Goal: Communication & Community: Answer question/provide support

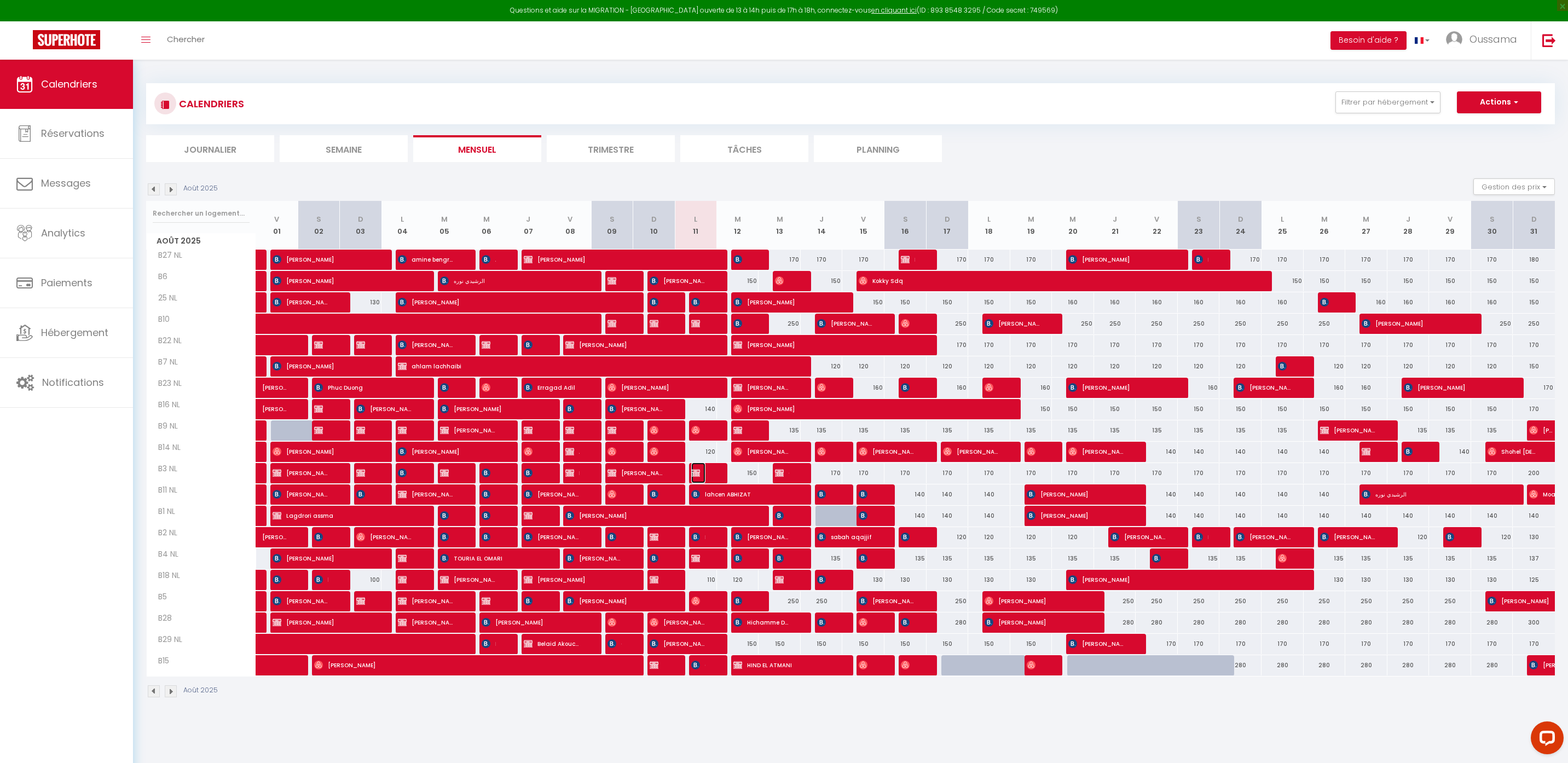
click at [701, 470] on span "Hind Kordassi" at bounding box center [699, 473] width 14 height 21
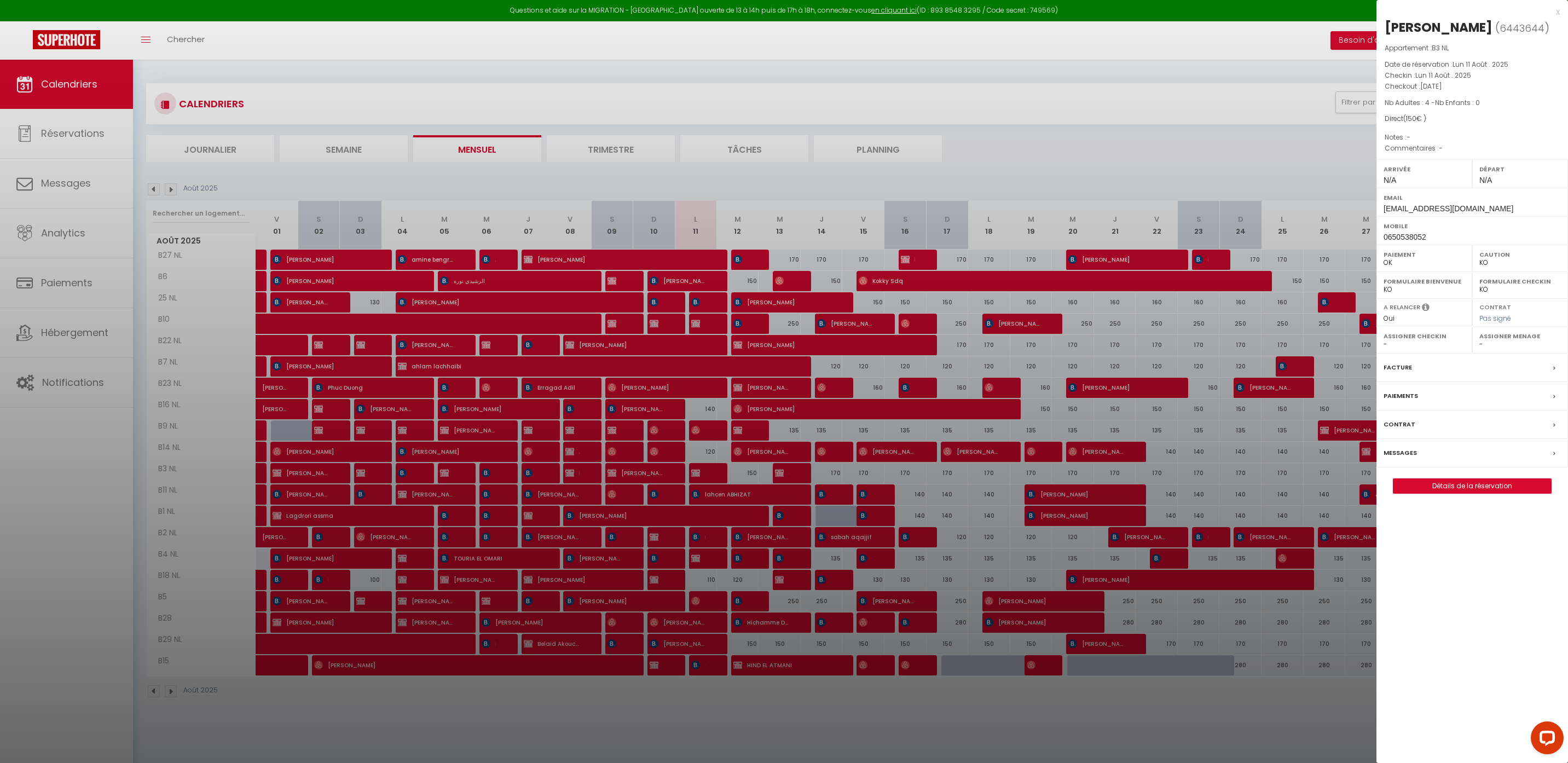
click at [1556, 13] on div "x" at bounding box center [1468, 12] width 184 height 13
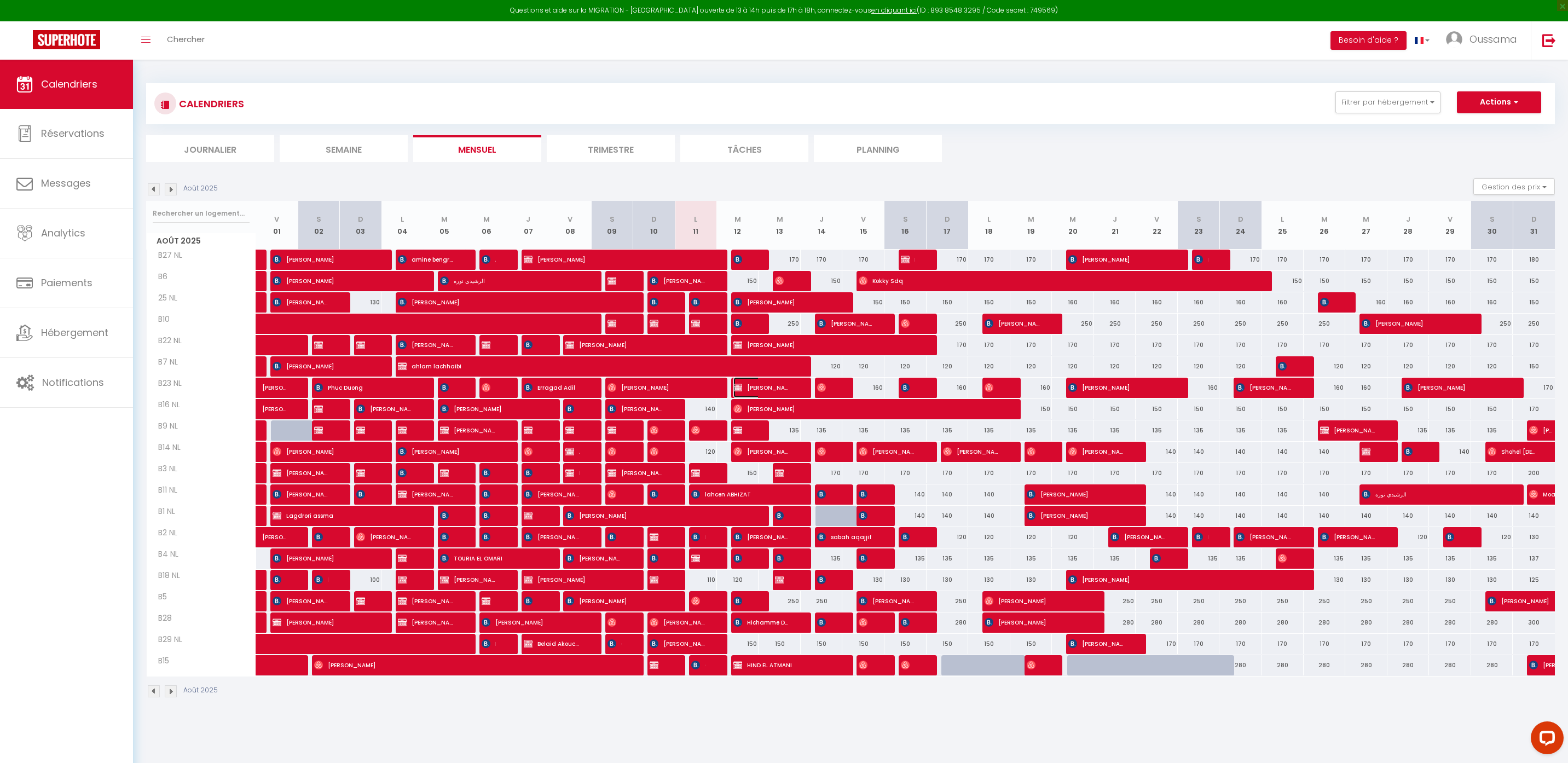
click at [766, 387] on span "TAHIRI ABDELOUAHED" at bounding box center [762, 387] width 56 height 21
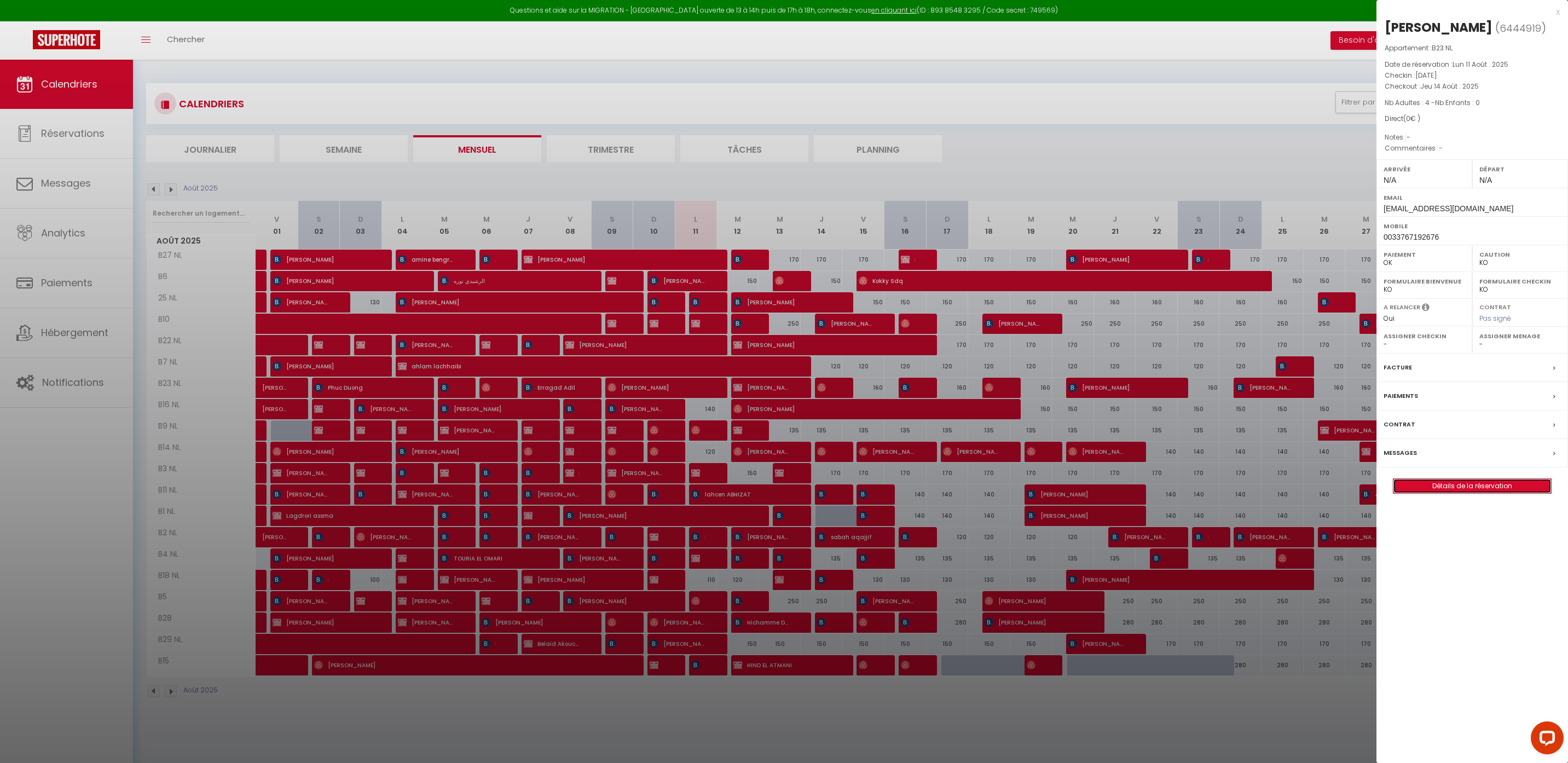
click at [1418, 493] on link "Détails de la réservation" at bounding box center [1472, 486] width 158 height 14
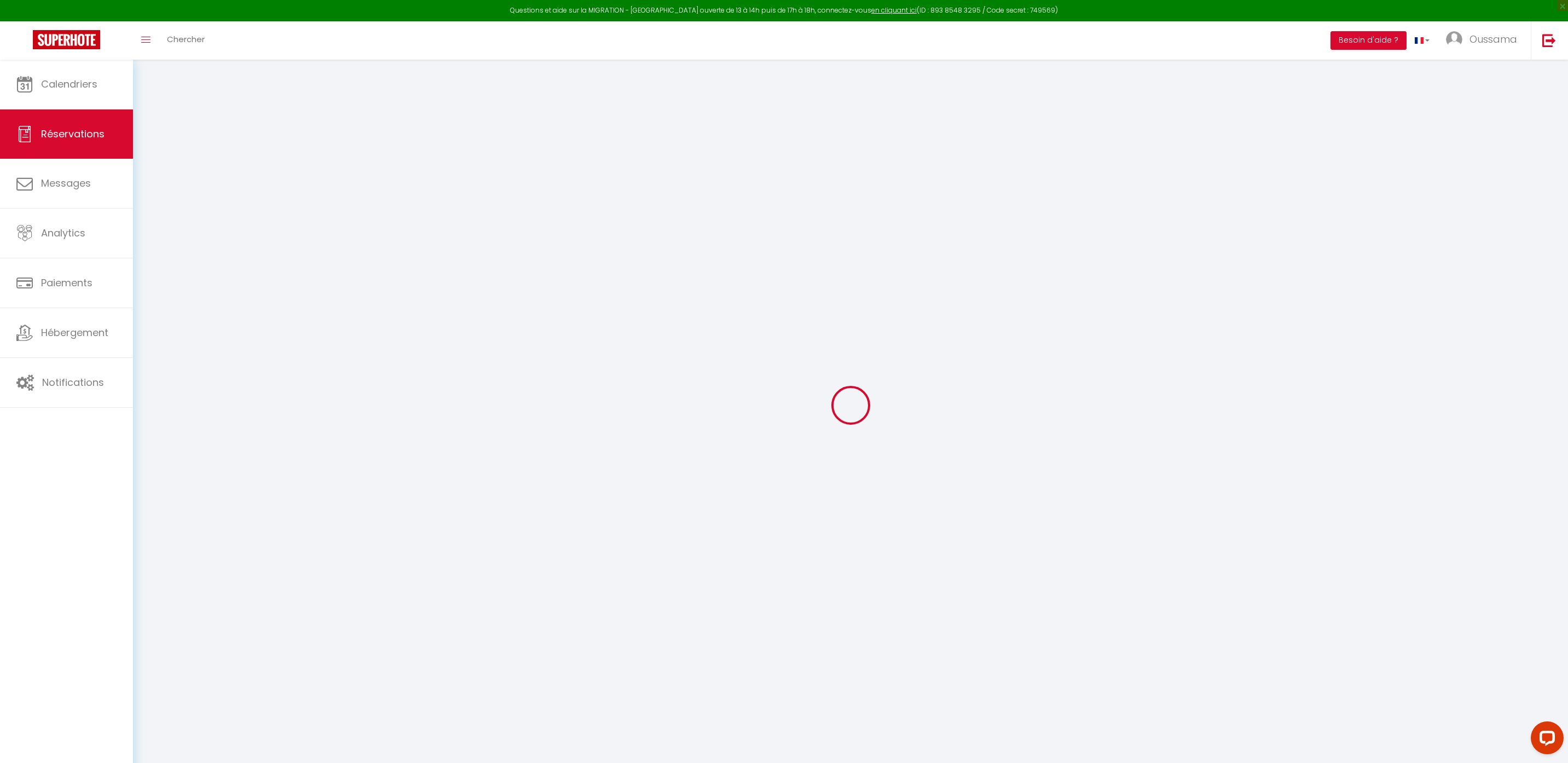
select select
checkbox input "false"
select select
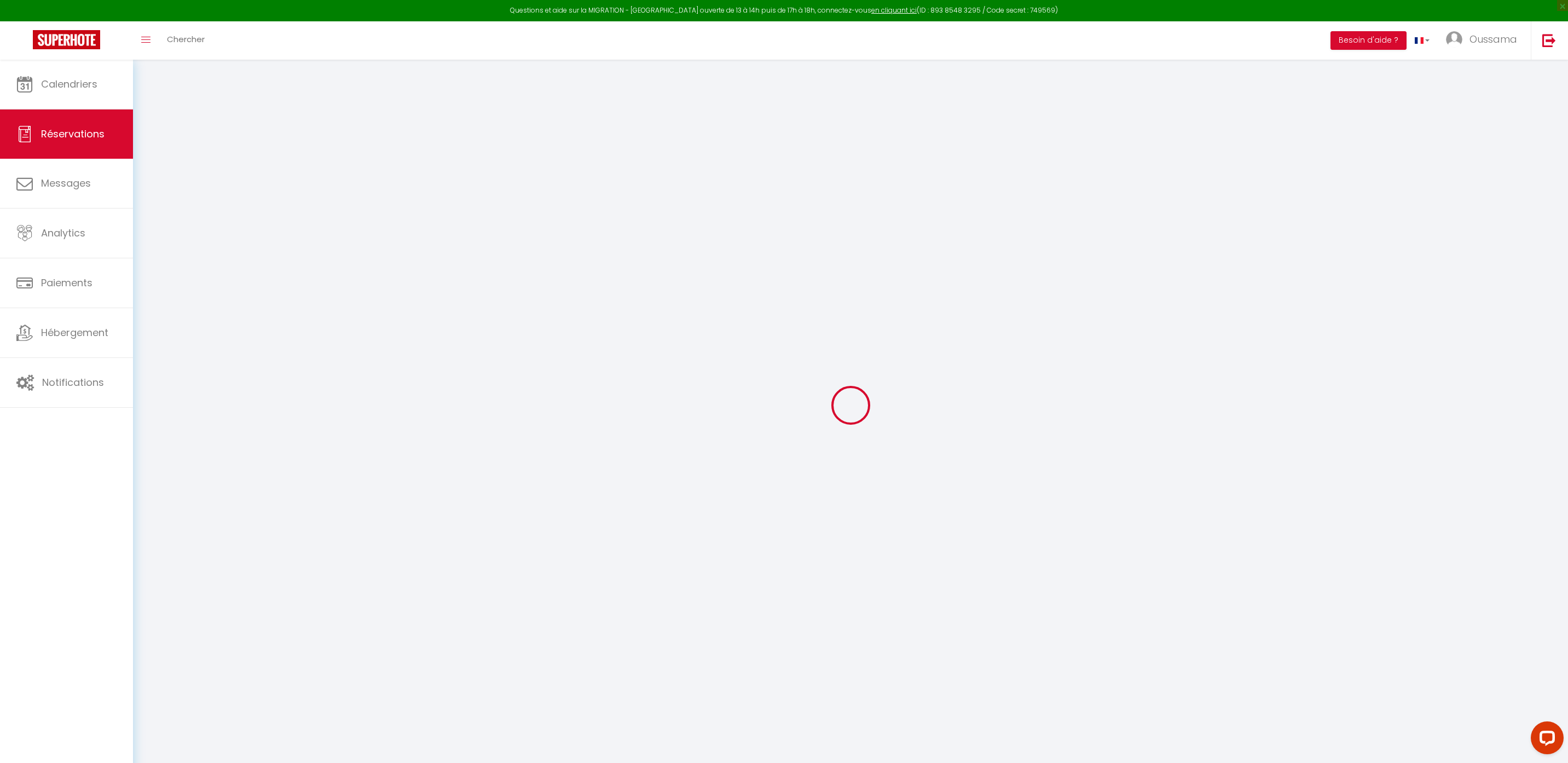
checkbox input "false"
select select
checkbox input "false"
select select
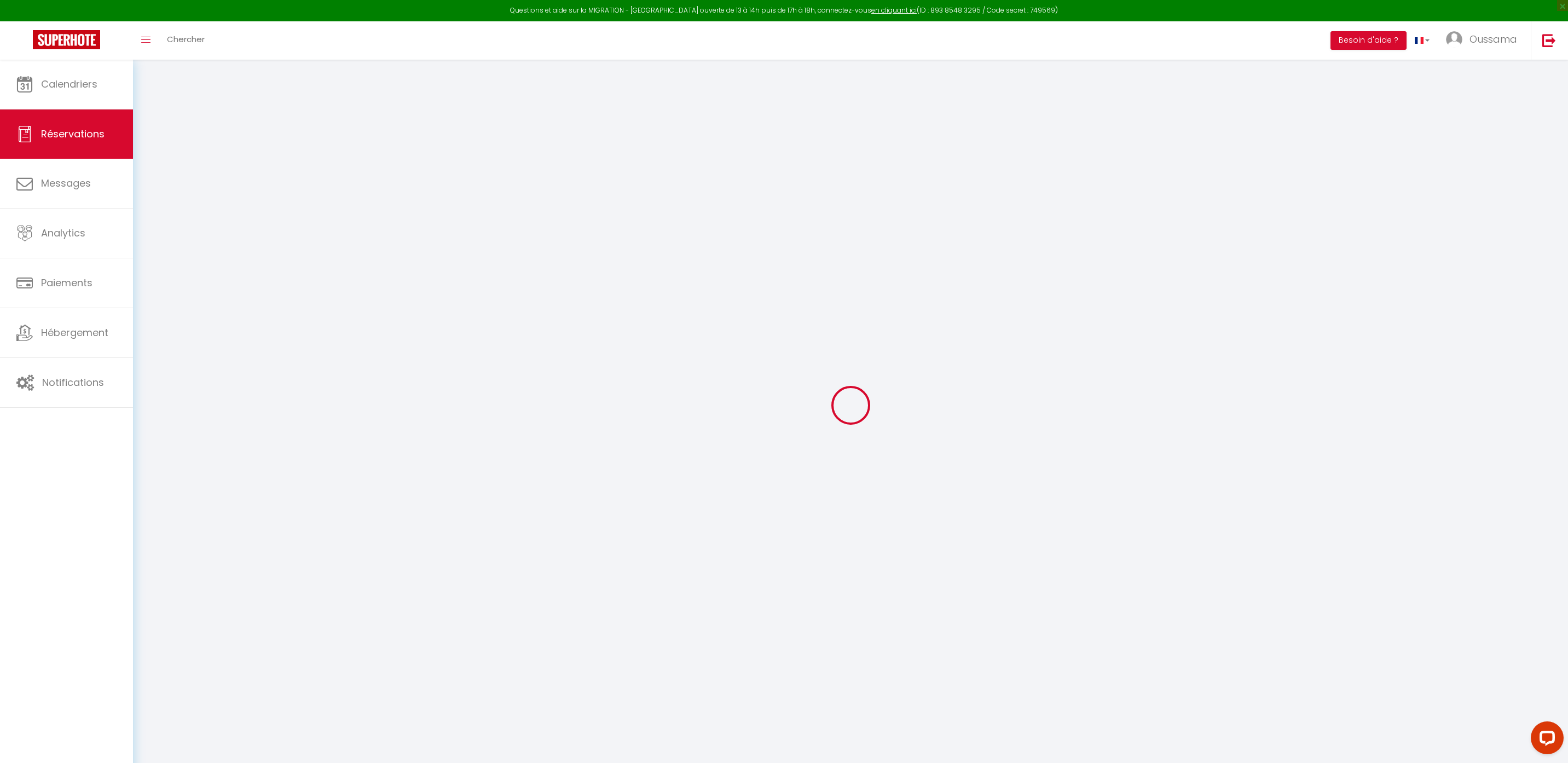
select select
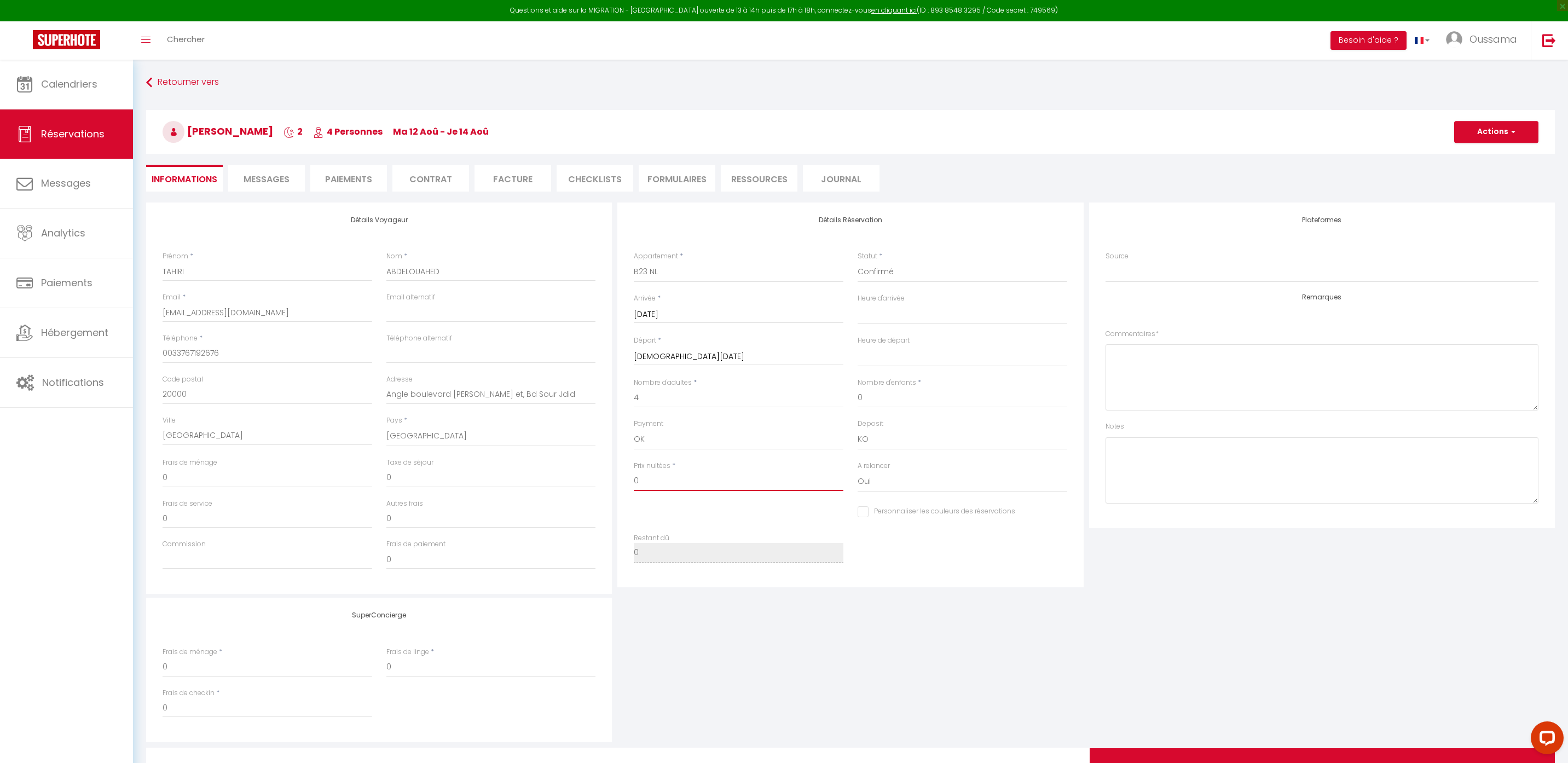
click at [642, 478] on input "0" at bounding box center [738, 481] width 210 height 19
select select
checkbox input "false"
type input "3"
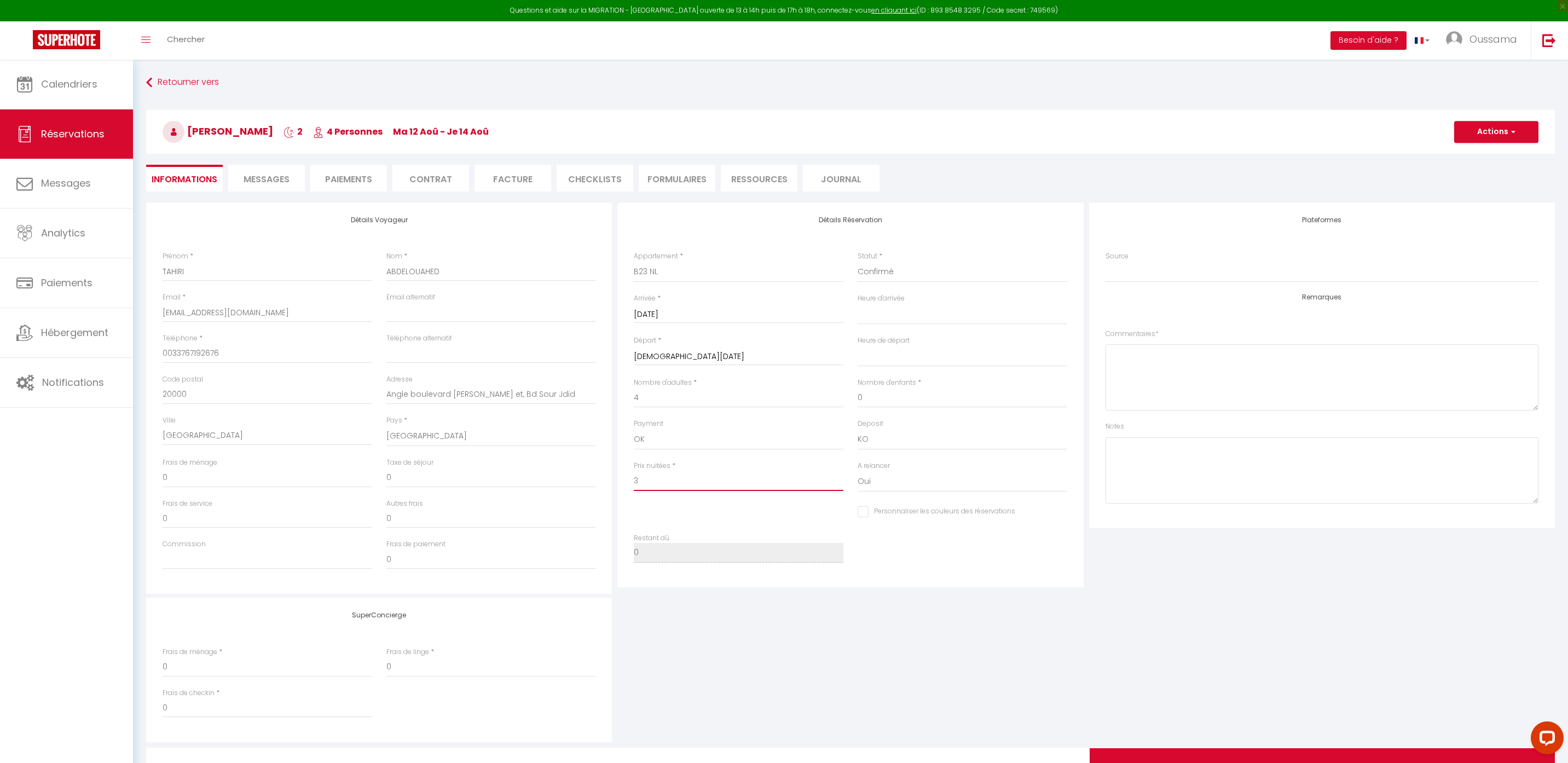
select select
checkbox input "false"
type input "31"
select select
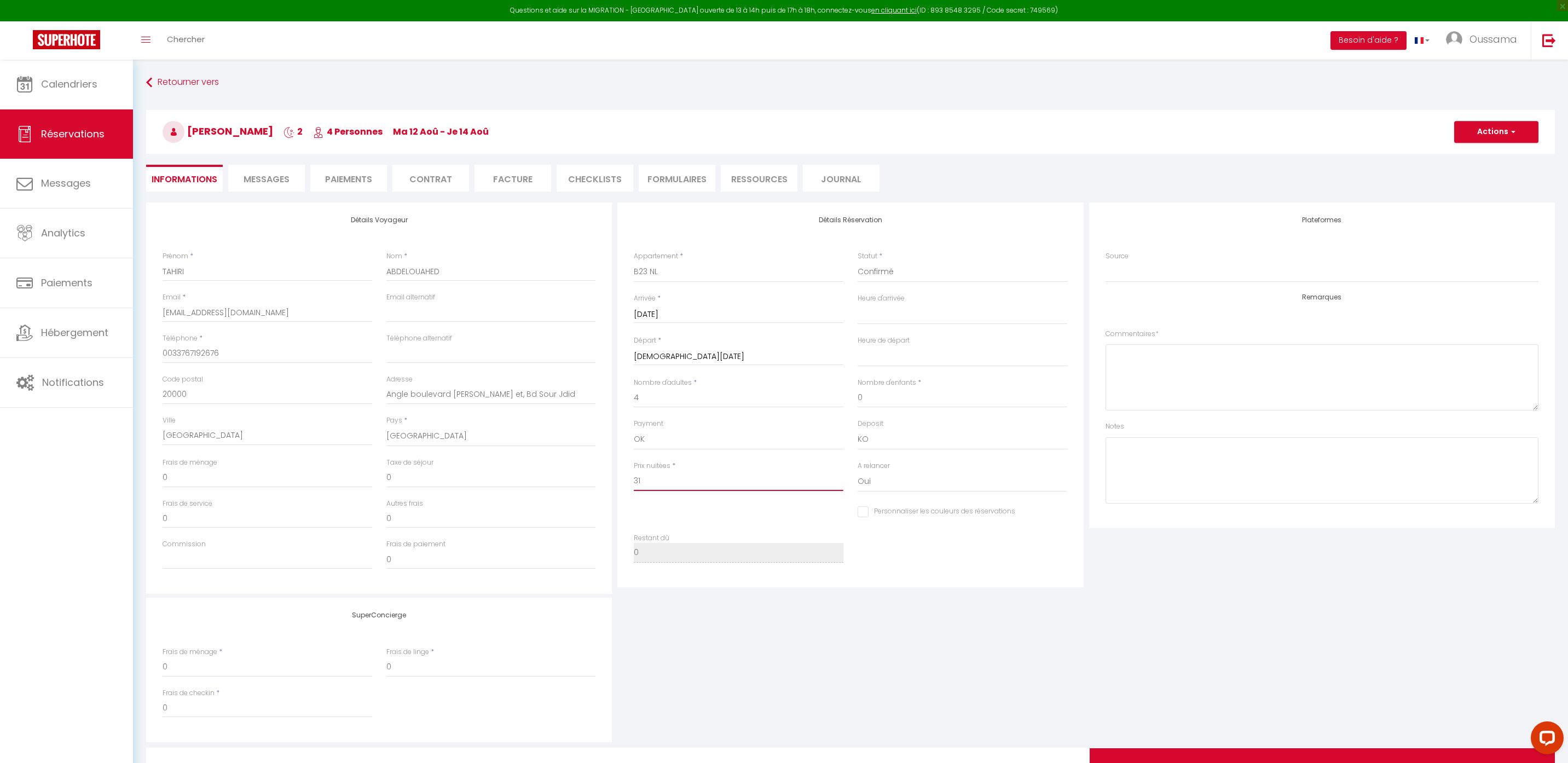
select select
checkbox input "false"
type input "31O"
select select
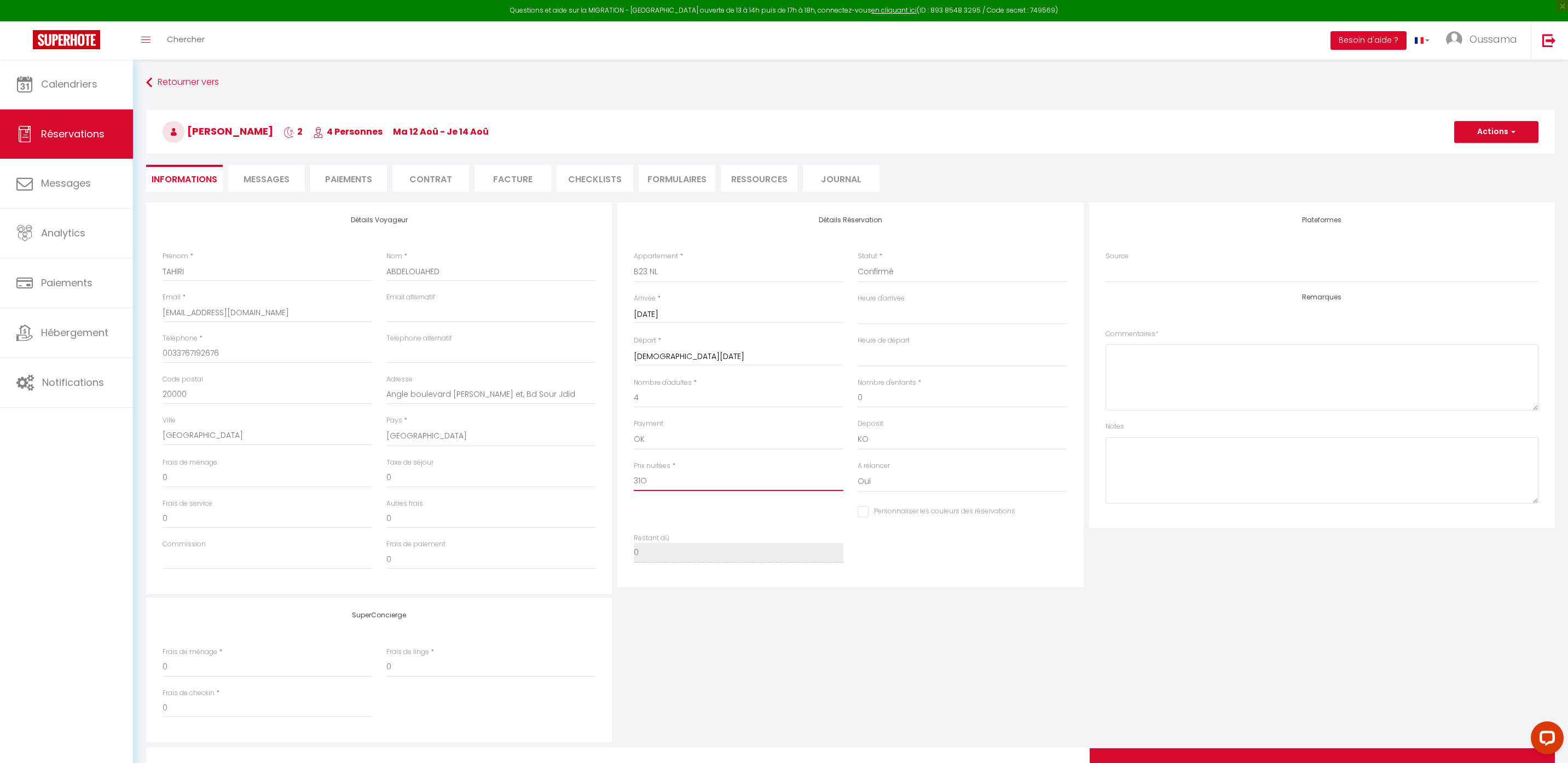
checkbox input "false"
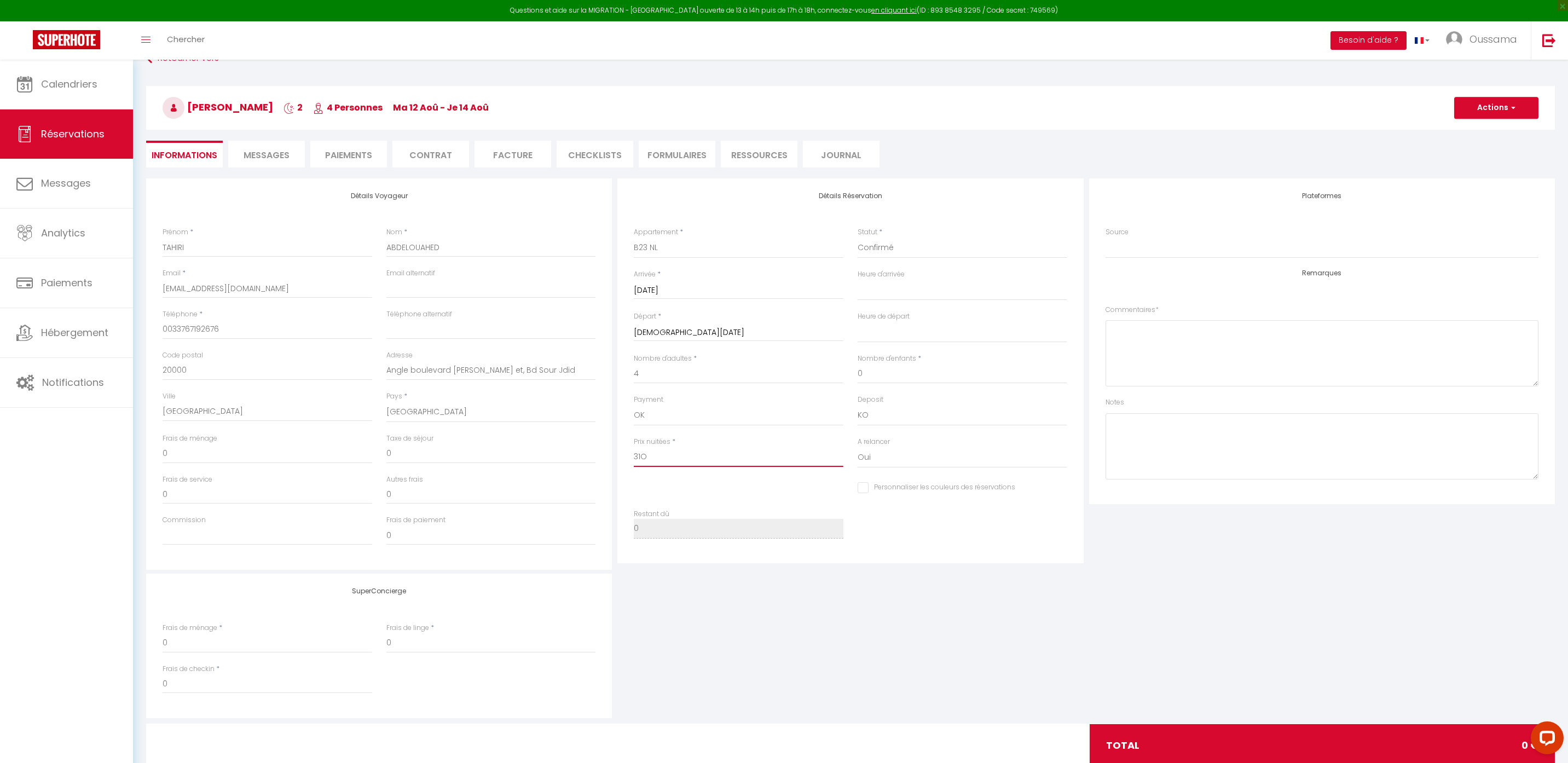
scroll to position [60, 0]
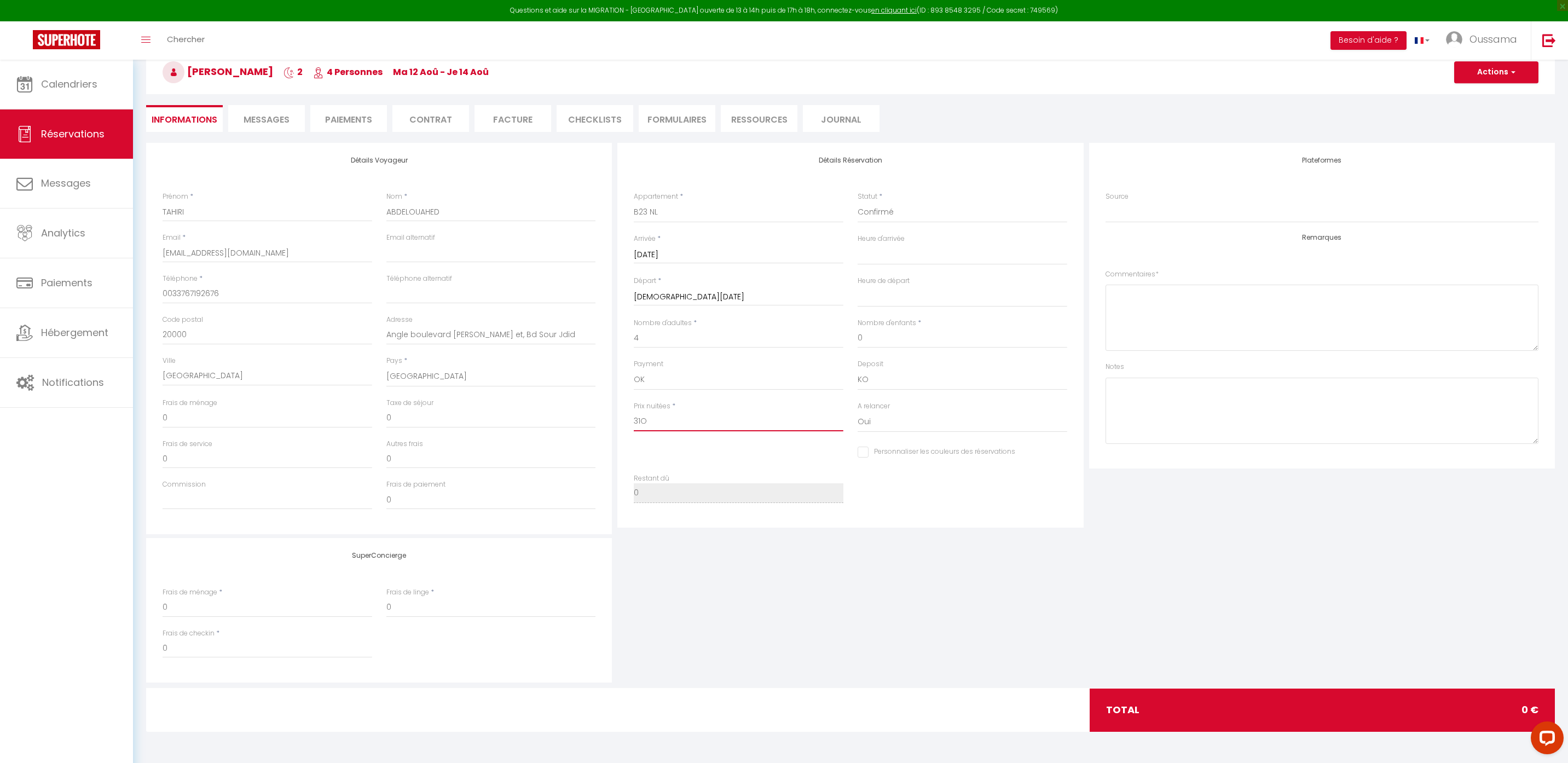
type input "31O"
click at [969, 644] on div "SuperConcierge Frais de ménage * 0 Frais de linge * 0 Frais de checkin * 0" at bounding box center [850, 610] width 1414 height 145
click at [1499, 75] on button "Actions" at bounding box center [1497, 72] width 84 height 22
click at [1490, 93] on link "Enregistrer" at bounding box center [1485, 97] width 86 height 14
select select
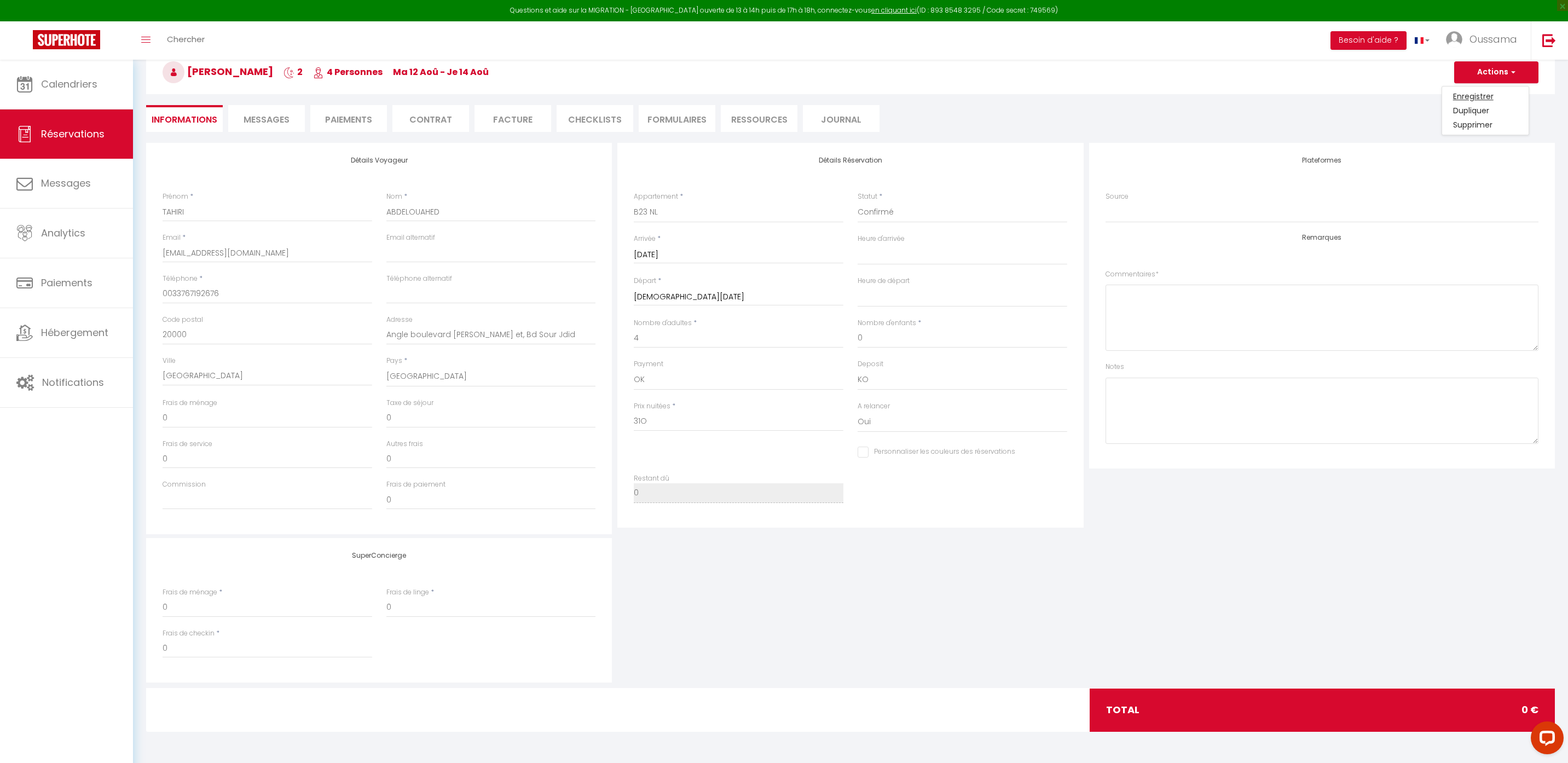
select select
checkbox input "false"
select select
checkbox input "false"
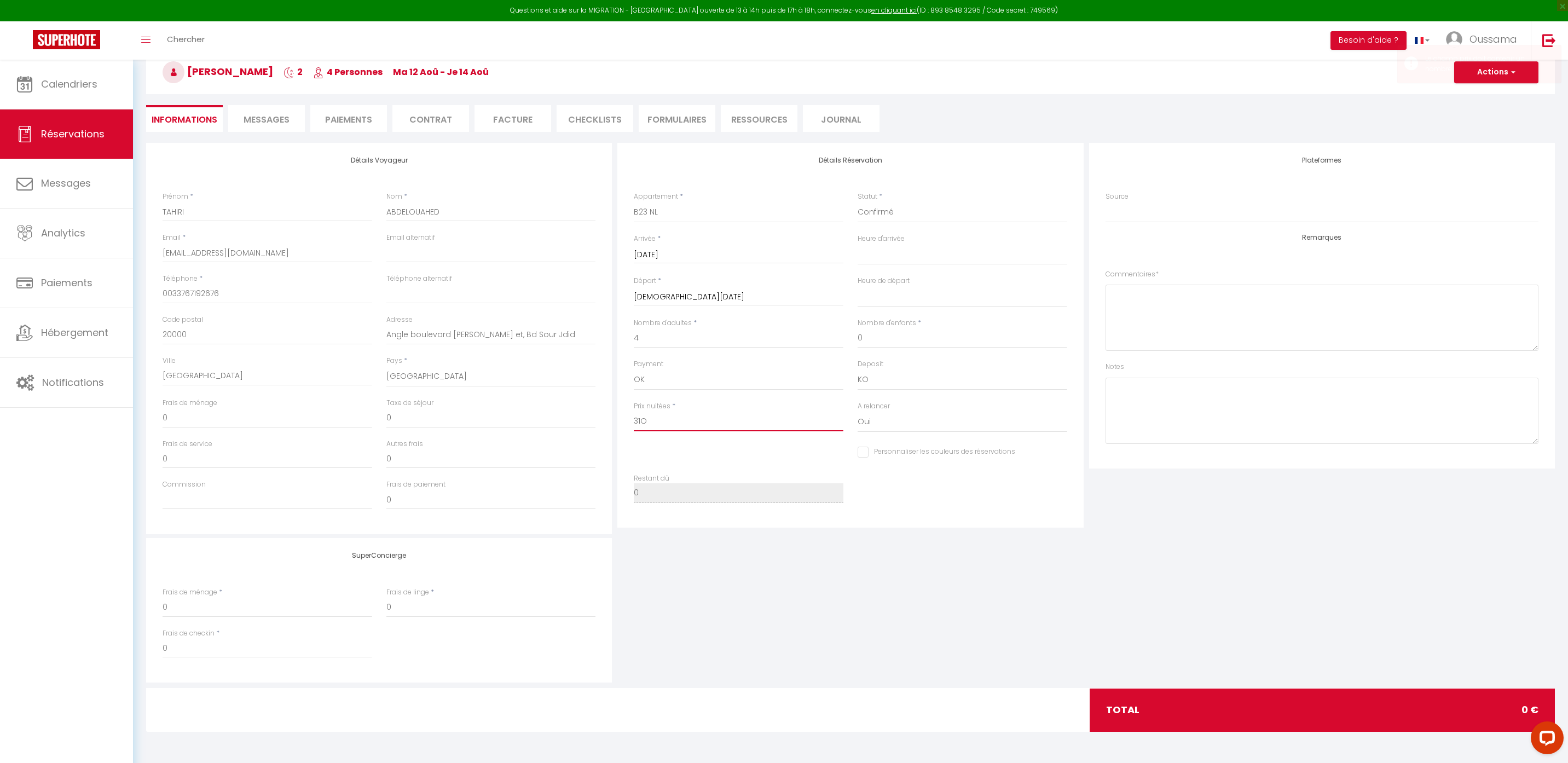
click at [671, 426] on input "31O" at bounding box center [738, 421] width 210 height 19
type input "31"
select select
checkbox input "false"
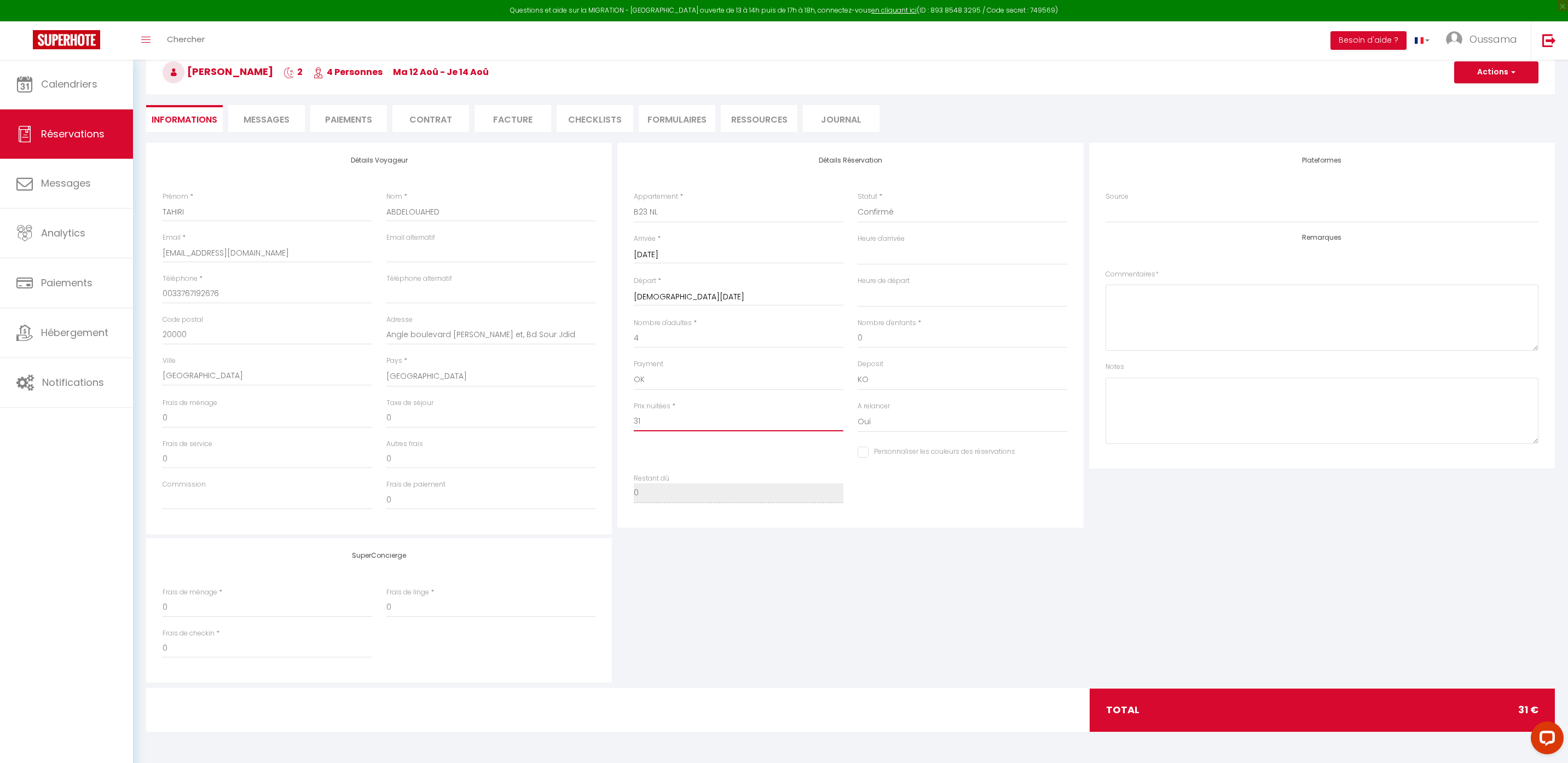
type input "310"
select select
checkbox input "false"
type input "310"
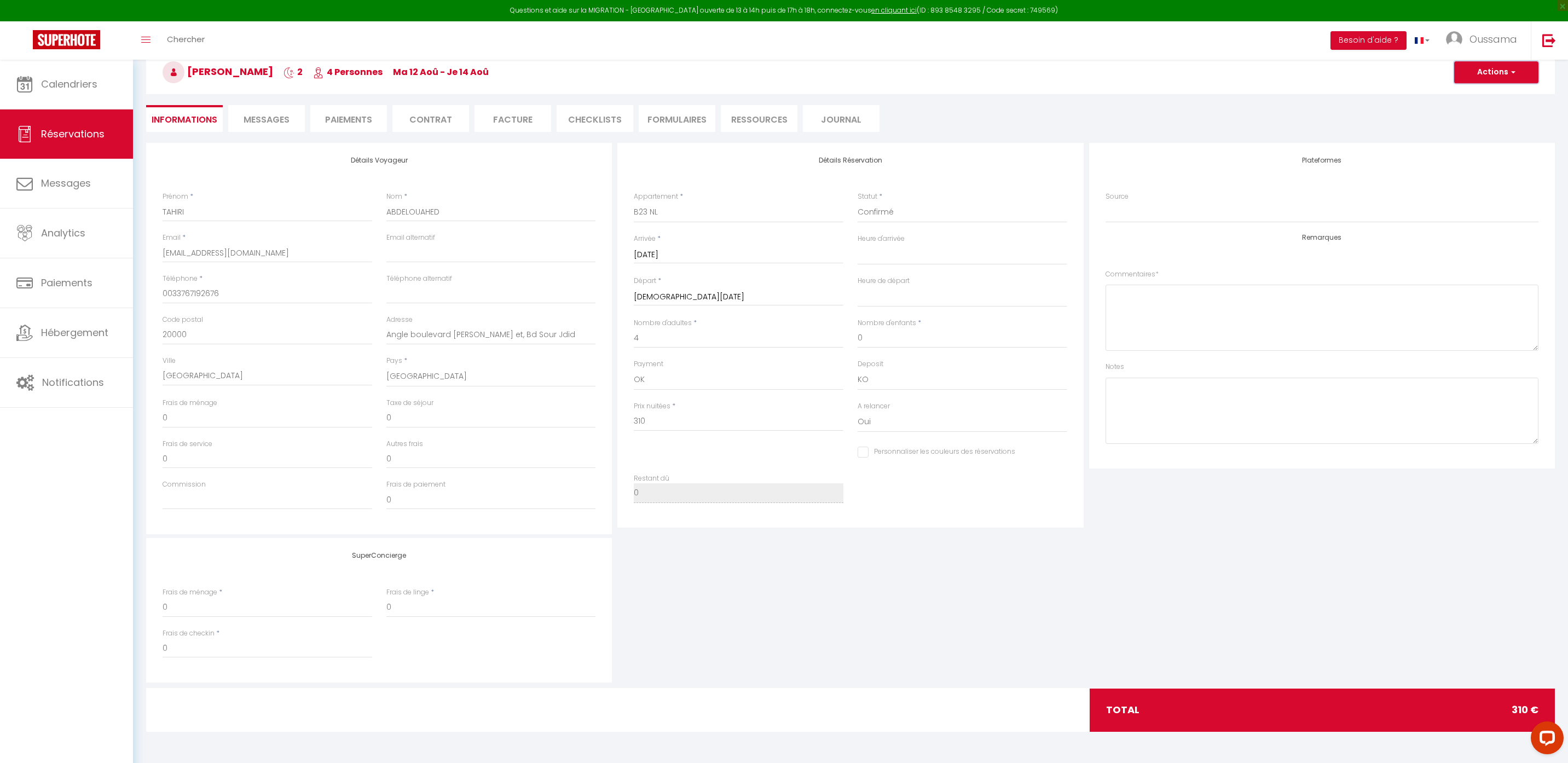
click at [1517, 69] on button "Actions" at bounding box center [1497, 72] width 84 height 22
click at [1484, 94] on link "Enregistrer" at bounding box center [1485, 97] width 86 height 14
select select "not_cancelled"
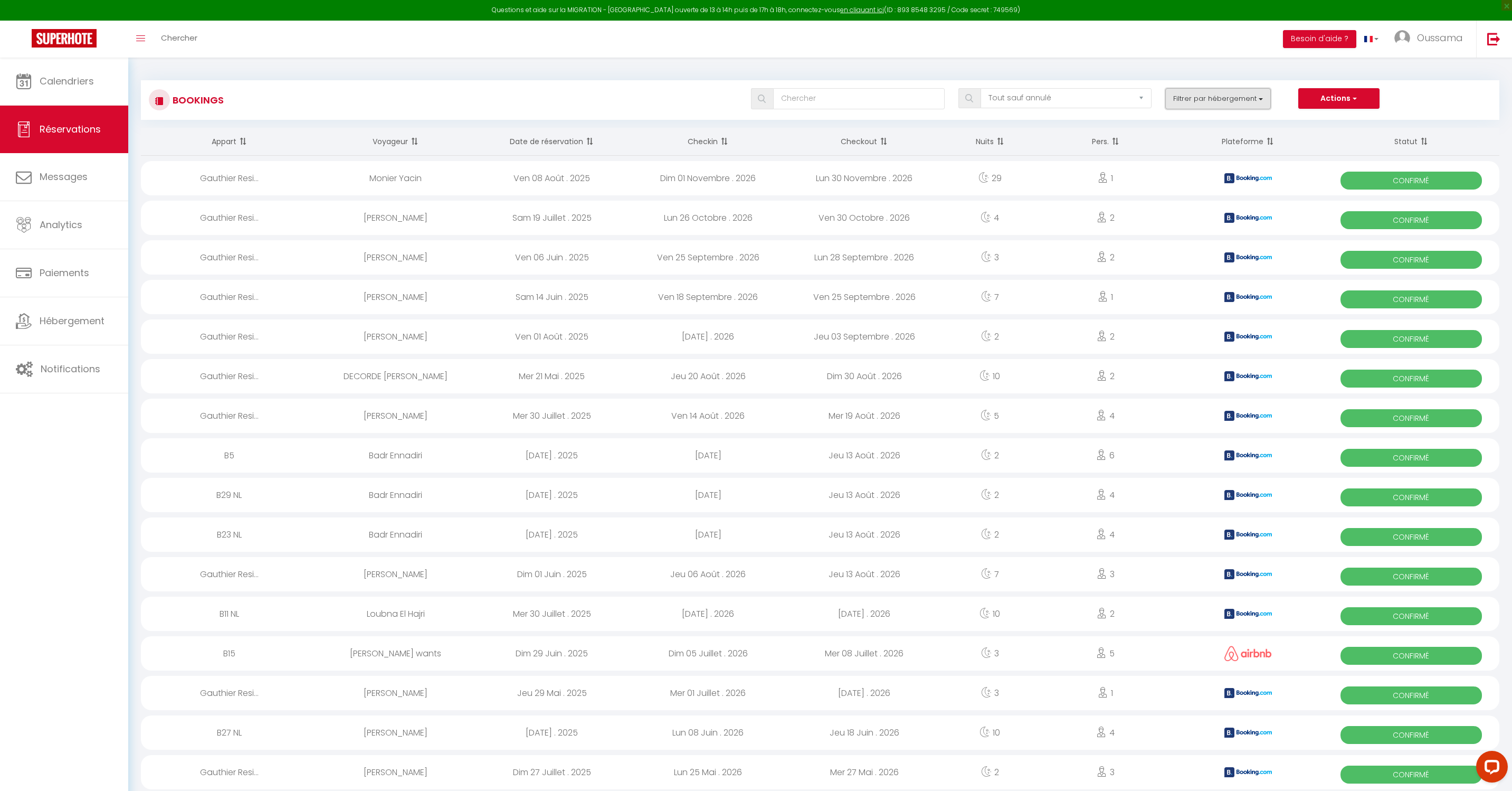
click at [1249, 100] on button "Filtrer par hébergement" at bounding box center [1218, 99] width 106 height 21
click at [1227, 193] on AZUR "CASABLANCA BEL AZUR" at bounding box center [1241, 198] width 153 height 11
checkbox AZUR "true"
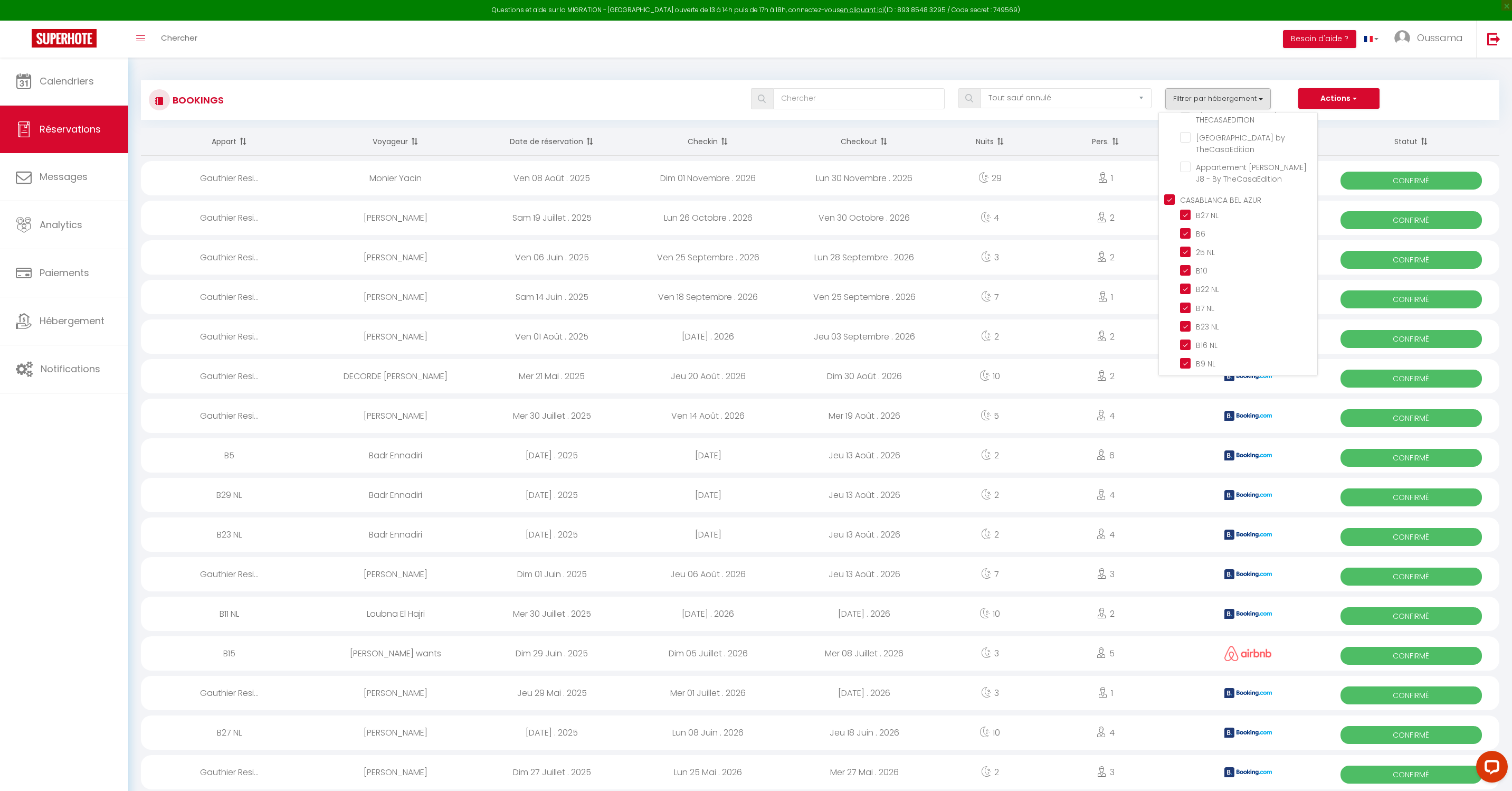
checkbox input "false"
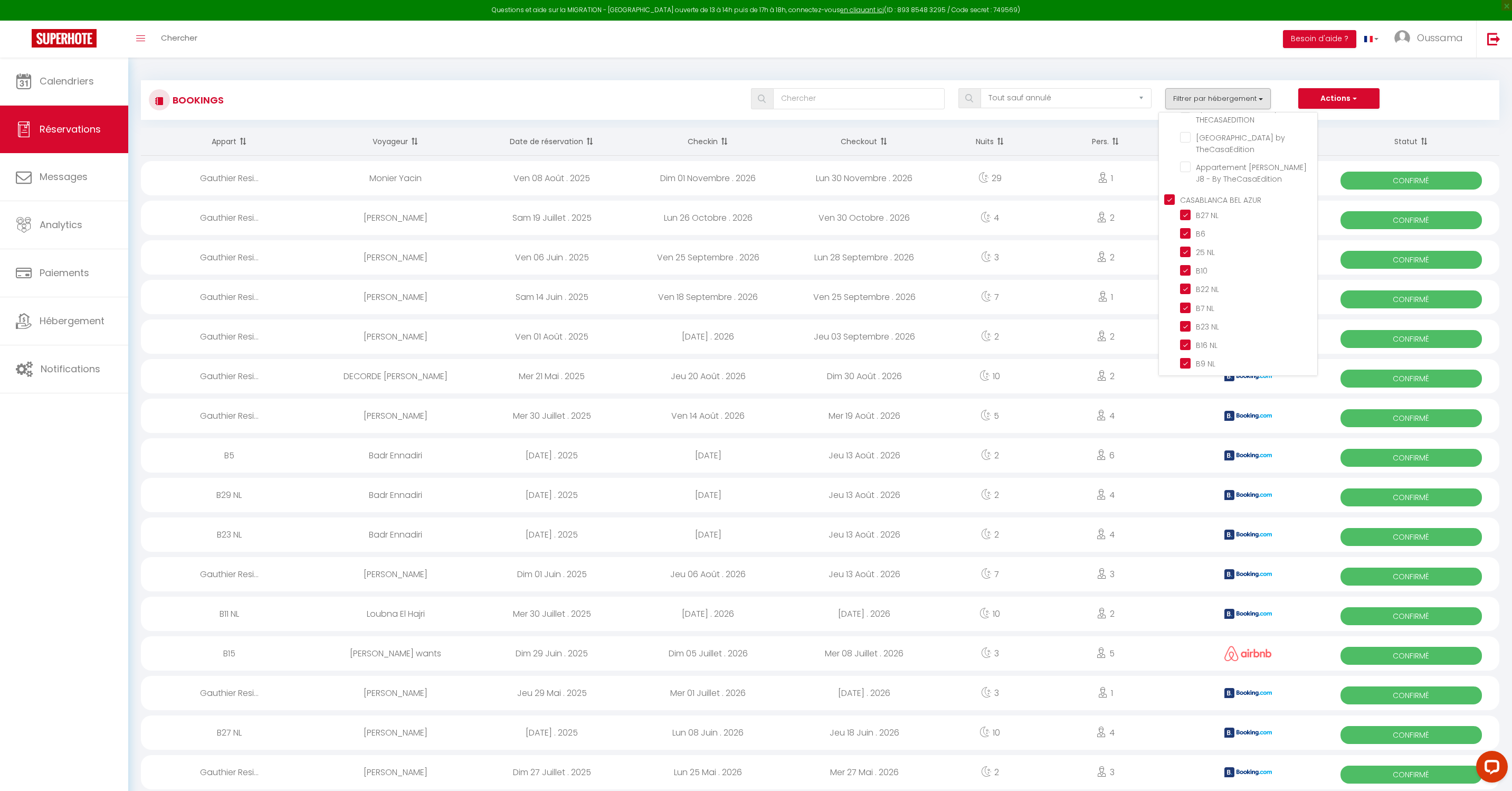
checkbox input "false"
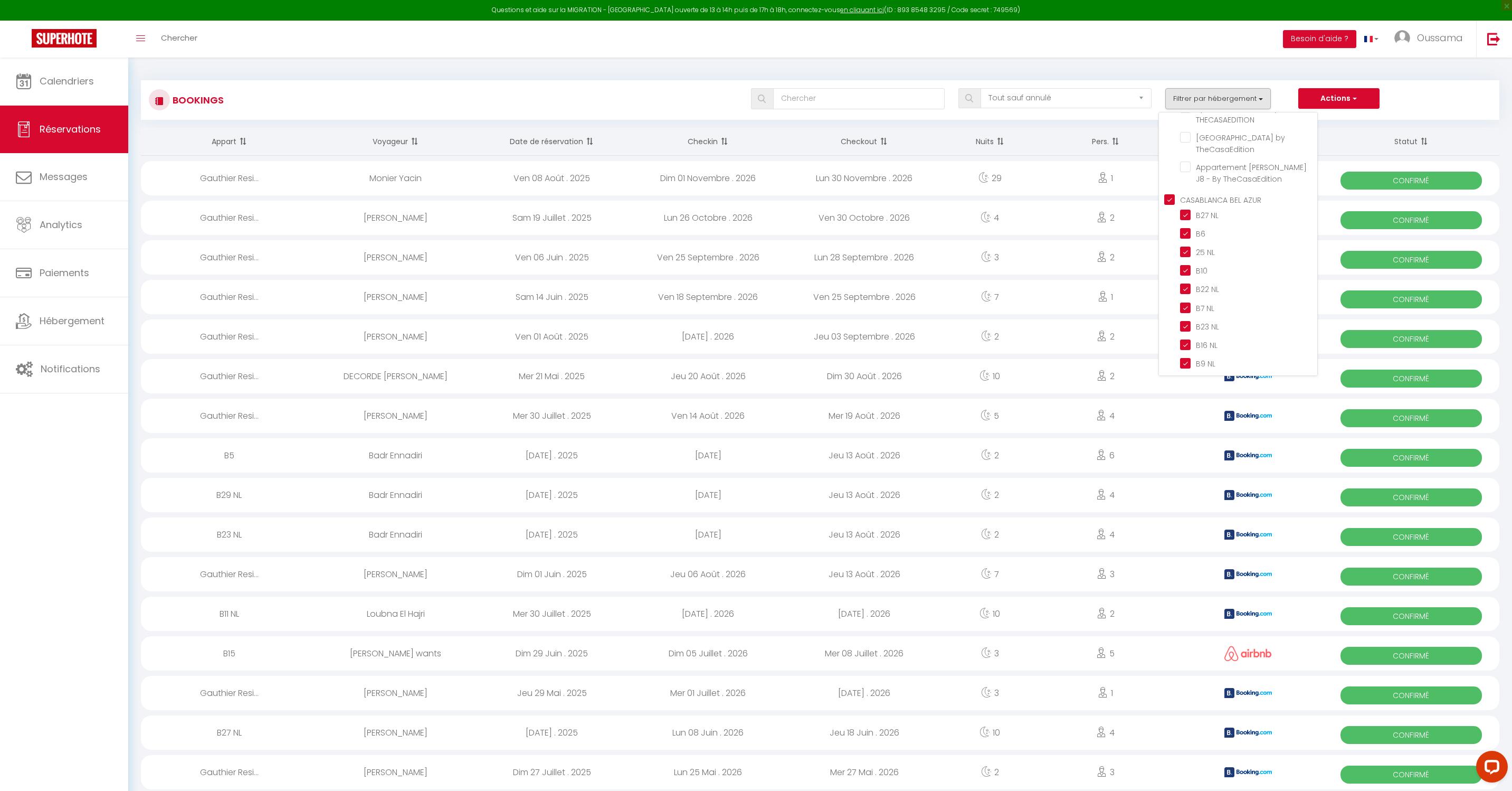
checkbox input "false"
checkbox input "true"
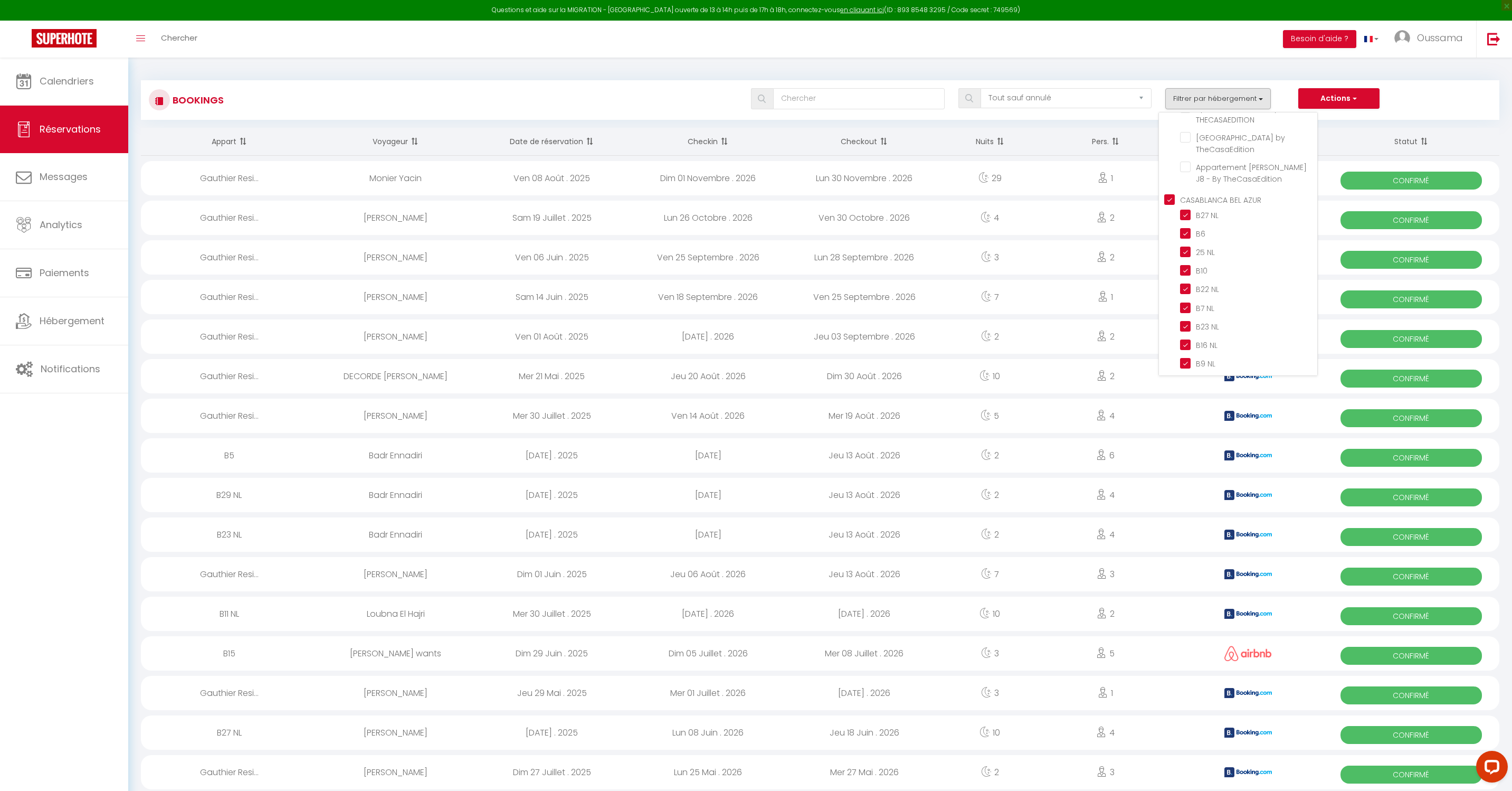
checkbox input "true"
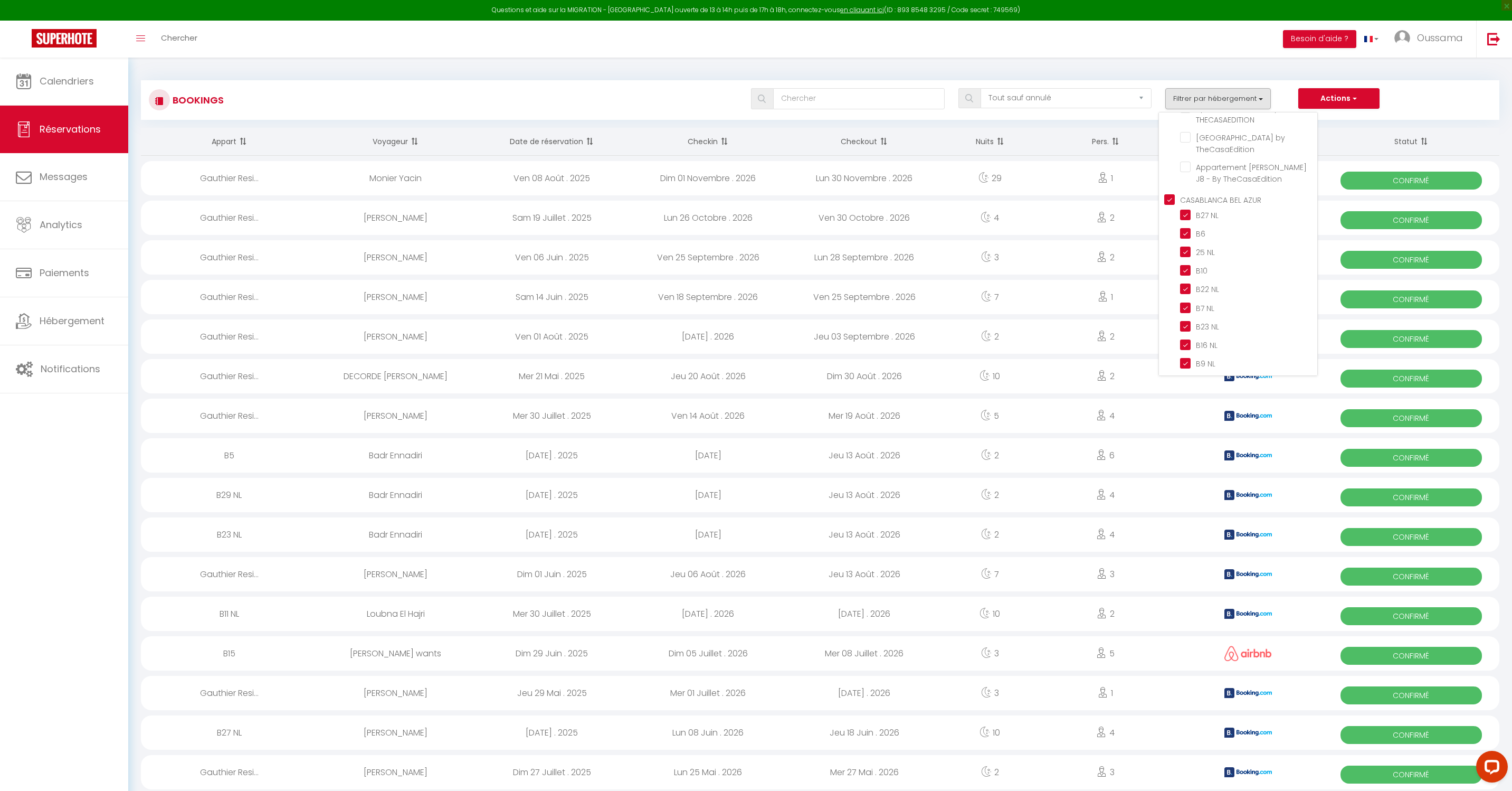
checkbox input "true"
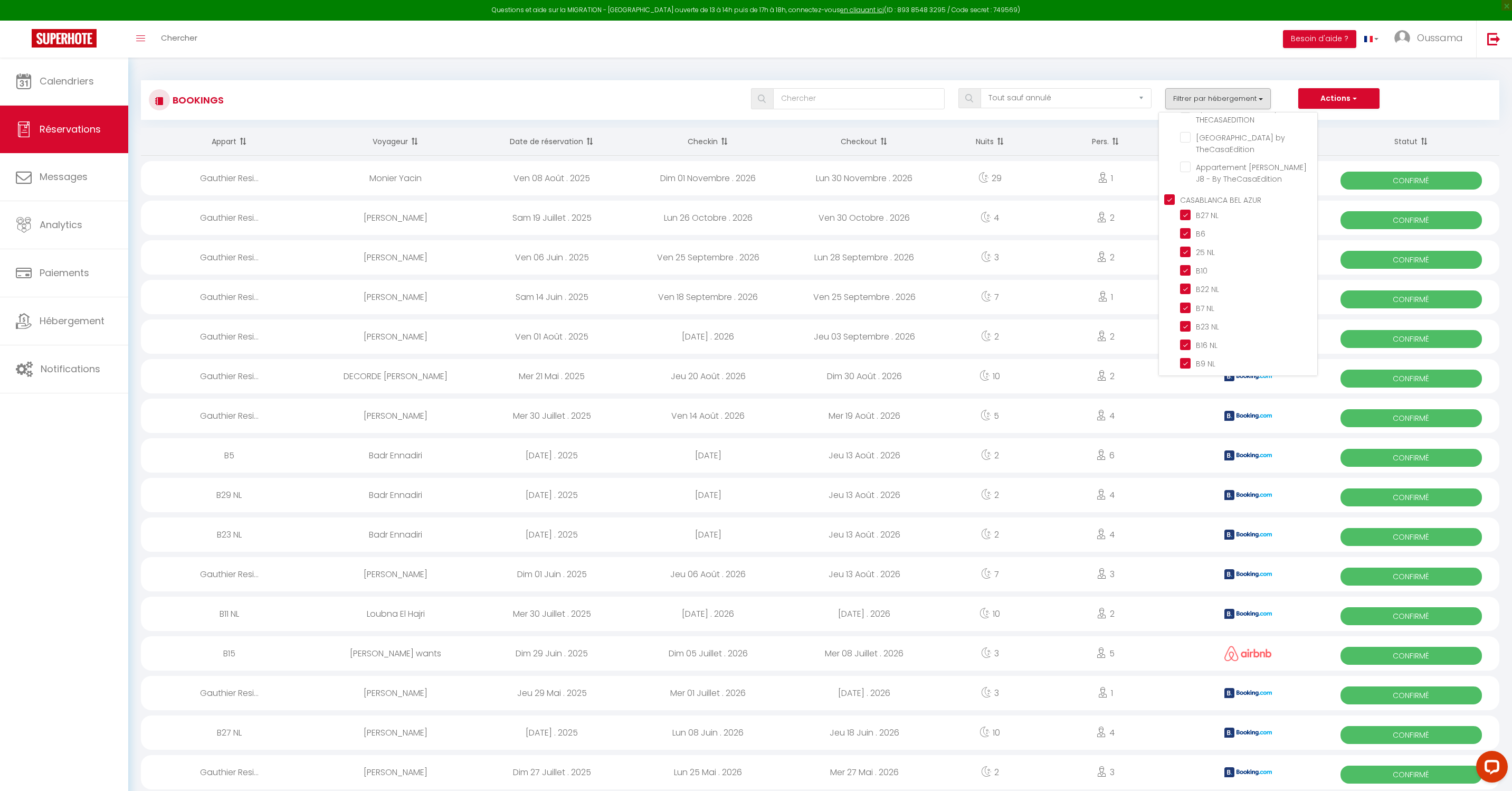
checkbox input "true"
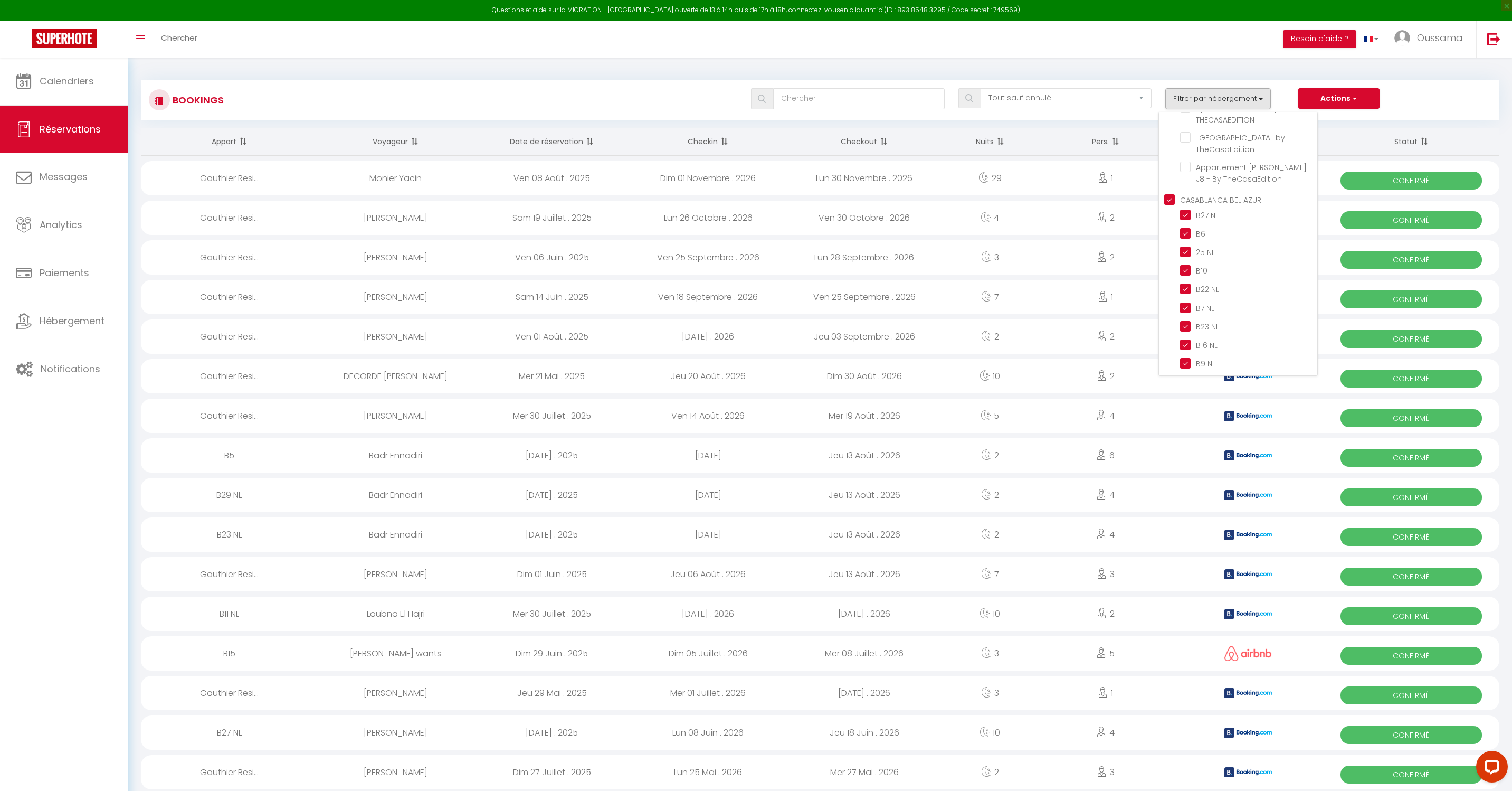
checkbox input "true"
checkbox input "false"
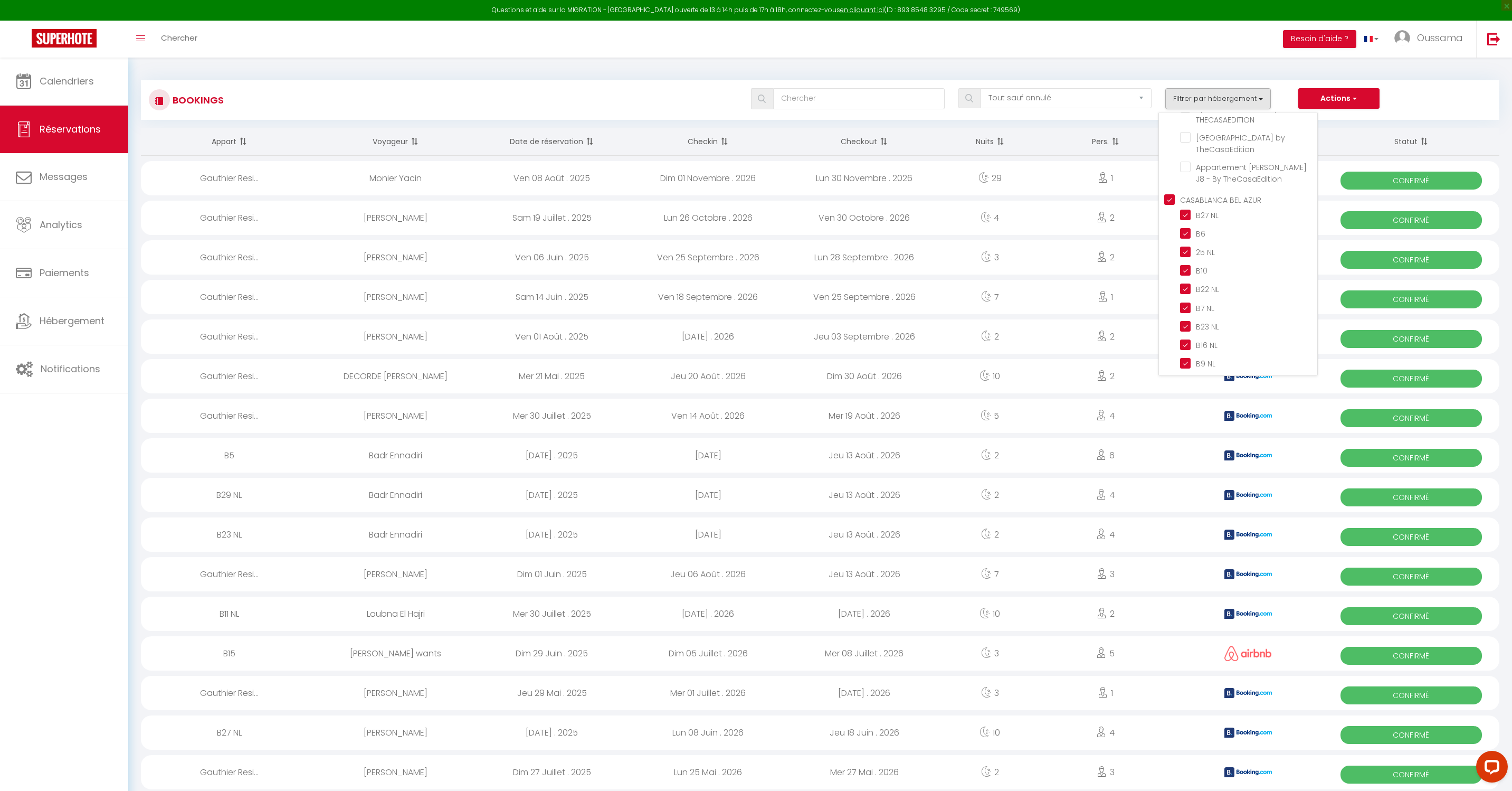
checkbox input "false"
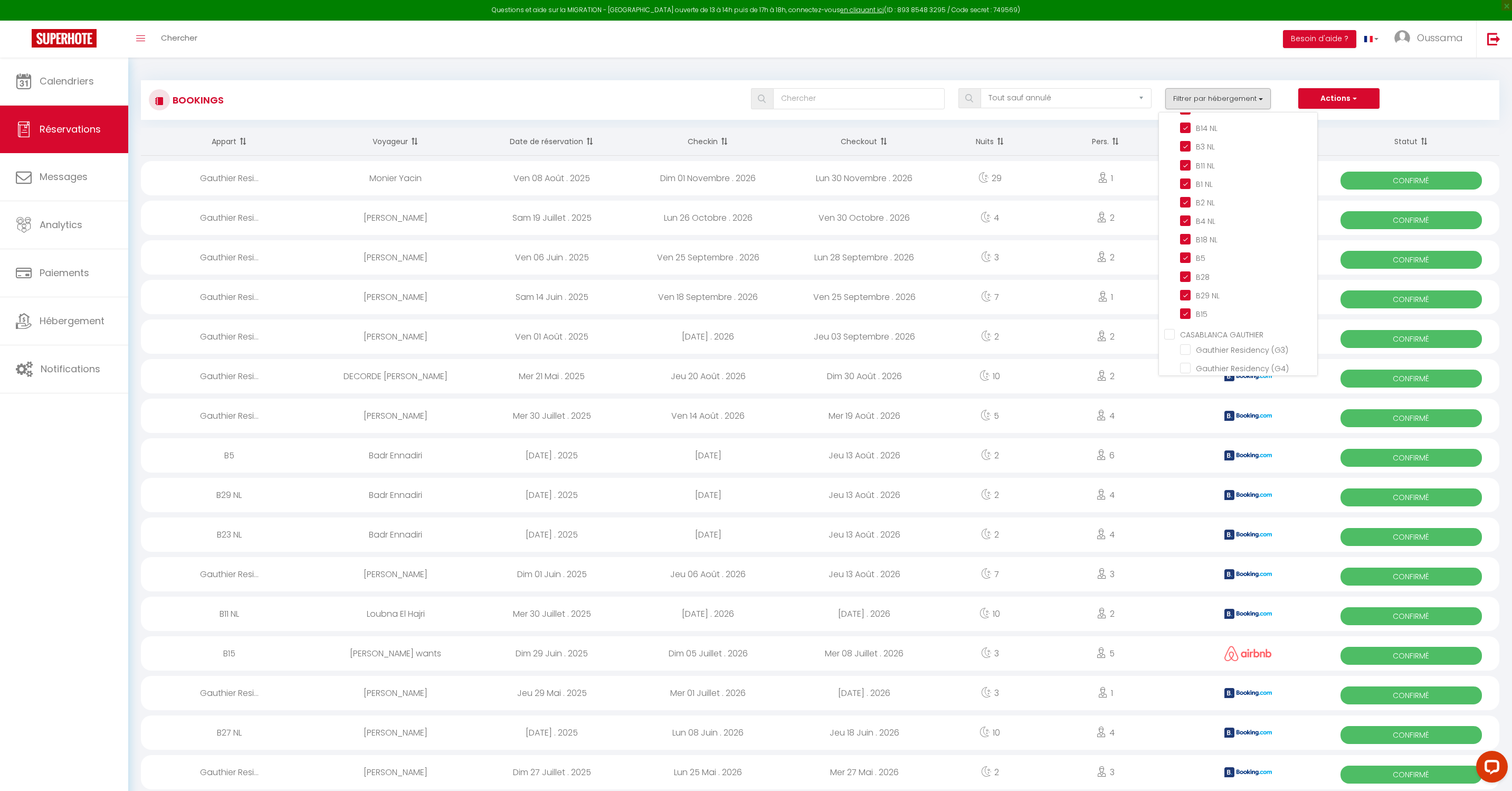
scroll to position [661, 0]
checkbox input "false"
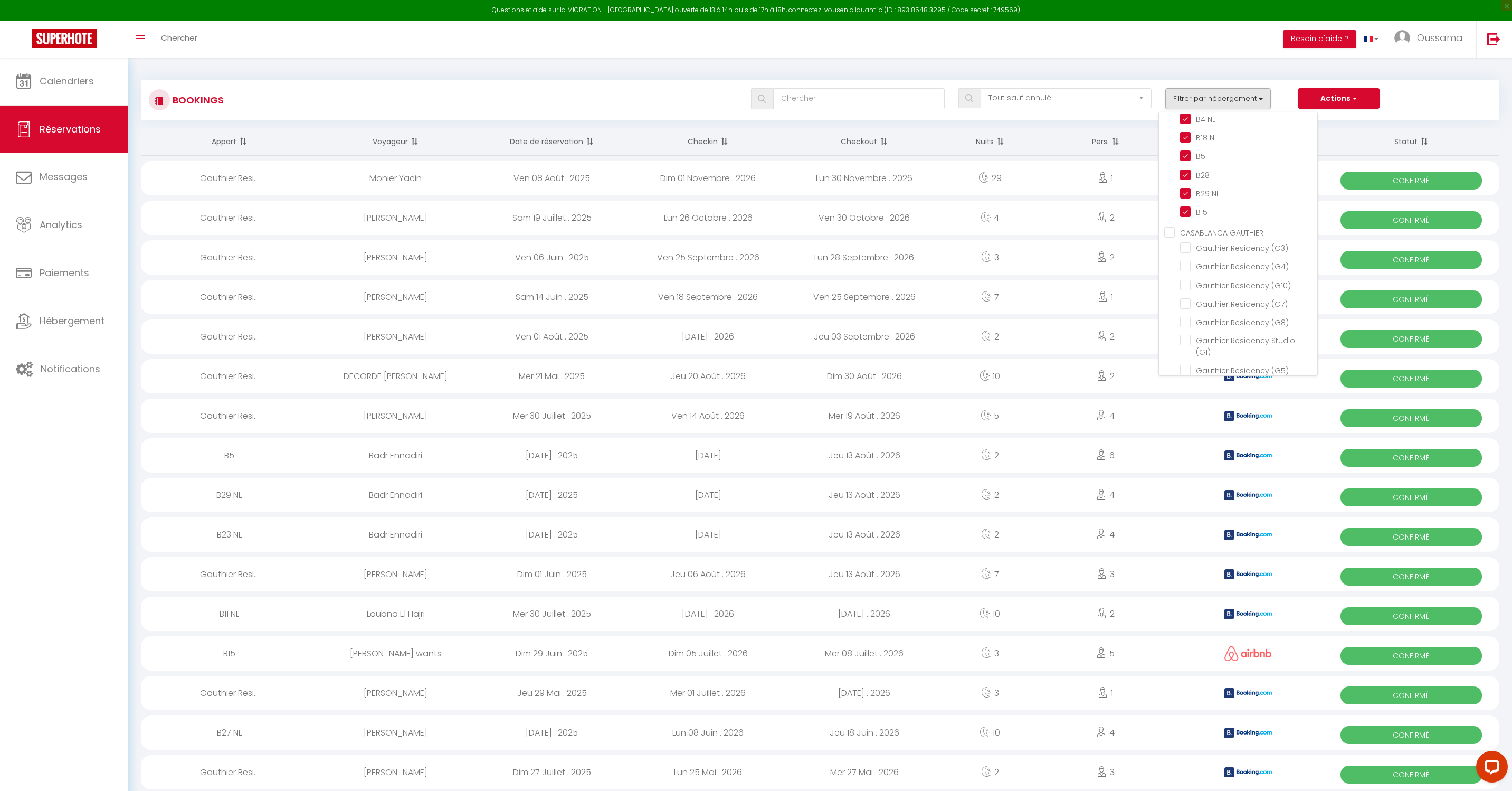
checkbox input "false"
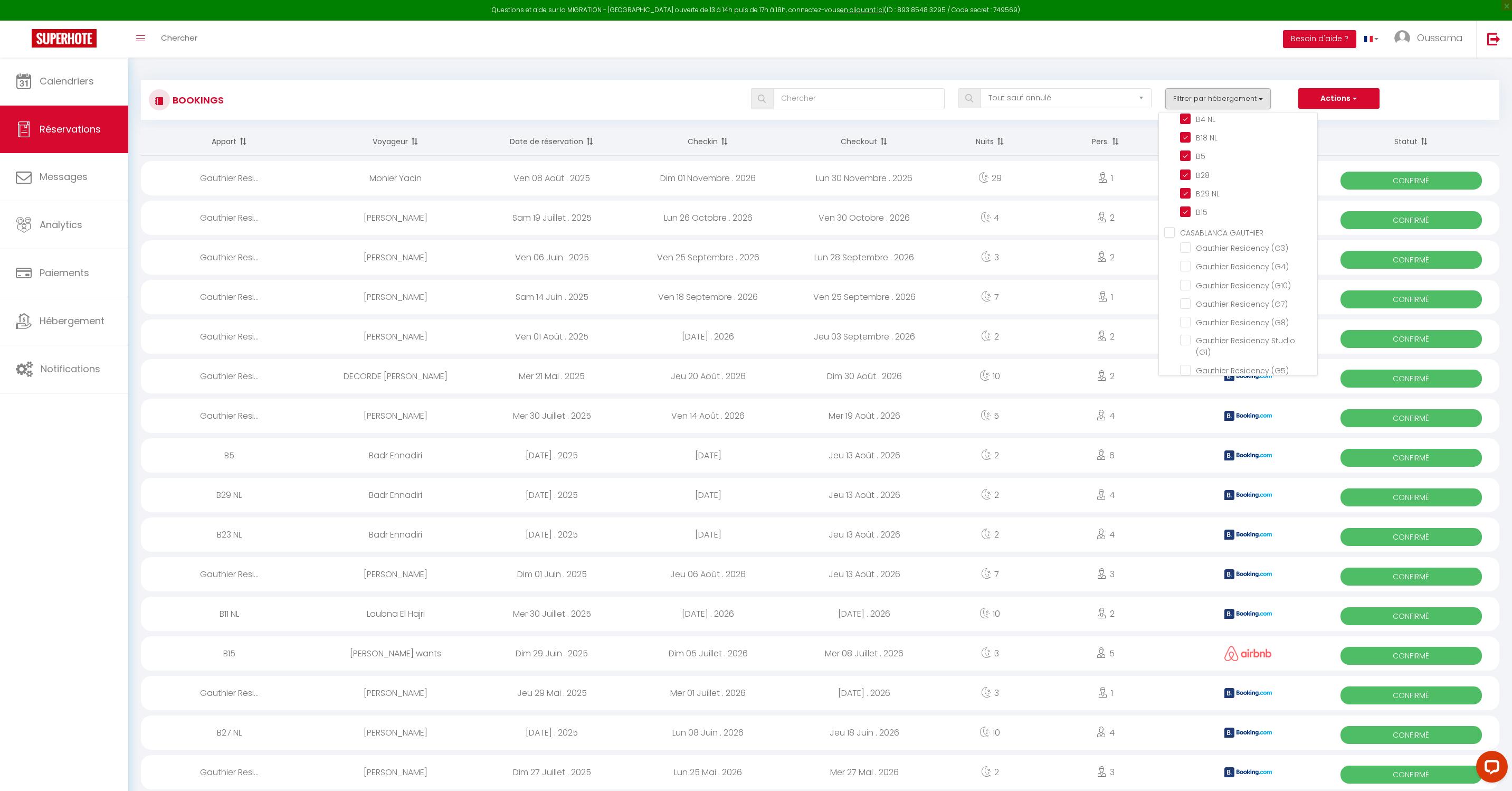
checkbox input "false"
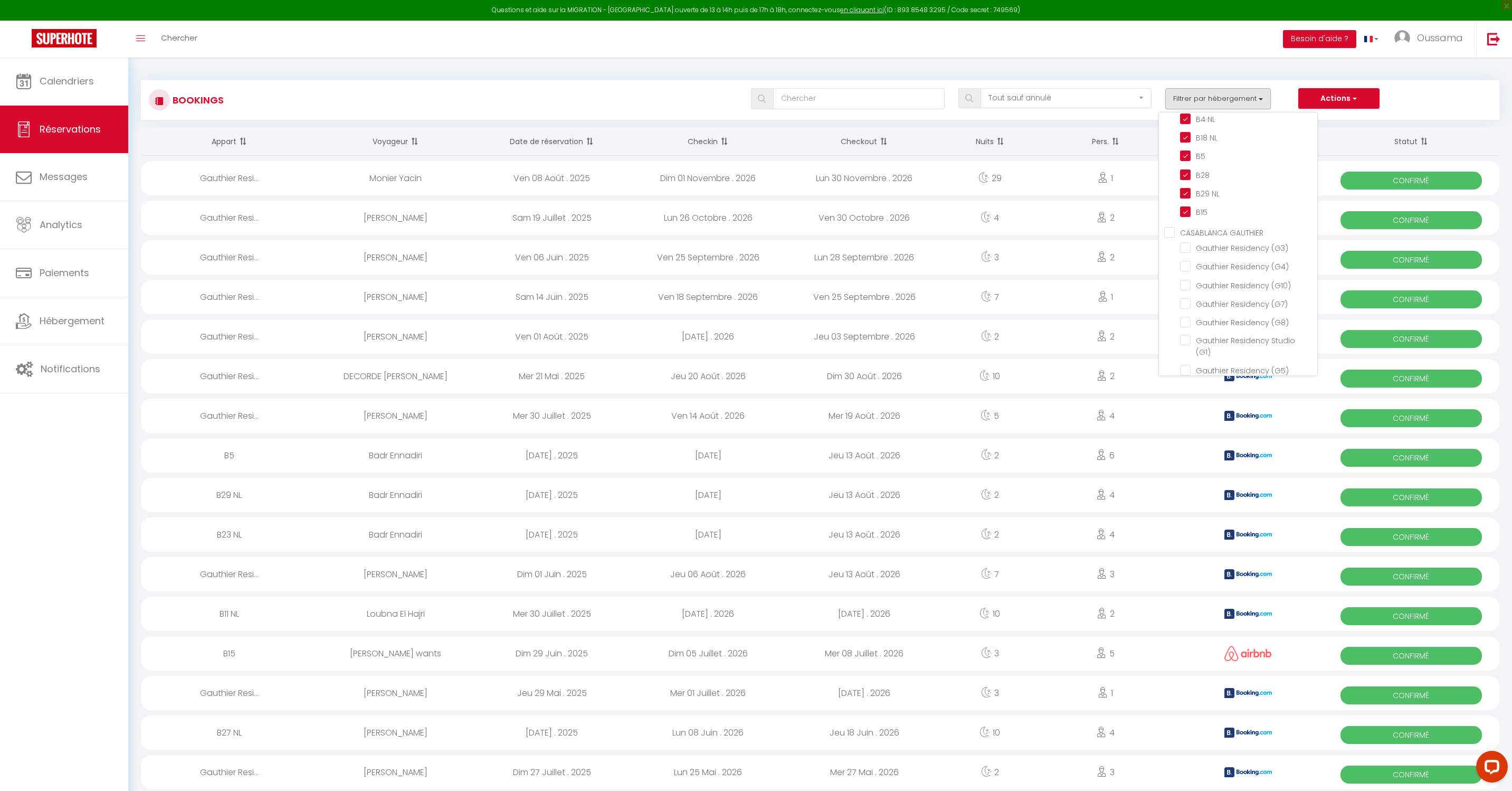
checkbox input "false"
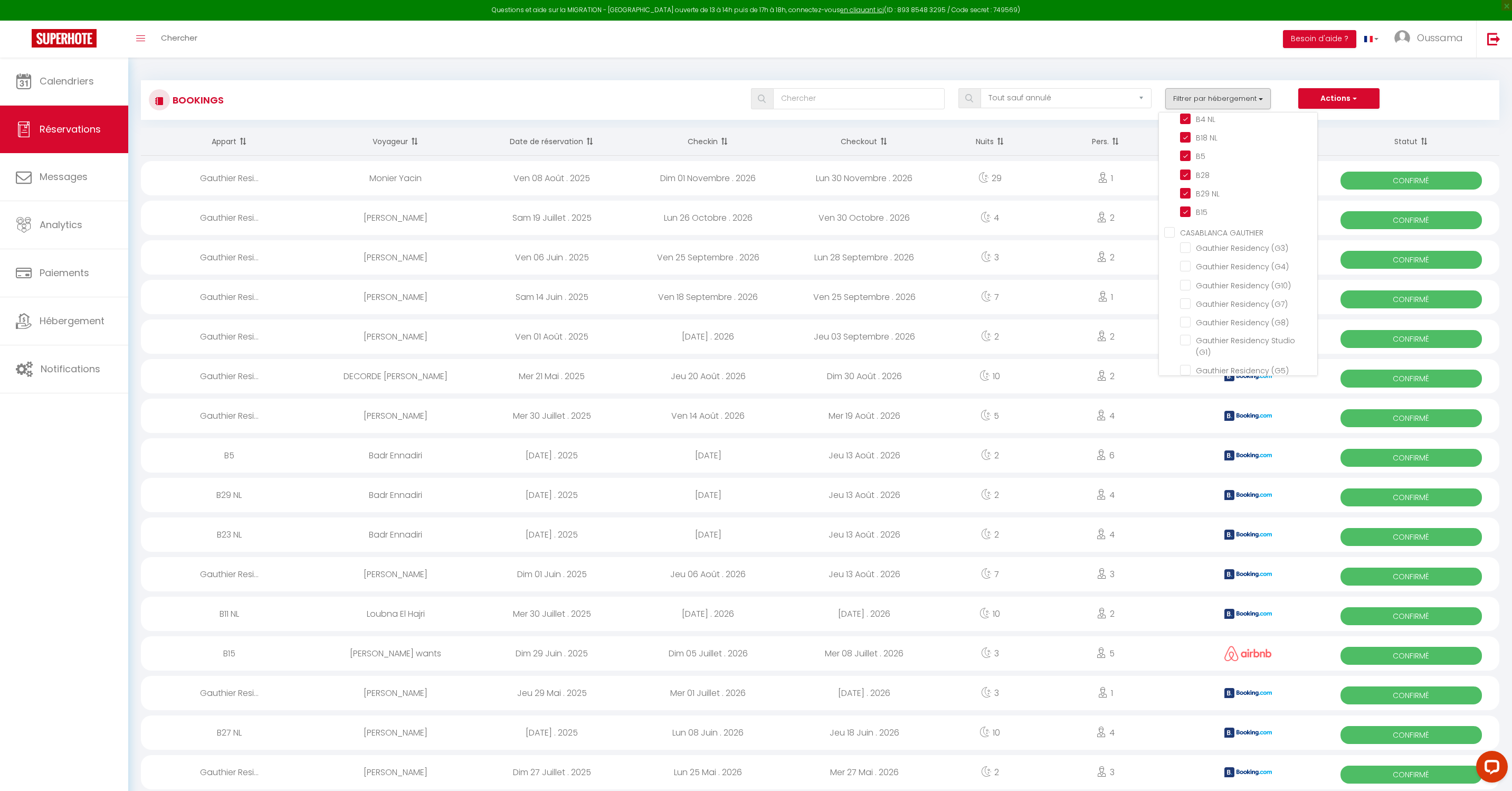
checkbox input "false"
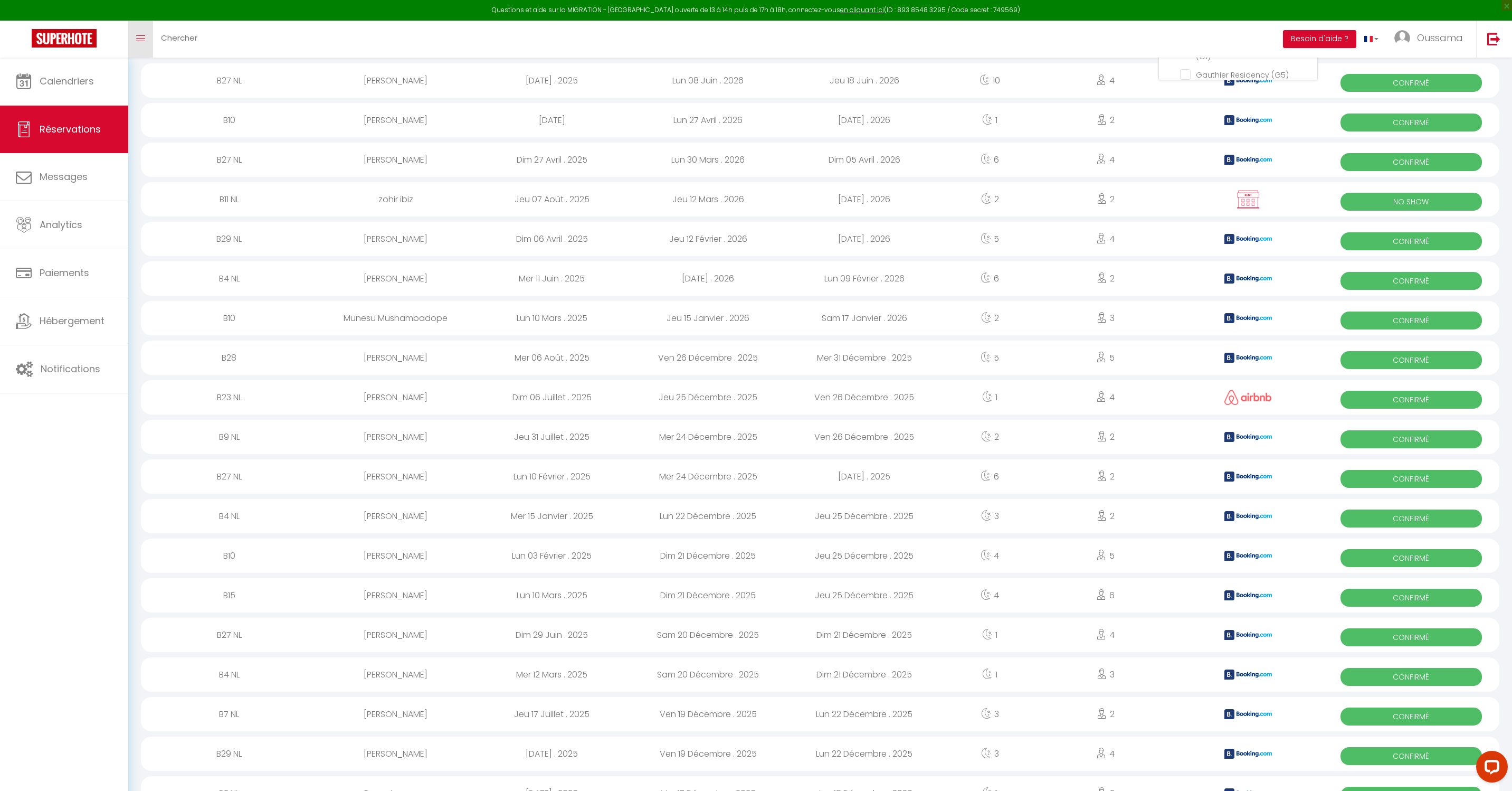
scroll to position [253, 0]
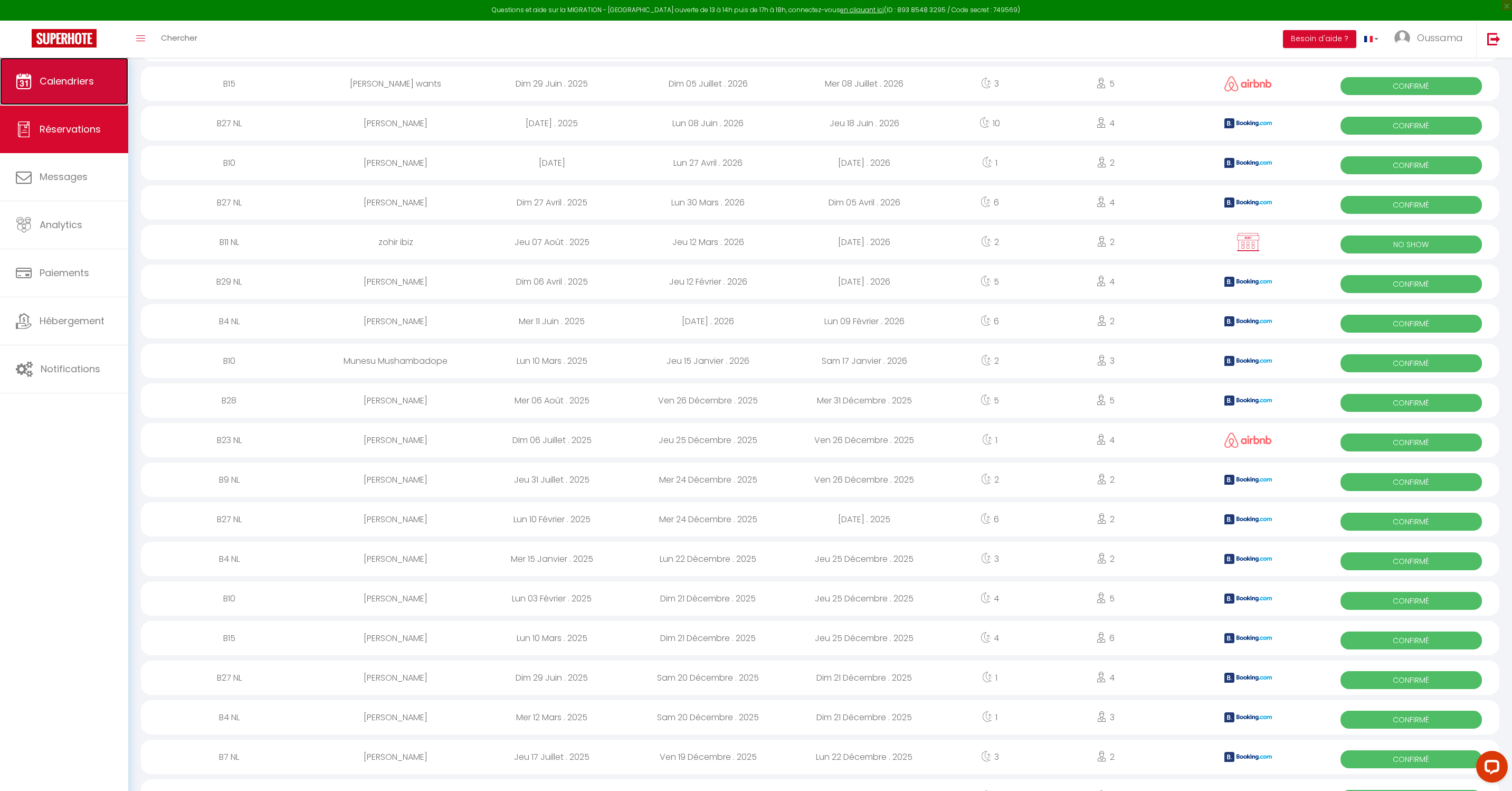
click at [82, 85] on span "Calendriers" at bounding box center [66, 81] width 54 height 13
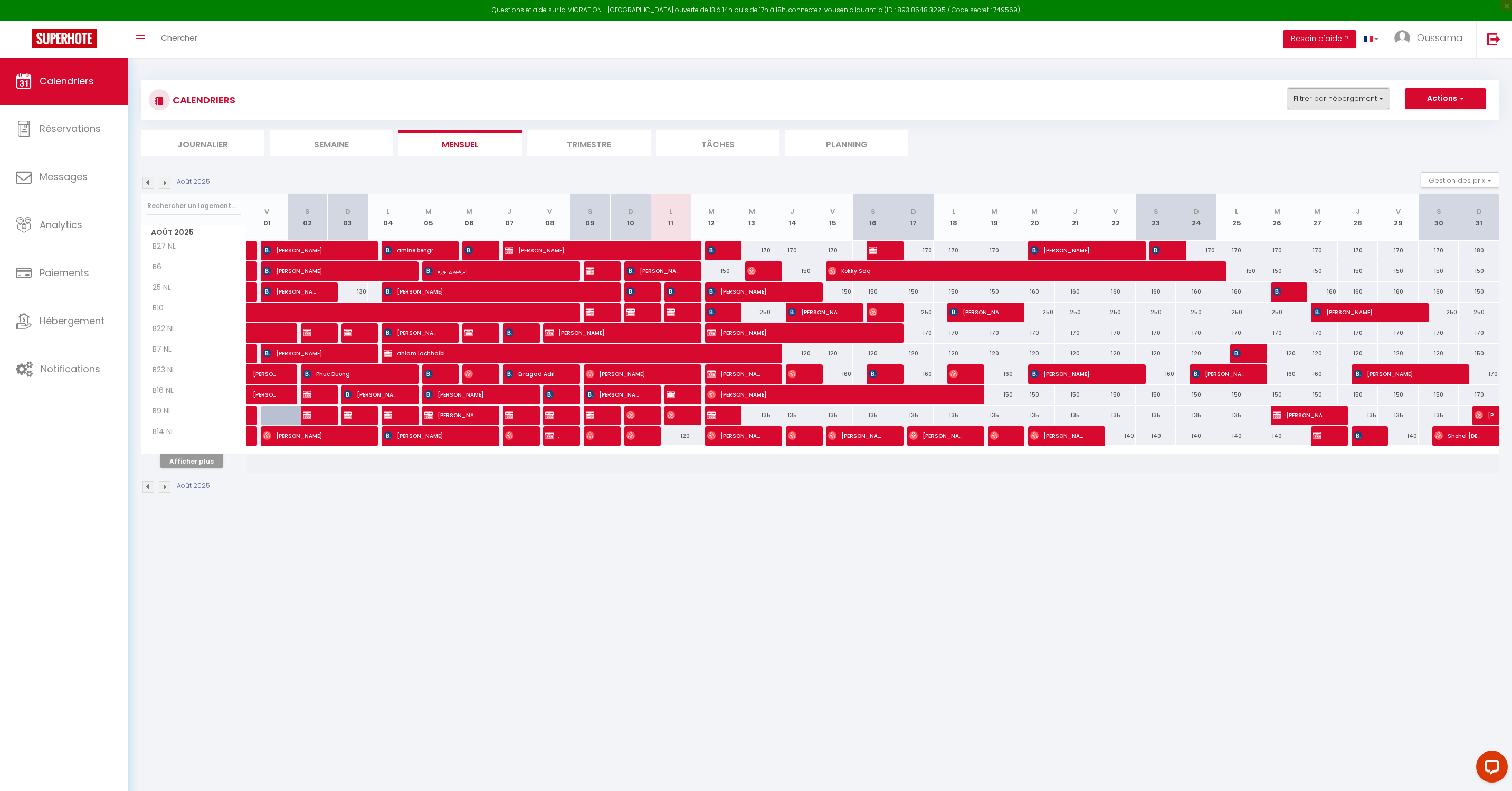
click at [1335, 94] on button "Filtrer par hébergement" at bounding box center [1339, 99] width 101 height 21
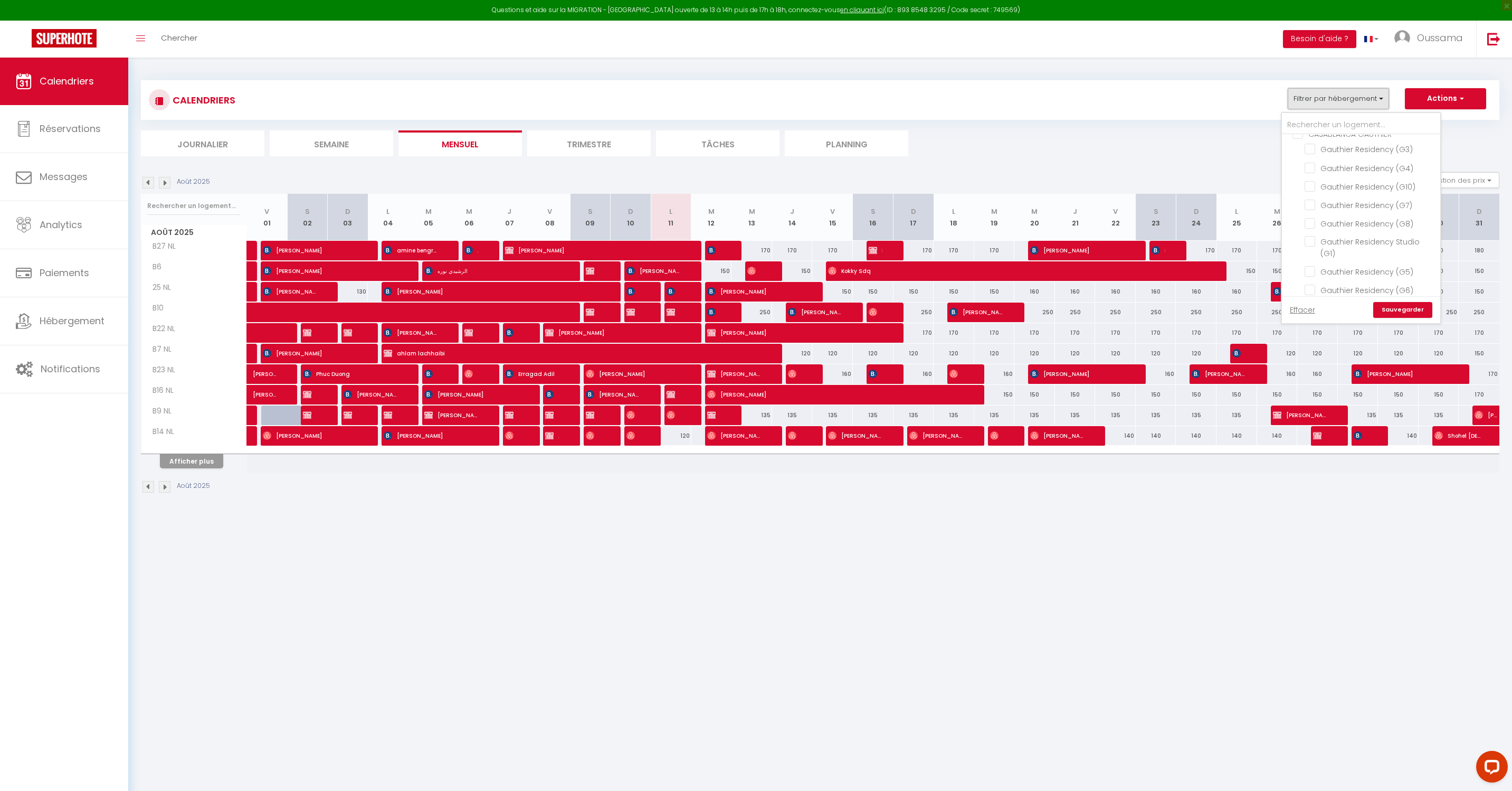
scroll to position [58, 0]
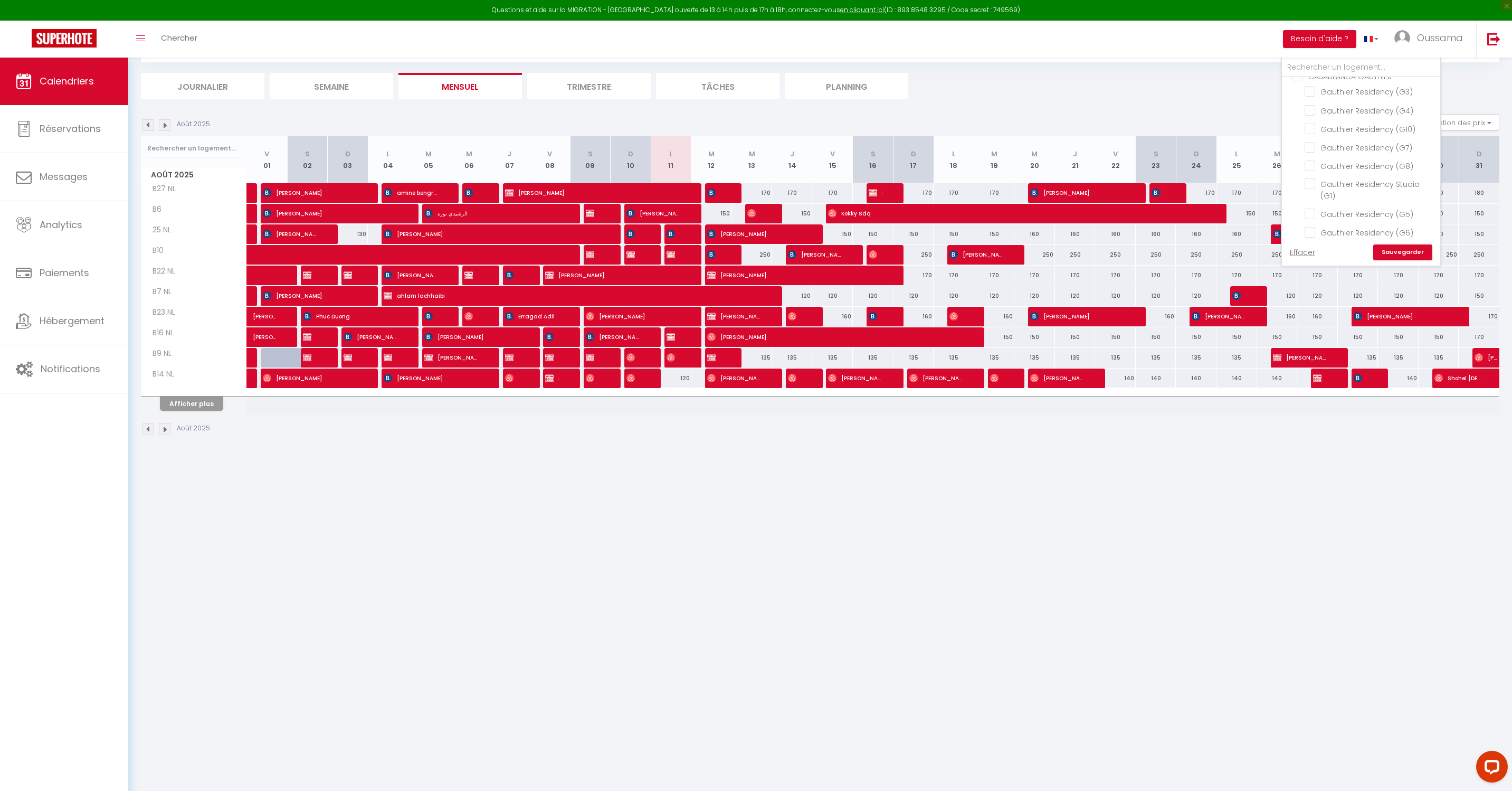
click at [1406, 253] on link "Sauvegarder" at bounding box center [1403, 252] width 59 height 16
click at [217, 90] on li "Journalier" at bounding box center [202, 85] width 123 height 26
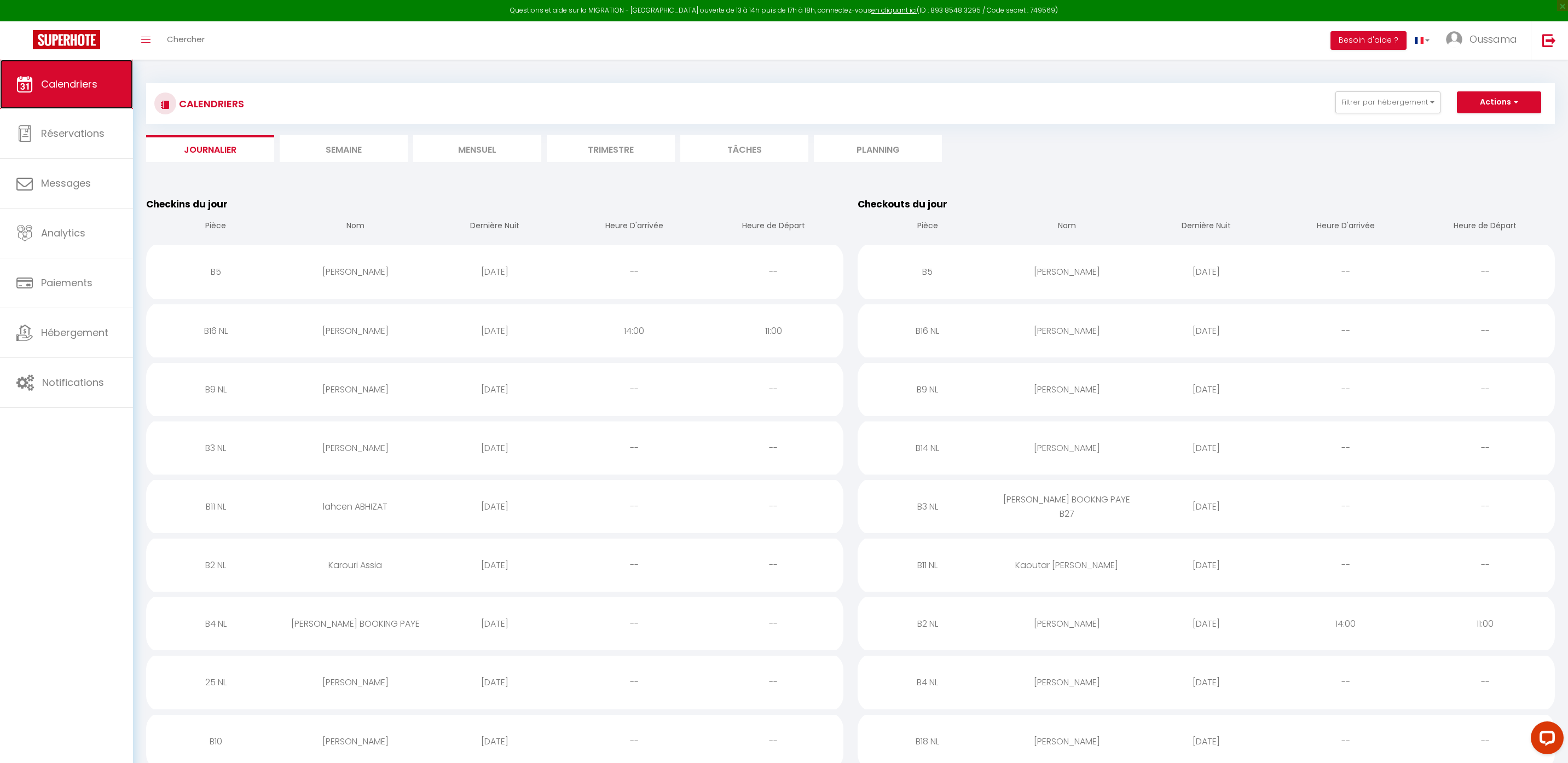
click at [82, 94] on link "Calendriers" at bounding box center [66, 84] width 133 height 49
click at [73, 141] on link "Réservations" at bounding box center [66, 134] width 133 height 49
select select "not_cancelled"
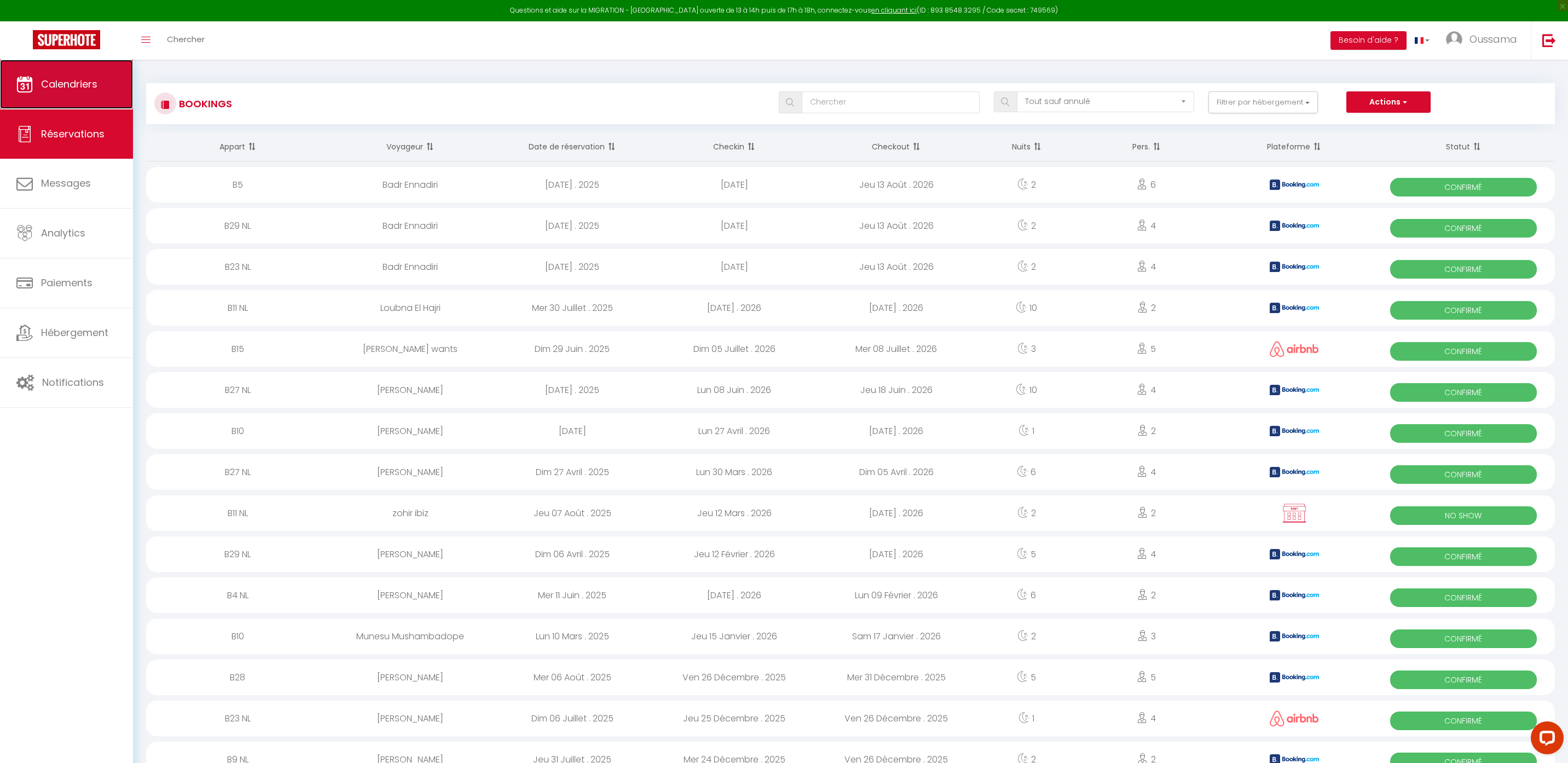
click at [97, 90] on span "Calendriers" at bounding box center [69, 84] width 56 height 14
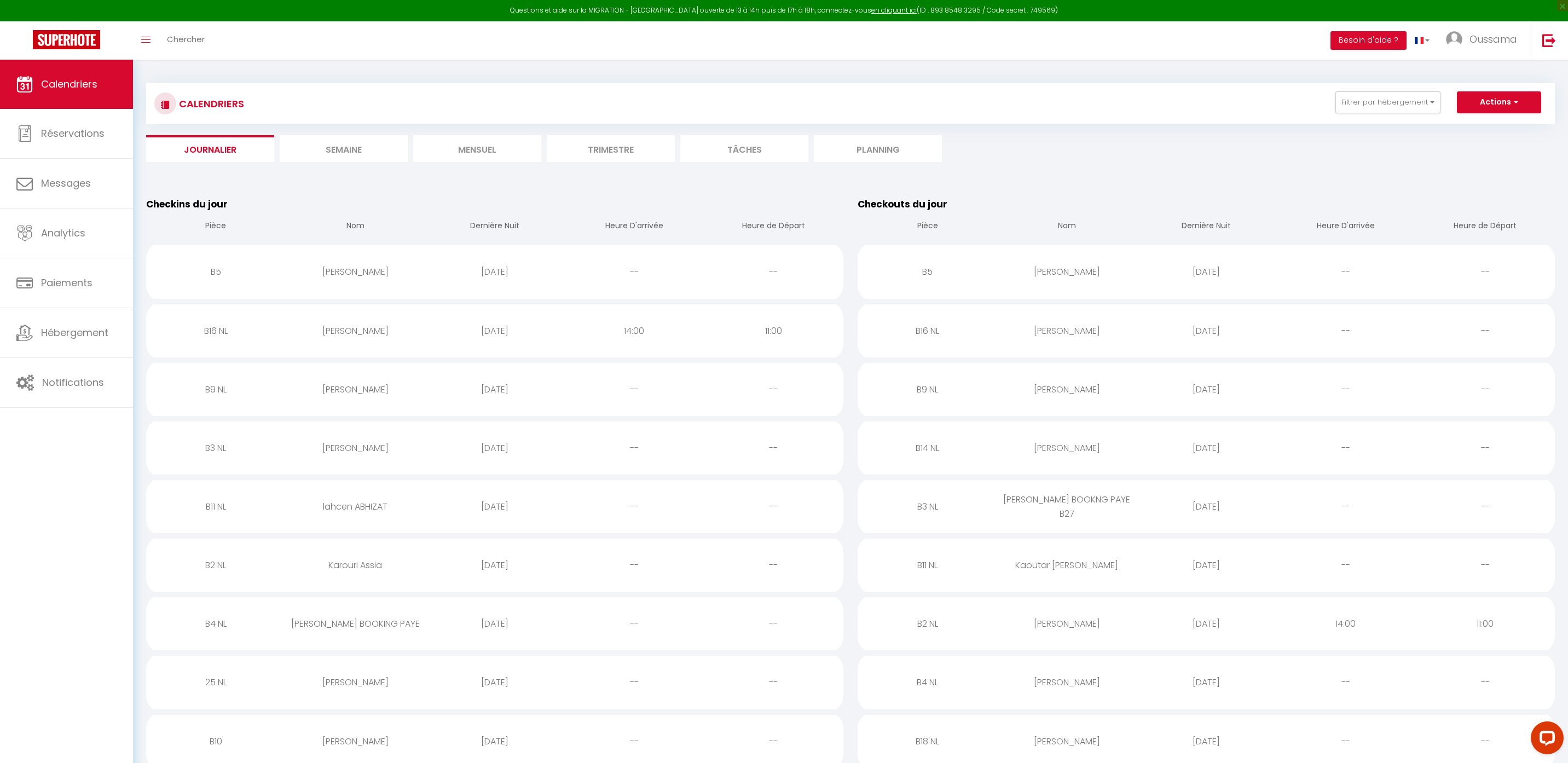
click at [867, 148] on li "Planning" at bounding box center [878, 148] width 128 height 27
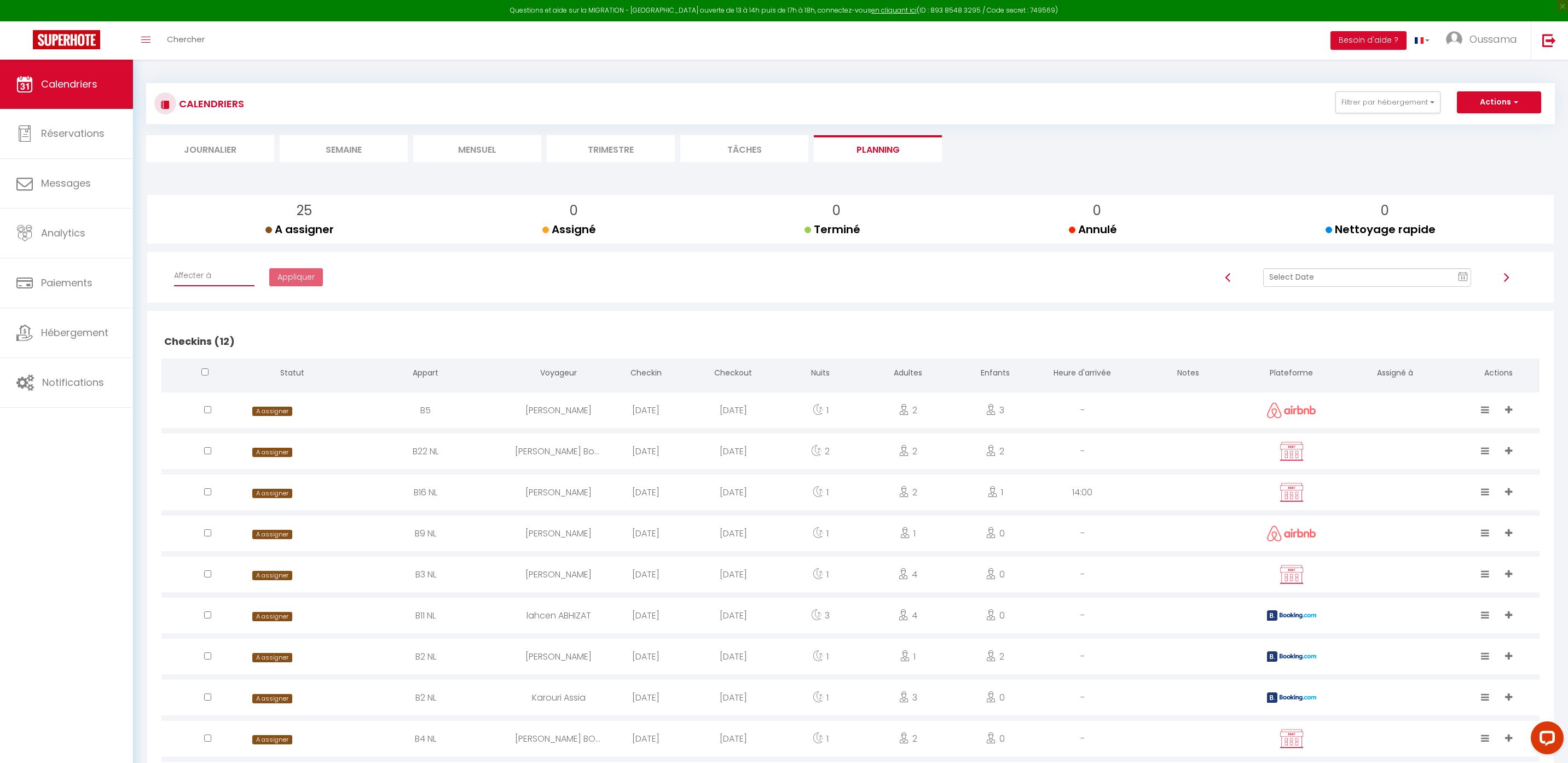
click at [238, 278] on select "Affecter à ilyas elkhaili Zouhir Qrihih AHMED AGADIR SAAD EL KHAILI Acharf Ezza…" at bounding box center [214, 276] width 80 height 21
select select "47990"
click at [1294, 281] on input "text" at bounding box center [1367, 277] width 208 height 19
click at [1392, 372] on td "12" at bounding box center [1385, 371] width 18 height 18
click at [282, 411] on span "A assigner" at bounding box center [272, 411] width 40 height 9
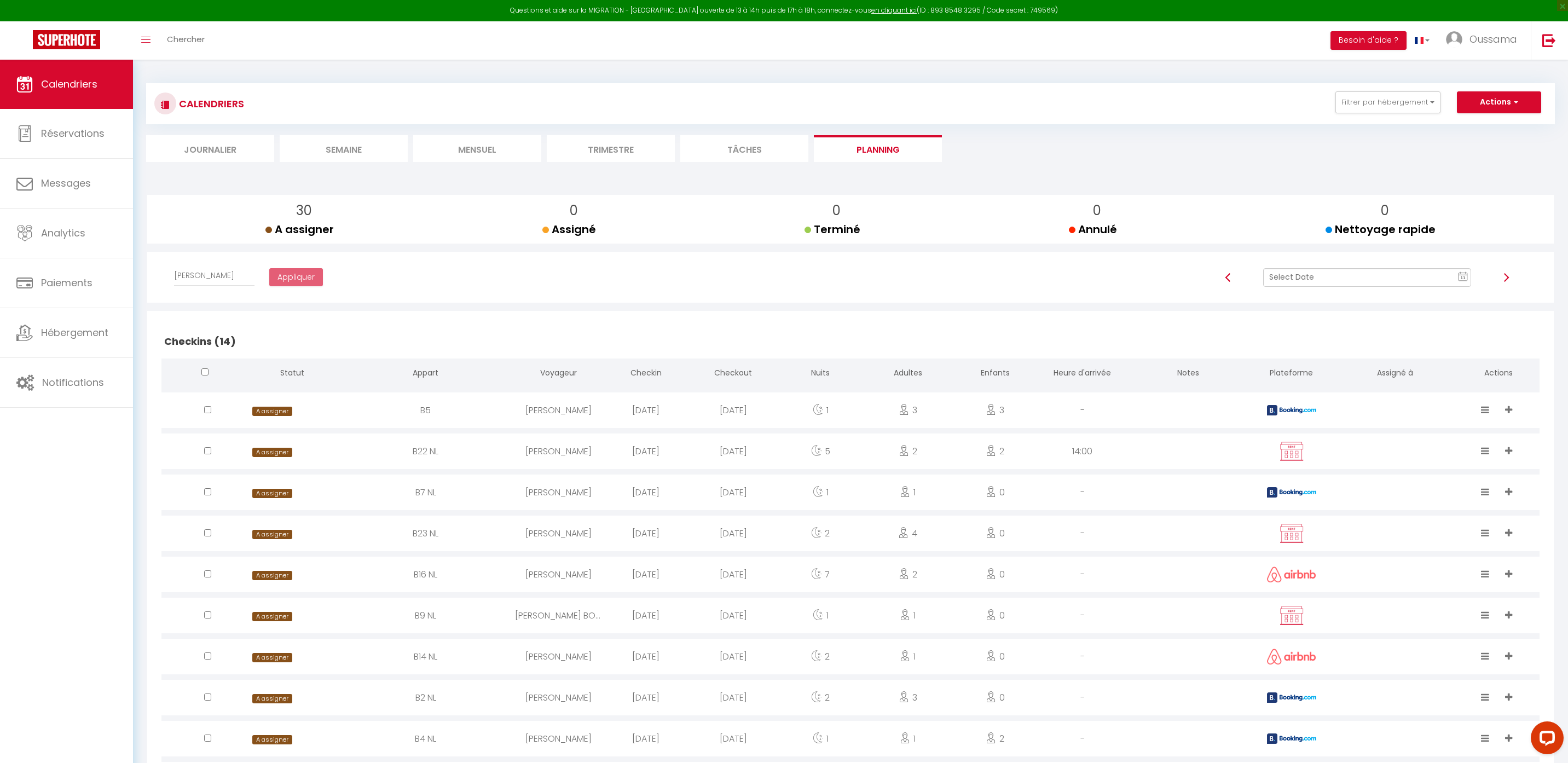
select select "0"
select select "1"
select select
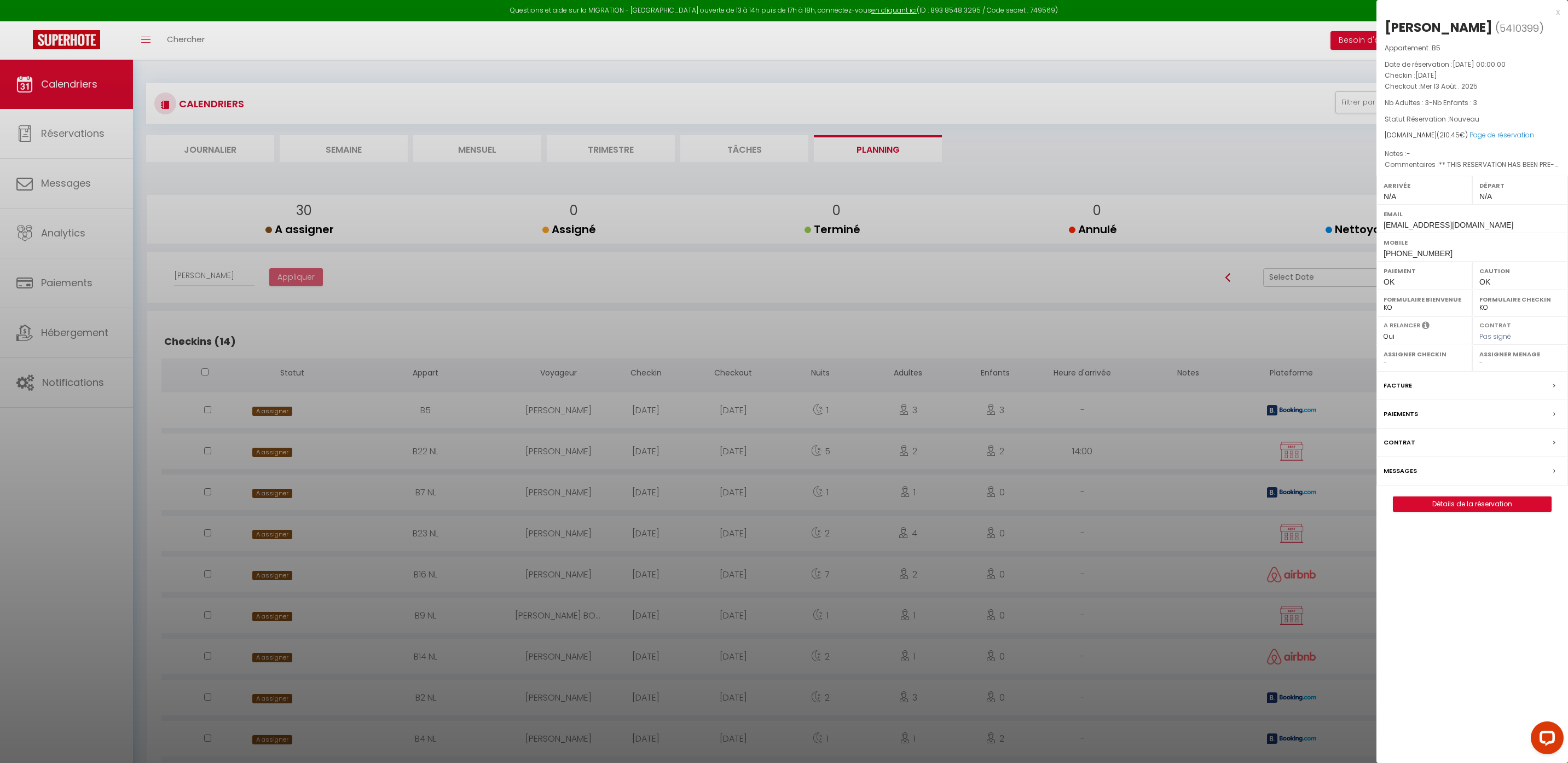
click at [392, 328] on div at bounding box center [784, 382] width 1568 height 763
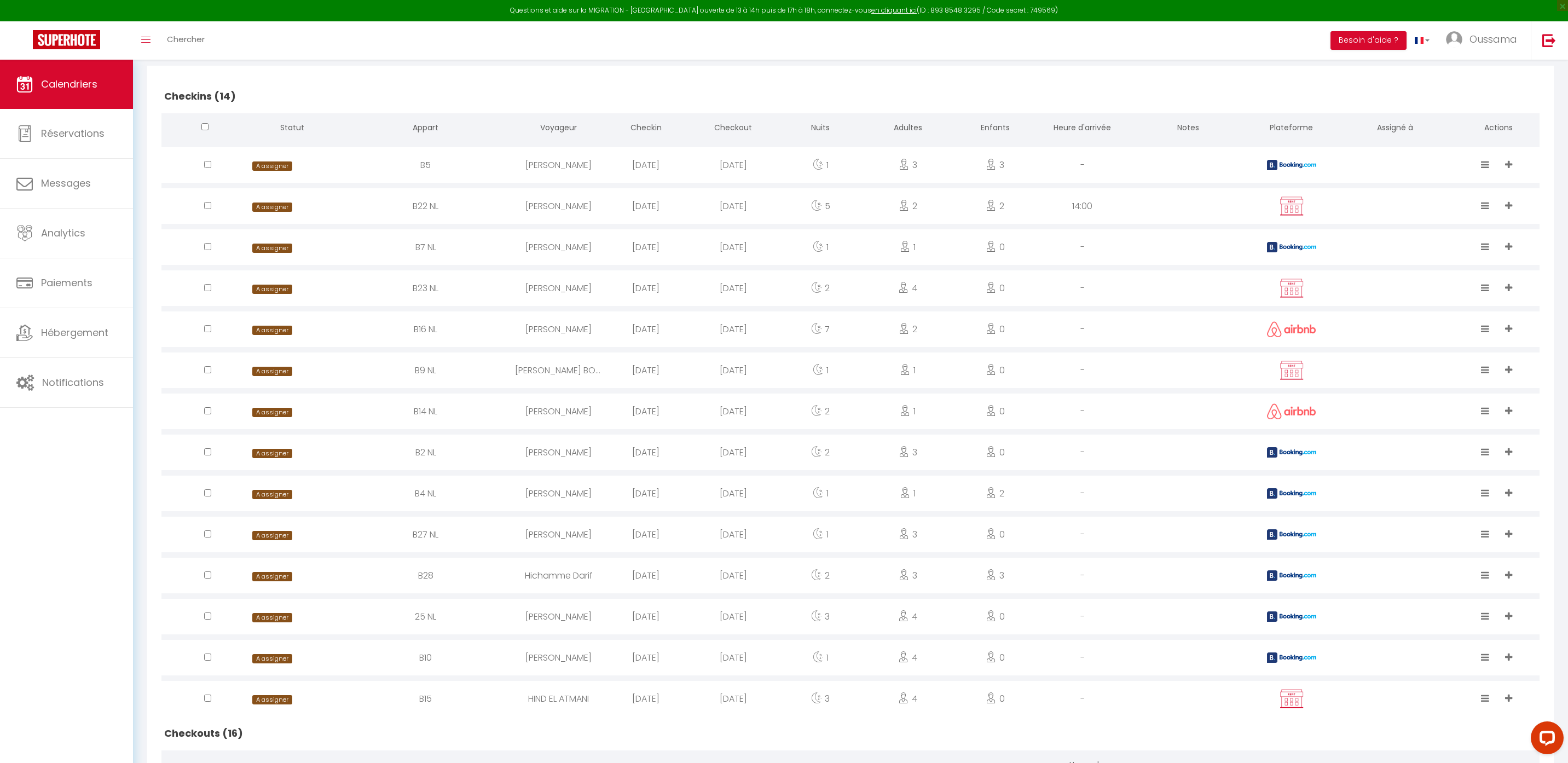
scroll to position [233, 0]
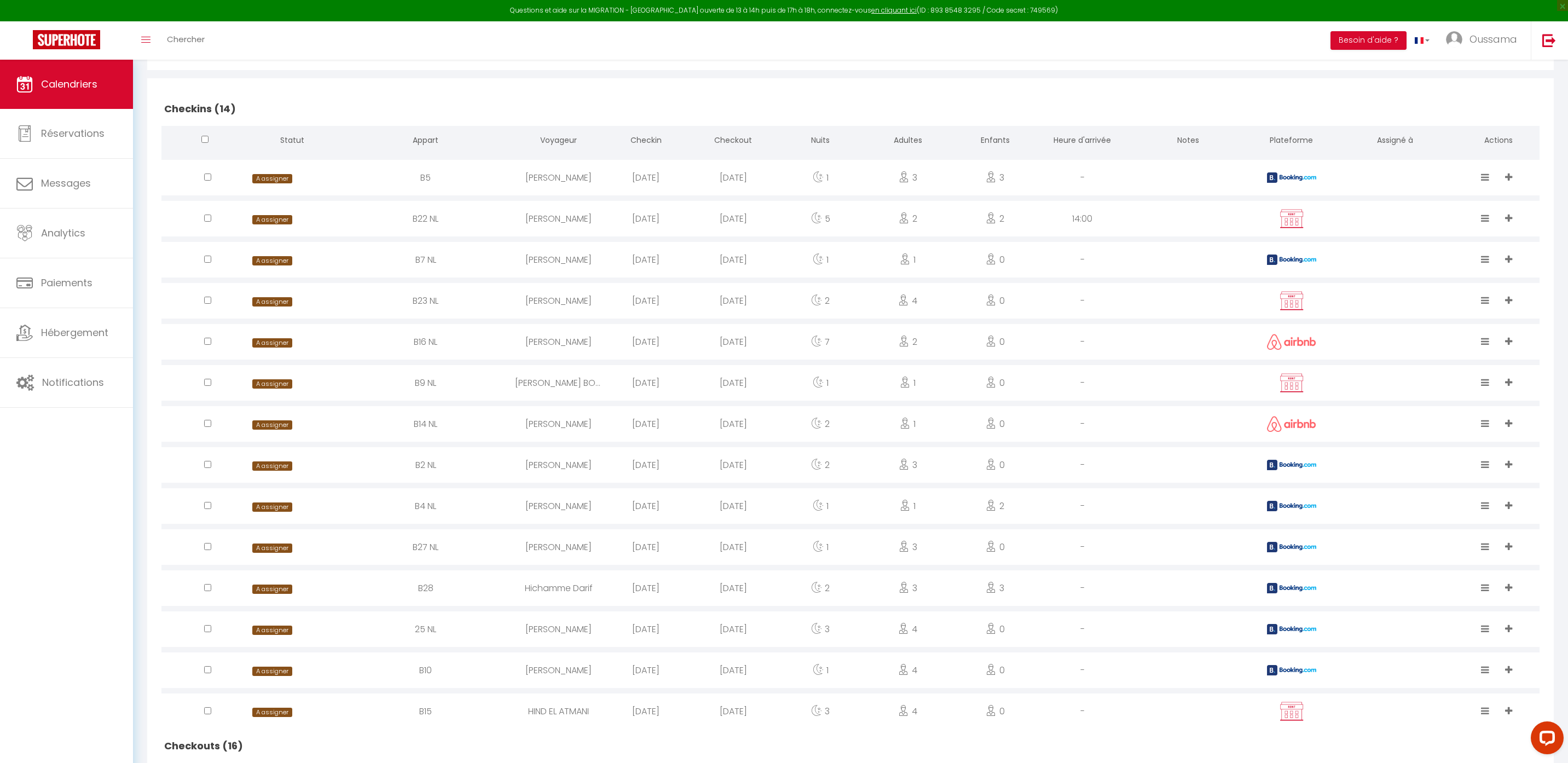
click at [1510, 176] on icon at bounding box center [1508, 177] width 7 height 9
click at [1526, 178] on div "Assigné Terminé Annulé Nettoyage rapide ilyas Zouhir AHMED SAAD Acharf Ismail S…" at bounding box center [1498, 177] width 58 height 36
click at [1486, 176] on icon at bounding box center [1485, 177] width 8 height 9
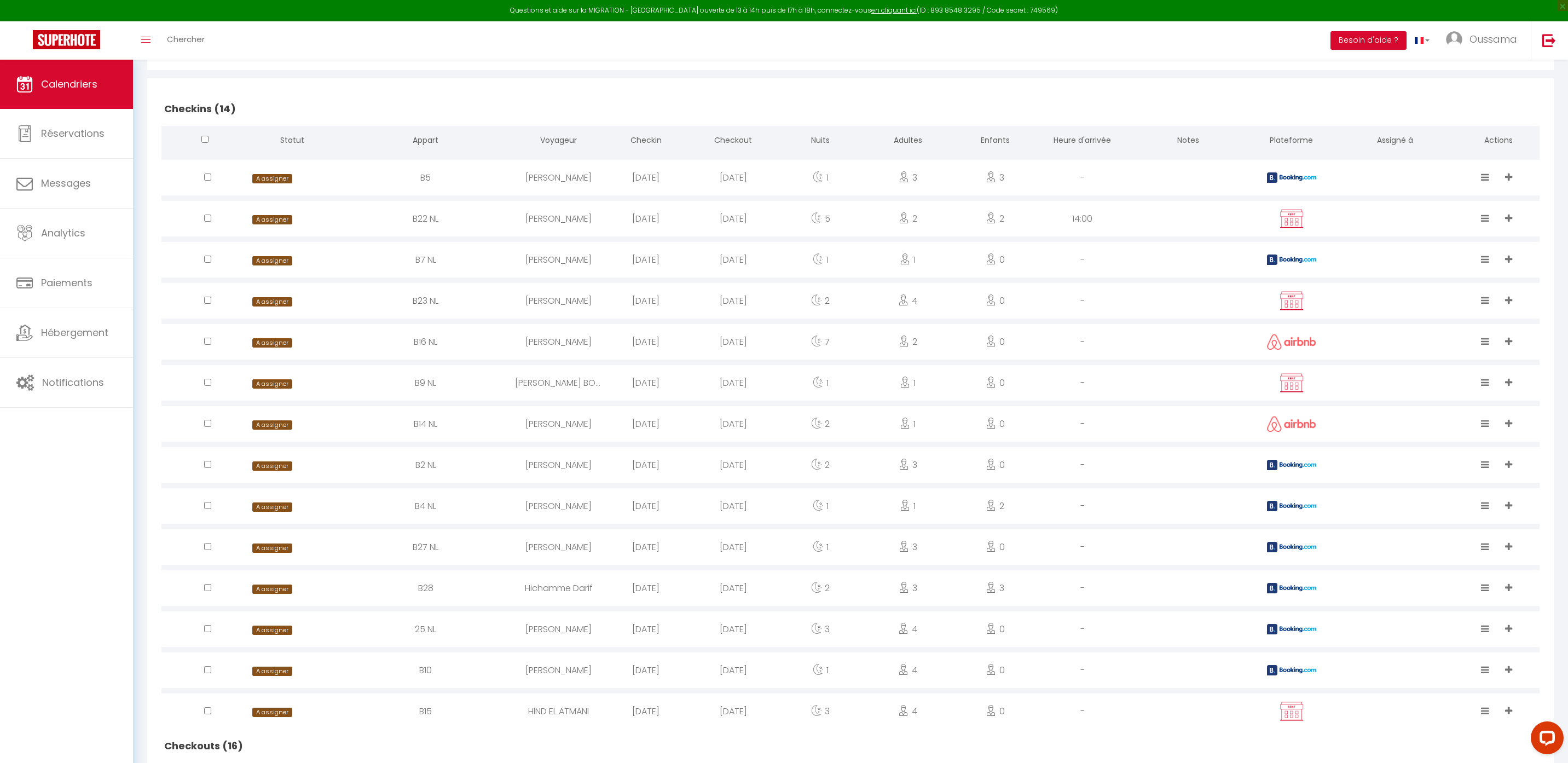
click at [212, 177] on div at bounding box center [205, 177] width 87 height 36
click at [208, 180] on input "checkbox" at bounding box center [208, 176] width 7 height 7
checkbox input "true"
click at [208, 180] on input "checkbox" at bounding box center [208, 176] width 7 height 7
checkbox input "true"
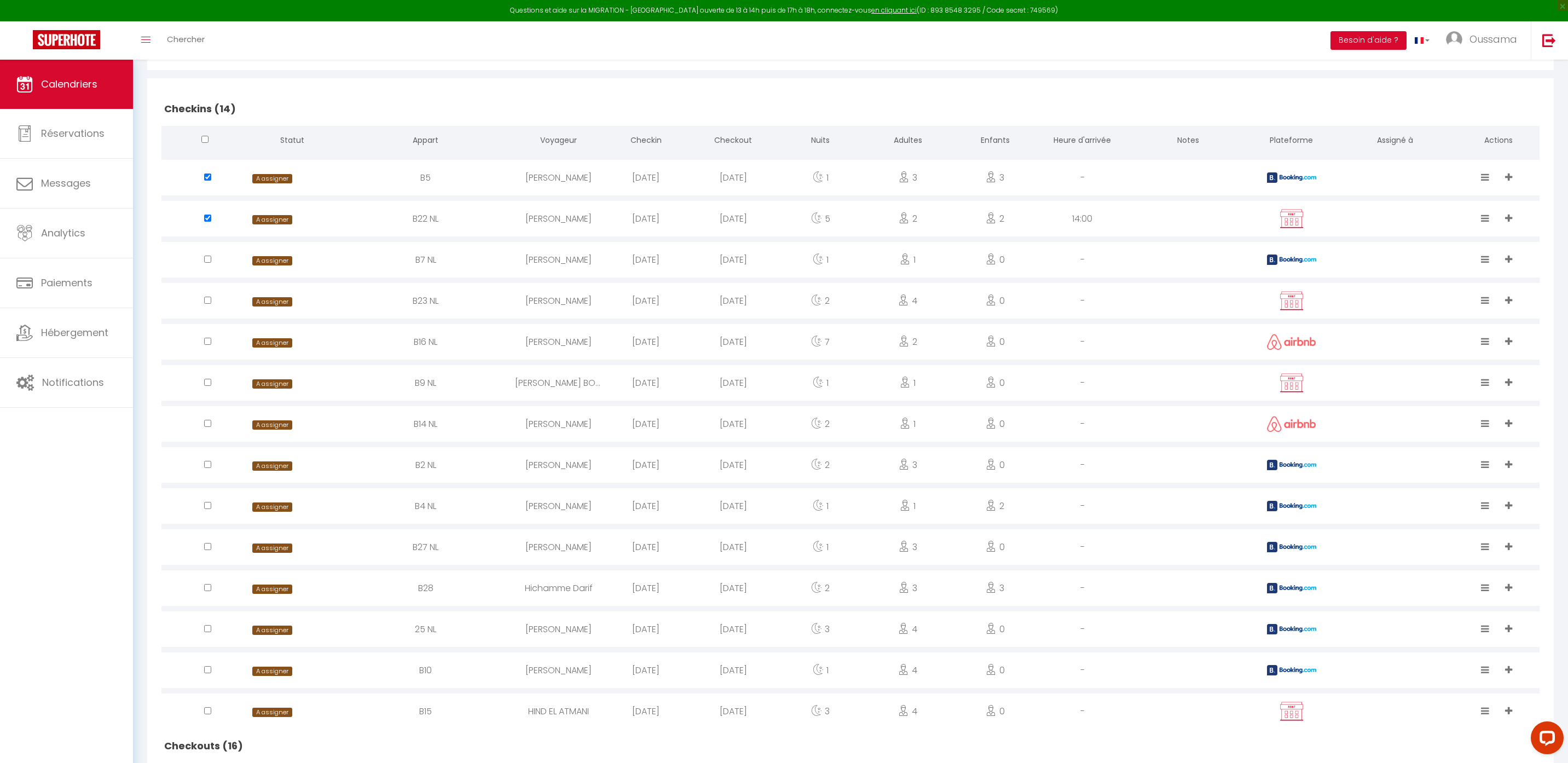
click at [209, 180] on input "checkbox" at bounding box center [208, 176] width 7 height 7
checkbox input "true"
click at [211, 180] on input "checkbox" at bounding box center [208, 176] width 7 height 7
checkbox input "false"
click at [208, 180] on input "checkbox" at bounding box center [208, 176] width 7 height 7
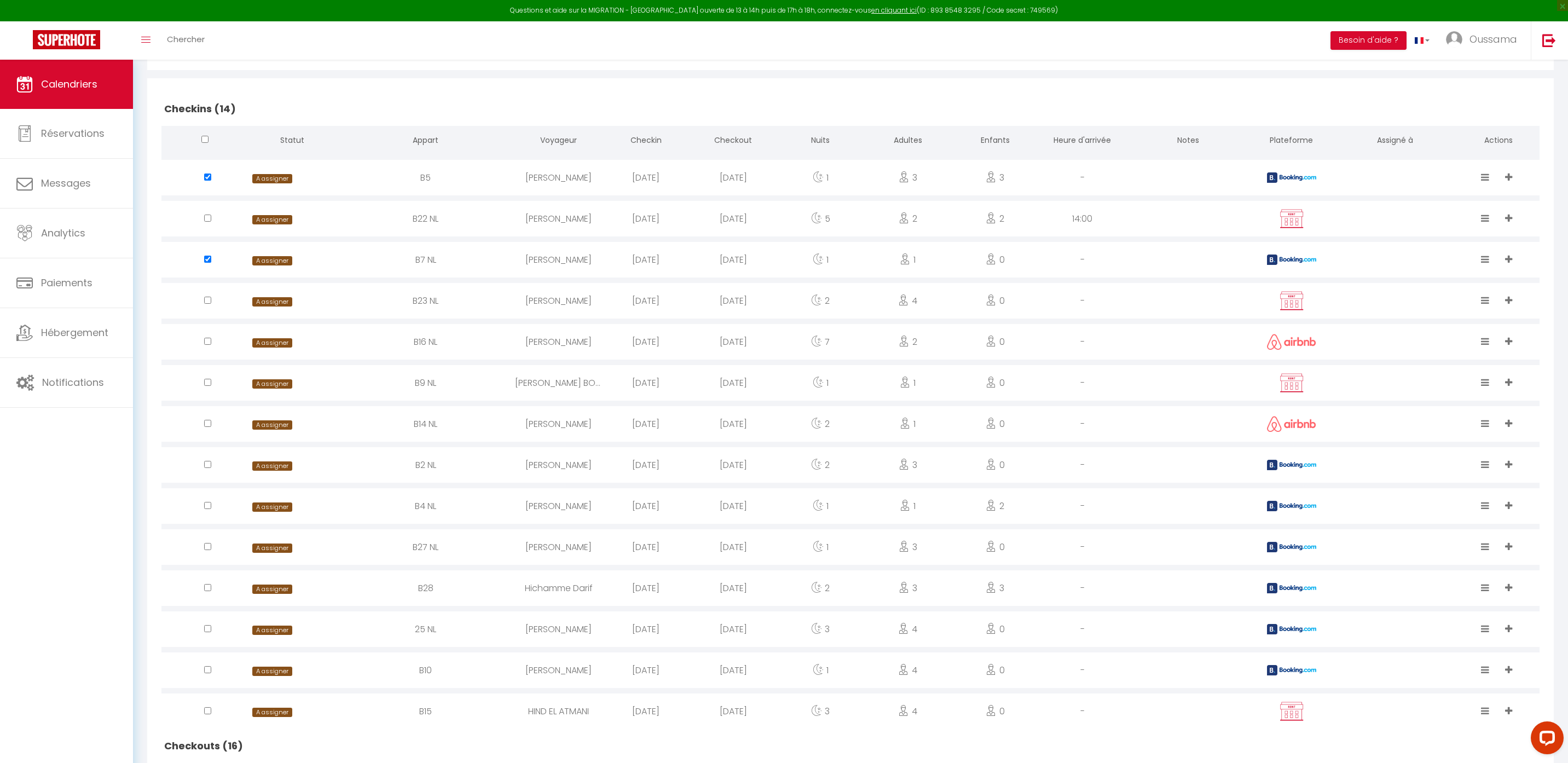
checkbox input "false"
click at [211, 179] on div at bounding box center [205, 177] width 87 height 36
click at [209, 177] on input "checkbox" at bounding box center [208, 176] width 7 height 7
checkbox input "false"
click at [270, 180] on span "A assigner" at bounding box center [272, 178] width 40 height 9
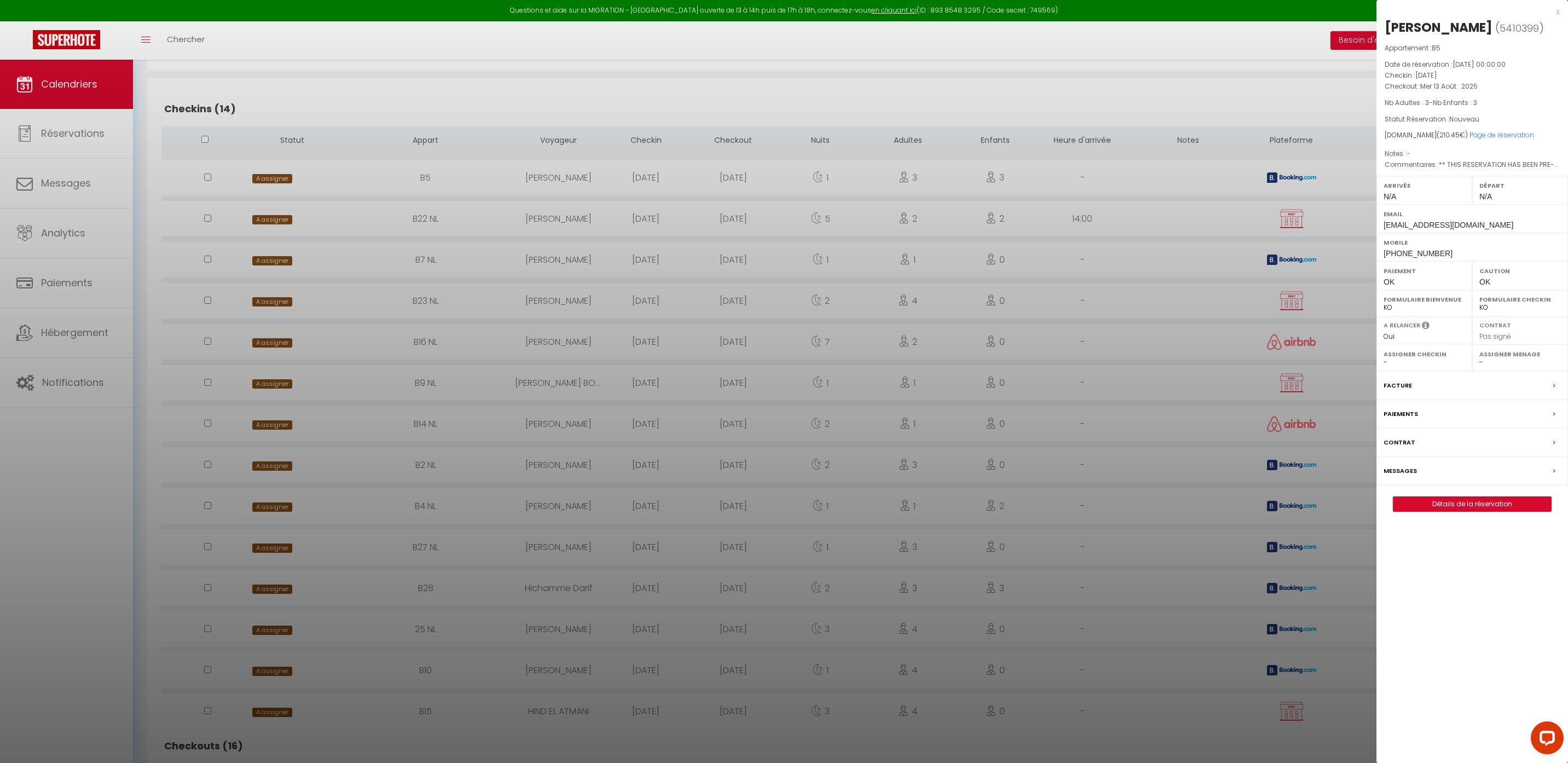
click at [285, 219] on div at bounding box center [784, 382] width 1568 height 763
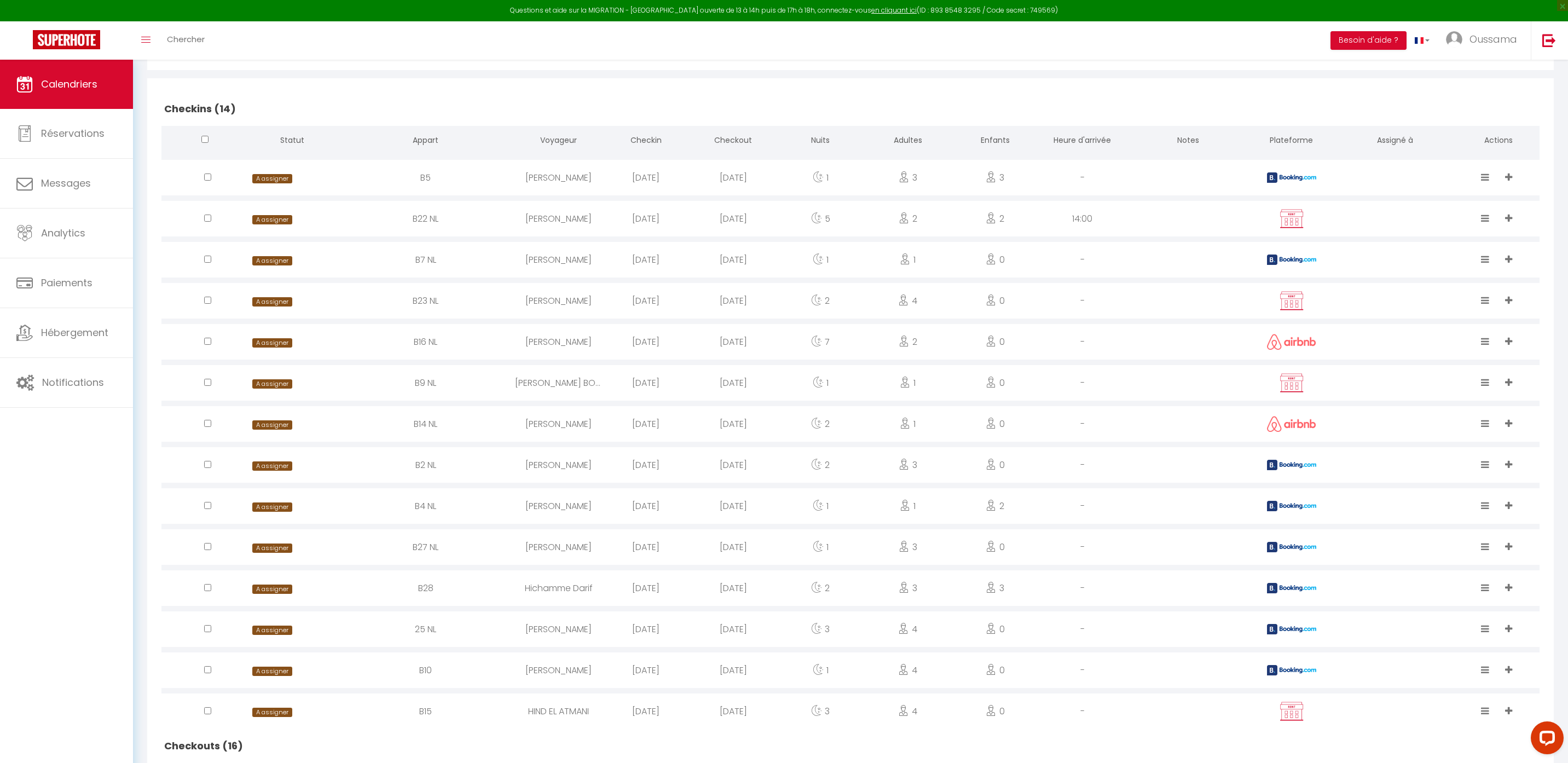
click at [285, 221] on span "A assigner" at bounding box center [272, 220] width 40 height 9
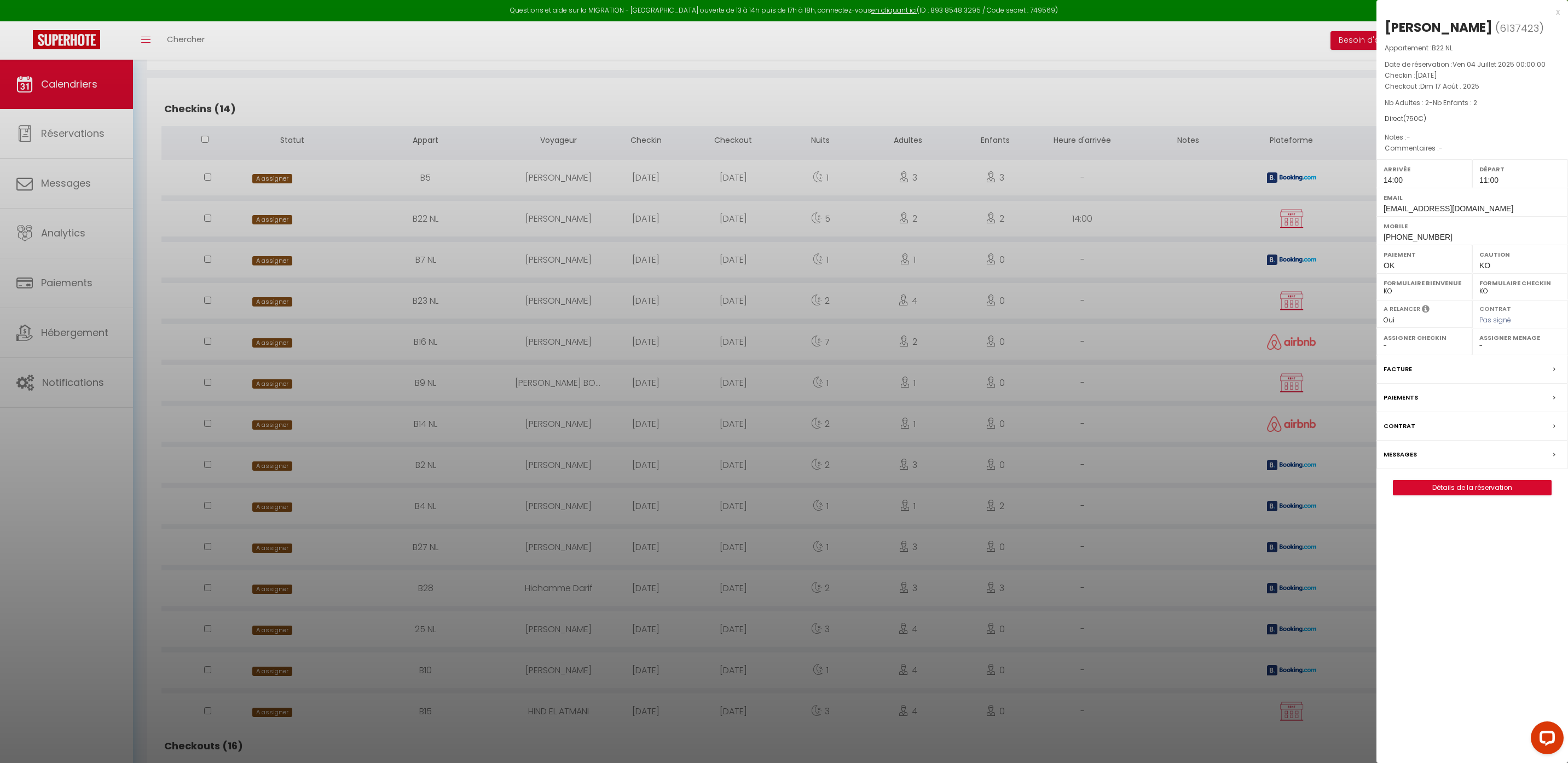
click at [271, 261] on div at bounding box center [784, 382] width 1568 height 763
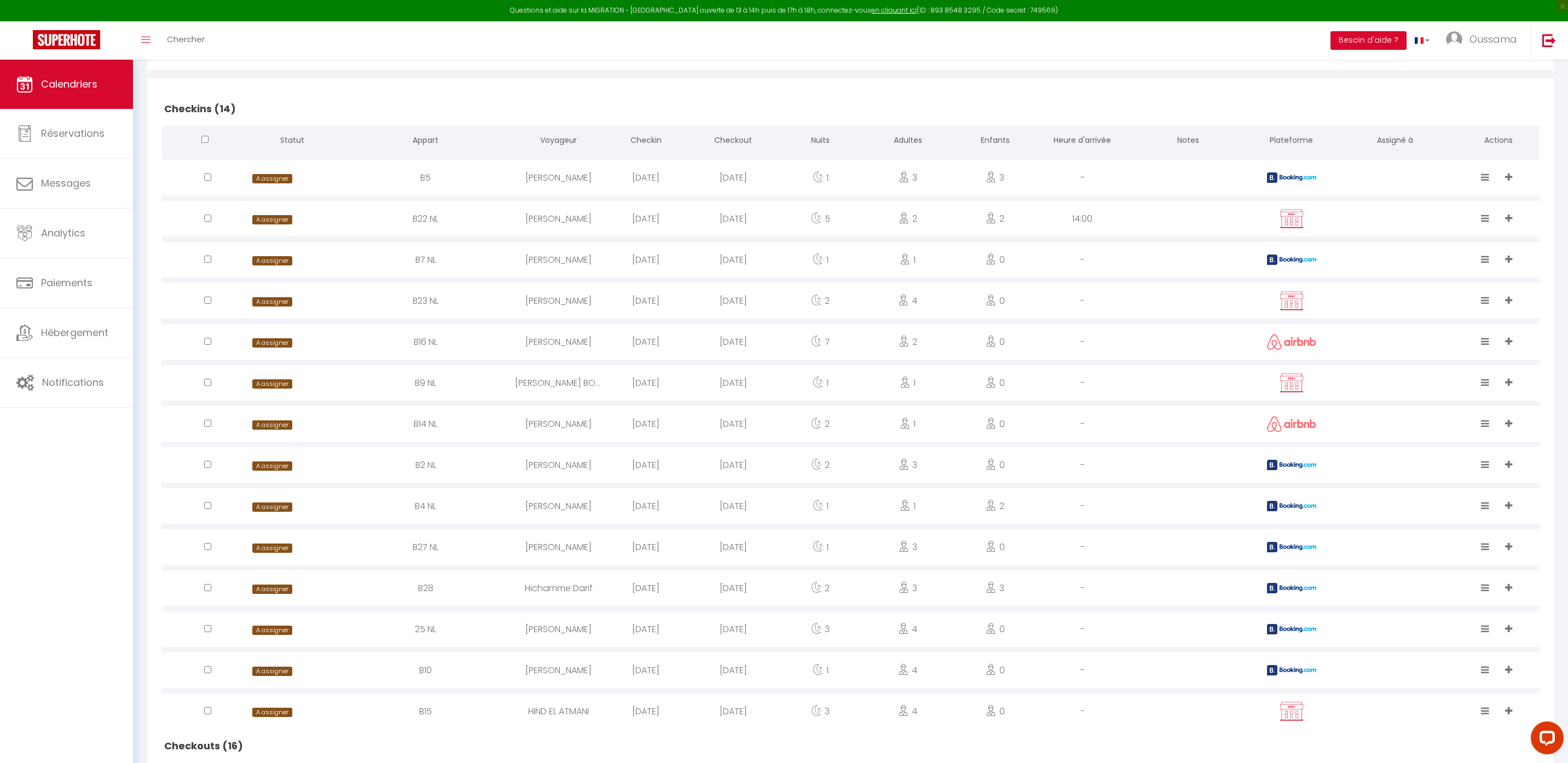
click at [271, 263] on span "A assigner" at bounding box center [272, 261] width 40 height 9
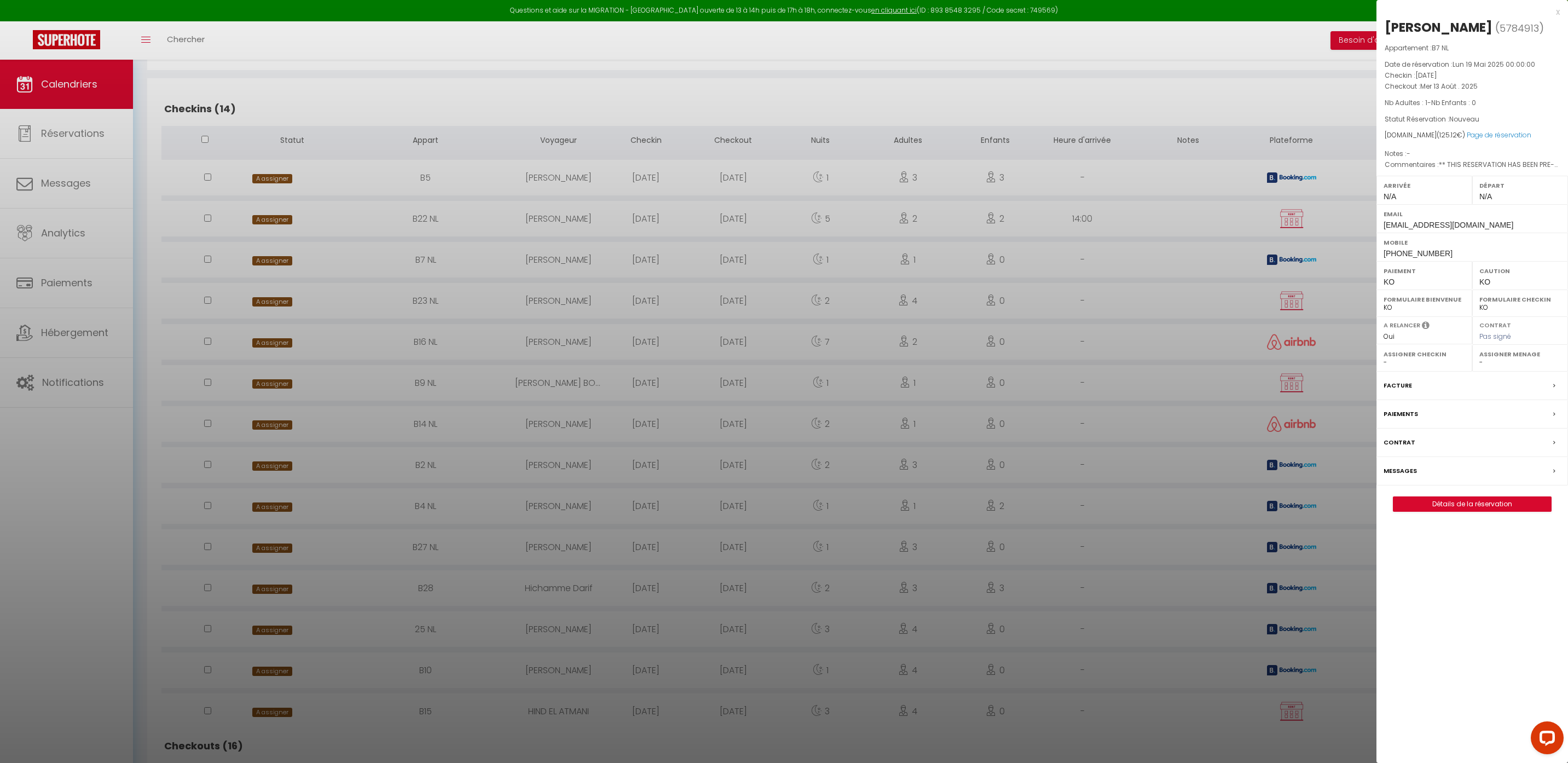
click at [276, 304] on div at bounding box center [784, 382] width 1568 height 763
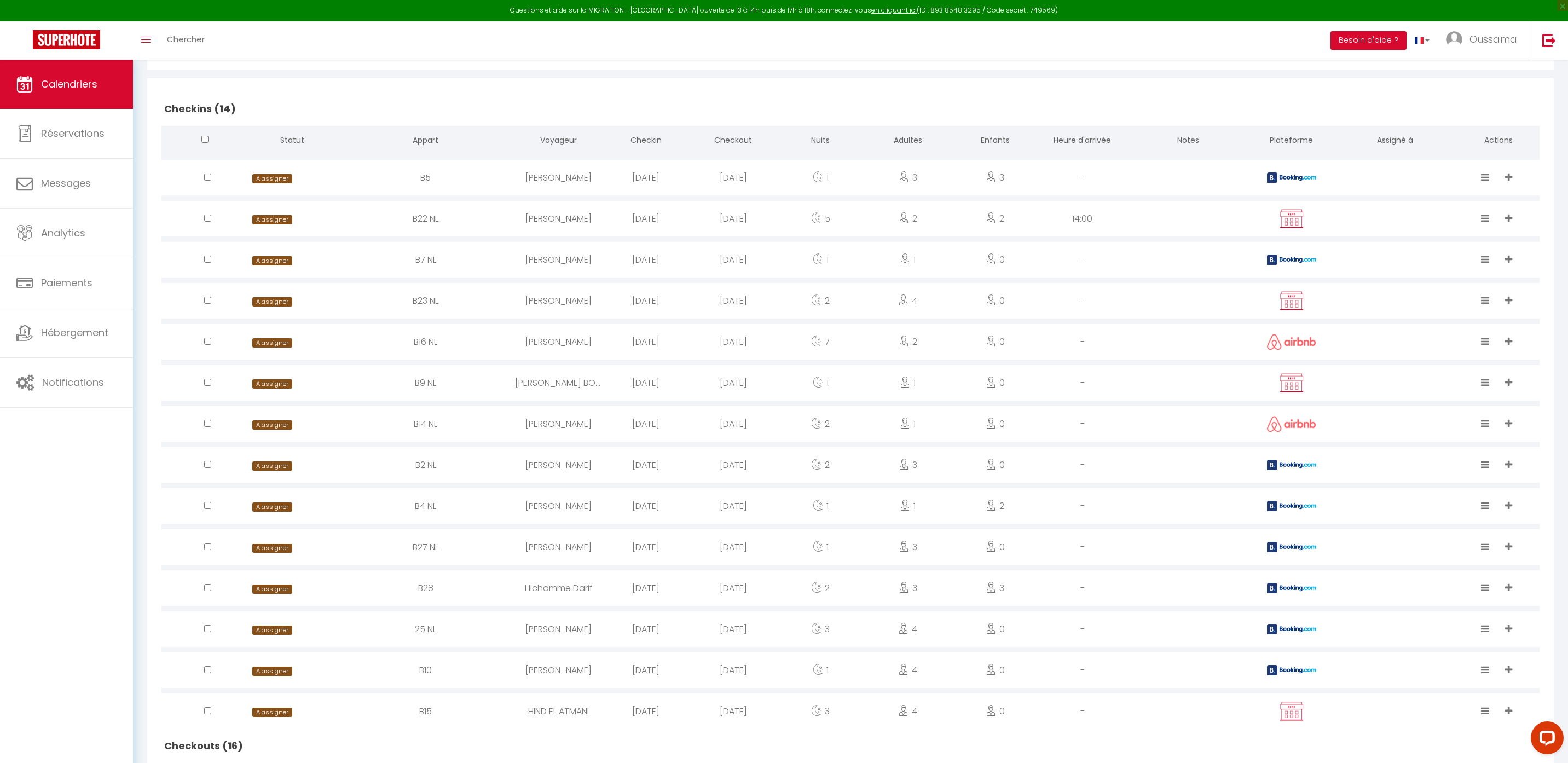
click at [276, 304] on span "A assigner" at bounding box center [272, 302] width 40 height 9
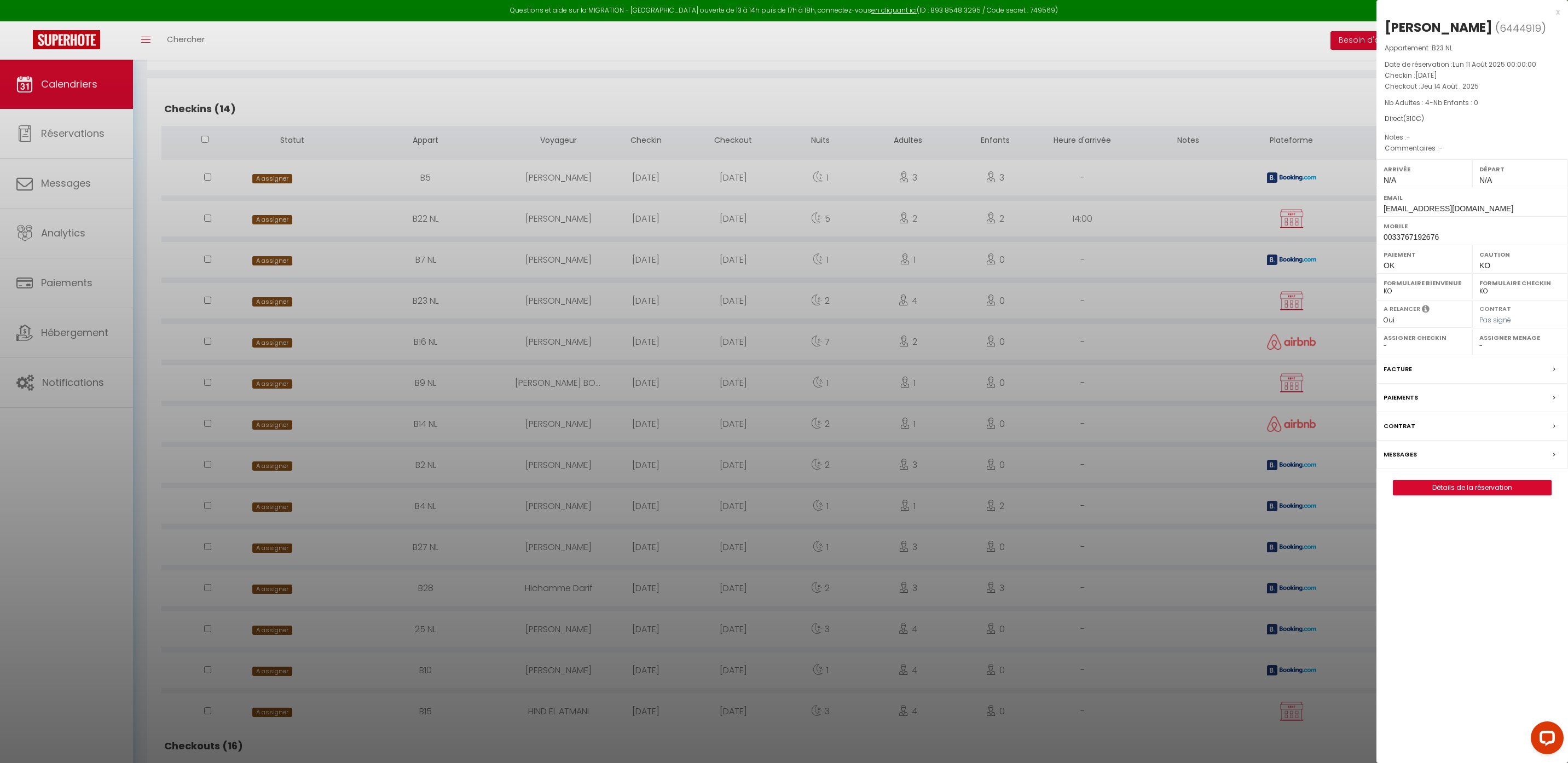
click at [275, 343] on div at bounding box center [784, 382] width 1568 height 763
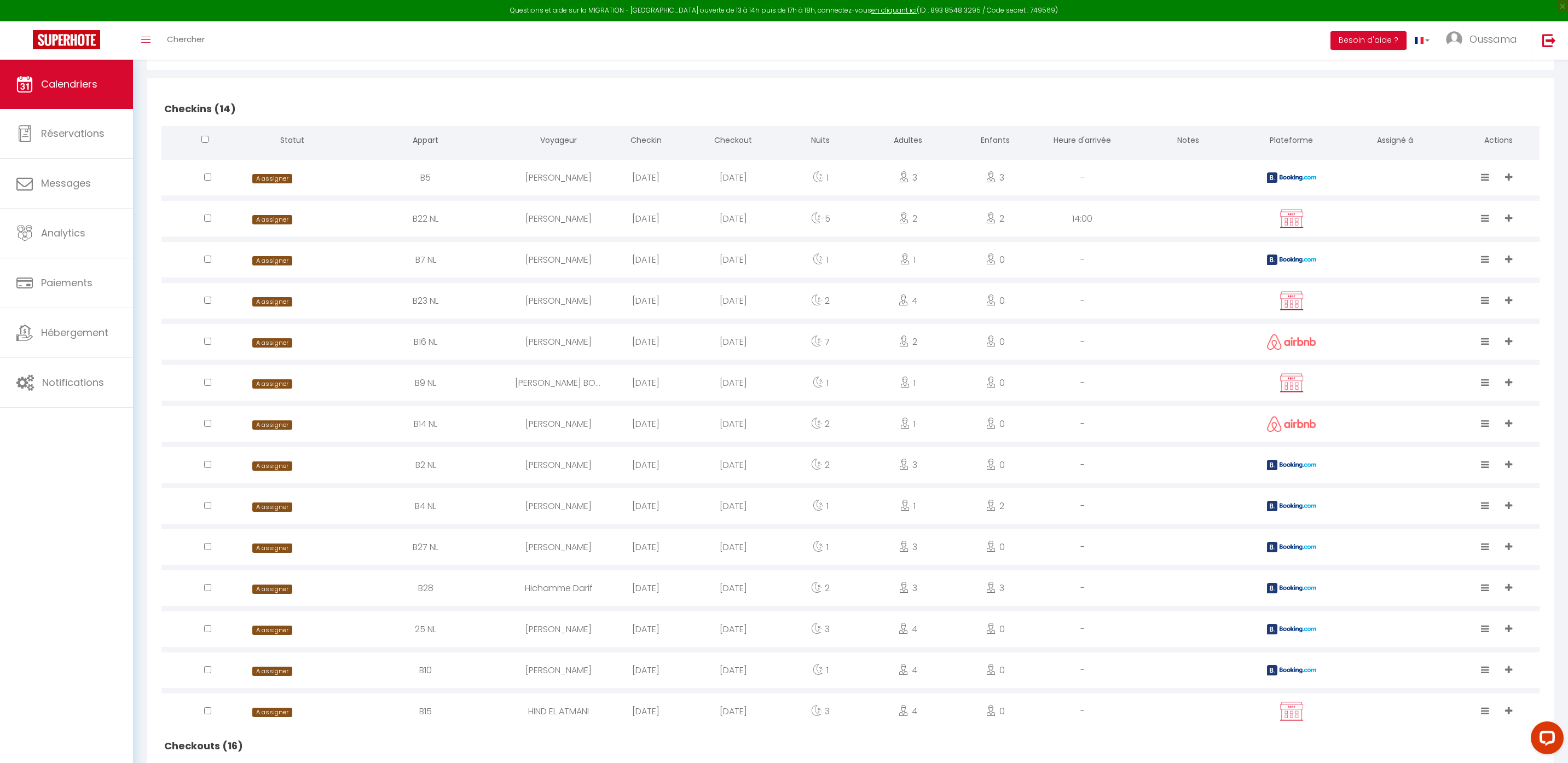
click at [275, 343] on span "A assigner" at bounding box center [272, 343] width 40 height 9
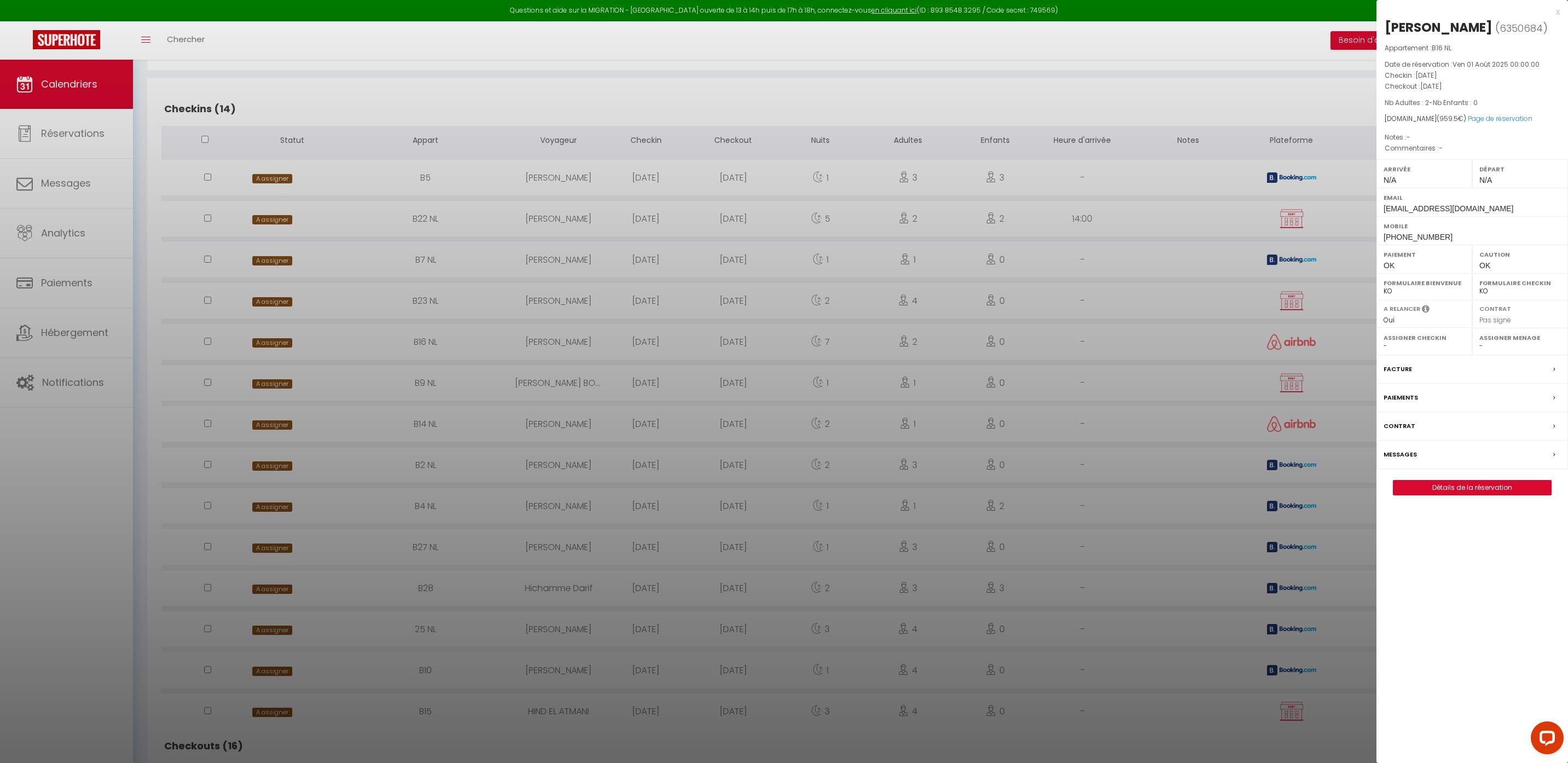
click at [276, 383] on div at bounding box center [784, 382] width 1568 height 763
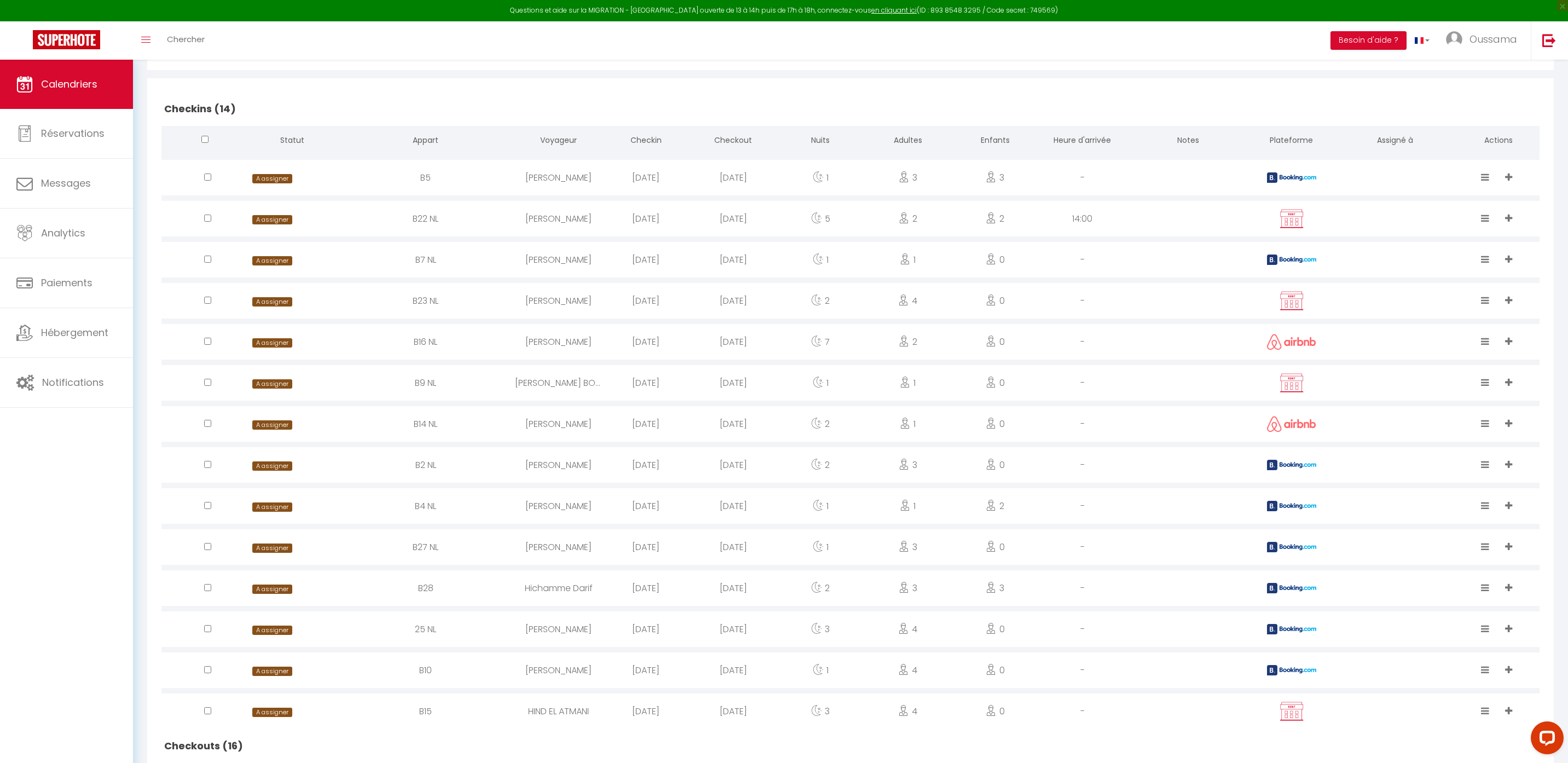
click at [276, 383] on span "A assigner" at bounding box center [272, 384] width 40 height 9
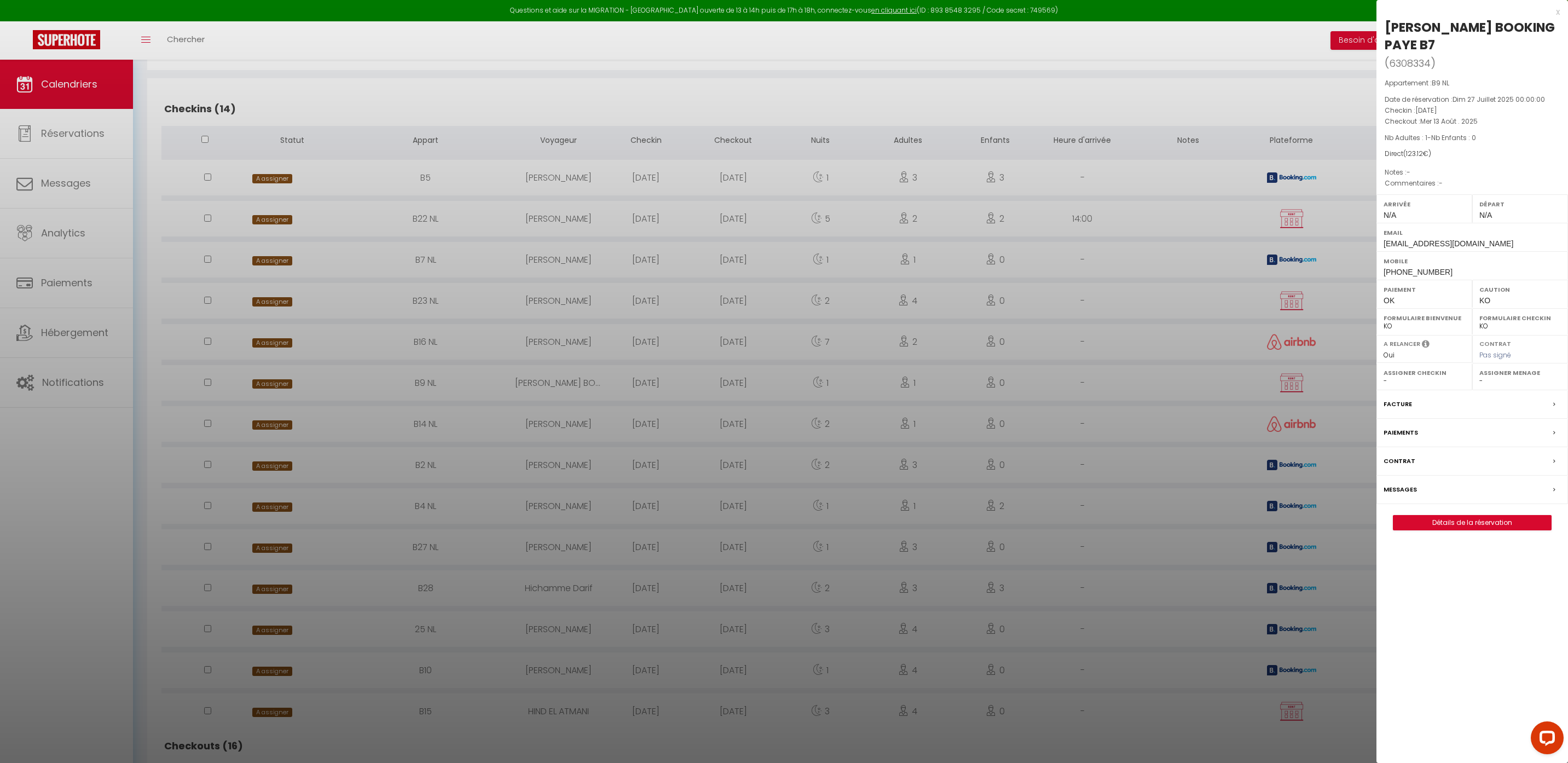
click at [276, 425] on div at bounding box center [784, 382] width 1568 height 763
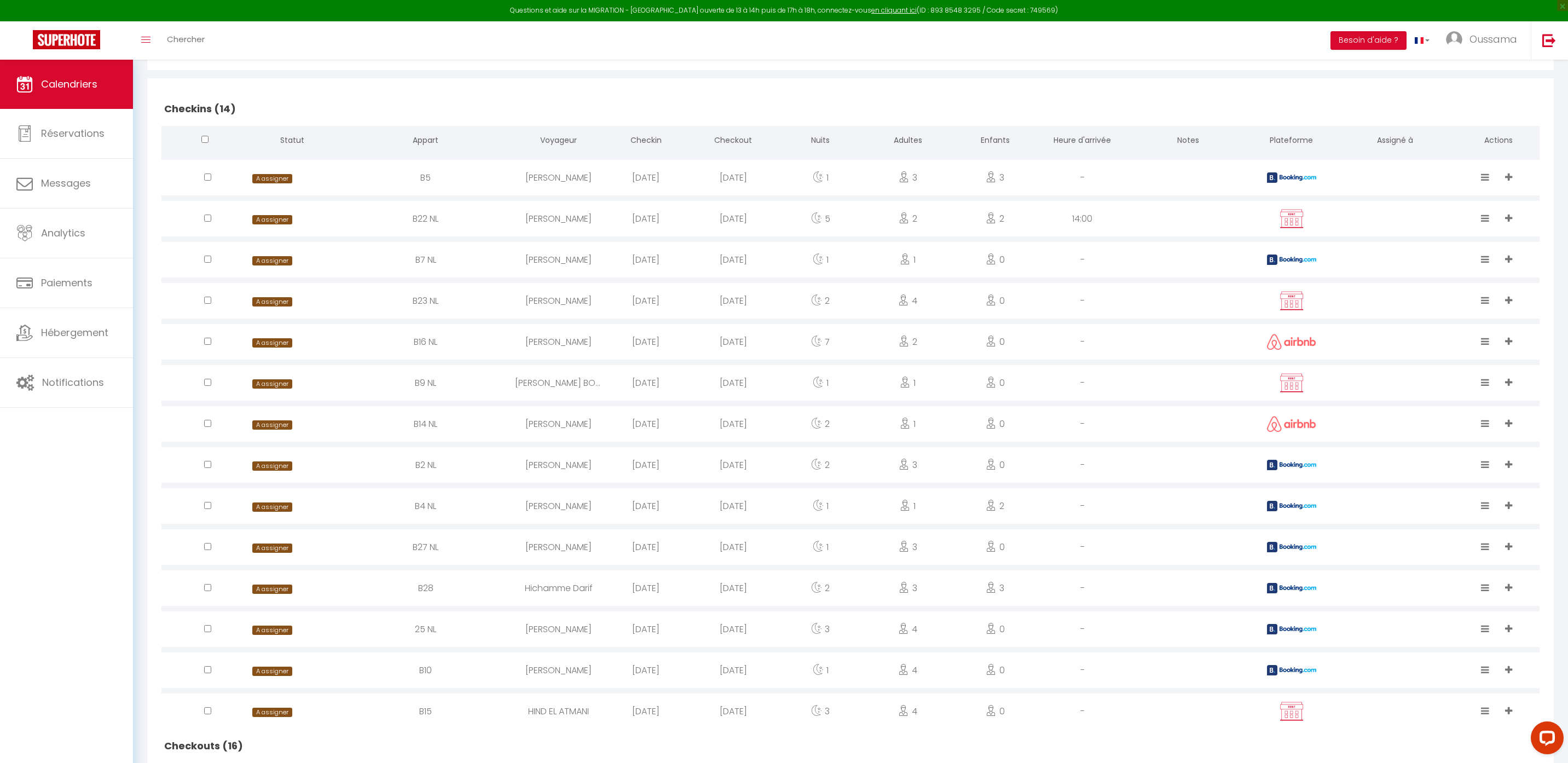
click at [277, 425] on span "A assigner" at bounding box center [272, 425] width 40 height 9
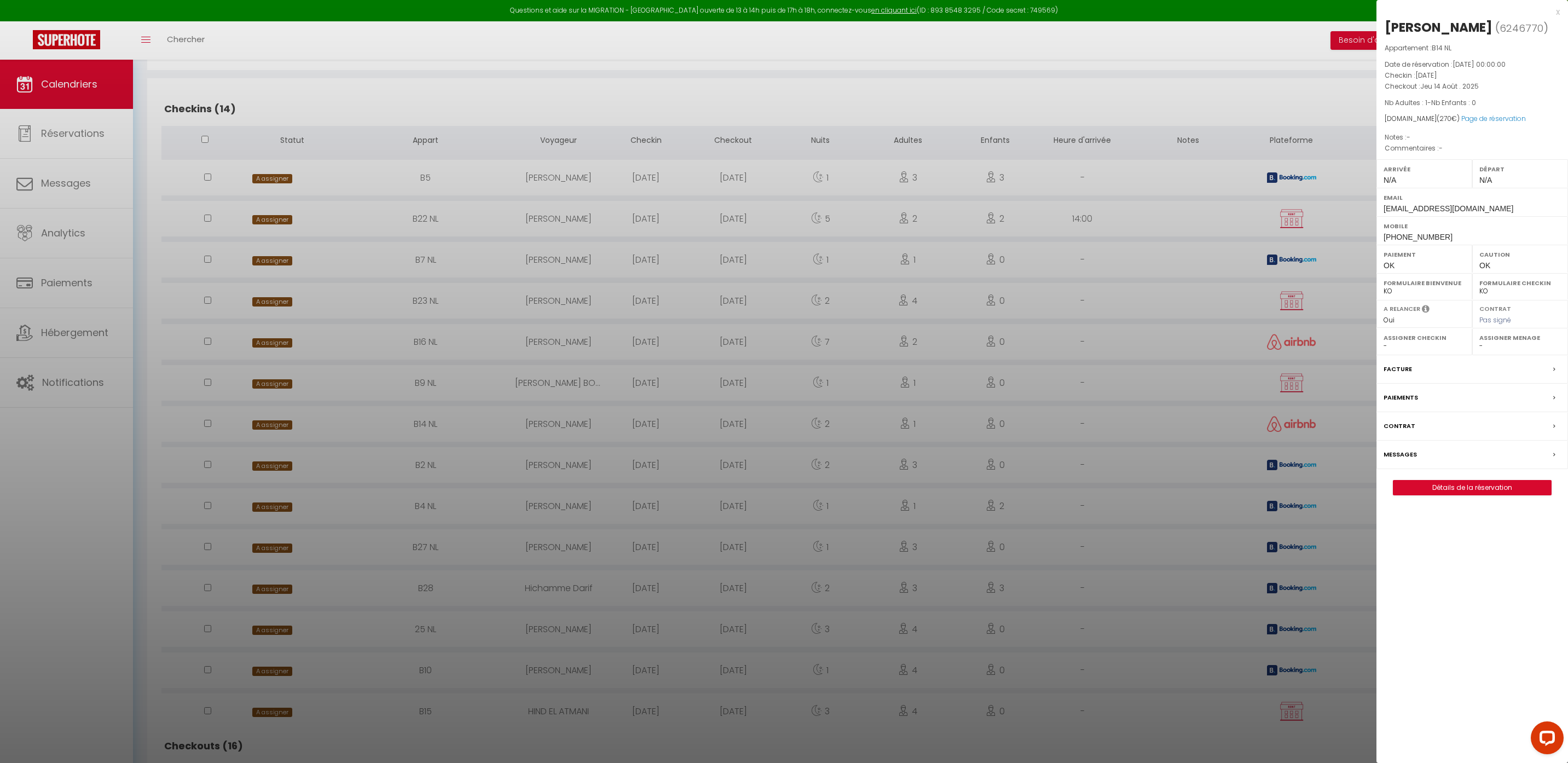
click at [291, 467] on div at bounding box center [784, 382] width 1568 height 763
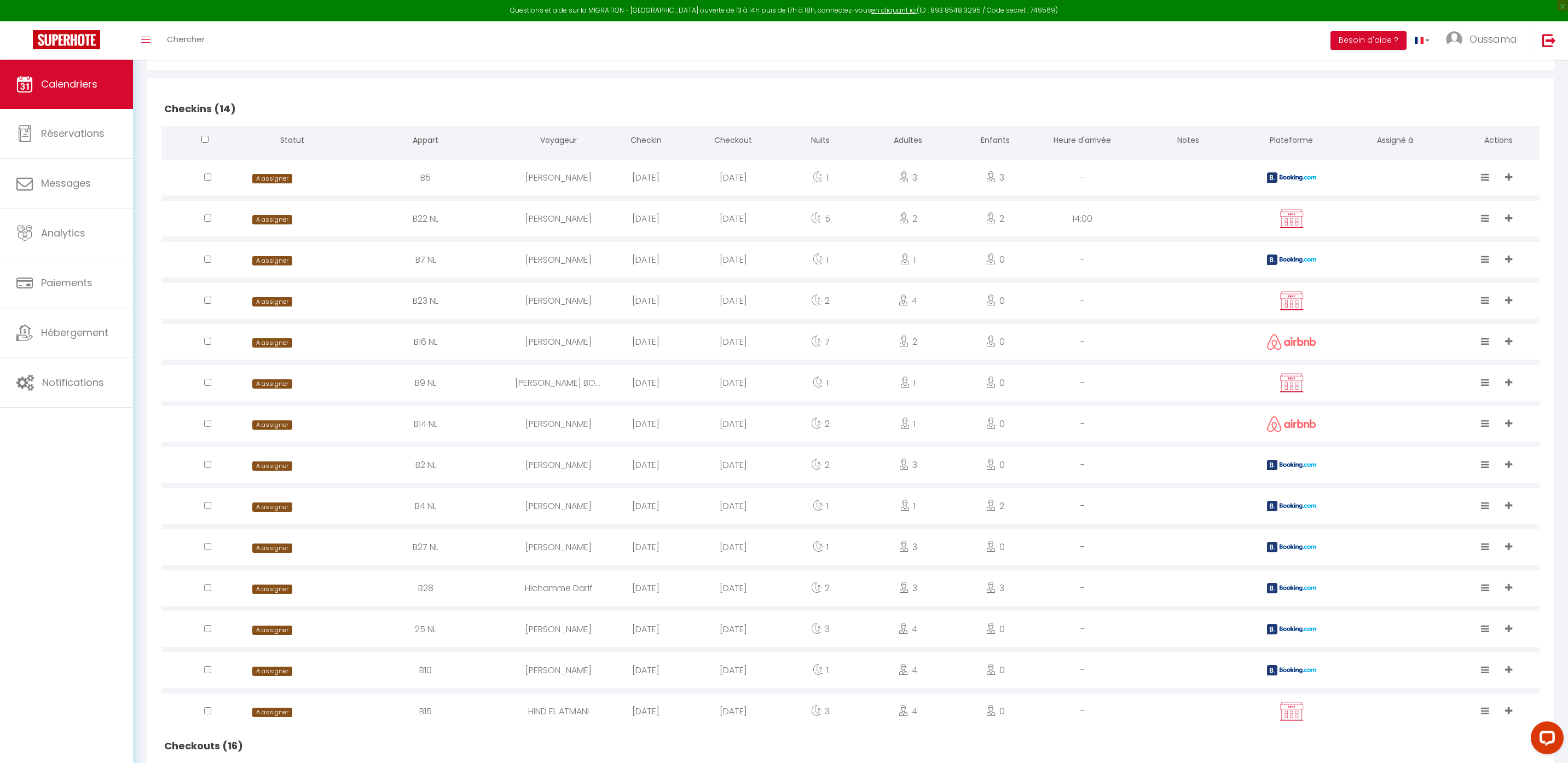
click at [291, 467] on span "A assigner" at bounding box center [272, 466] width 40 height 9
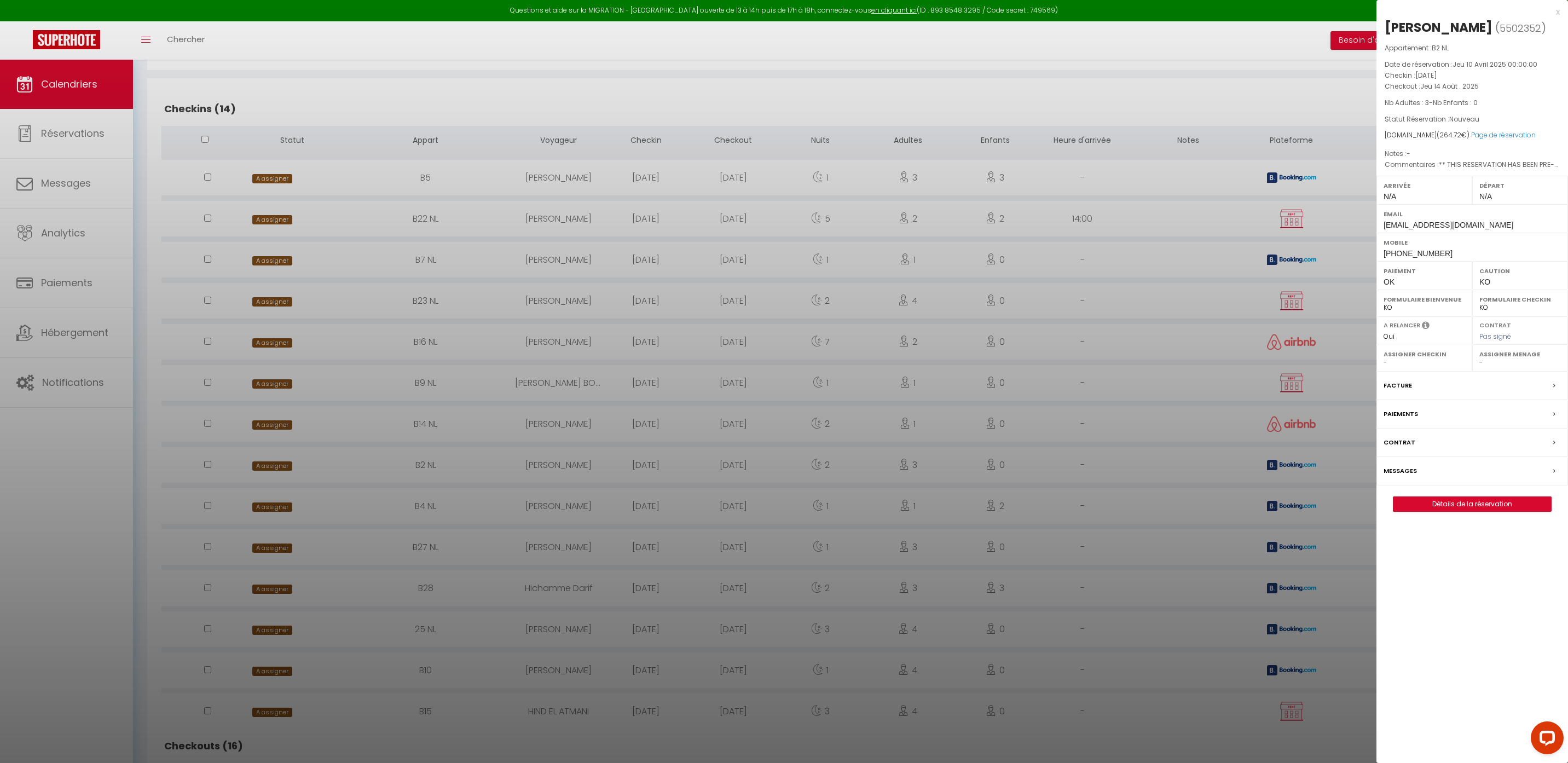
click at [285, 505] on div at bounding box center [784, 382] width 1568 height 763
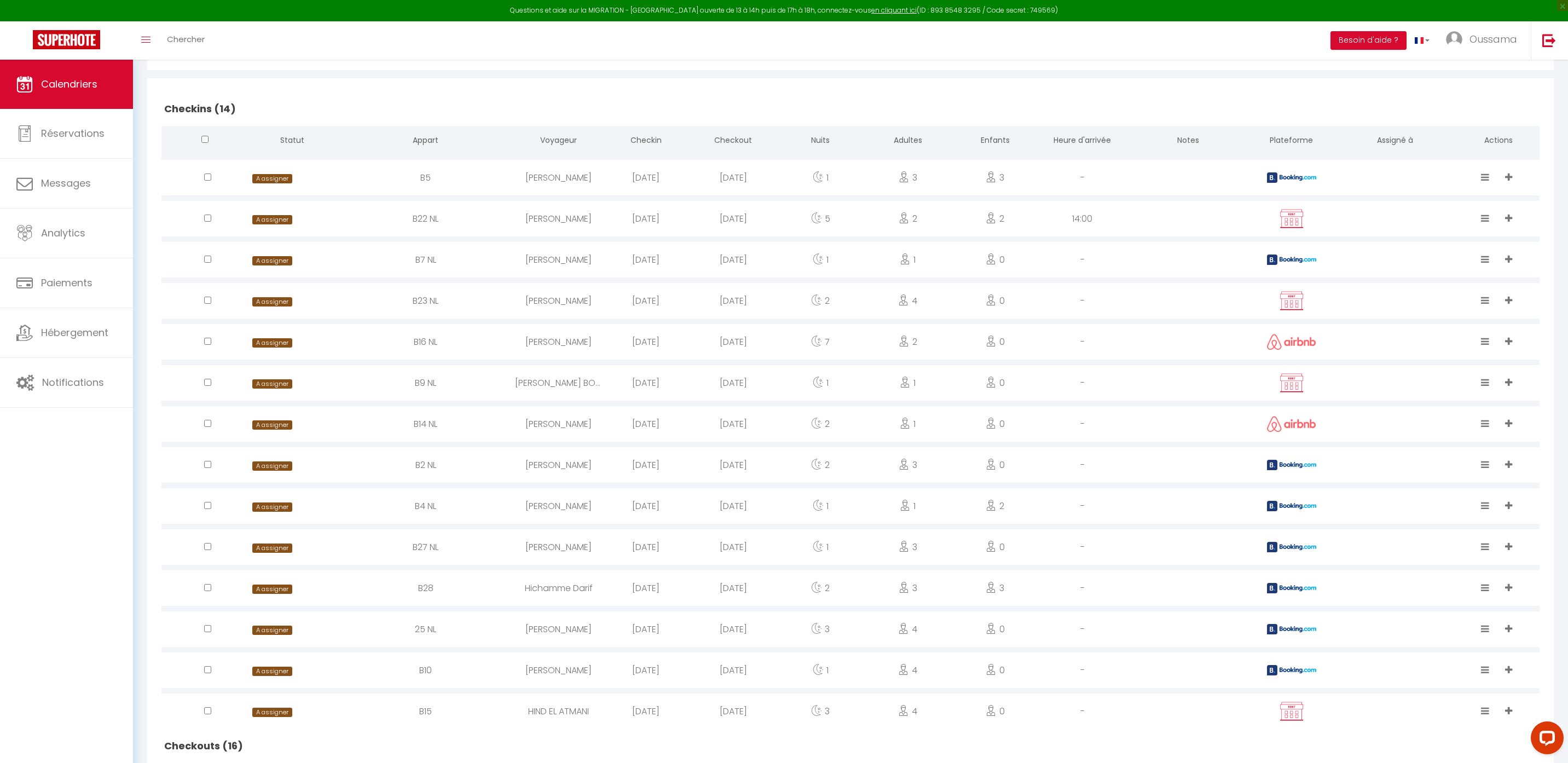
click at [285, 505] on span "A assigner" at bounding box center [272, 507] width 40 height 9
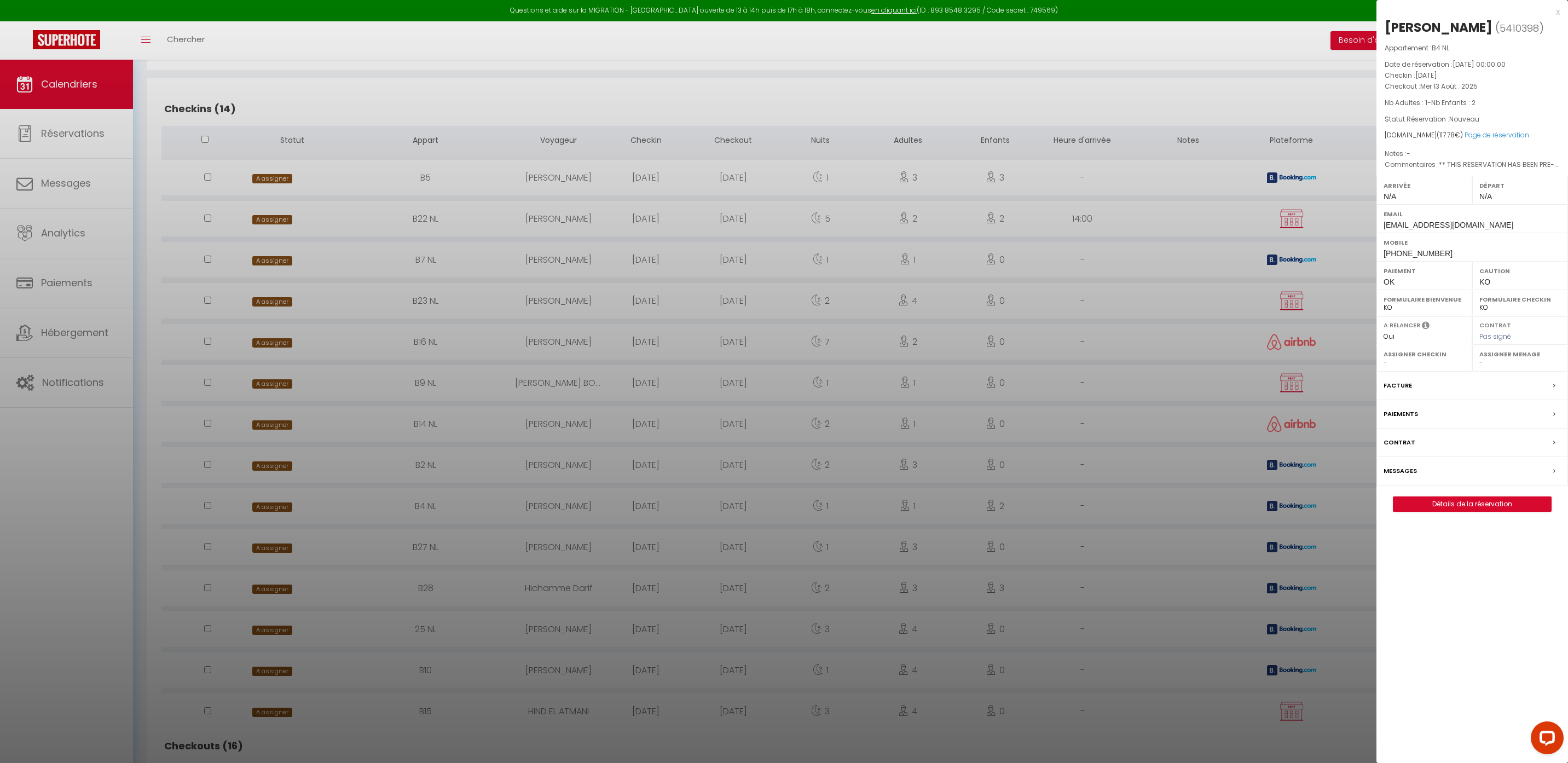
click at [278, 551] on div at bounding box center [784, 382] width 1568 height 763
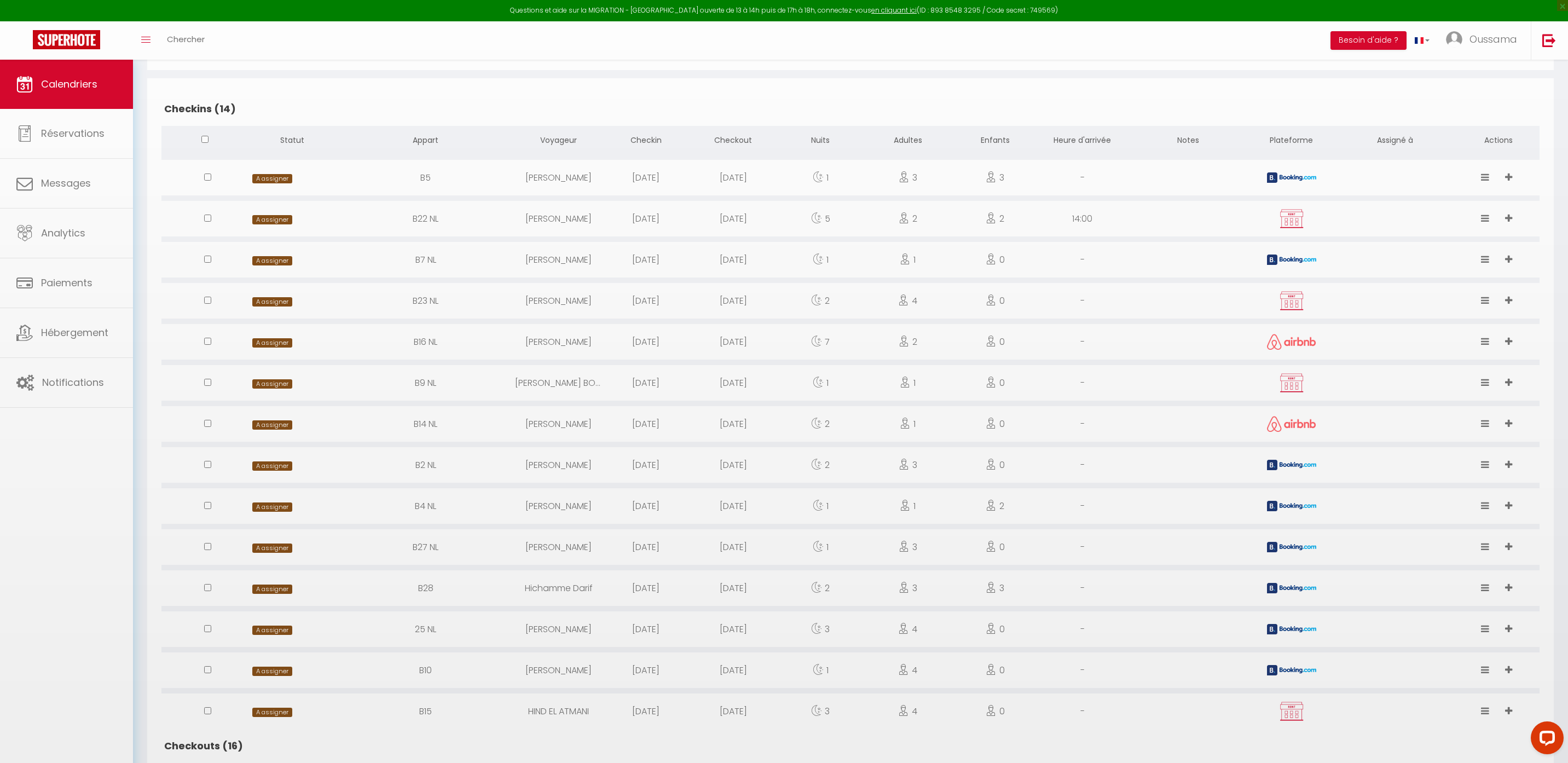
click at [278, 551] on span "A assigner" at bounding box center [272, 548] width 40 height 9
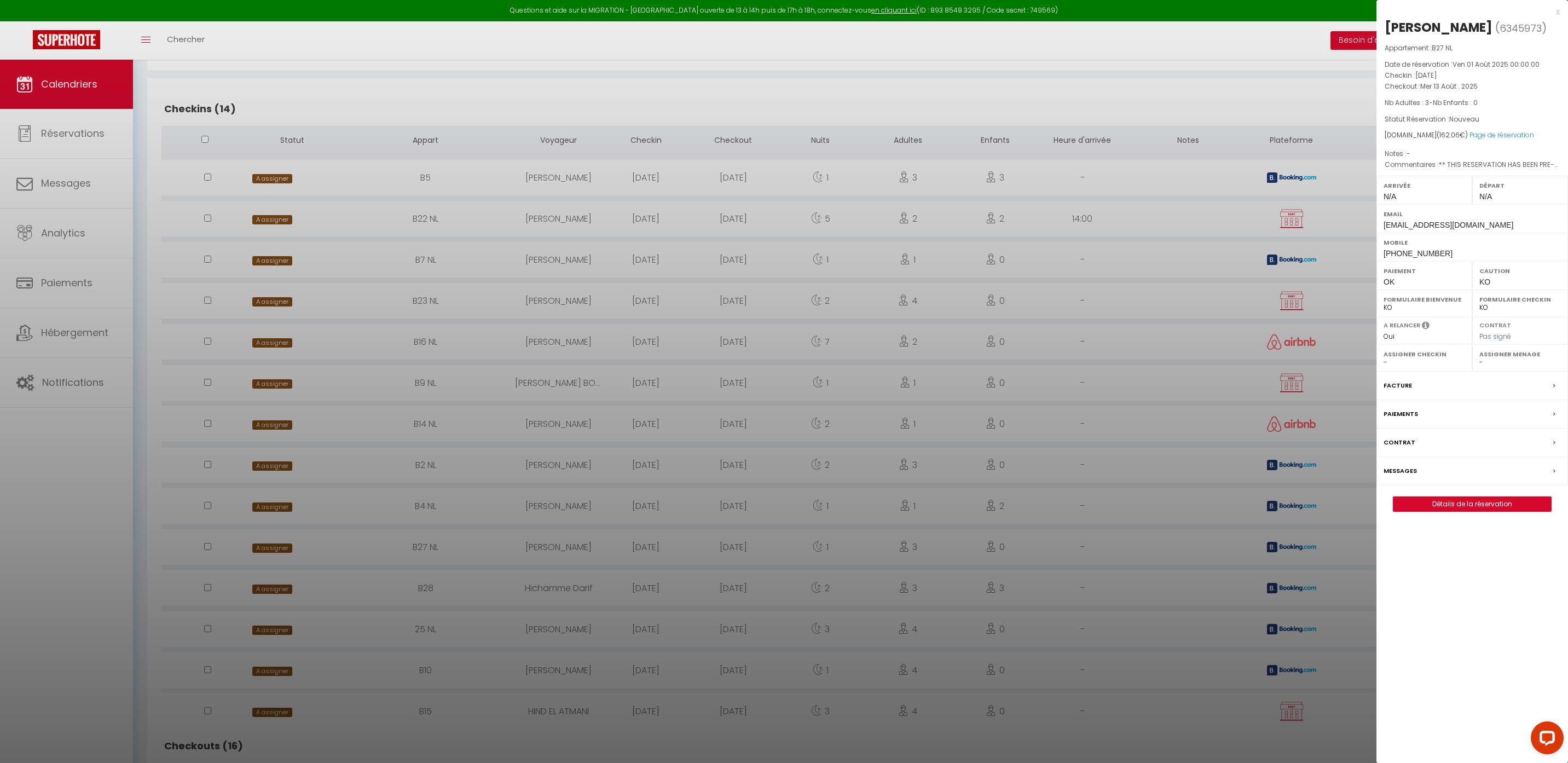
click at [269, 589] on div at bounding box center [784, 382] width 1568 height 763
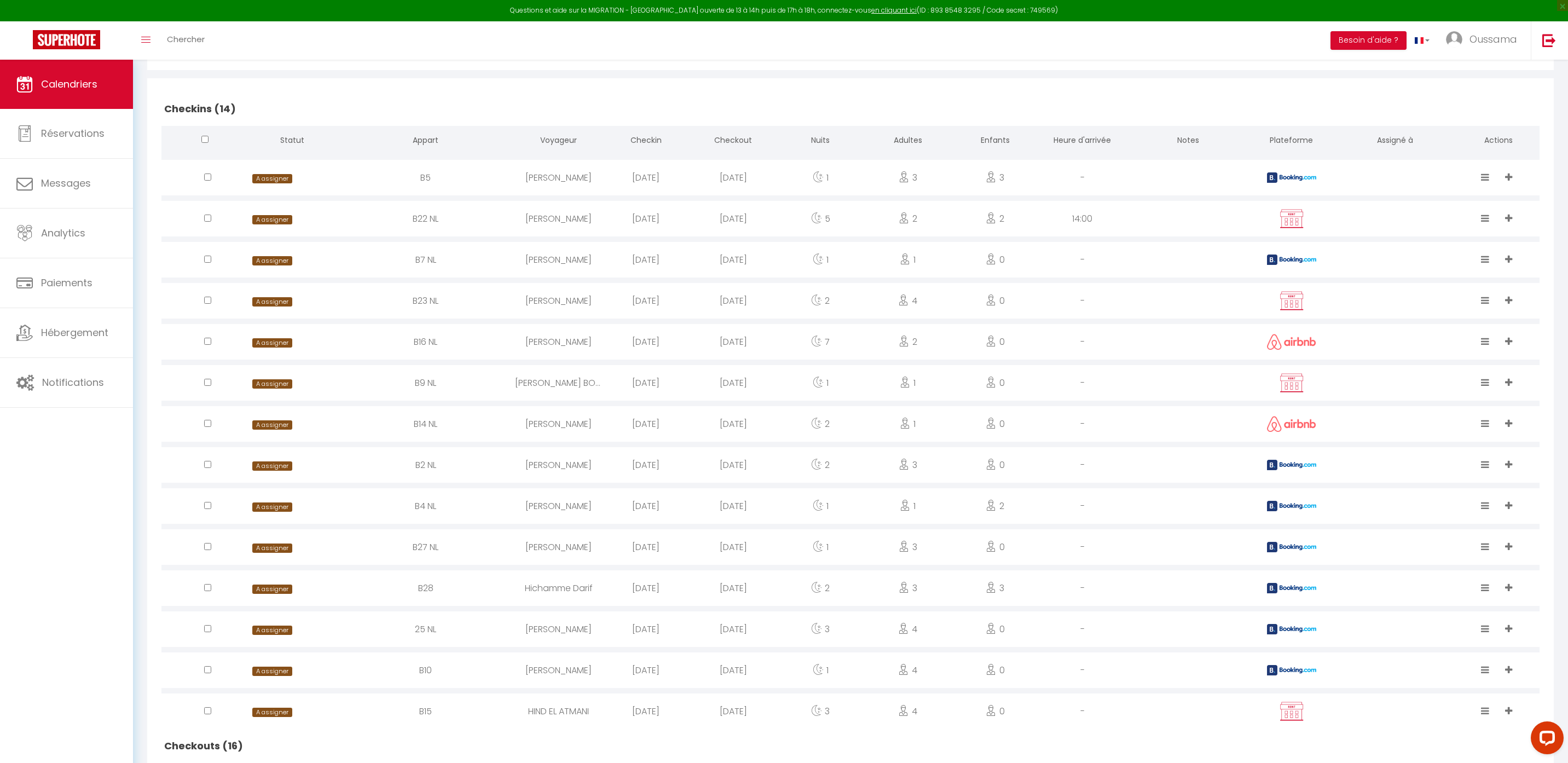
click at [269, 590] on span "A assigner" at bounding box center [272, 589] width 40 height 9
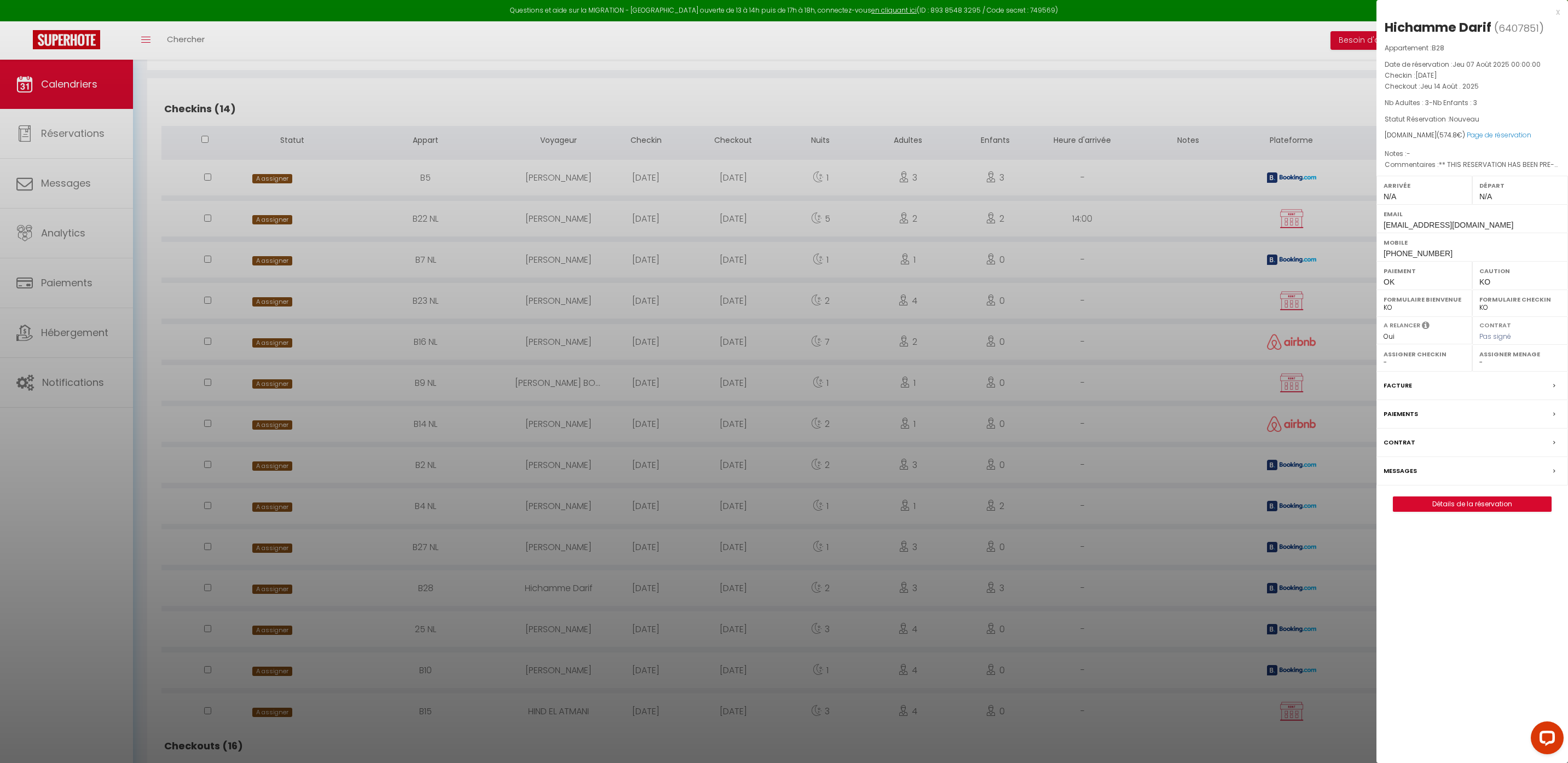
click at [278, 633] on div at bounding box center [784, 382] width 1568 height 763
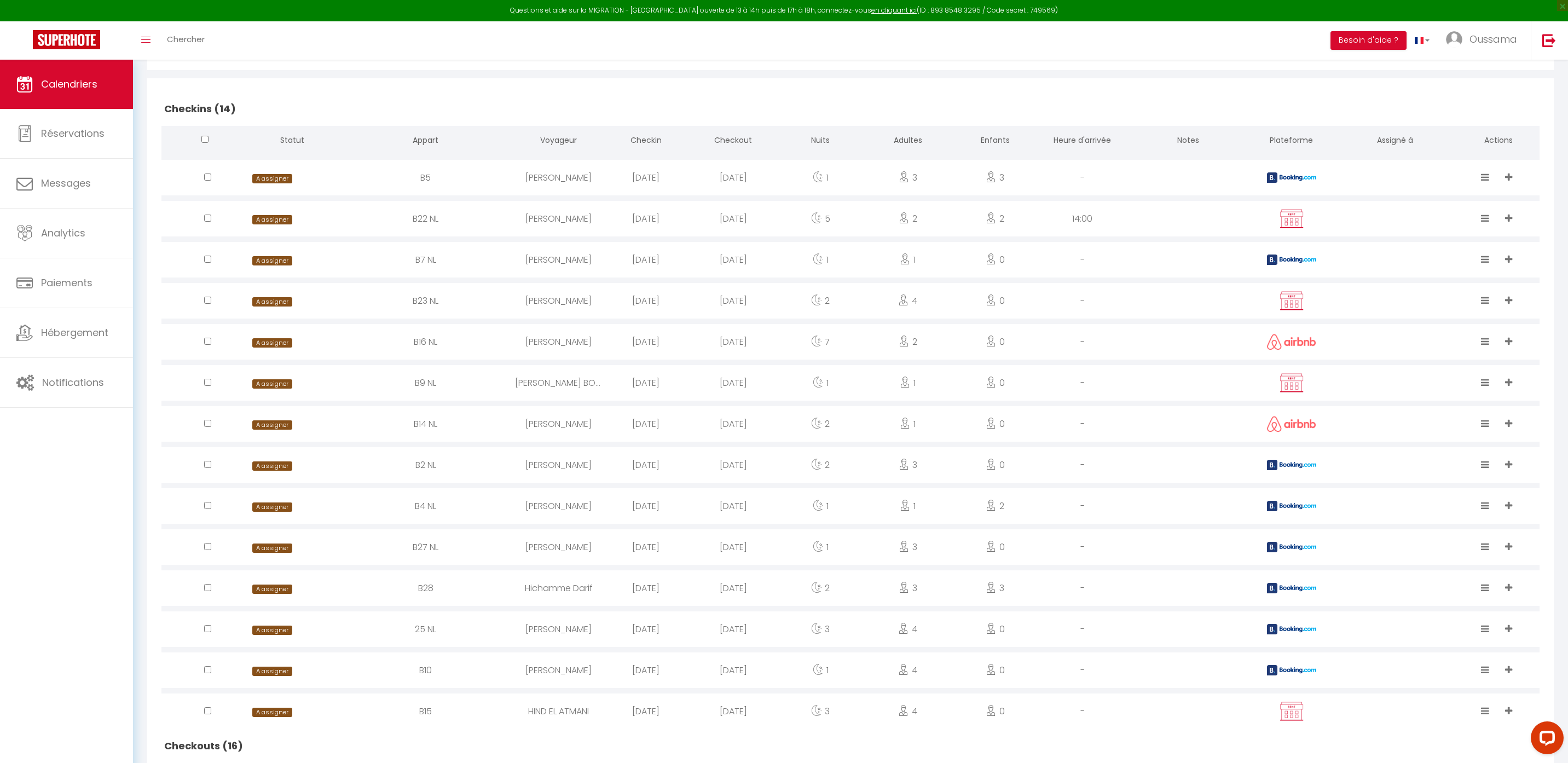
click at [278, 633] on span "A assigner" at bounding box center [272, 630] width 40 height 9
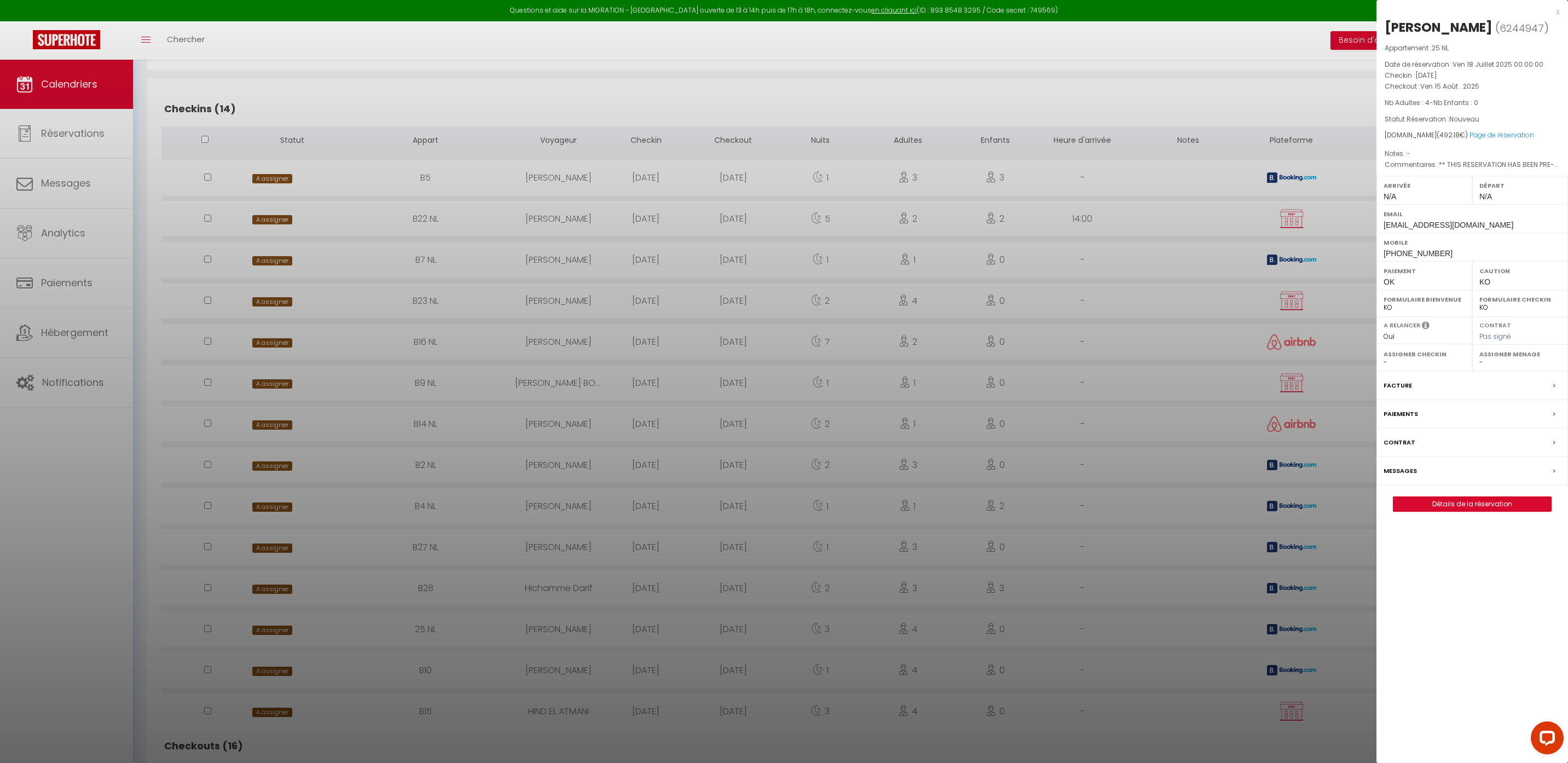
click at [273, 676] on div at bounding box center [784, 382] width 1568 height 763
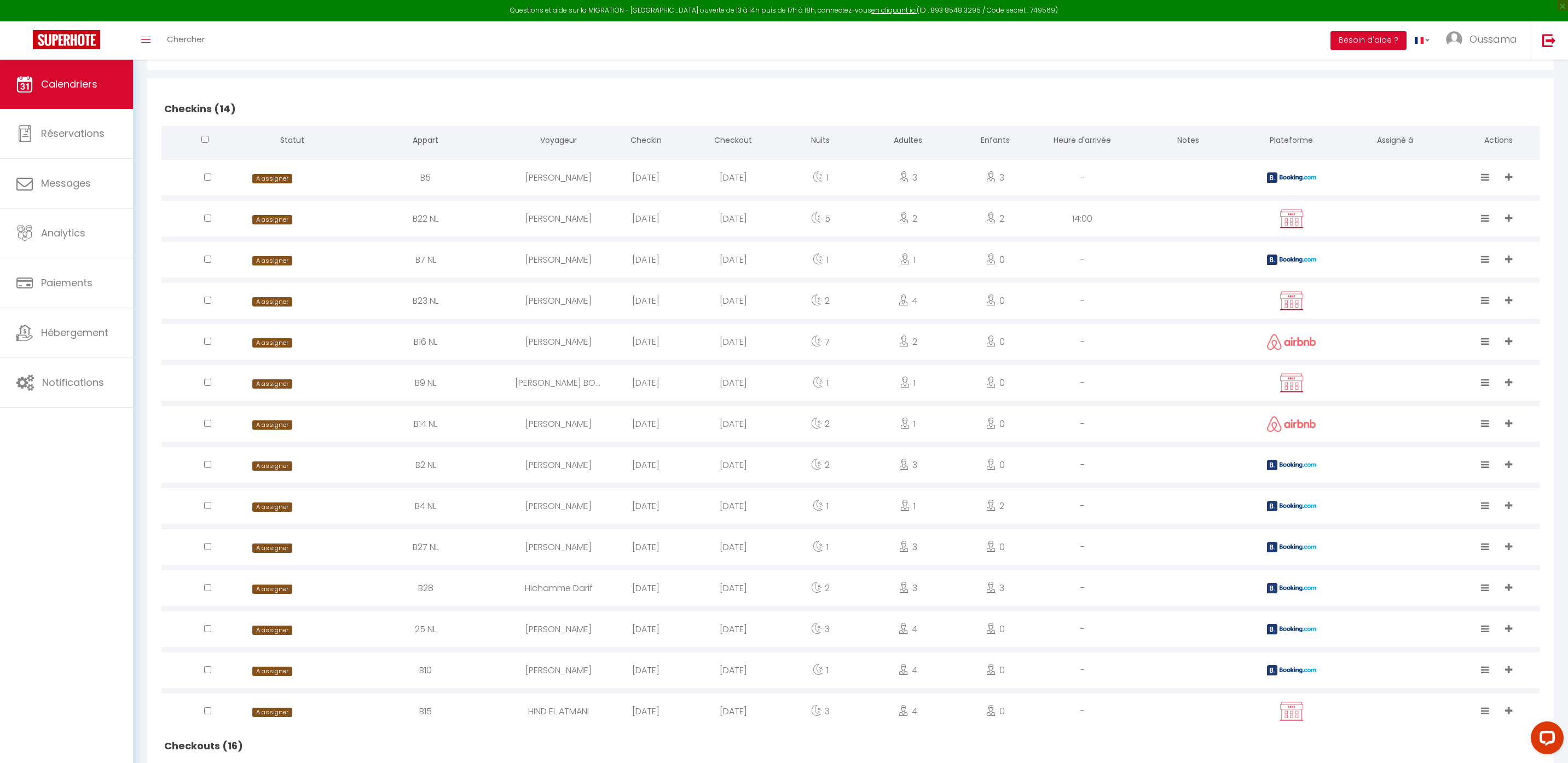
click at [274, 675] on span "A assigner" at bounding box center [272, 672] width 40 height 9
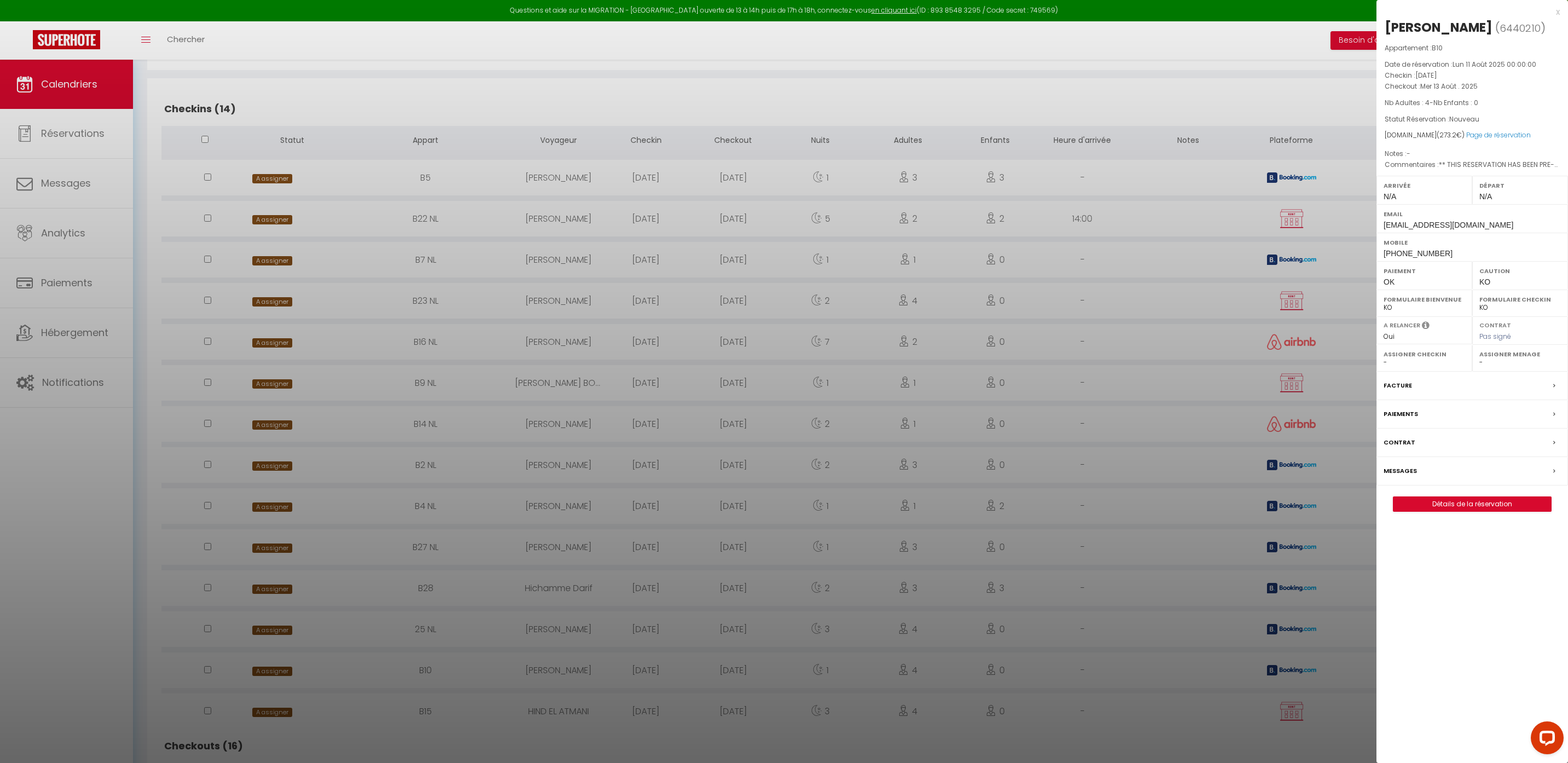
click at [282, 713] on div at bounding box center [784, 382] width 1568 height 763
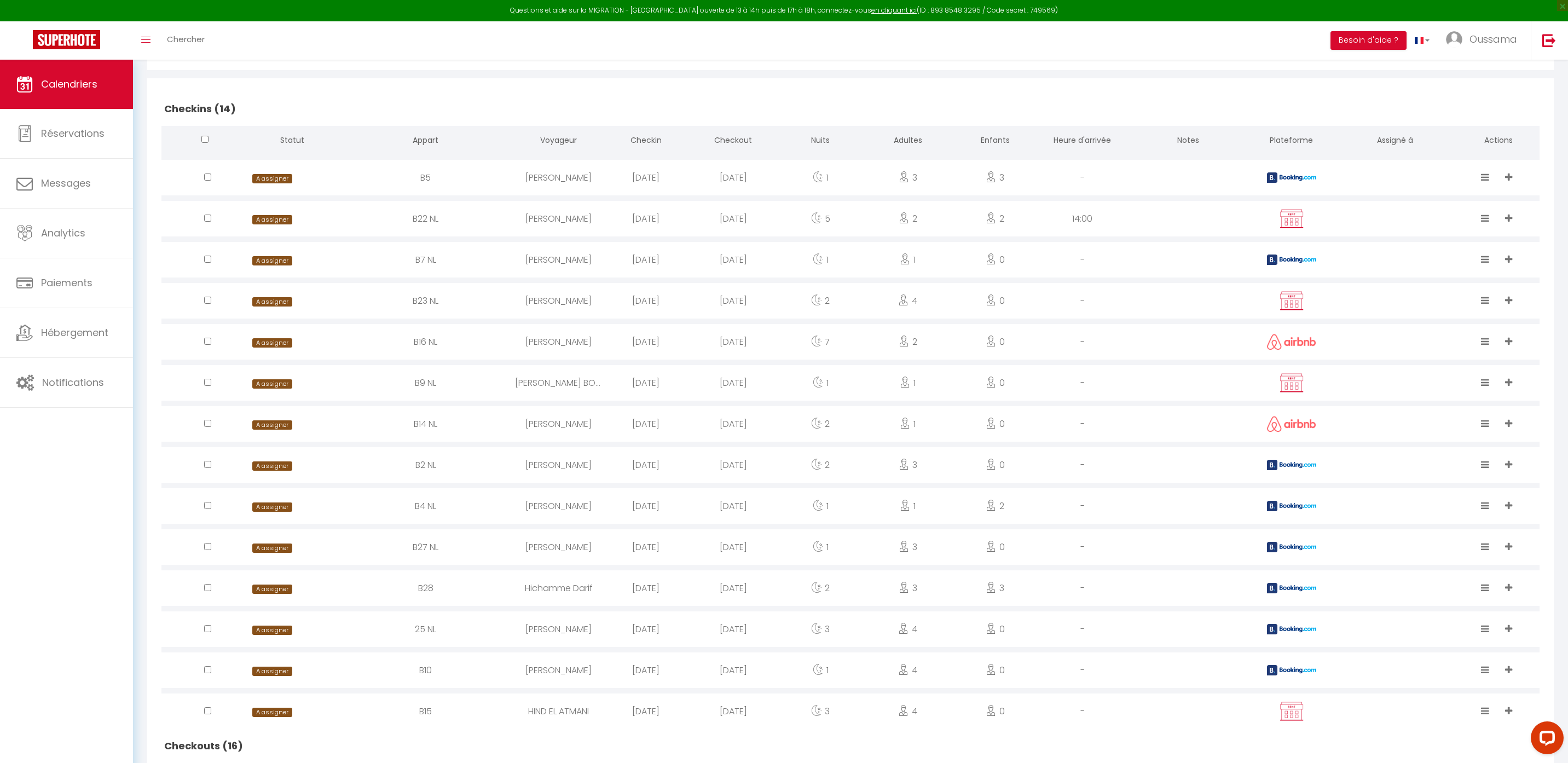
click at [282, 713] on span "A assigner" at bounding box center [272, 712] width 40 height 9
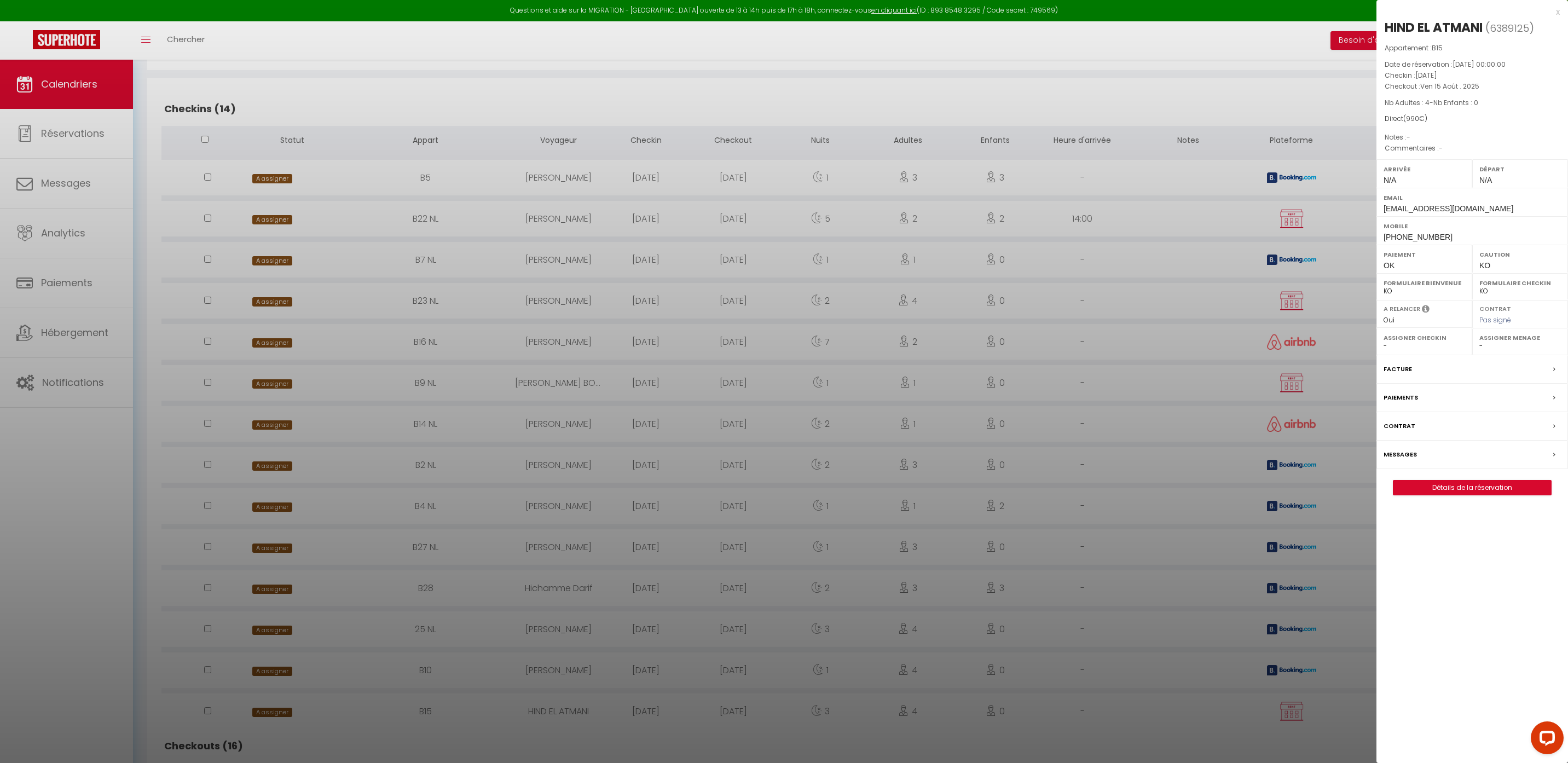
click at [1558, 11] on div "x" at bounding box center [1468, 12] width 184 height 13
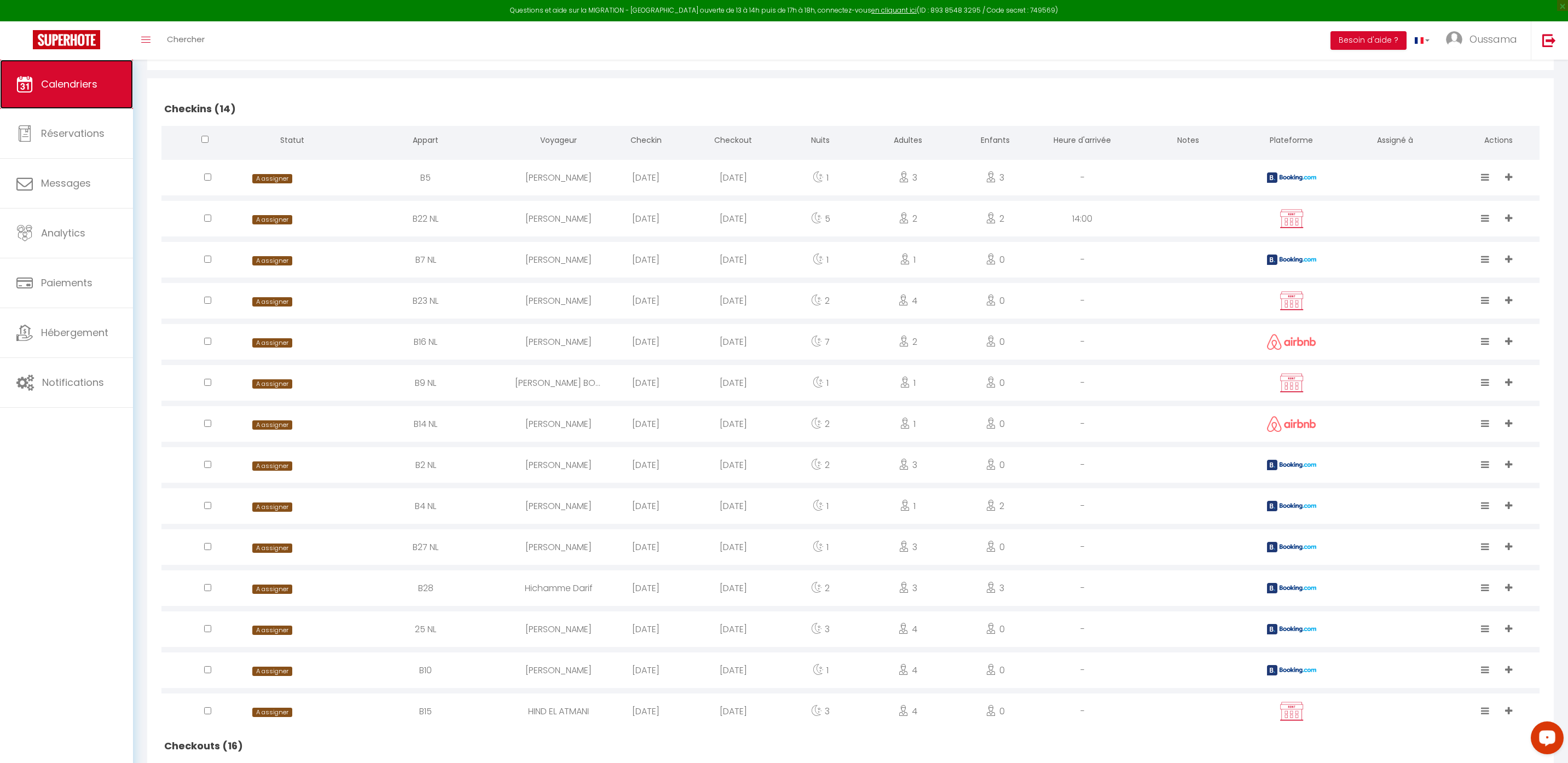
click at [90, 75] on link "Calendriers" at bounding box center [66, 84] width 133 height 49
click at [82, 132] on span "Réservations" at bounding box center [73, 133] width 64 height 14
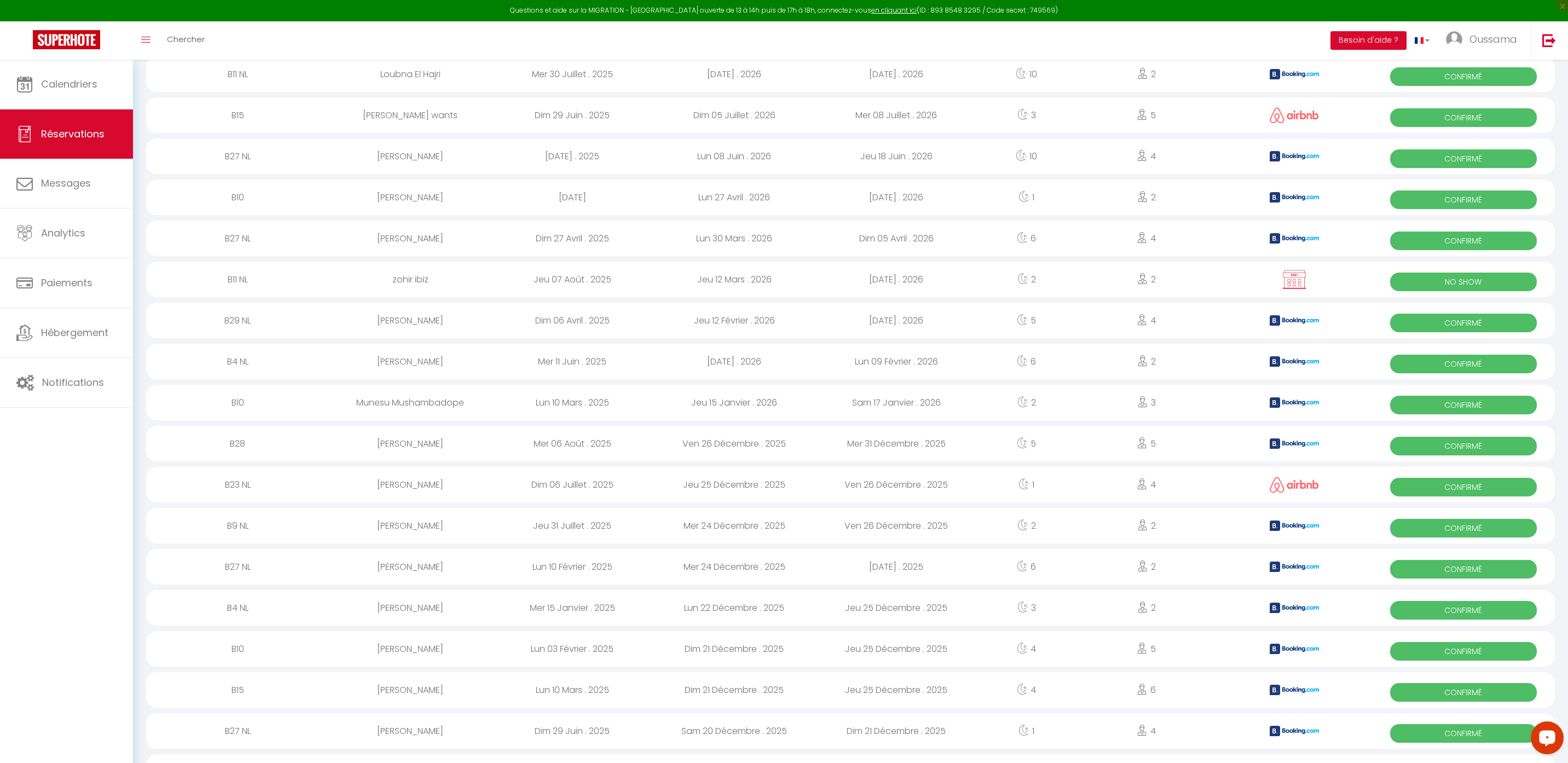
scroll to position [1229, 0]
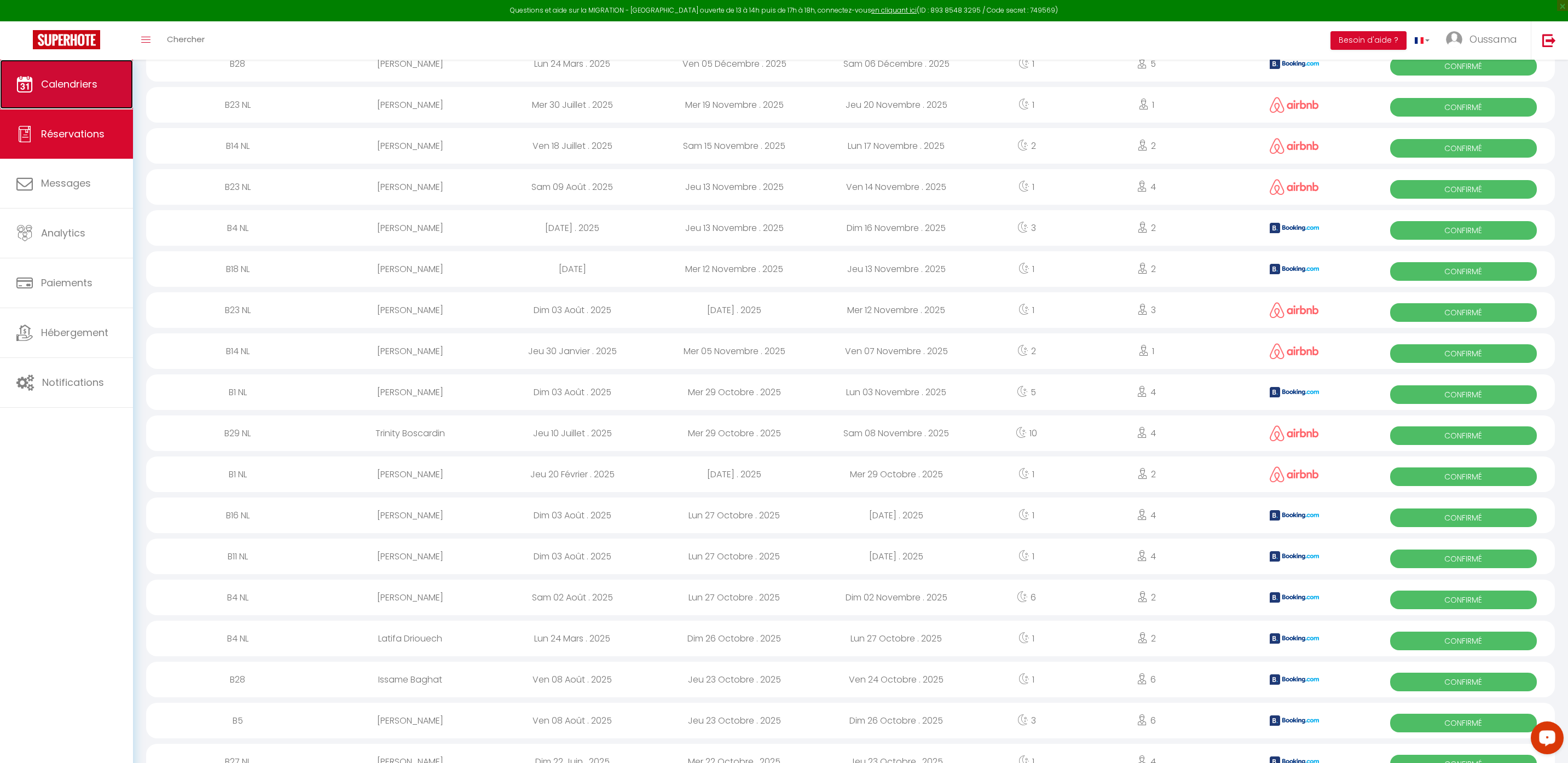
click at [92, 85] on span "Calendriers" at bounding box center [69, 84] width 56 height 14
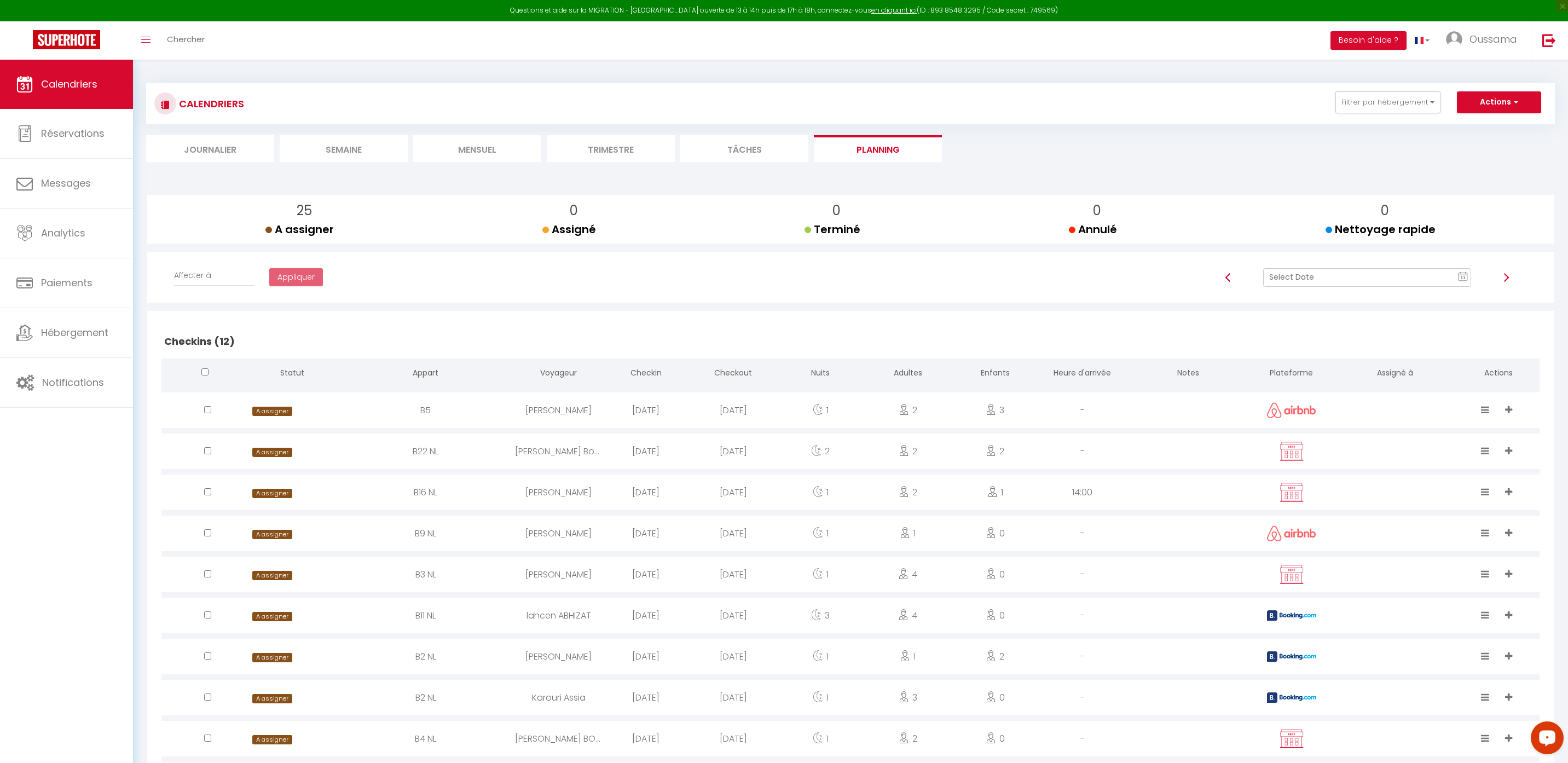
click at [490, 145] on li "Mensuel" at bounding box center [477, 148] width 128 height 27
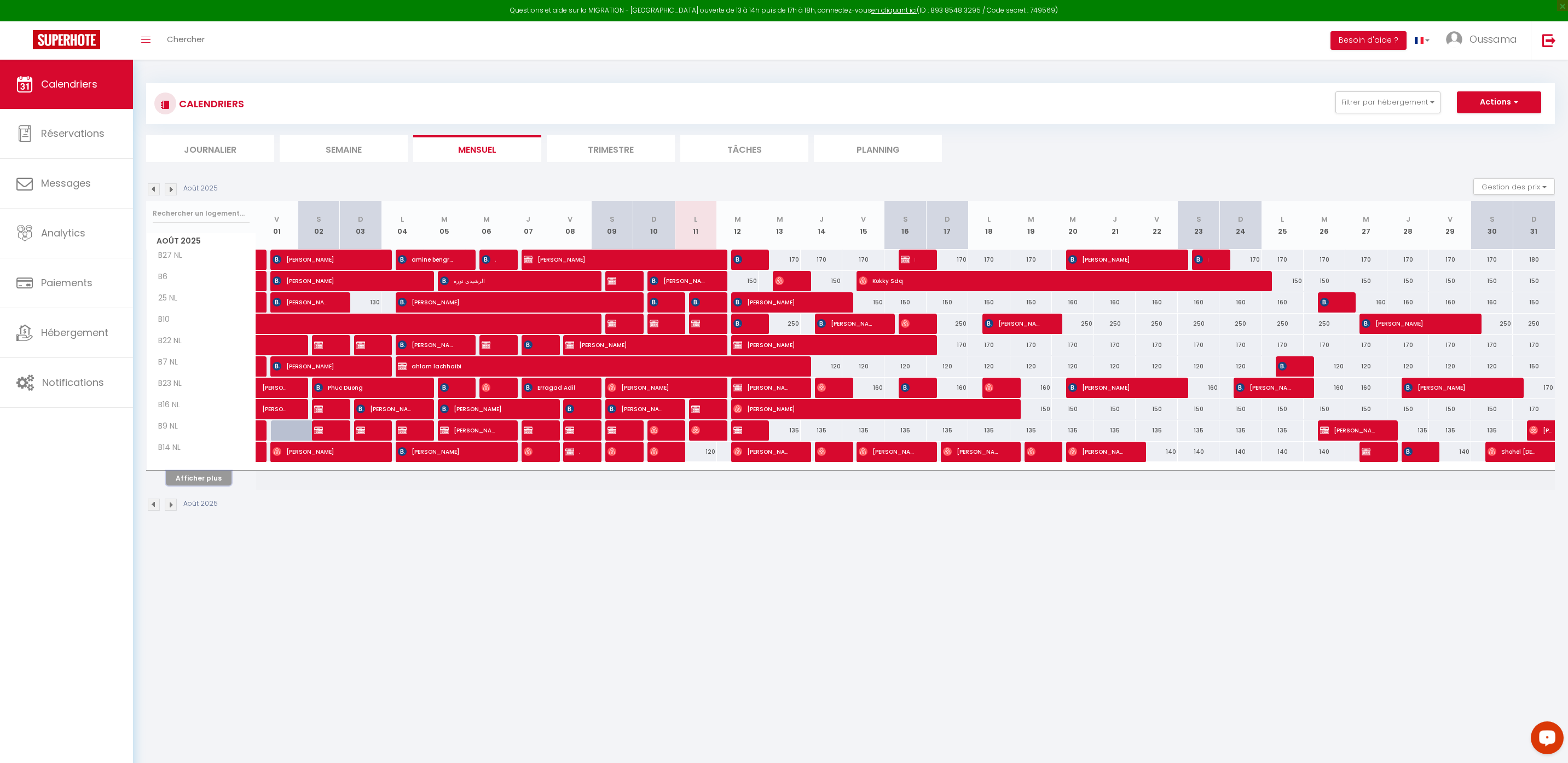
click at [211, 481] on button "Afficher plus" at bounding box center [199, 478] width 66 height 15
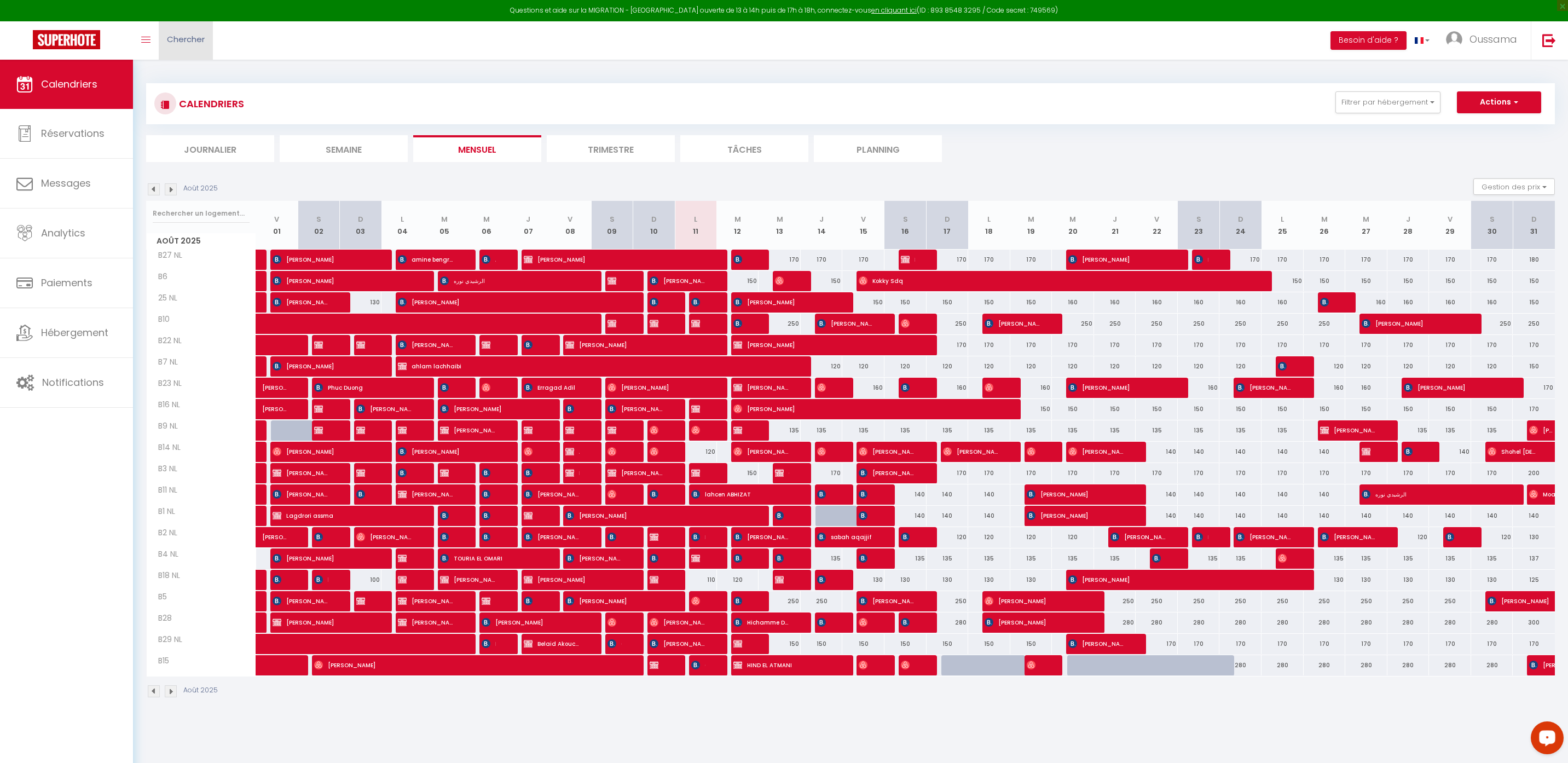
click at [188, 47] on link "Chercher" at bounding box center [186, 40] width 54 height 38
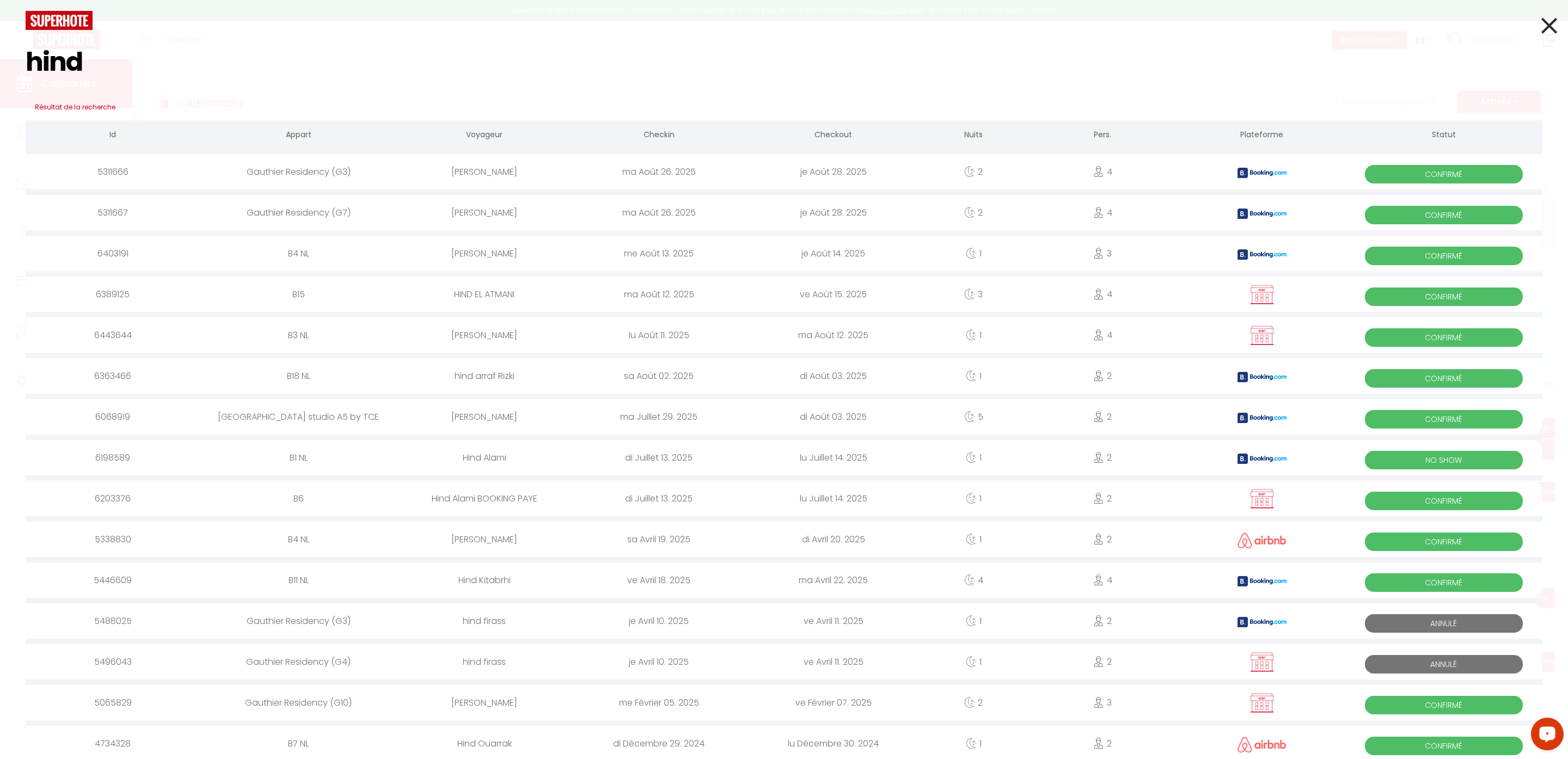
type input "hind"
click at [476, 259] on div "Hind Ezzahaf" at bounding box center [485, 253] width 174 height 35
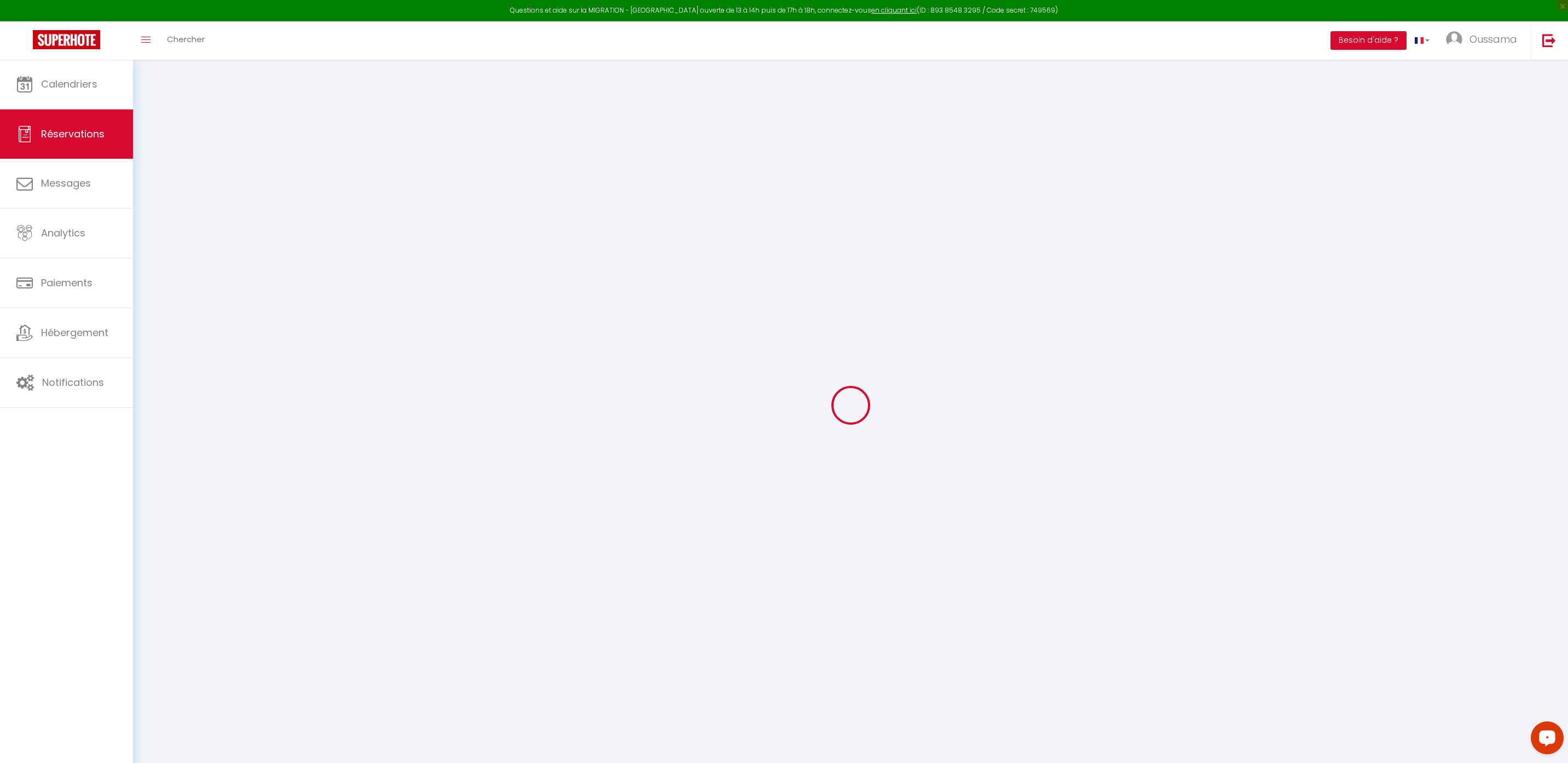
type input "Hind"
type input "Ezzahaf"
type input "hezzah.835006@guest.booking.com"
type input "+212664805555"
type input "."
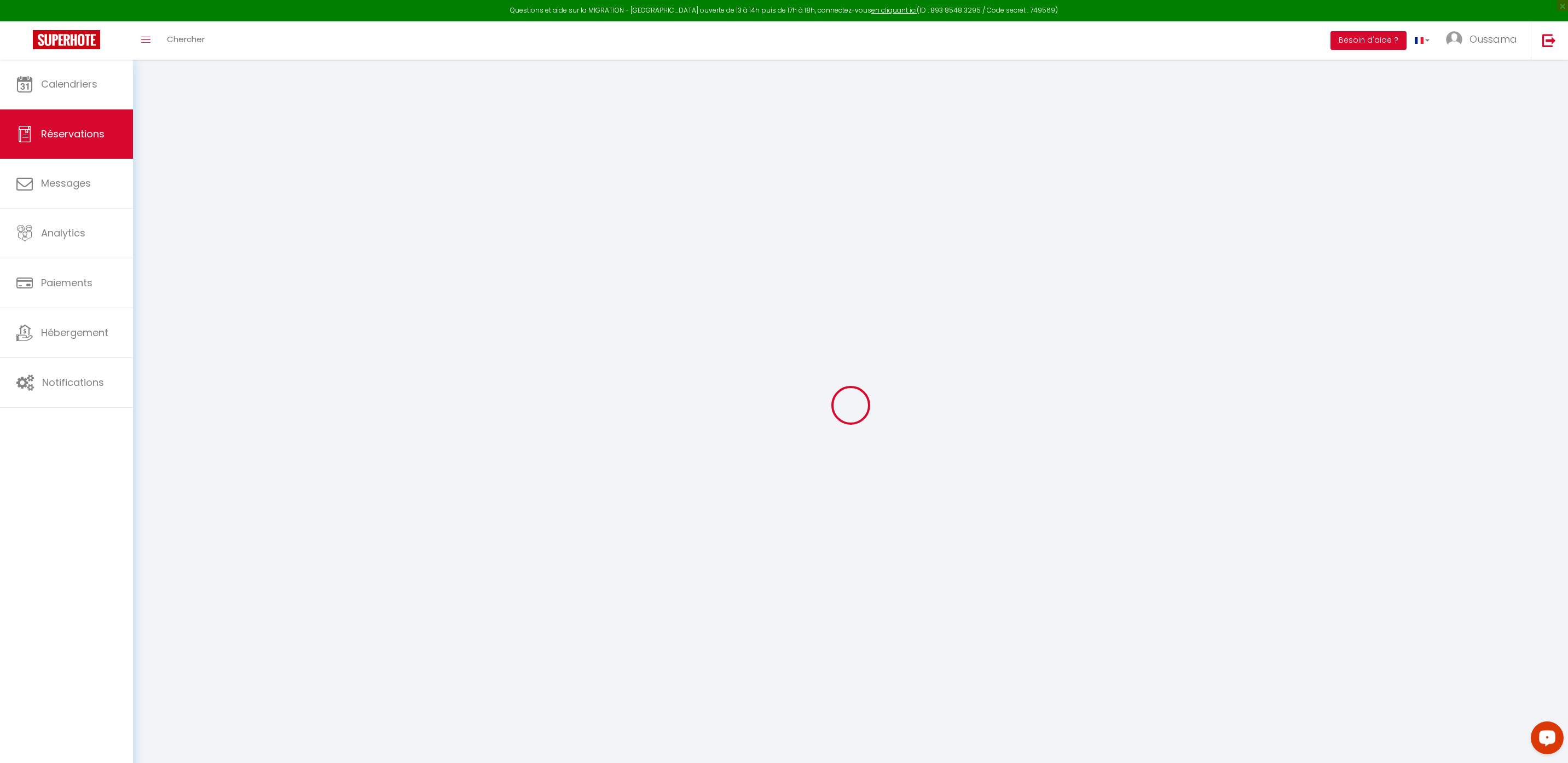
select select "MA"
type input "24.79"
type input "2.48"
select select "44374"
select select "1"
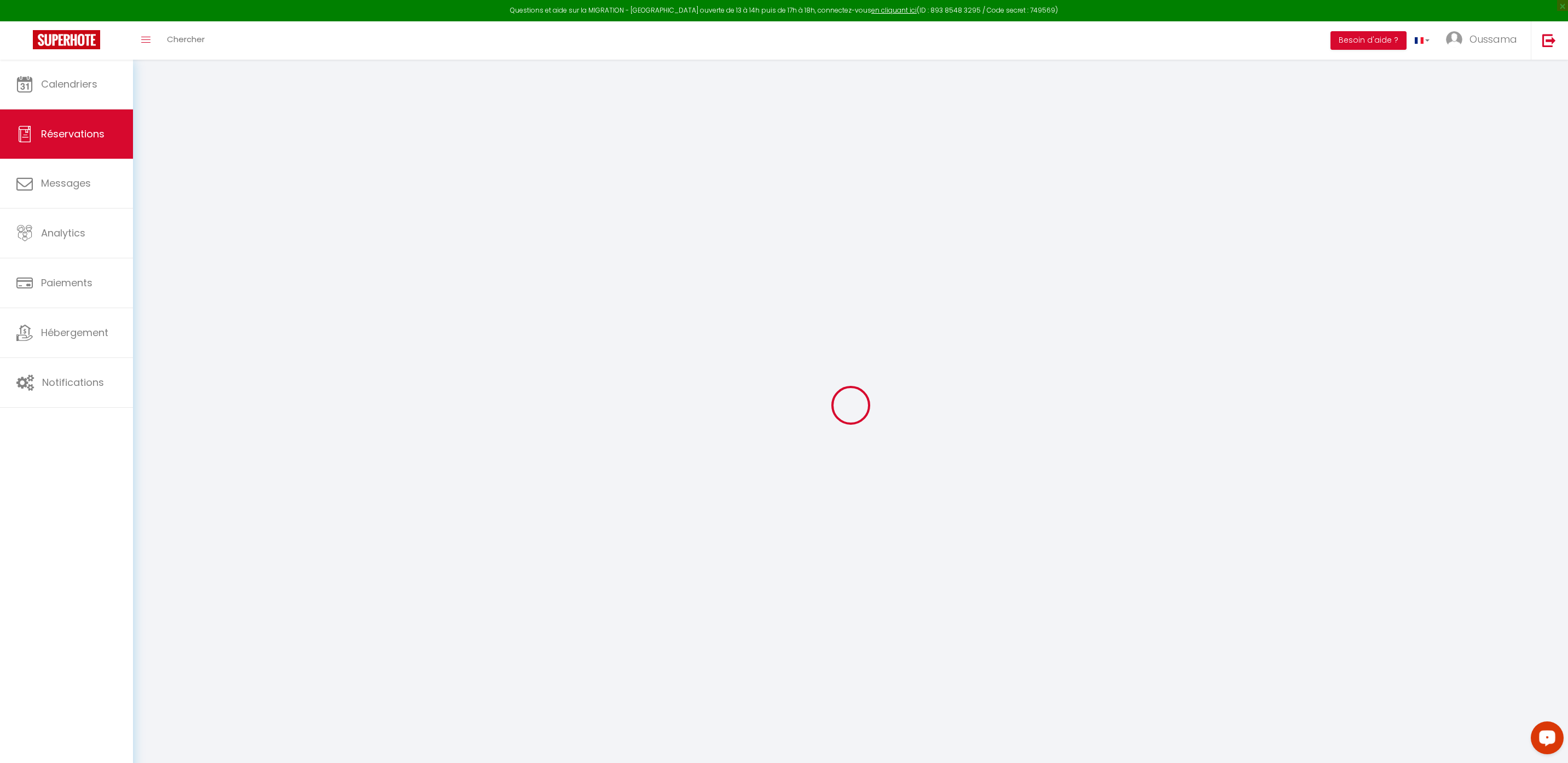
select select
type input "3"
select select "12"
select select
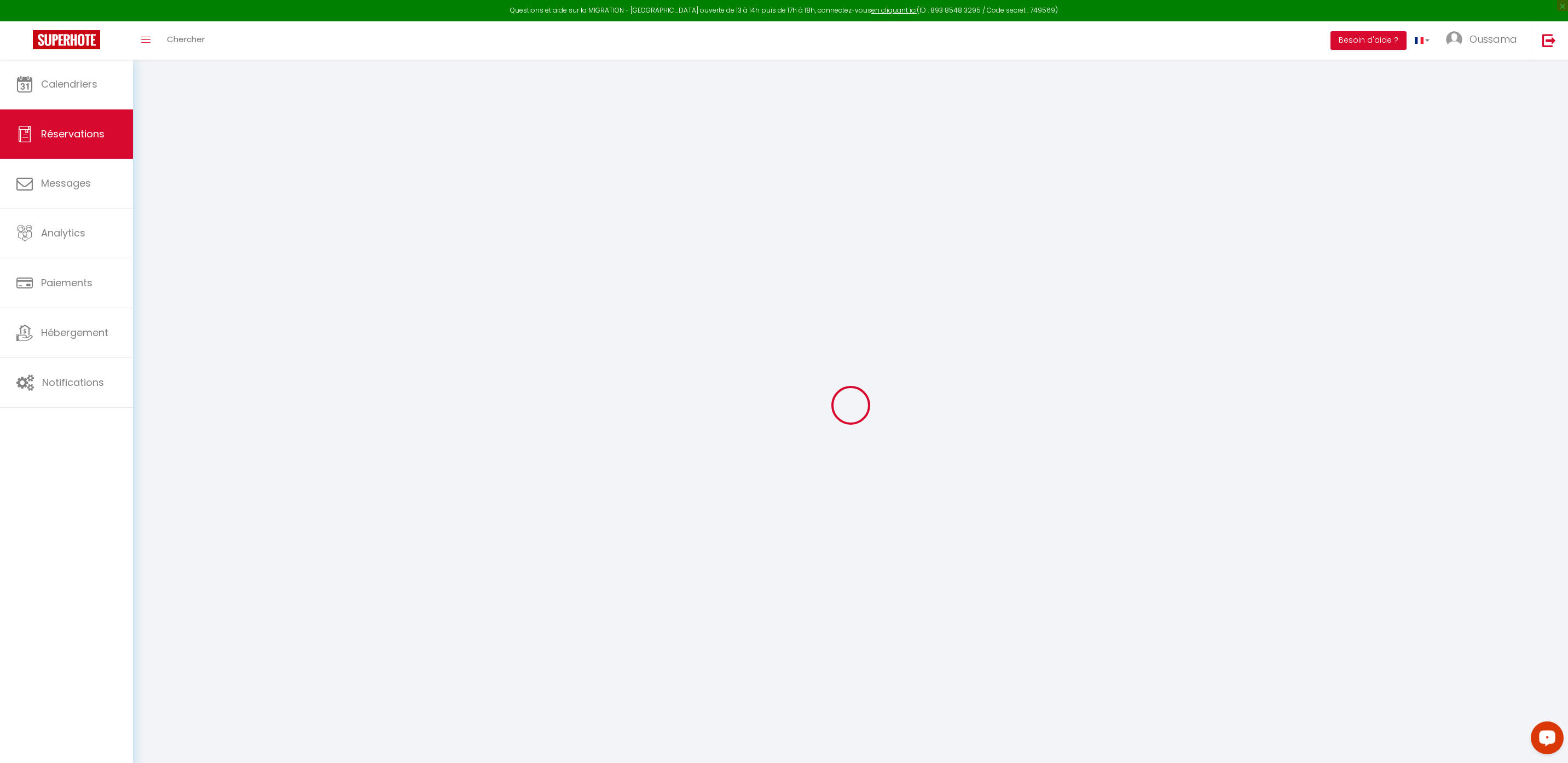
type input "123.93"
checkbox input "false"
type input "0"
select select "2"
type input "0"
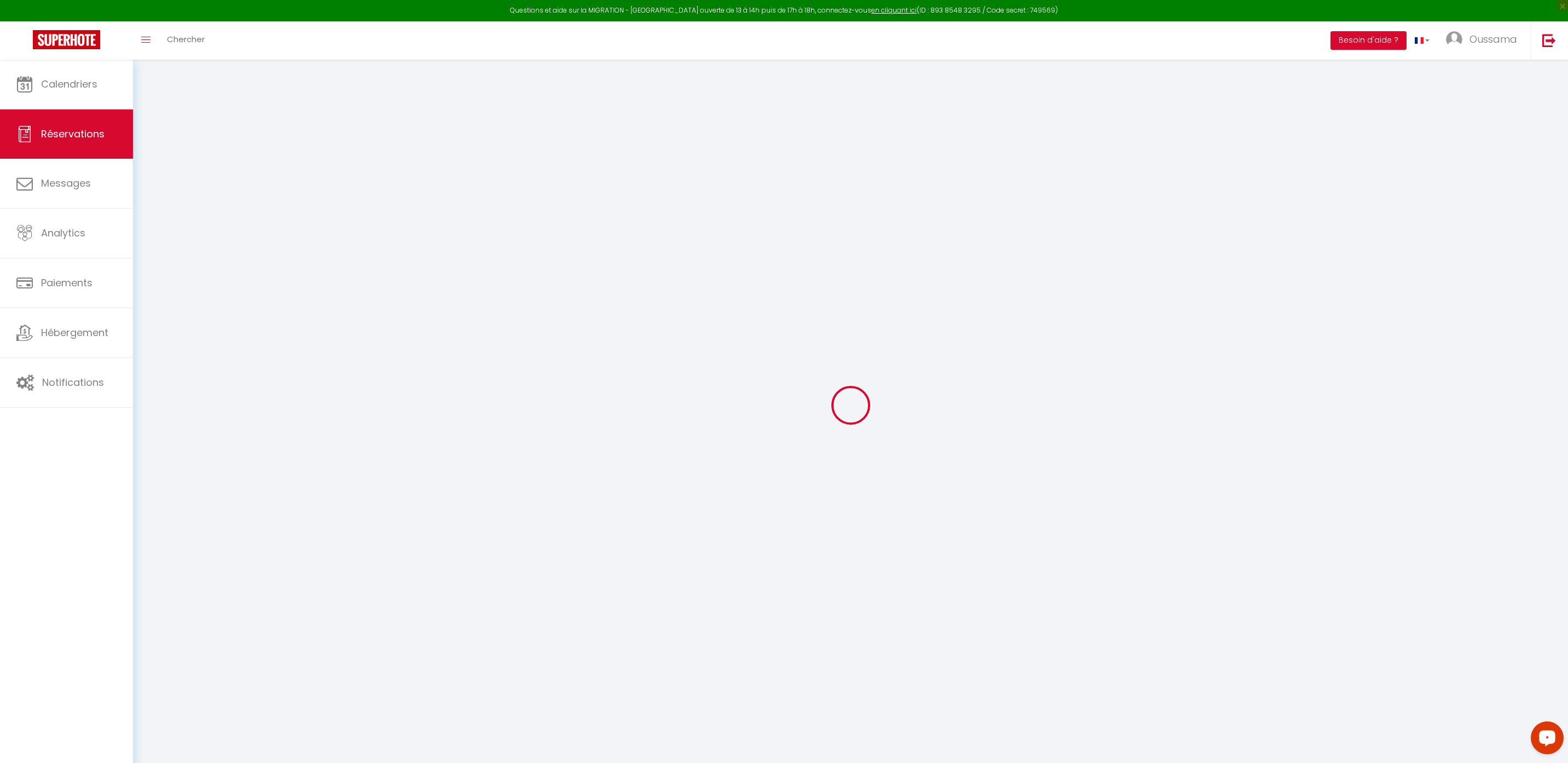
type input "0"
select select
select select "14"
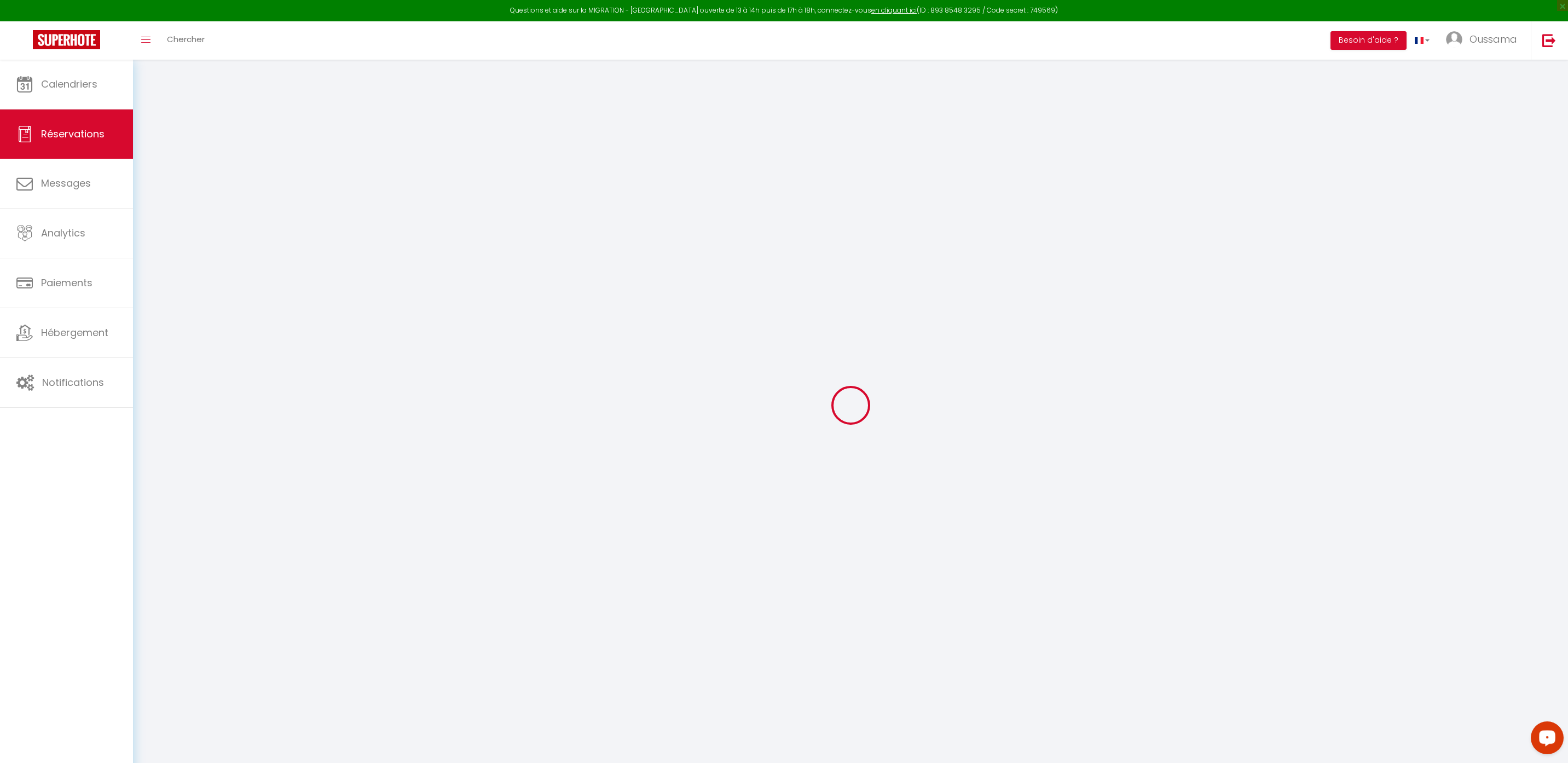
checkbox input "false"
select select
checkbox input "false"
select select
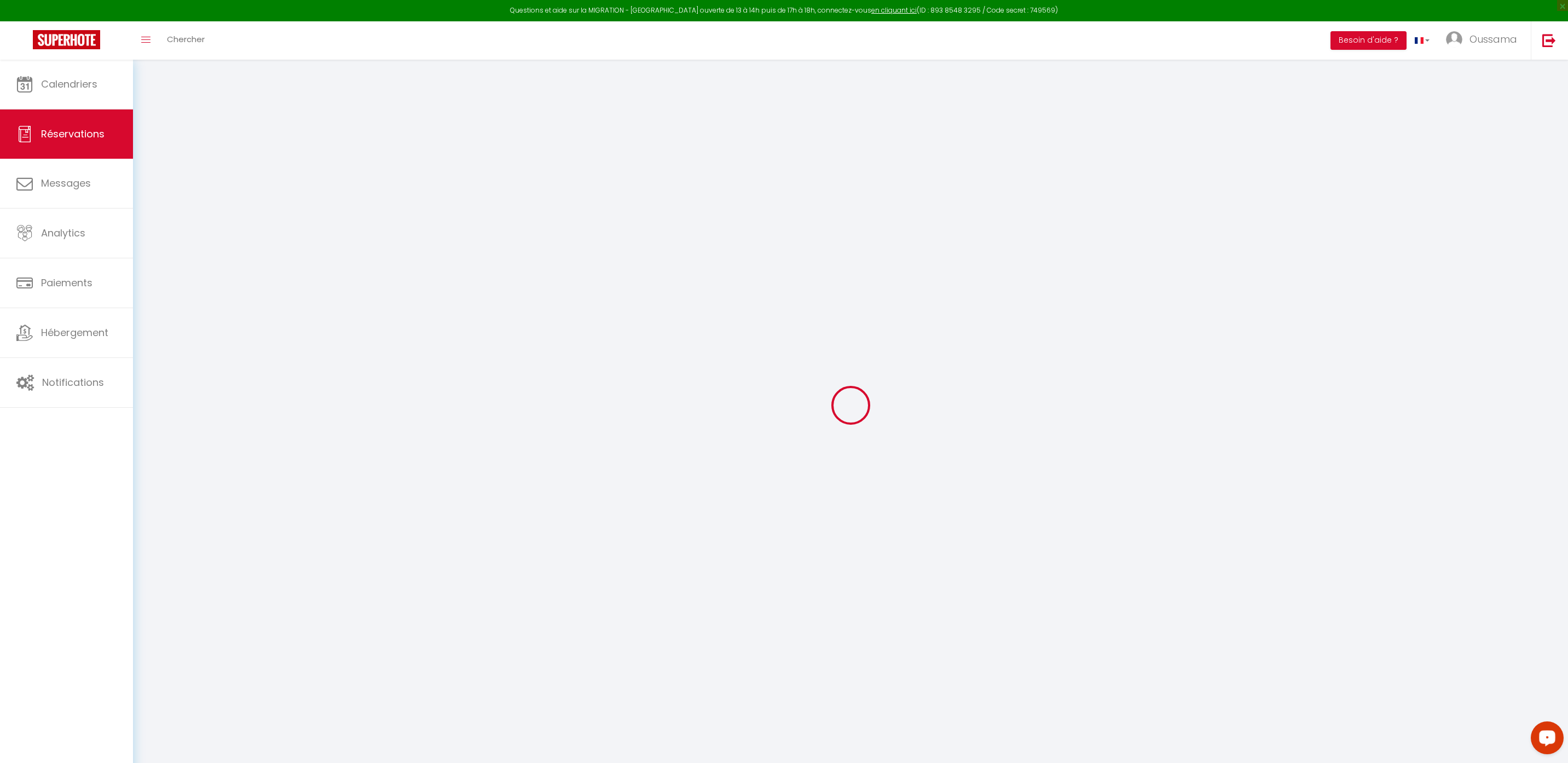
select select
checkbox input "false"
type textarea "** THIS RESERVATION HAS BEEN PRE-PAID ** Reservation has a cancellation grace p…"
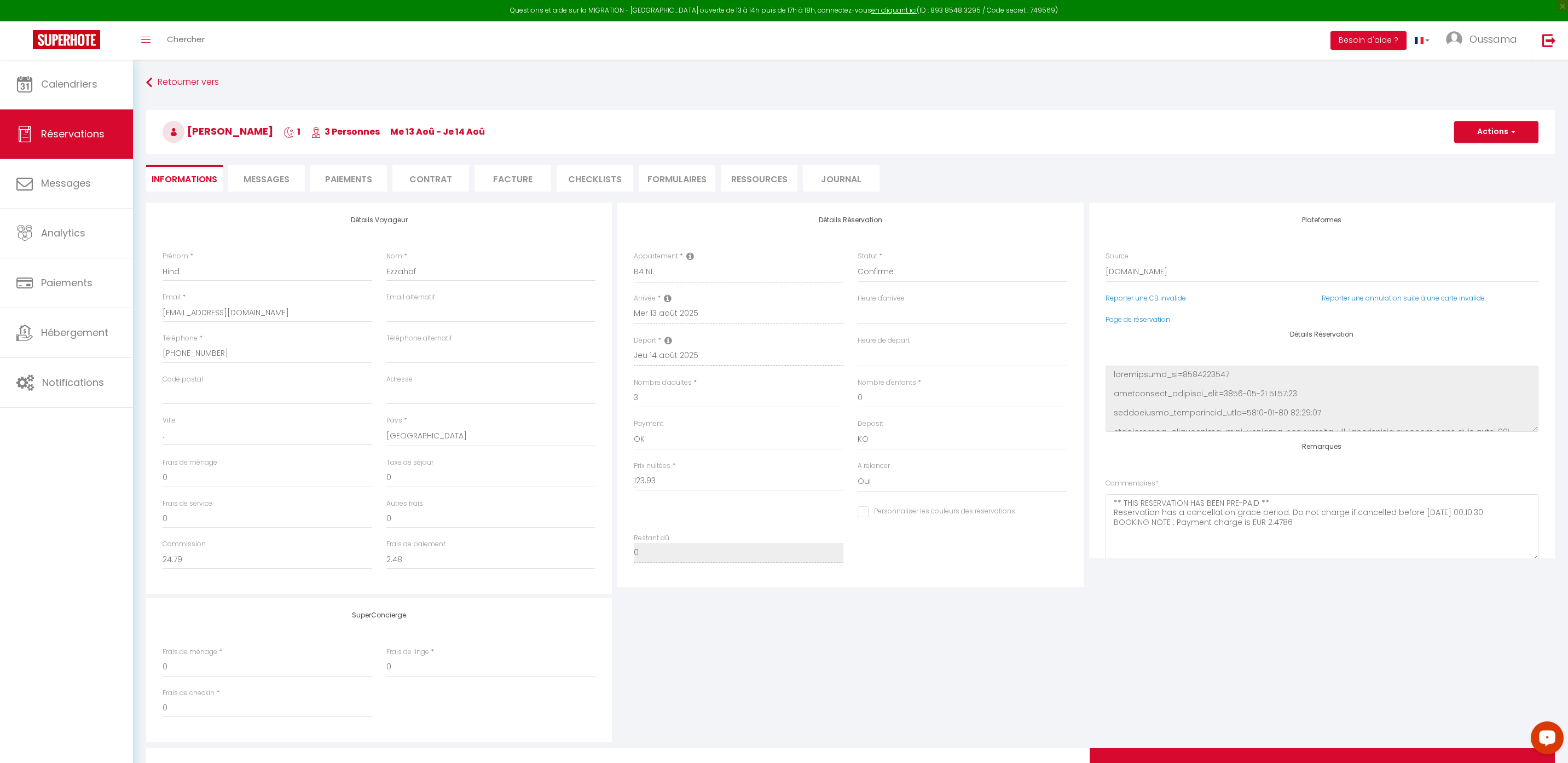
type input "6"
select select
checkbox input "false"
select select
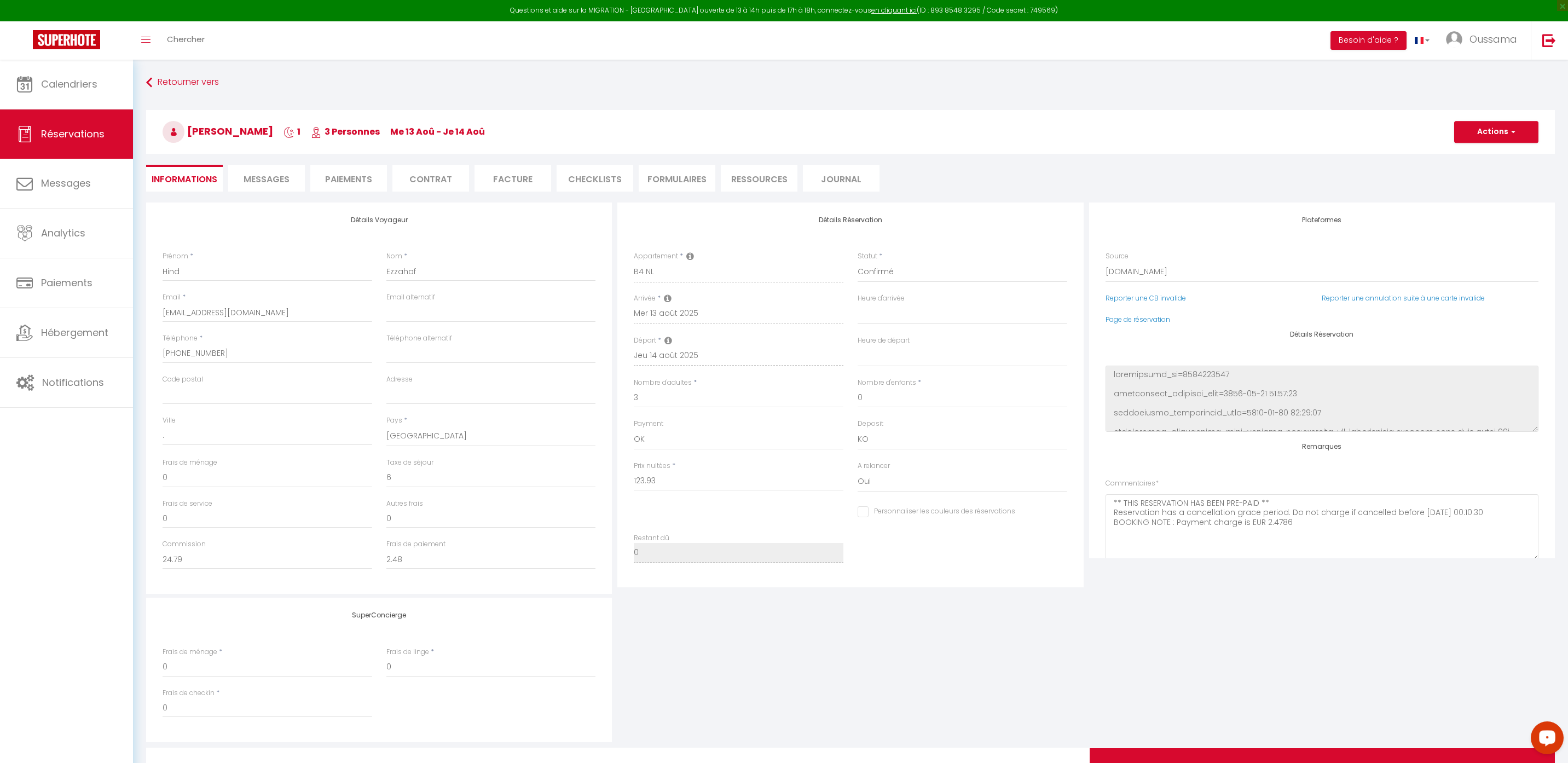
select select
click at [84, 80] on span "Calendriers" at bounding box center [69, 84] width 56 height 14
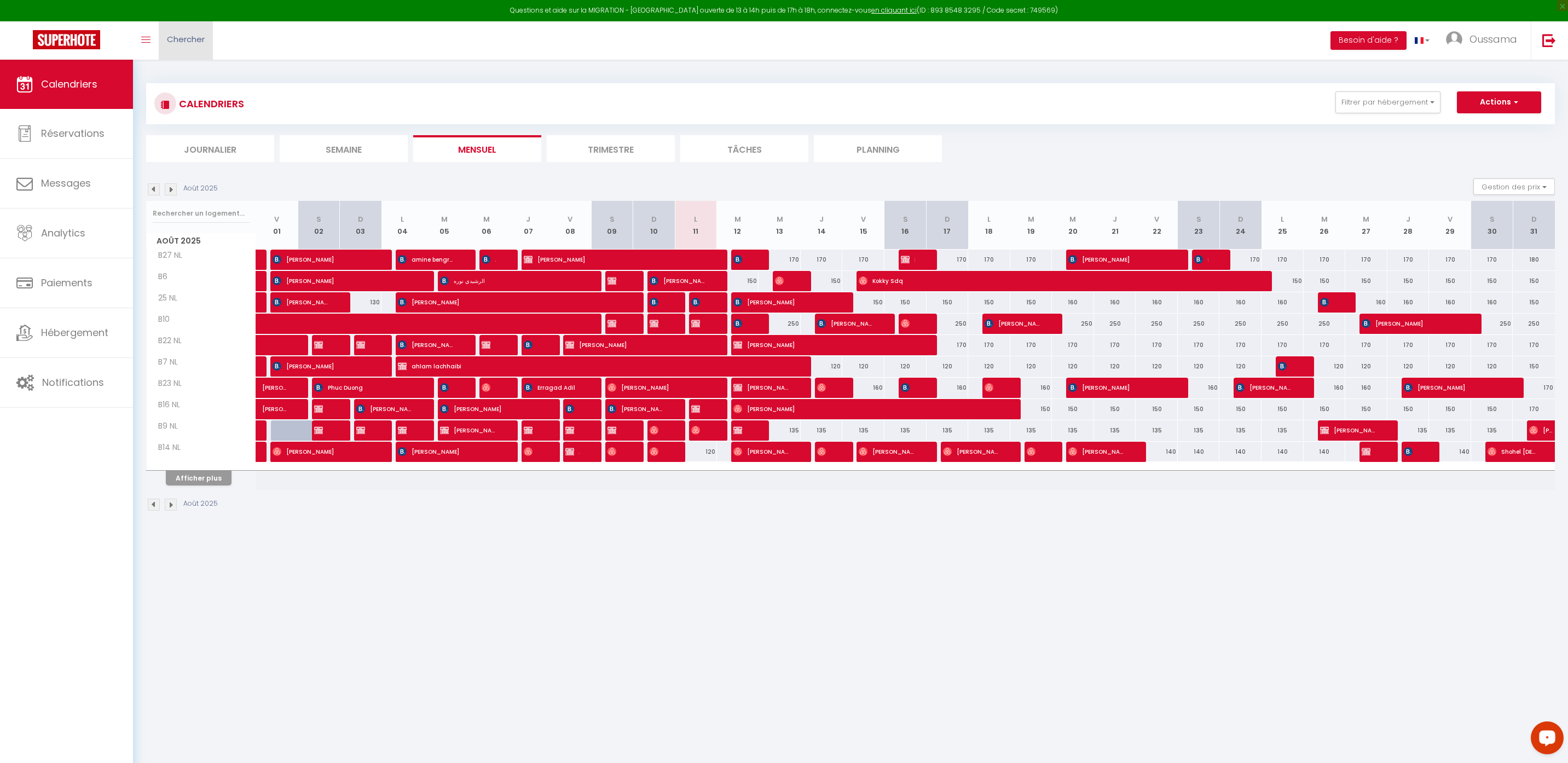
click at [193, 49] on link "Chercher" at bounding box center [186, 40] width 54 height 38
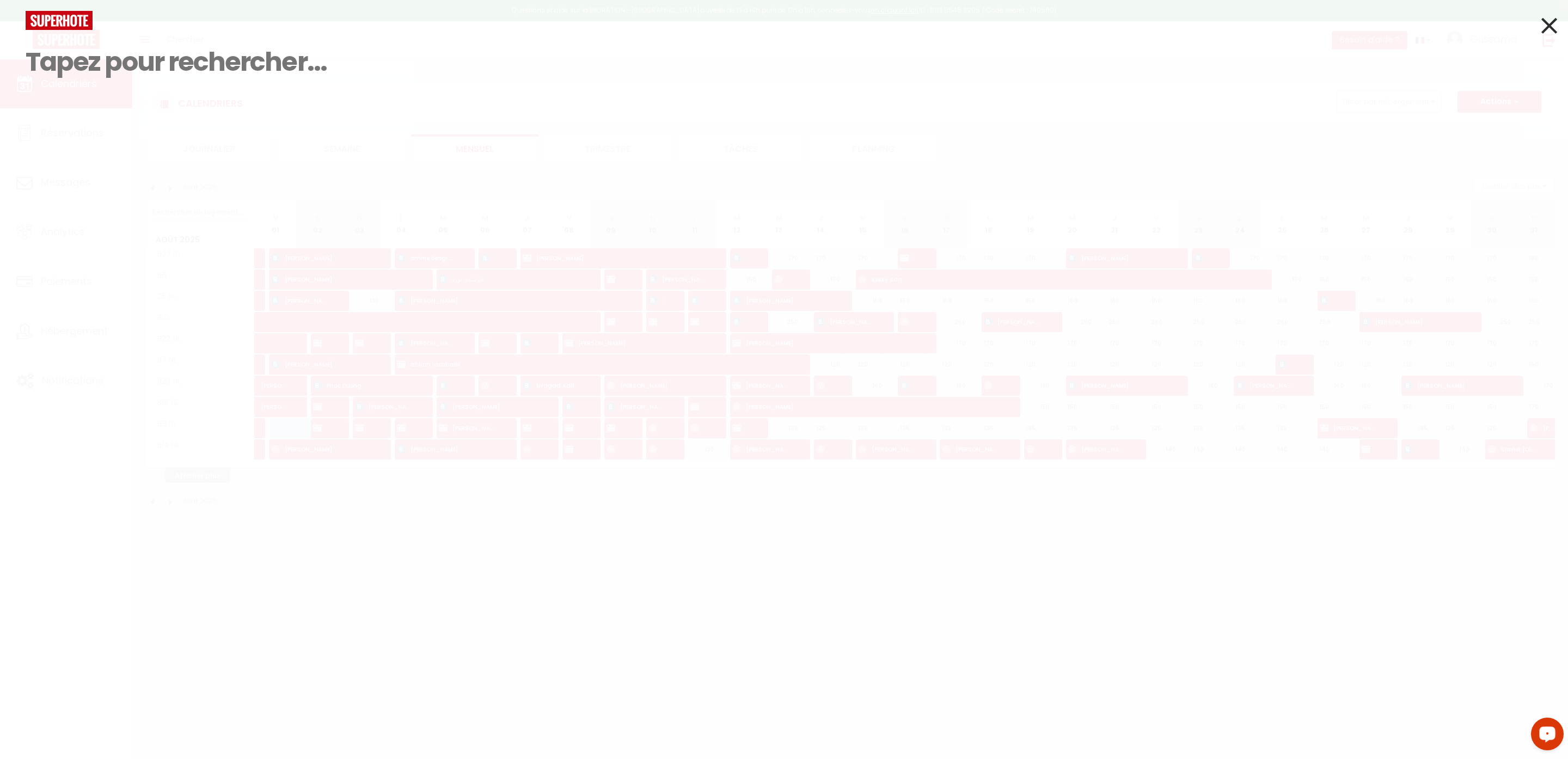
paste input "+33 7 82 00 54 46"
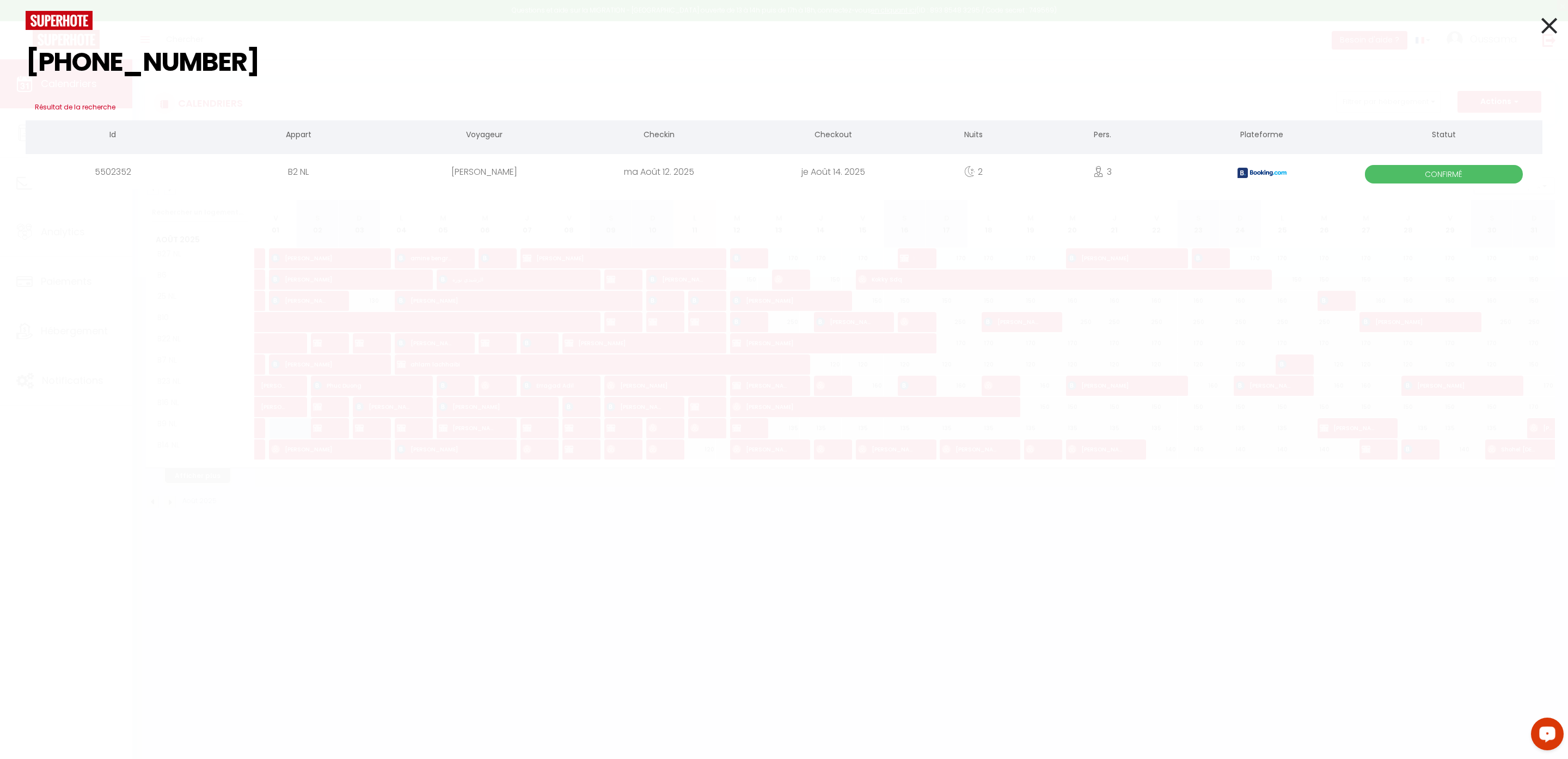
type input "+33 7 82 00 54 46"
click at [1555, 30] on icon at bounding box center [1549, 26] width 15 height 27
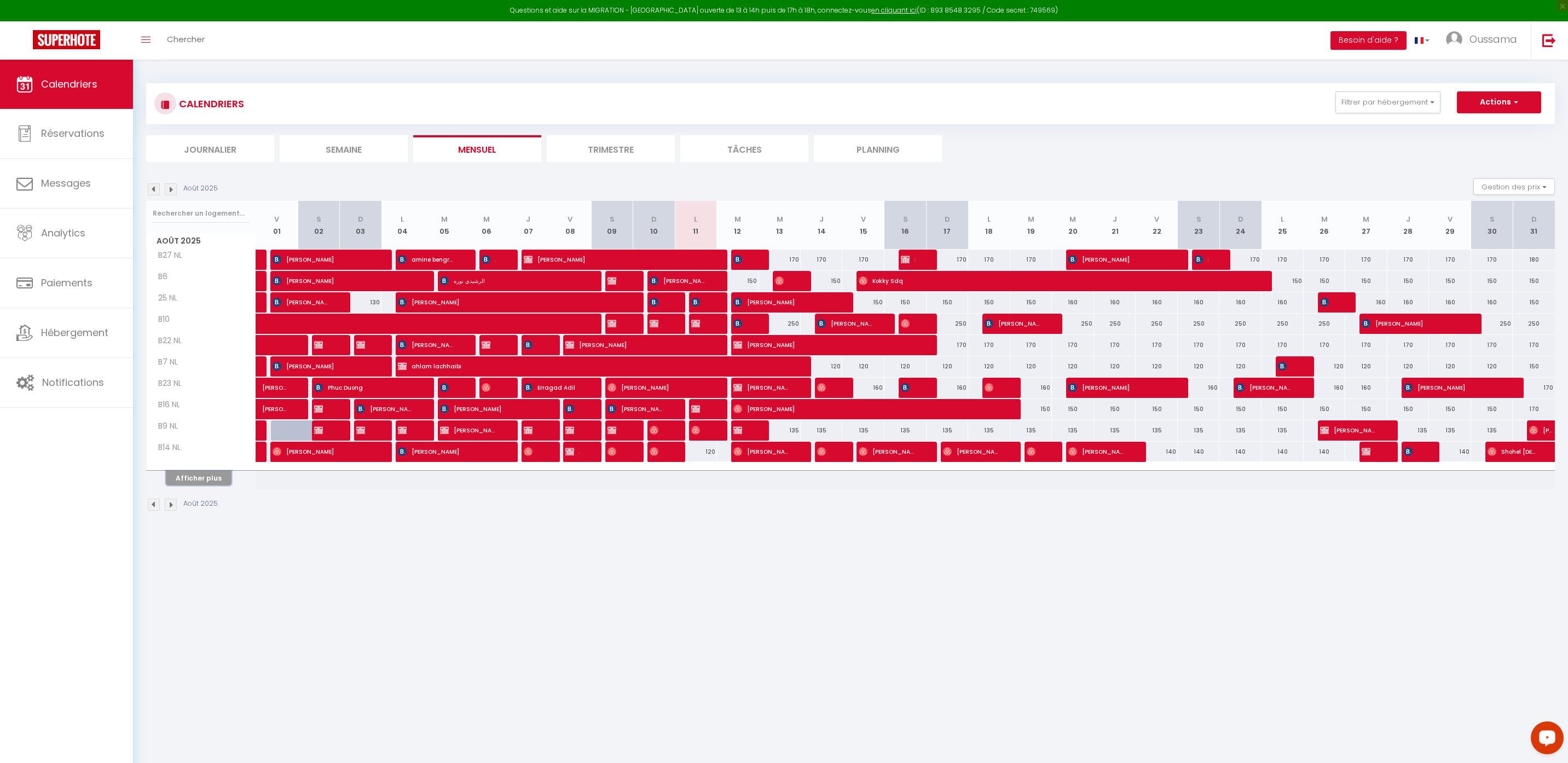
click at [206, 477] on button "Afficher plus" at bounding box center [199, 478] width 66 height 15
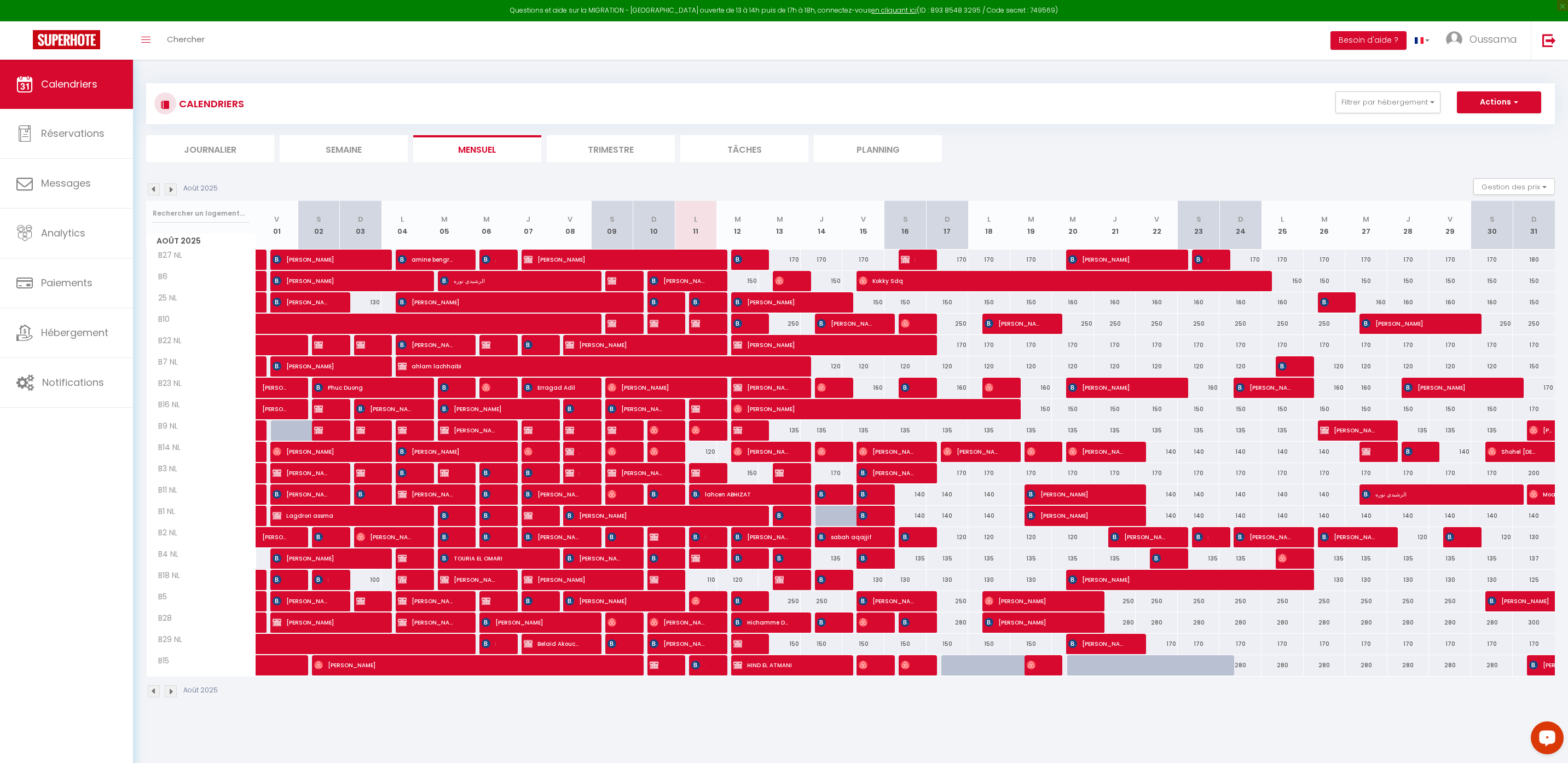
click at [921, 559] on div "135" at bounding box center [905, 558] width 42 height 20
type input "135"
type input "Sam 16 Août 2025"
type input "Dim 17 Août 2025"
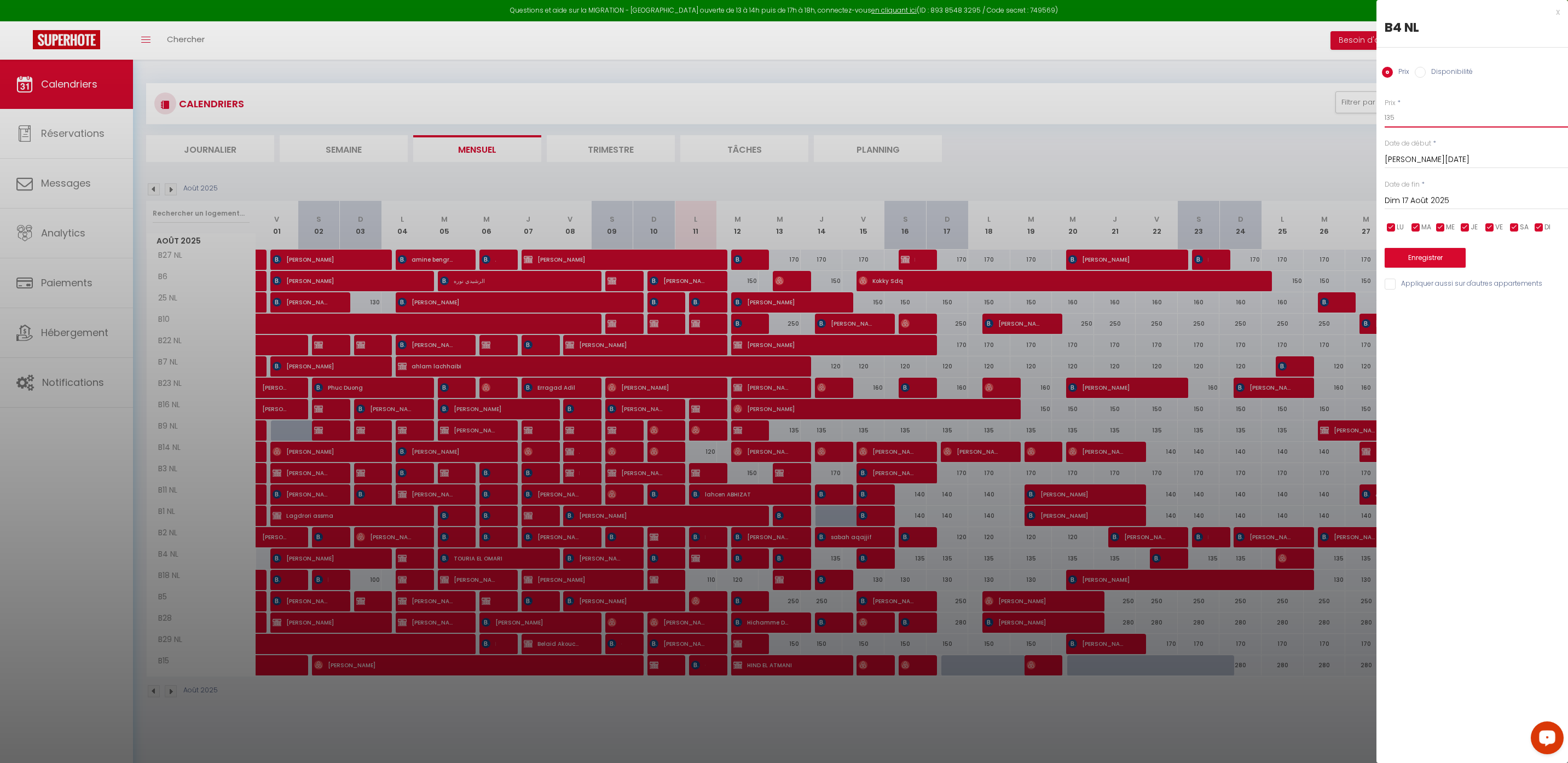
click at [1395, 120] on input "135" at bounding box center [1476, 117] width 184 height 19
type input "1"
click at [1297, 139] on div at bounding box center [784, 382] width 1568 height 763
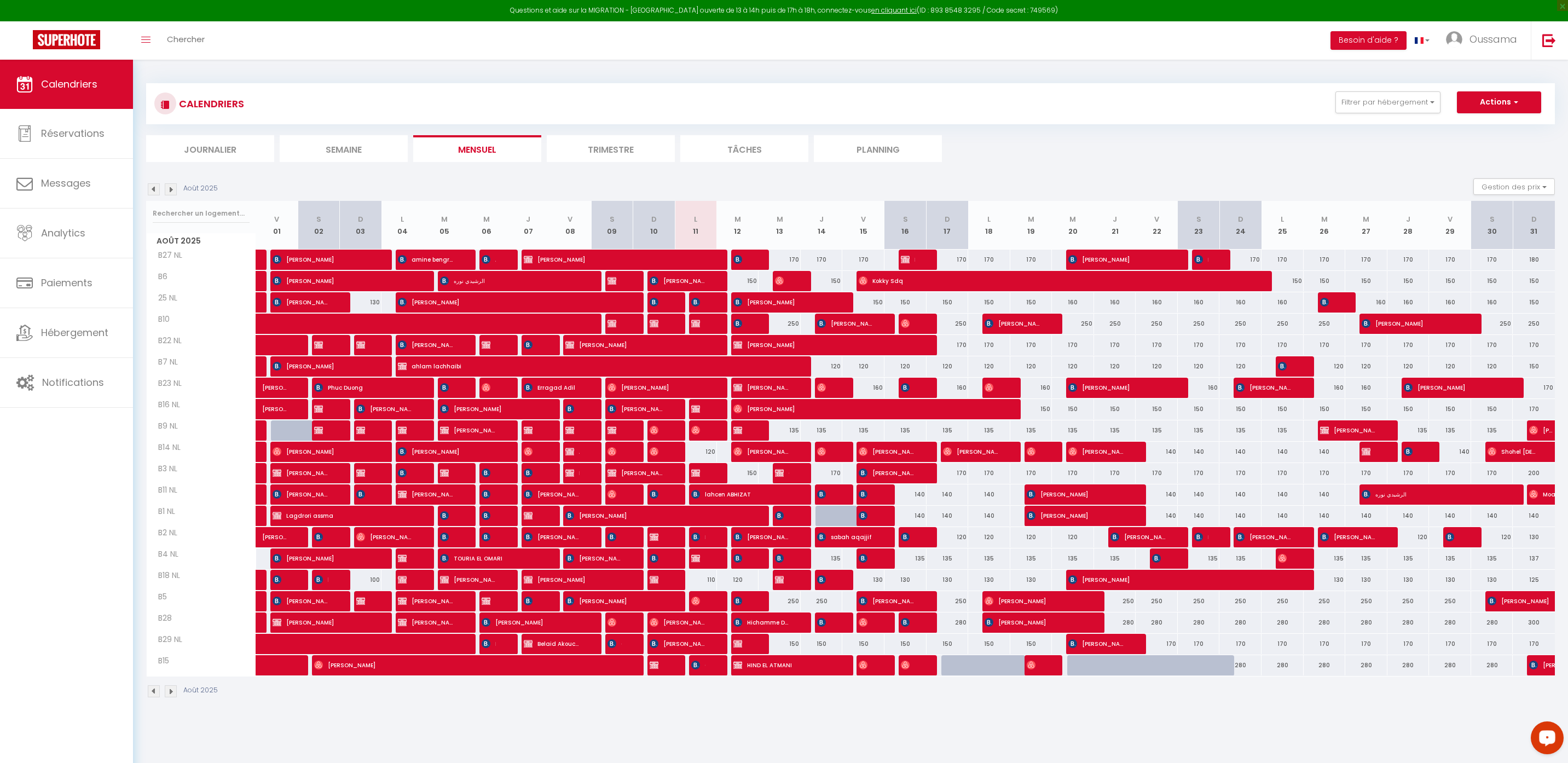
click at [919, 561] on div "135" at bounding box center [905, 558] width 42 height 20
type input "135"
type input "Sam 16 Août 2025"
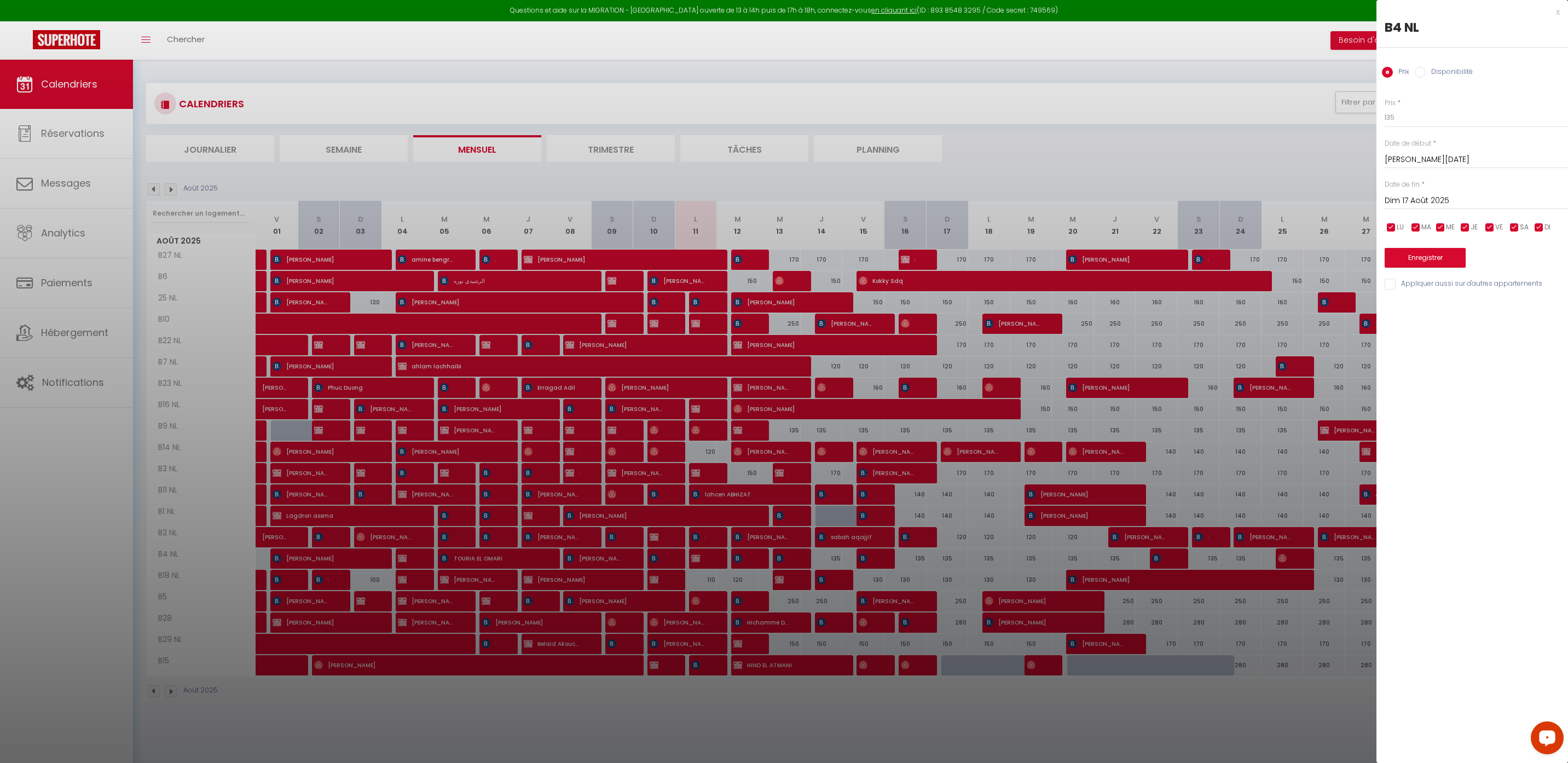
click at [1414, 199] on input "Dim 17 Août 2025" at bounding box center [1476, 201] width 184 height 14
click at [1422, 332] on span "18" at bounding box center [1421, 329] width 23 height 22
type input "Lun 18 Août 2025"
drag, startPoint x: 1406, startPoint y: 115, endPoint x: 1383, endPoint y: 115, distance: 23.0
click at [1383, 115] on div "Prix * 135 Statut * Disponible Indisponible Date de début * Sam 16 Août 2025 < …" at bounding box center [1472, 188] width 191 height 207
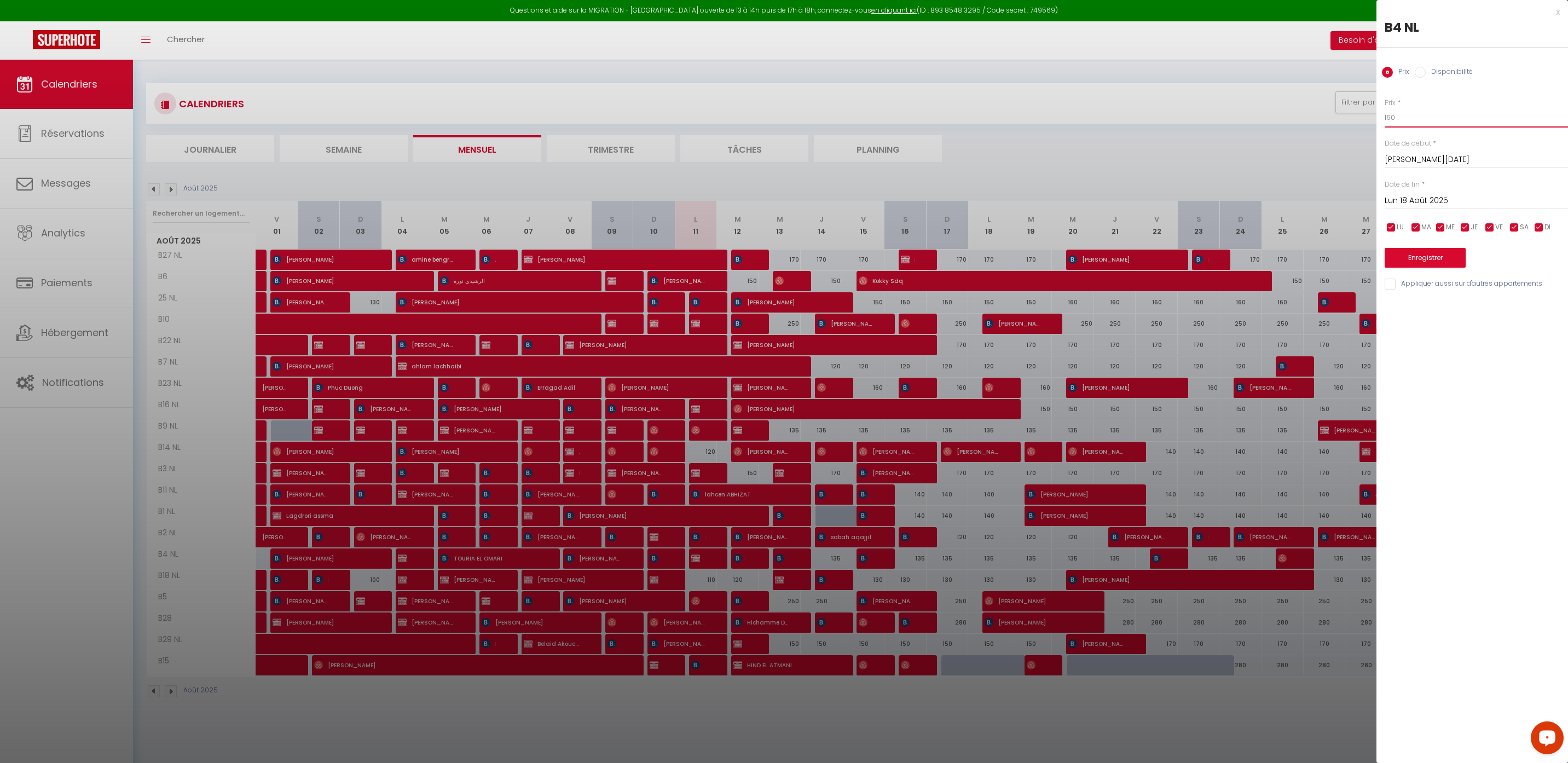
type input "160"
click at [1432, 264] on button "Enregistrer" at bounding box center [1425, 258] width 81 height 19
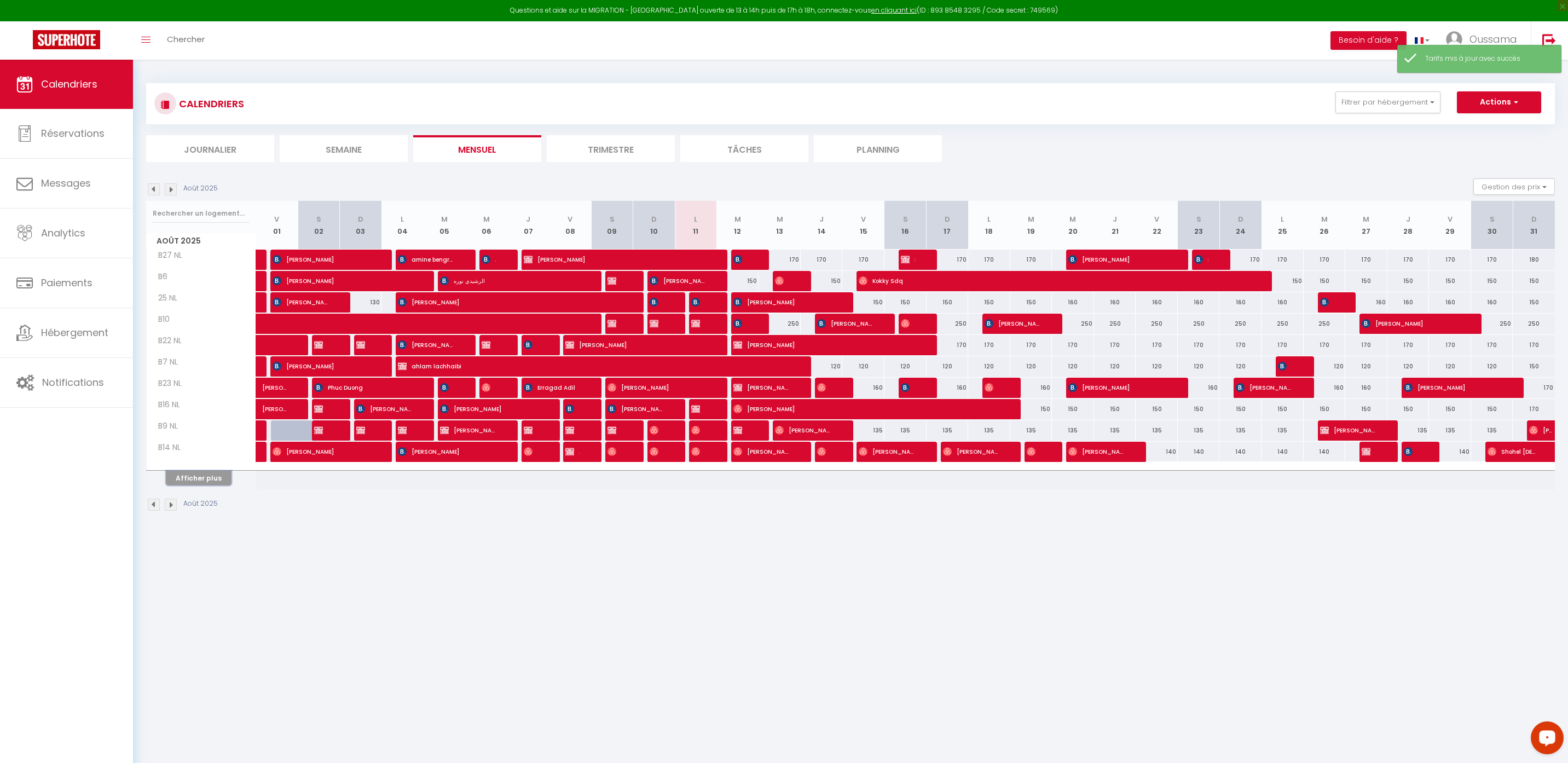
click at [211, 478] on button "Afficher plus" at bounding box center [199, 478] width 66 height 15
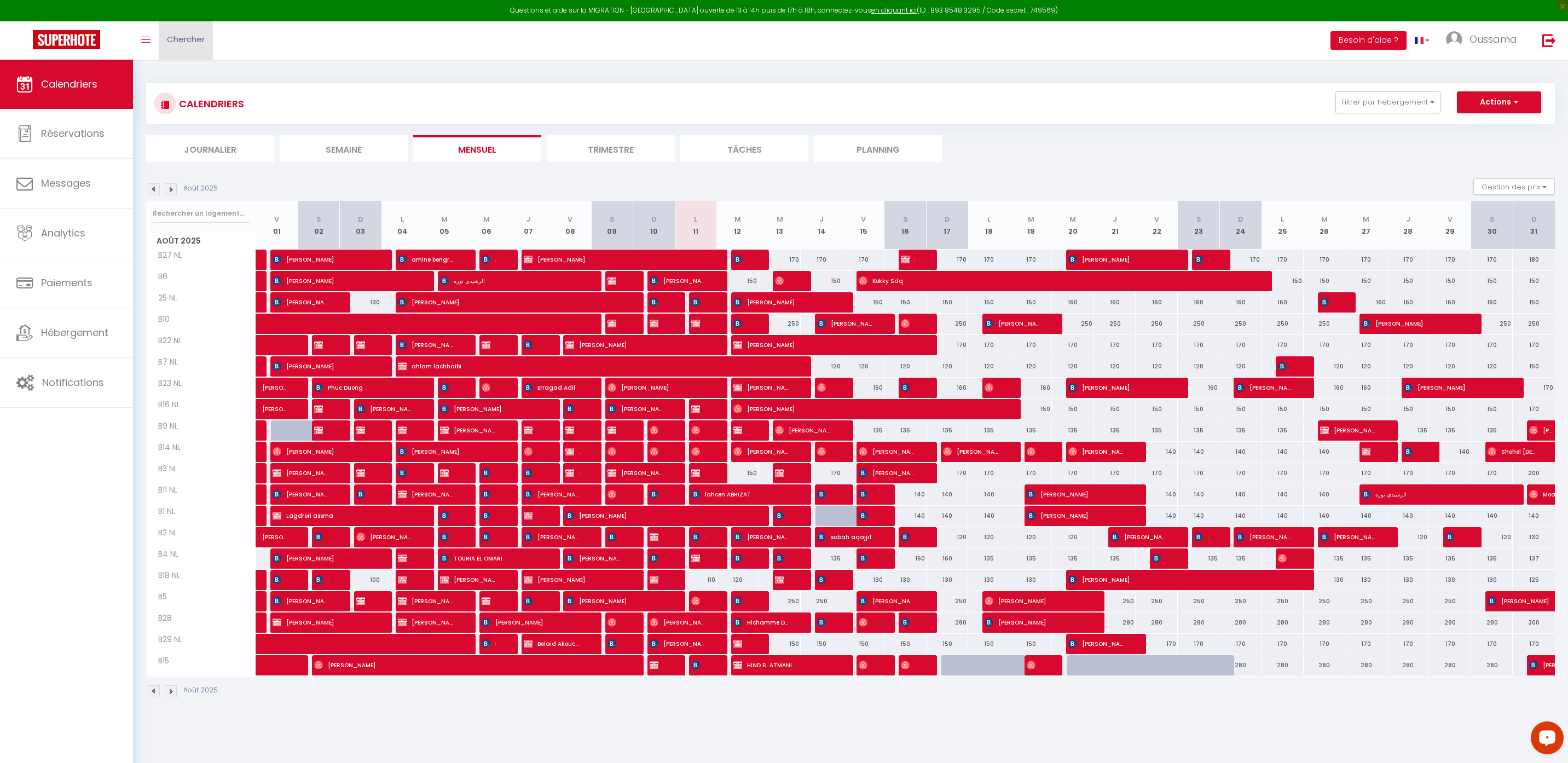
click at [184, 43] on span "Chercher" at bounding box center [186, 39] width 38 height 12
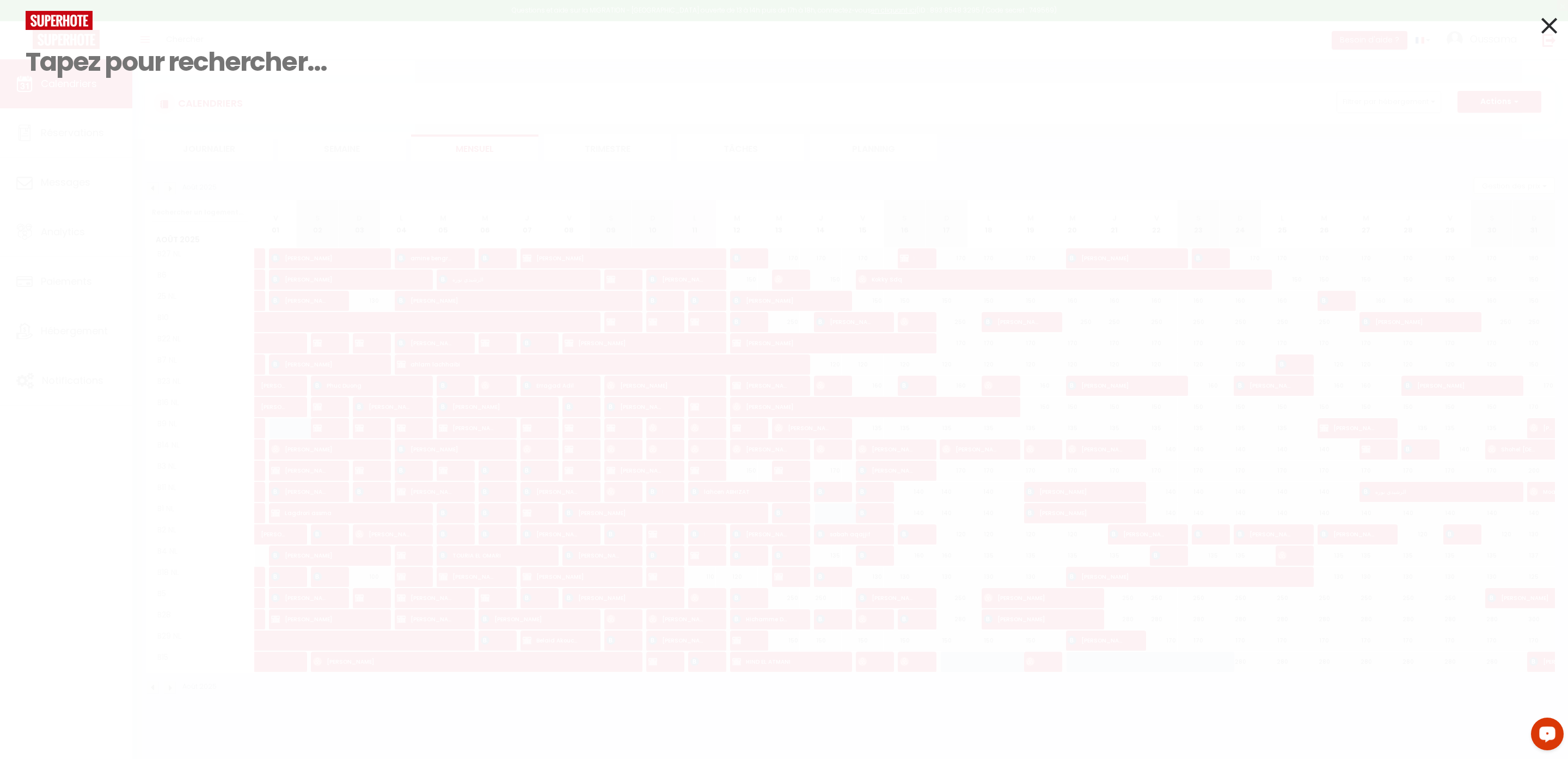
paste input "+966 54 656 9055"
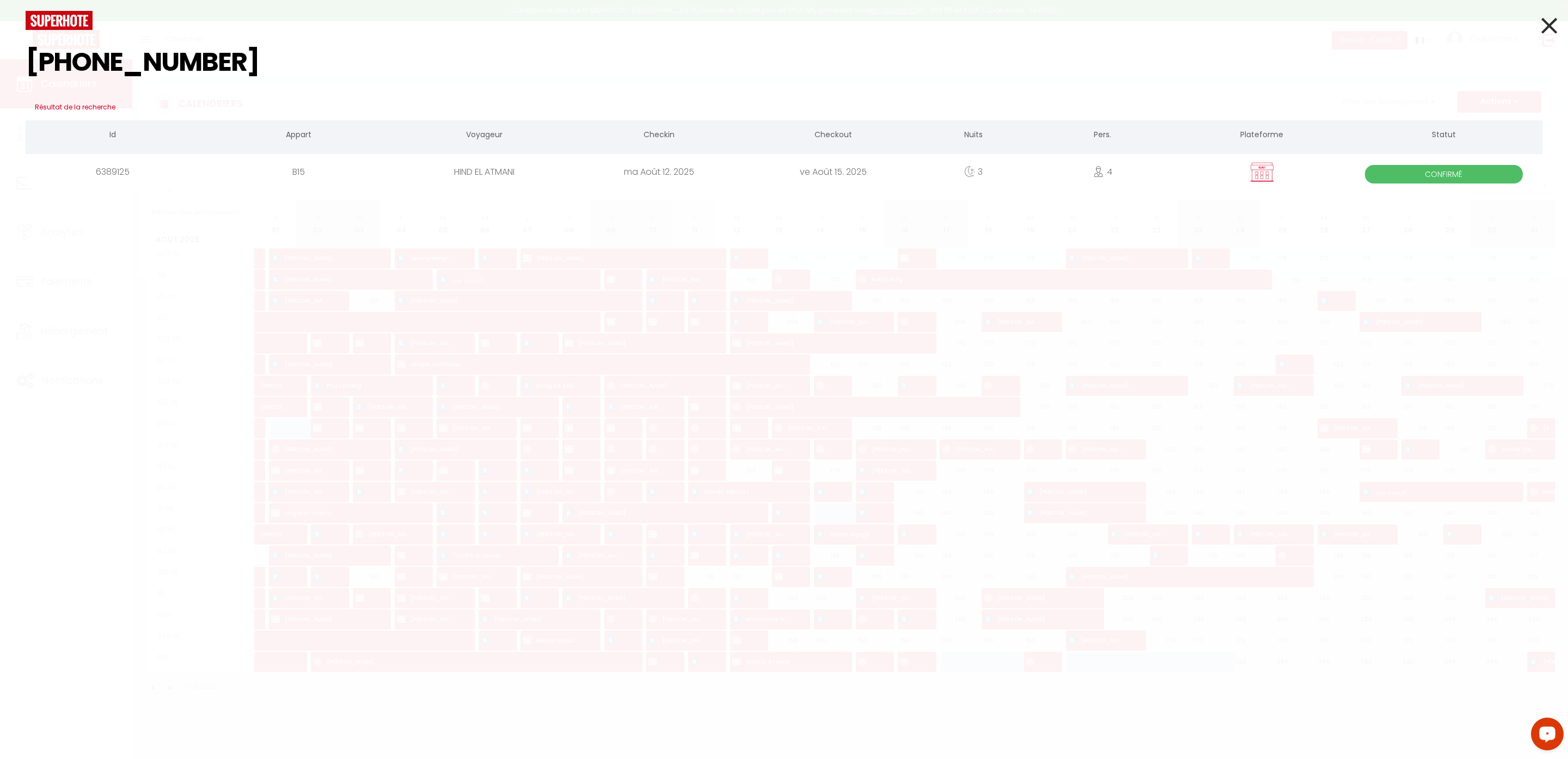
type input "+966 54 656 9055"
click at [1550, 26] on icon at bounding box center [1549, 26] width 15 height 27
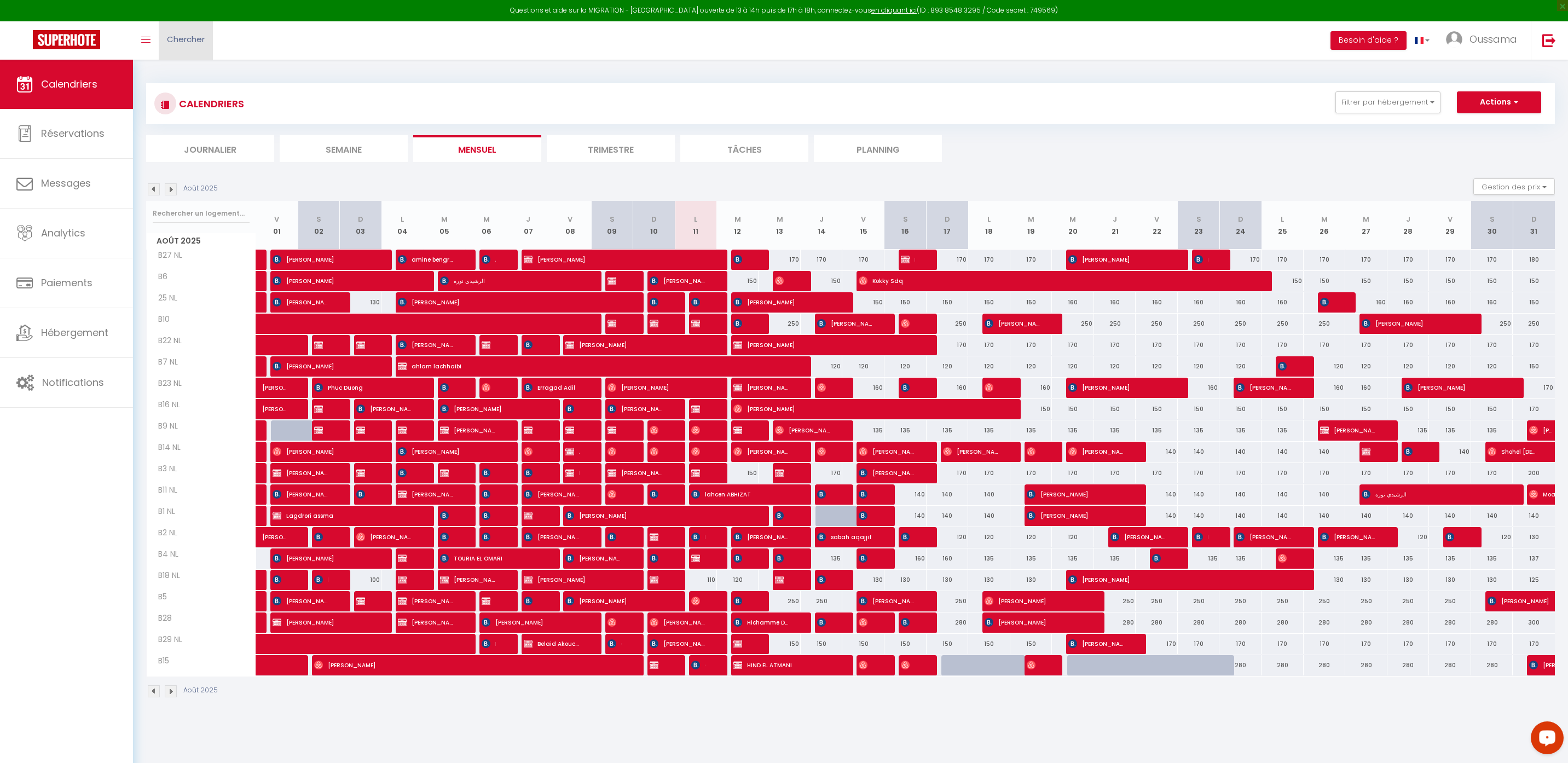
click at [197, 39] on span "Chercher" at bounding box center [186, 39] width 38 height 12
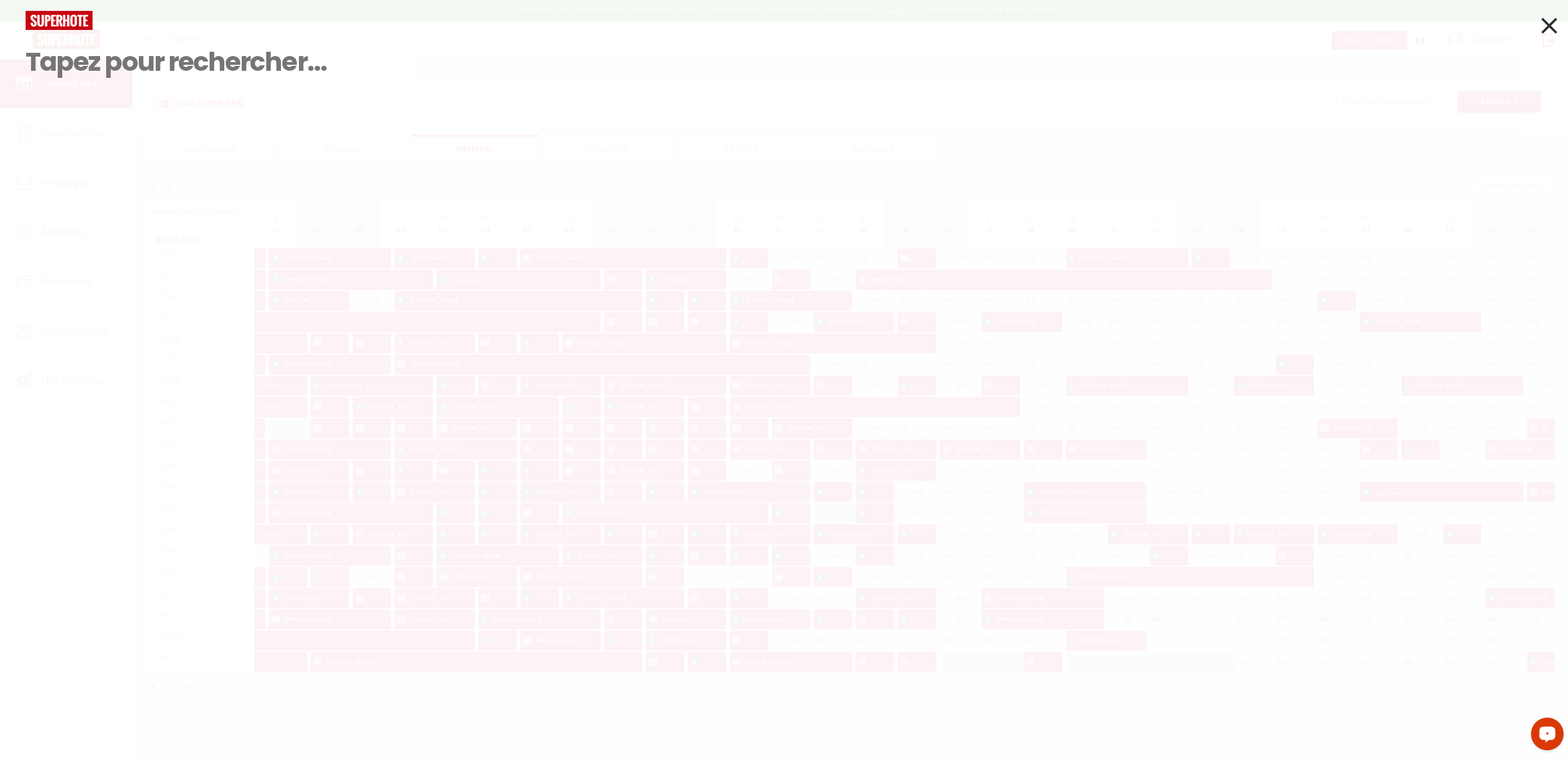
paste input "+31 6 11417905"
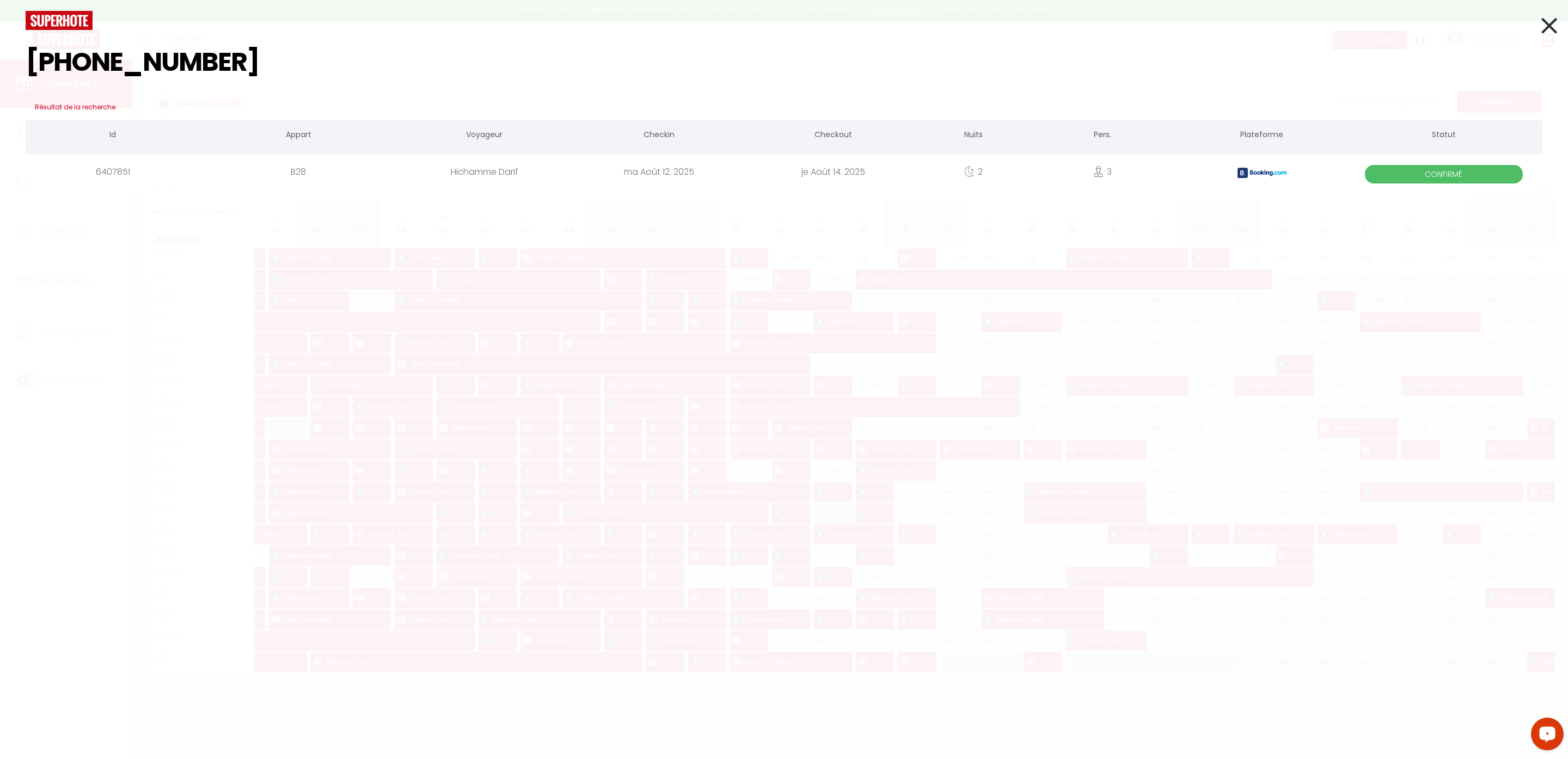
type input "+31 6 11417905"
click at [1547, 23] on icon at bounding box center [1549, 26] width 15 height 27
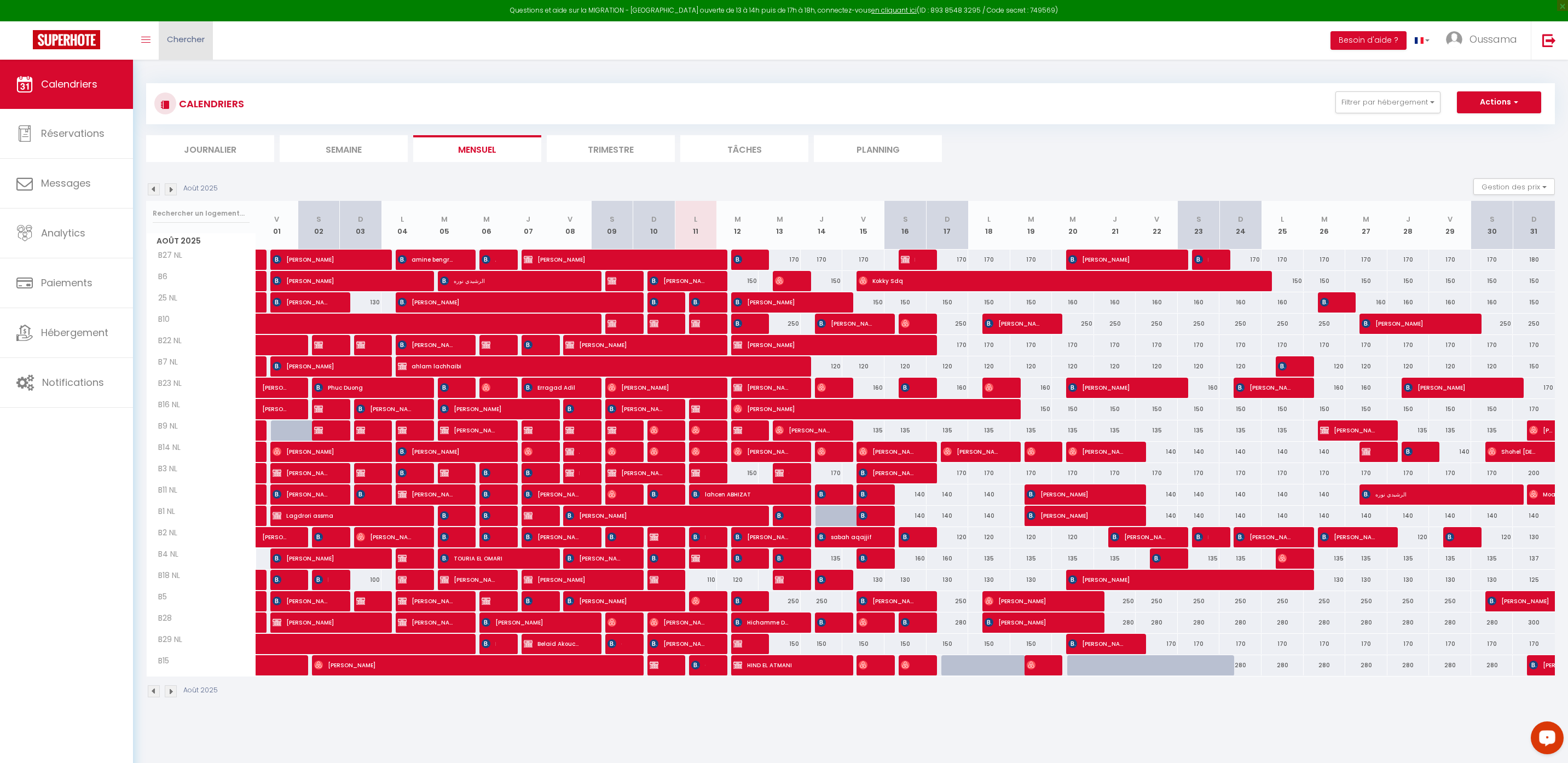
click at [197, 44] on span "Chercher" at bounding box center [186, 39] width 38 height 12
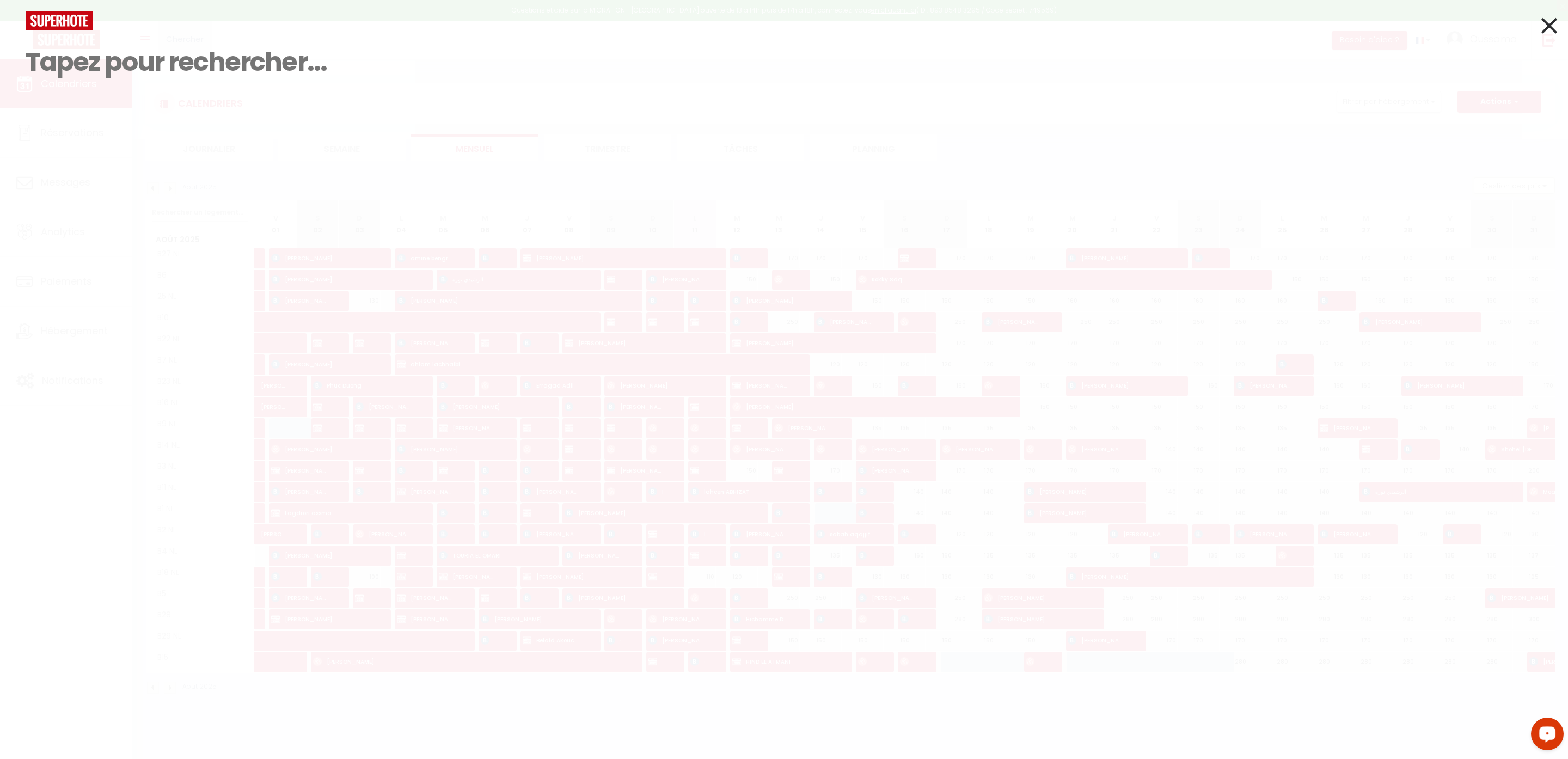
paste input "+33 7 82 00 54 46"
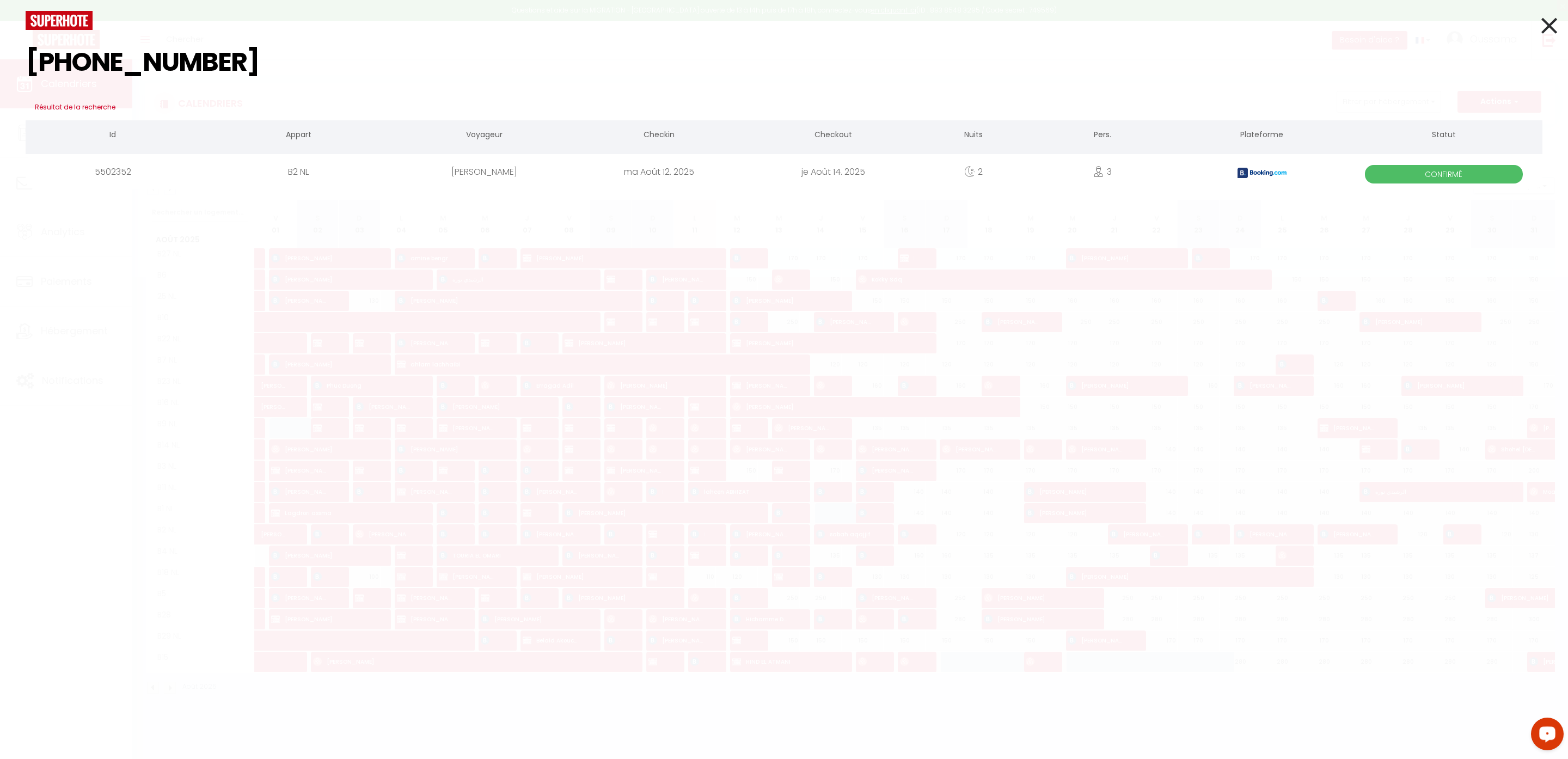
type input "+33 7 82 00 54 46"
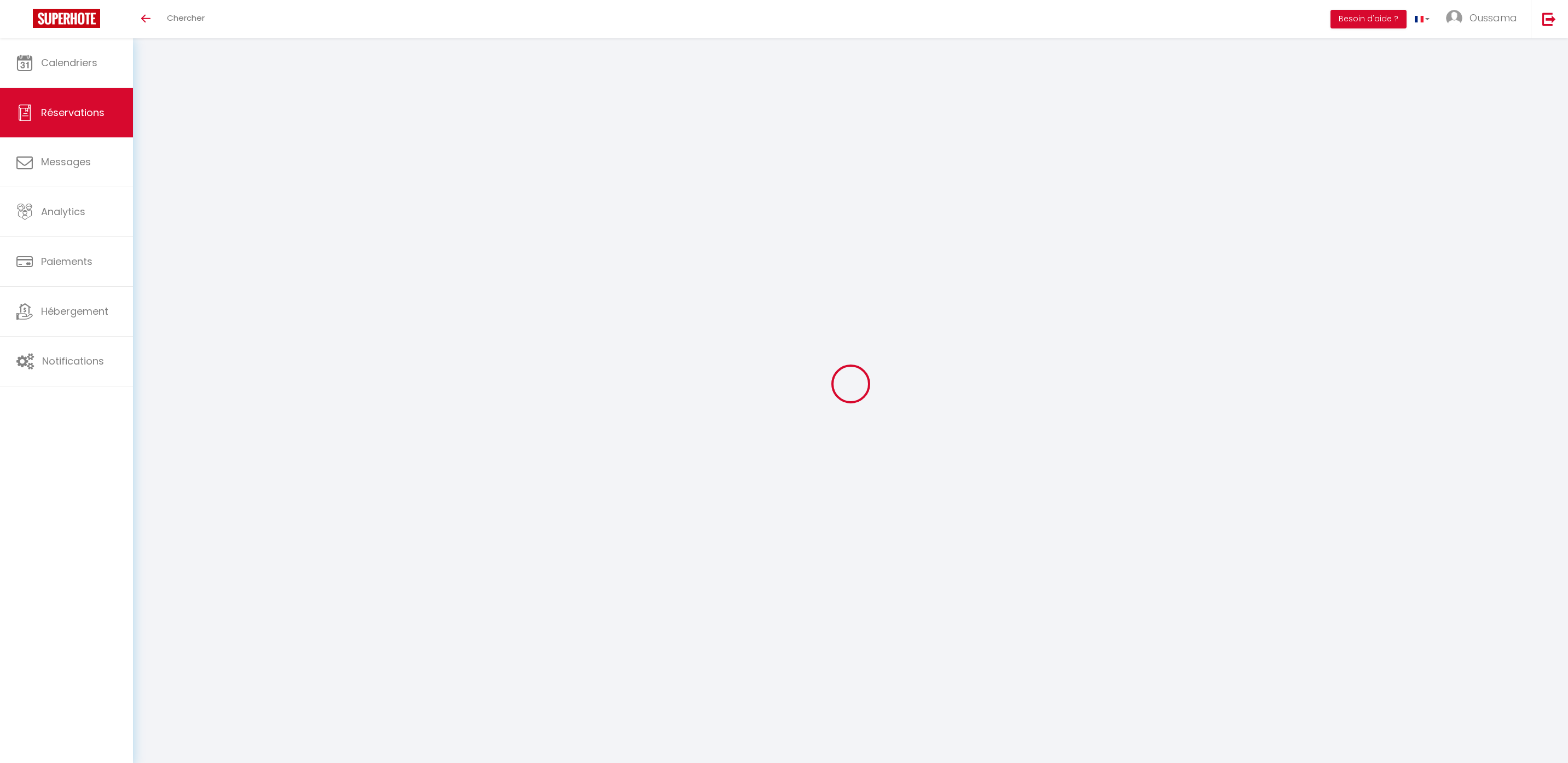
select select
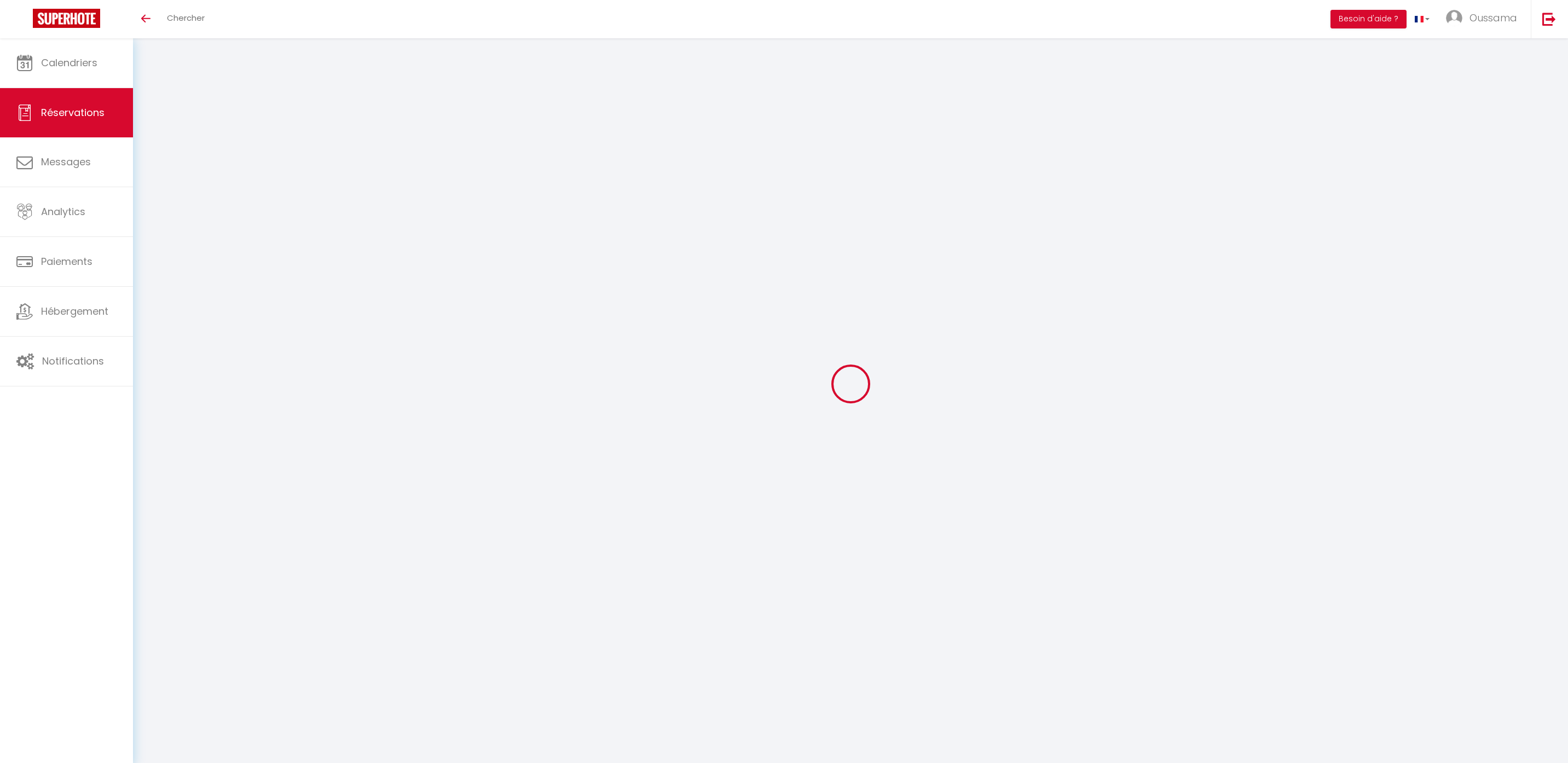
type input "Nicolas"
type input "La Haye"
type input "[EMAIL_ADDRESS][DOMAIN_NAME]"
type input "[PHONE_NUMBER]"
type input "."
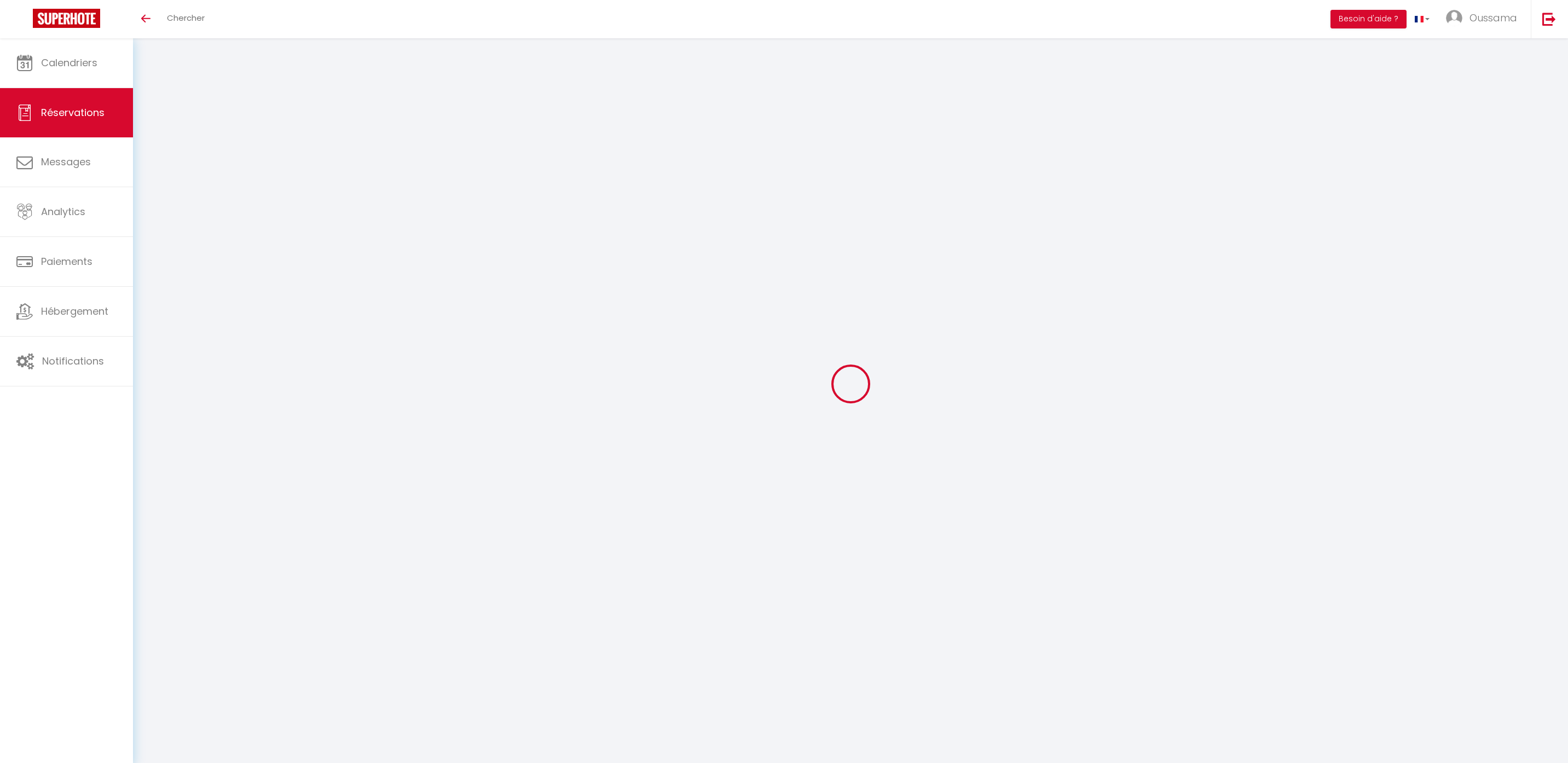
select select "CA"
type input "39.69"
type input "6.2"
select select "14196"
select select "1"
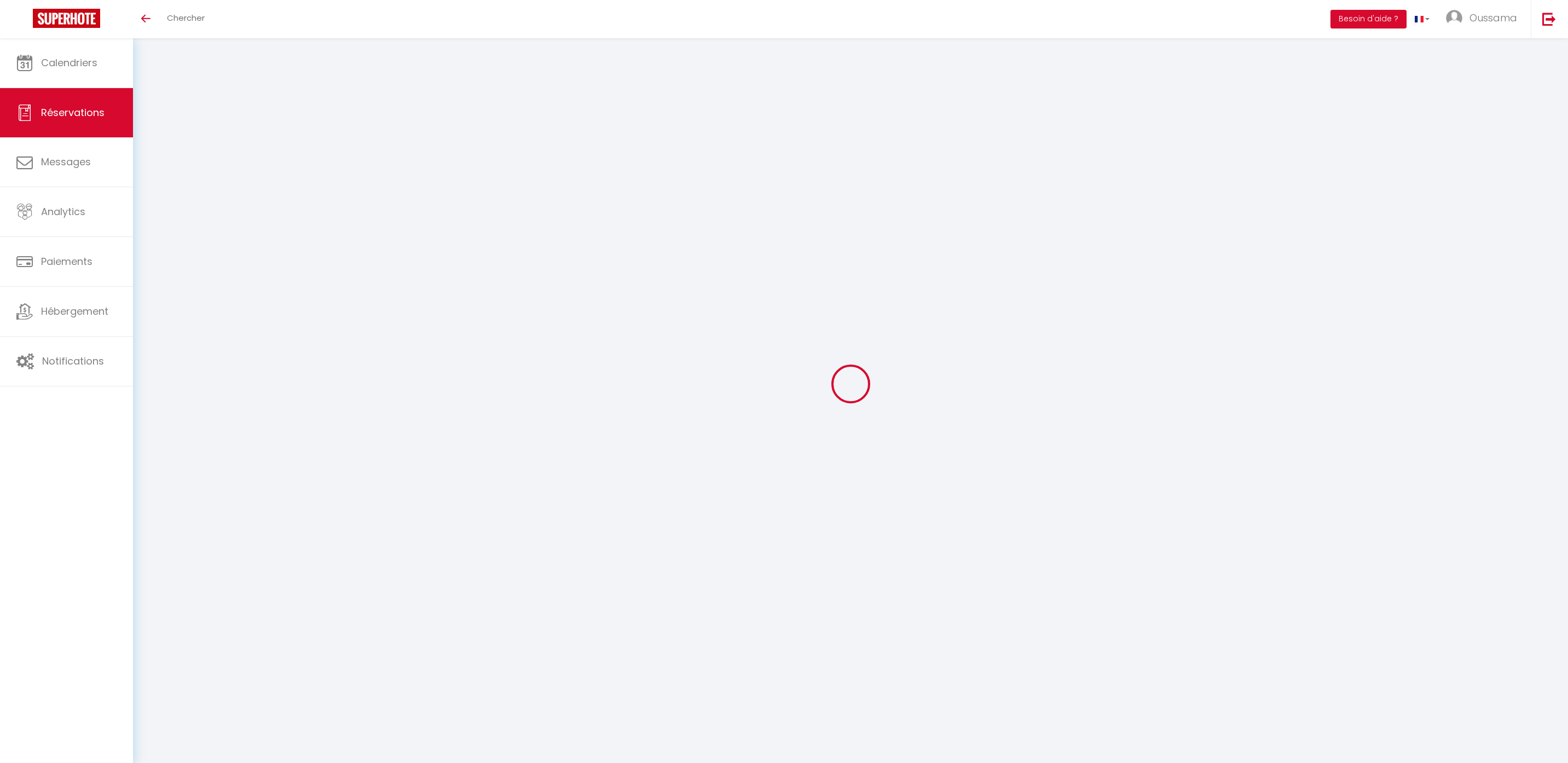
select select
type input "3"
select select "12"
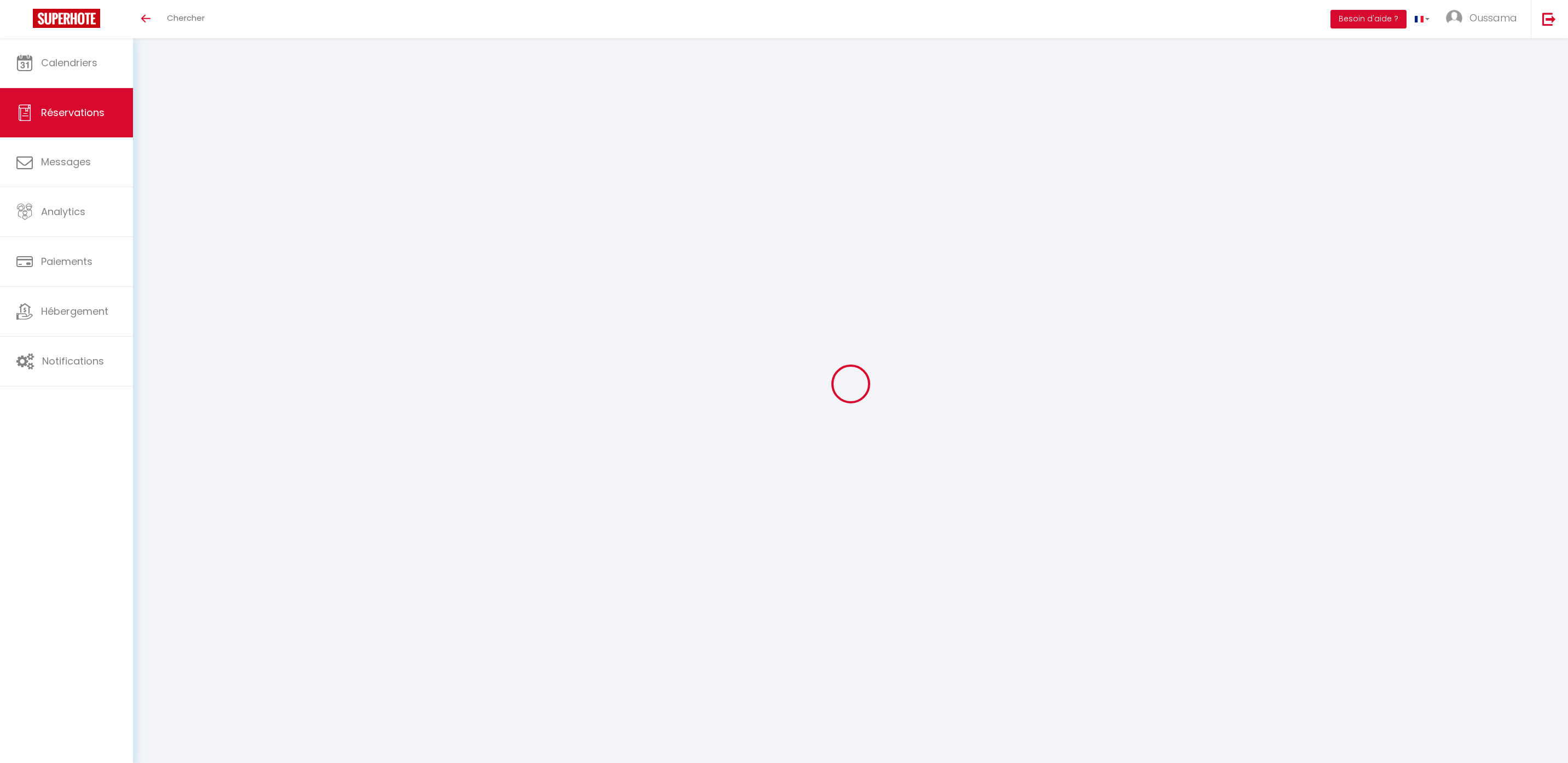
select select "15"
type input "198.45"
checkbox input "false"
type input "0"
select select "2"
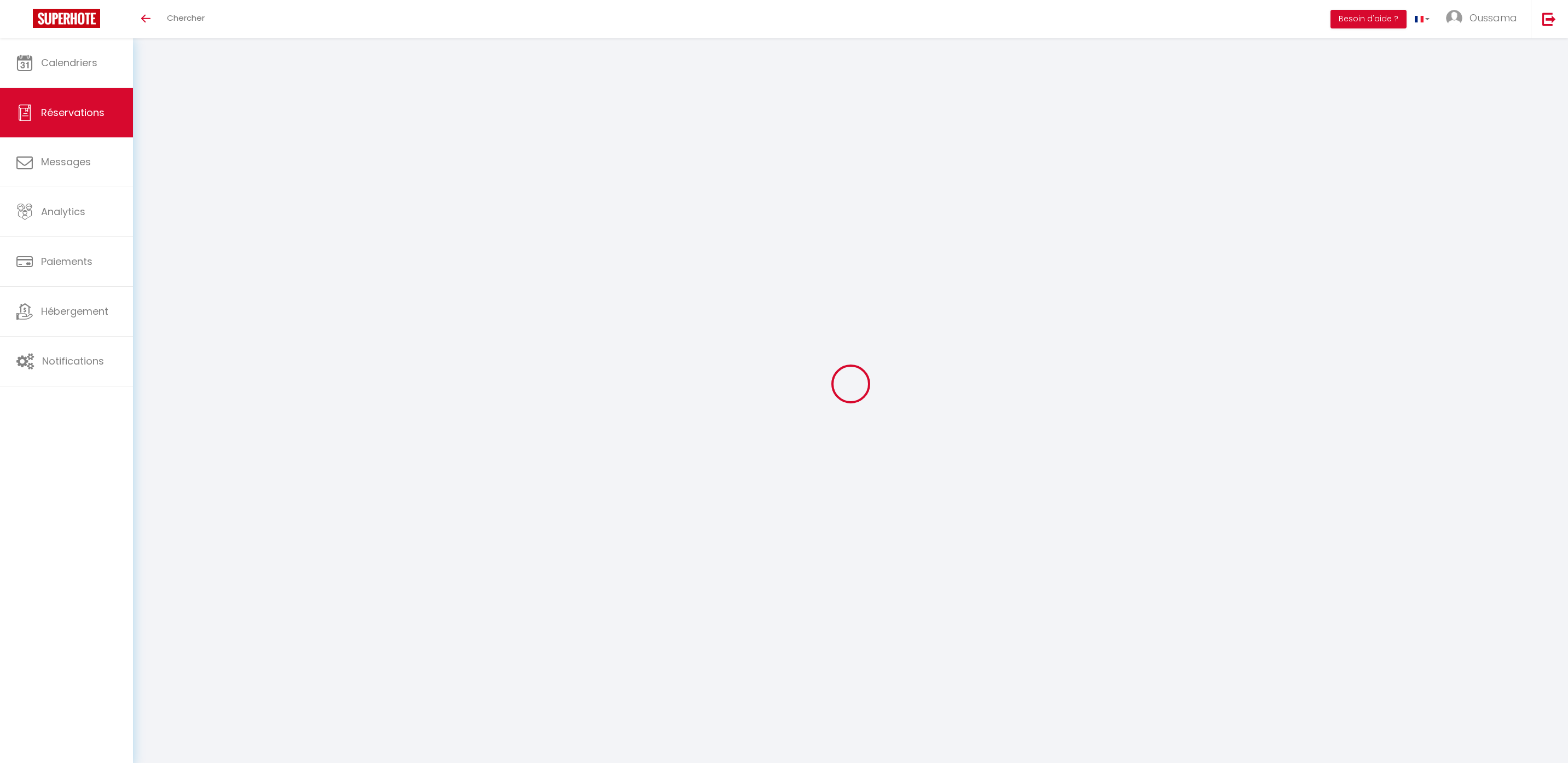
type input "0"
select select
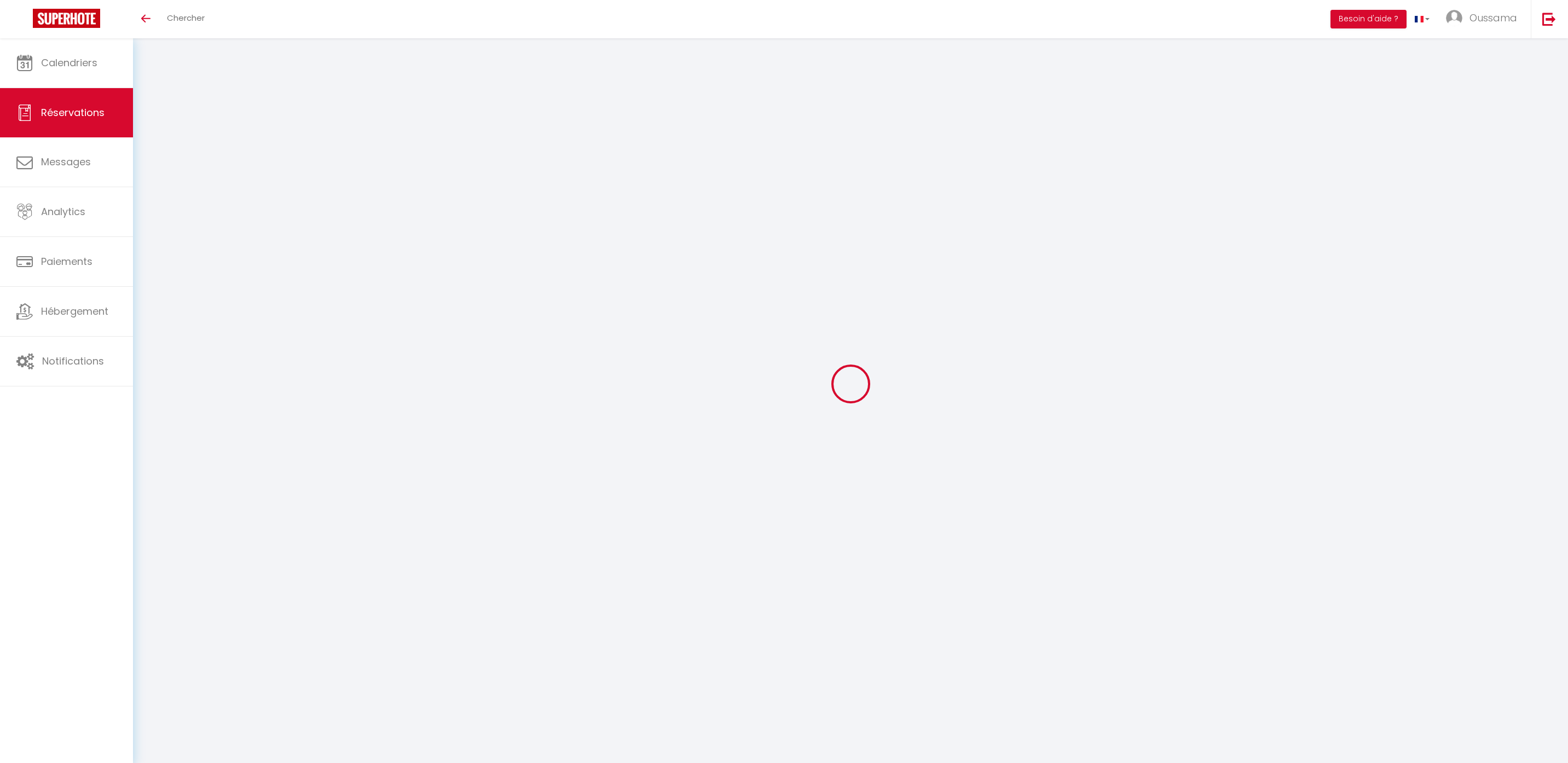
checkbox input "false"
select select
checkbox input "false"
select select
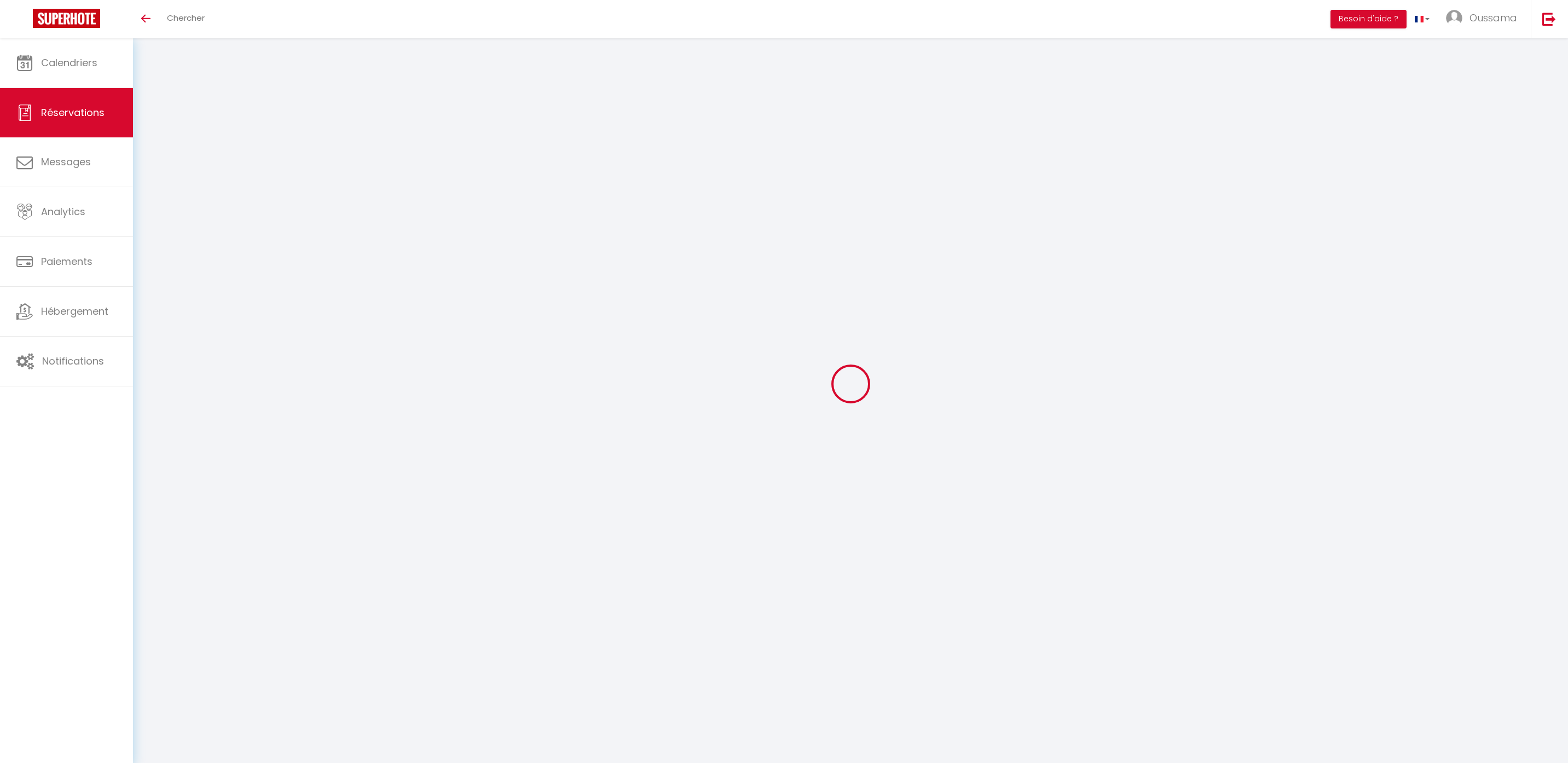
select select
checkbox input "false"
select select
checkbox input "false"
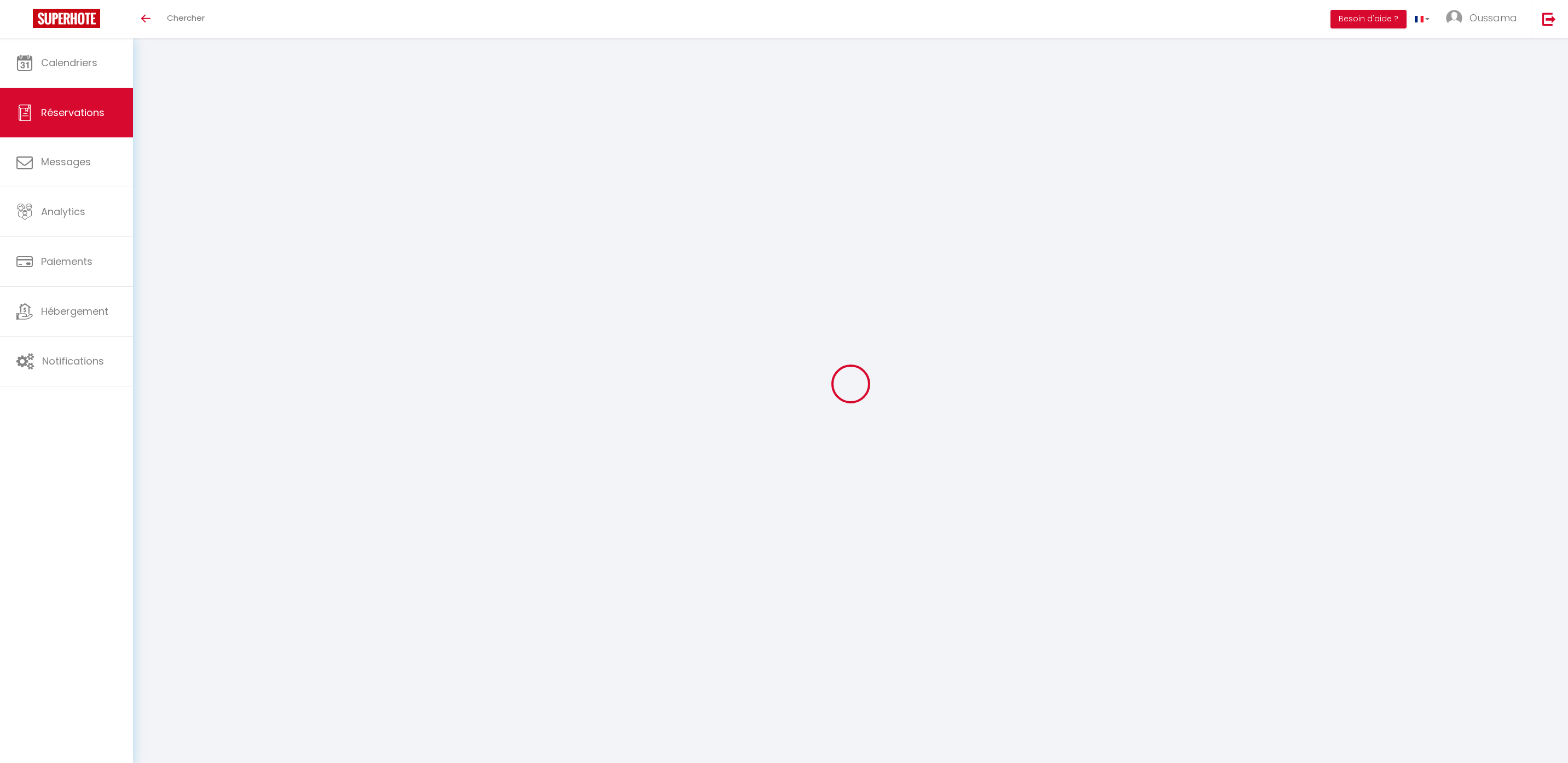
type textarea "** THIS RESERVATION HAS BEEN PRE-PAID ** BOOKING NOTE : Payment charge is EUR 6…"
type input "12"
select select
checkbox input "false"
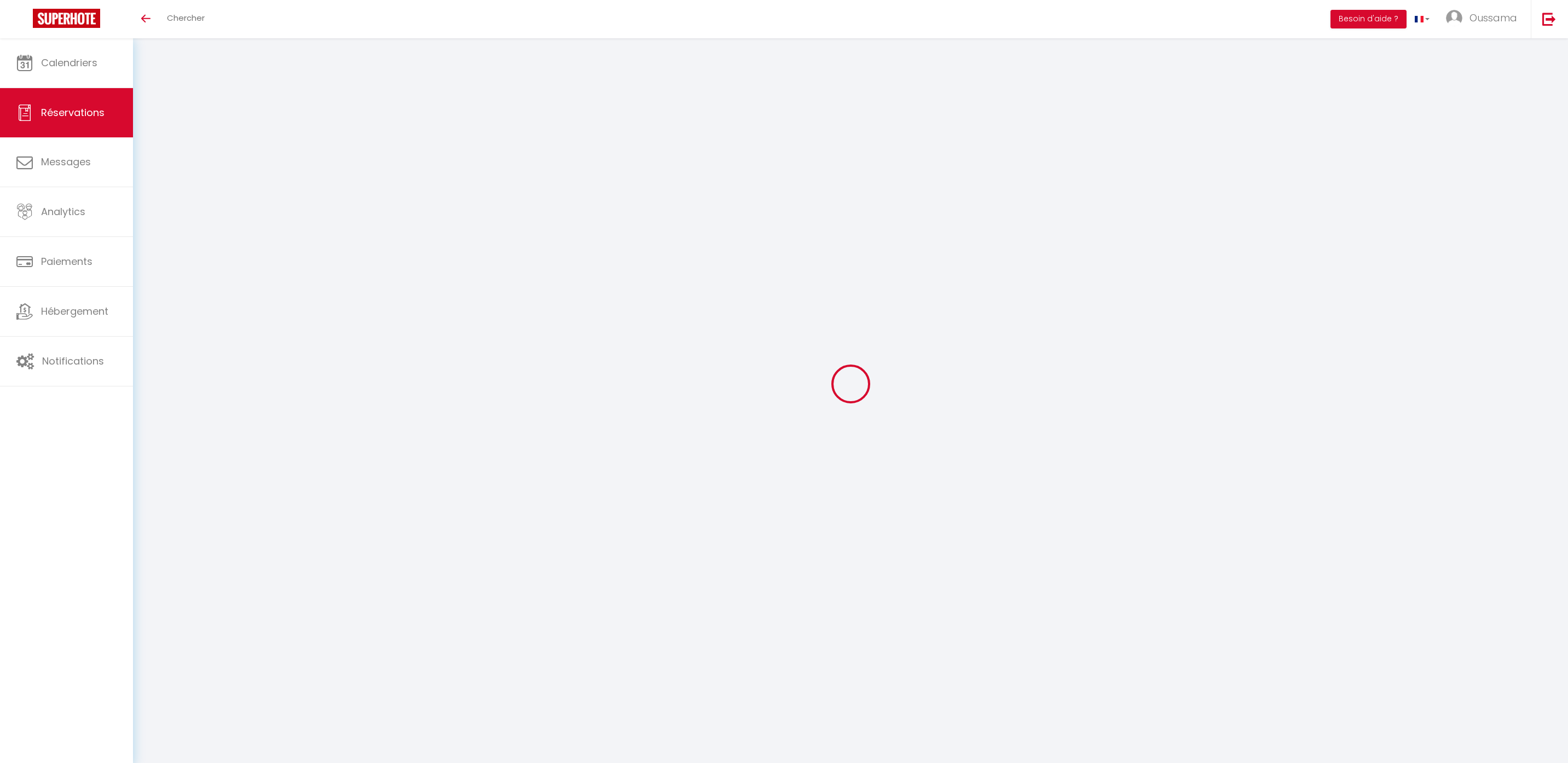
select select
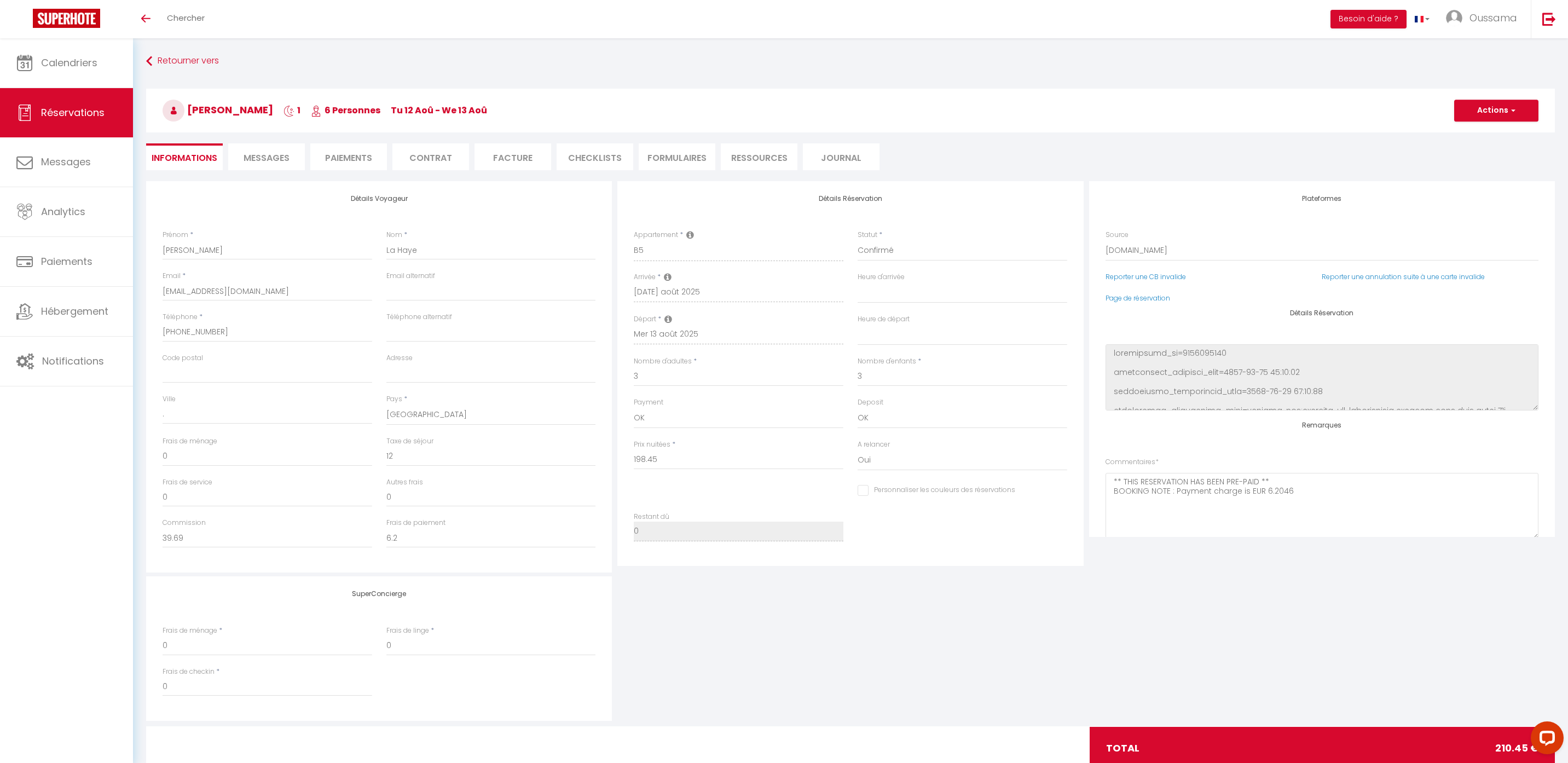
click at [267, 152] on span "Messages" at bounding box center [266, 158] width 46 height 12
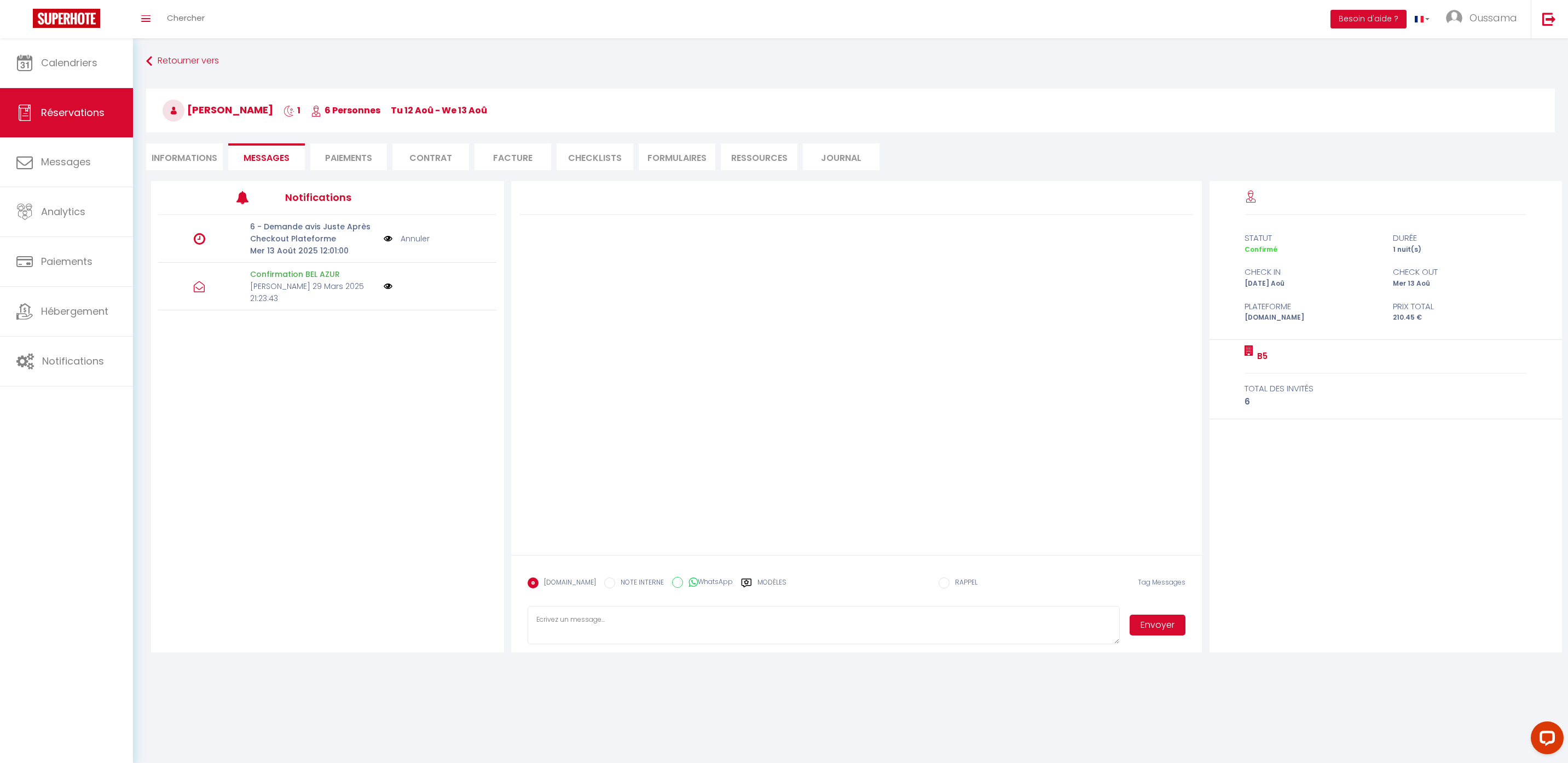
click at [672, 581] on input "WhatsApp" at bounding box center [677, 582] width 11 height 11
radio input "true"
radio input "false"
click at [758, 585] on label "Modèles" at bounding box center [772, 587] width 29 height 19
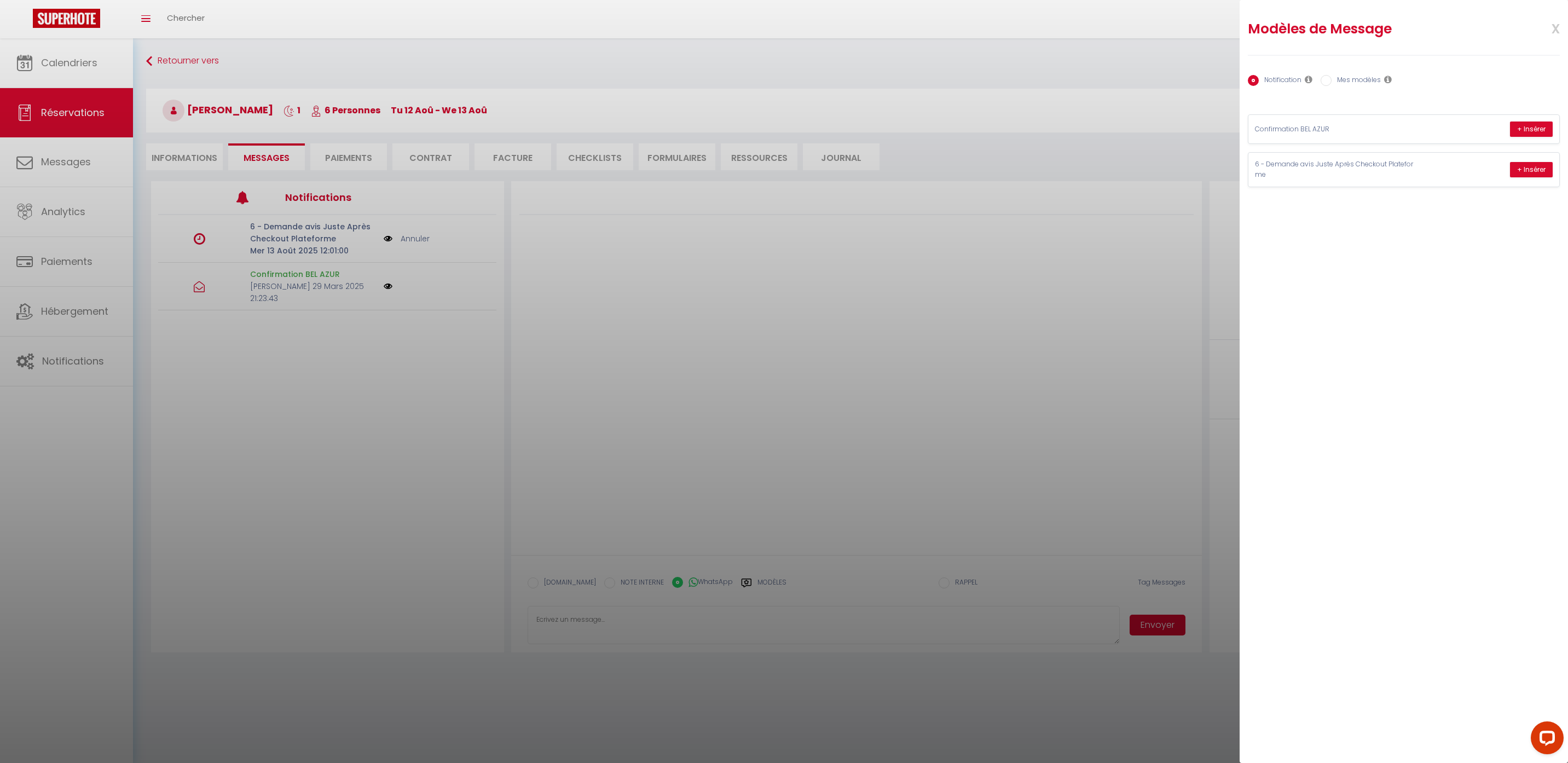
click at [1354, 79] on label "Mes modèles" at bounding box center [1357, 81] width 49 height 12
click at [1332, 79] on input "Mes modèles" at bounding box center [1326, 80] width 11 height 11
radio input "true"
radio input "false"
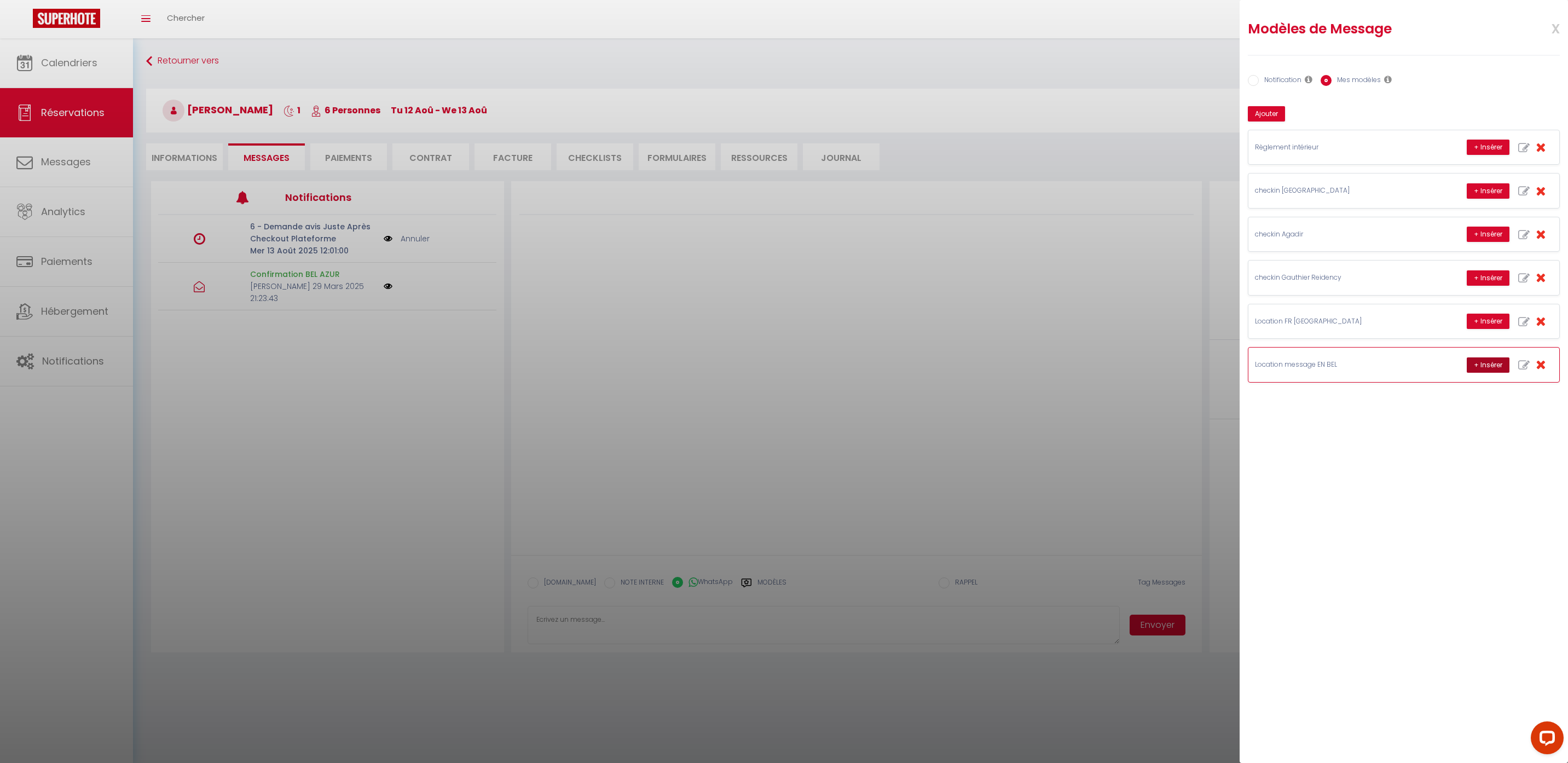
click at [1496, 366] on button "+ Insérer" at bounding box center [1488, 365] width 43 height 16
type textarea "Hello Nicolas, this is Williams from Thecasaedition, the apartment that you boo…"
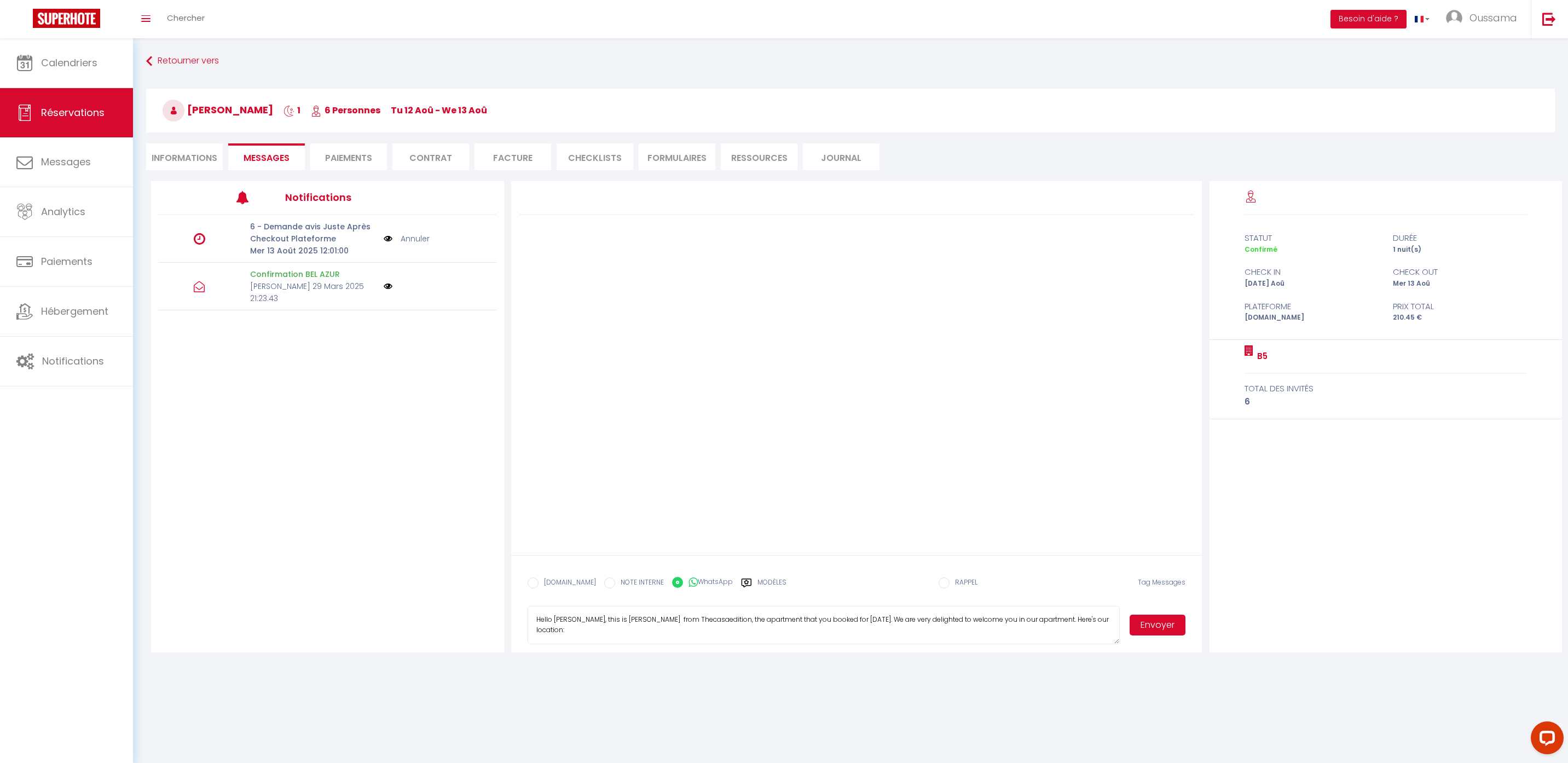
click at [1164, 625] on button "Envoyer" at bounding box center [1157, 625] width 56 height 21
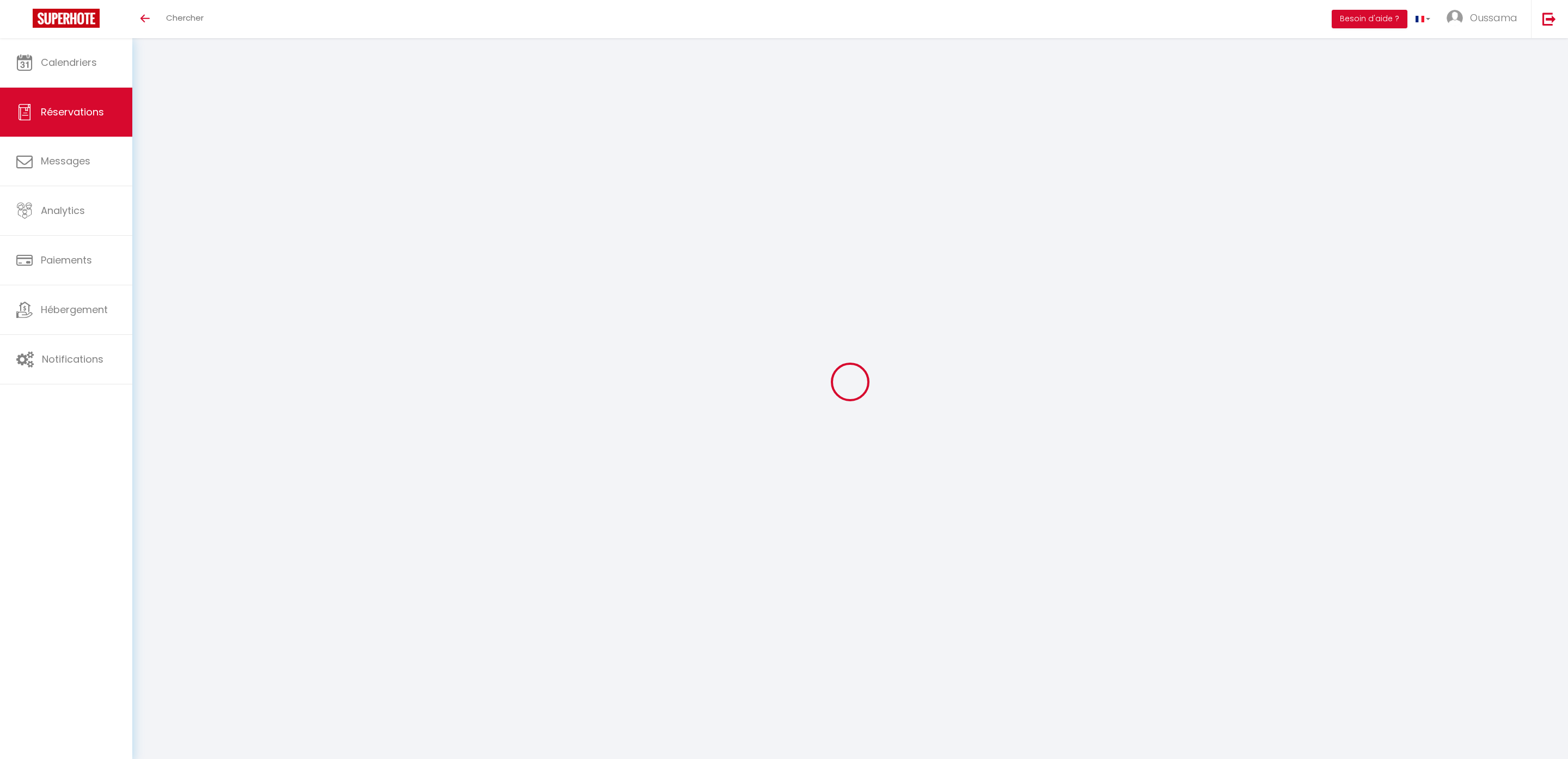
select select
checkbox input "false"
select select
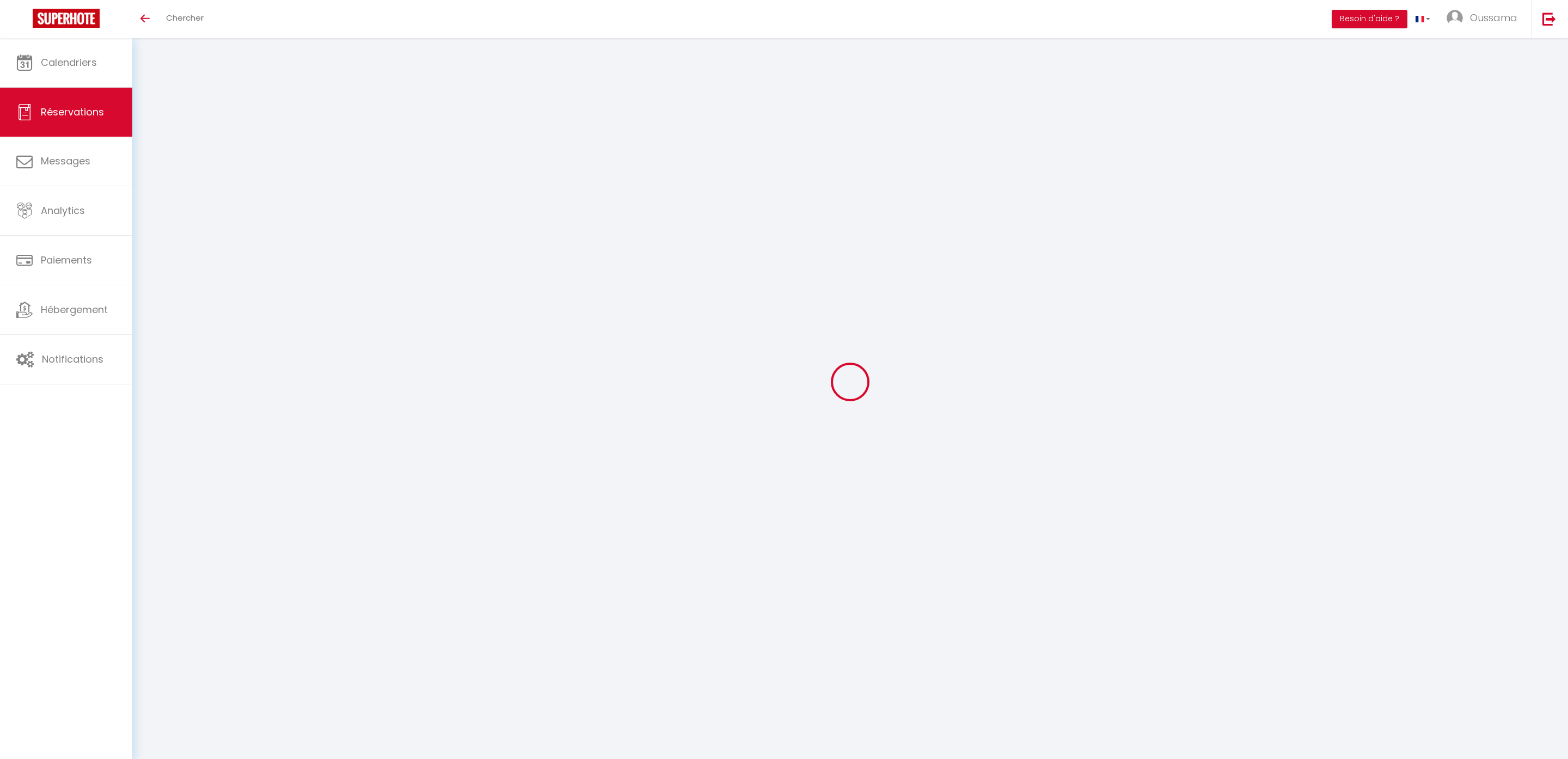
select select
checkbox input "false"
select select
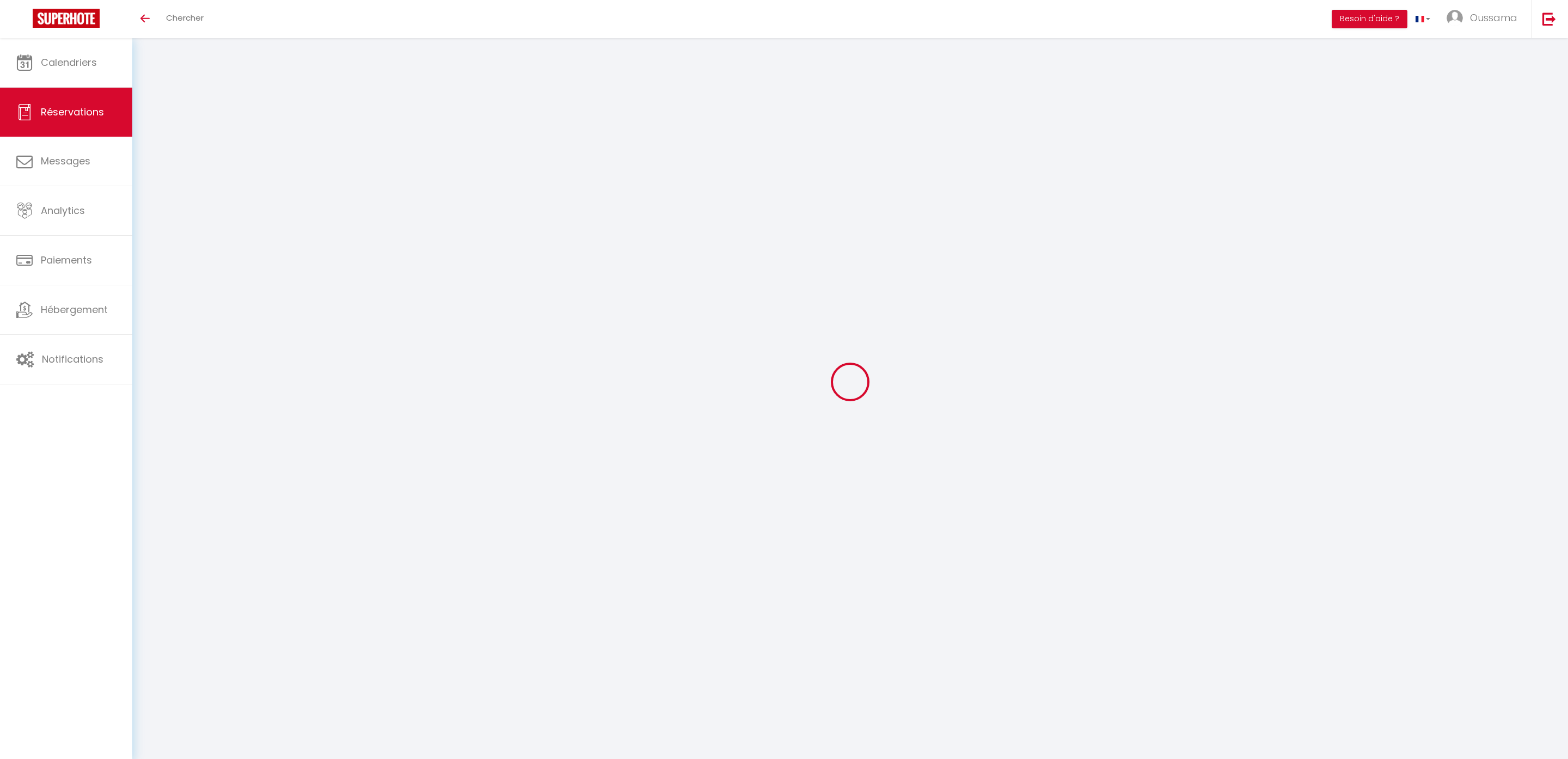
select select
checkbox input "false"
select select
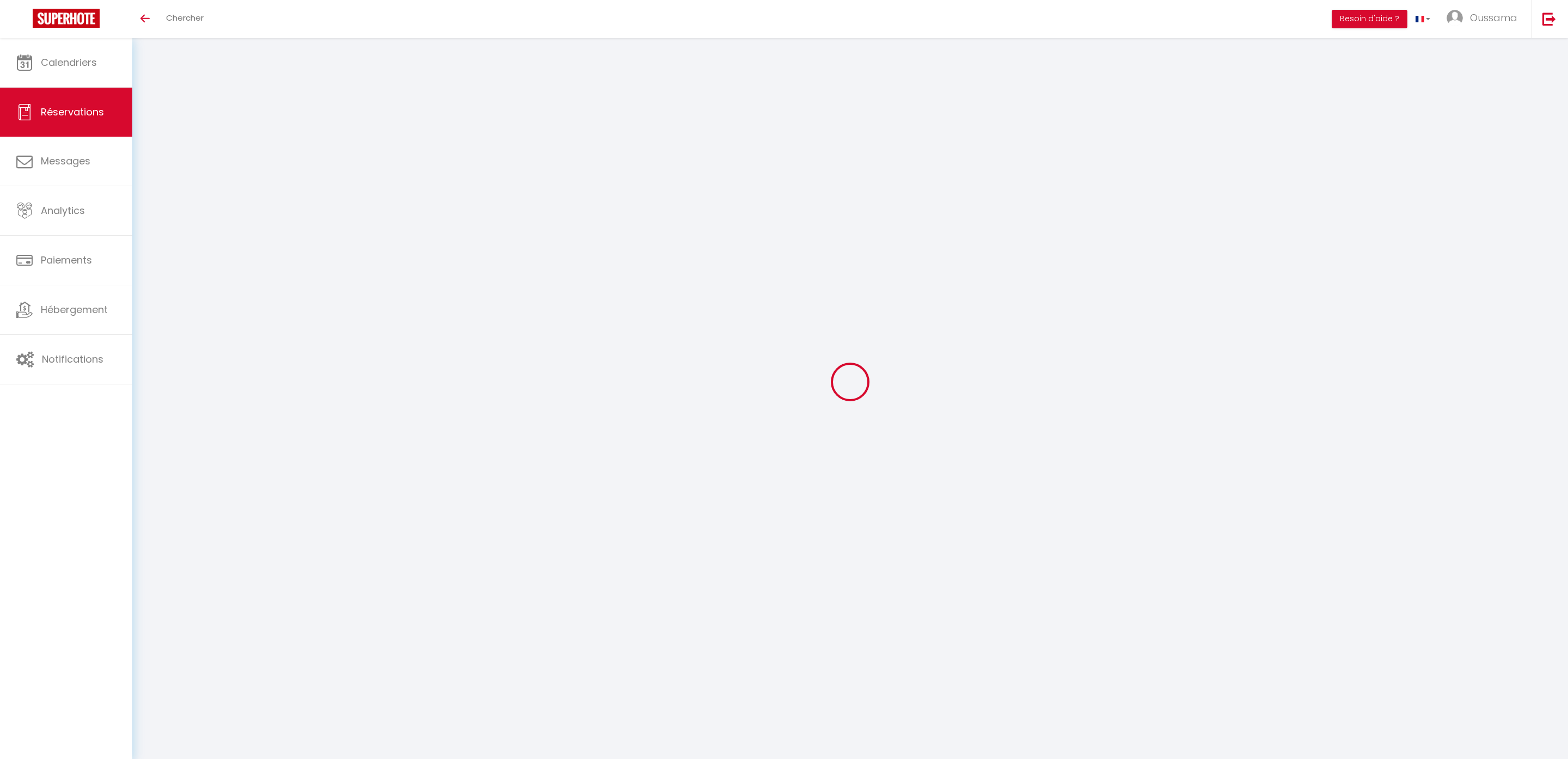
checkbox input "false"
select select
checkbox input "false"
select select "14:00"
select select "11:00"
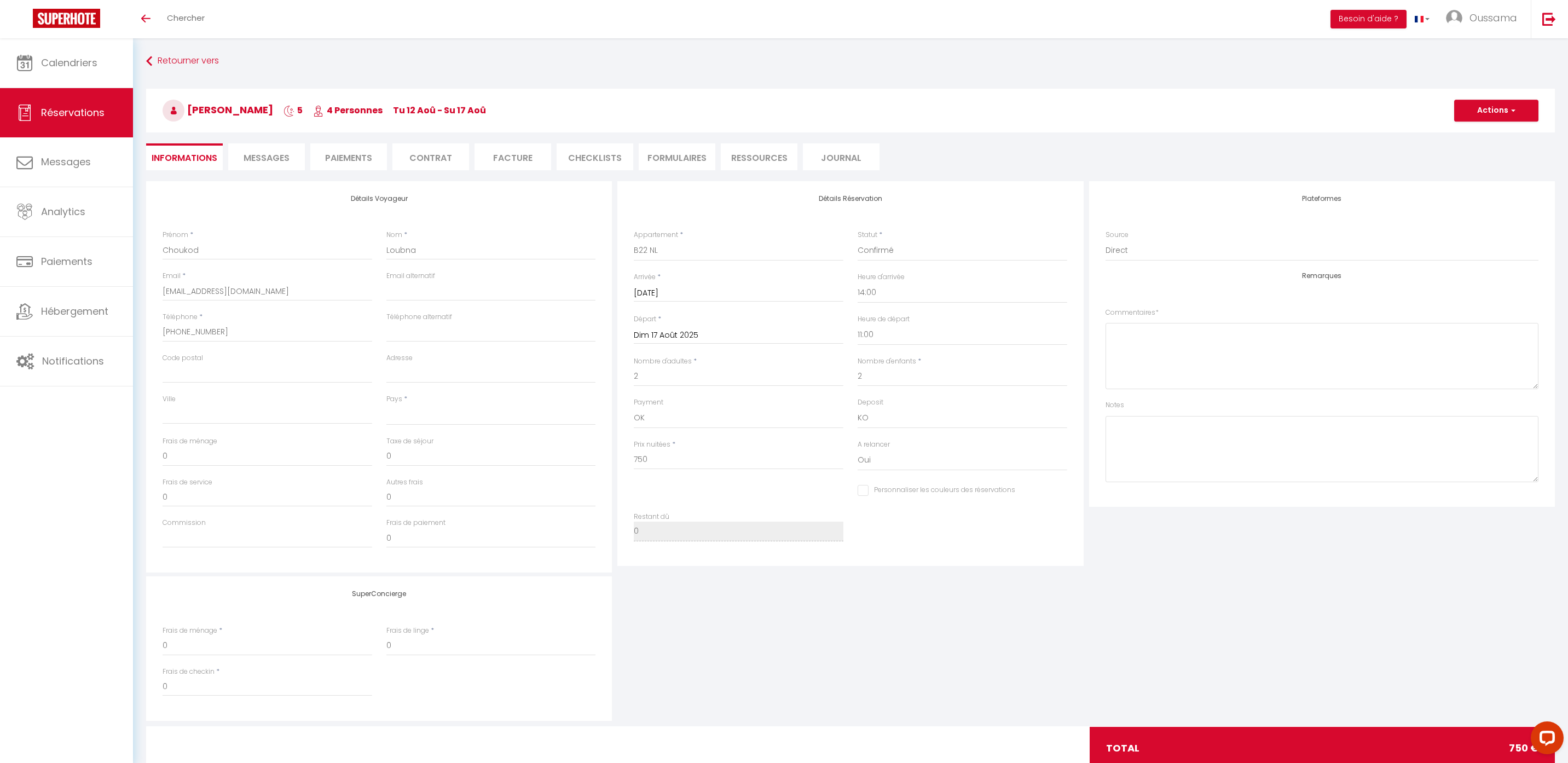
click at [280, 162] on span "Messages" at bounding box center [266, 158] width 46 height 12
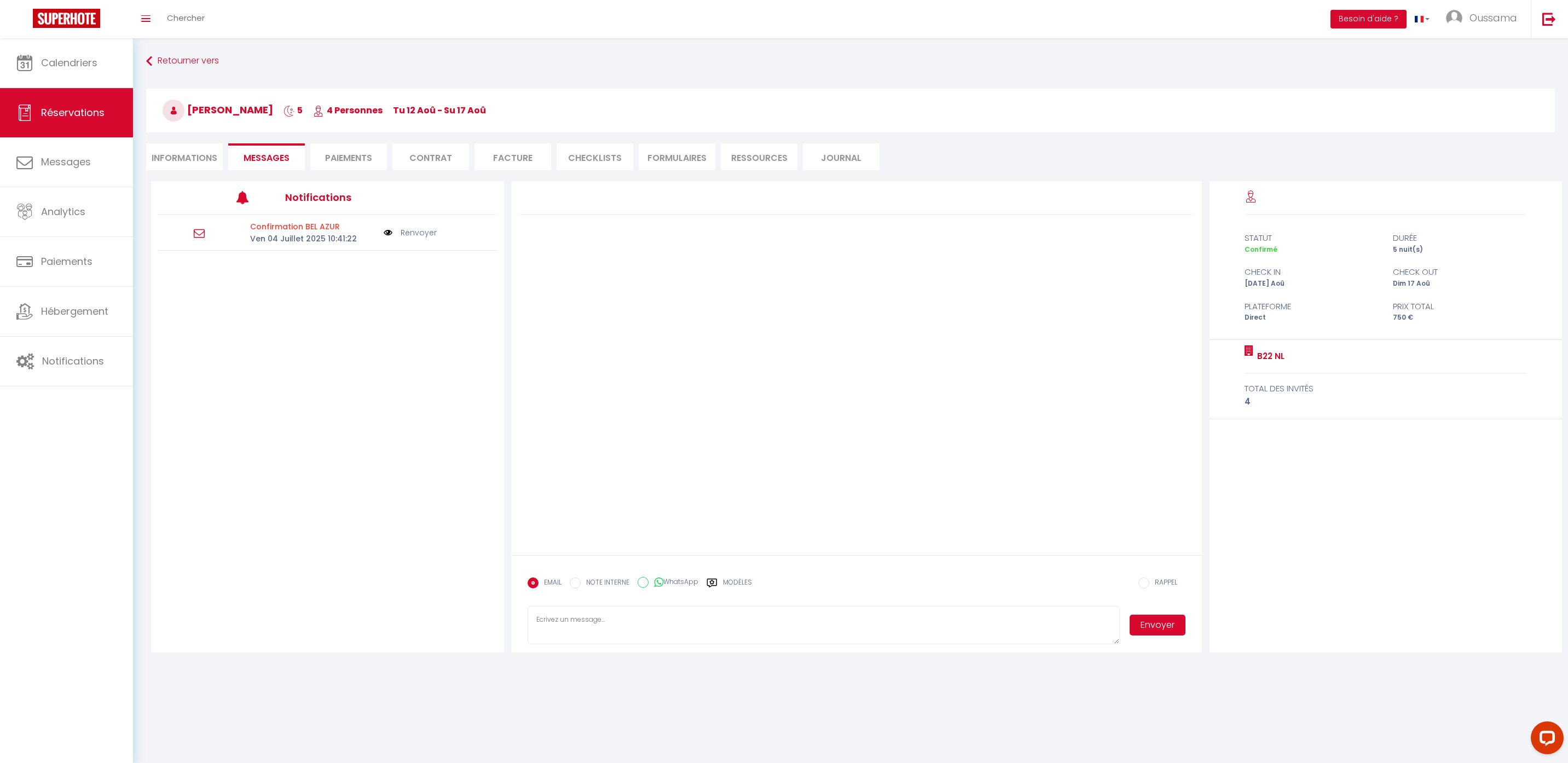
click at [660, 581] on icon at bounding box center [658, 582] width 9 height 11
click at [649, 581] on input "WhatsApp" at bounding box center [643, 582] width 11 height 11
radio input "true"
radio input "false"
click at [718, 576] on div "EMAIL NOTE INTERNE WhatsApp Modèles" at bounding box center [640, 587] width 224 height 29
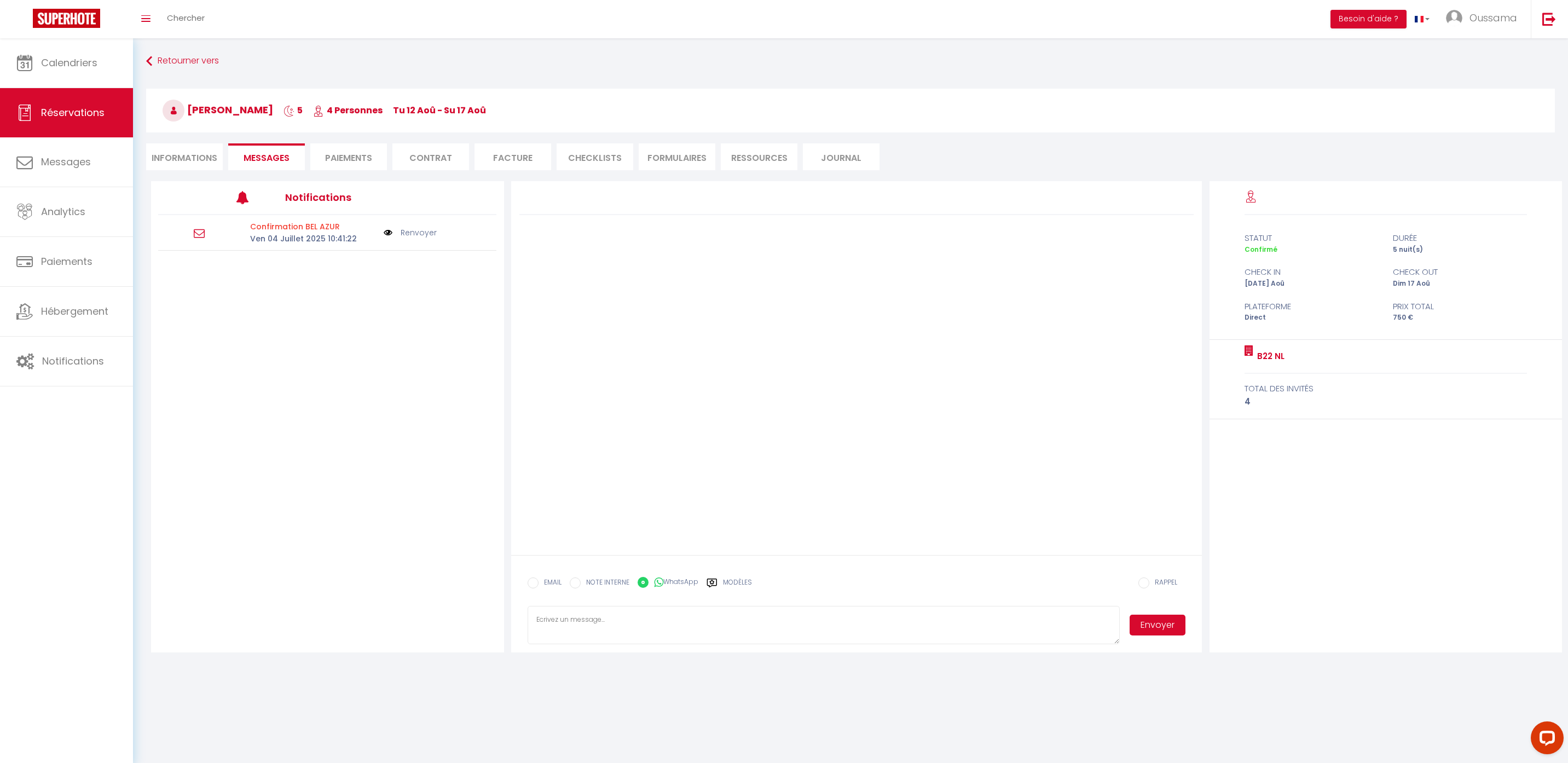
click at [721, 581] on div "Modèles" at bounding box center [729, 588] width 45 height 23
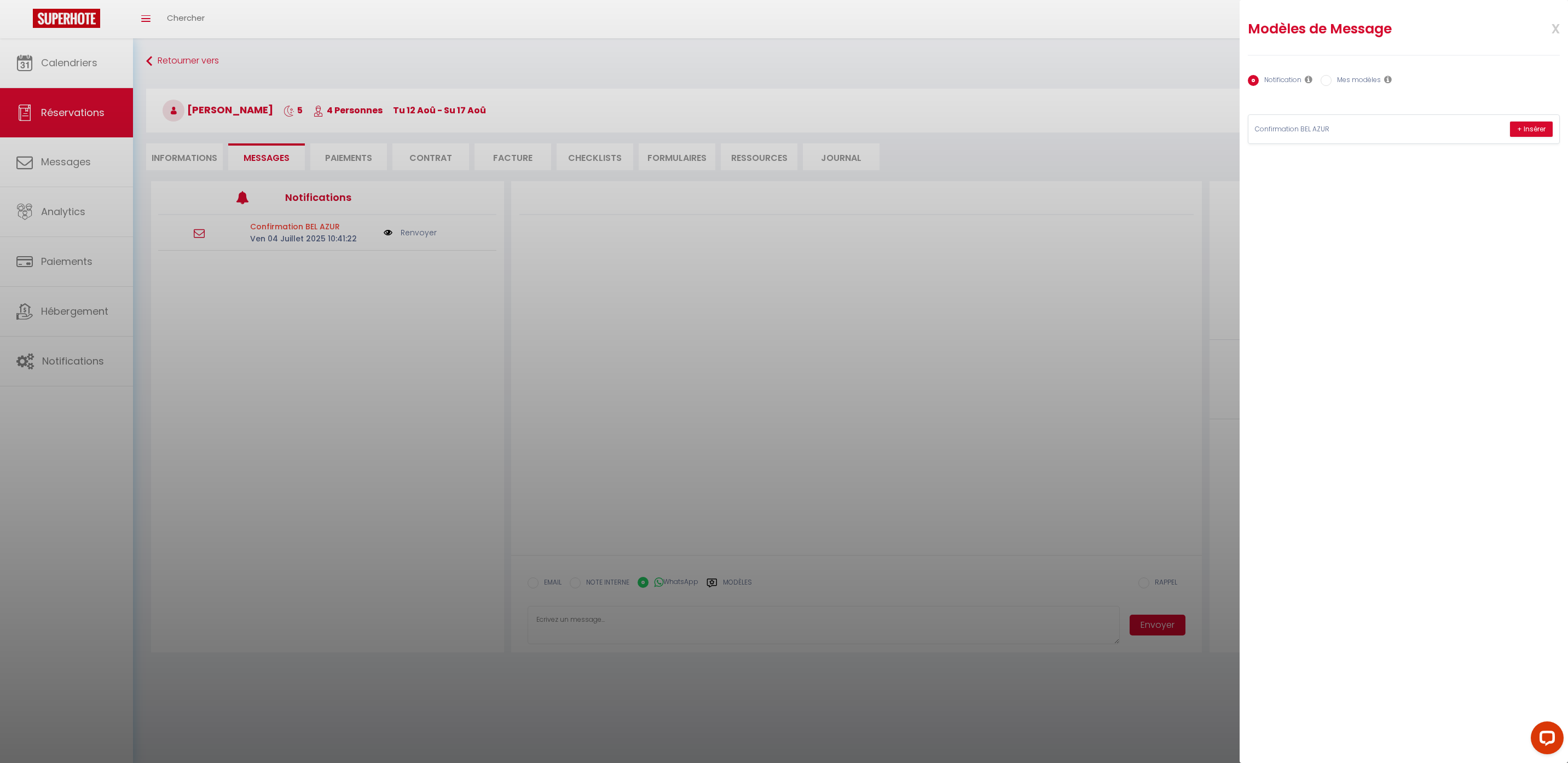
click at [1360, 79] on label "Mes modèles" at bounding box center [1357, 81] width 49 height 12
click at [1332, 79] on input "Mes modèles" at bounding box center [1326, 80] width 11 height 11
radio input "true"
radio input "false"
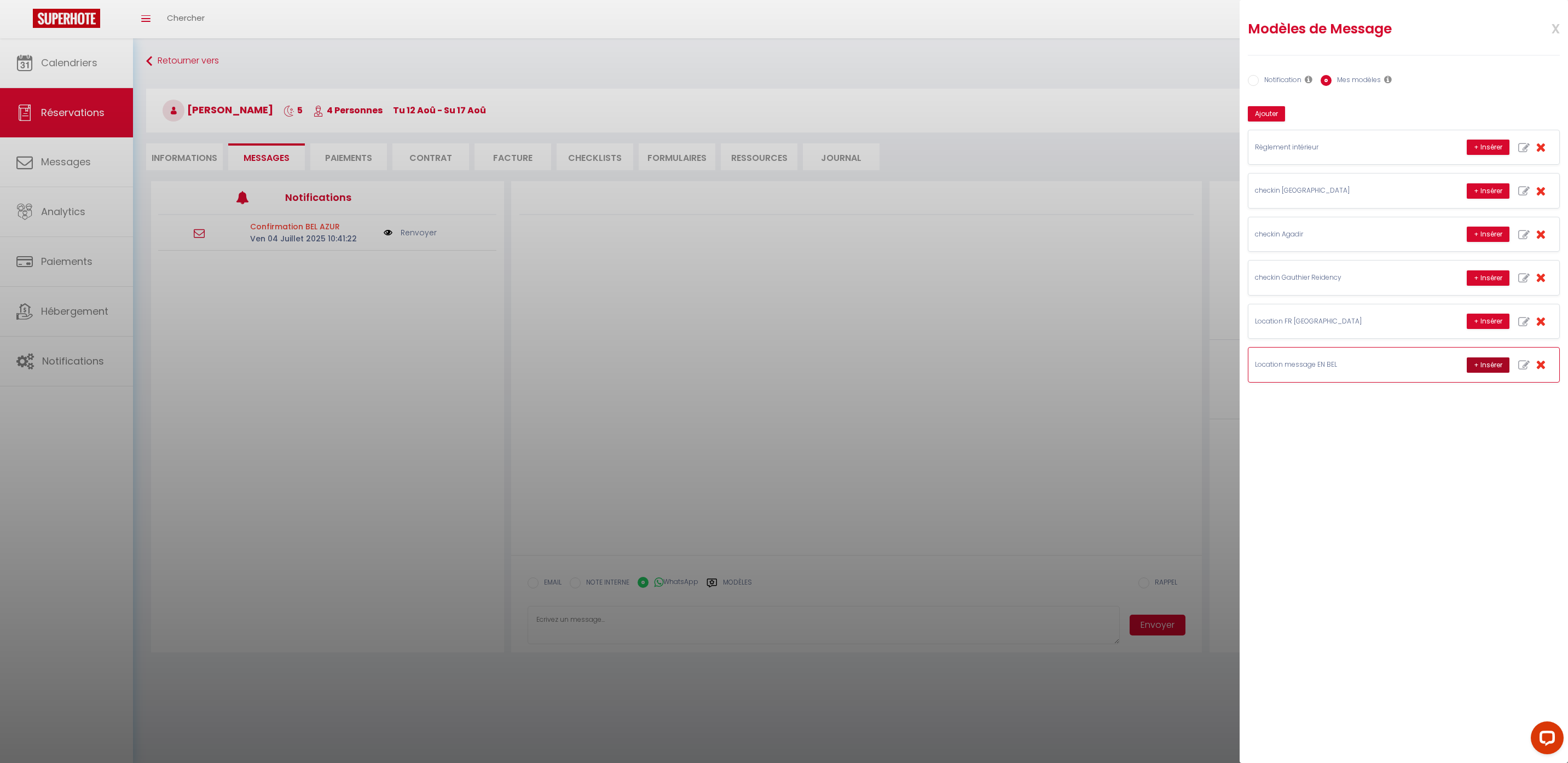
click at [1470, 367] on button "+ Insérer" at bounding box center [1488, 365] width 43 height 16
type textarea "Hello Choukod, this is Williams from Thecasaedition, the apartment that you boo…"
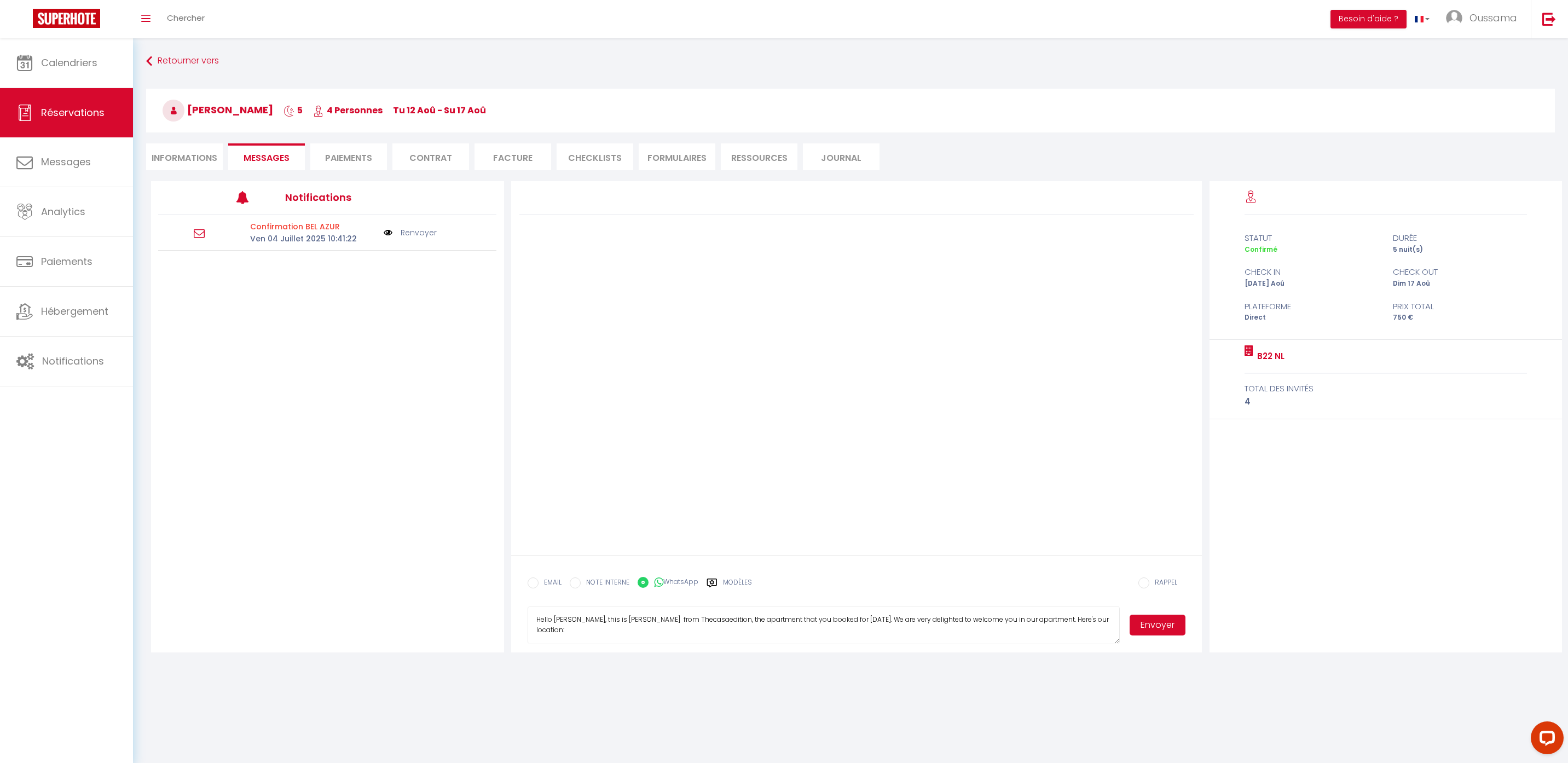
click at [1157, 625] on button "Envoyer" at bounding box center [1157, 625] width 56 height 21
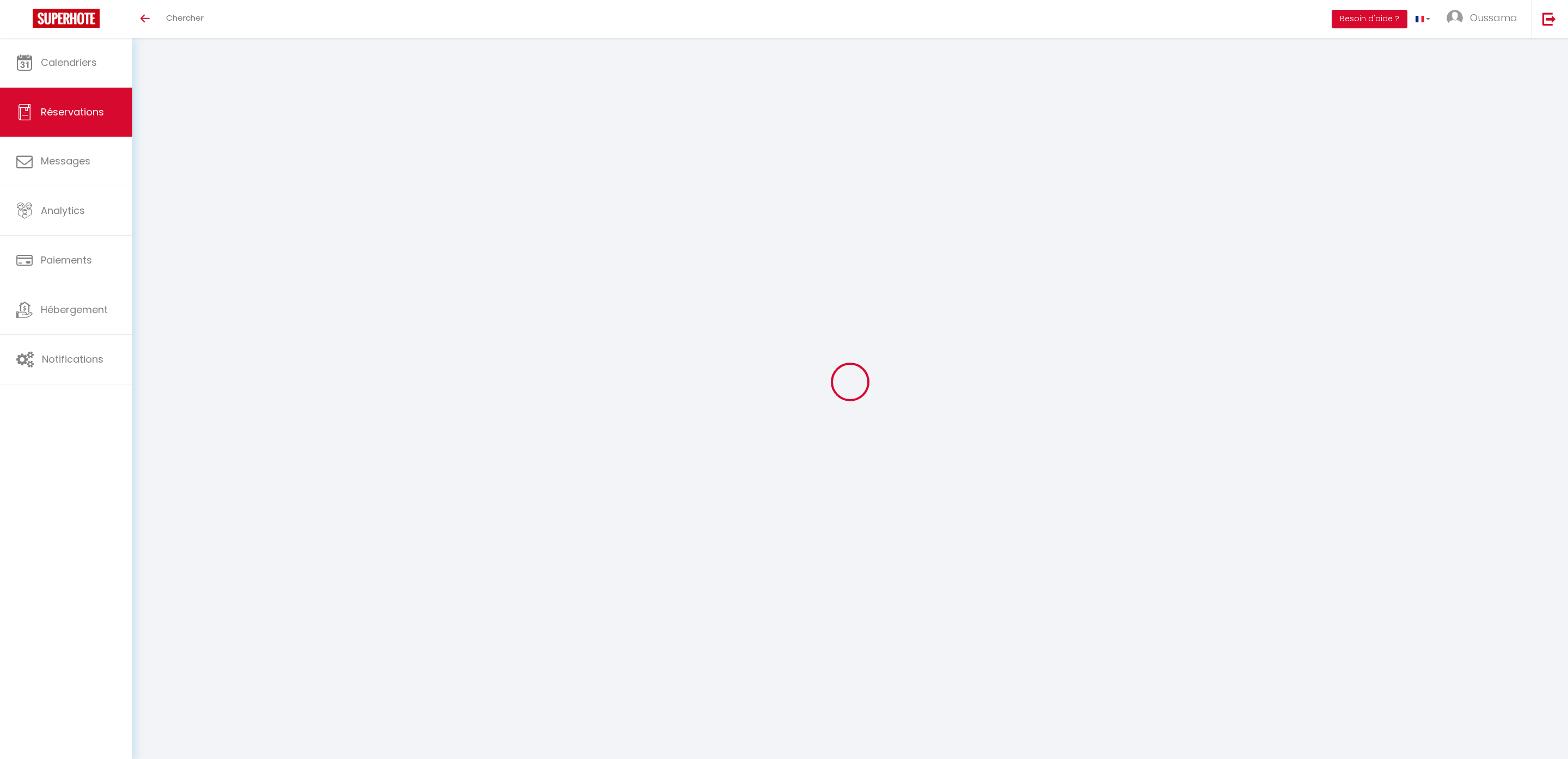
select select
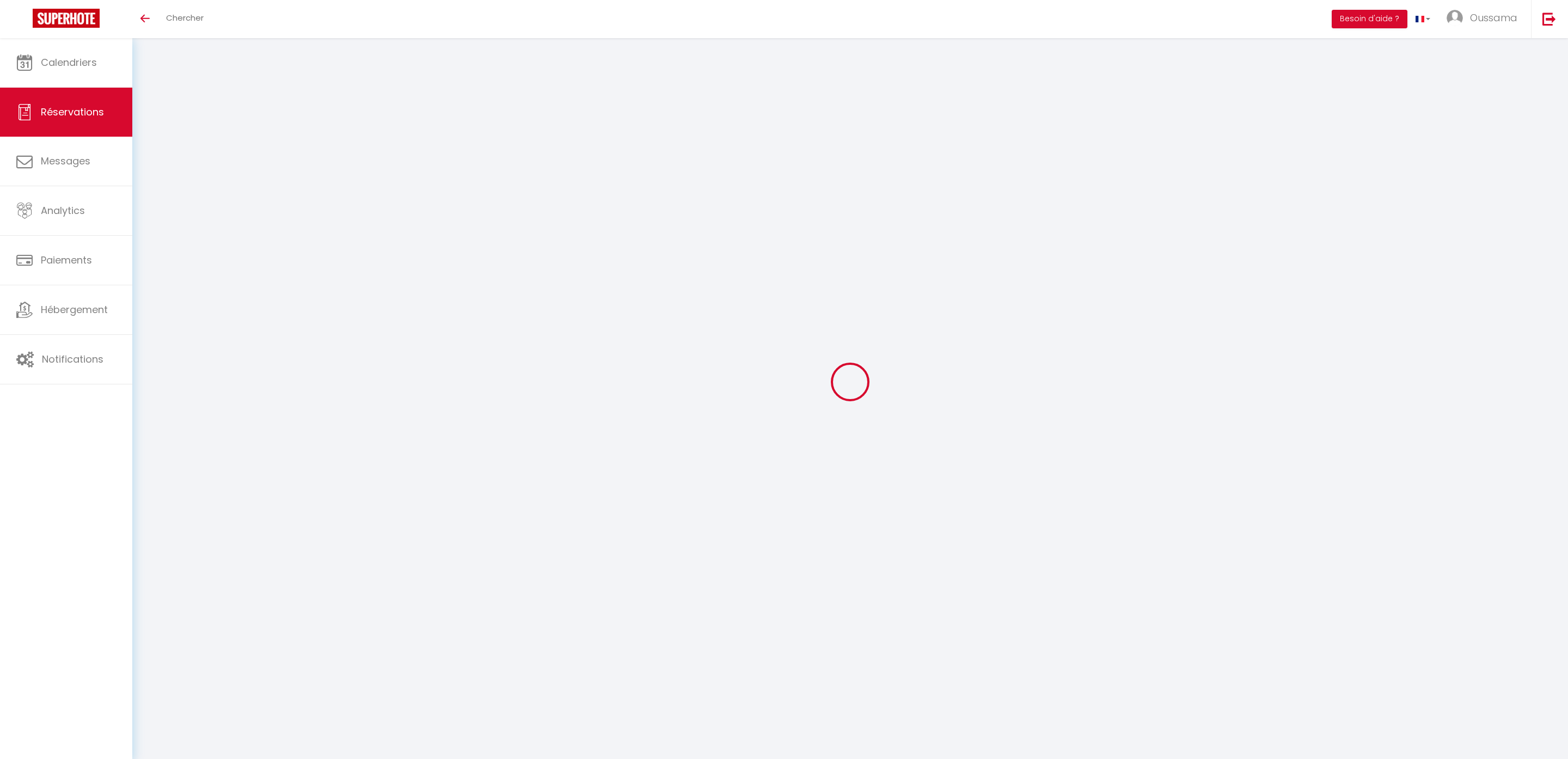
type input "Nicolas"
type input "La Haye"
type input "[EMAIL_ADDRESS][DOMAIN_NAME]"
type input "[PHONE_NUMBER]"
select select "CA"
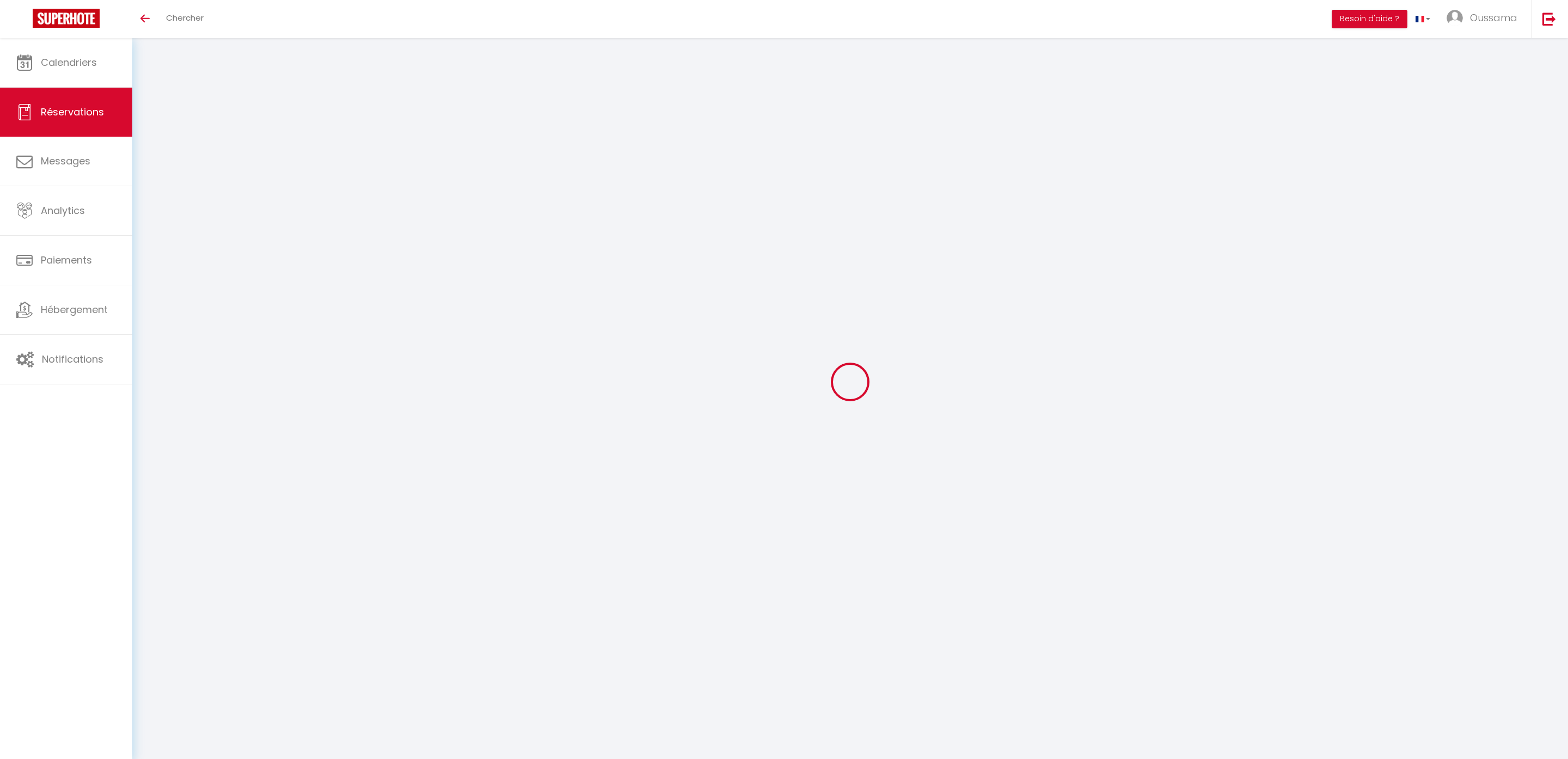
type input "24.62"
type input "2.46"
select select "44363"
select select "3"
select select
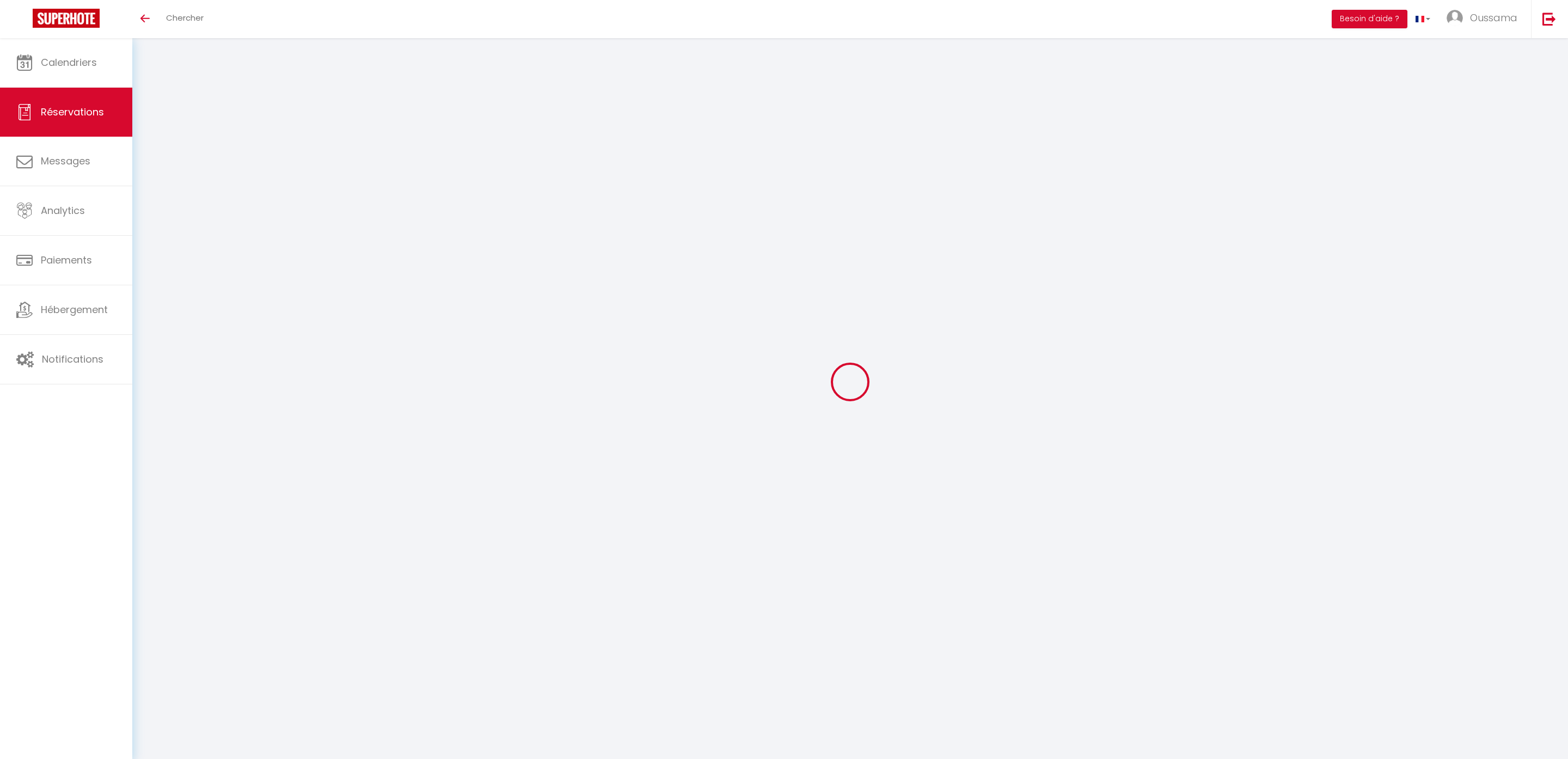
select select
type input "1"
select select "12"
select select
type input "123.12"
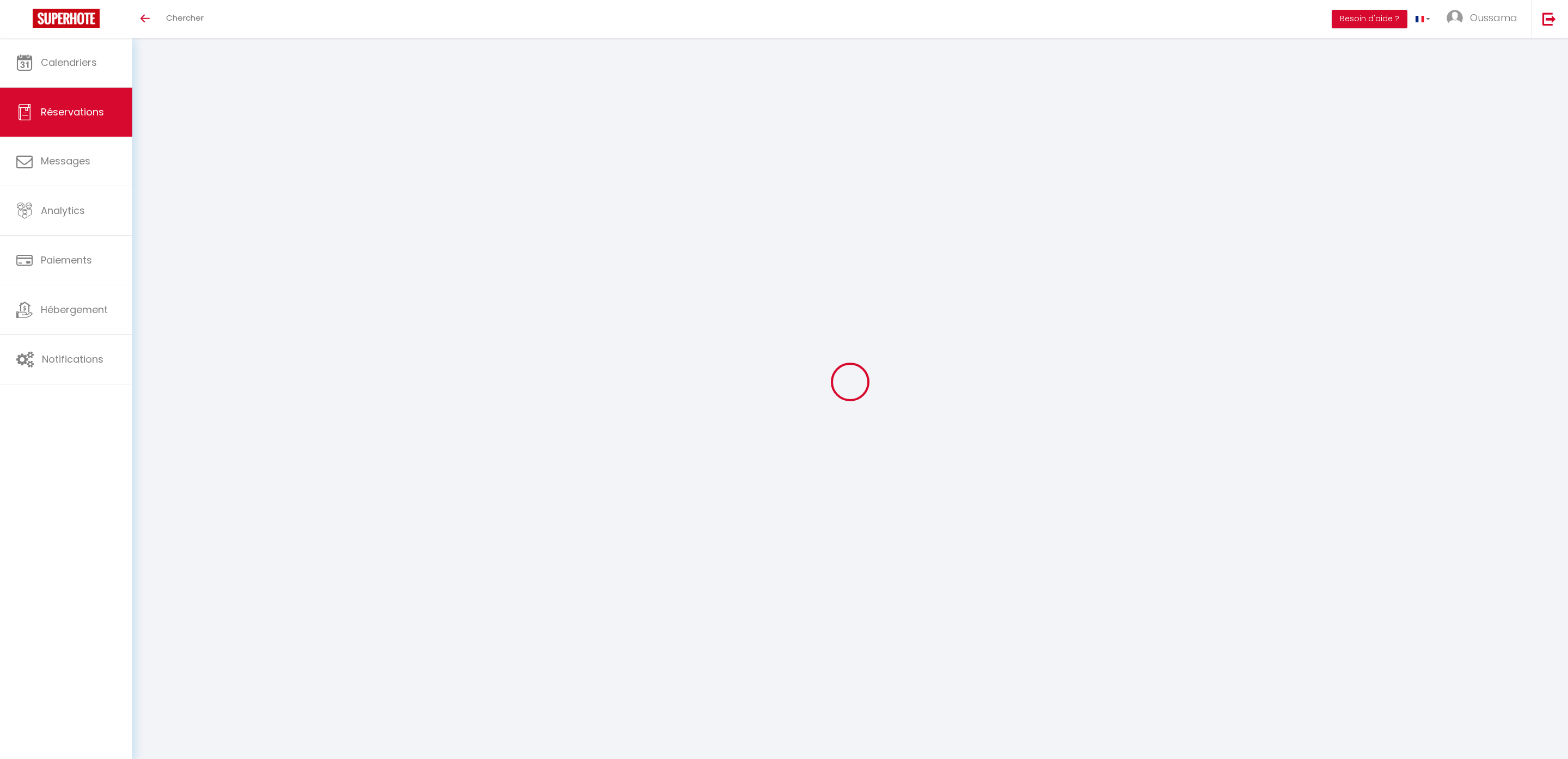
checkbox input "false"
type input "0"
select select "2"
type input "0"
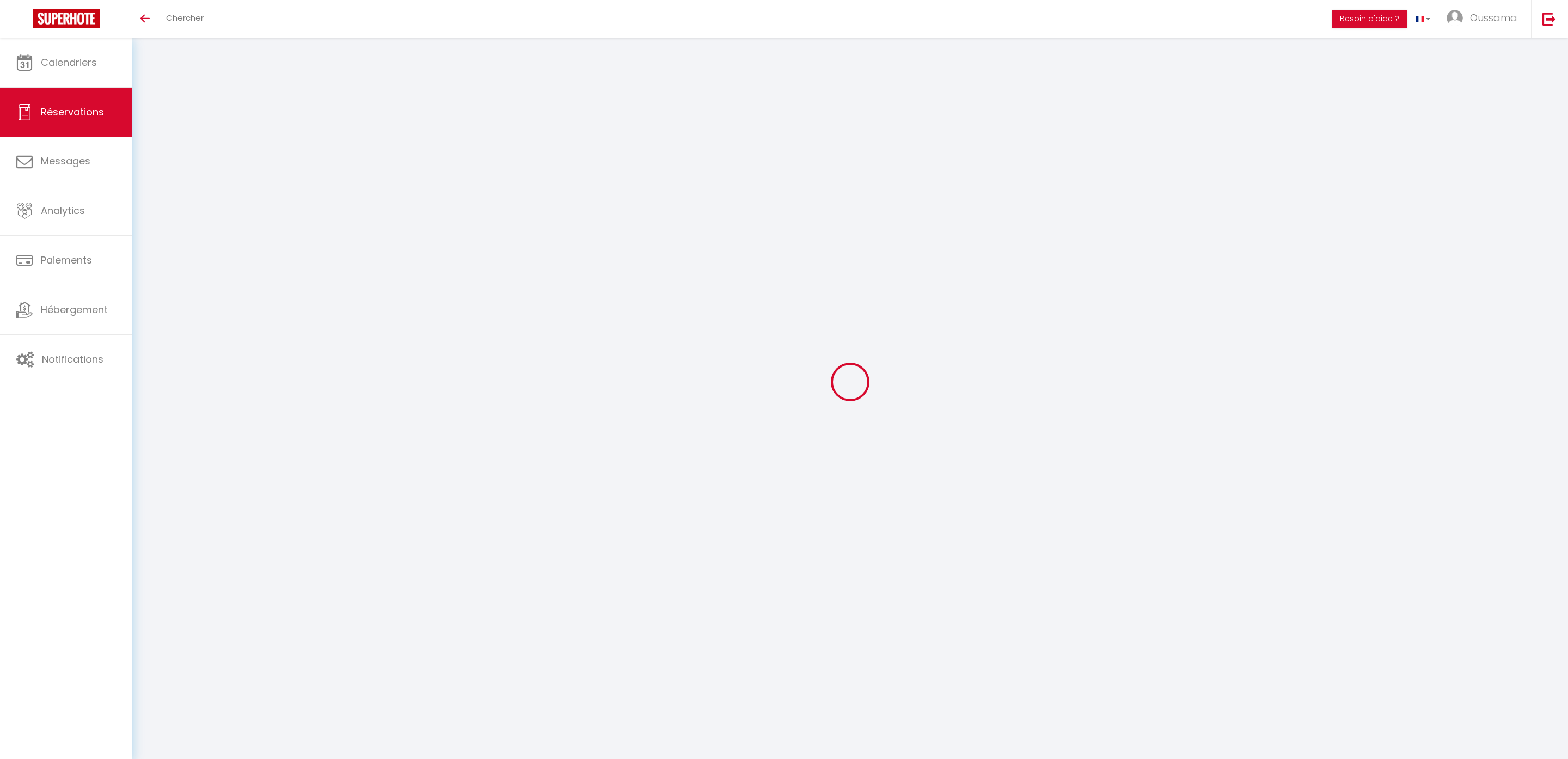
type input "0"
select select
select select "14"
checkbox input "false"
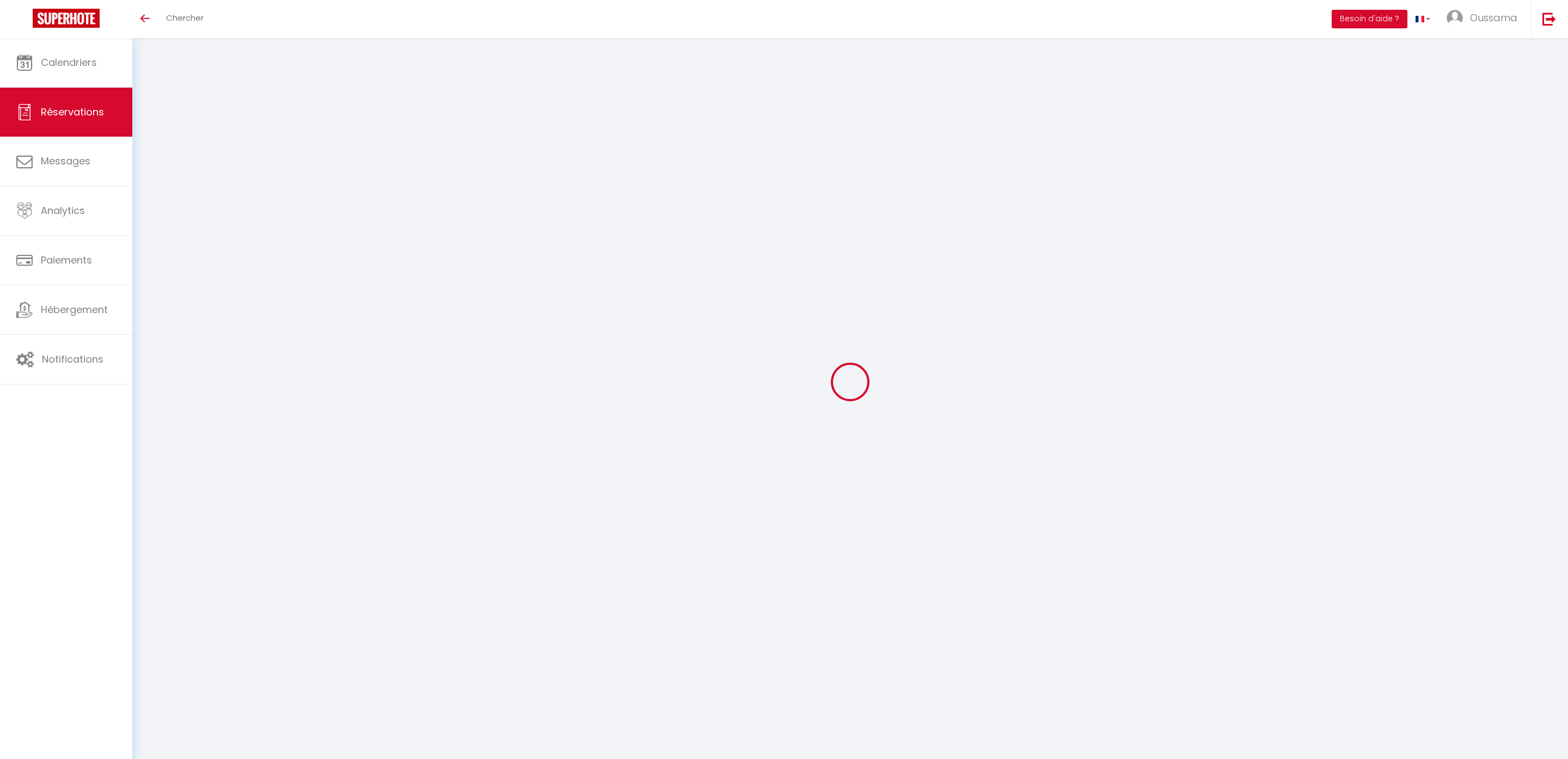
select select
checkbox input "false"
select select
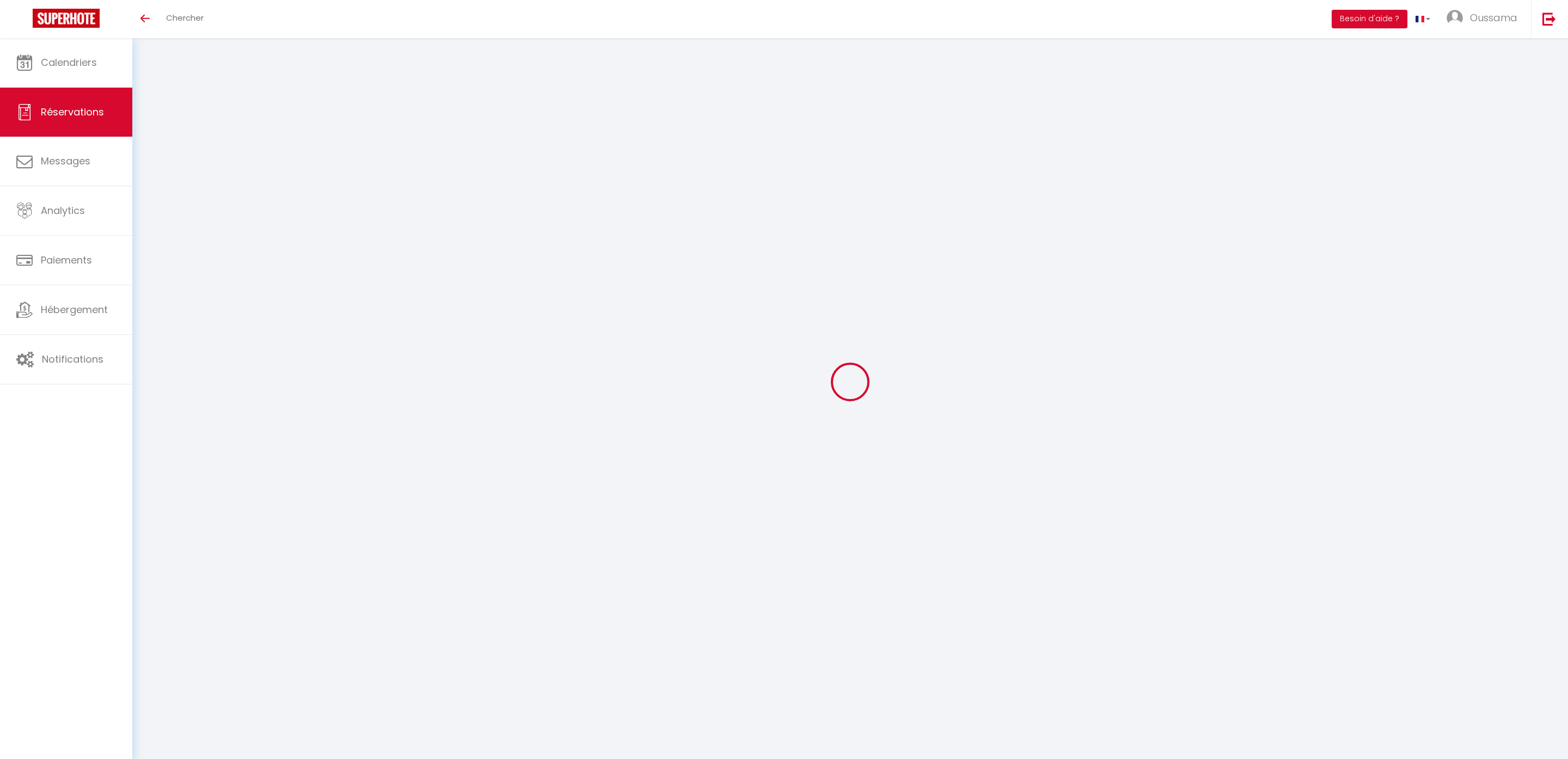
checkbox input "false"
select select
checkbox input "false"
type input "2"
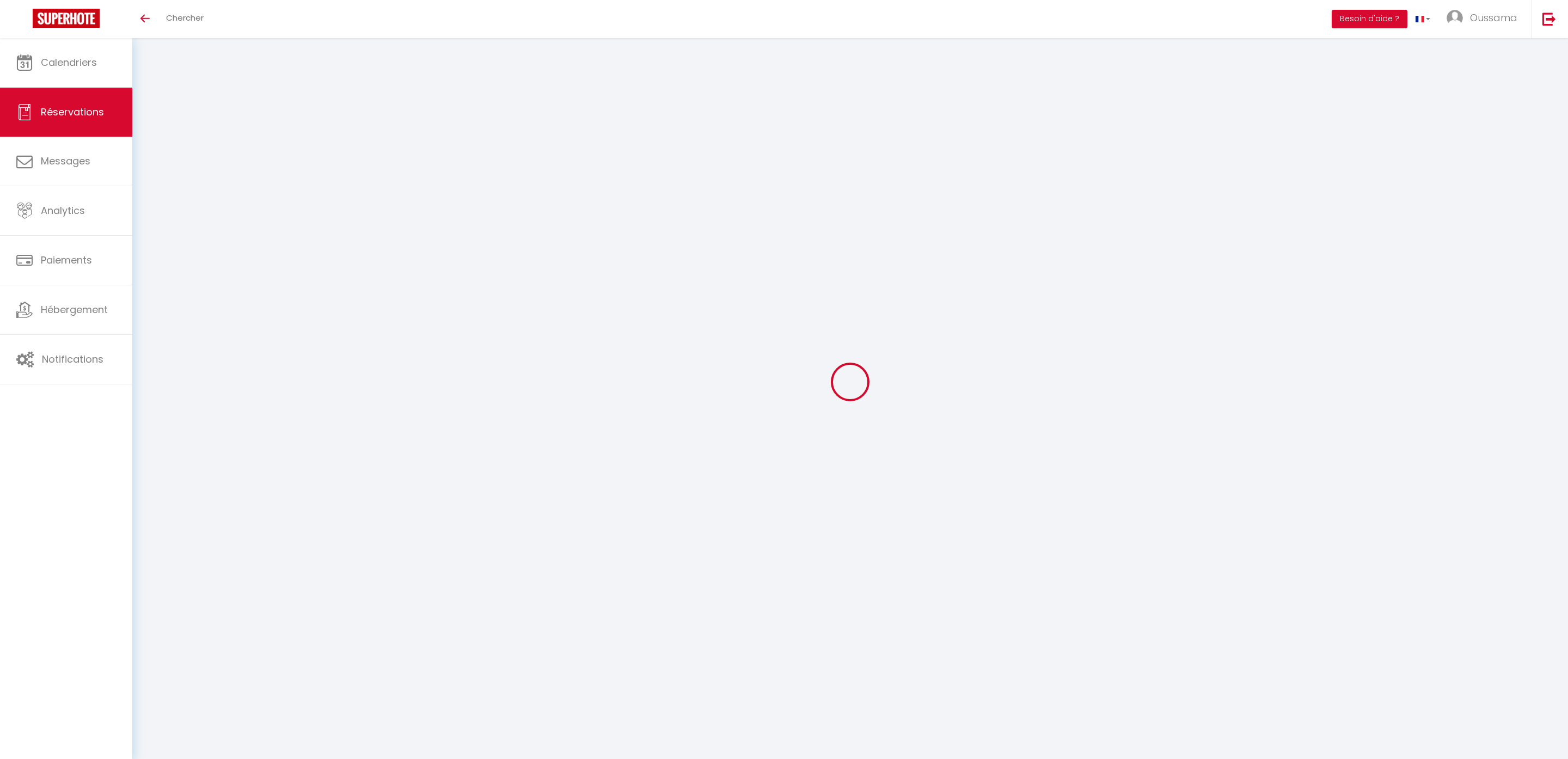
select select
checkbox input "false"
select select
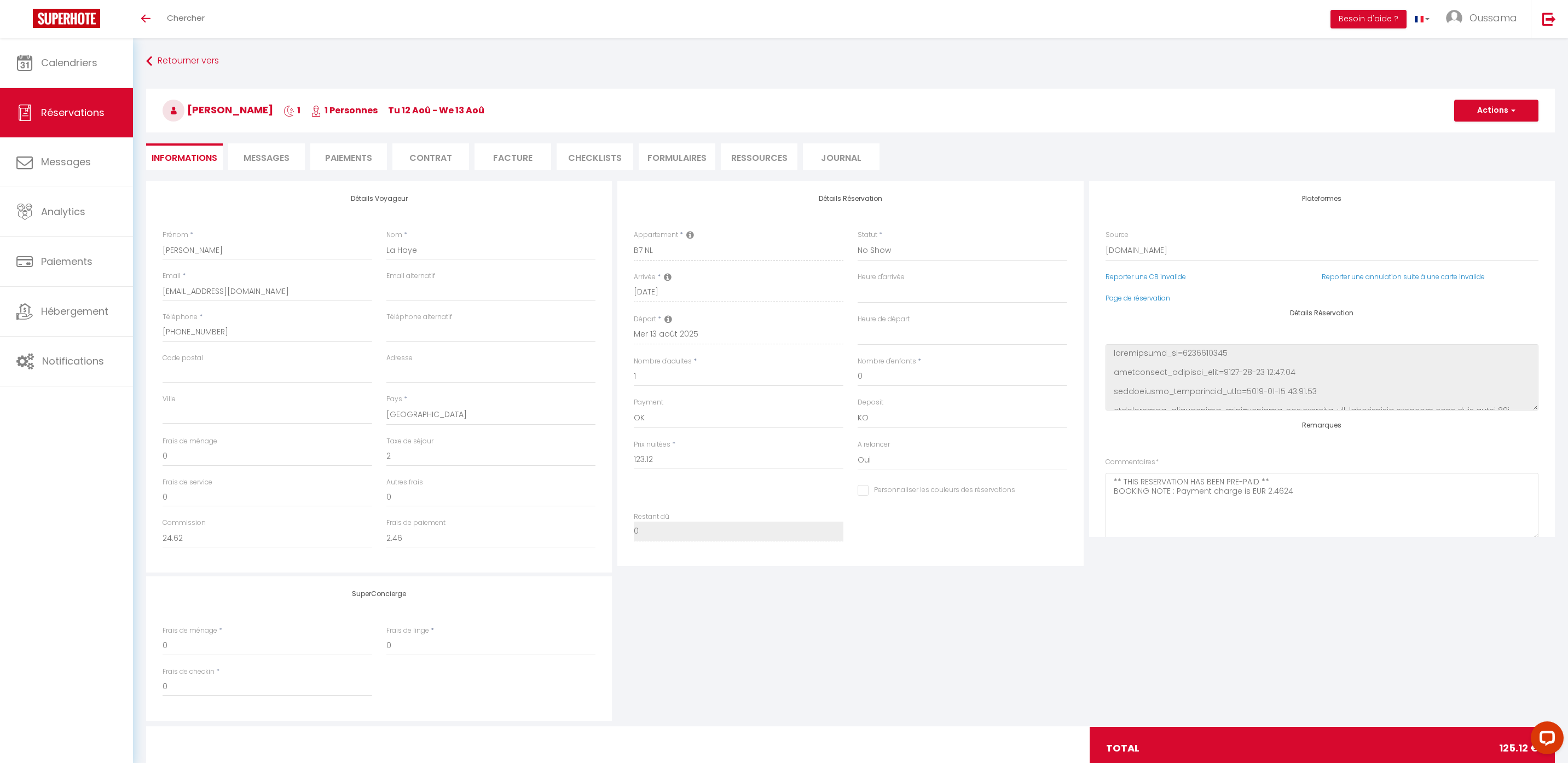
click at [278, 159] on span "Messages" at bounding box center [266, 158] width 46 height 12
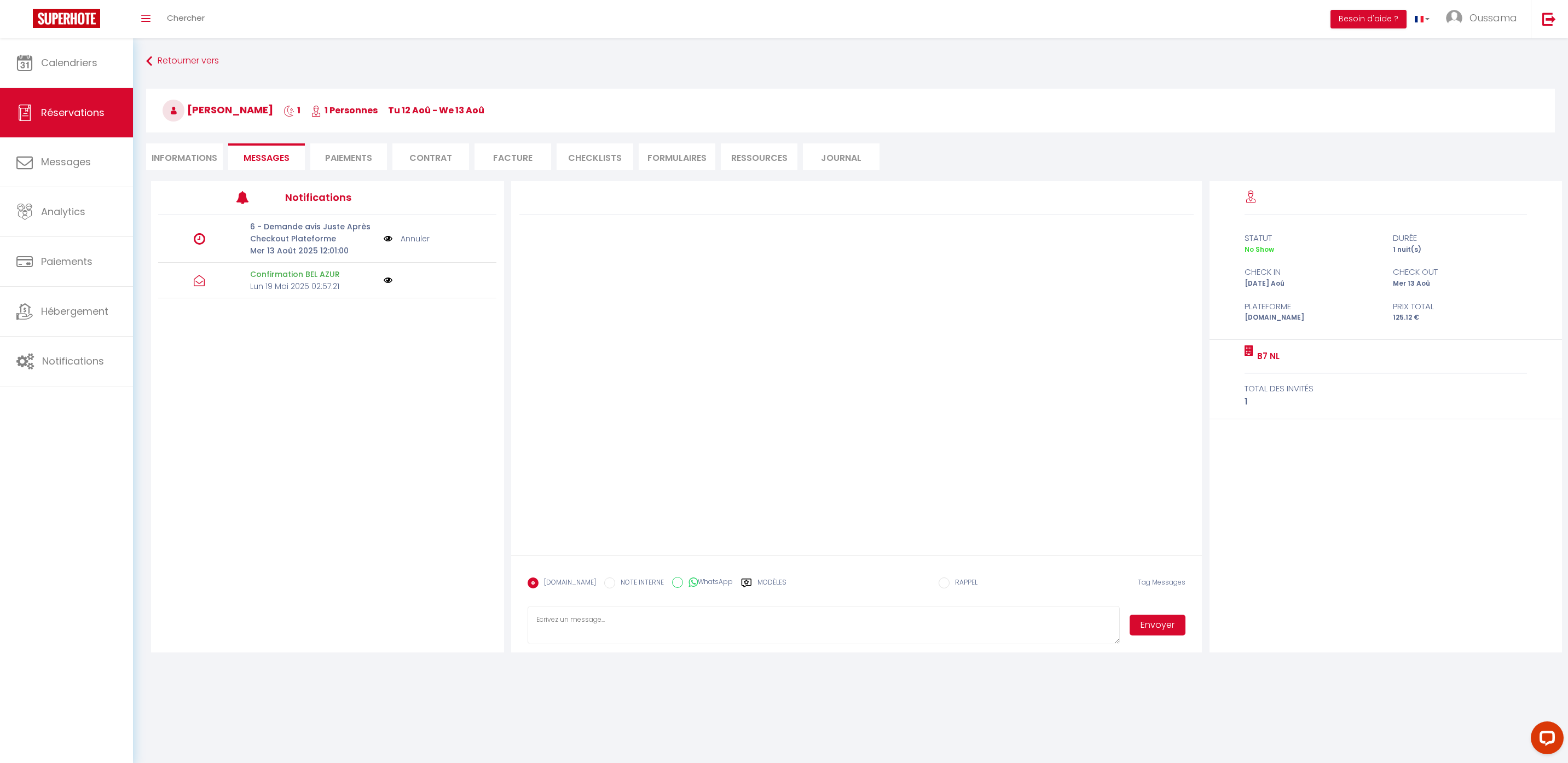
click at [688, 585] on label "WhatsApp" at bounding box center [708, 583] width 50 height 12
click at [683, 585] on input "WhatsApp" at bounding box center [677, 582] width 11 height 11
radio input "true"
radio input "false"
click at [758, 585] on label "Modèles" at bounding box center [772, 587] width 29 height 19
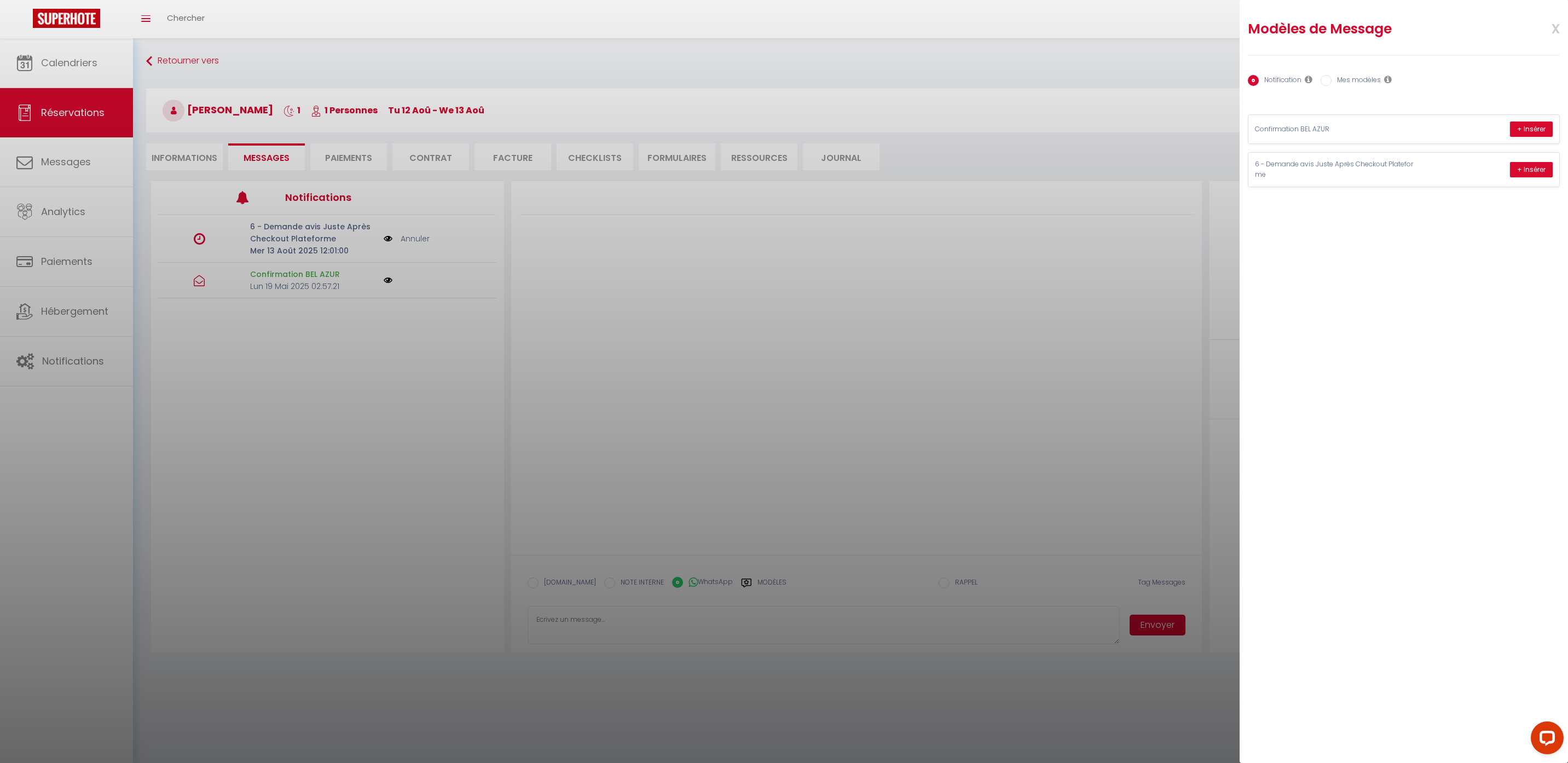
click at [1332, 82] on label "Mes modèles" at bounding box center [1357, 81] width 49 height 12
click at [1332, 82] on input "Mes modèles" at bounding box center [1326, 80] width 11 height 11
radio input "true"
radio input "false"
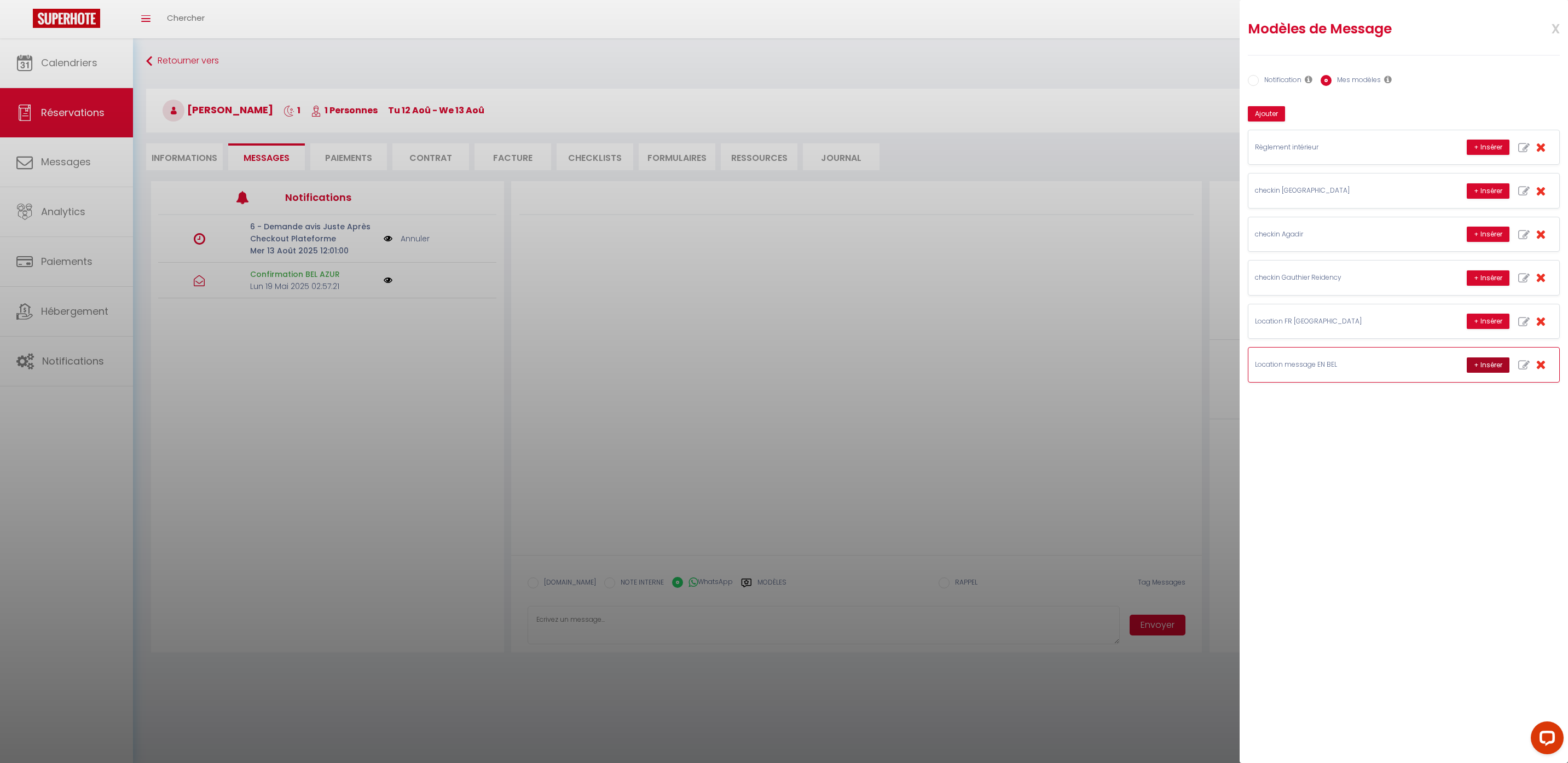
click at [1479, 365] on button "+ Insérer" at bounding box center [1488, 365] width 43 height 16
type textarea "Hello Nicolas, this is Williams from Thecasaedition, the apartment that you boo…"
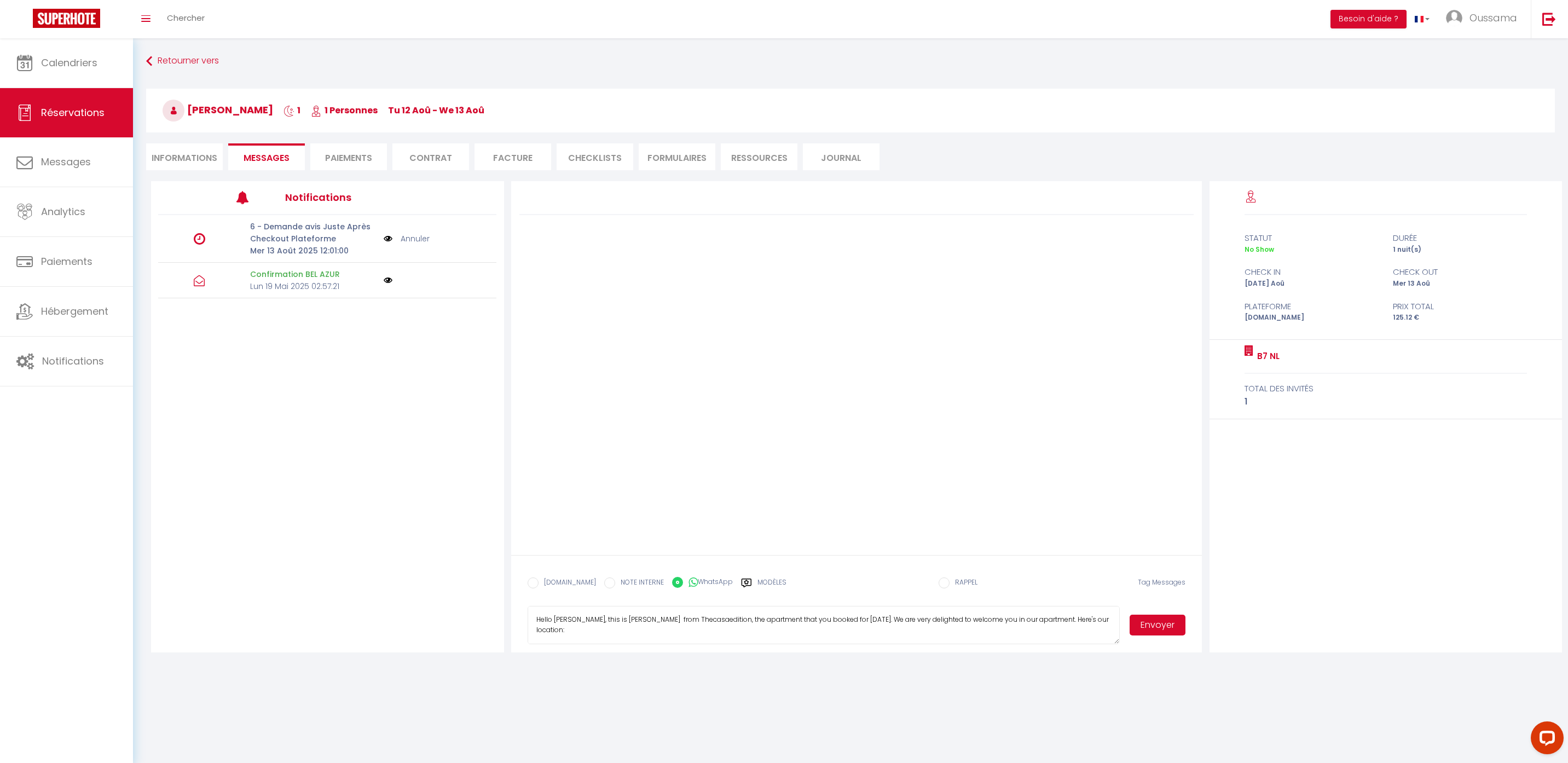
click at [1142, 622] on button "Envoyer" at bounding box center [1157, 625] width 56 height 21
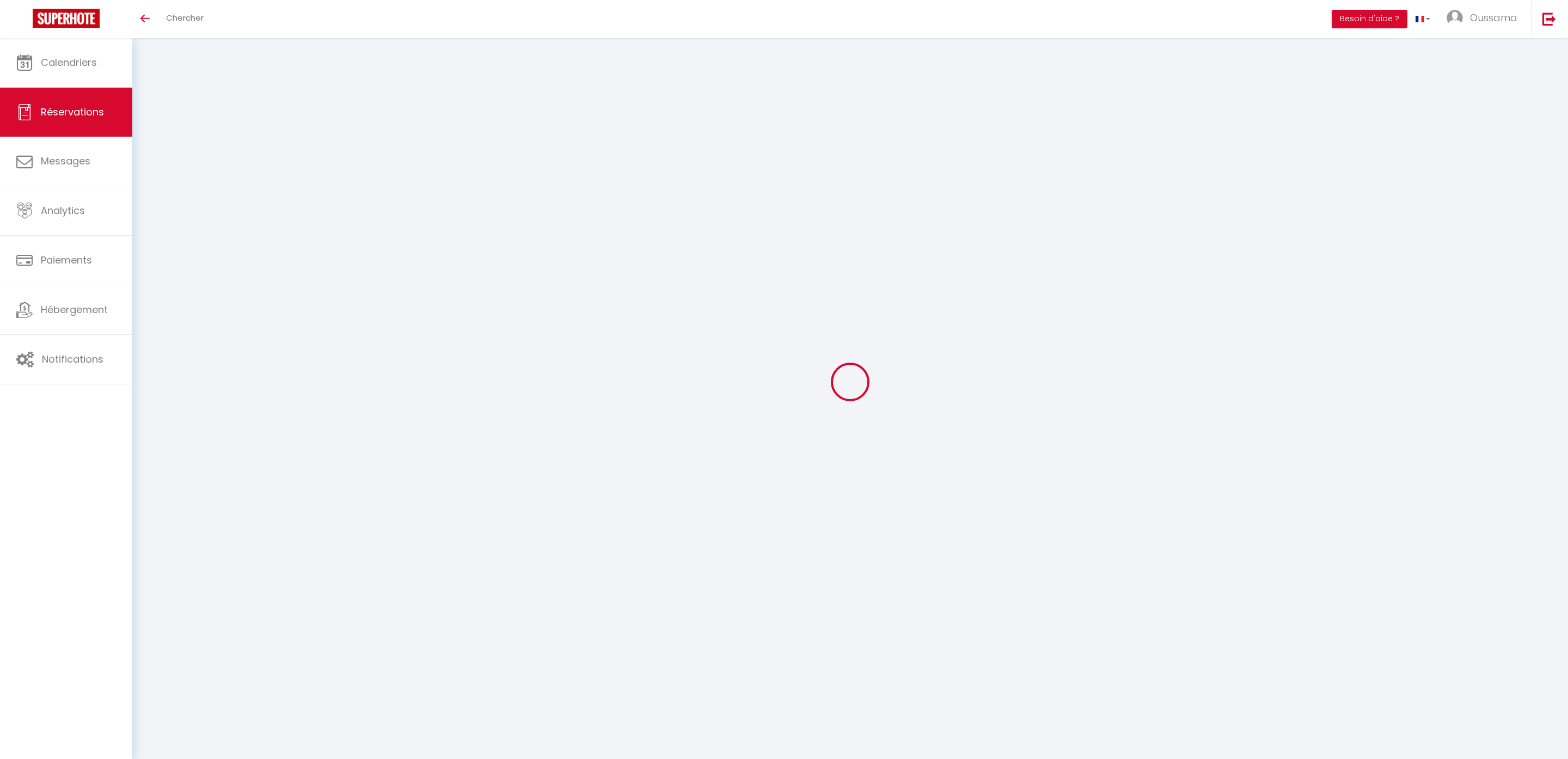
select select
checkbox input "false"
select select
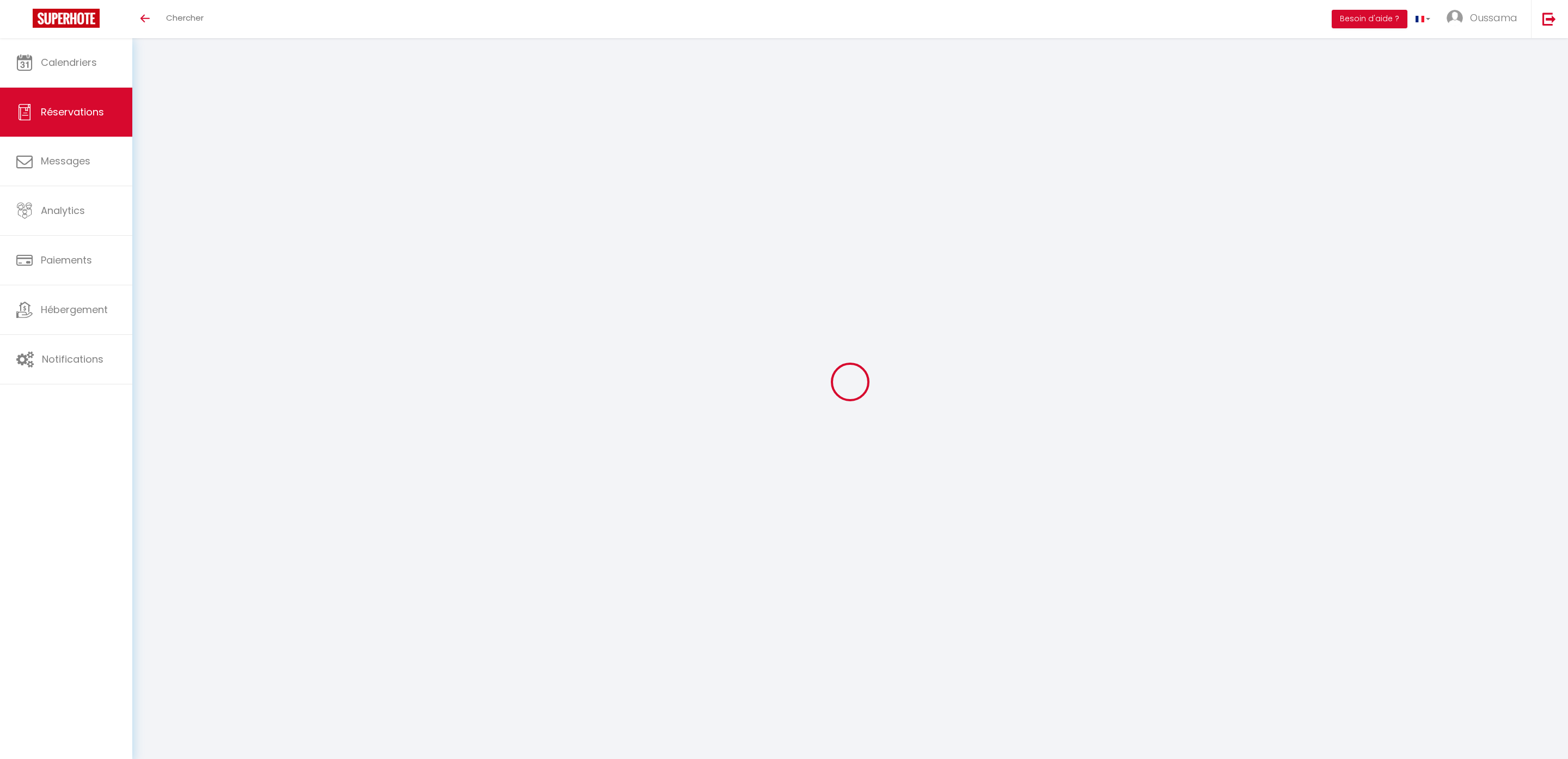
checkbox input "false"
select select
checkbox input "false"
select select
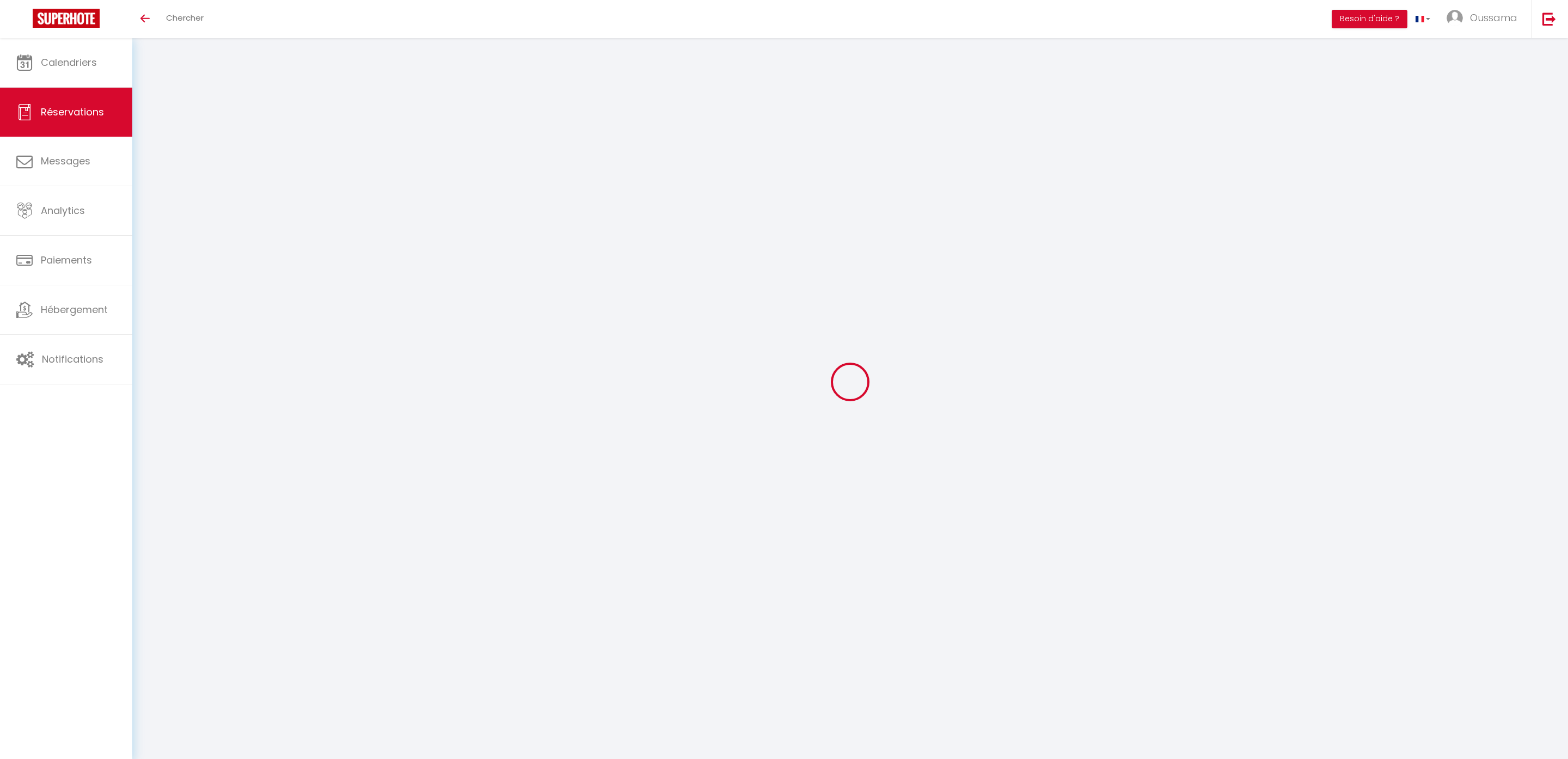
select select
checkbox input "false"
select select
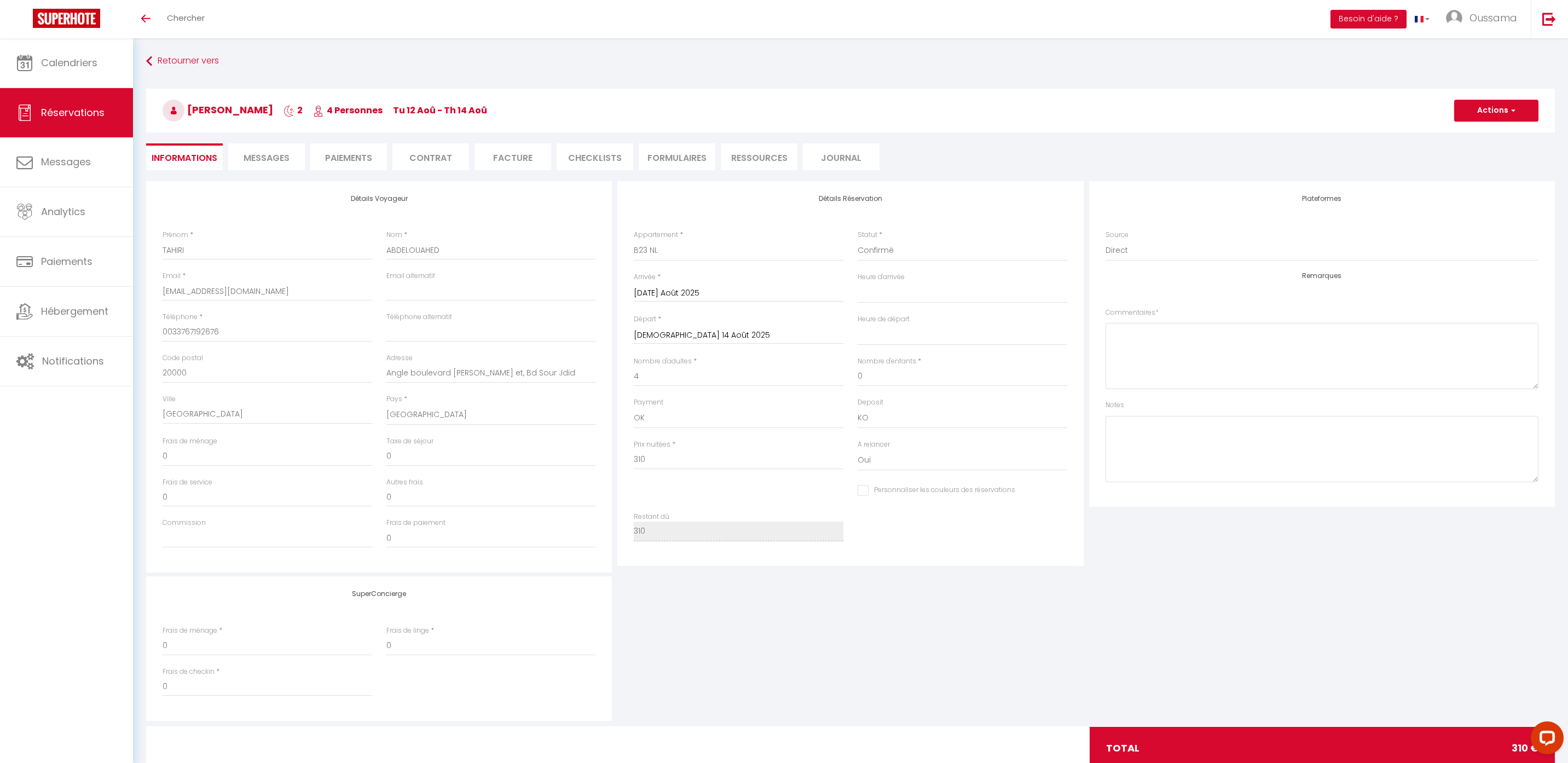
click at [278, 160] on span "Messages" at bounding box center [266, 158] width 46 height 12
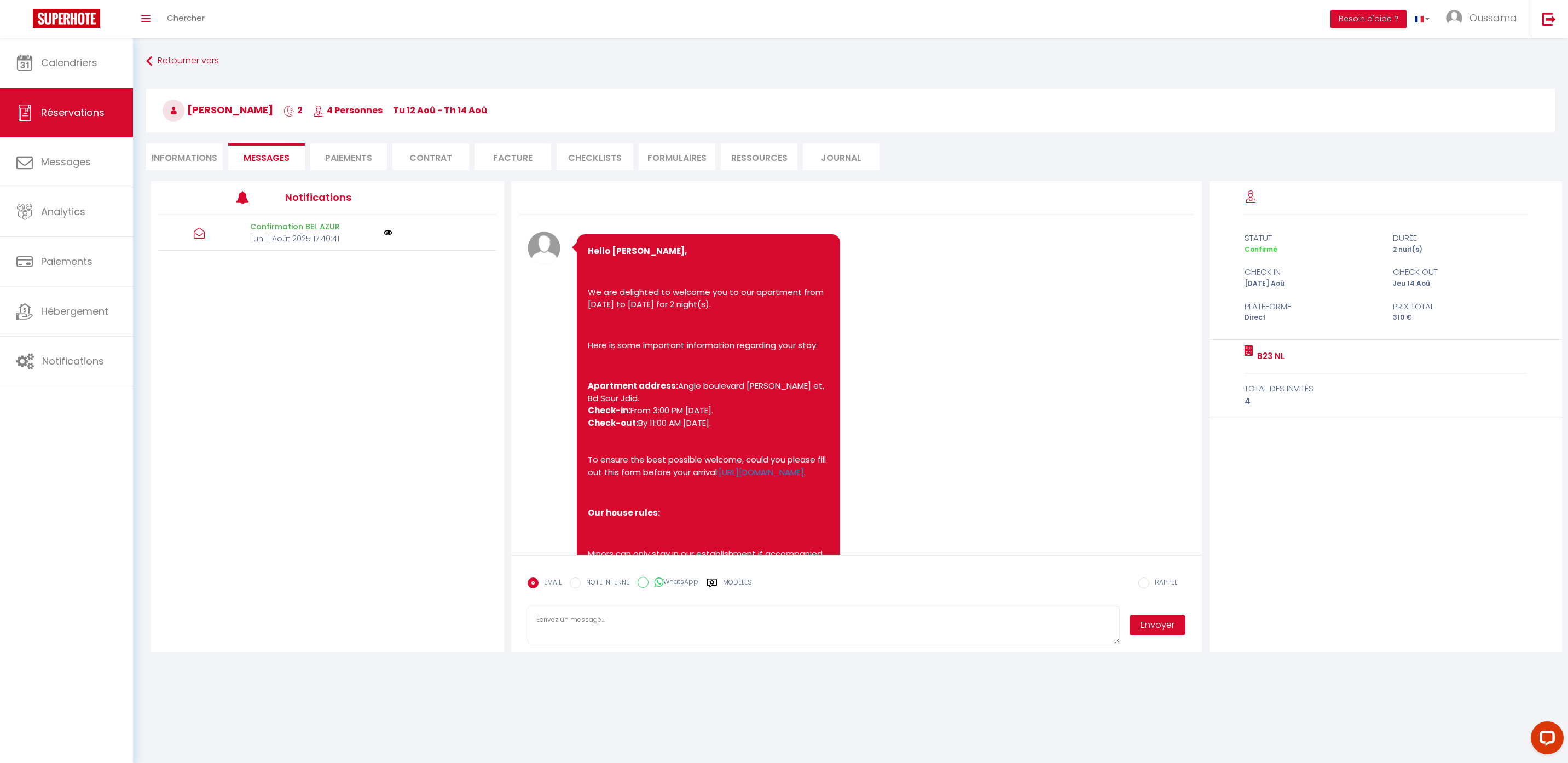
click at [654, 582] on icon at bounding box center [658, 582] width 9 height 11
click at [649, 582] on input "WhatsApp" at bounding box center [643, 582] width 11 height 11
radio input "true"
radio input "false"
click at [743, 583] on label "Modèles" at bounding box center [737, 587] width 29 height 19
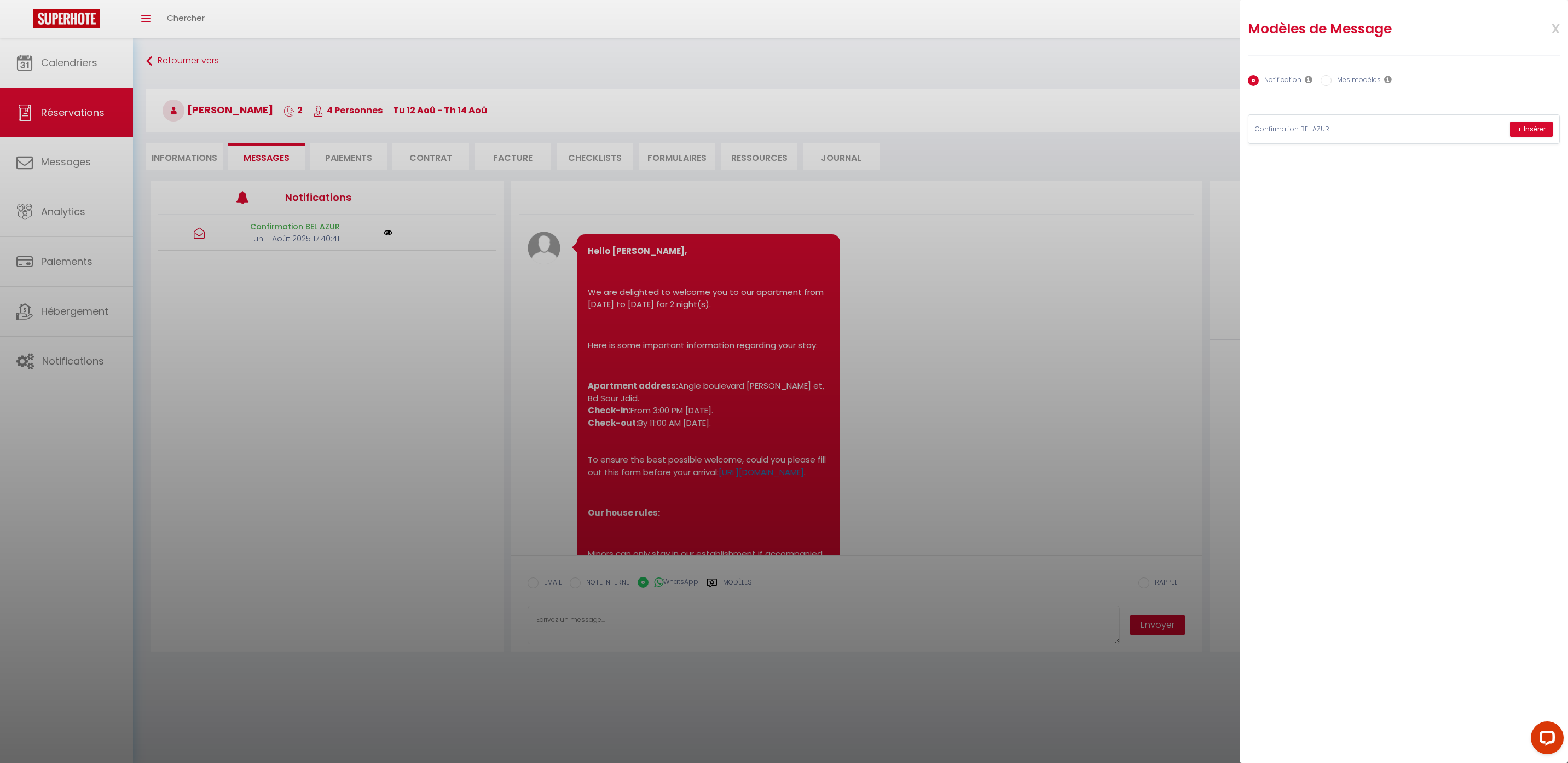
click at [1323, 79] on input "Mes modèles" at bounding box center [1326, 80] width 11 height 11
radio input "true"
radio input "false"
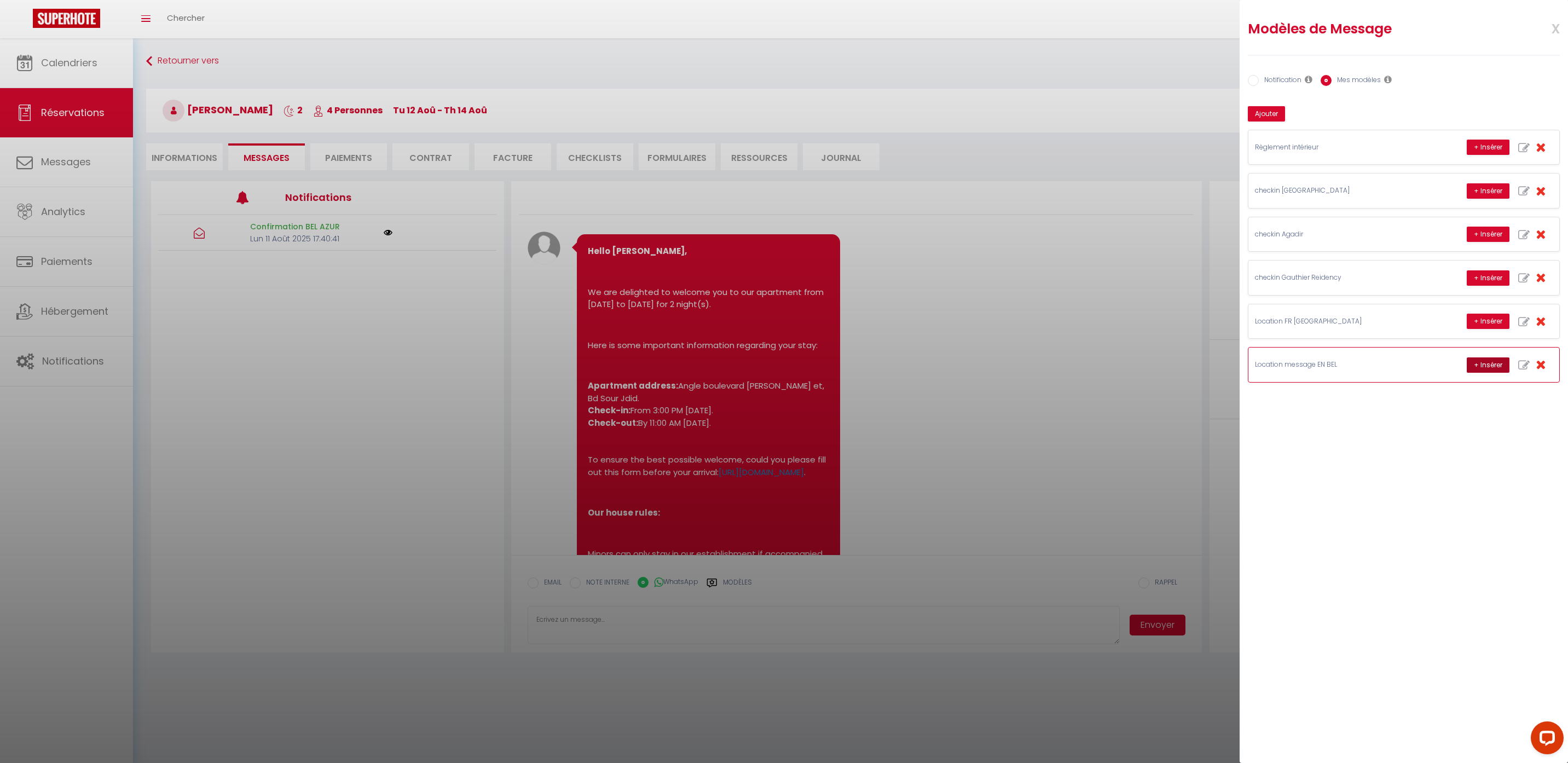
click at [1482, 368] on button "+ Insérer" at bounding box center [1488, 365] width 43 height 16
type textarea "Hello TAHIRI, this is Williams from Thecasaedition, the apartment that you book…"
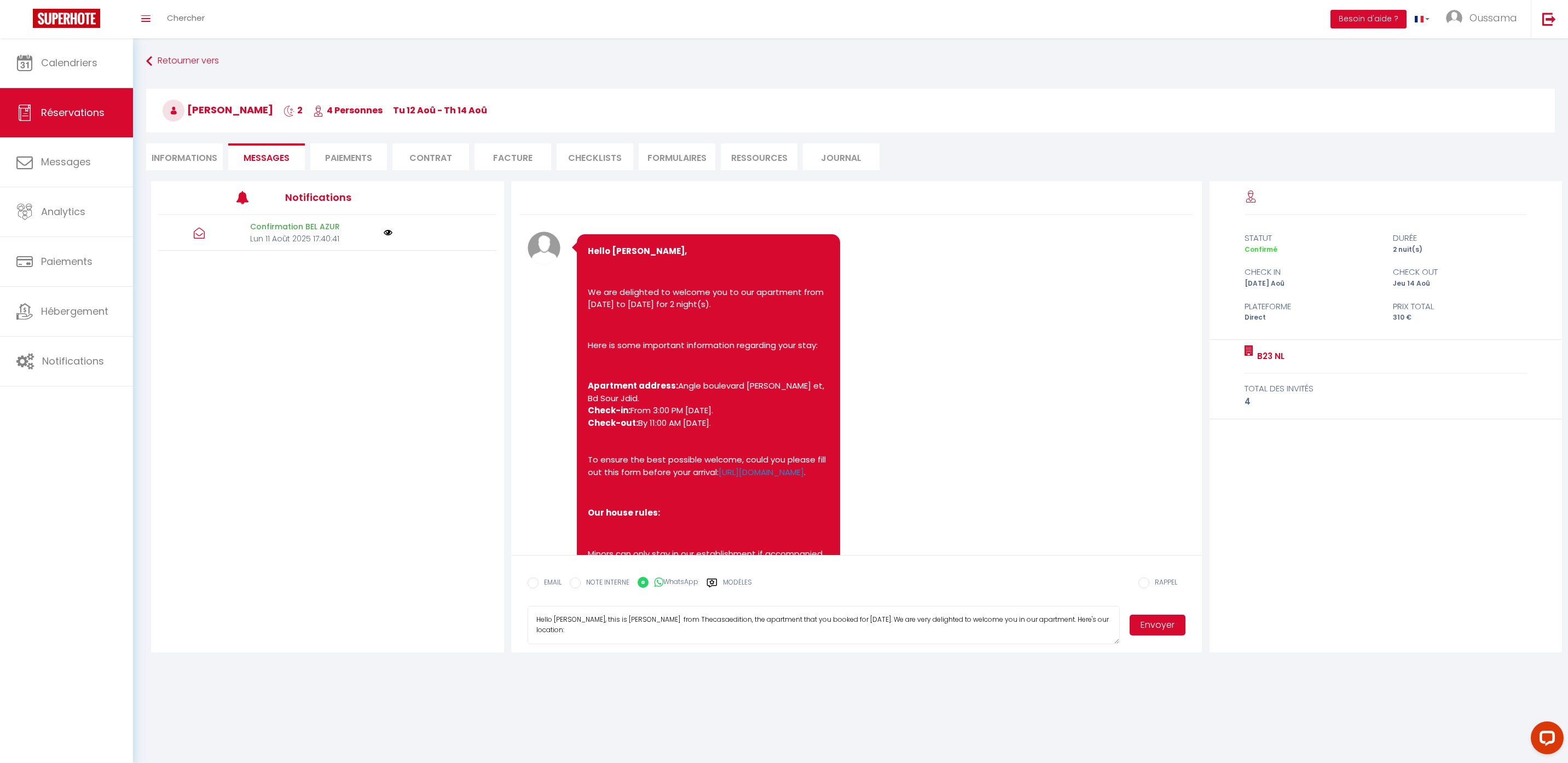
click at [1168, 627] on button "Envoyer" at bounding box center [1157, 625] width 56 height 21
click at [555, 583] on label "EMAIL" at bounding box center [549, 583] width 23 height 12
click at [538, 583] on input "EMAIL" at bounding box center [533, 583] width 11 height 11
radio input "true"
radio input "false"
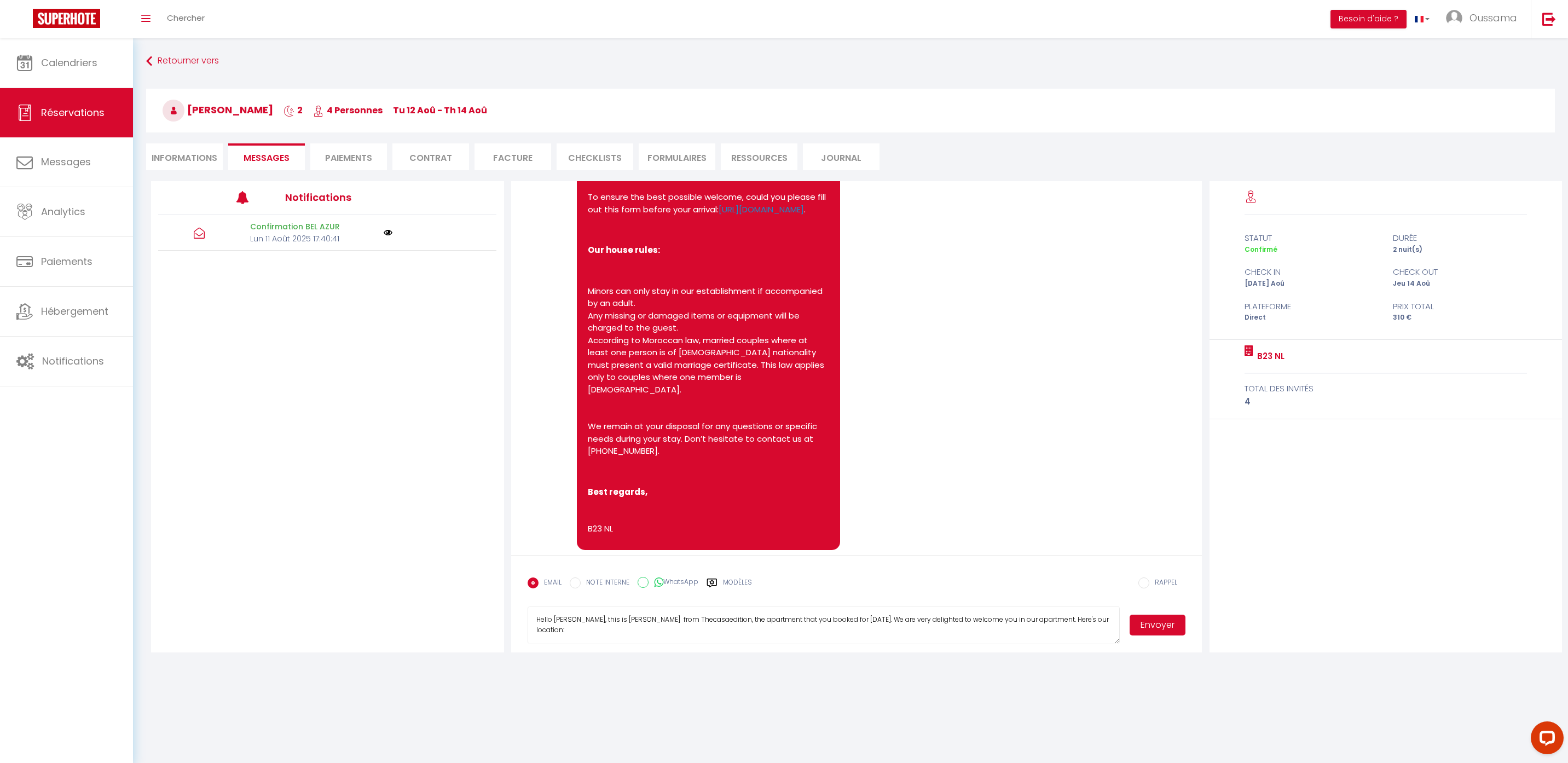
scroll to position [298, 0]
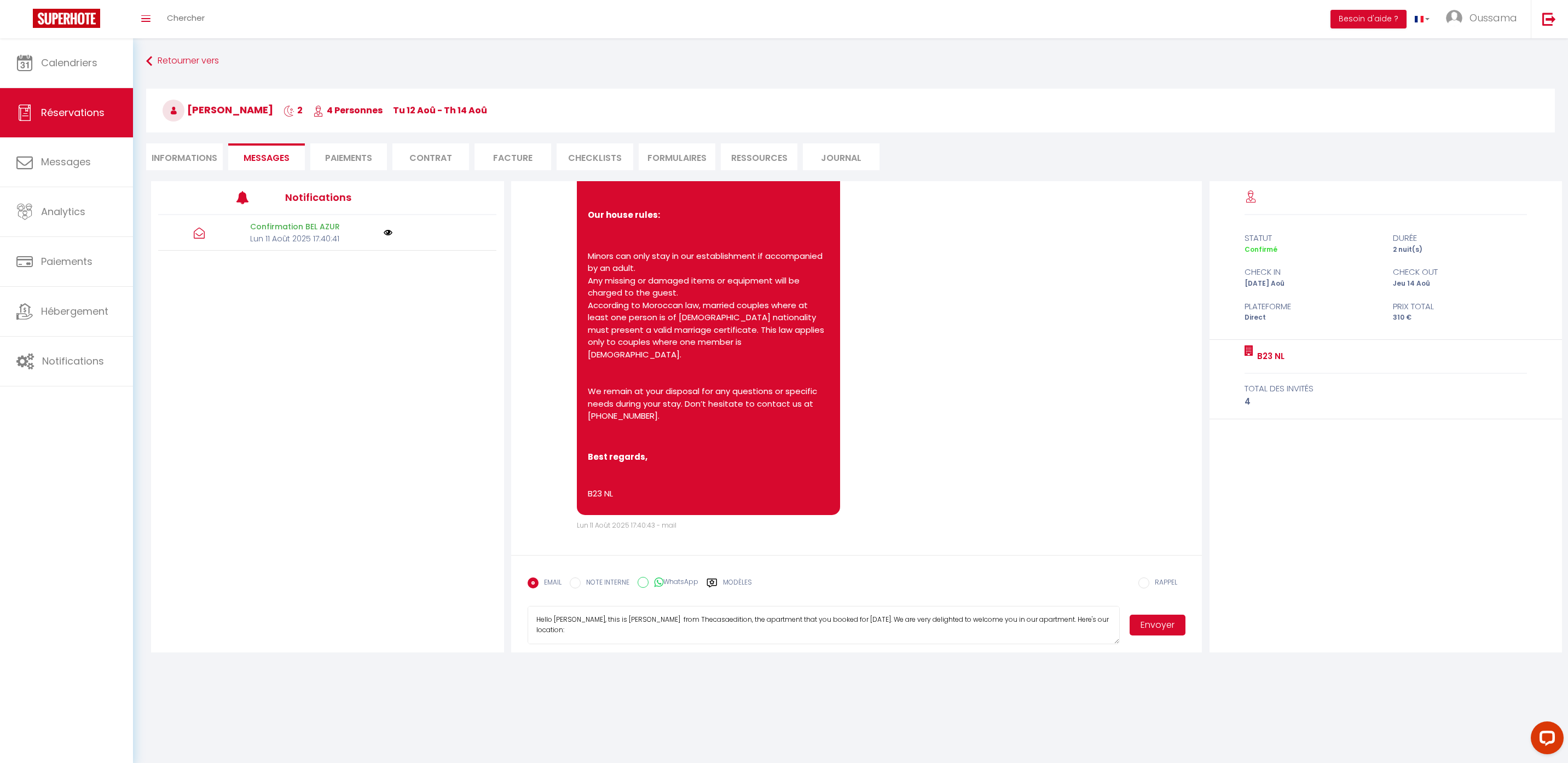
click at [1162, 629] on button "Envoyer" at bounding box center [1157, 625] width 56 height 21
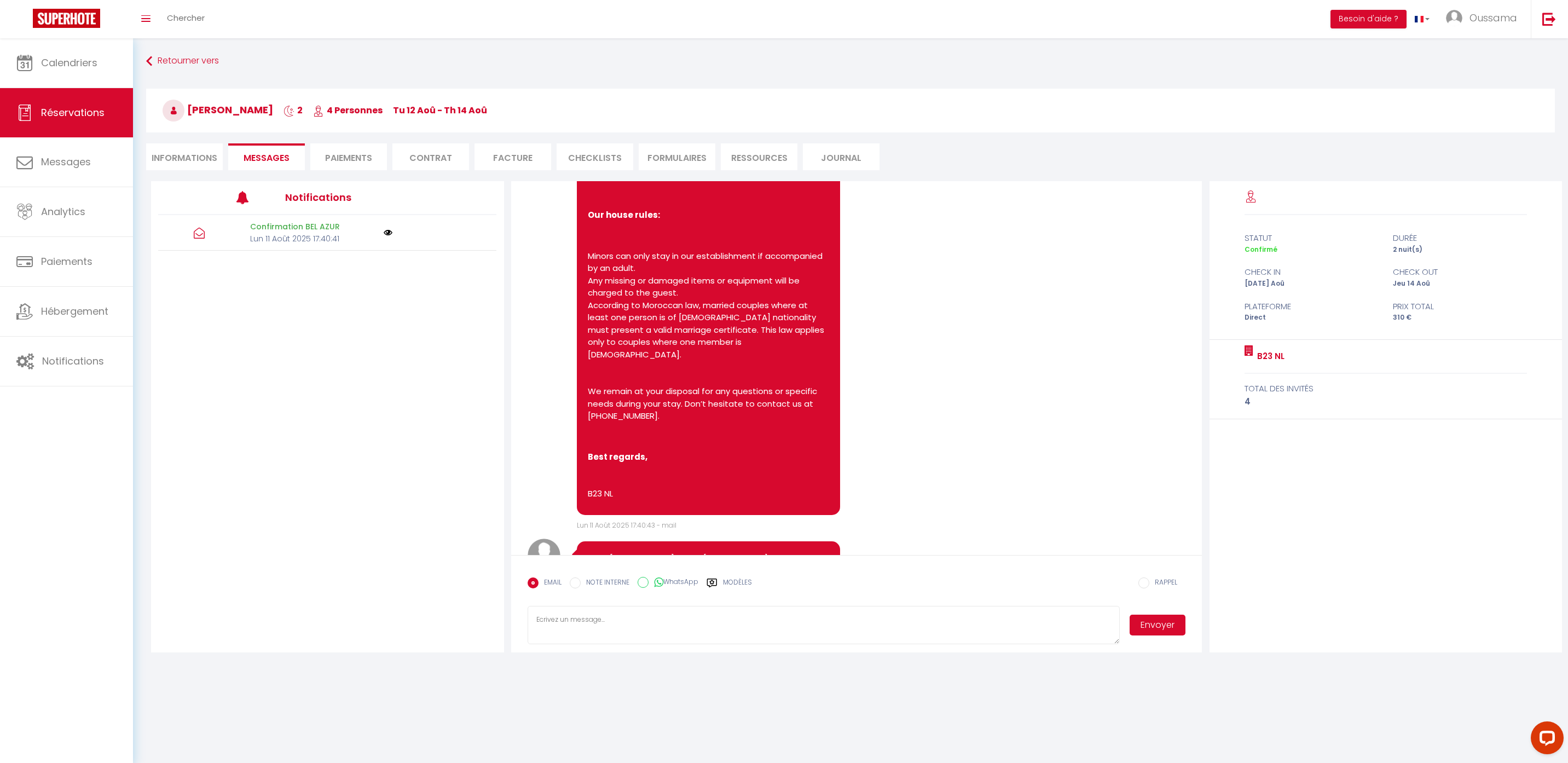
click at [742, 635] on textarea at bounding box center [824, 625] width 593 height 38
paste textarea "Hi from TheCasaEdition! Could you please let us know your estimated arrival tim…"
type textarea "Hi from TheCasaEdition! Could you please let us know your estimated arrival tim…"
click at [1148, 625] on button "Envoyer" at bounding box center [1157, 625] width 56 height 21
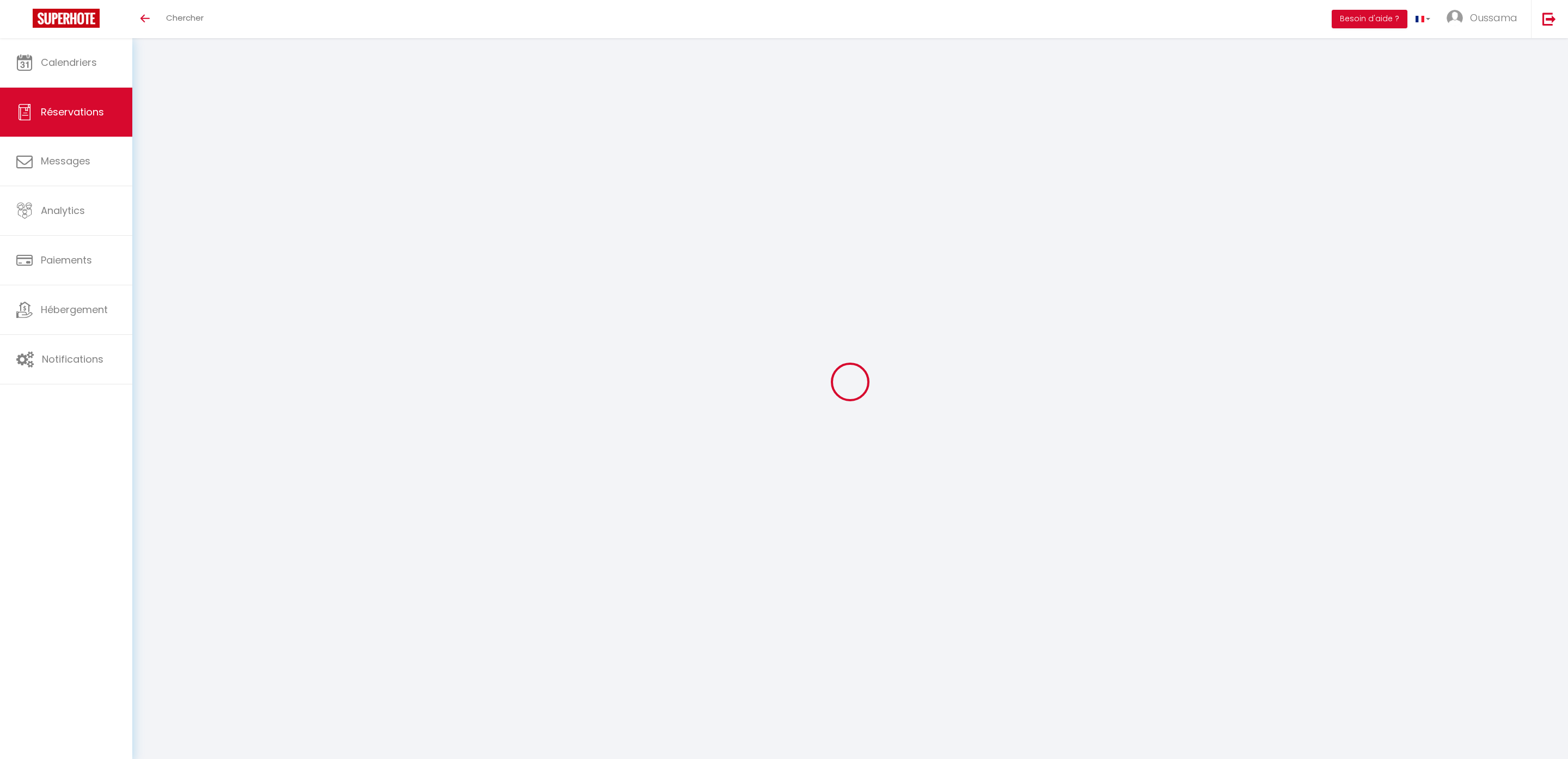
select select
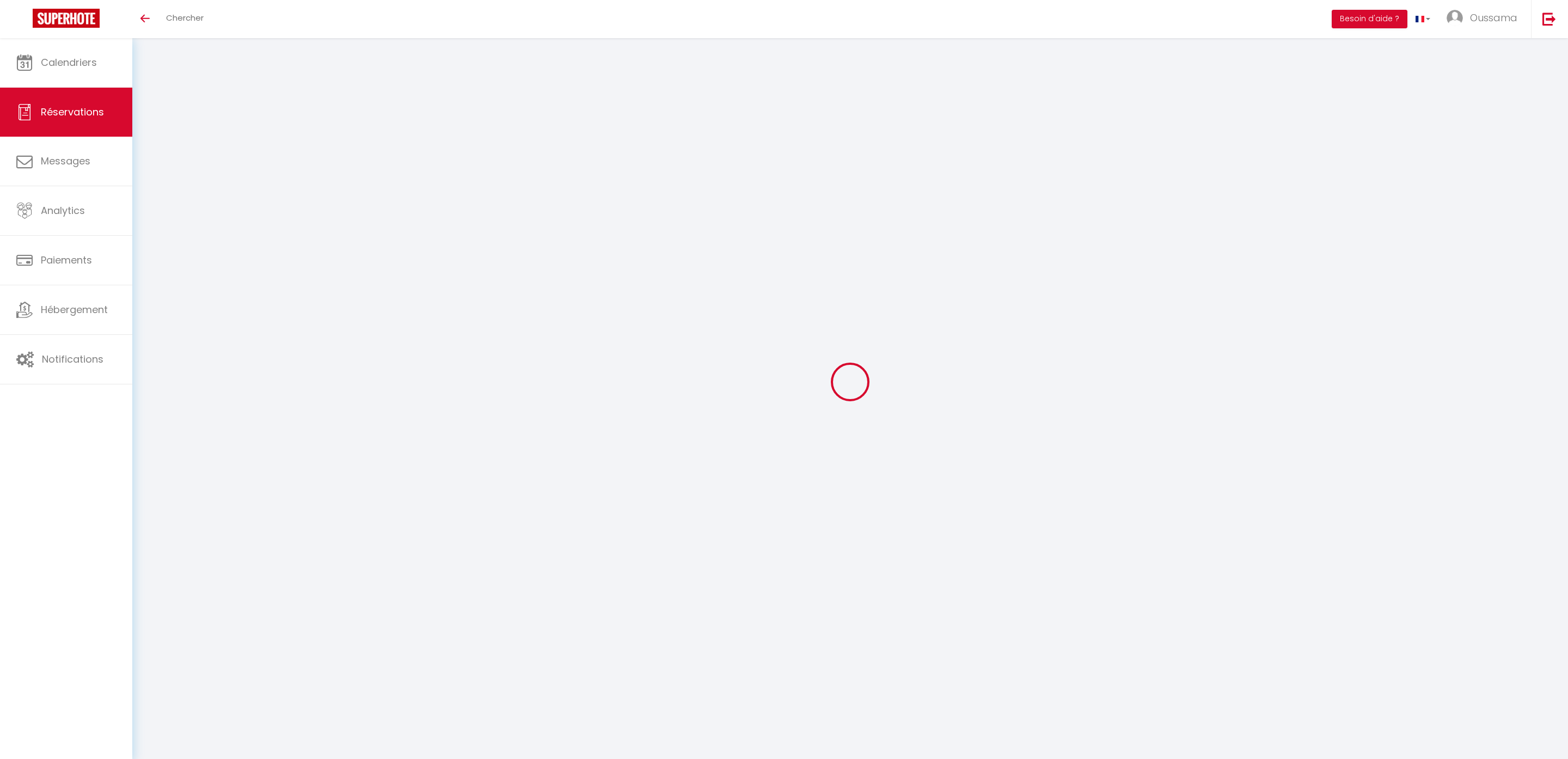
select select
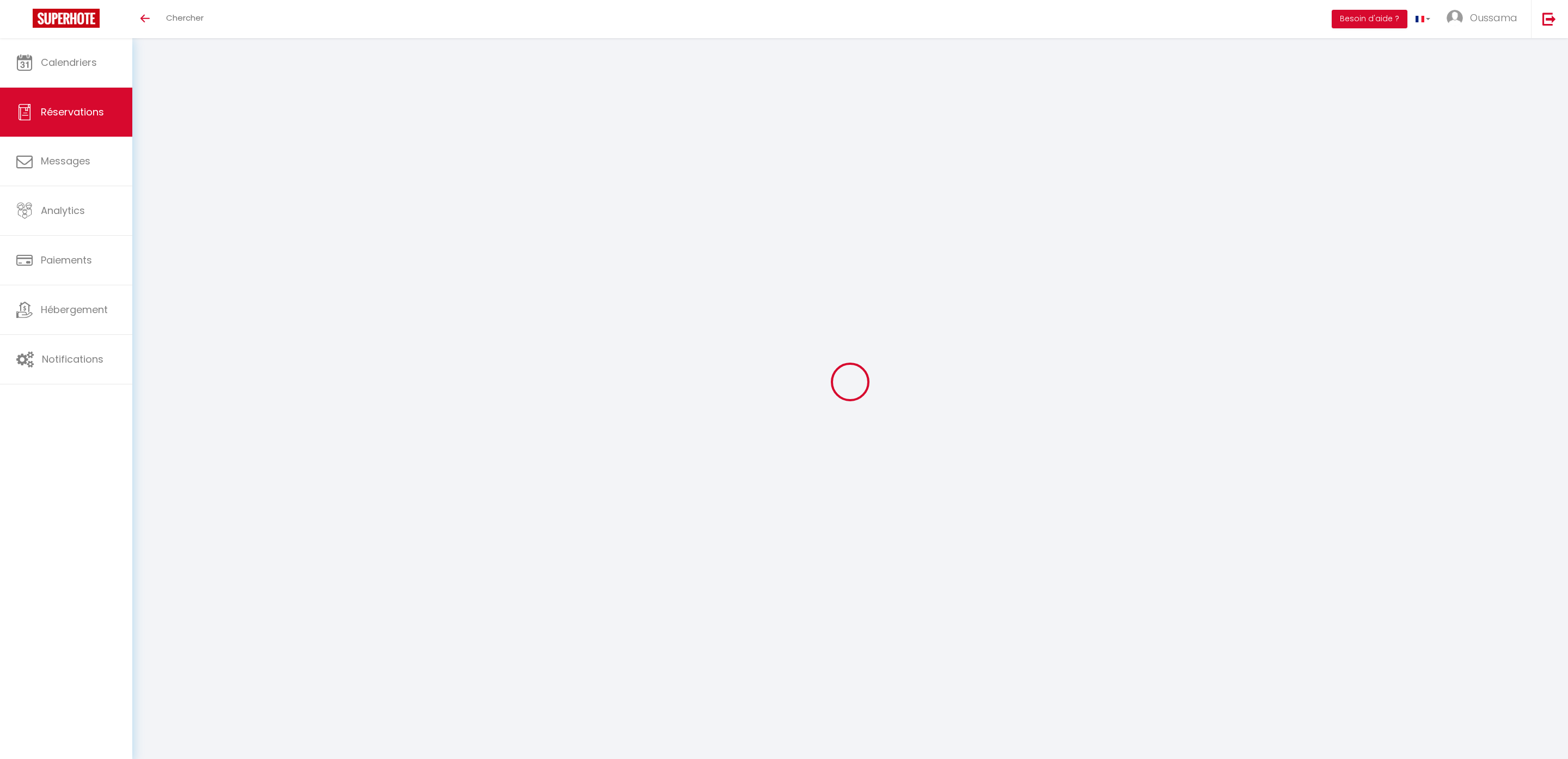
checkbox input "false"
select select
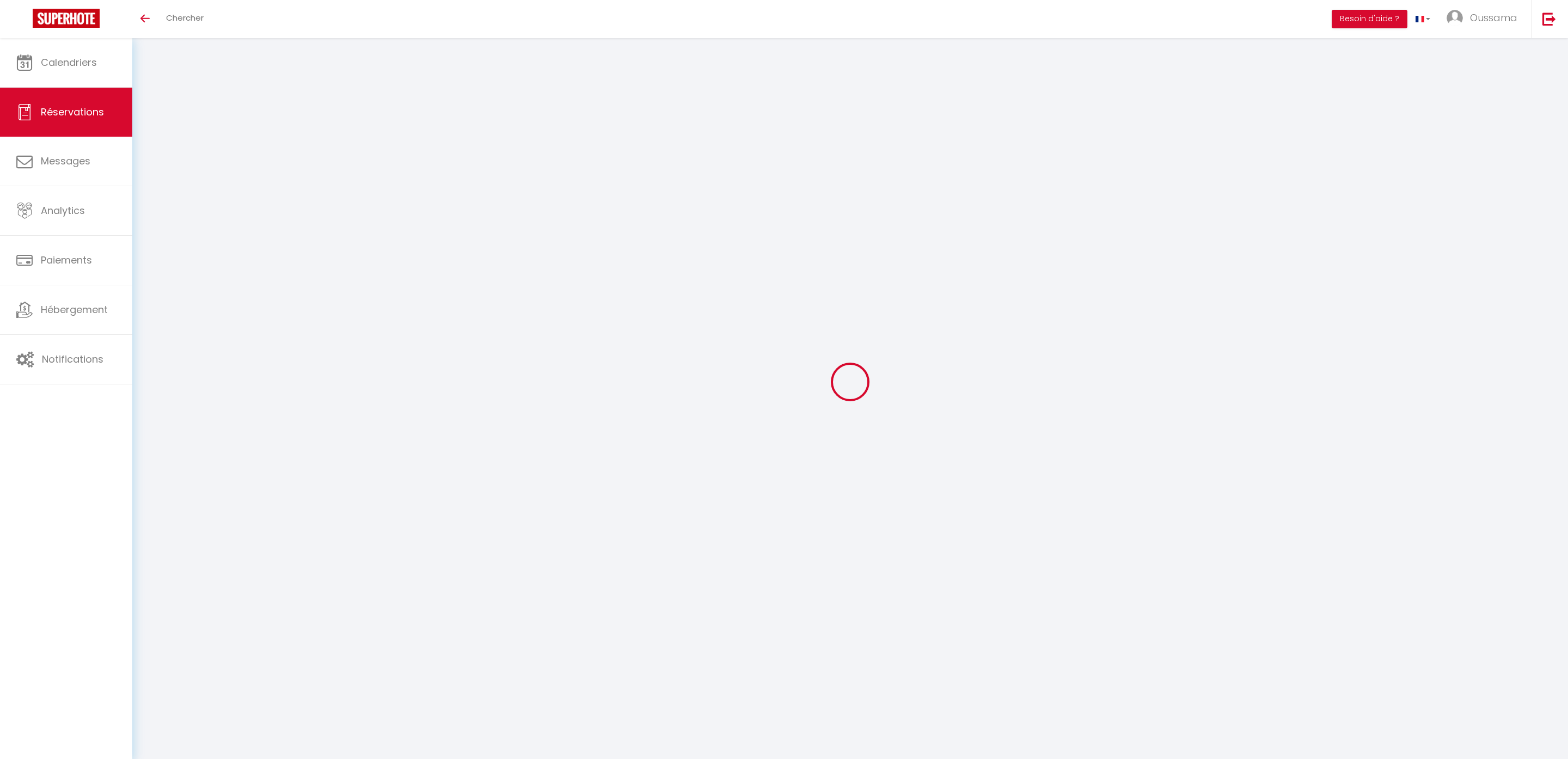
select select
checkbox input "false"
select select
type input "Donial"
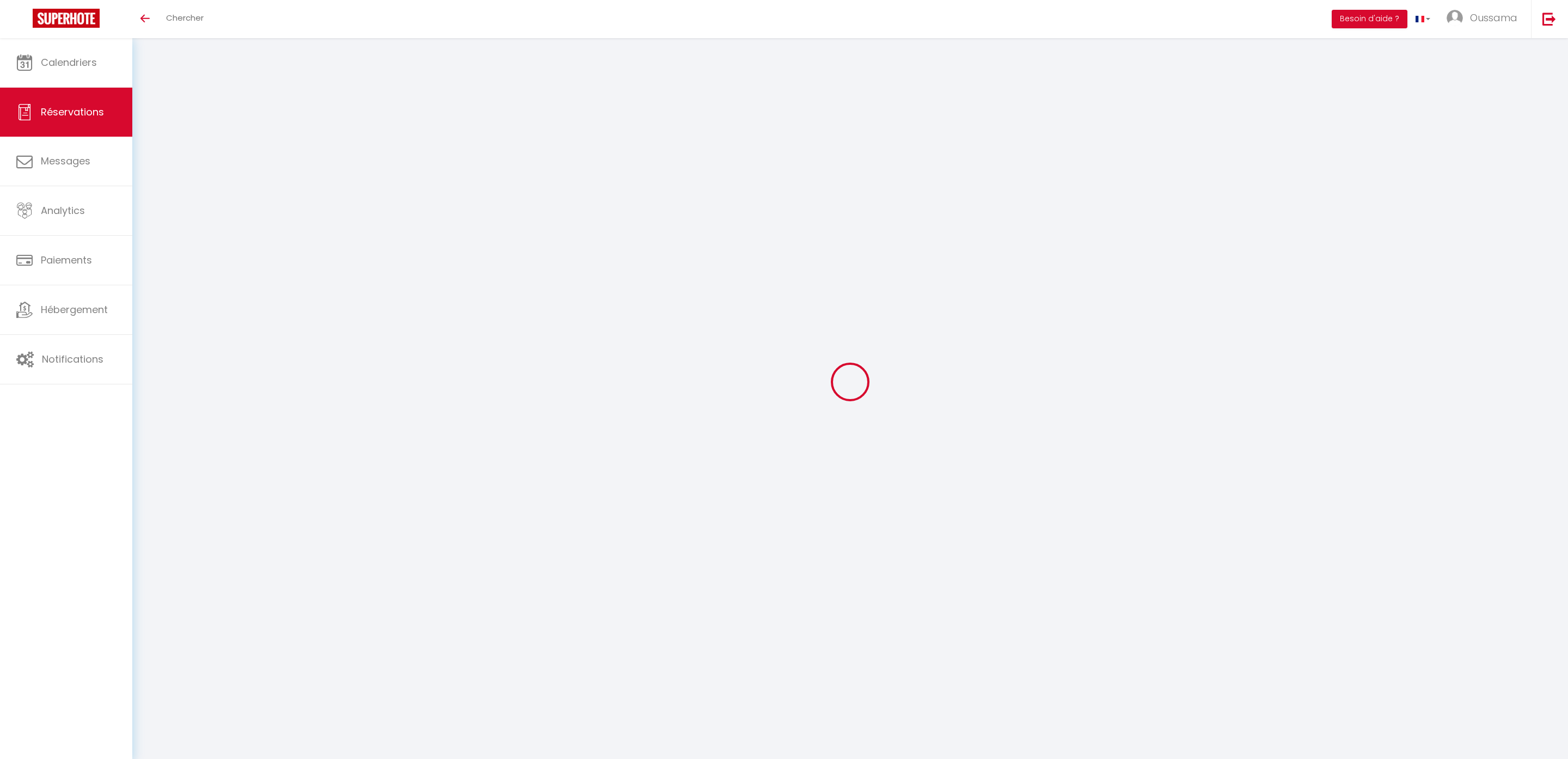
type input "Fayson"
type input "h0nf54rtzdrcka4tmeokbowtgi6b@reply.superhote.com"
type input "+13169907685"
select select
type input "143.92"
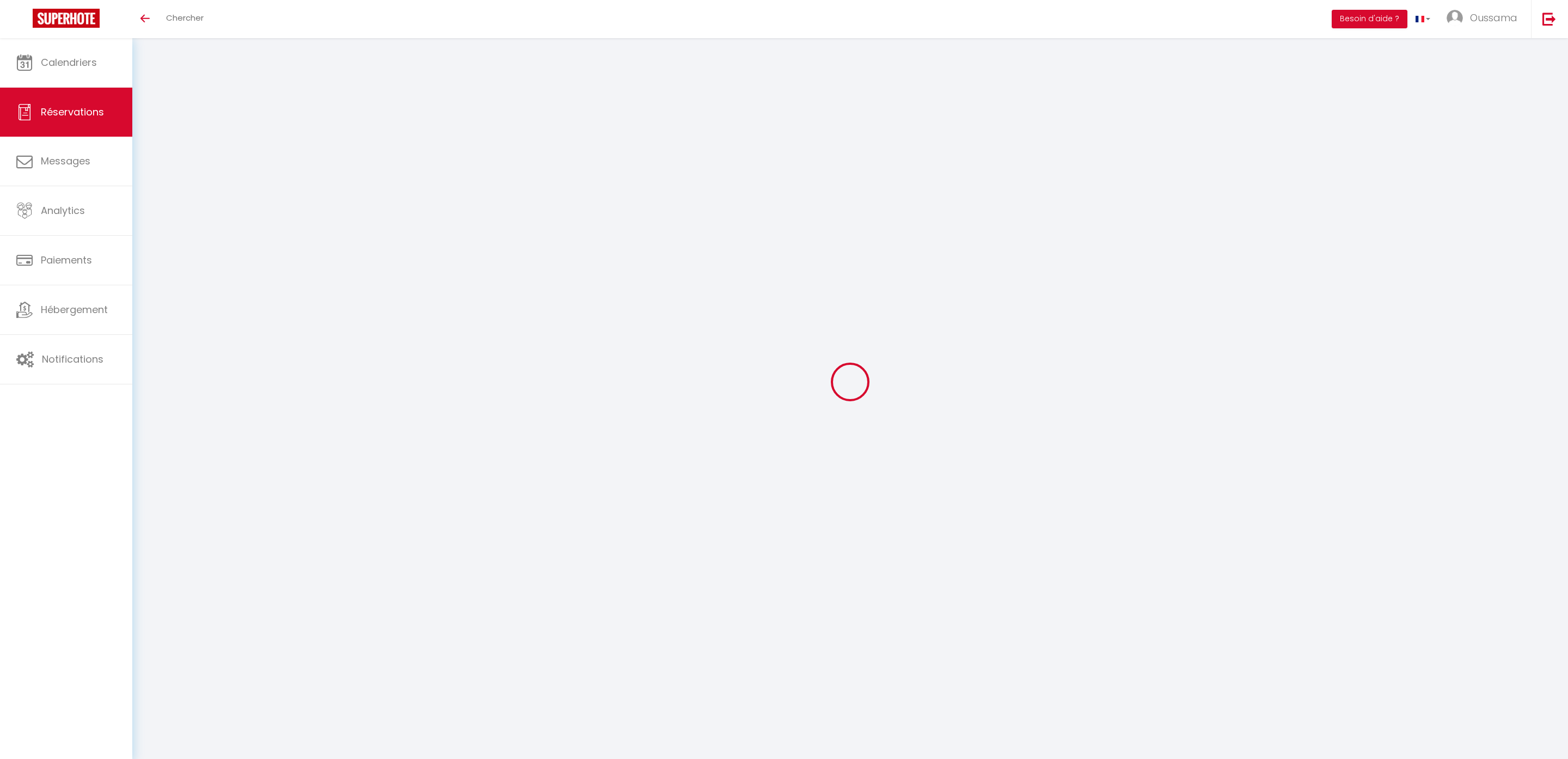
select select "44366"
select select "1"
select select
type input "2"
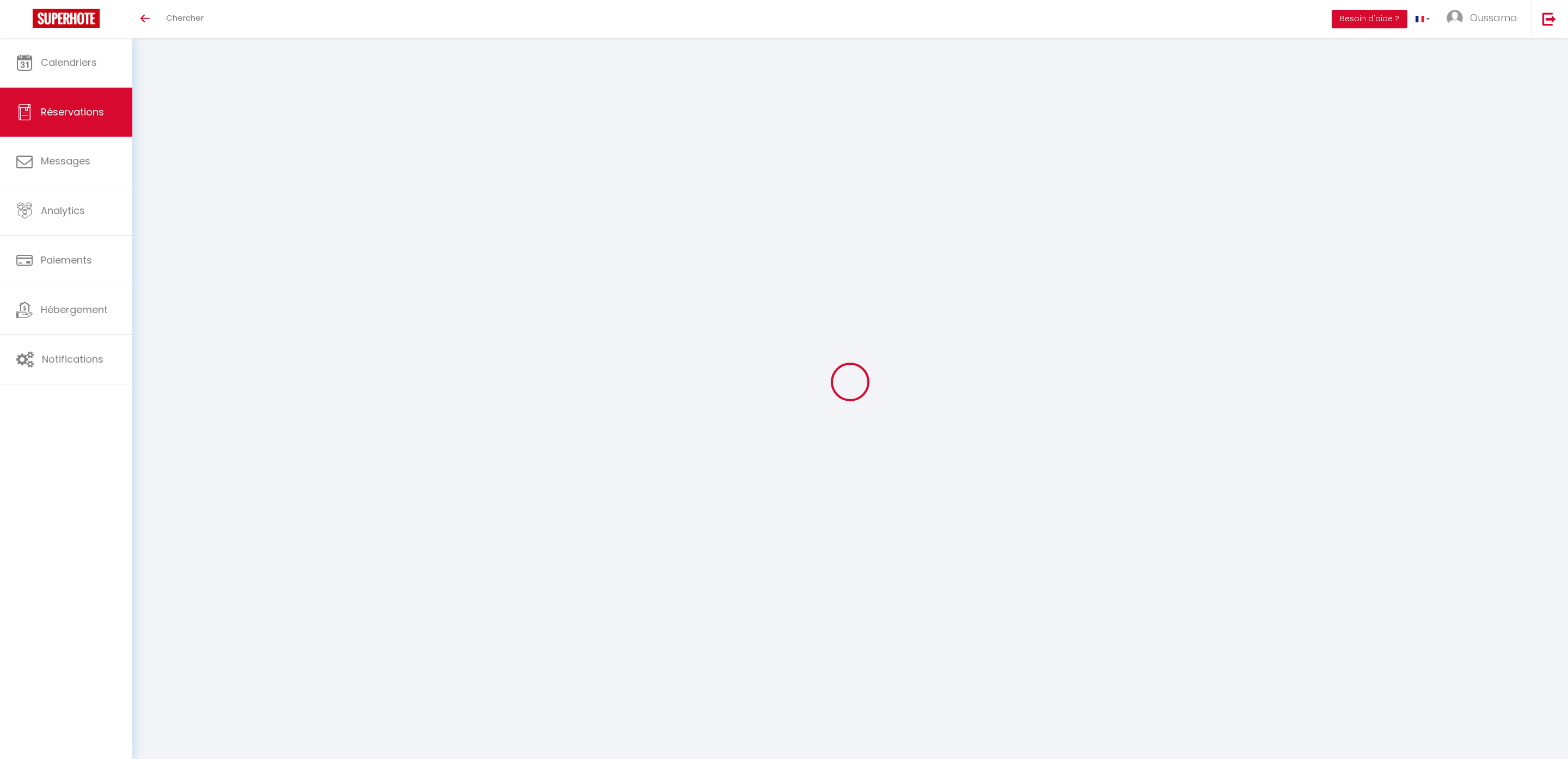
select select "12"
select select
type input "959.5"
checkbox input "false"
type input "0"
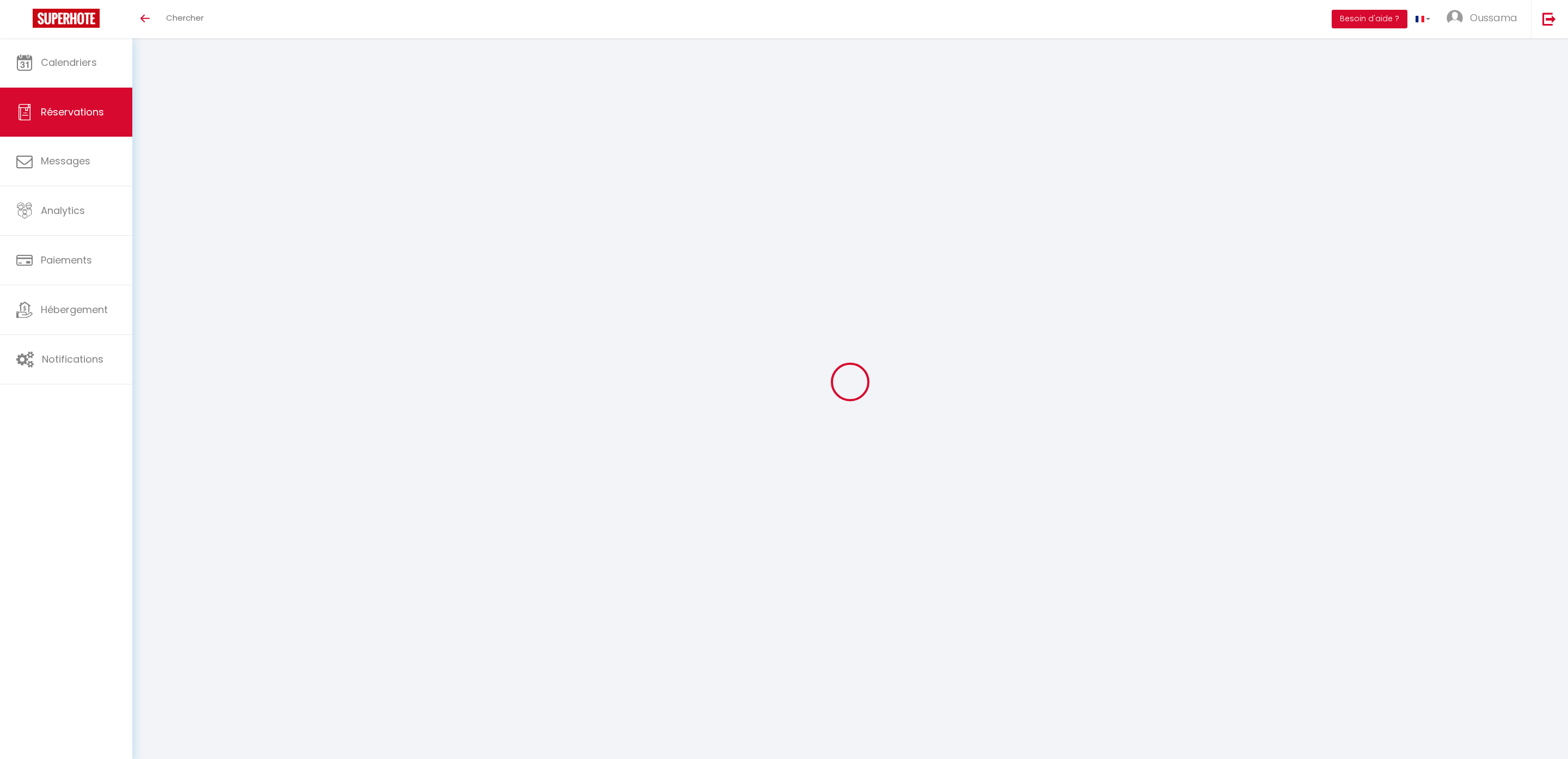
select select "1"
type input "0"
select select
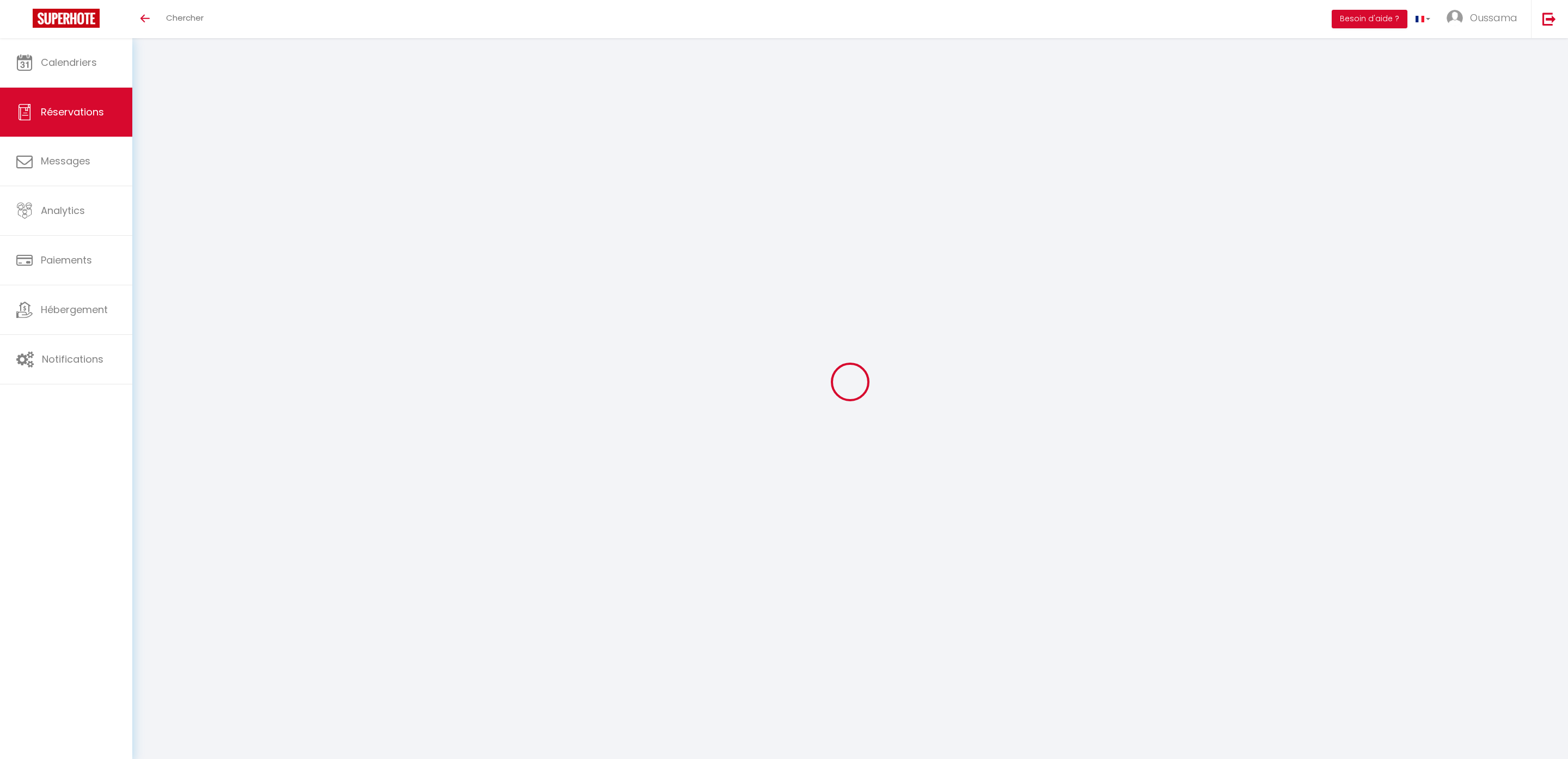
select select
select select "15"
checkbox input "false"
select select
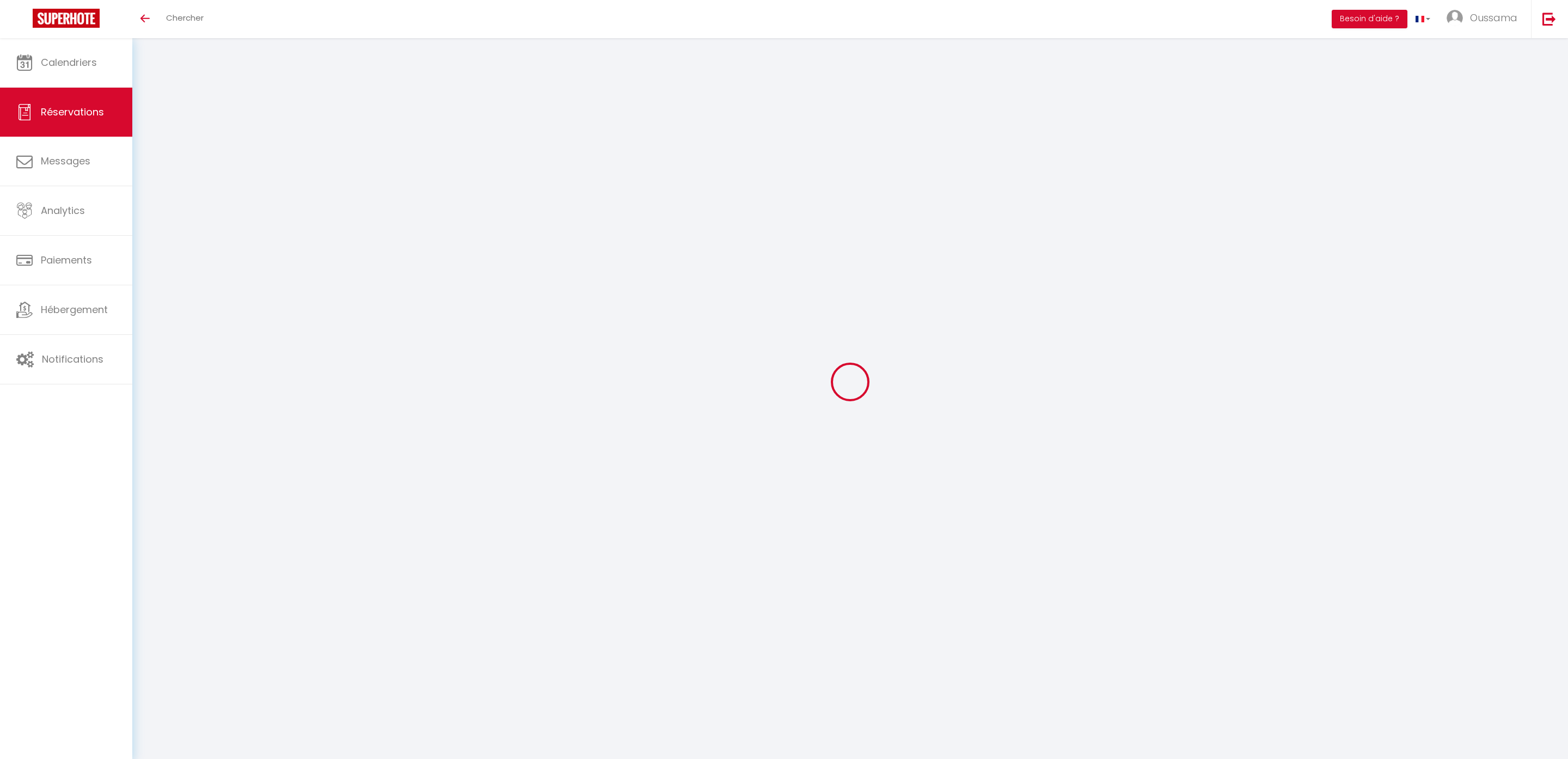
select select
checkbox input "false"
select select
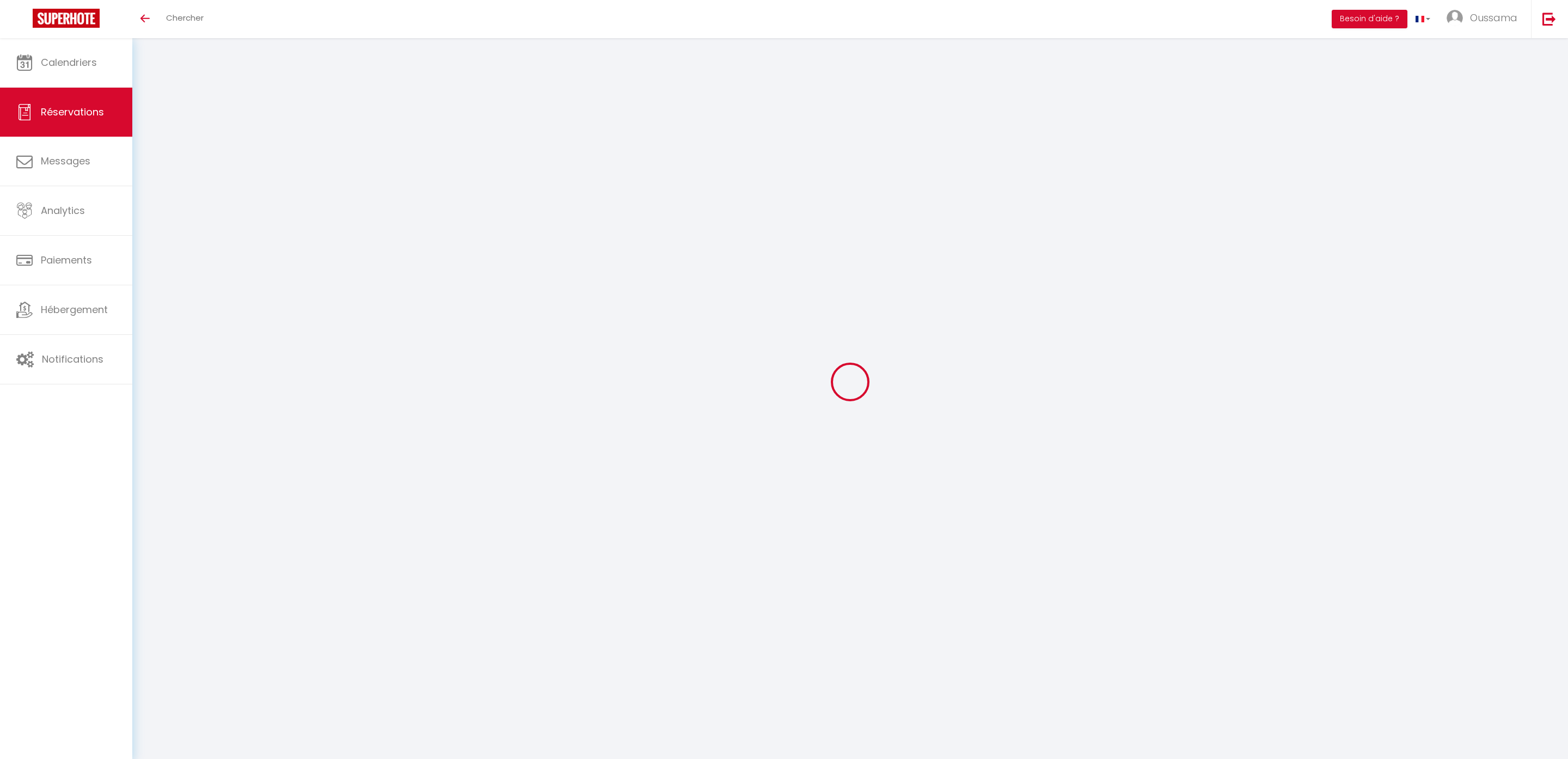
select select
checkbox input "false"
select select
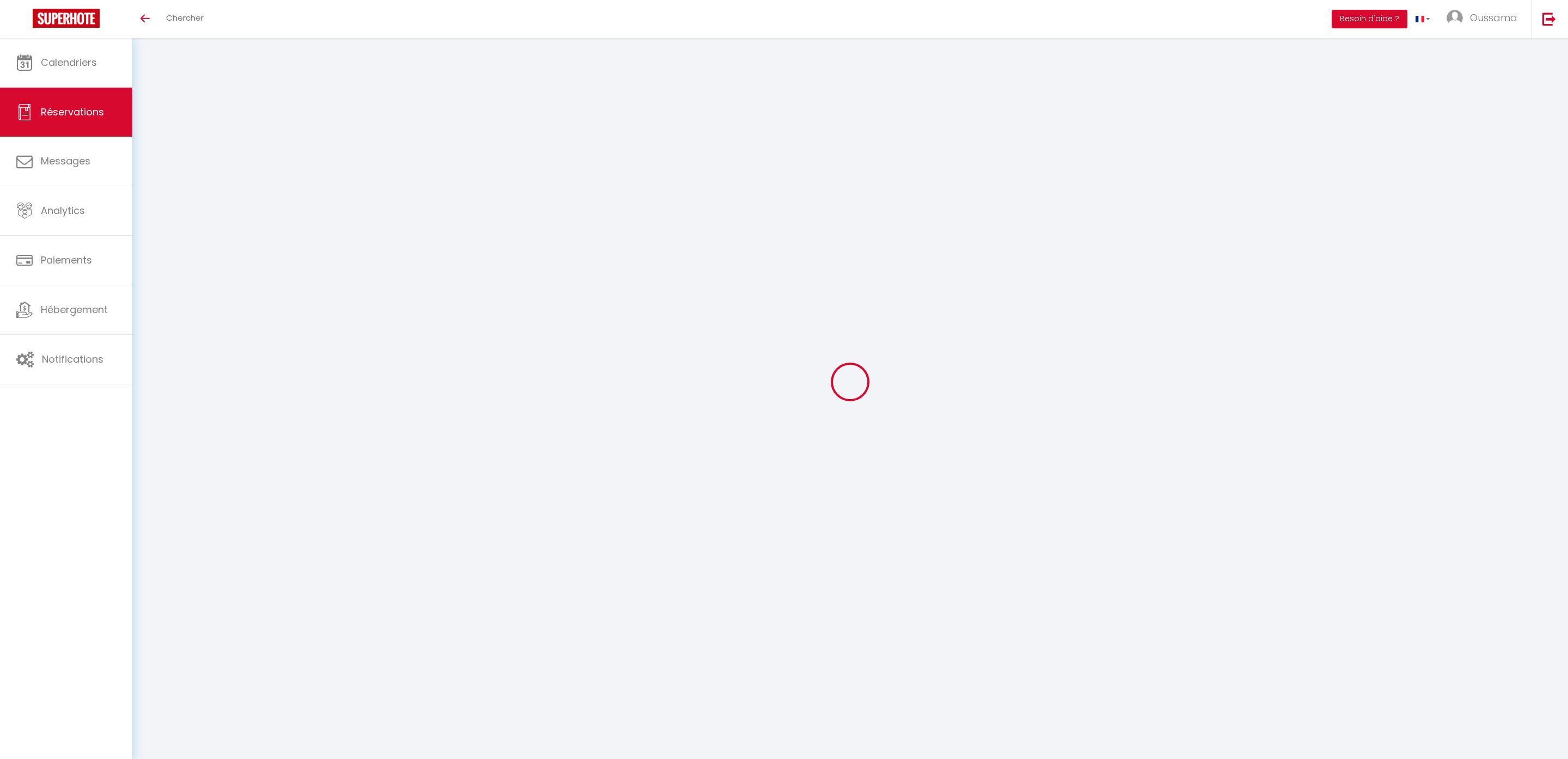
checkbox input "false"
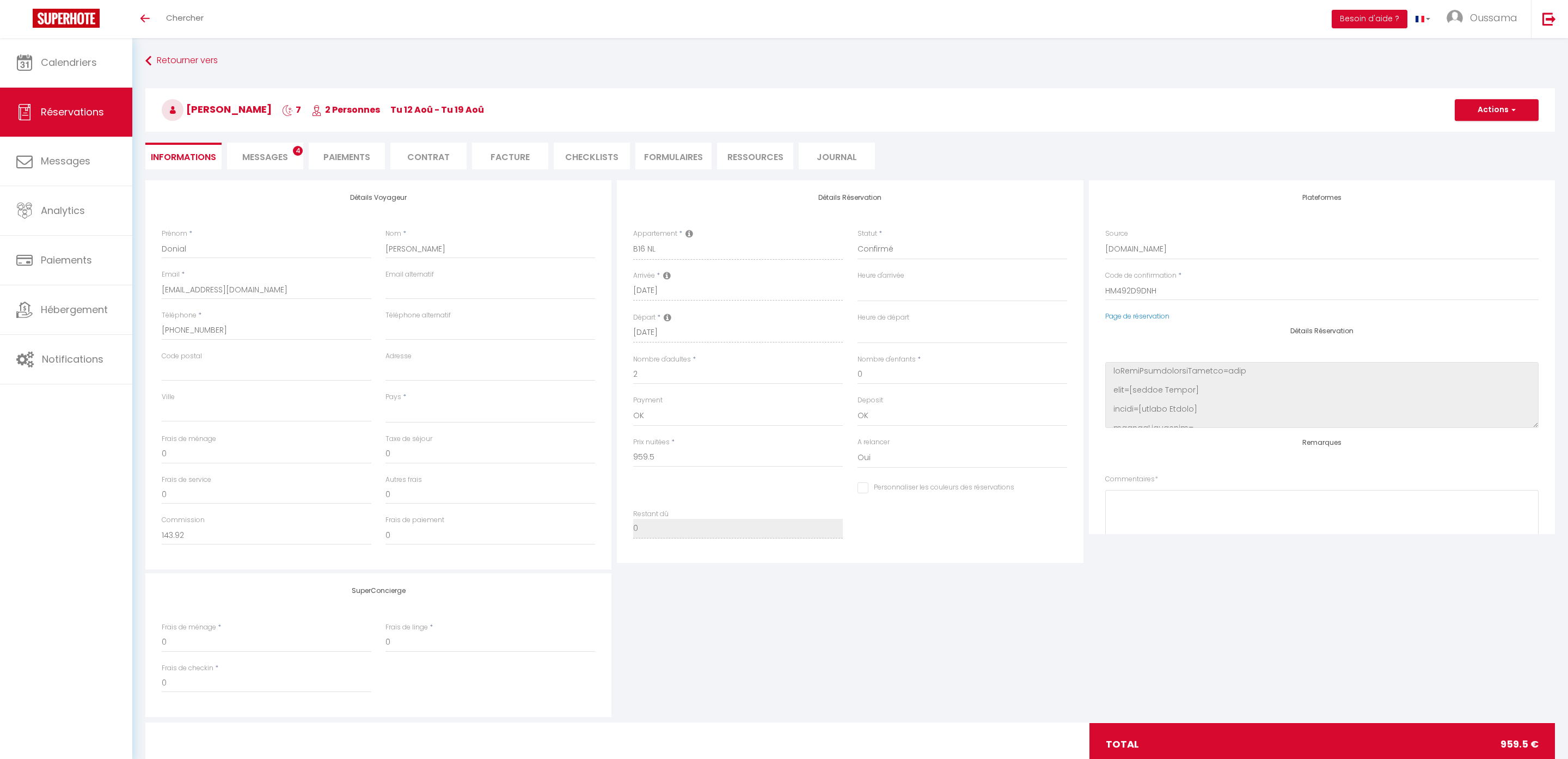
select select
checkbox input "false"
select select
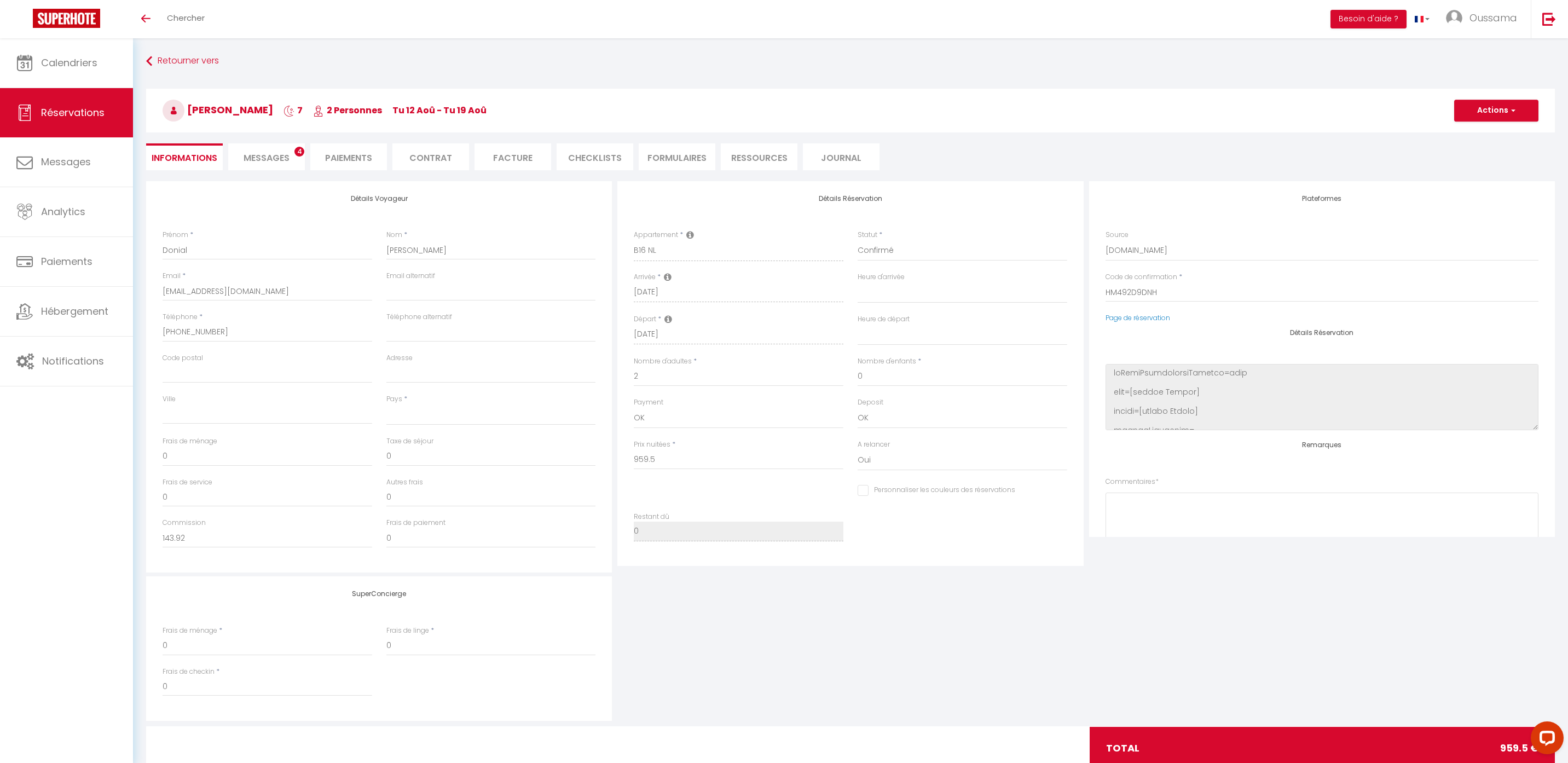
click at [255, 160] on span "Messages" at bounding box center [266, 158] width 46 height 12
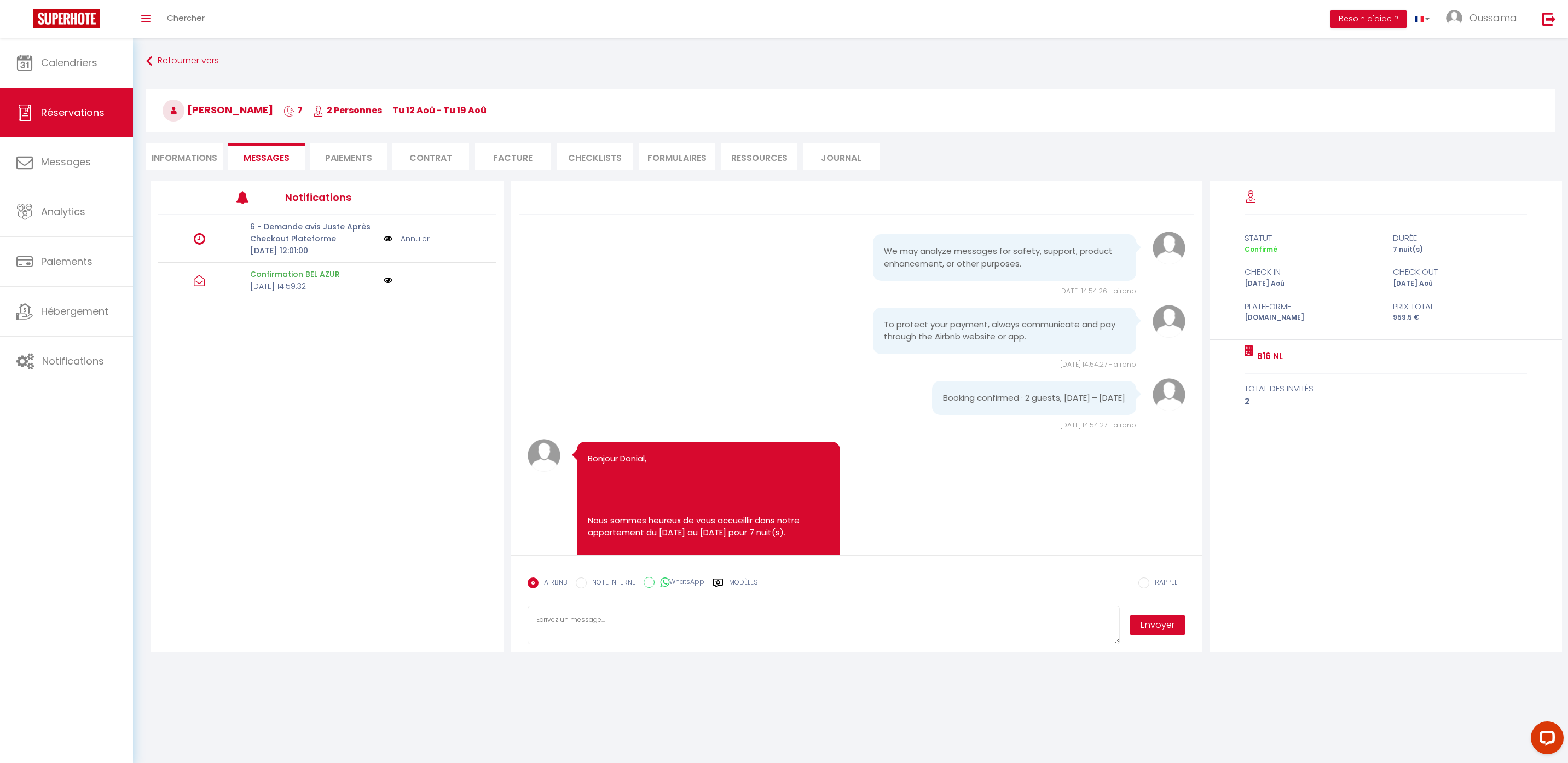
click at [638, 580] on div "AIRBNB NOTE INTERNE WhatsApp Modèles" at bounding box center [642, 587] width 230 height 29
click at [674, 584] on label "WhatsApp" at bounding box center [679, 583] width 50 height 12
click at [655, 584] on input "WhatsApp" at bounding box center [649, 582] width 11 height 11
radio input "true"
radio input "false"
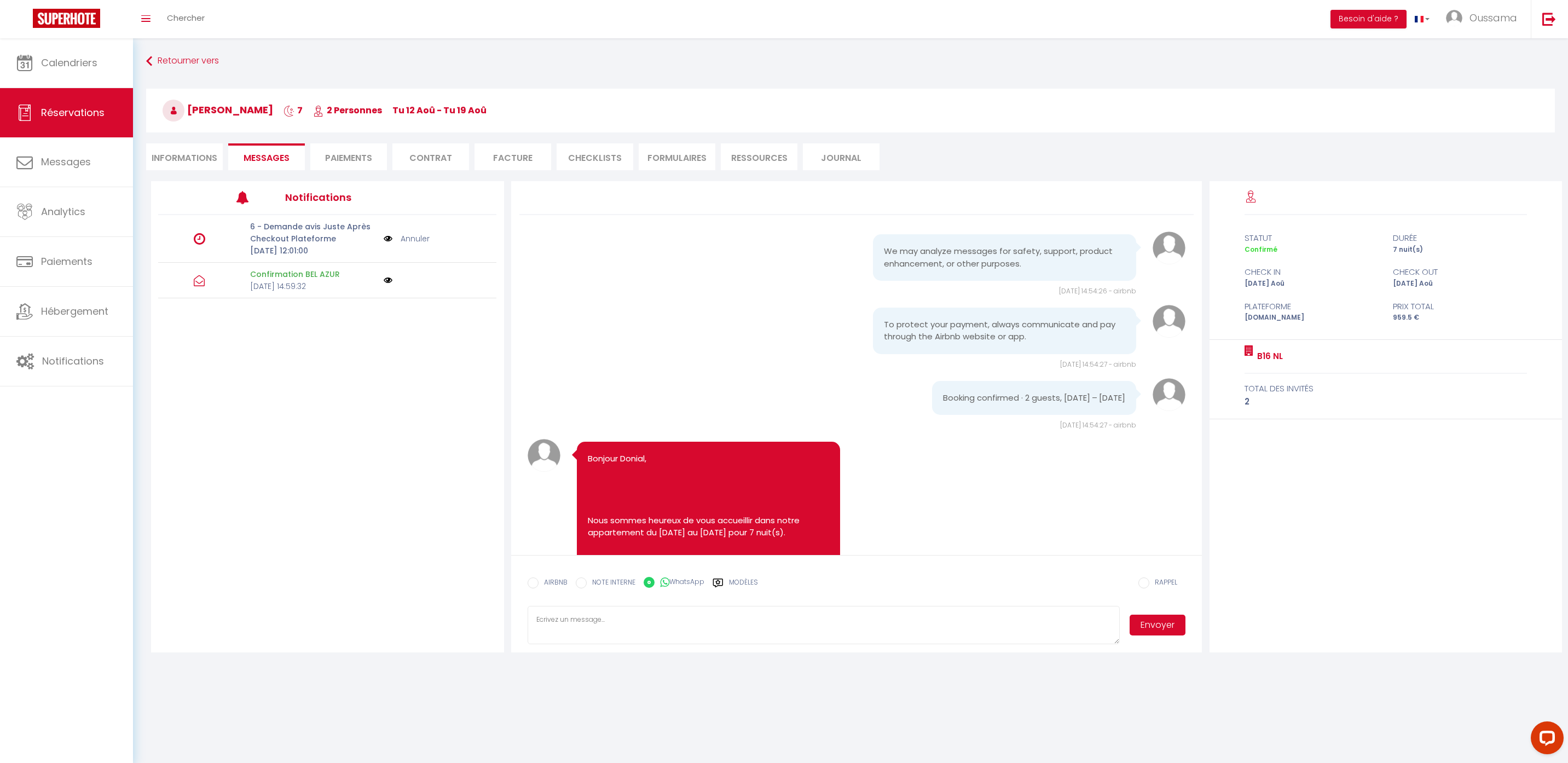
click at [719, 582] on icon at bounding box center [717, 583] width 10 height 8
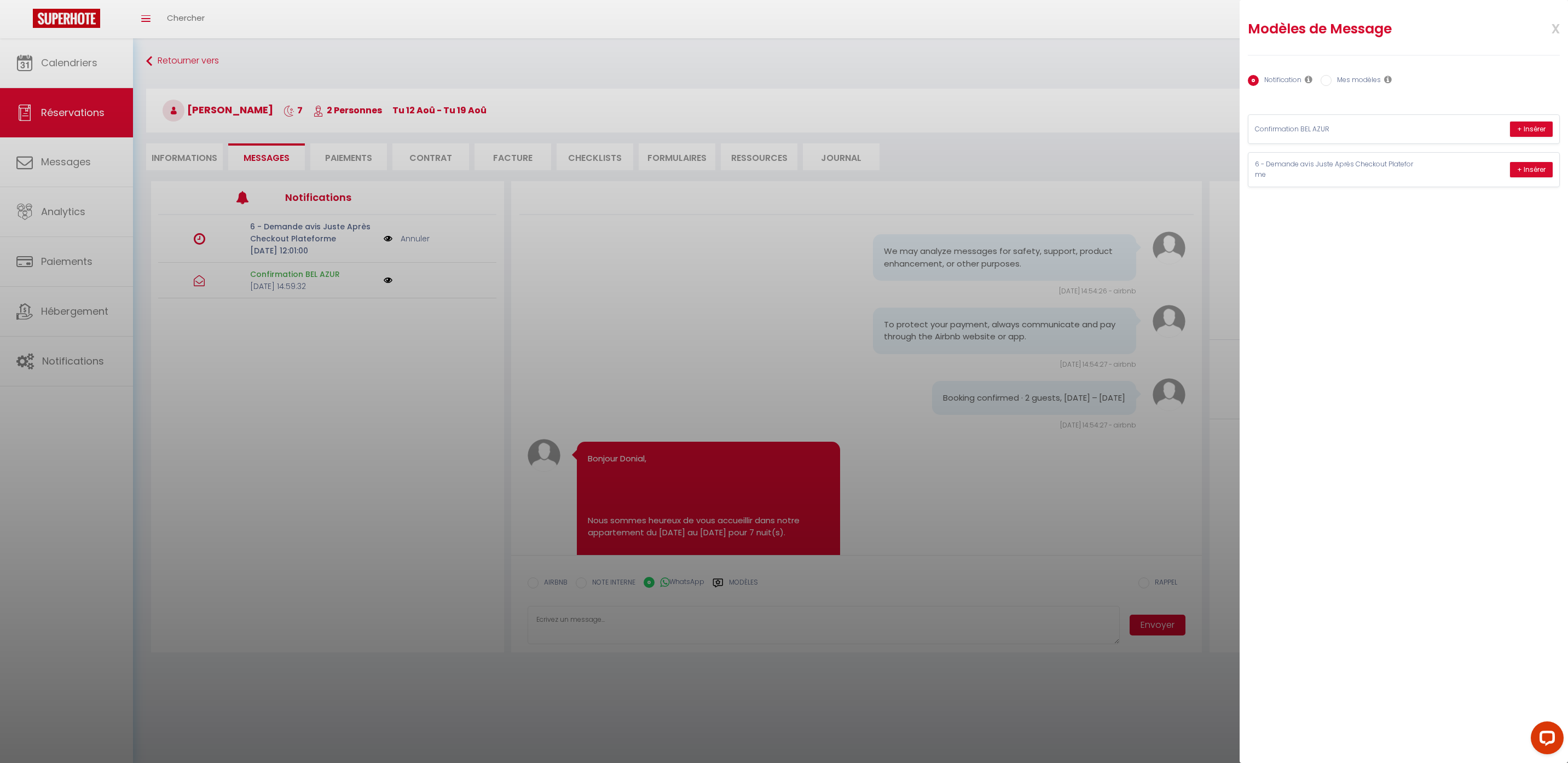
click at [1335, 81] on label "Mes modèles" at bounding box center [1357, 81] width 49 height 12
click at [1332, 81] on input "Mes modèles" at bounding box center [1326, 80] width 11 height 11
radio input "true"
radio input "false"
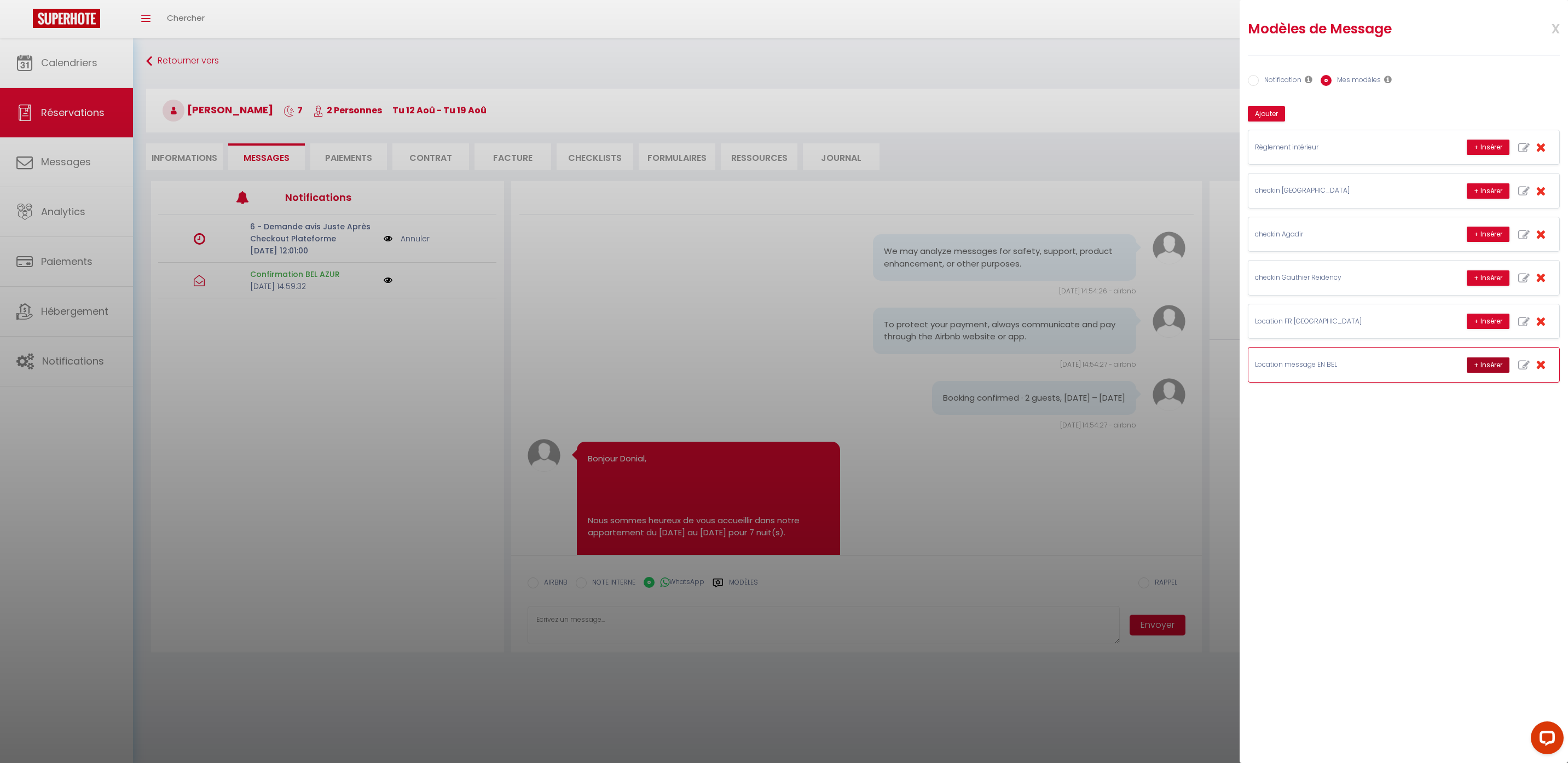
click at [1489, 365] on button "+ Insérer" at bounding box center [1488, 365] width 43 height 16
type textarea "Hello Donial, this is Williams from Thecasaedition, the apartment that you book…"
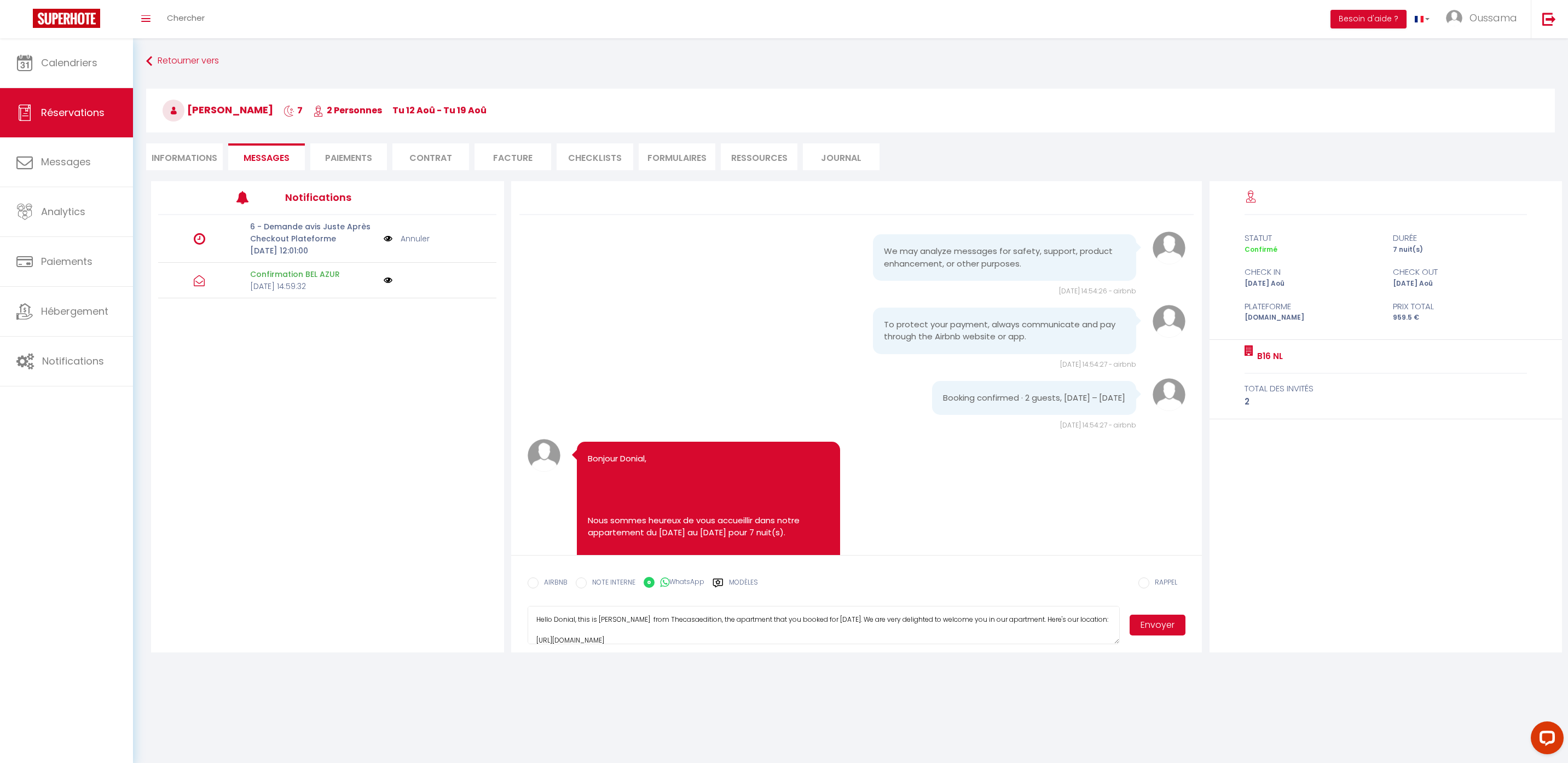
click at [1161, 629] on button "Envoyer" at bounding box center [1157, 625] width 56 height 21
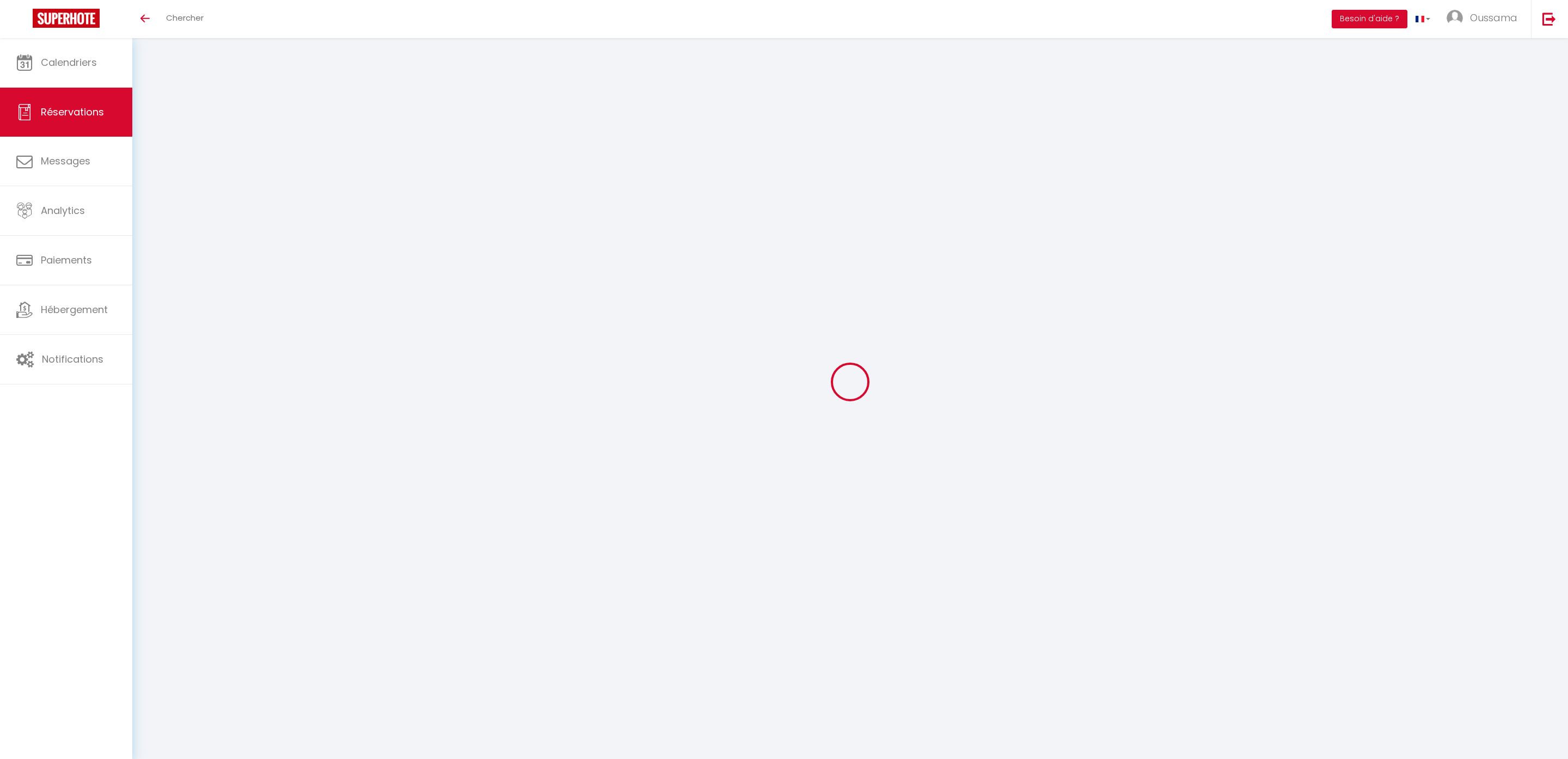
select select
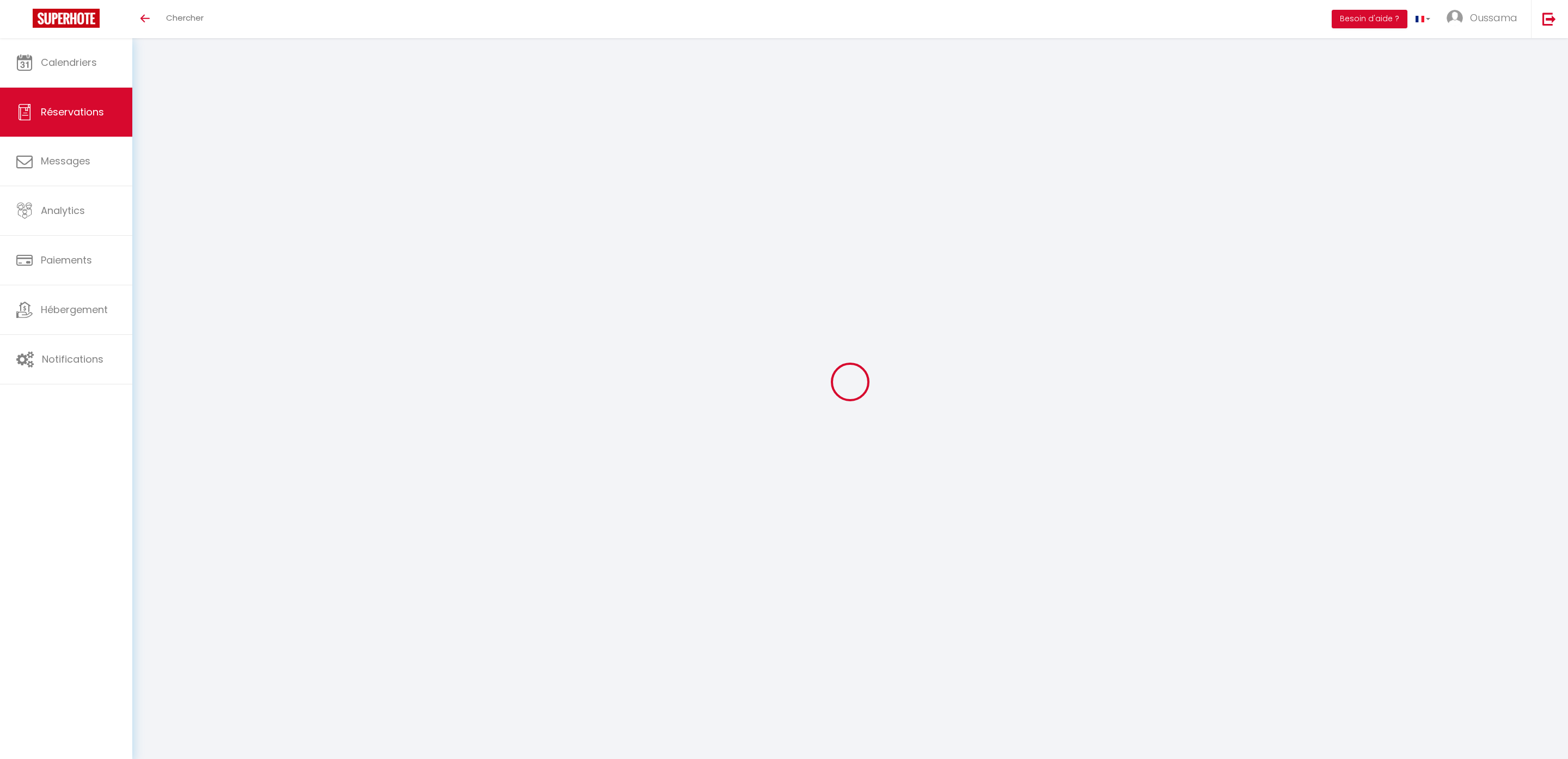
type input "[PERSON_NAME]"
type input "La Haye BOOKING PAYE B7"
type input "[EMAIL_ADDRESS][DOMAIN_NAME]"
type input "[PHONE_NUMBER]"
select select "CA"
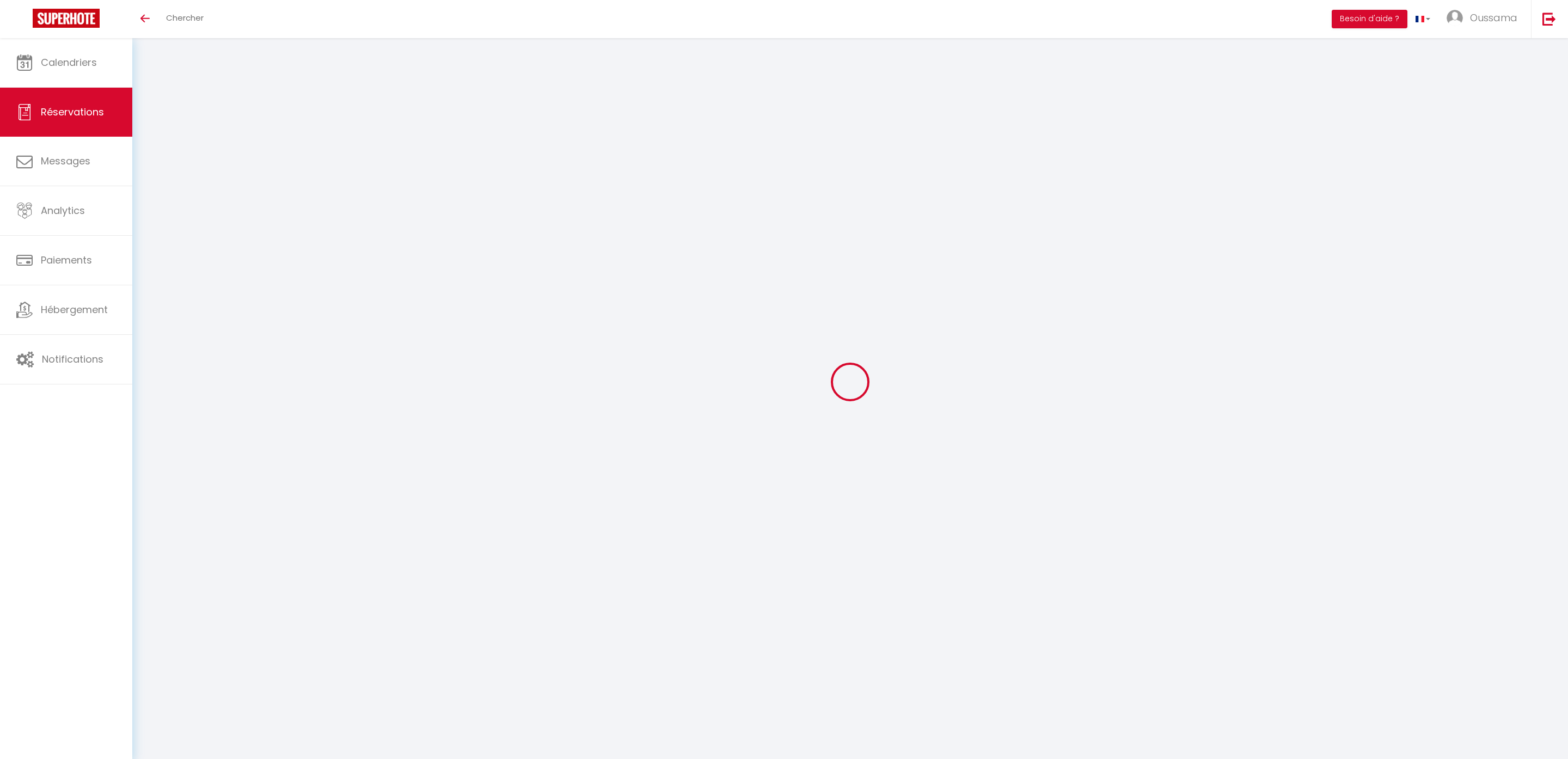
type input "24.62"
type input "2.46"
select select "44367"
select select "1"
type input "[DATE] Août 2025"
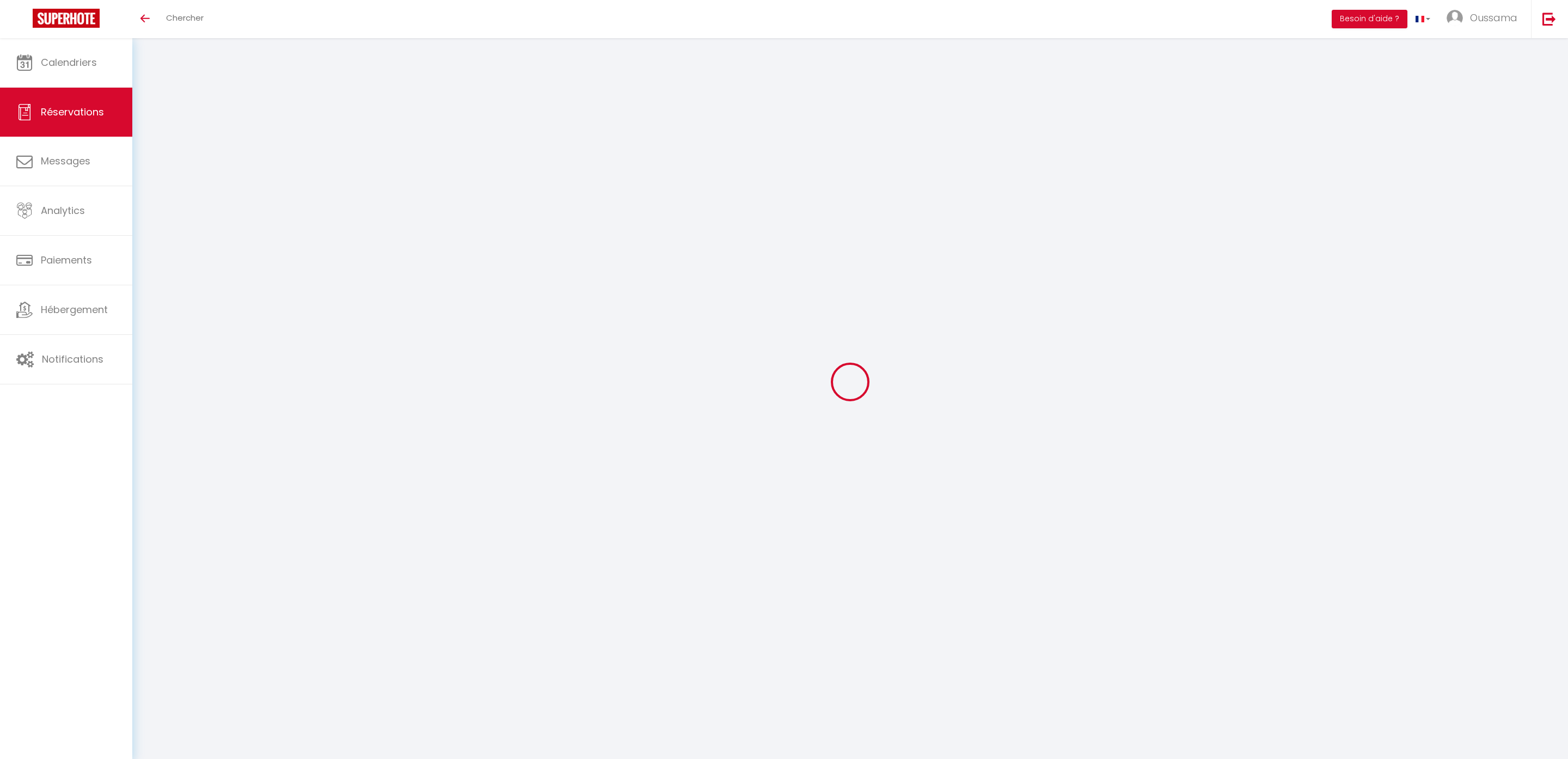
select select
type input "Mer 13 Août 2025"
select select
type input "1"
select select "12"
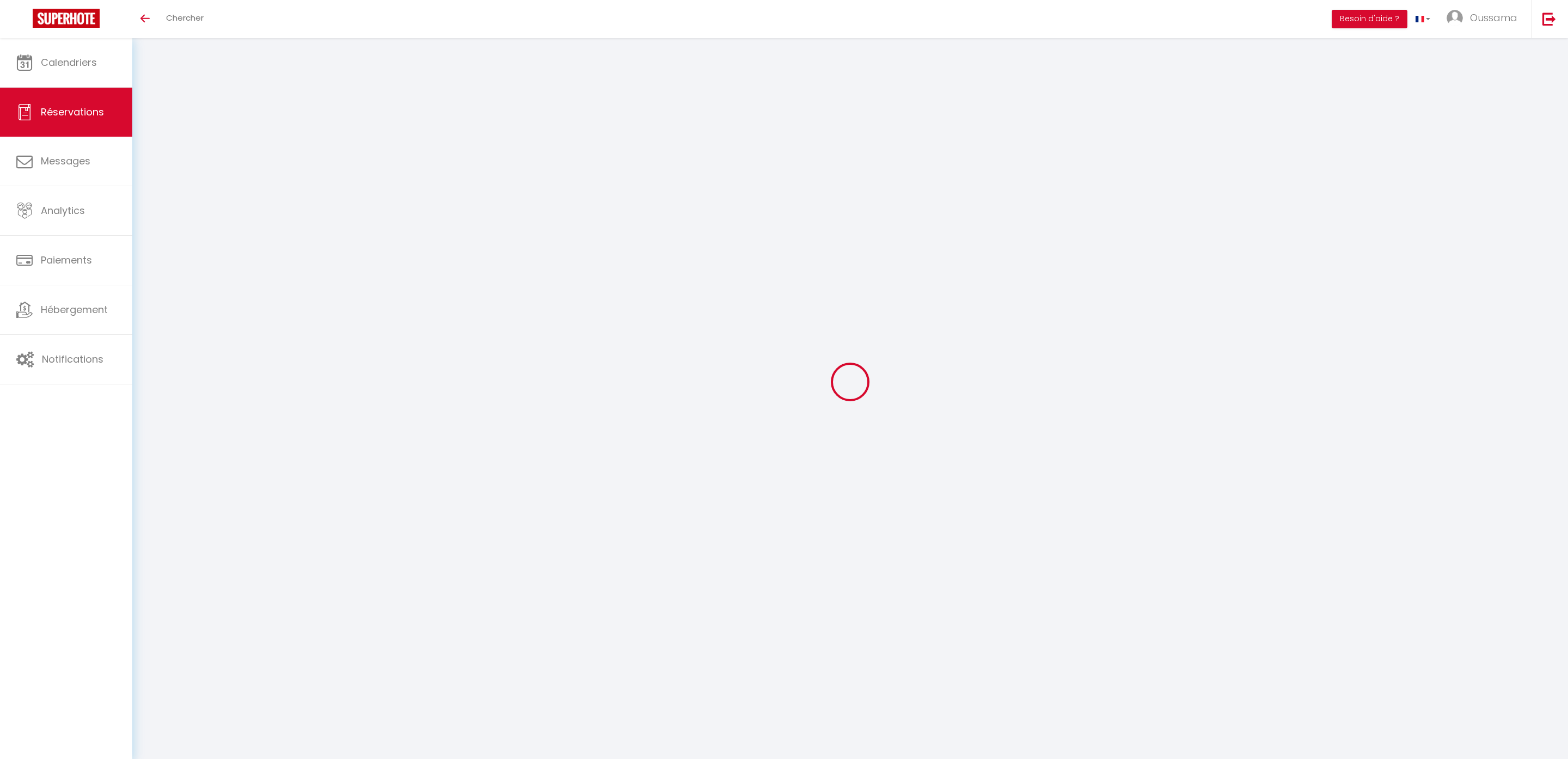
select select
type input "123.12"
checkbox input "false"
type input "0"
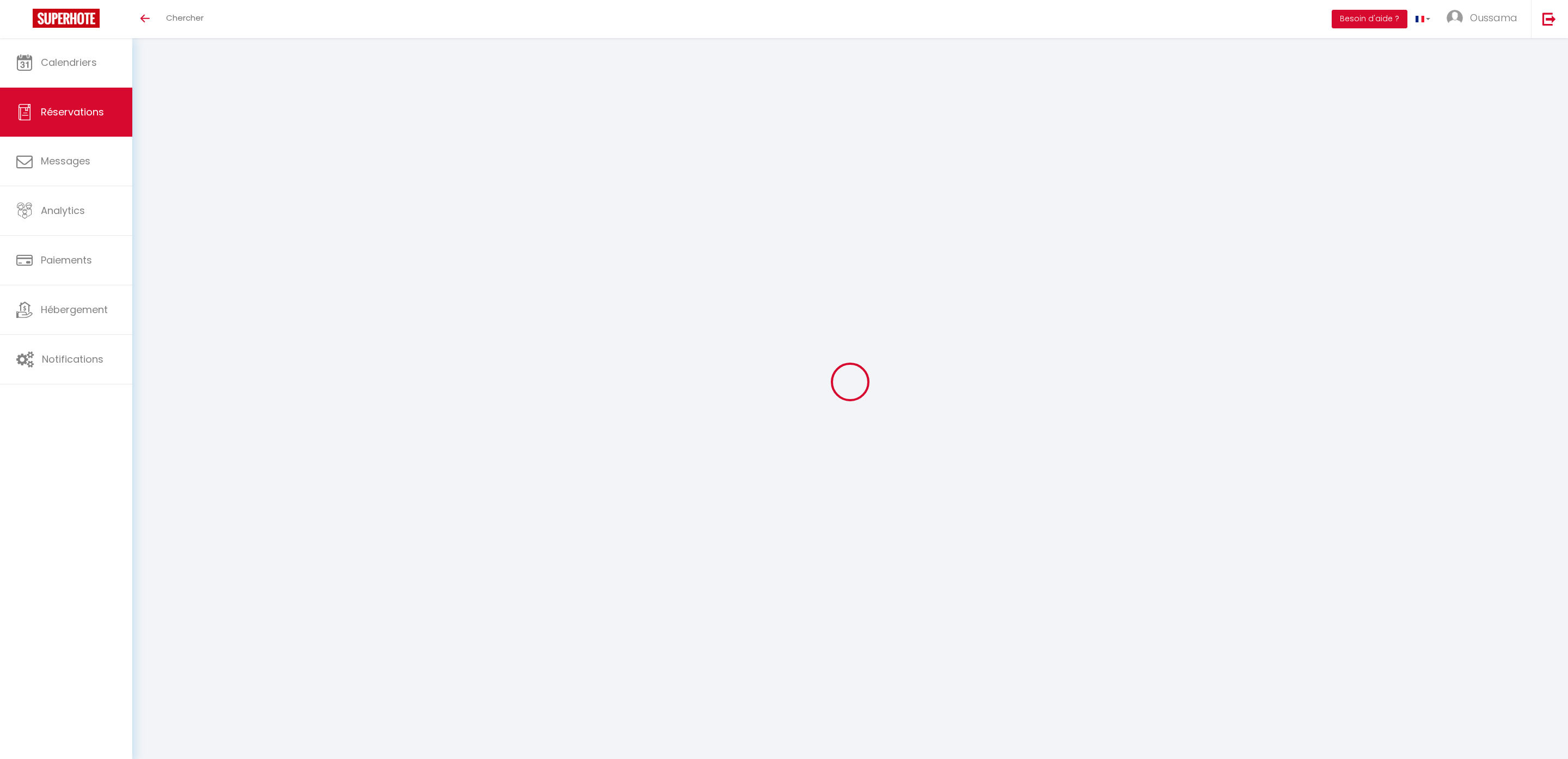
type input "0"
select select
select select "14"
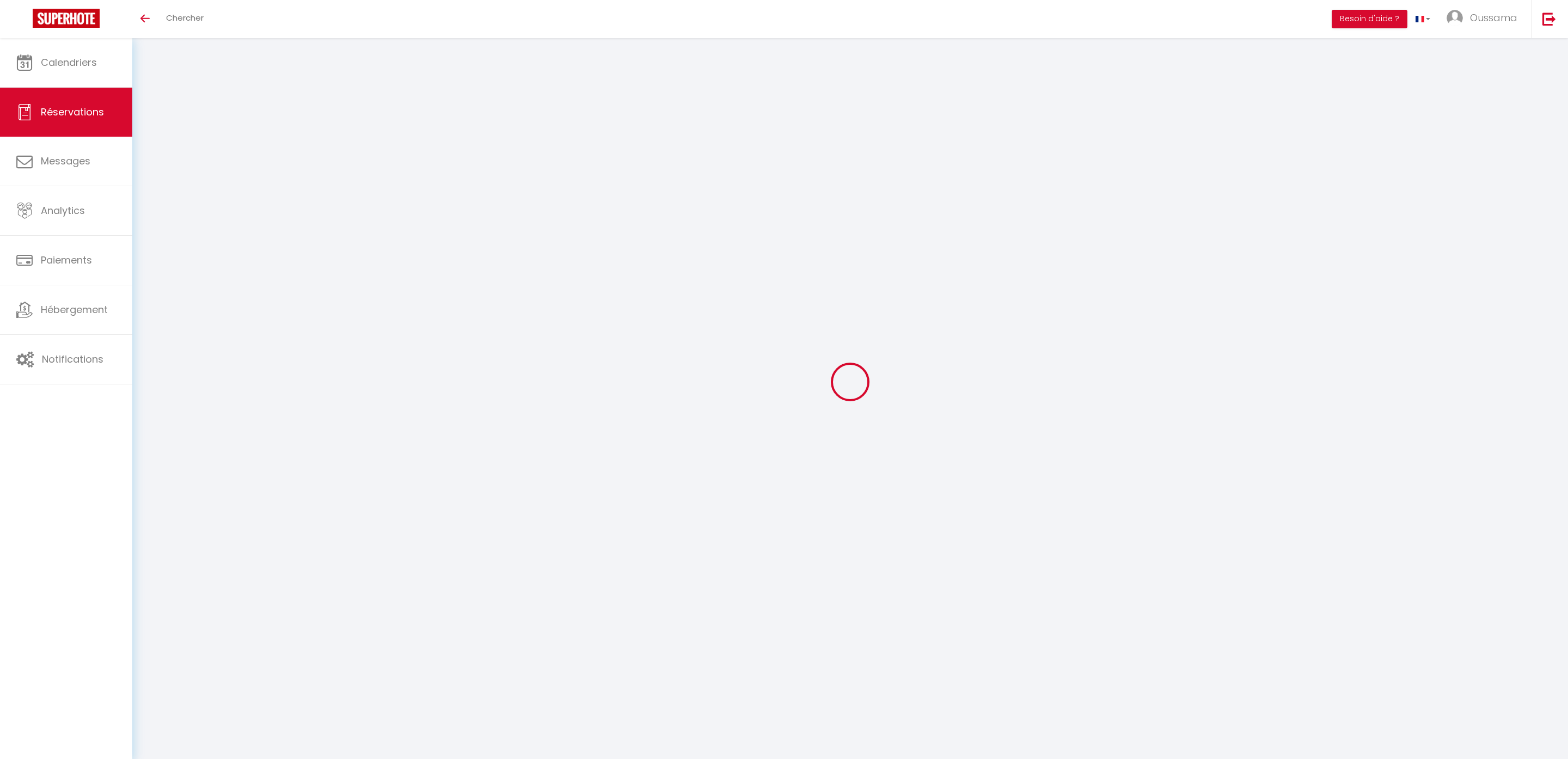
checkbox input "false"
select select
checkbox input "false"
select select
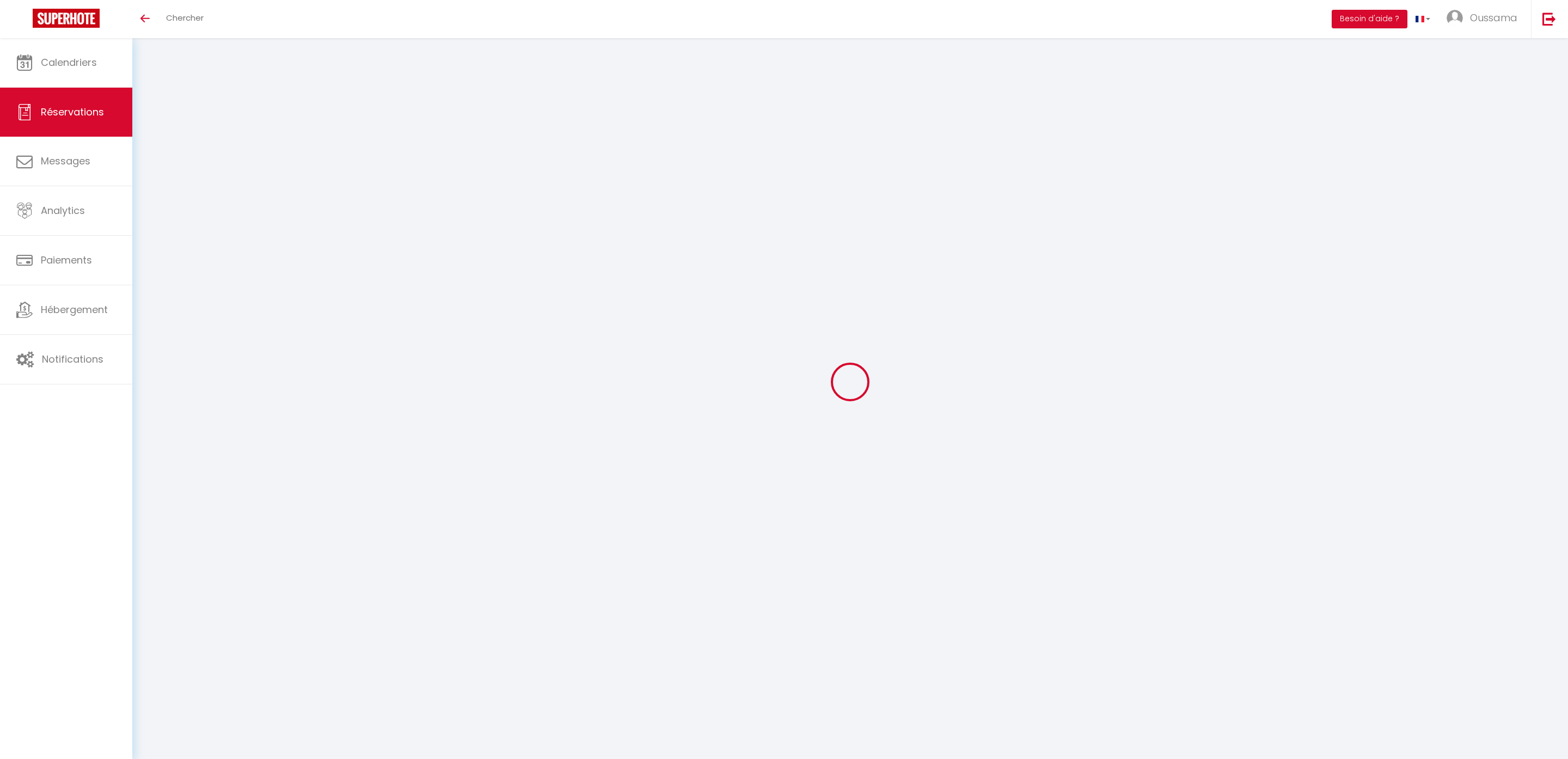
select select
checkbox input "false"
select select
checkbox input "false"
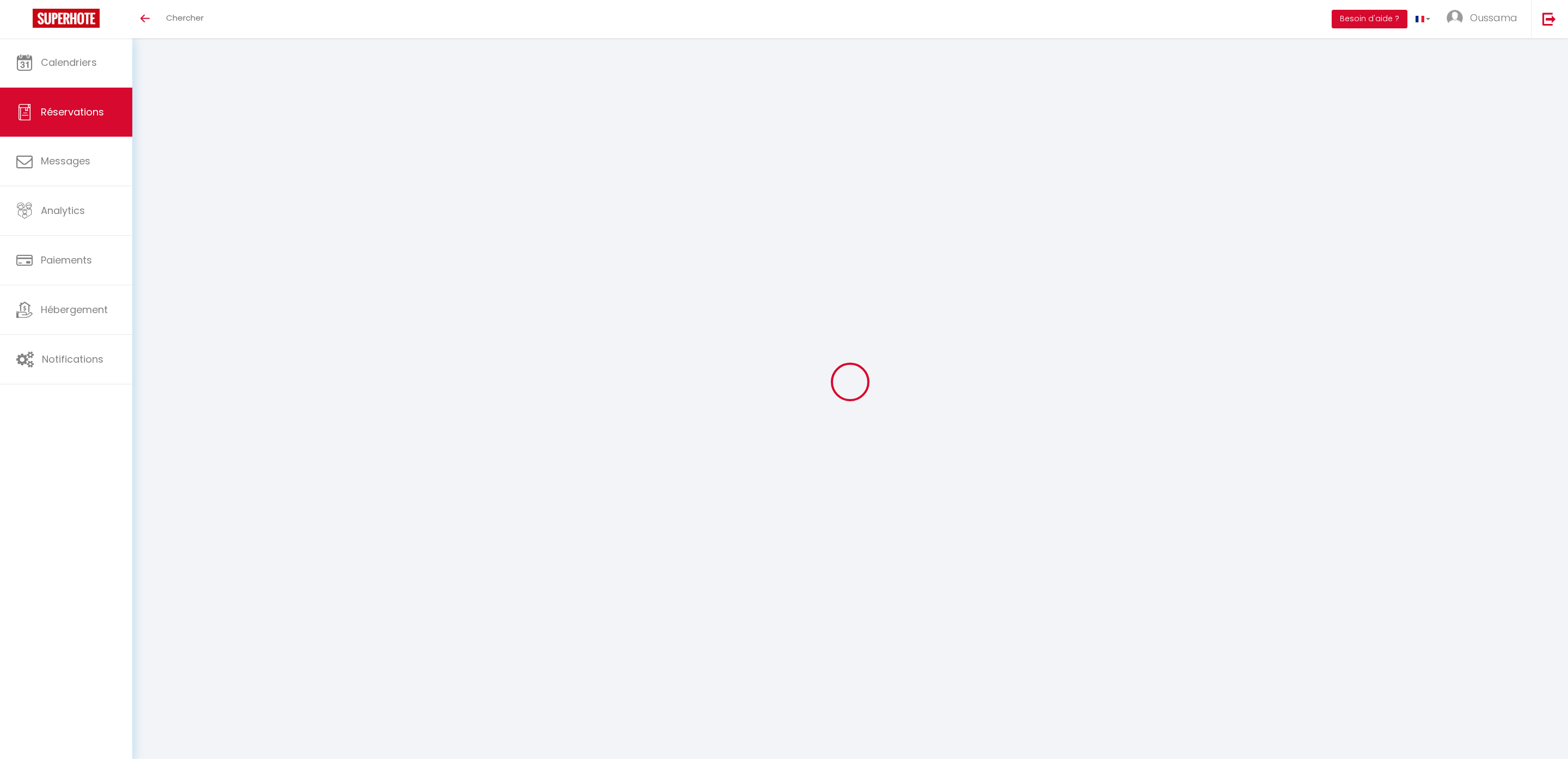
select select
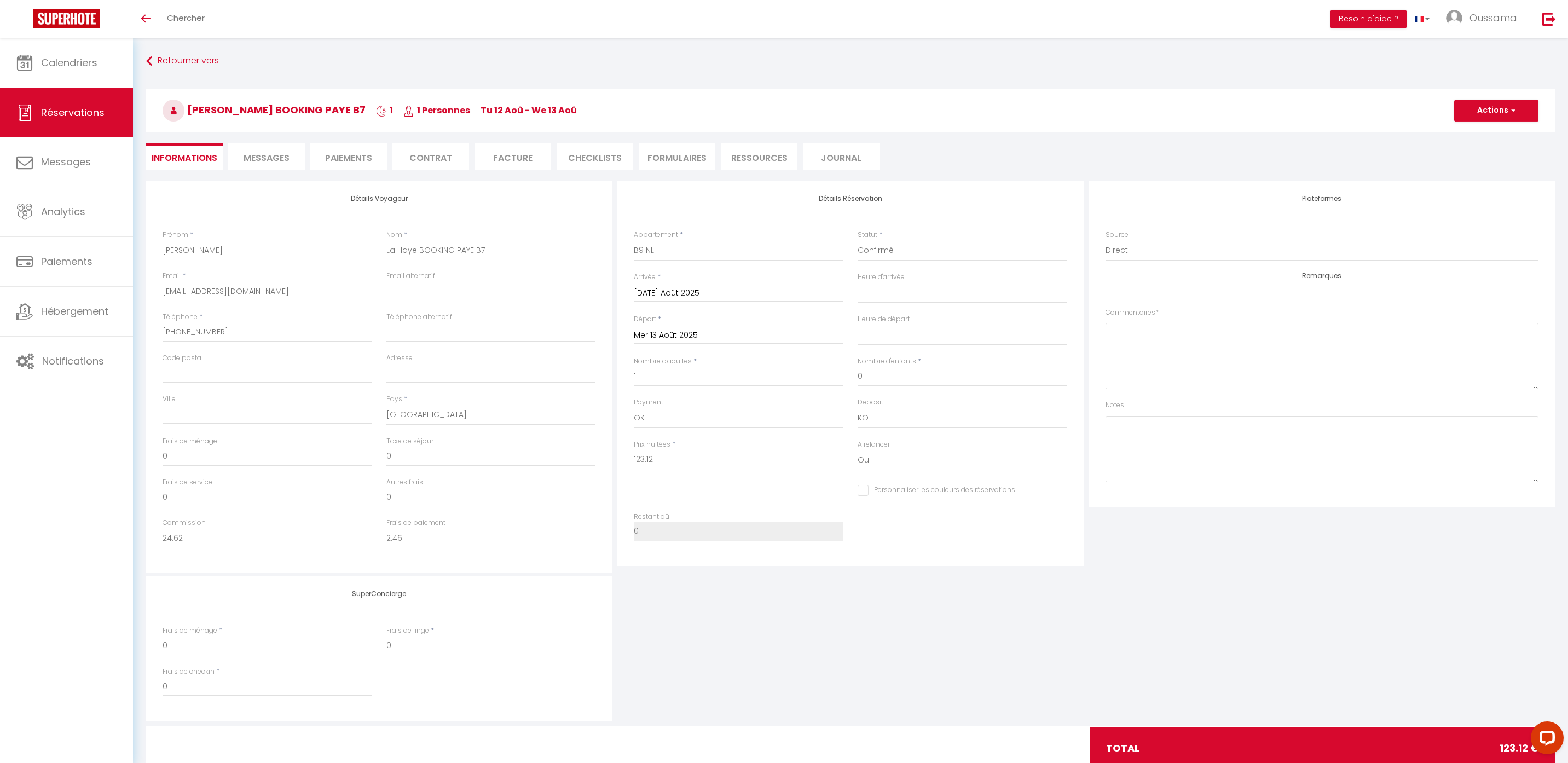
click at [264, 155] on span "Messages" at bounding box center [266, 158] width 46 height 12
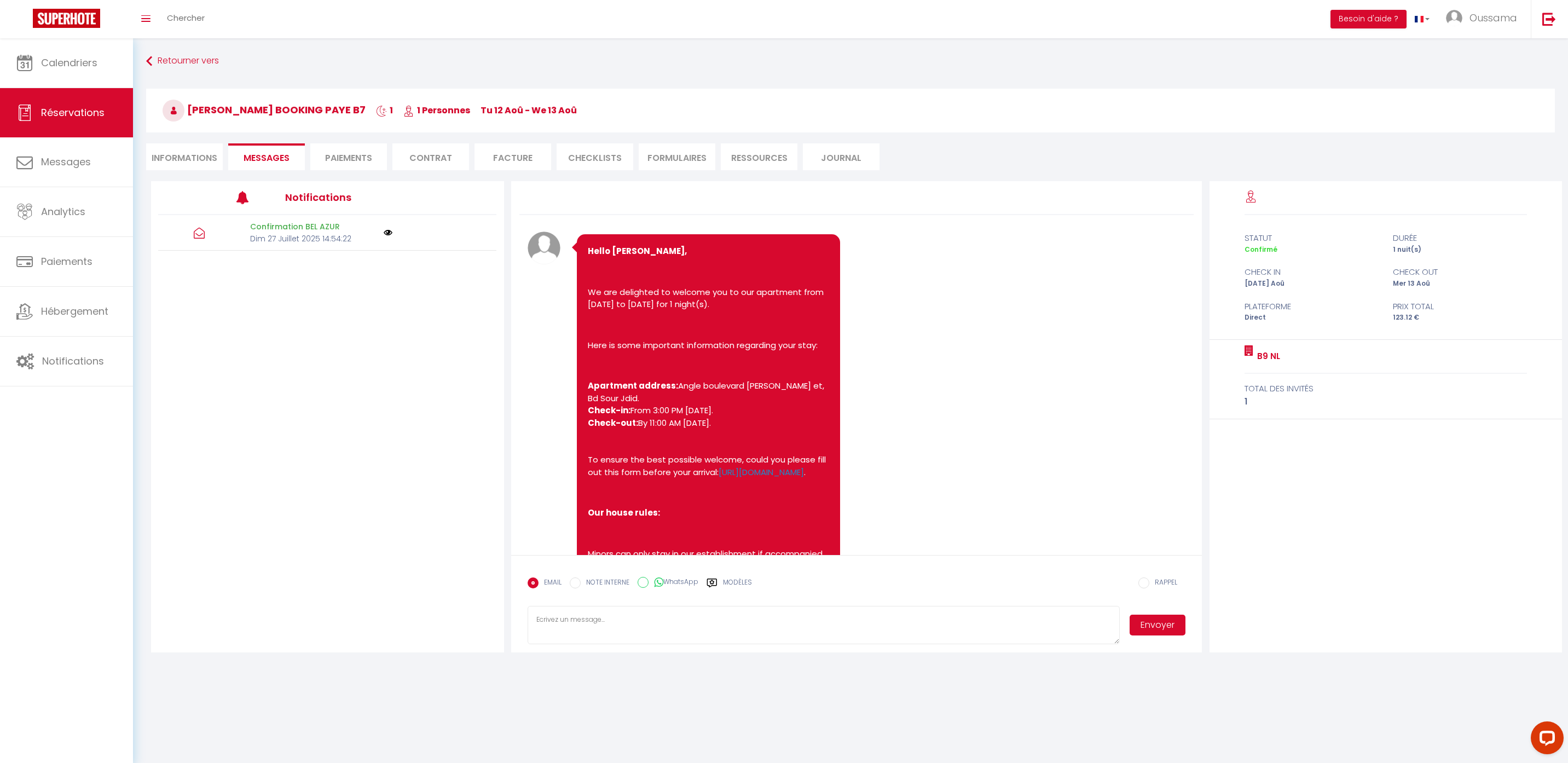
click at [643, 580] on input "WhatsApp" at bounding box center [643, 582] width 11 height 11
radio input "true"
radio input "false"
click at [739, 583] on label "Modèles" at bounding box center [737, 587] width 29 height 19
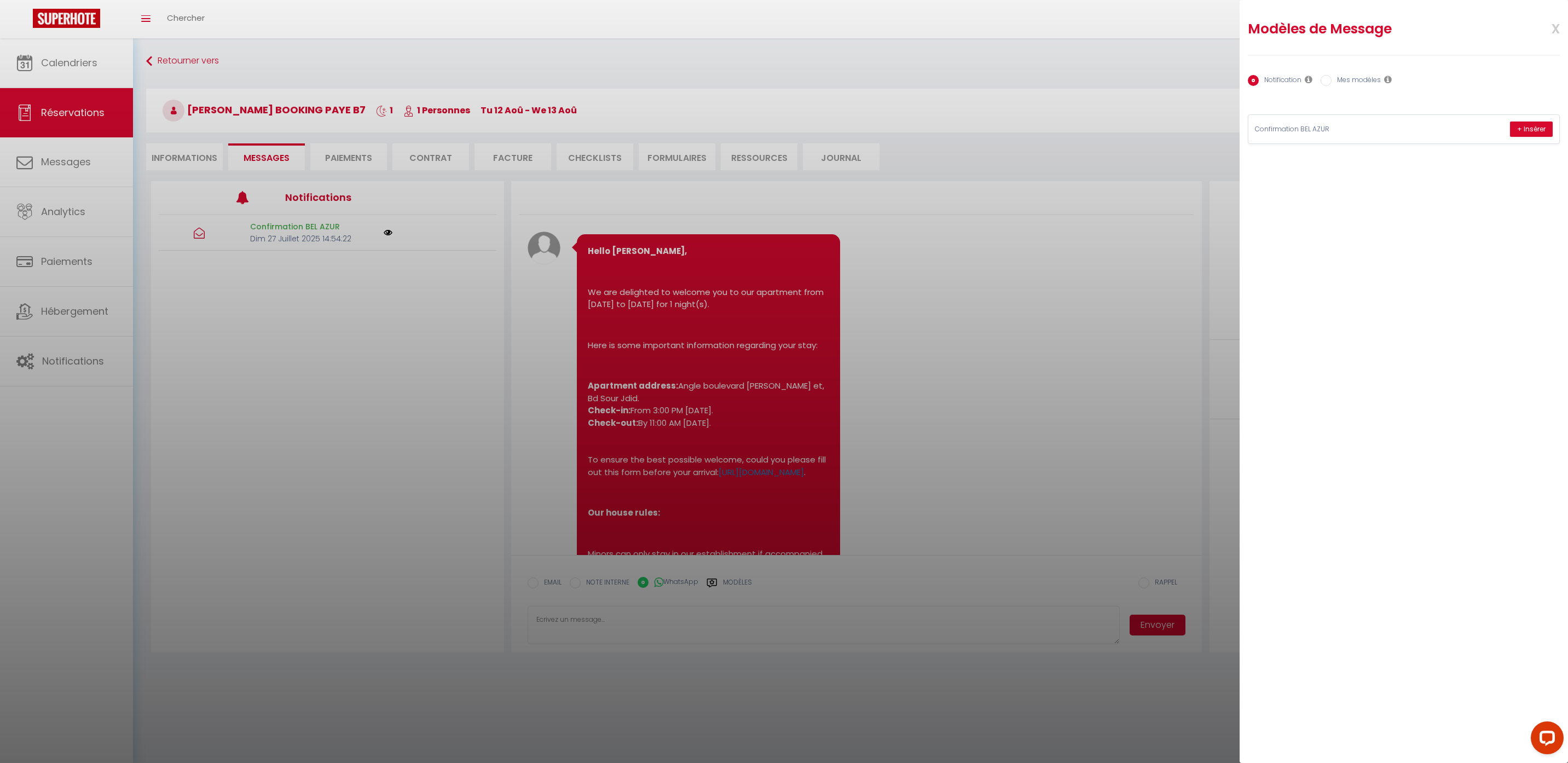
click at [1361, 82] on label "Mes modèles" at bounding box center [1357, 81] width 49 height 12
click at [1332, 82] on input "Mes modèles" at bounding box center [1326, 80] width 11 height 11
radio input "true"
radio input "false"
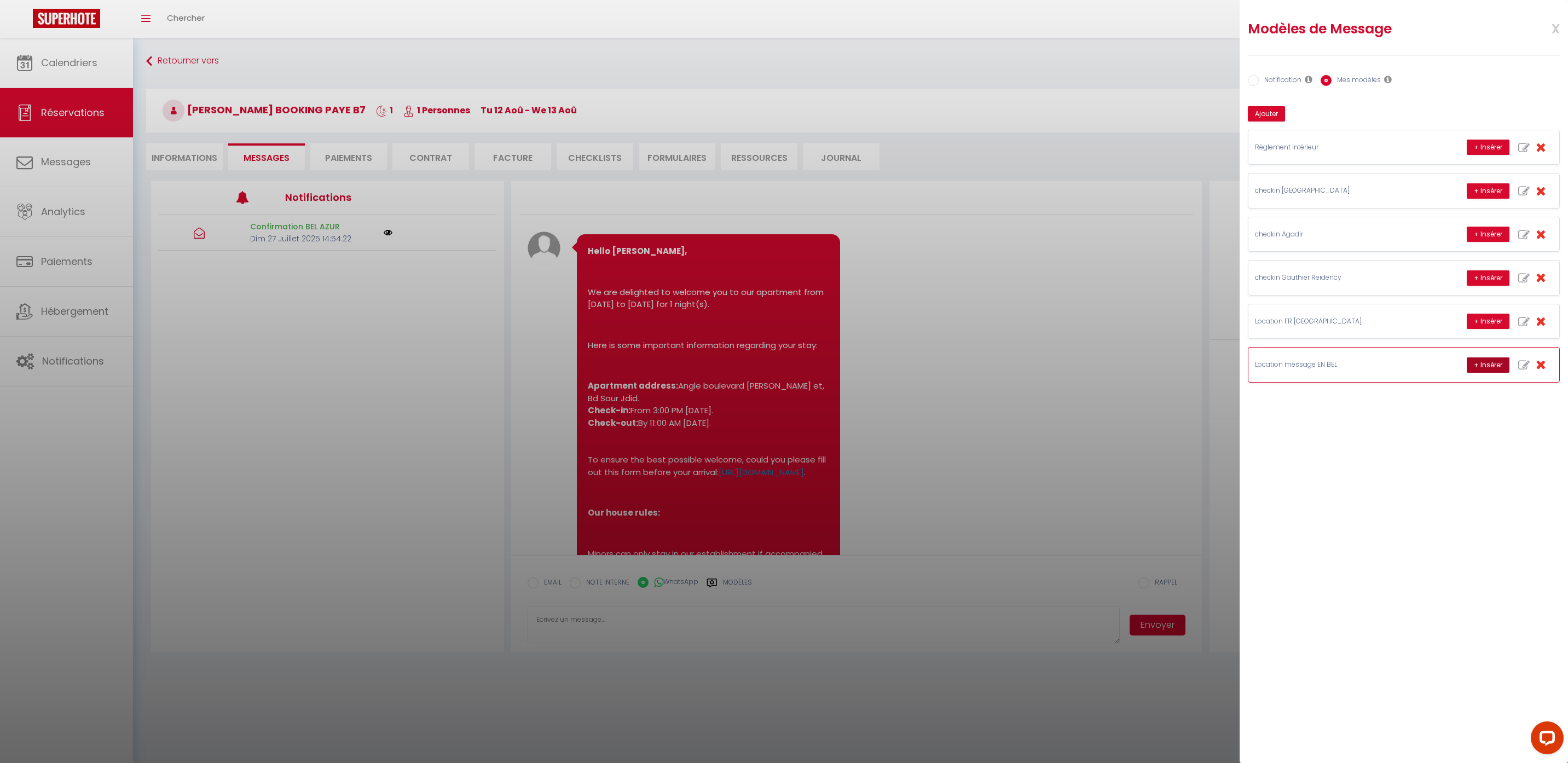
click at [1490, 364] on button "+ Insérer" at bounding box center [1488, 365] width 43 height 16
type textarea "Hello Nicolas, this is Williams from Thecasaedition, the apartment that you boo…"
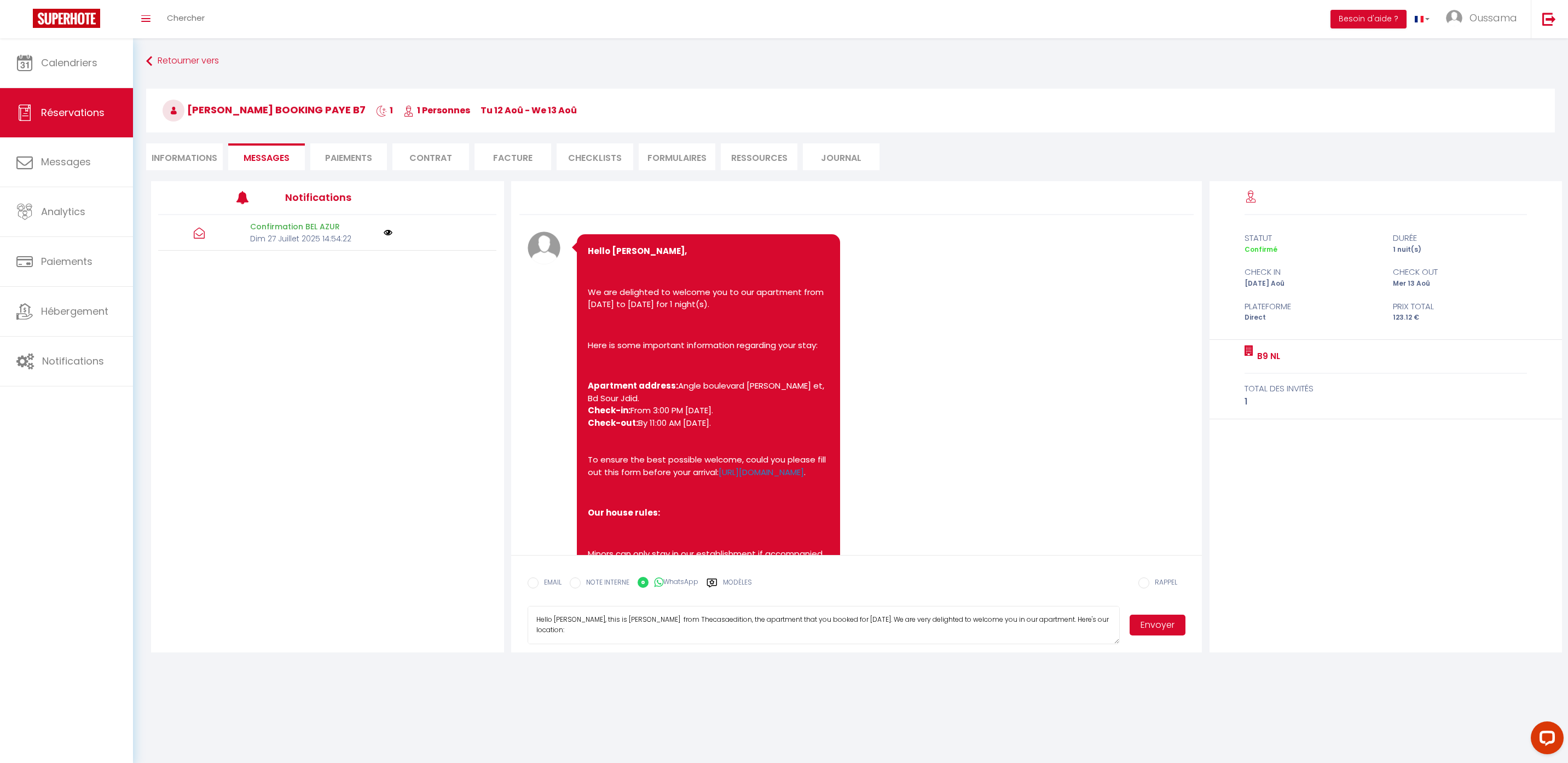
click at [1166, 624] on button "Envoyer" at bounding box center [1157, 625] width 56 height 21
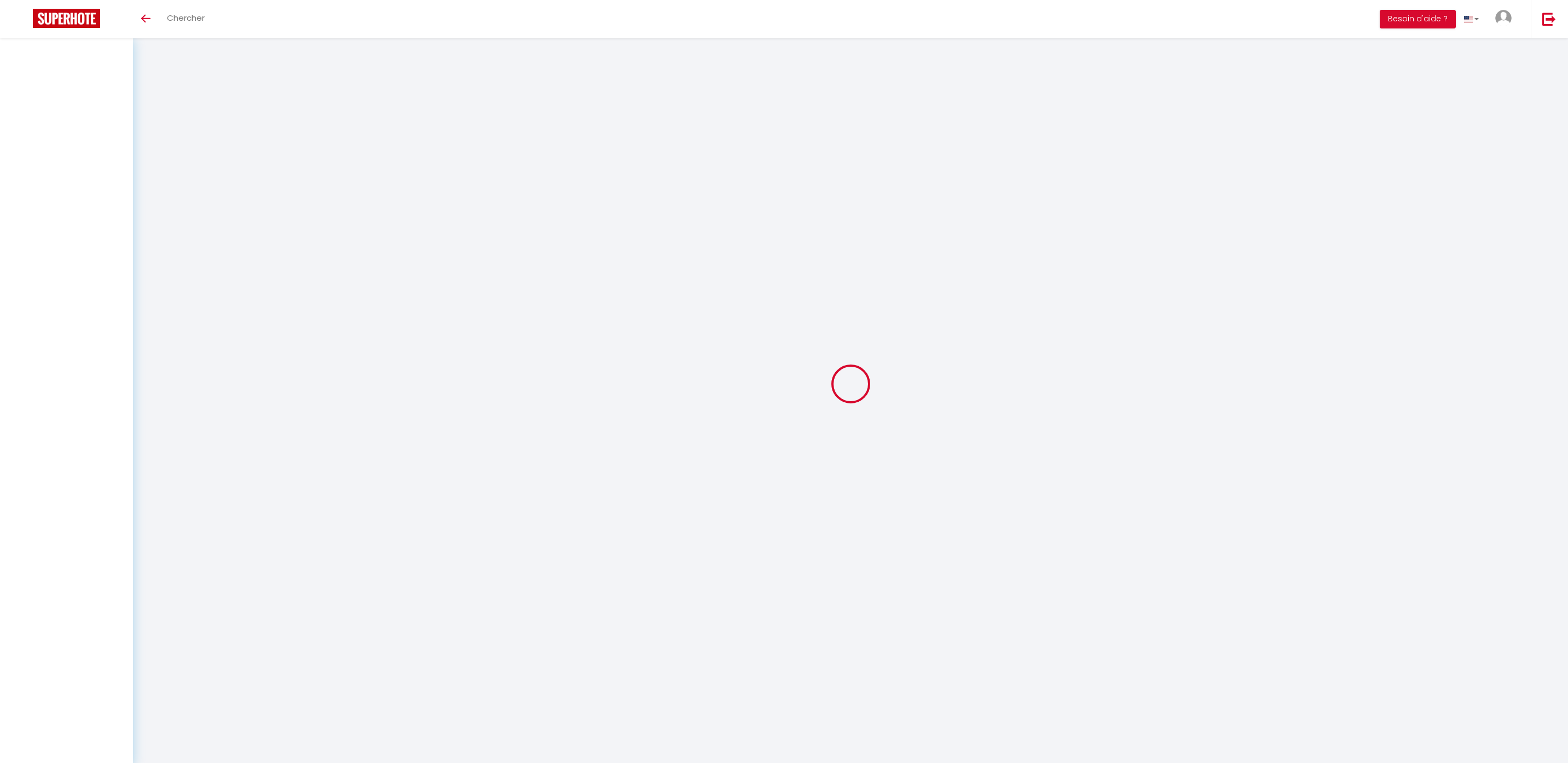
select select
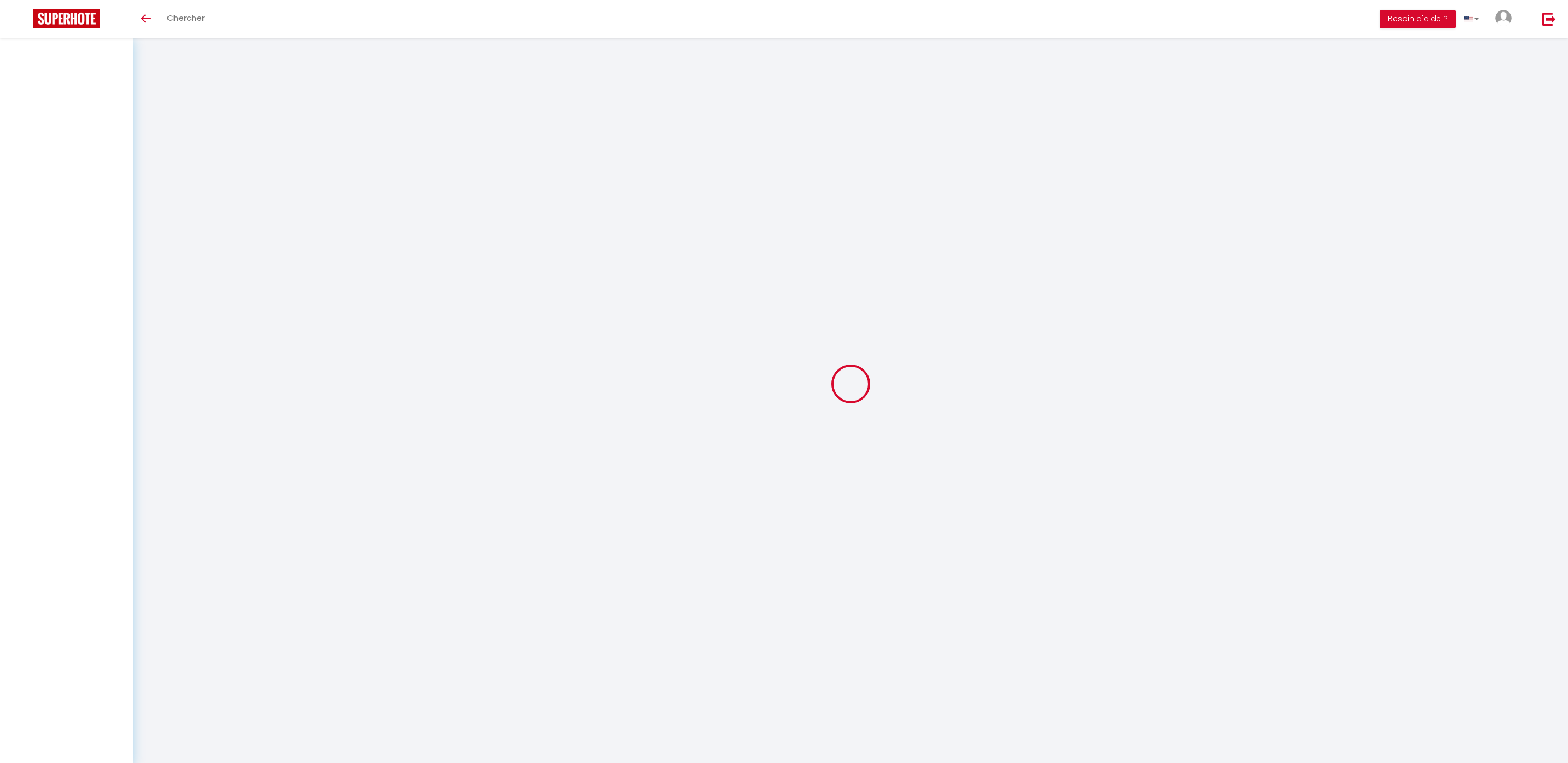
select select
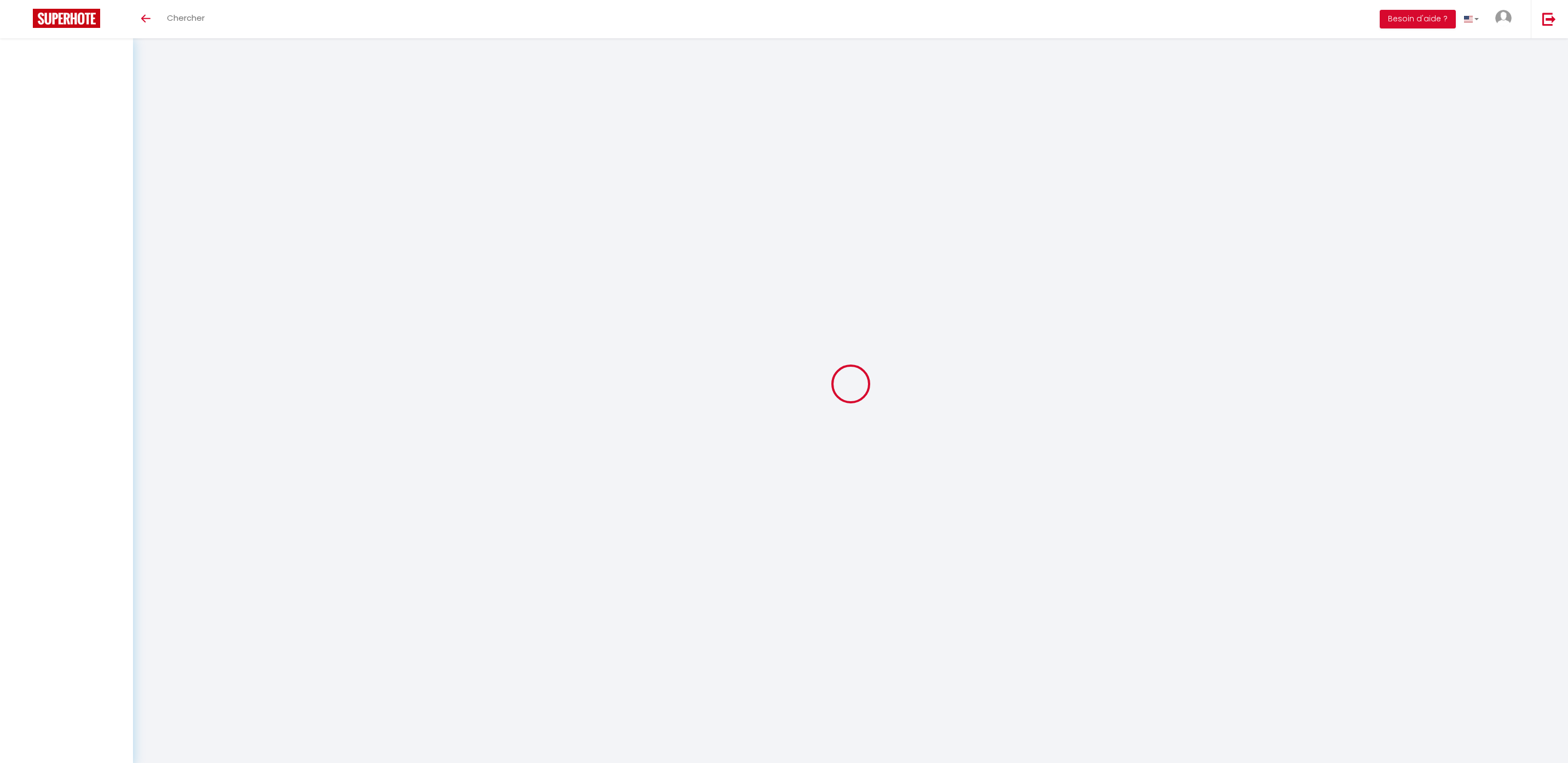
checkbox input "false"
select select
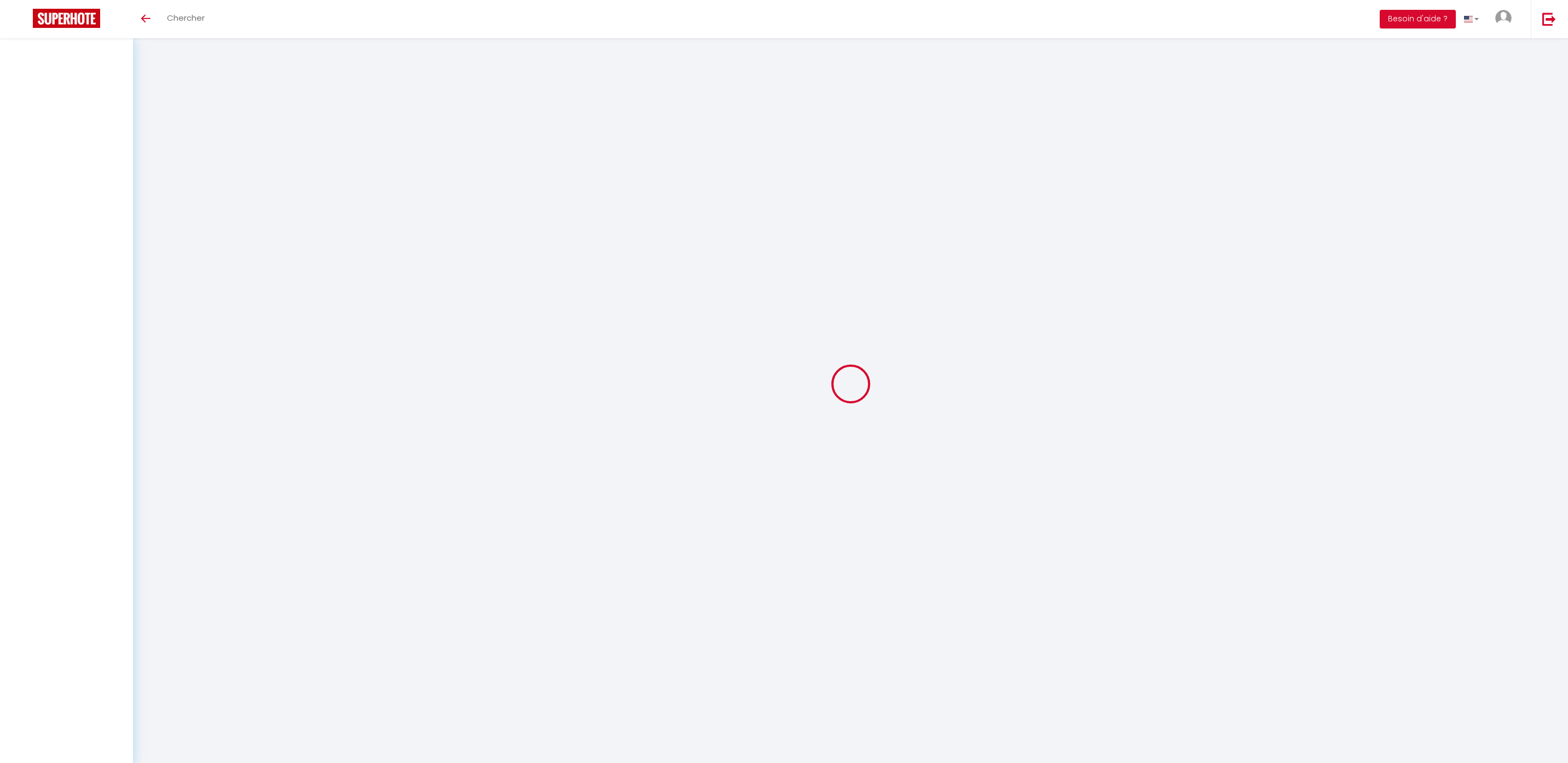
select select
checkbox input "false"
select select
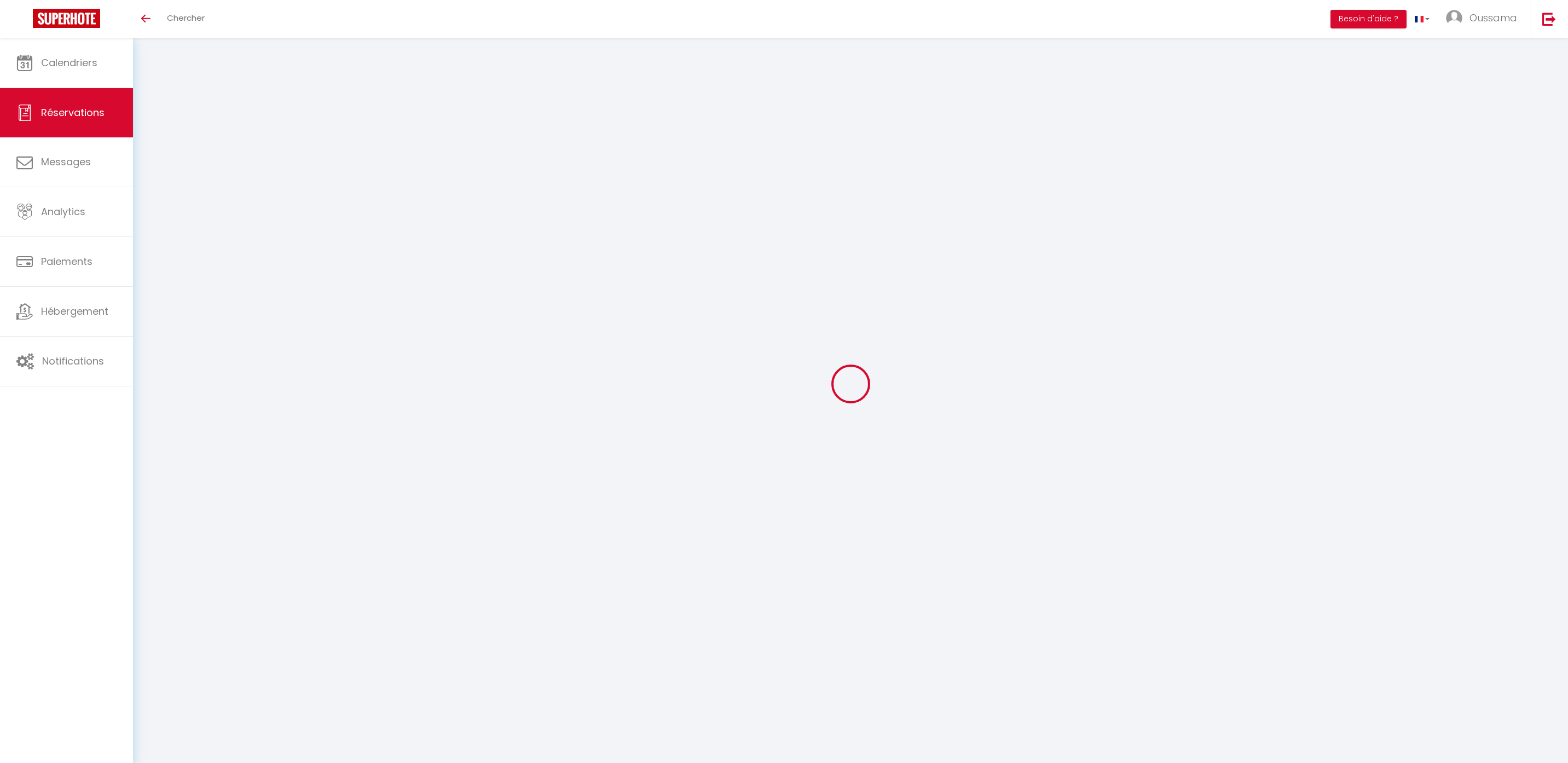
type input "Hiba"
type input "Laghrabi"
type input "y6o8xts79ltllirpeyr4tdhmeb3v@reply.superhote.com"
type input "+33768007920"
select select
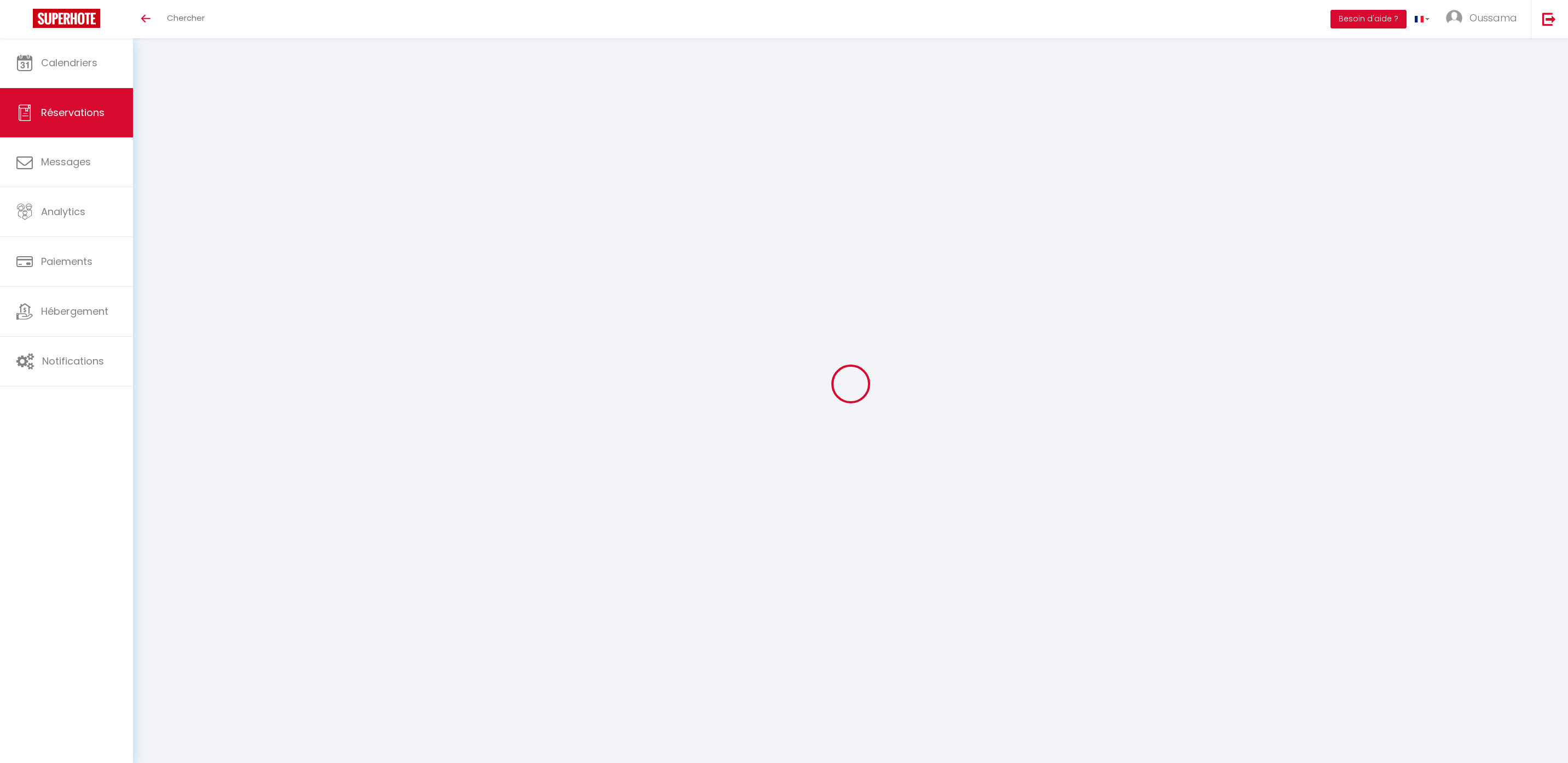
type input "40.5"
select select "44369"
select select "1"
select select
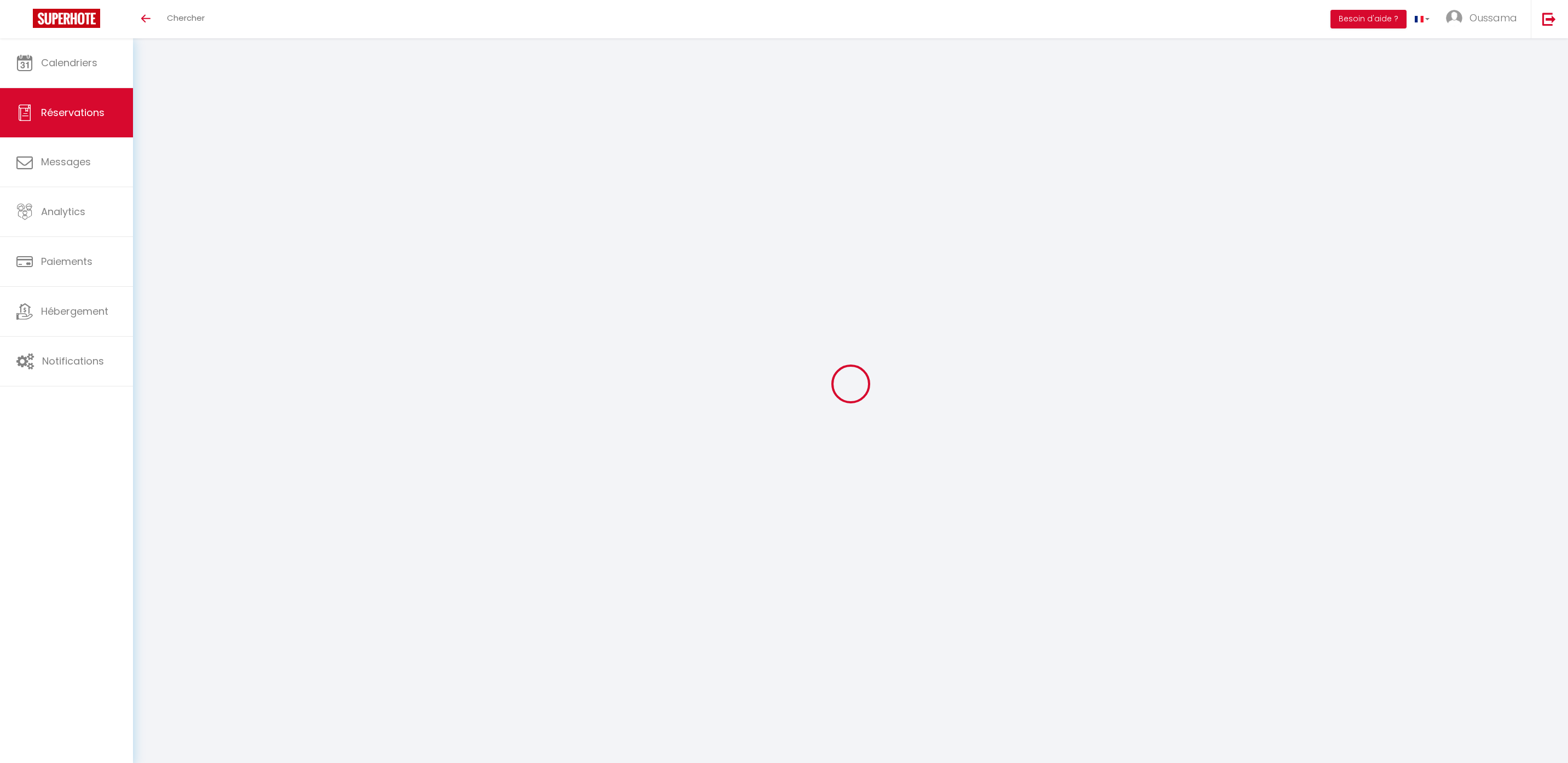
type input "1"
select select "12"
select select
type input "270"
checkbox input "false"
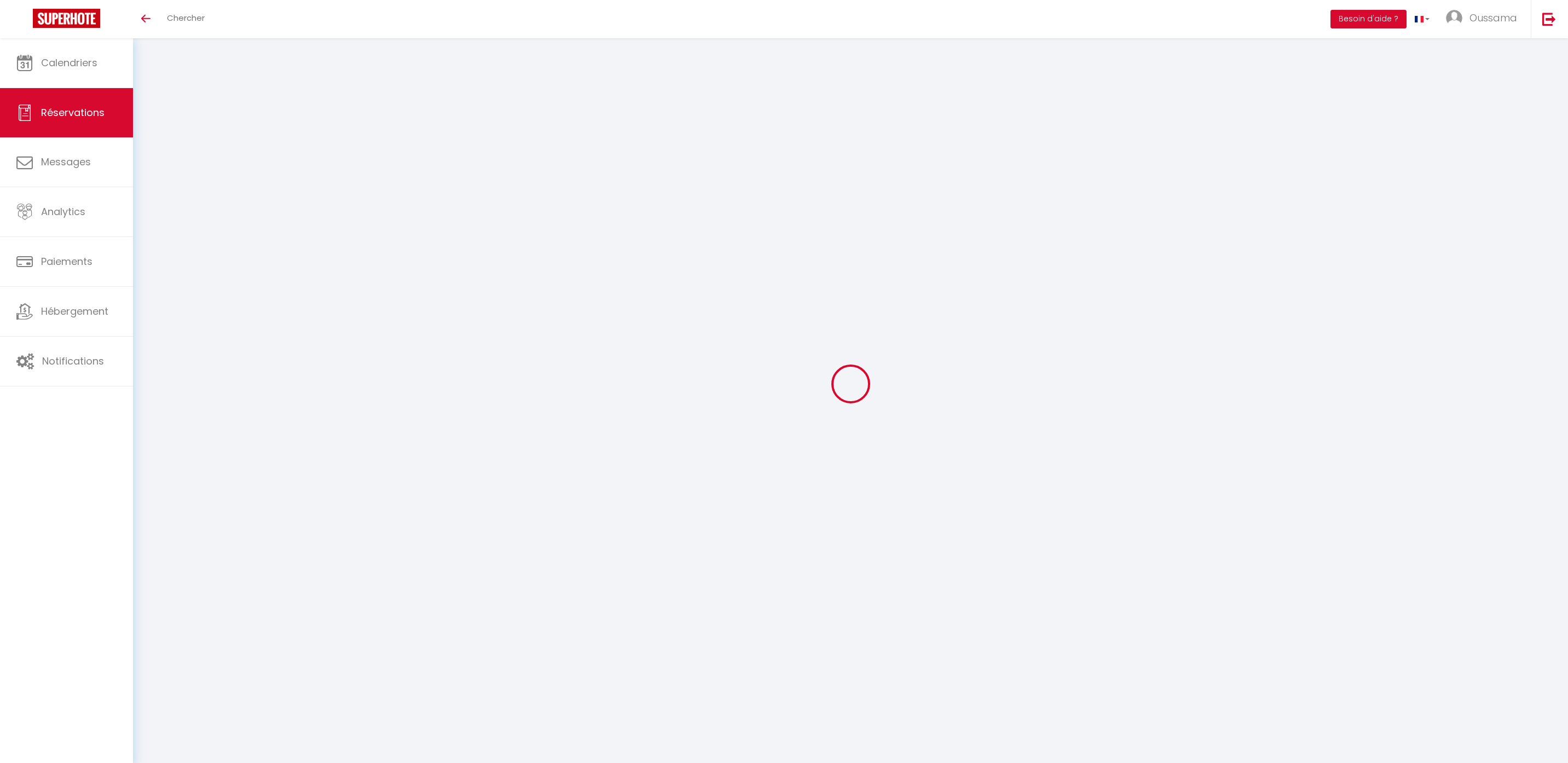
type input "0"
select select "1"
type input "0"
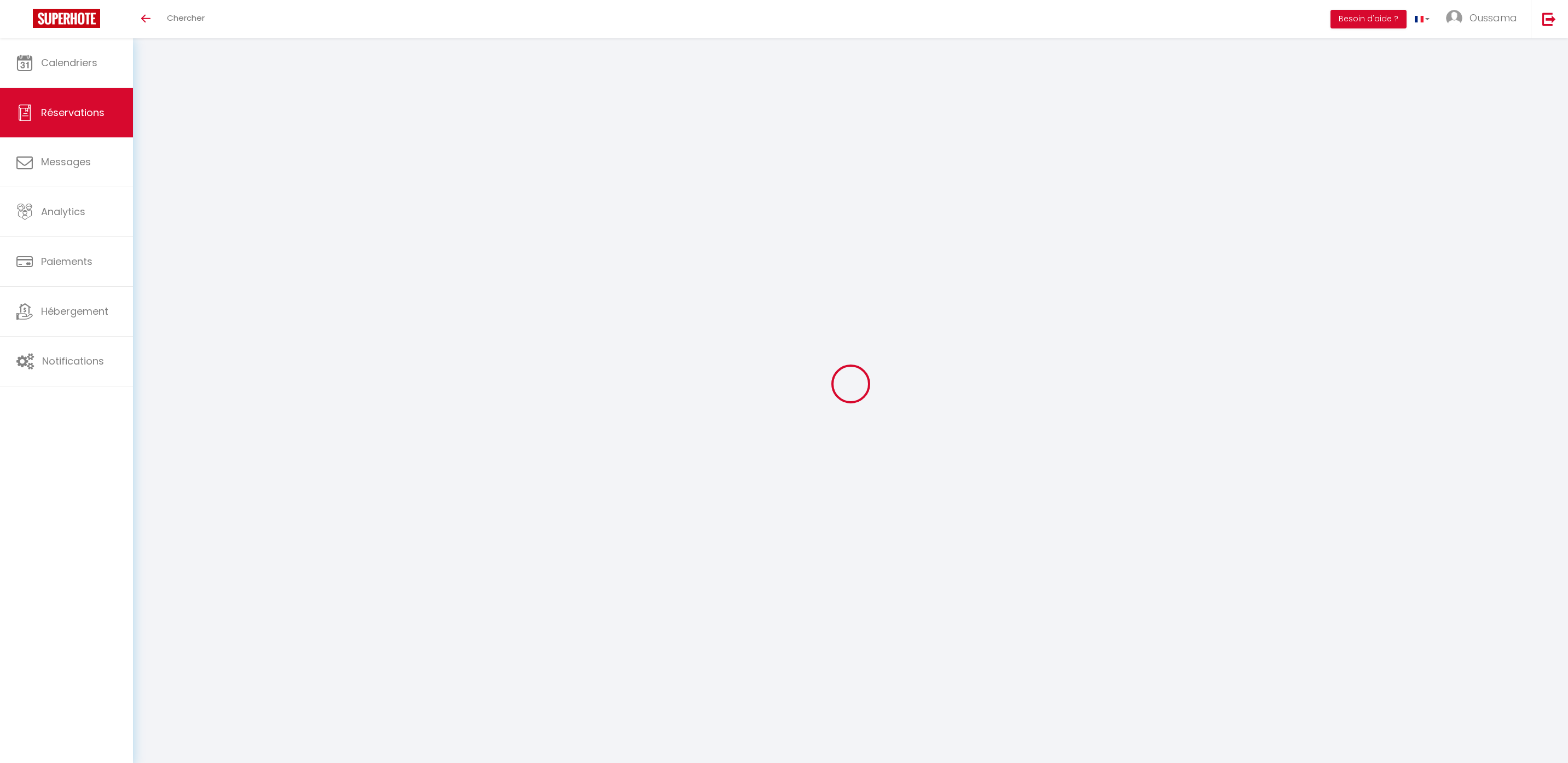
select select
select select "15"
checkbox input "false"
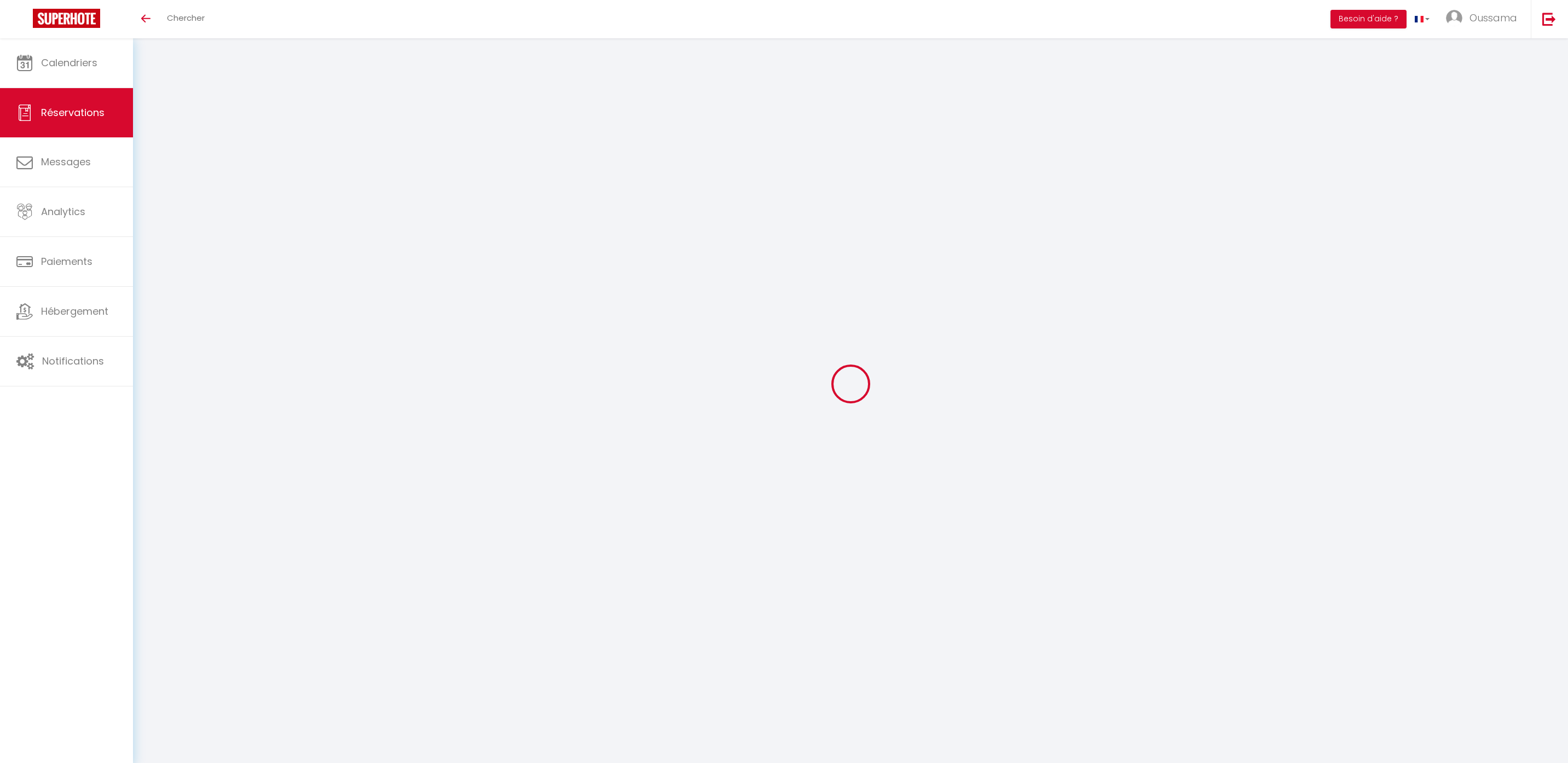
select select
checkbox input "false"
select select
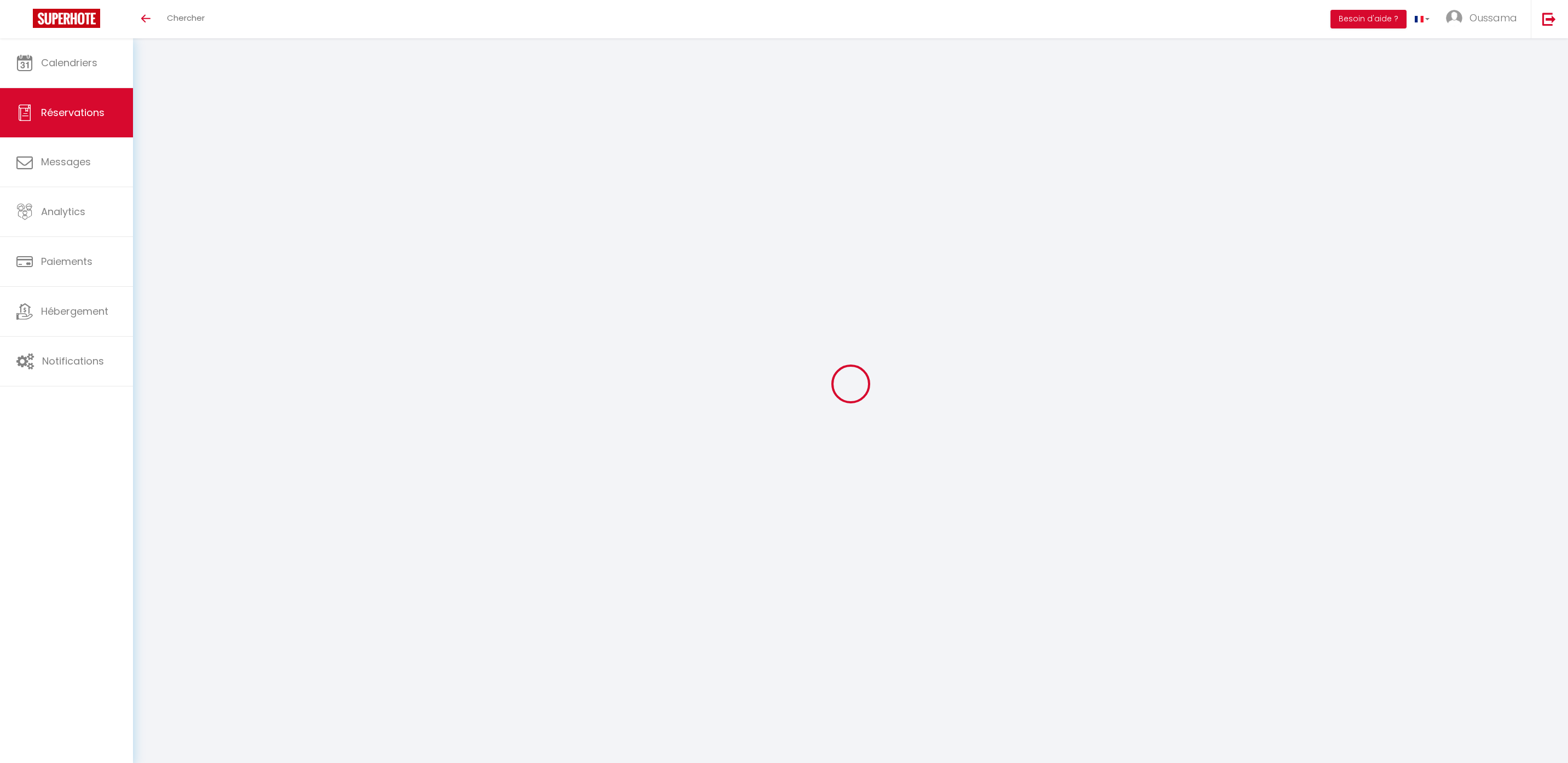
select select
checkbox input "false"
select select
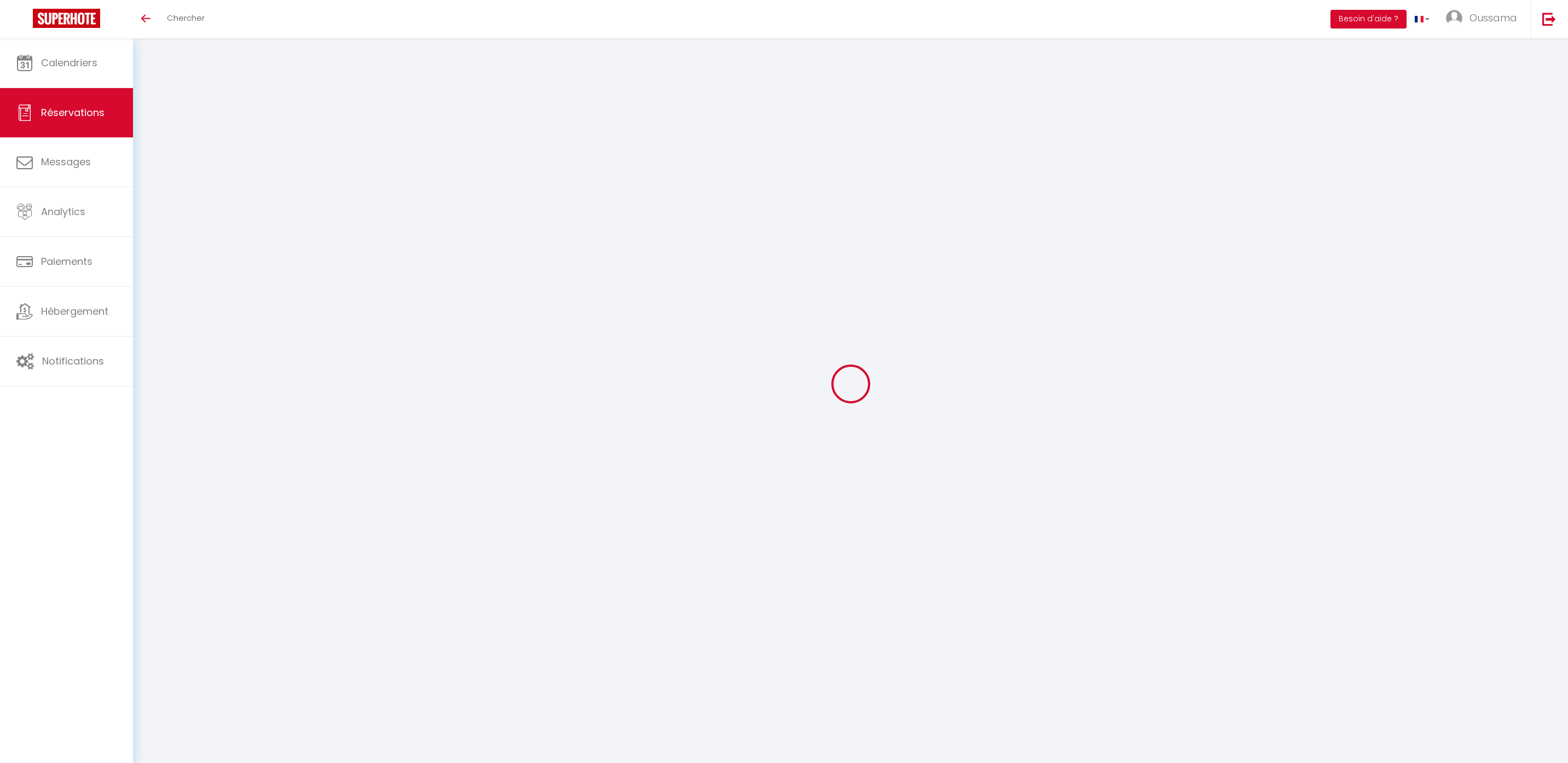
select select
checkbox input "false"
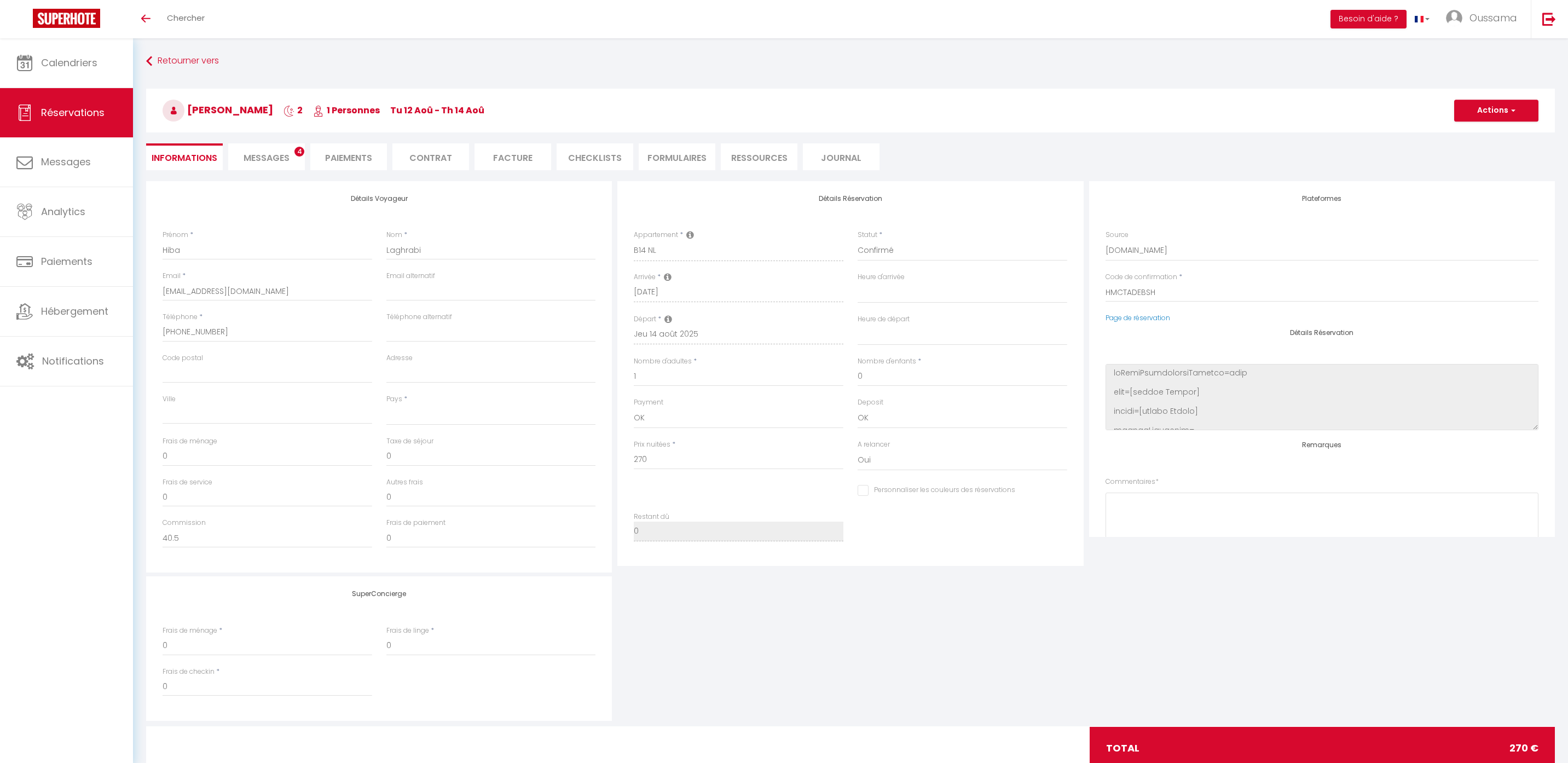
select select
checkbox input "false"
select select
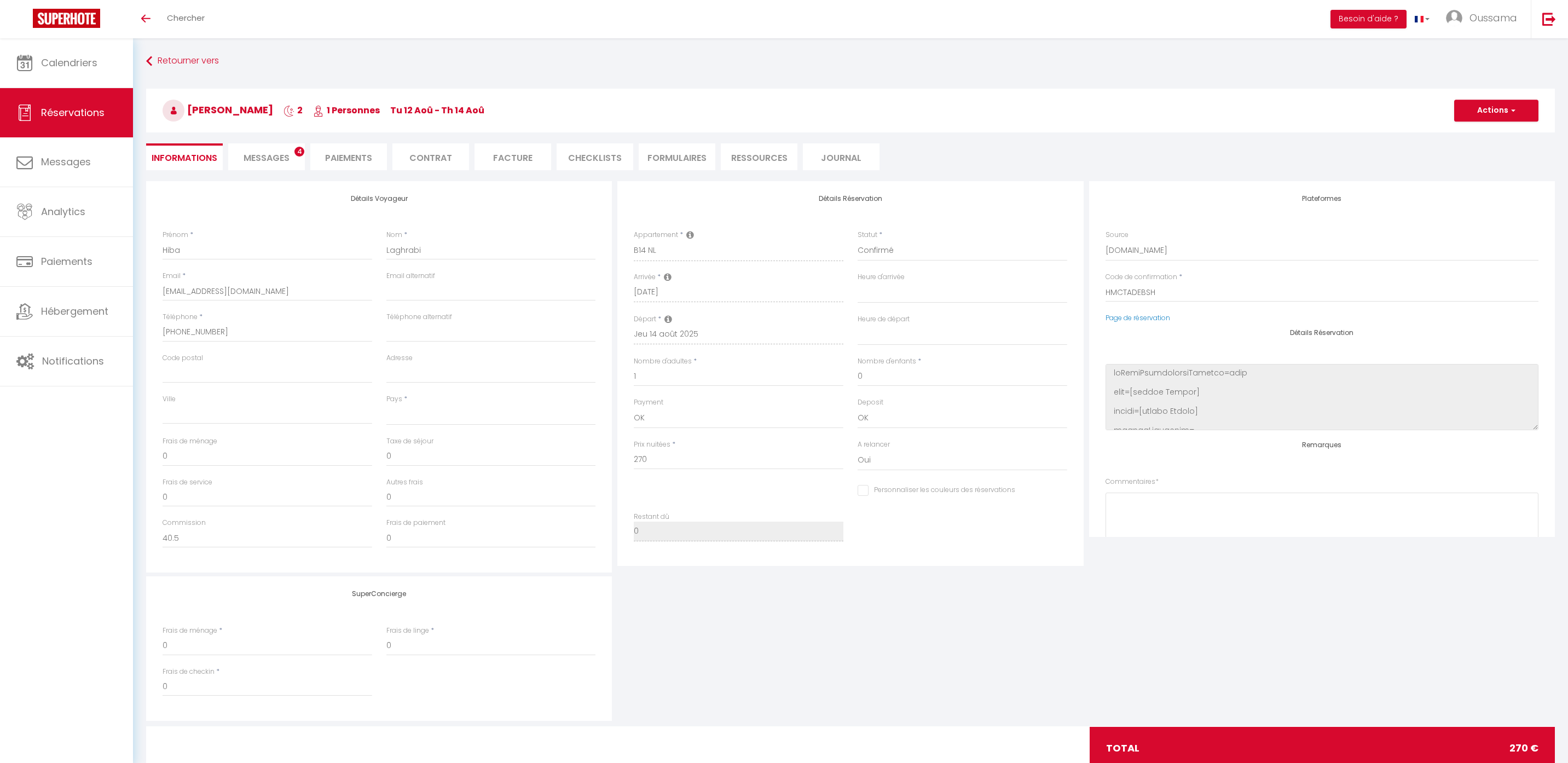
checkbox input "false"
select select
click at [258, 157] on span "Messages" at bounding box center [266, 158] width 46 height 12
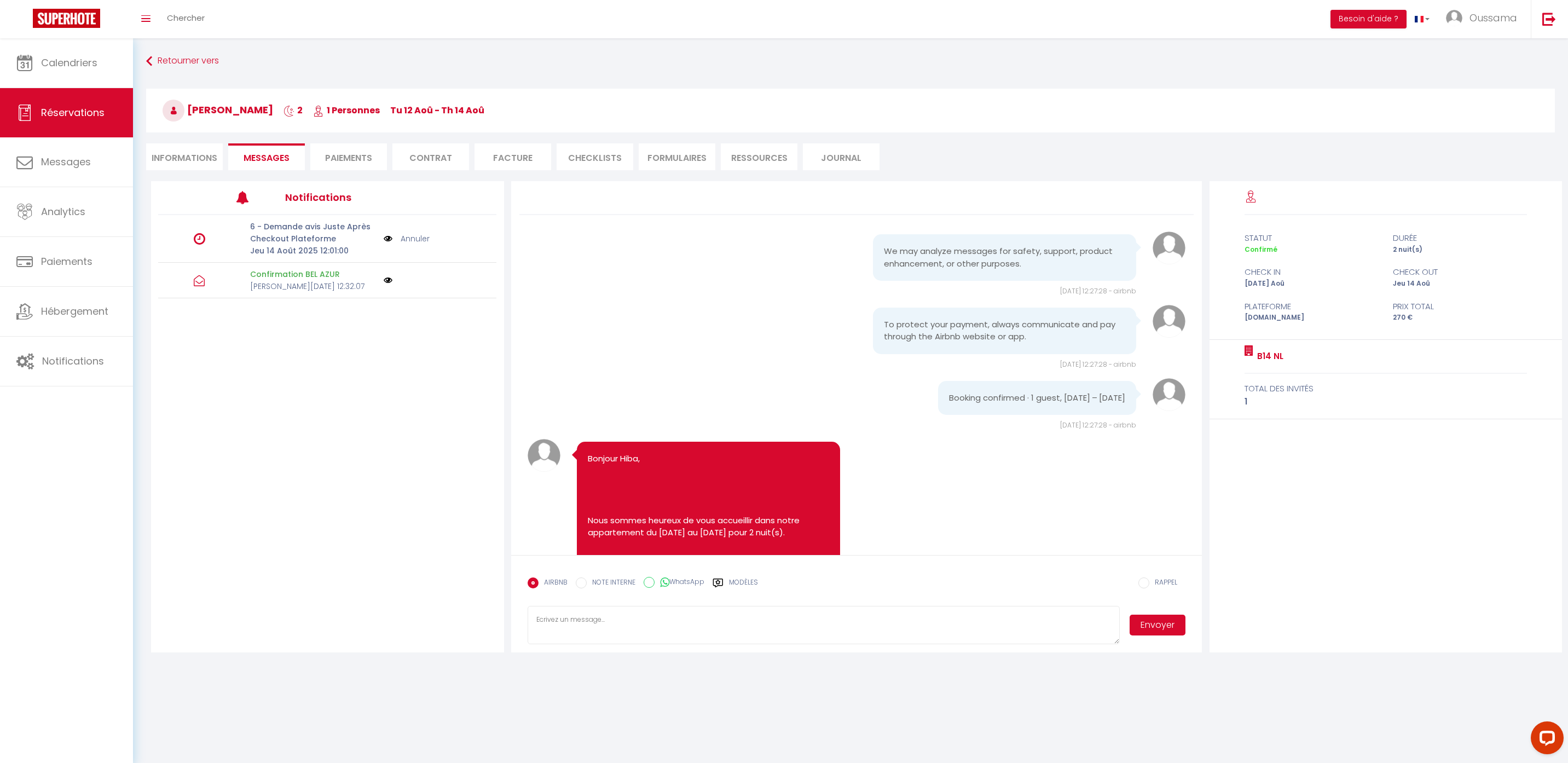
click at [665, 582] on icon at bounding box center [664, 582] width 9 height 11
click at [655, 582] on input "WhatsApp" at bounding box center [649, 582] width 11 height 11
radio input "true"
radio input "false"
click at [753, 582] on label "Modèles" at bounding box center [743, 587] width 29 height 19
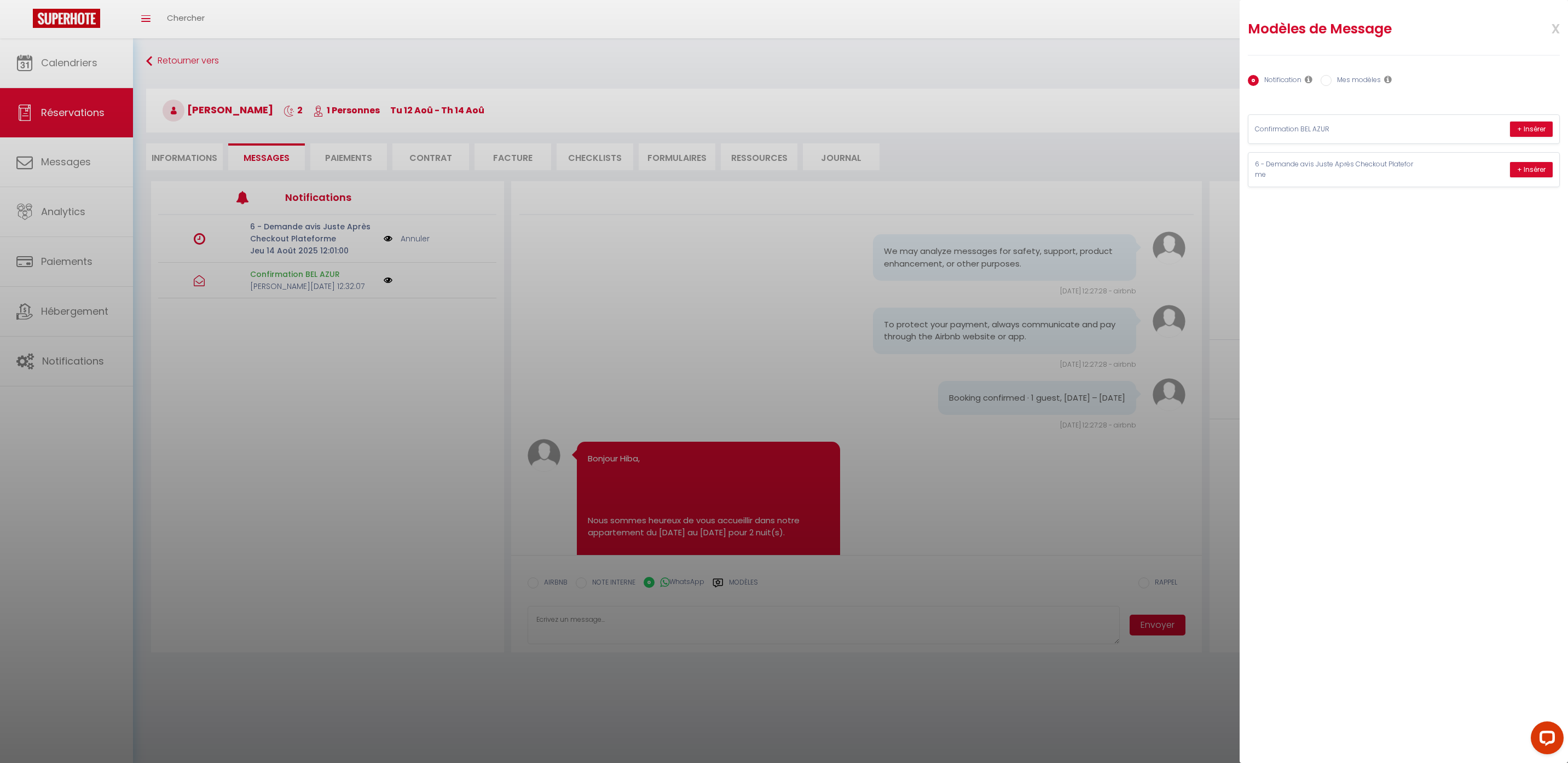
click at [1353, 77] on label "Mes modèles" at bounding box center [1357, 81] width 49 height 12
click at [1332, 77] on input "Mes modèles" at bounding box center [1326, 80] width 11 height 11
radio input "true"
radio input "false"
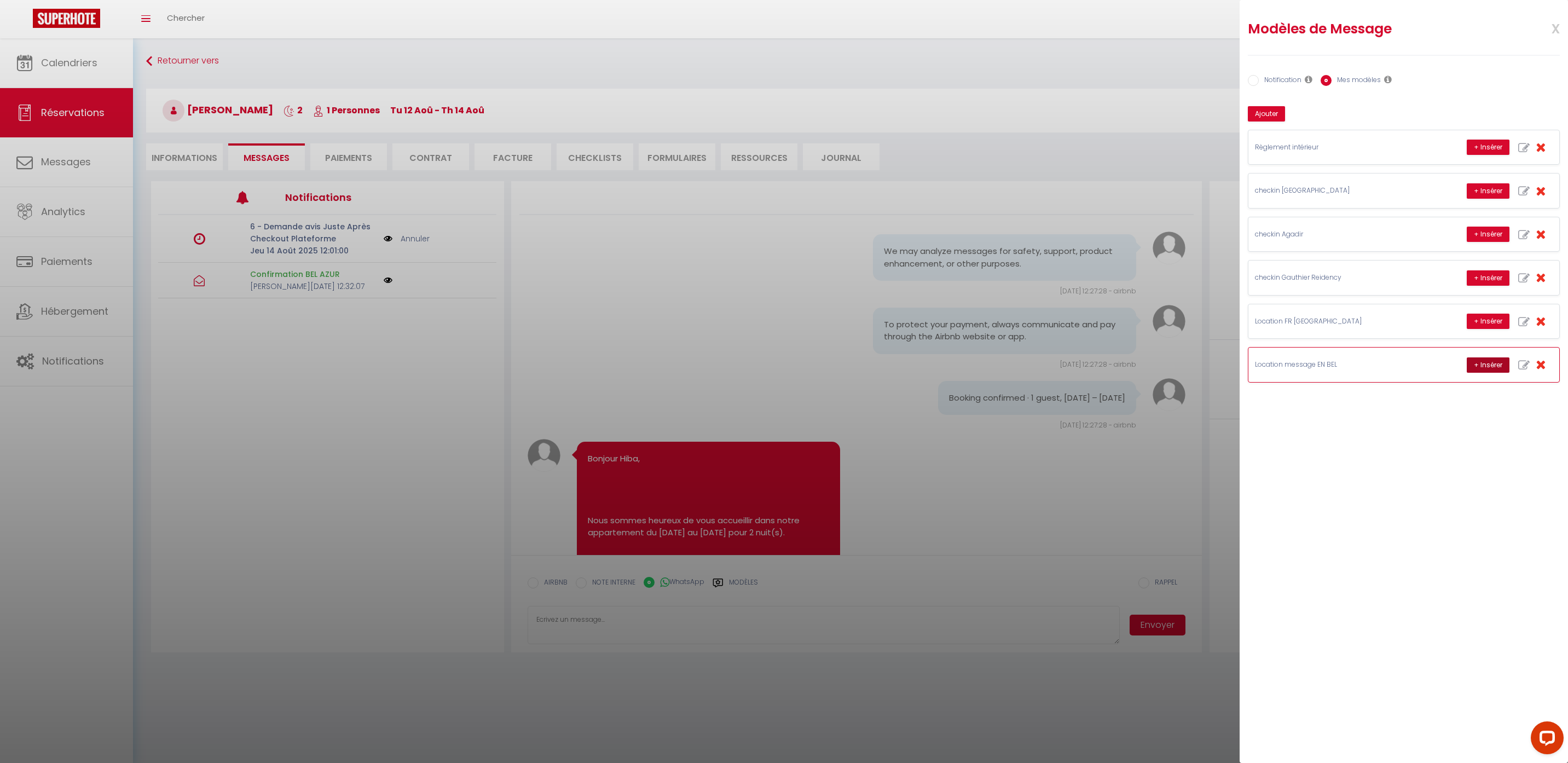
click at [1485, 367] on button "+ Insérer" at bounding box center [1488, 365] width 43 height 16
type textarea "Hello Hiba, this is Williams from Thecasaedition, the apartment that you booked…"
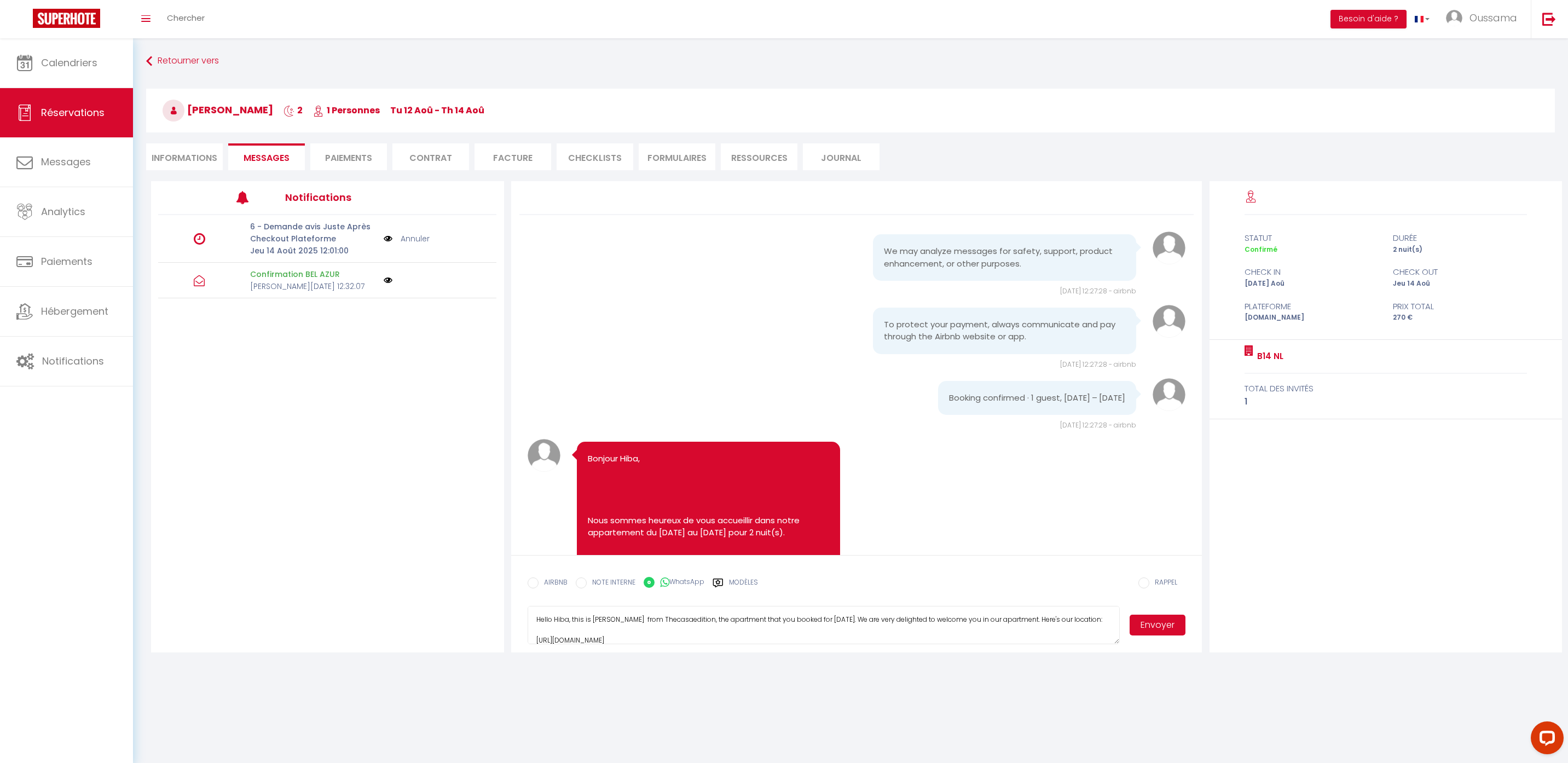
click at [1155, 625] on button "Envoyer" at bounding box center [1157, 625] width 56 height 21
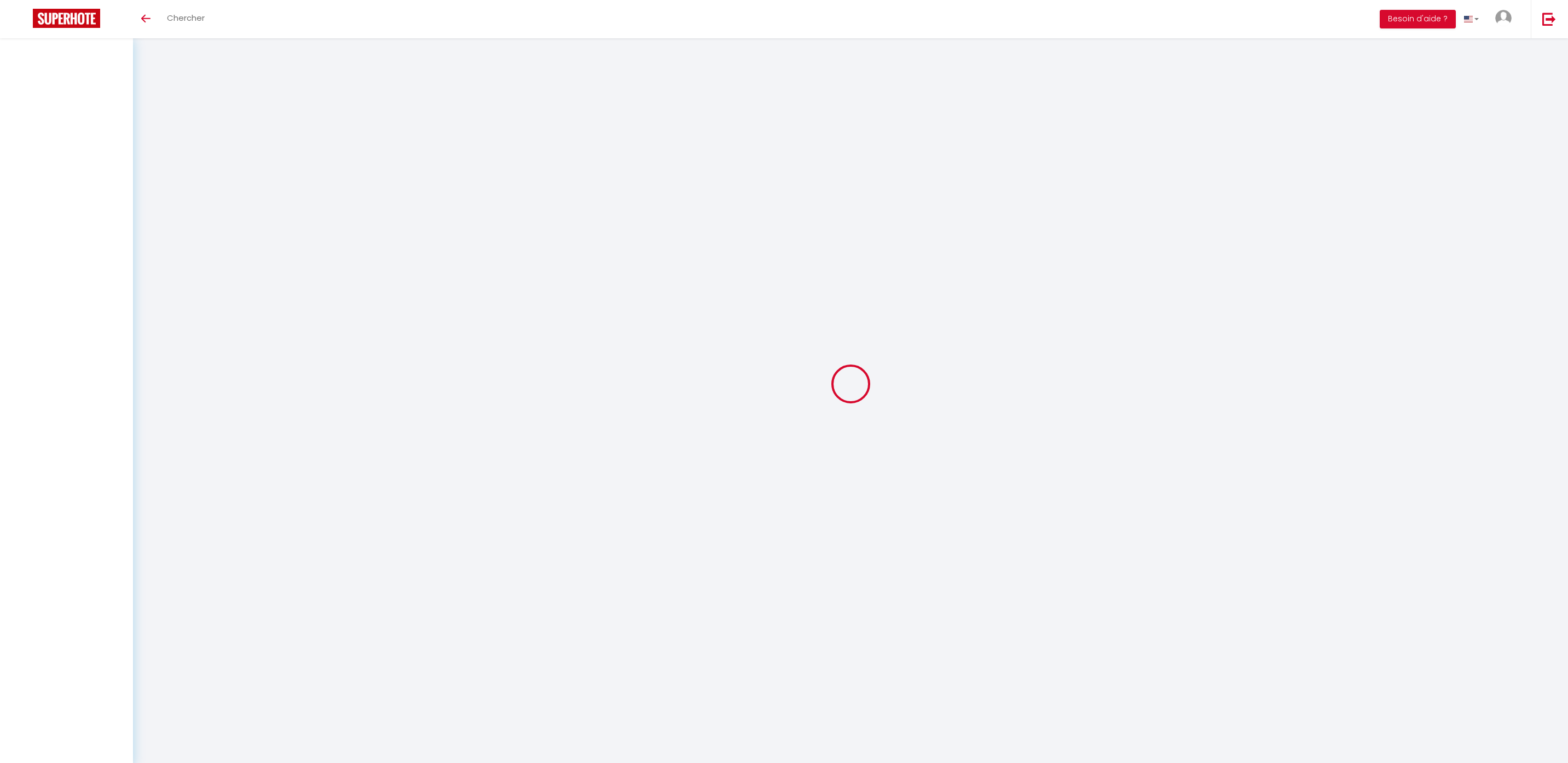
select select
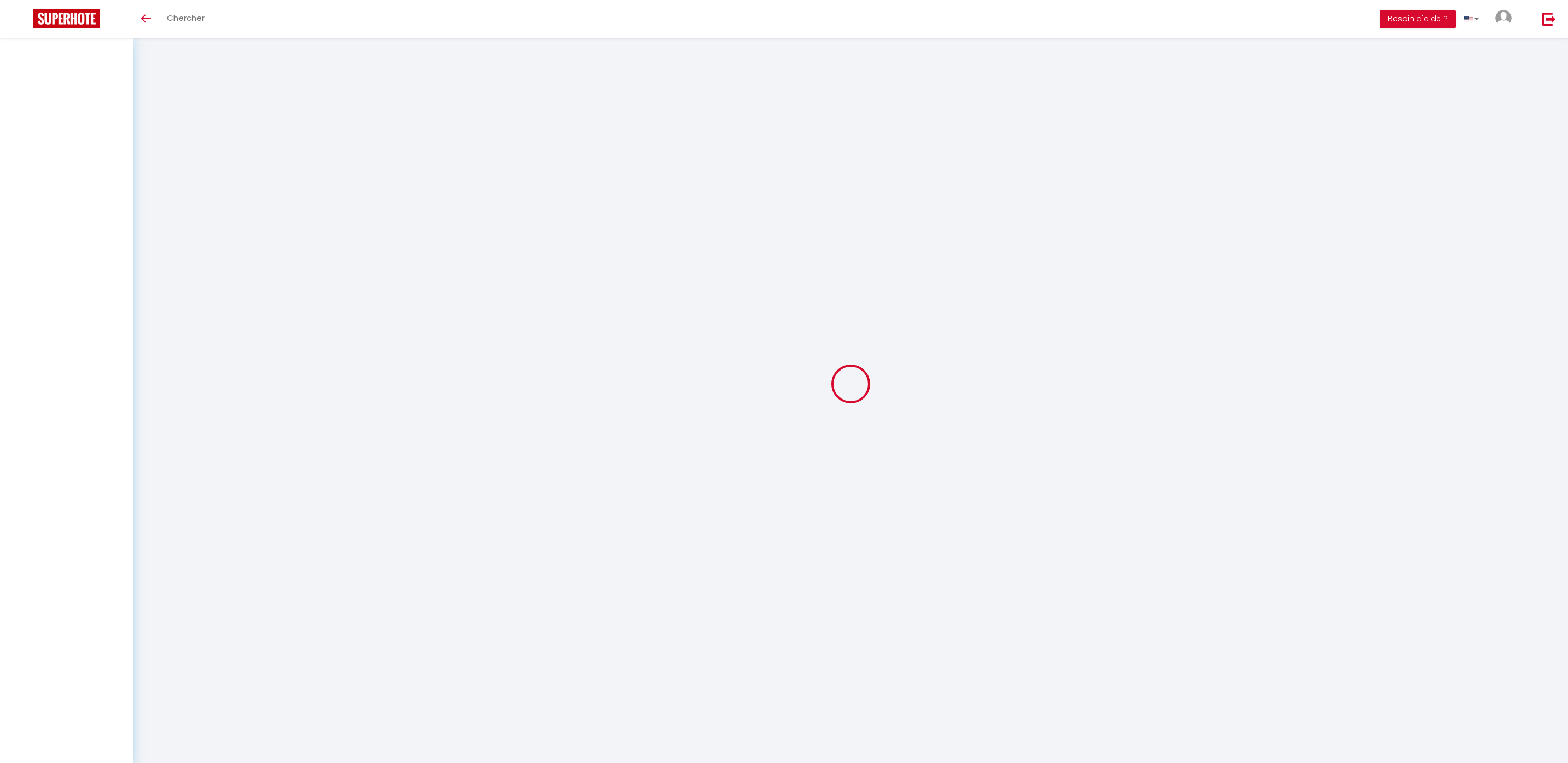
select select
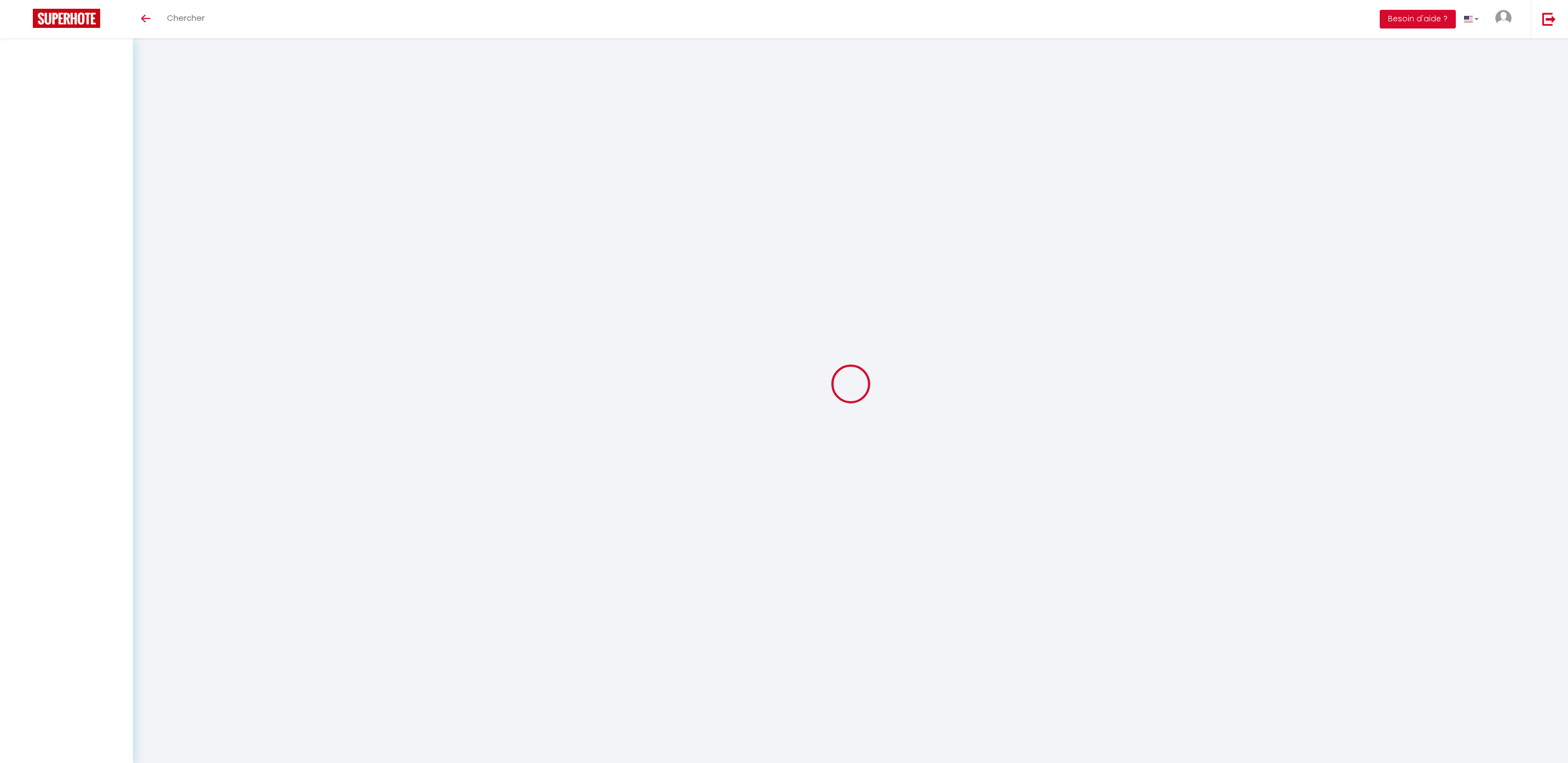
checkbox input "false"
select select
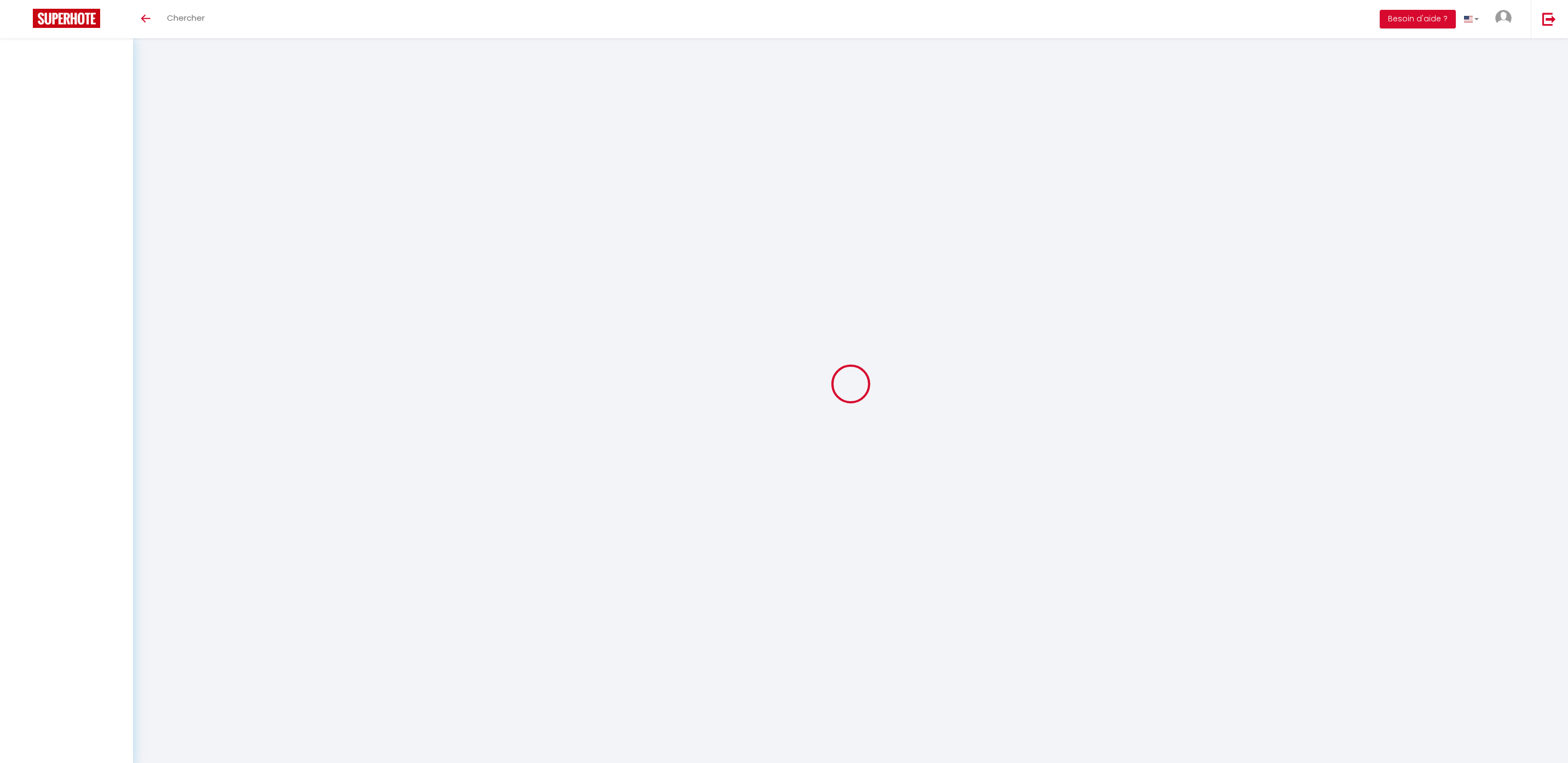
select select
checkbox input "false"
select select
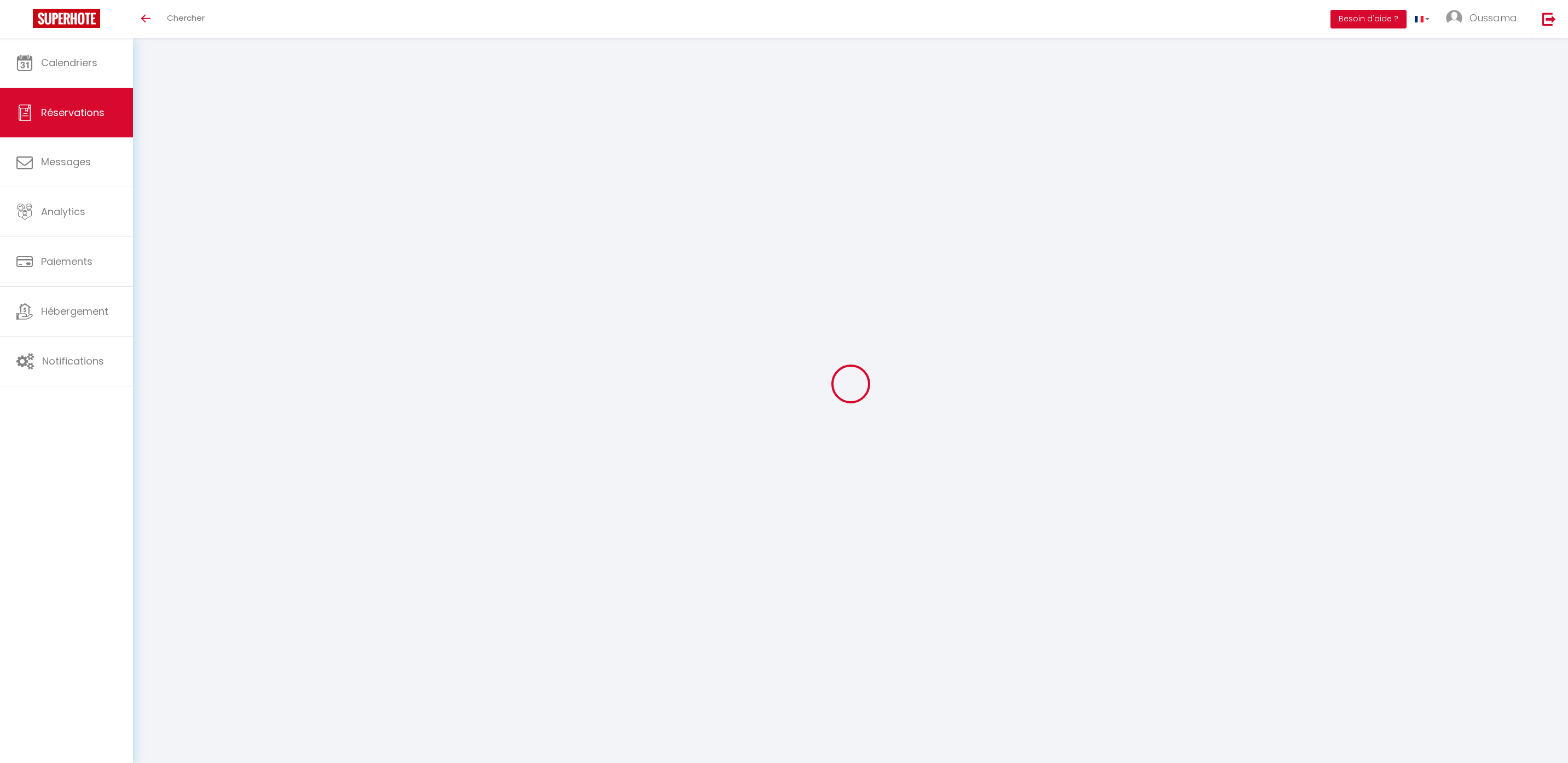
type input "Emma"
type input "Lusinchi"
type input "elusin.324329@guest.booking.com"
type input "+33782005446"
type input "."
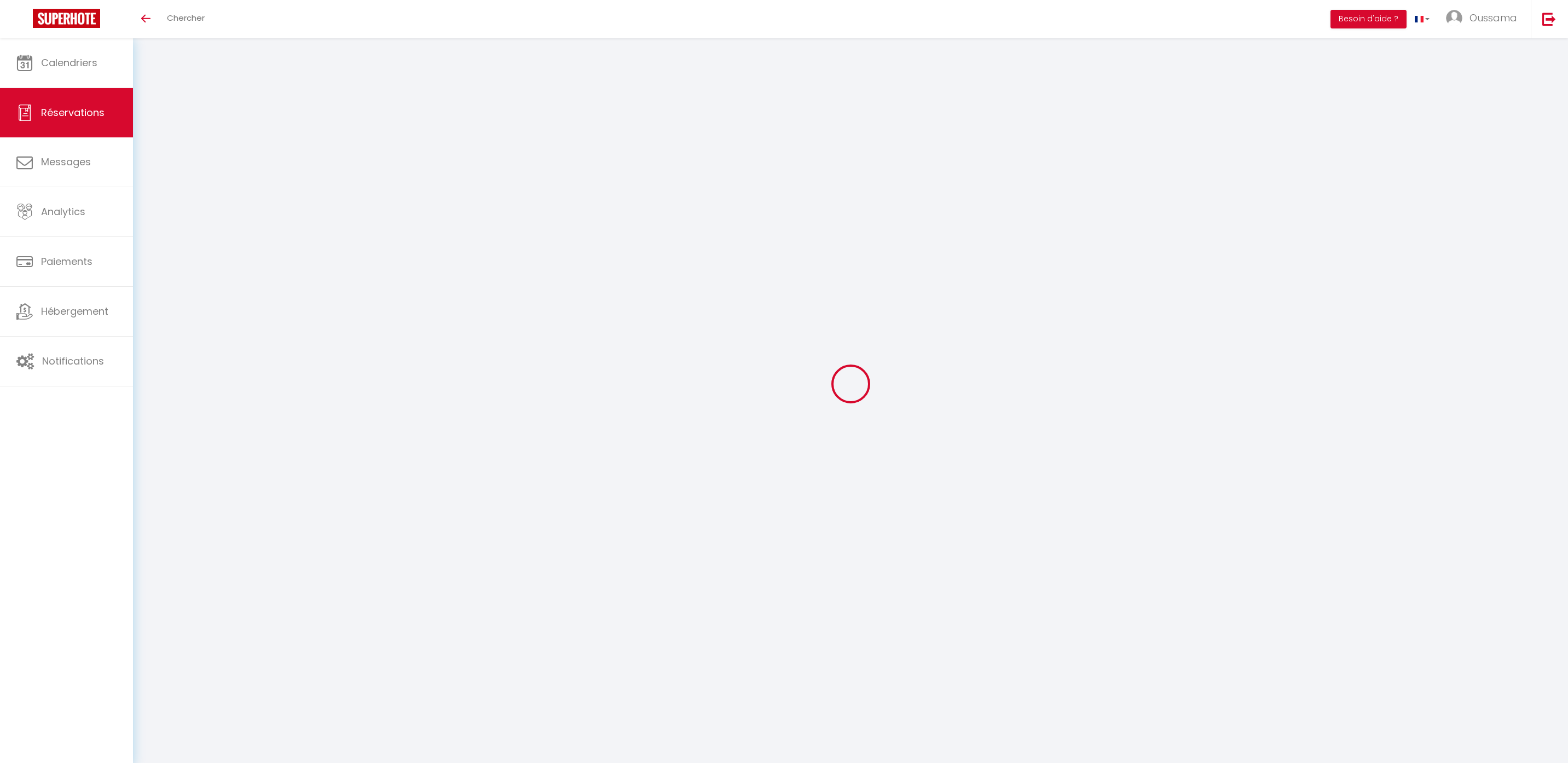
select select "FR"
type input "50.54"
type input "5.05"
select select "44373"
select select "1"
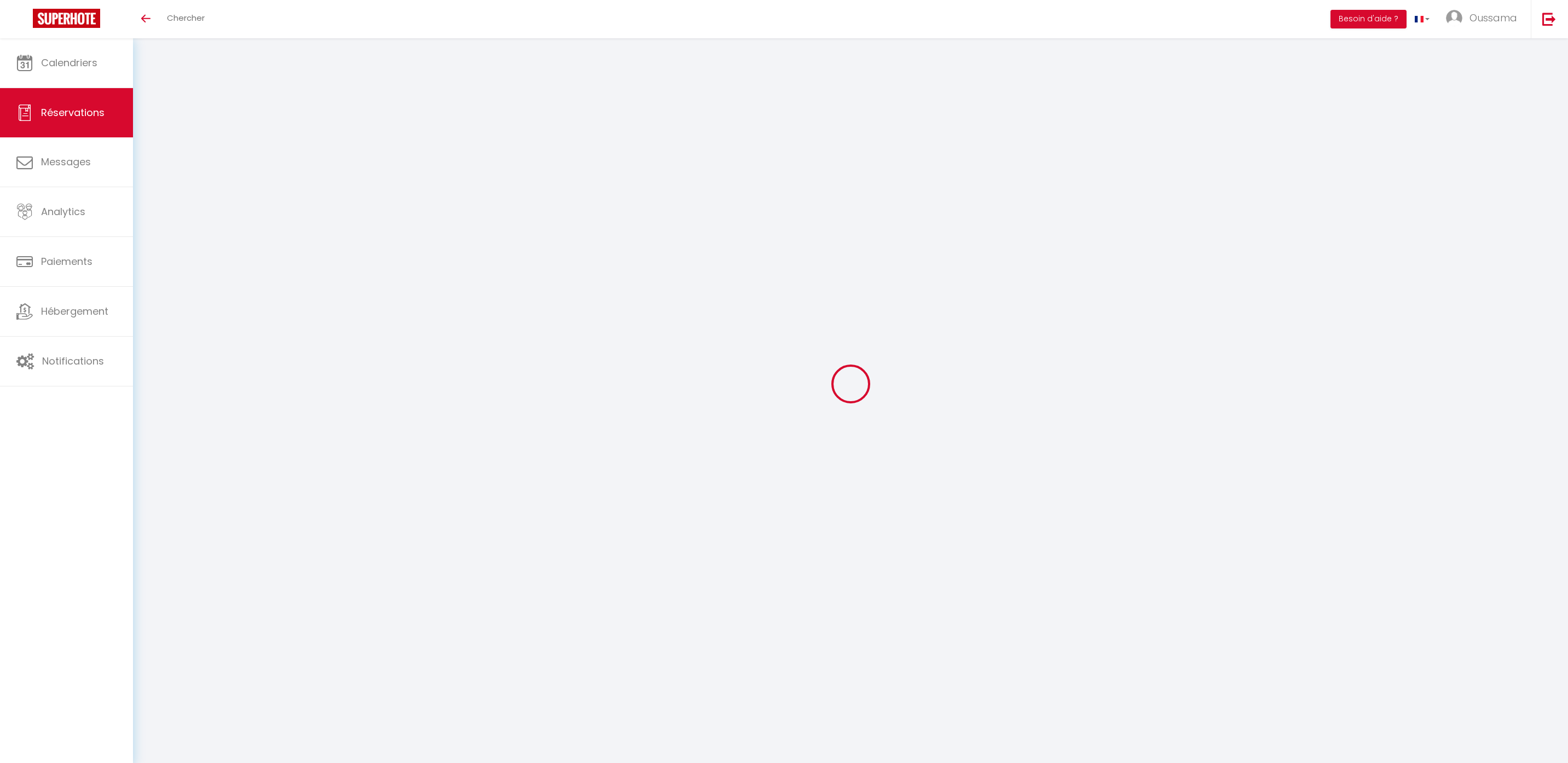
select select
type input "3"
select select "12"
select select
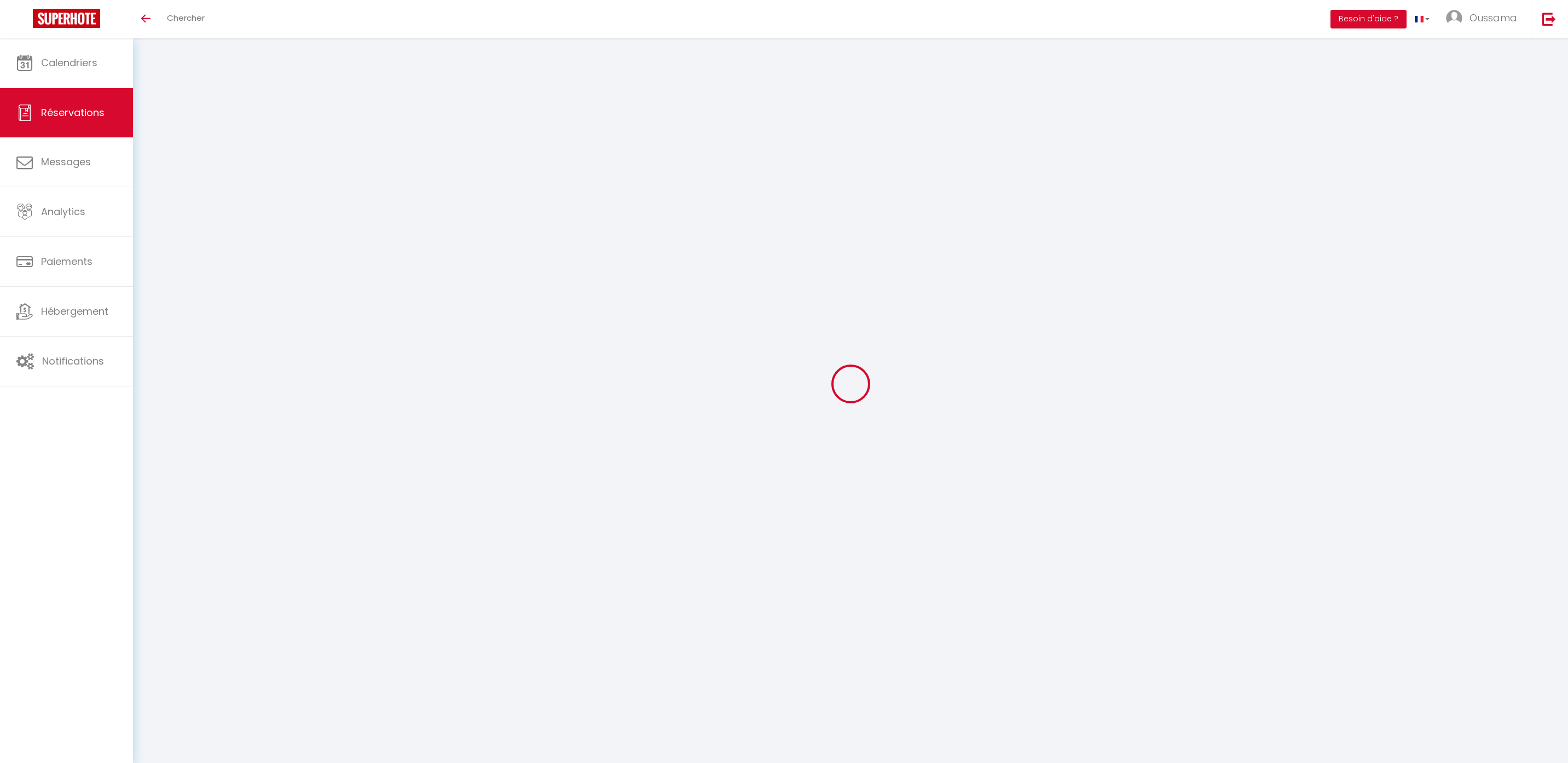
type input "252.72"
checkbox input "false"
type input "0"
select select "2"
type input "0"
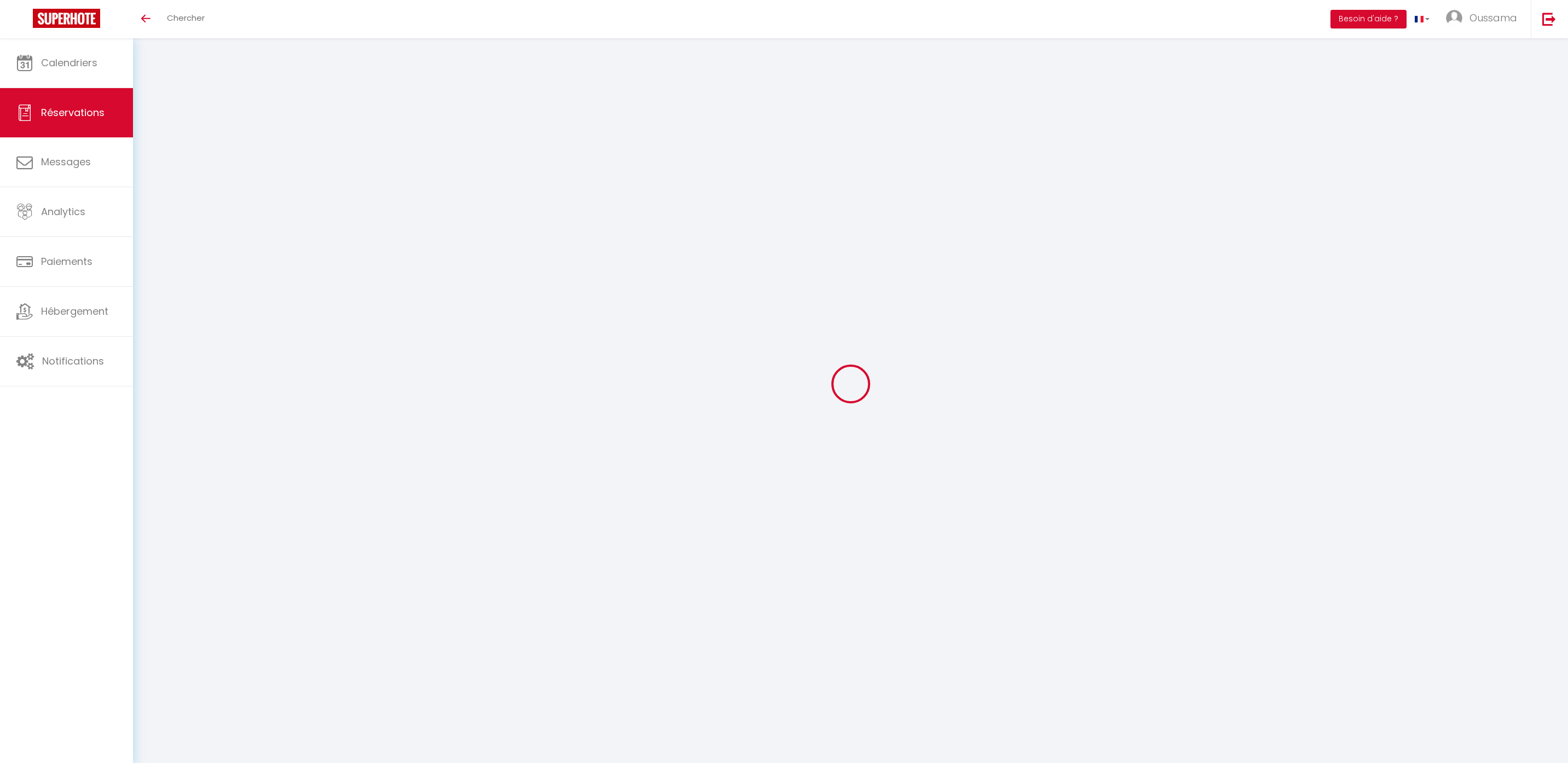
type input "0"
select select
select select "14"
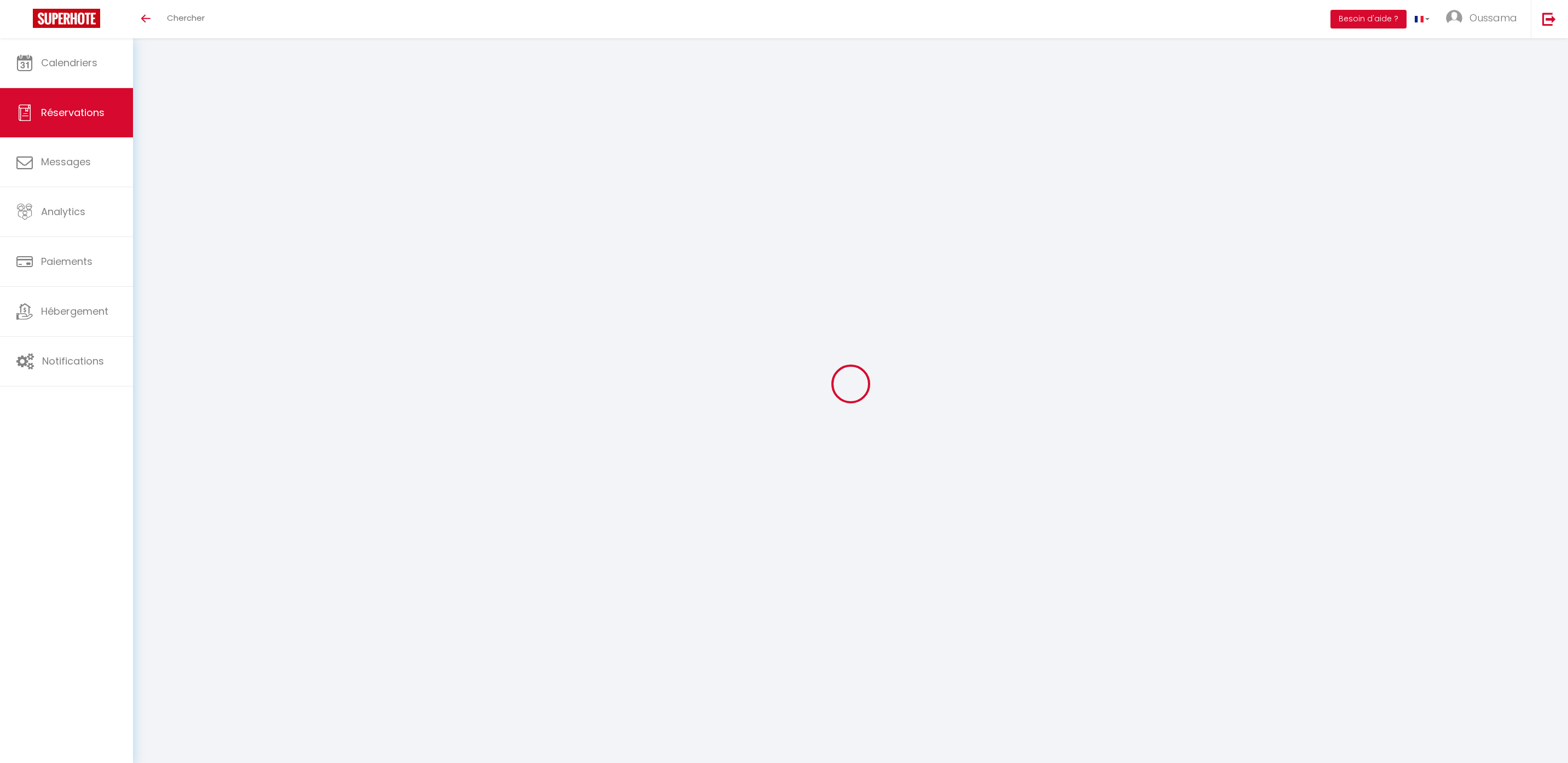
checkbox input "false"
select select
checkbox input "false"
select select
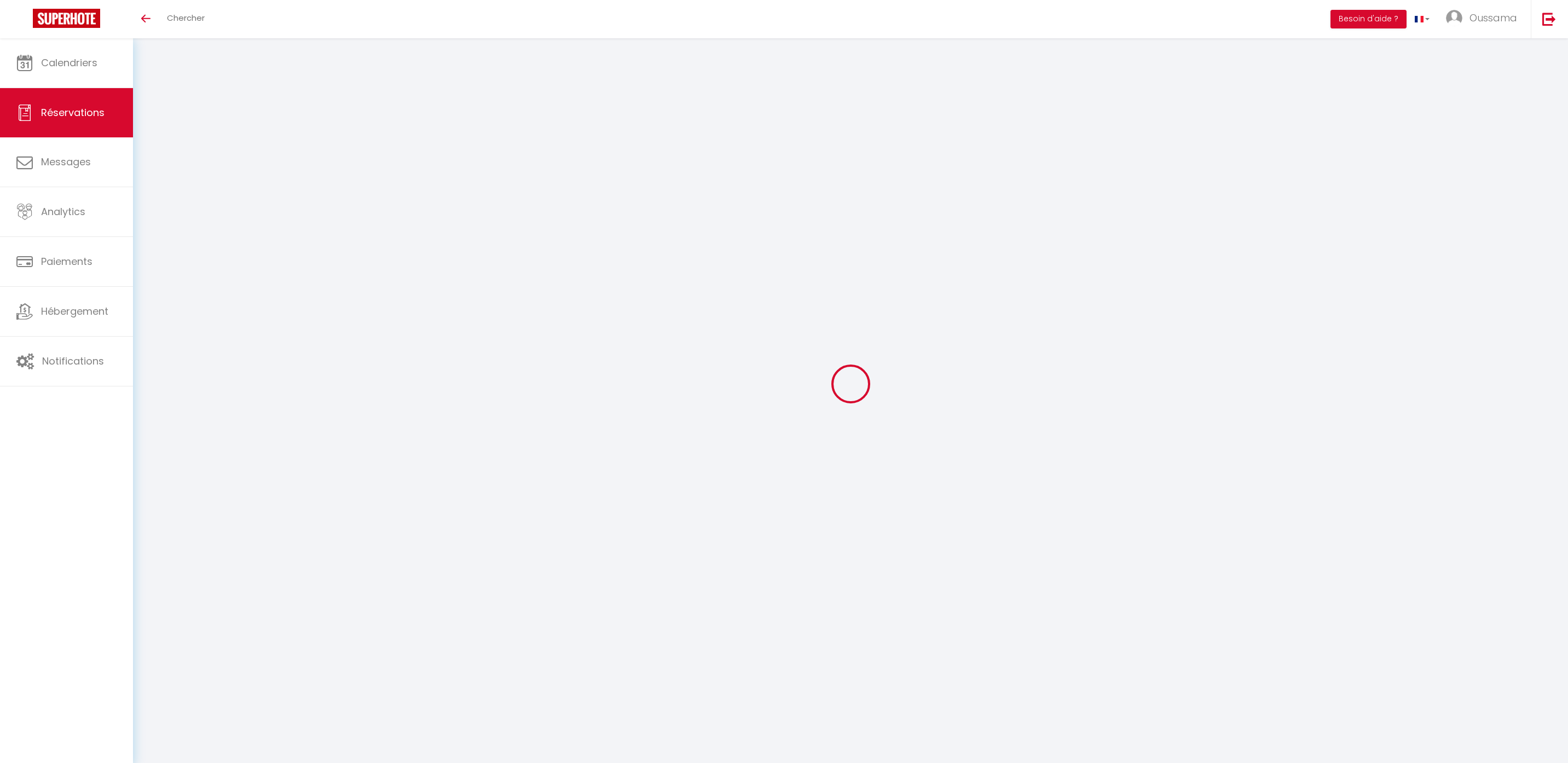
select select
checkbox input "false"
type textarea "** THIS RESERVATION HAS BEEN PRE-PAID ** BOOKING NOTE : Payment charge is EUR 5…"
type input "12"
select select
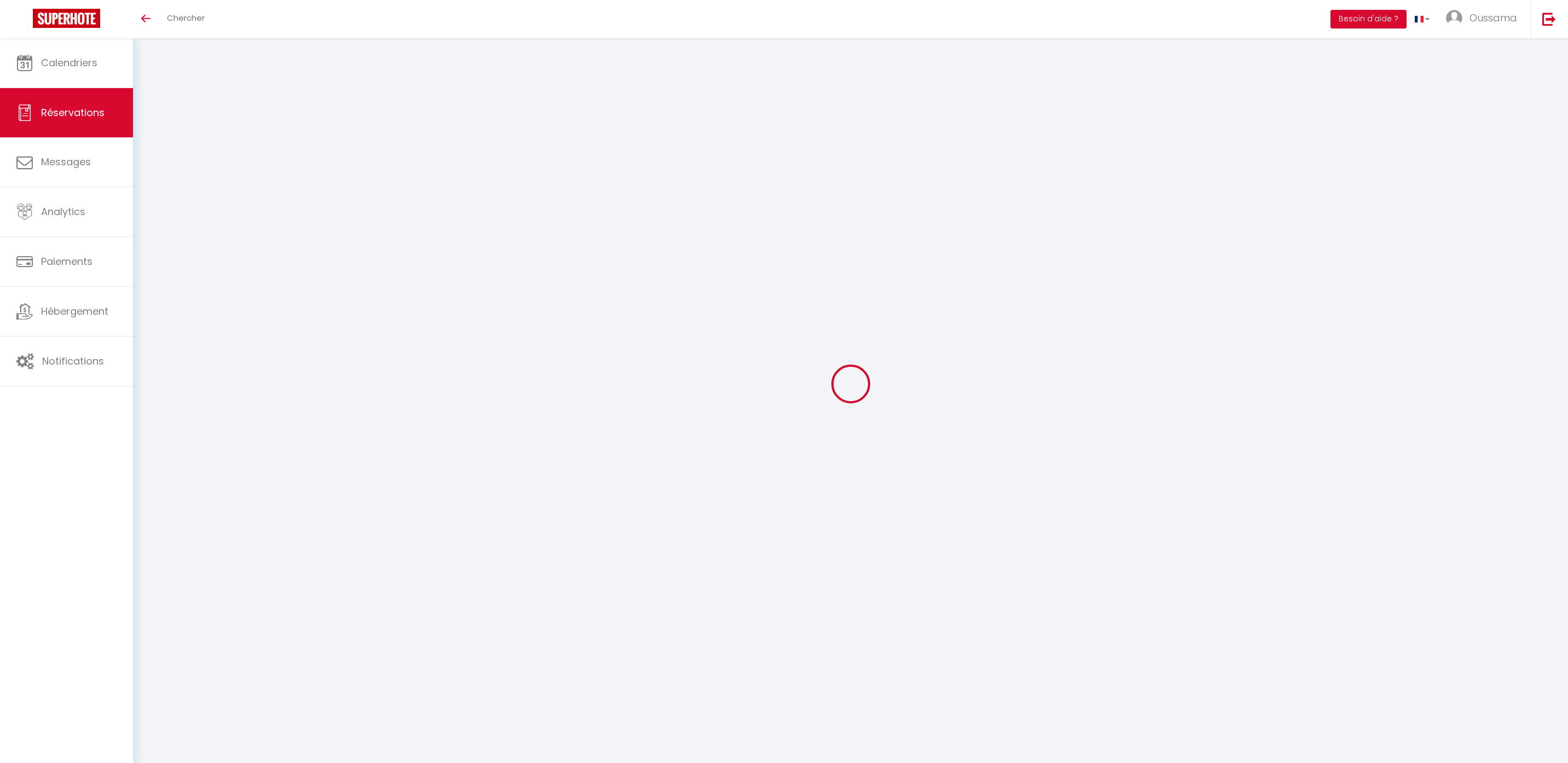
select select
checkbox input "false"
select select
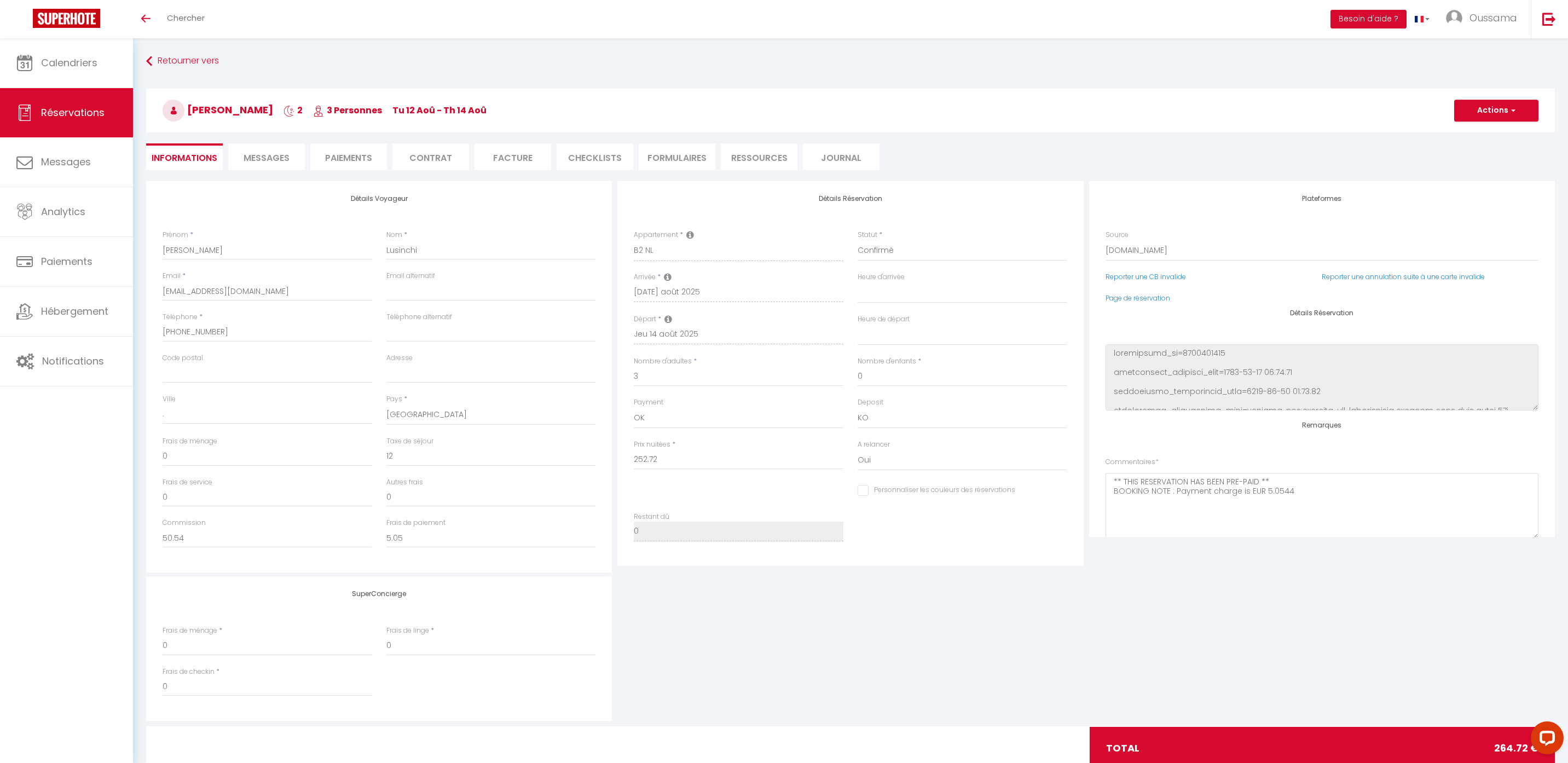
click at [271, 155] on span "Messages" at bounding box center [266, 158] width 46 height 12
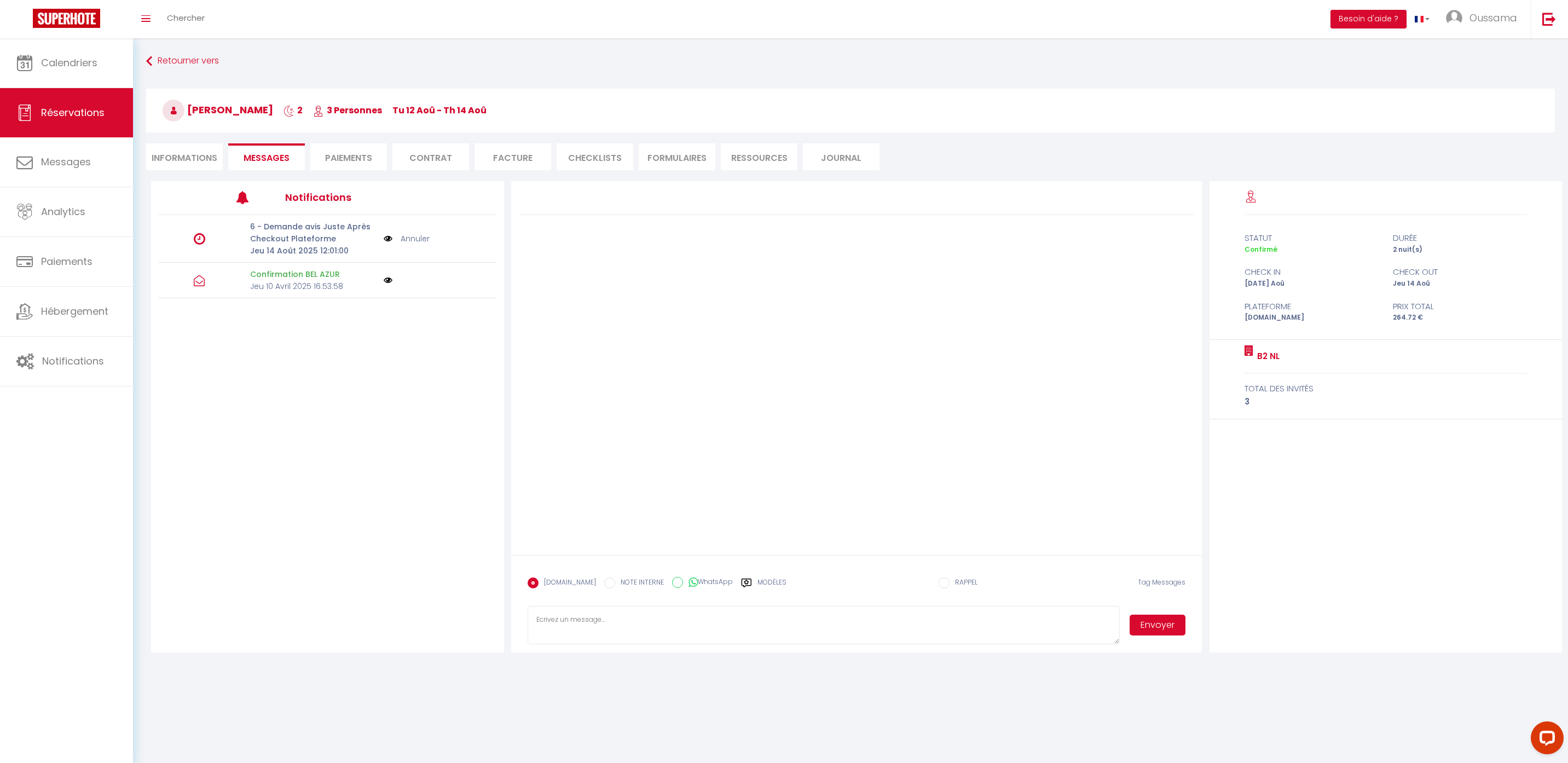
click at [688, 584] on icon at bounding box center [693, 582] width 9 height 11
click at [682, 584] on input "WhatsApp" at bounding box center [677, 582] width 11 height 11
radio input "true"
radio input "false"
click at [746, 581] on div "Modèles" at bounding box center [764, 588] width 45 height 23
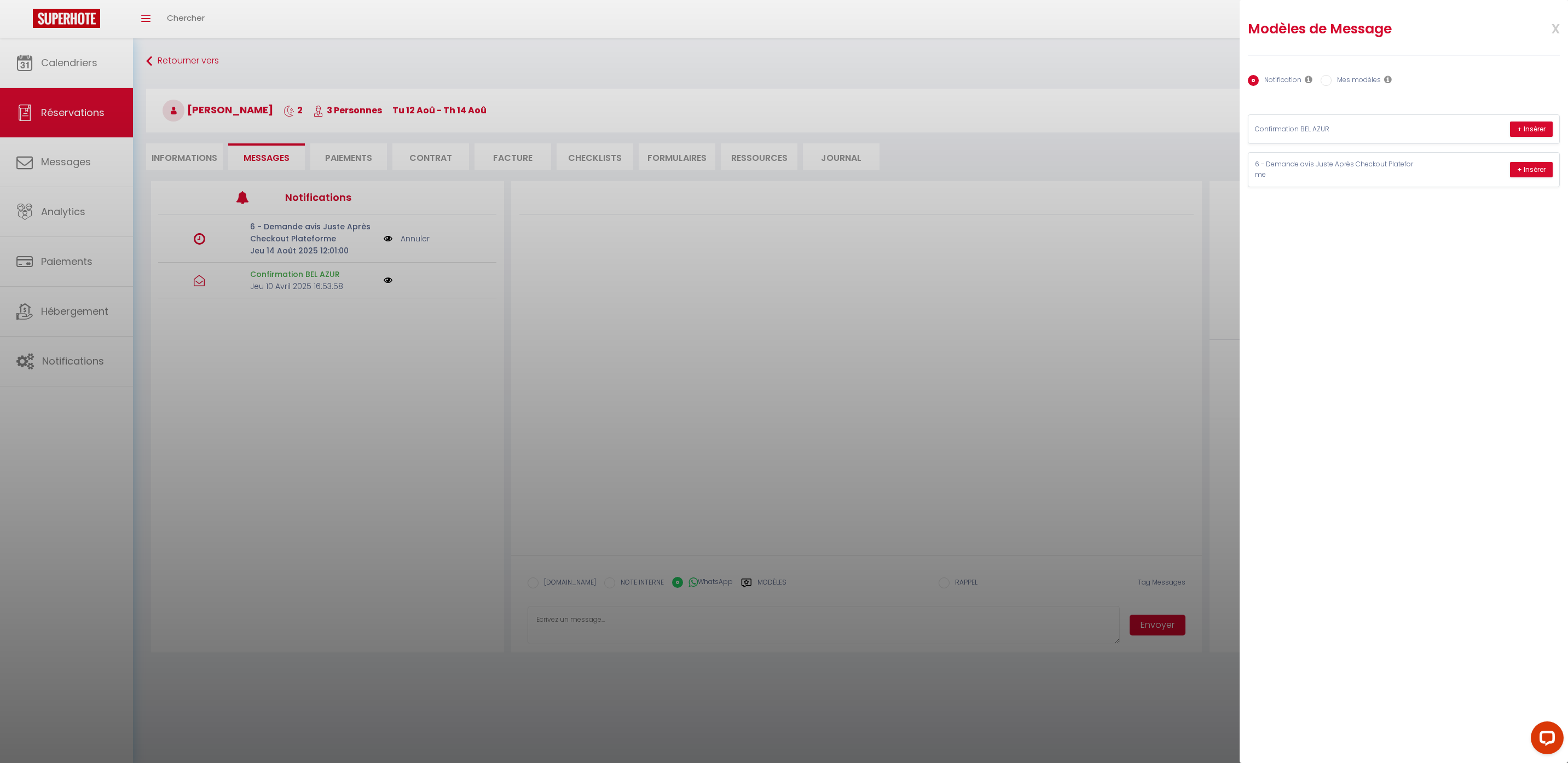
click at [1326, 81] on input "Mes modèles" at bounding box center [1326, 80] width 11 height 11
radio input "true"
radio input "false"
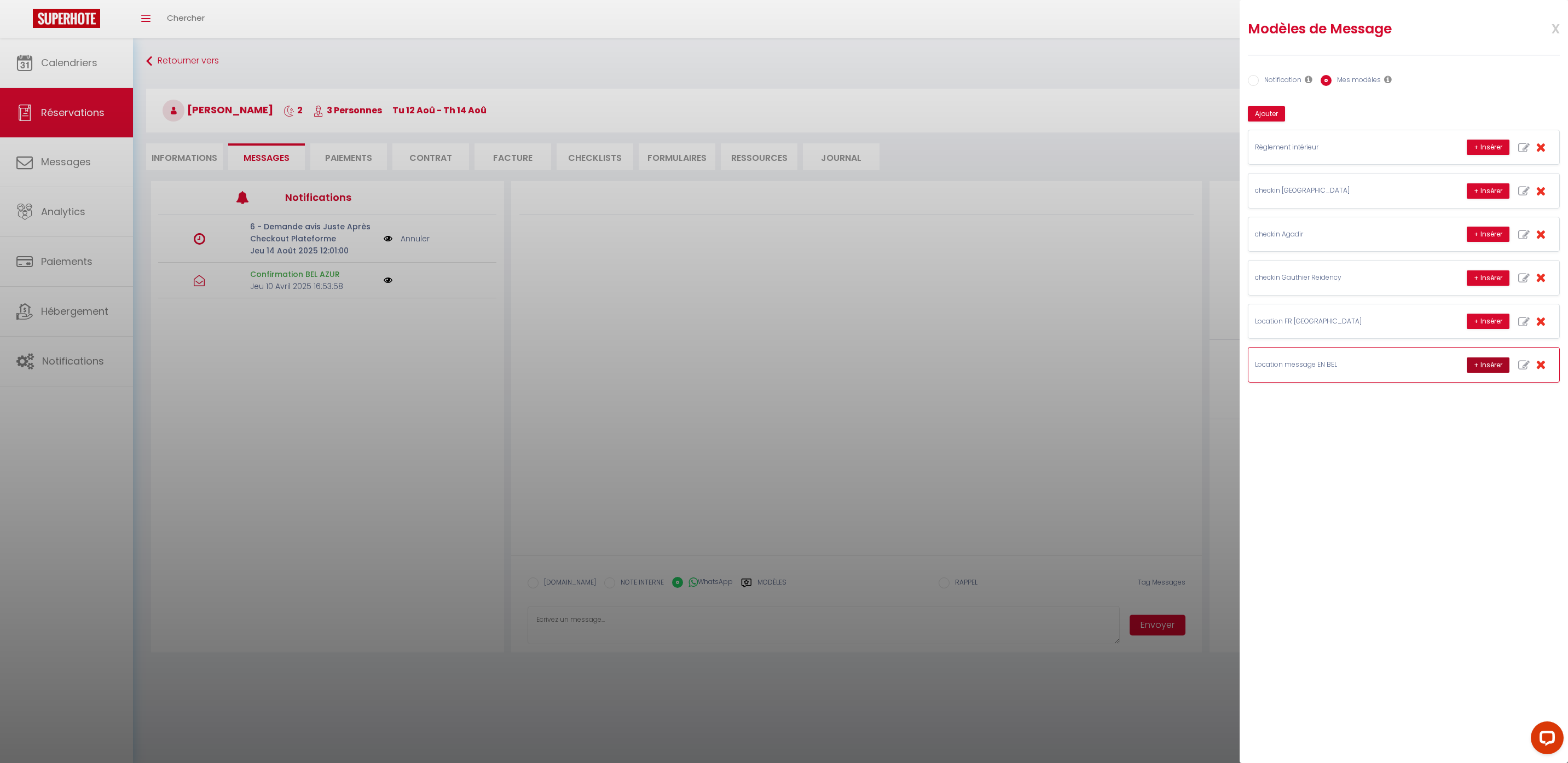
click at [1486, 365] on button "+ Insérer" at bounding box center [1488, 365] width 43 height 16
type textarea "Hello Emma, this is Williams from Thecasaedition, the apartment that you booked…"
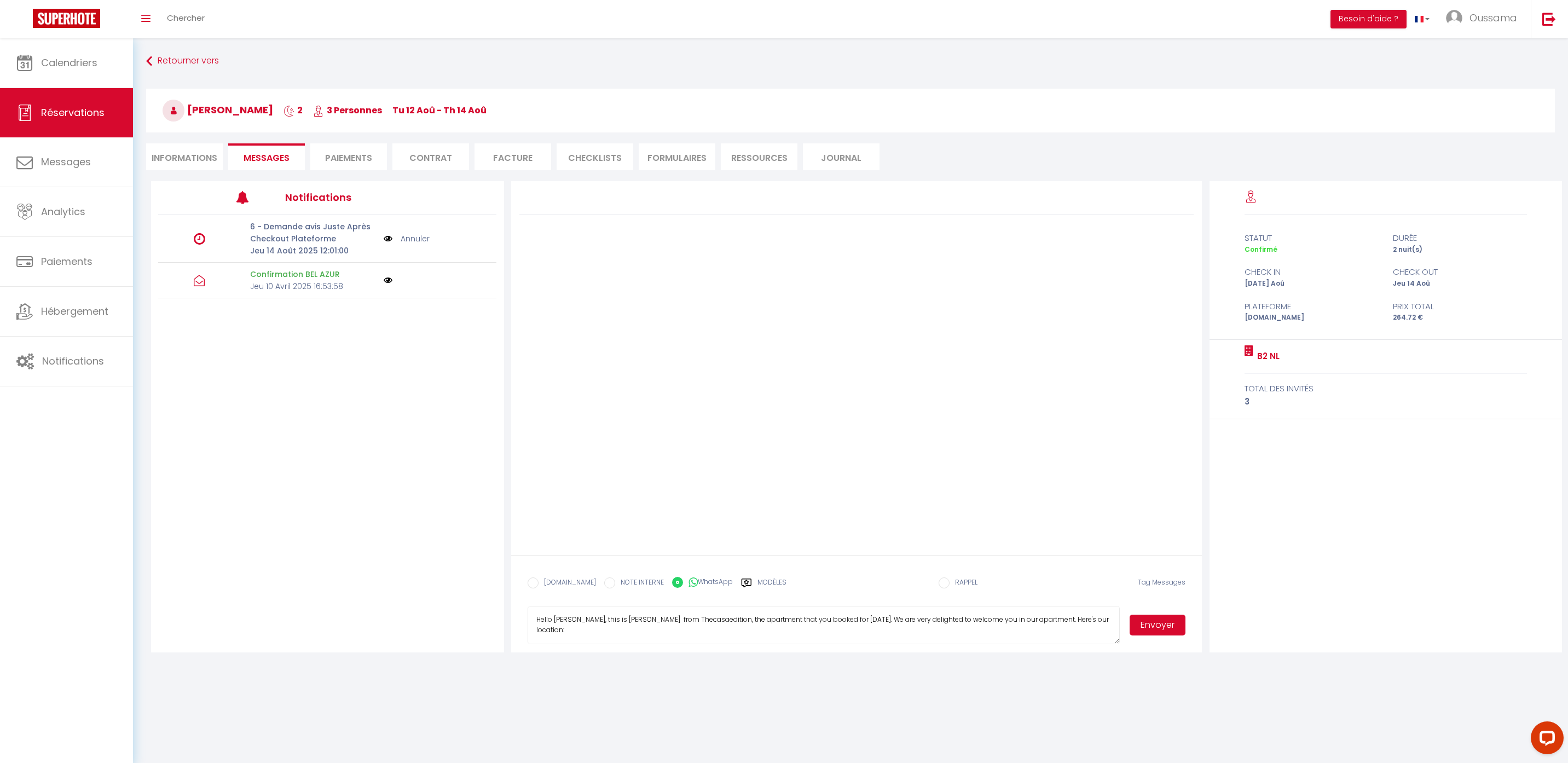
click at [1151, 626] on button "Envoyer" at bounding box center [1157, 625] width 56 height 21
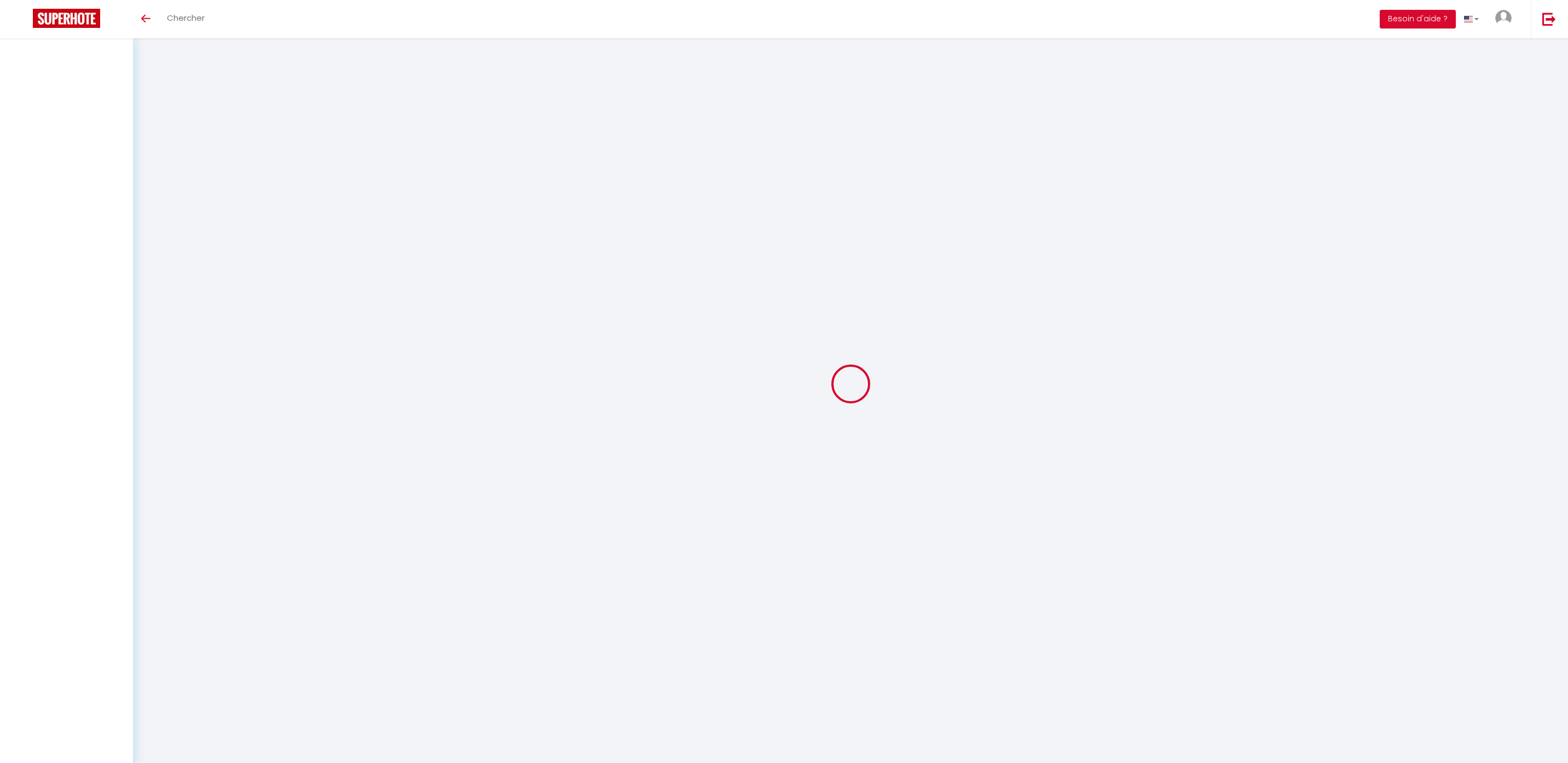
select select
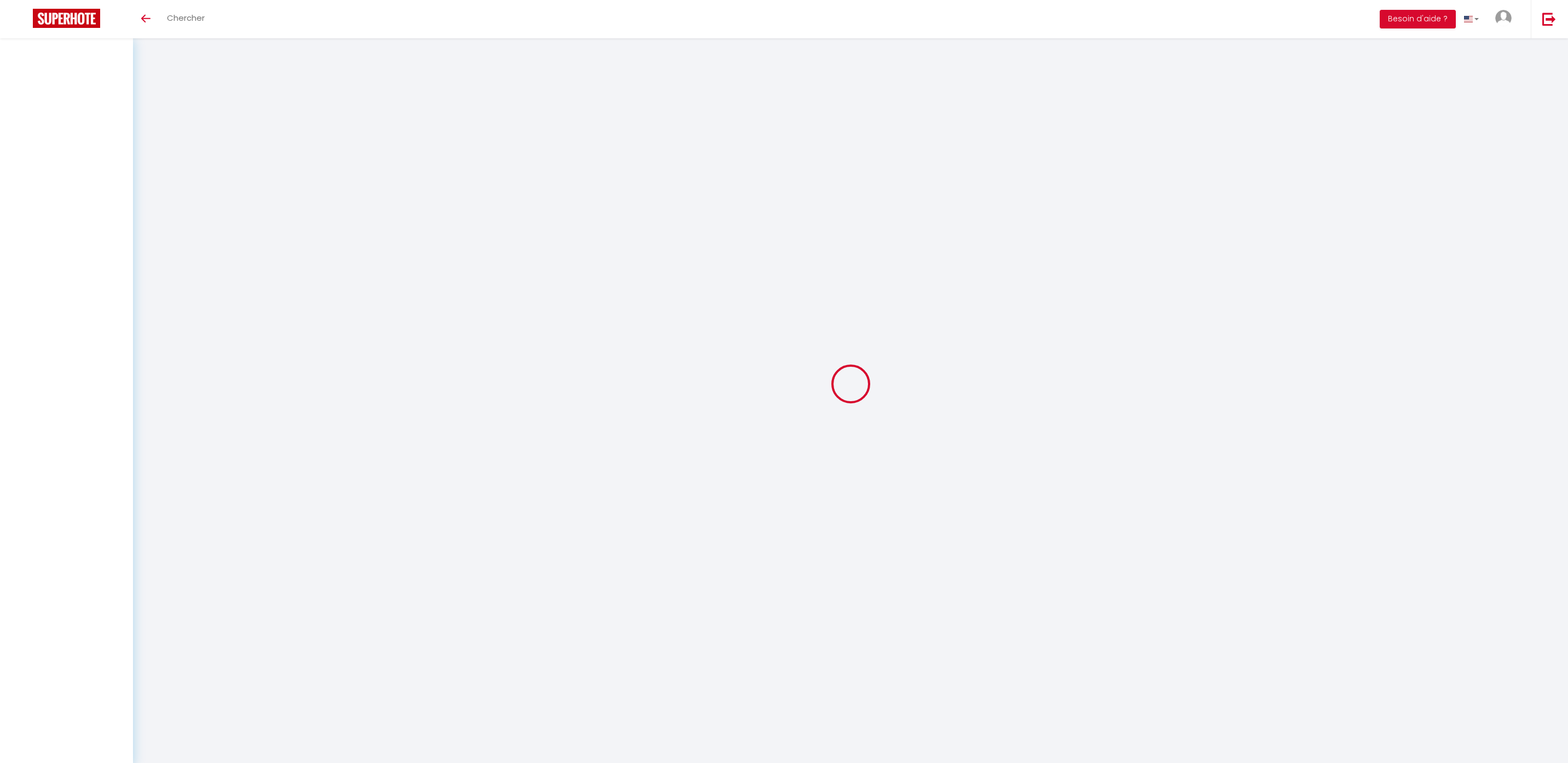
select select
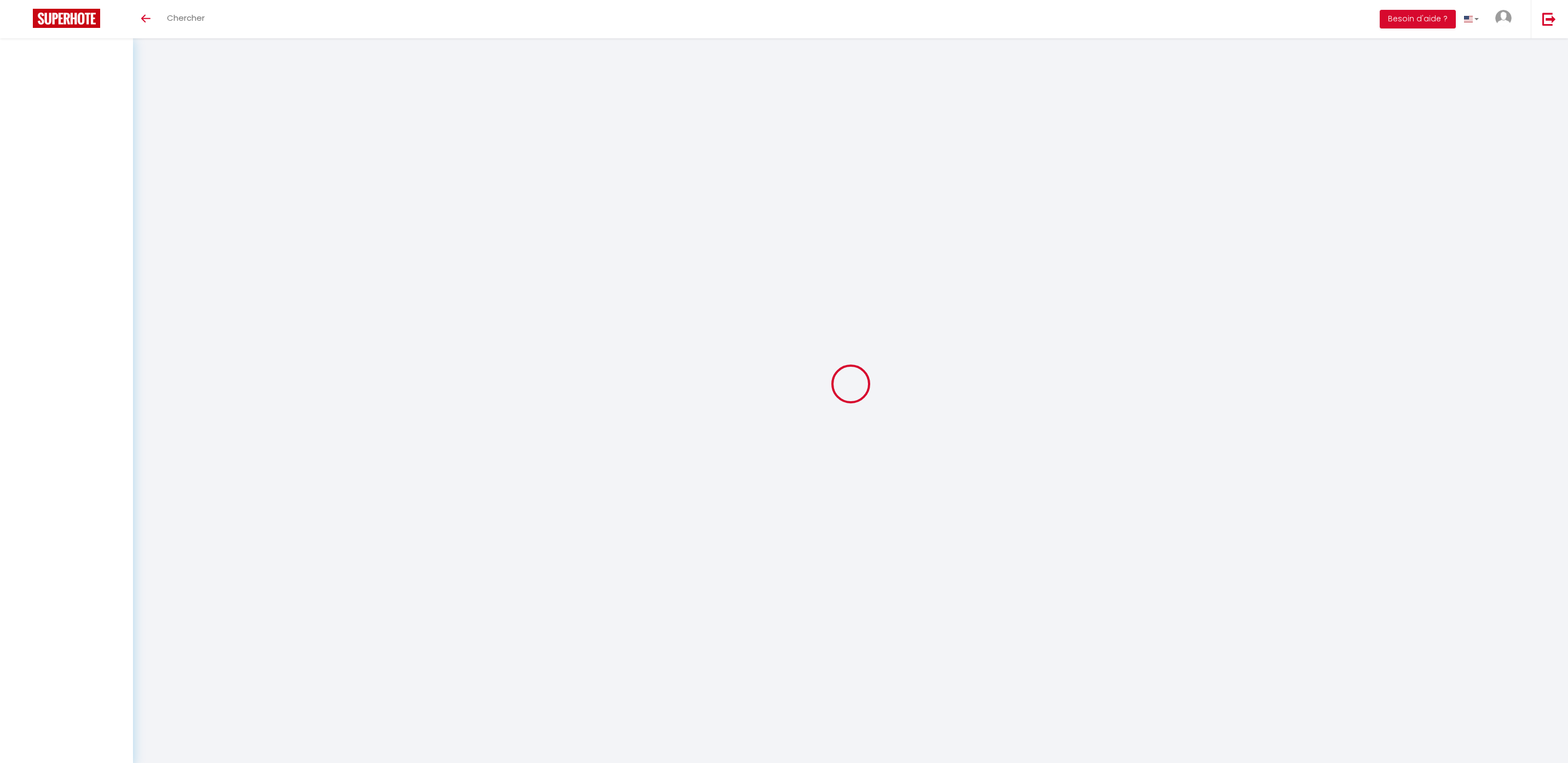
select select
checkbox input "false"
select select
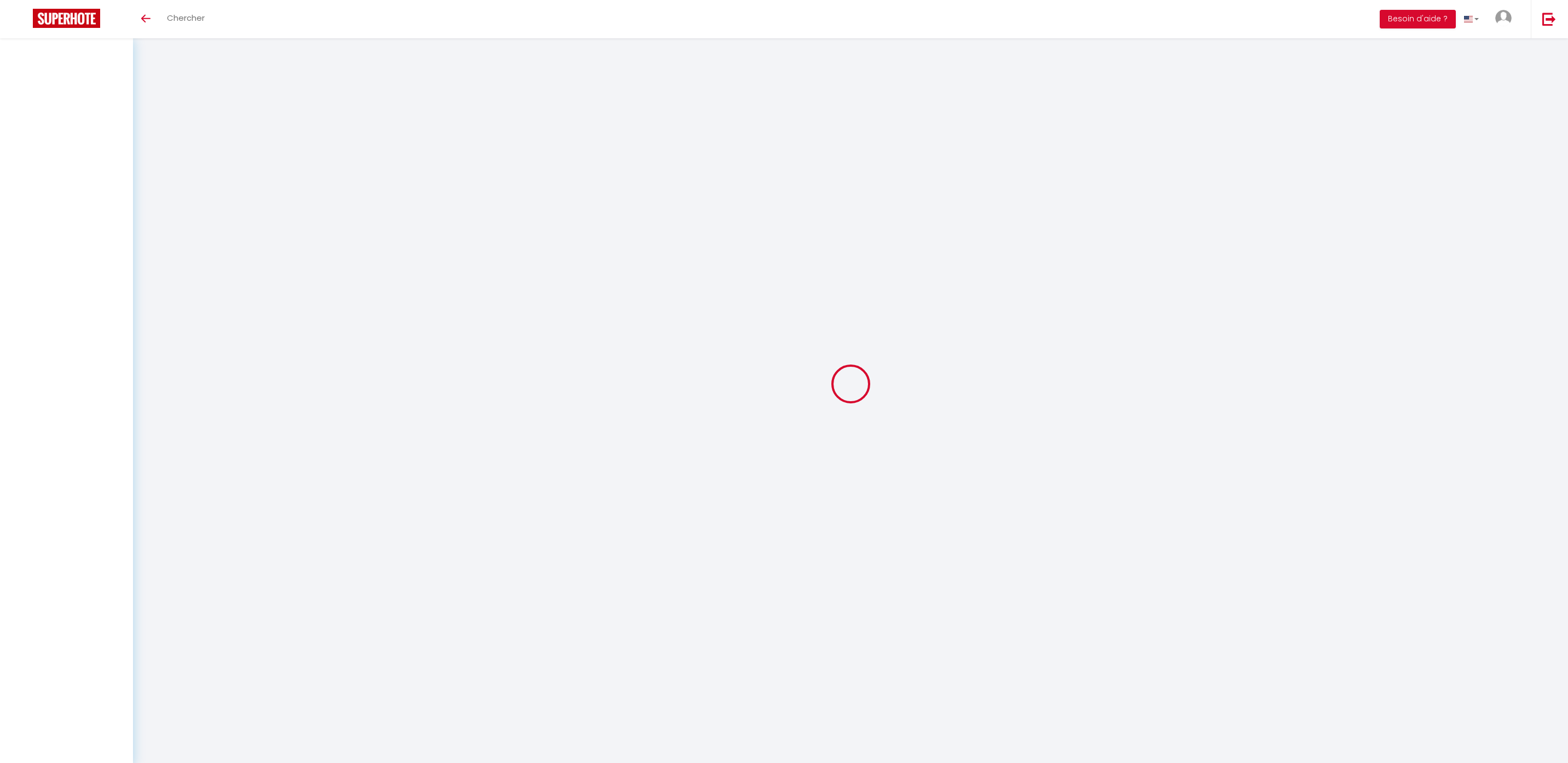
select select
checkbox input "false"
select select
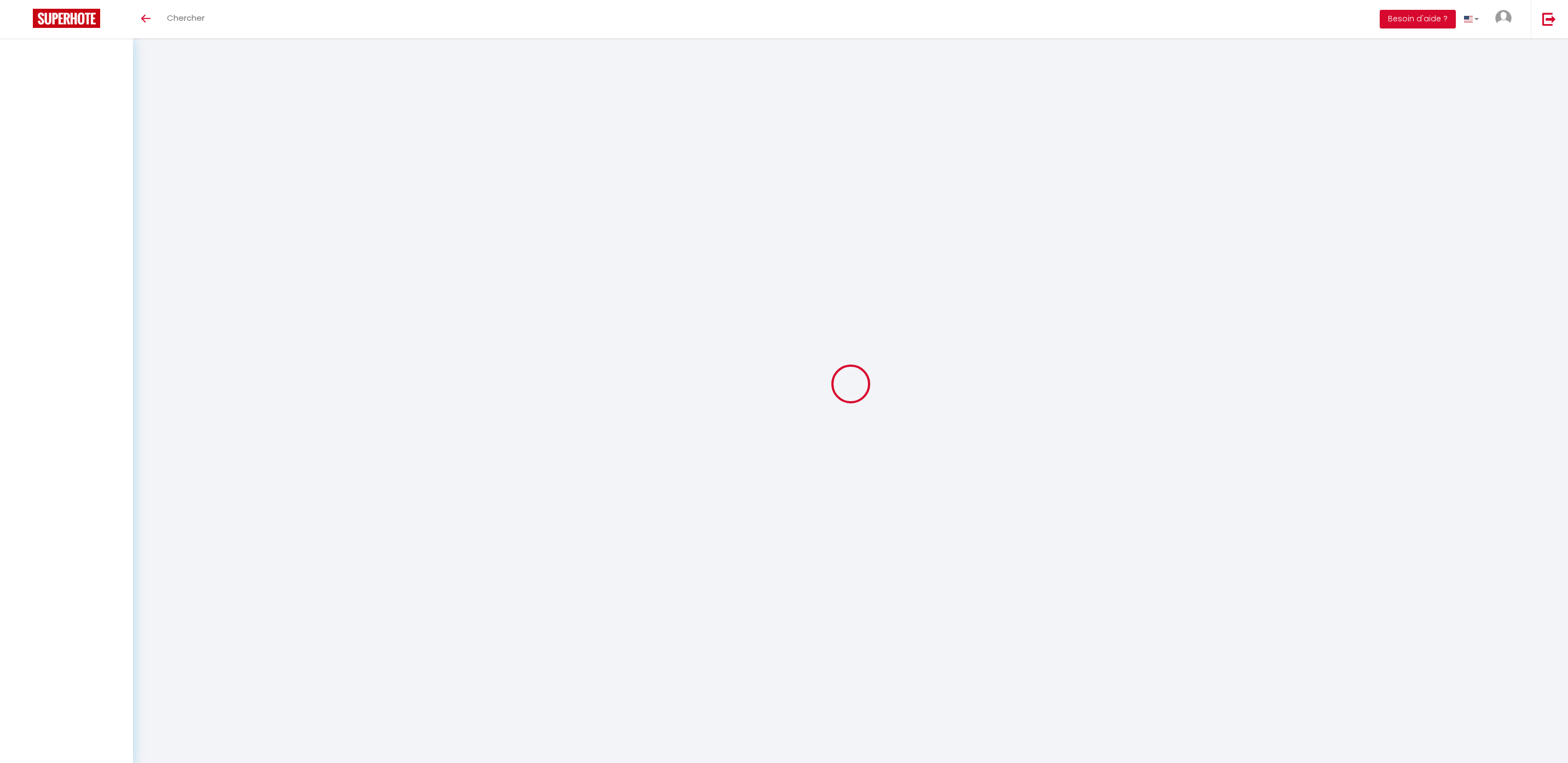
select select
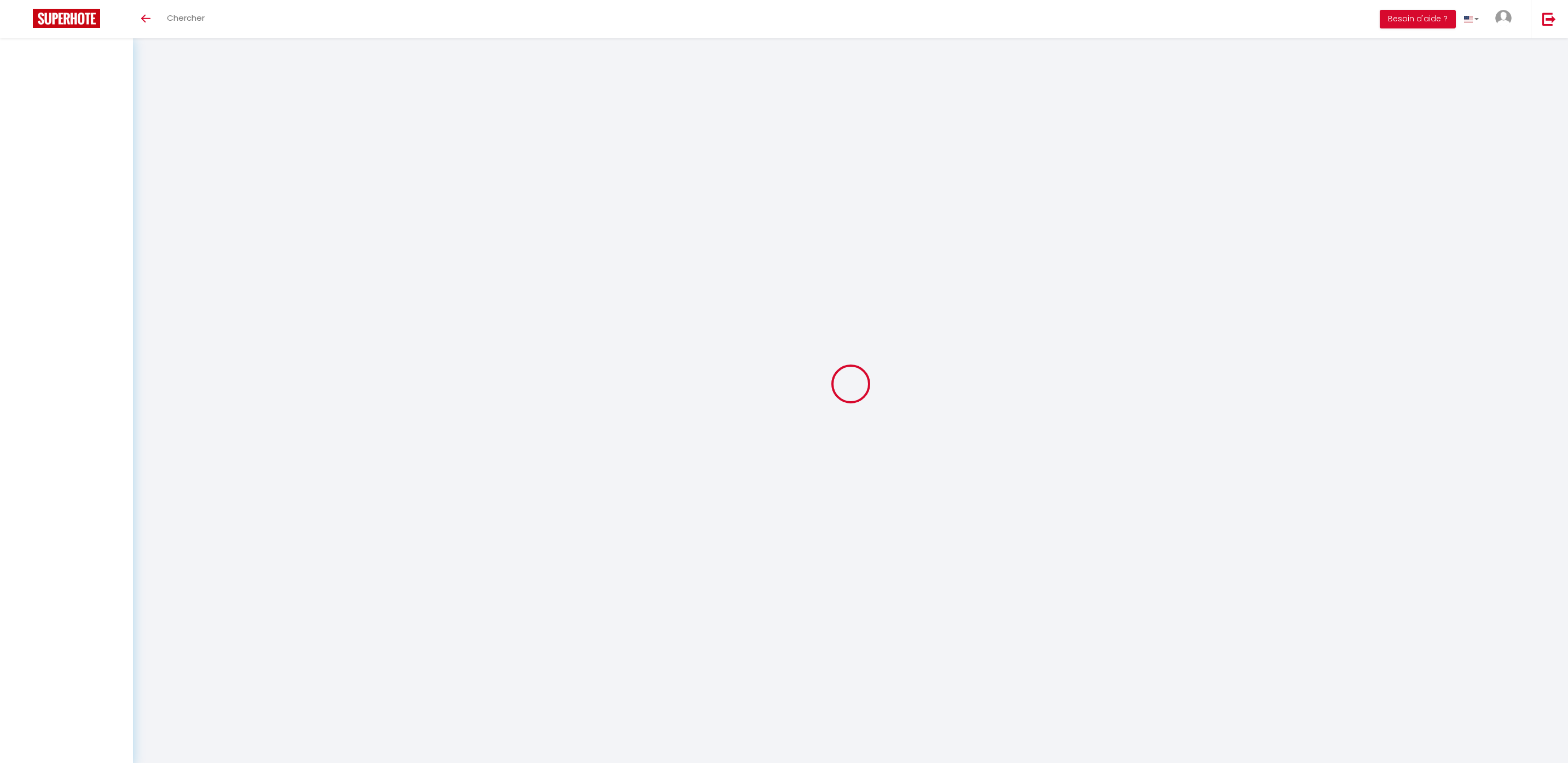
checkbox input "false"
select select
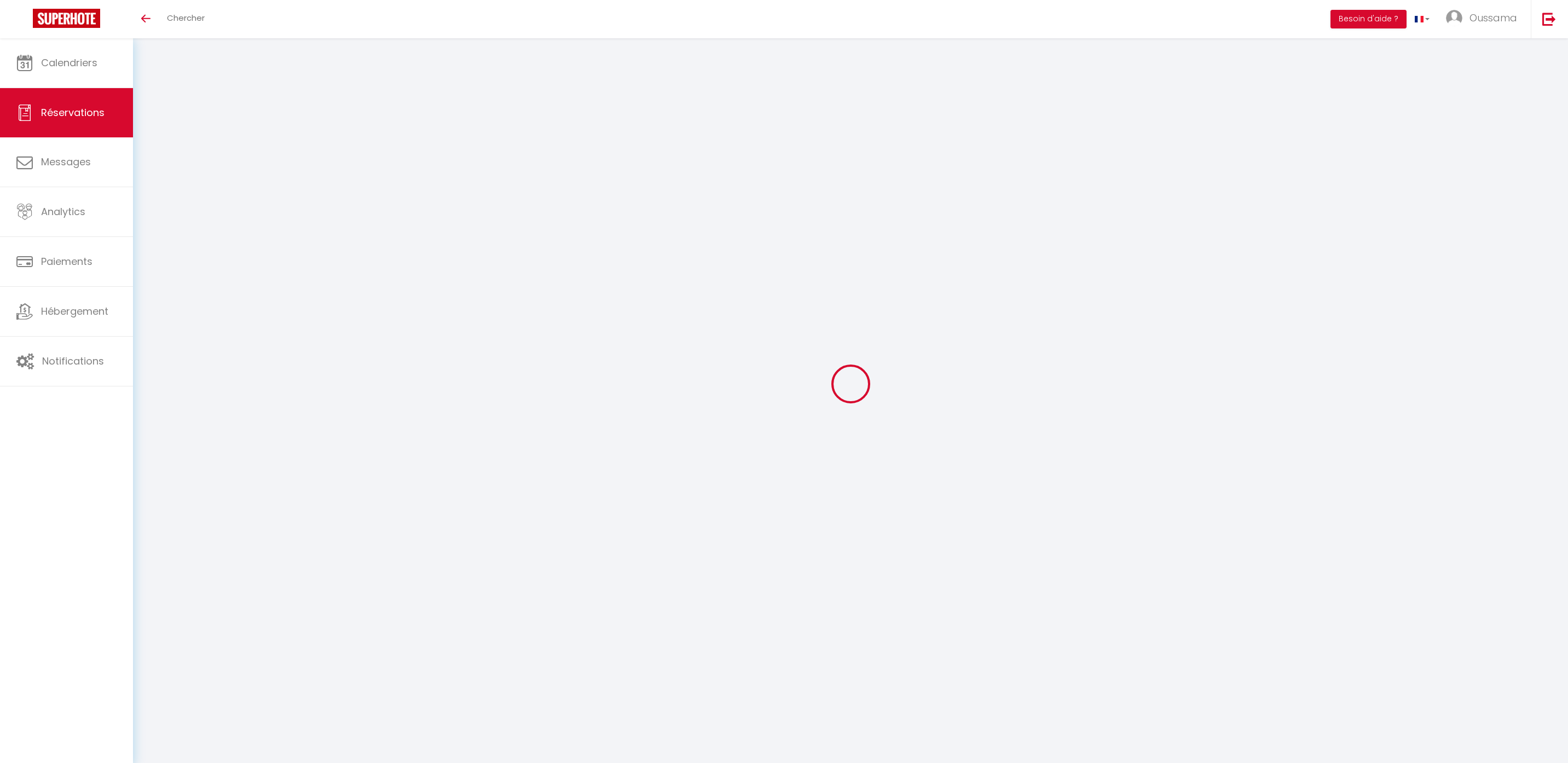
type input "[PERSON_NAME]"
type input "La Haye"
type input "[EMAIL_ADDRESS][DOMAIN_NAME]"
type input "[PHONE_NUMBER]"
type input "."
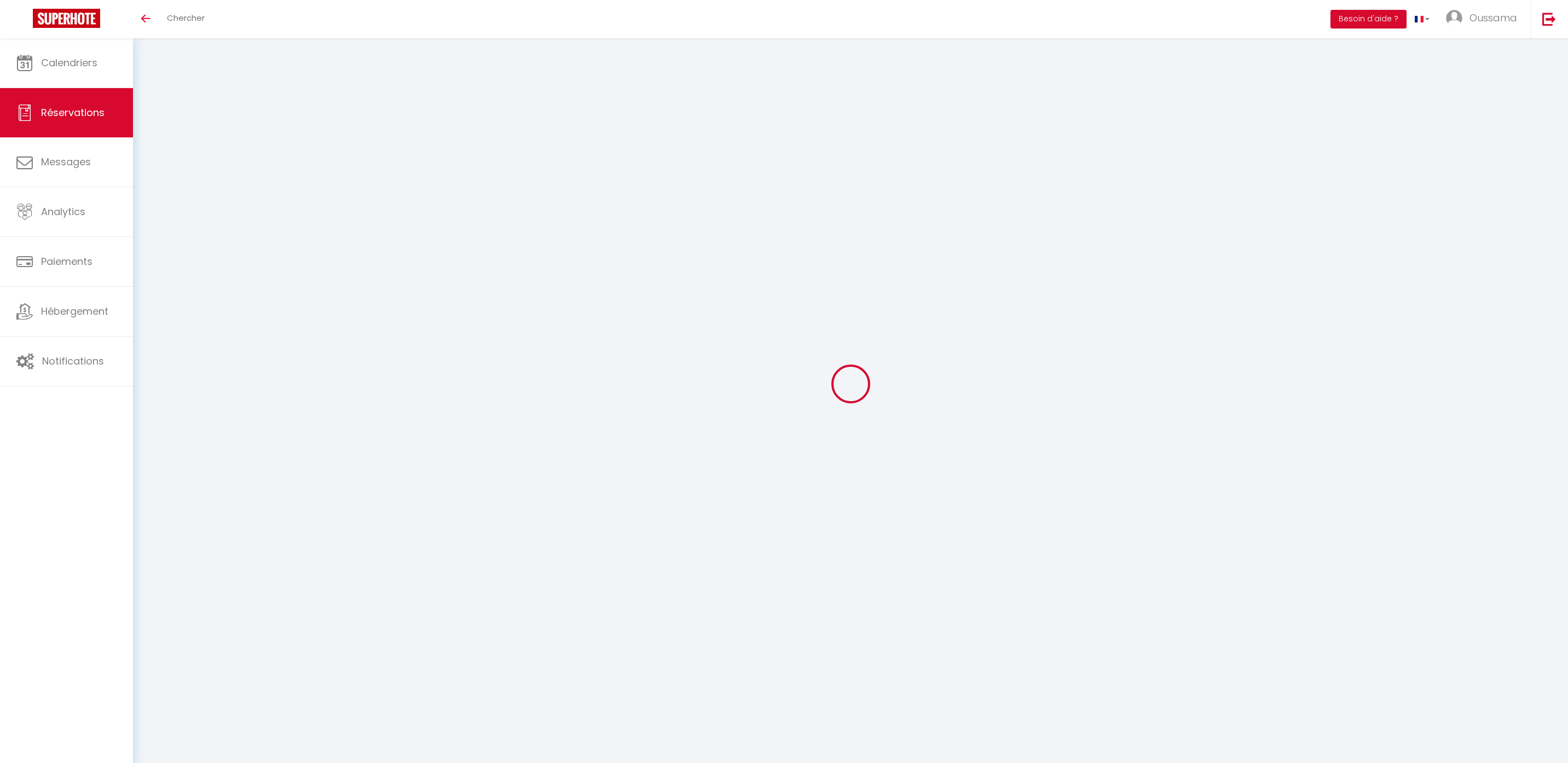
select select "CA"
type input "22.36"
type input "6.2"
select select "44374"
select select "1"
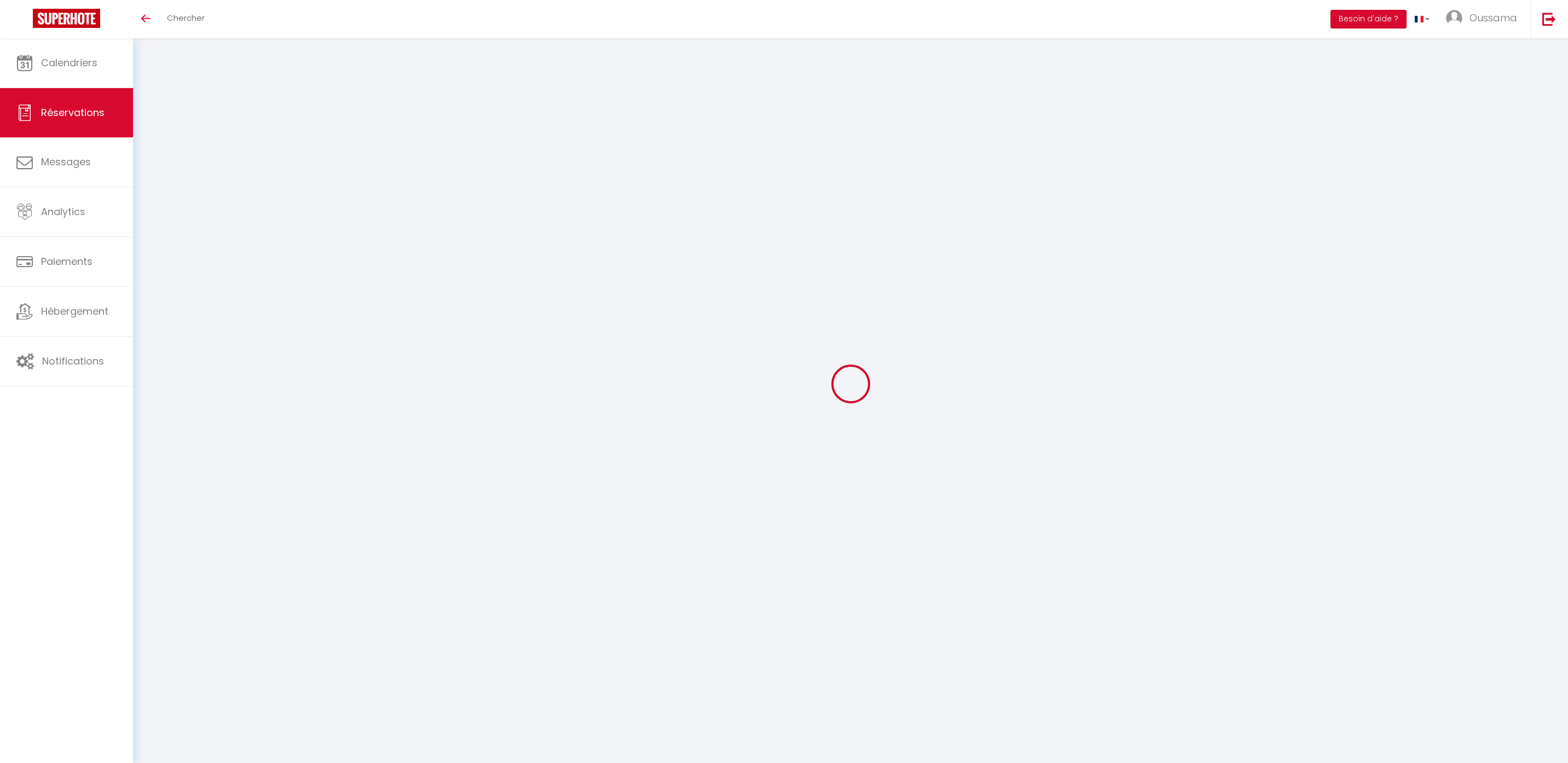
select select
type input "1"
type input "2"
select select "12"
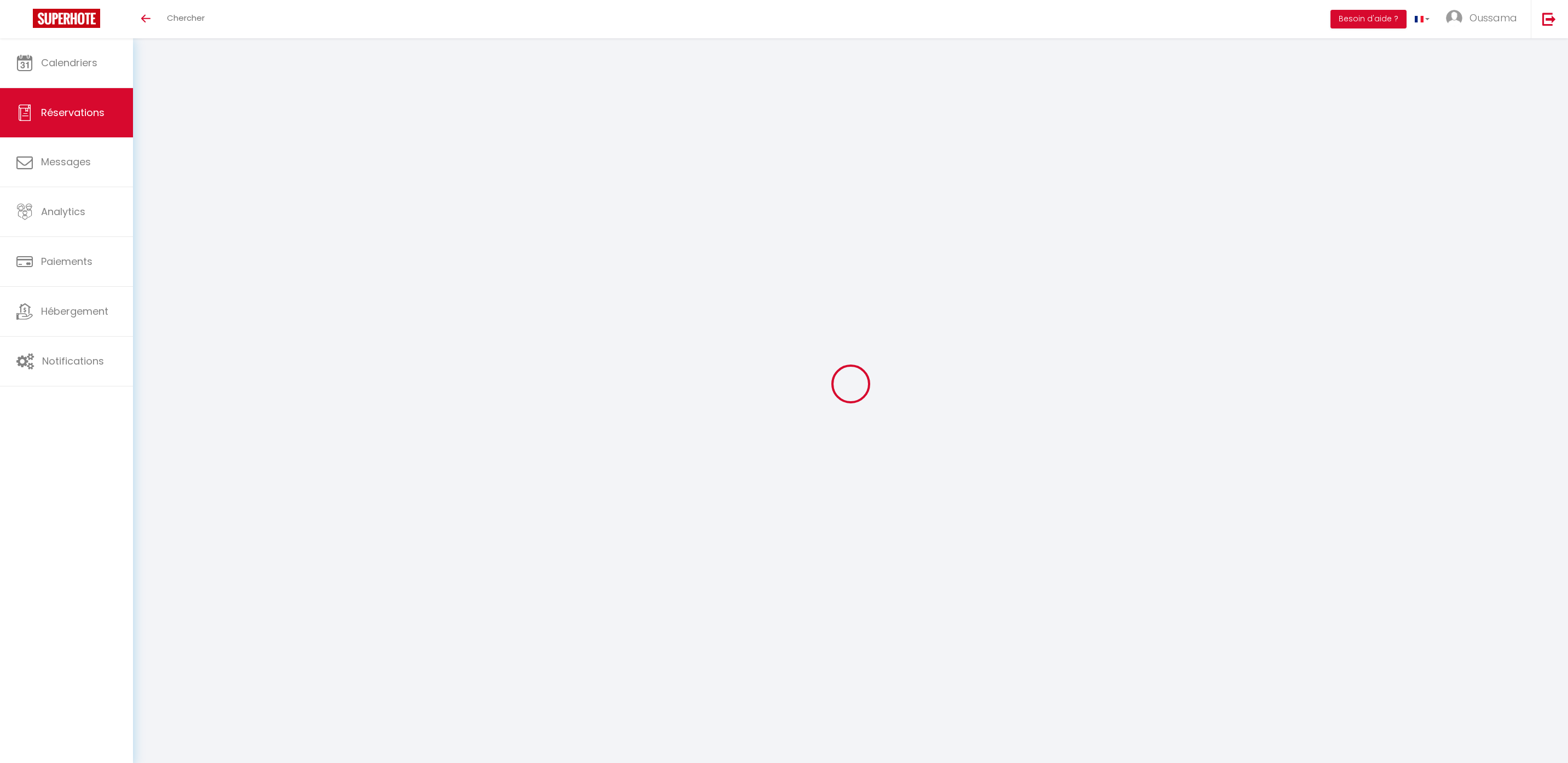
select select
type input "111.78"
checkbox input "false"
type input "0"
select select "2"
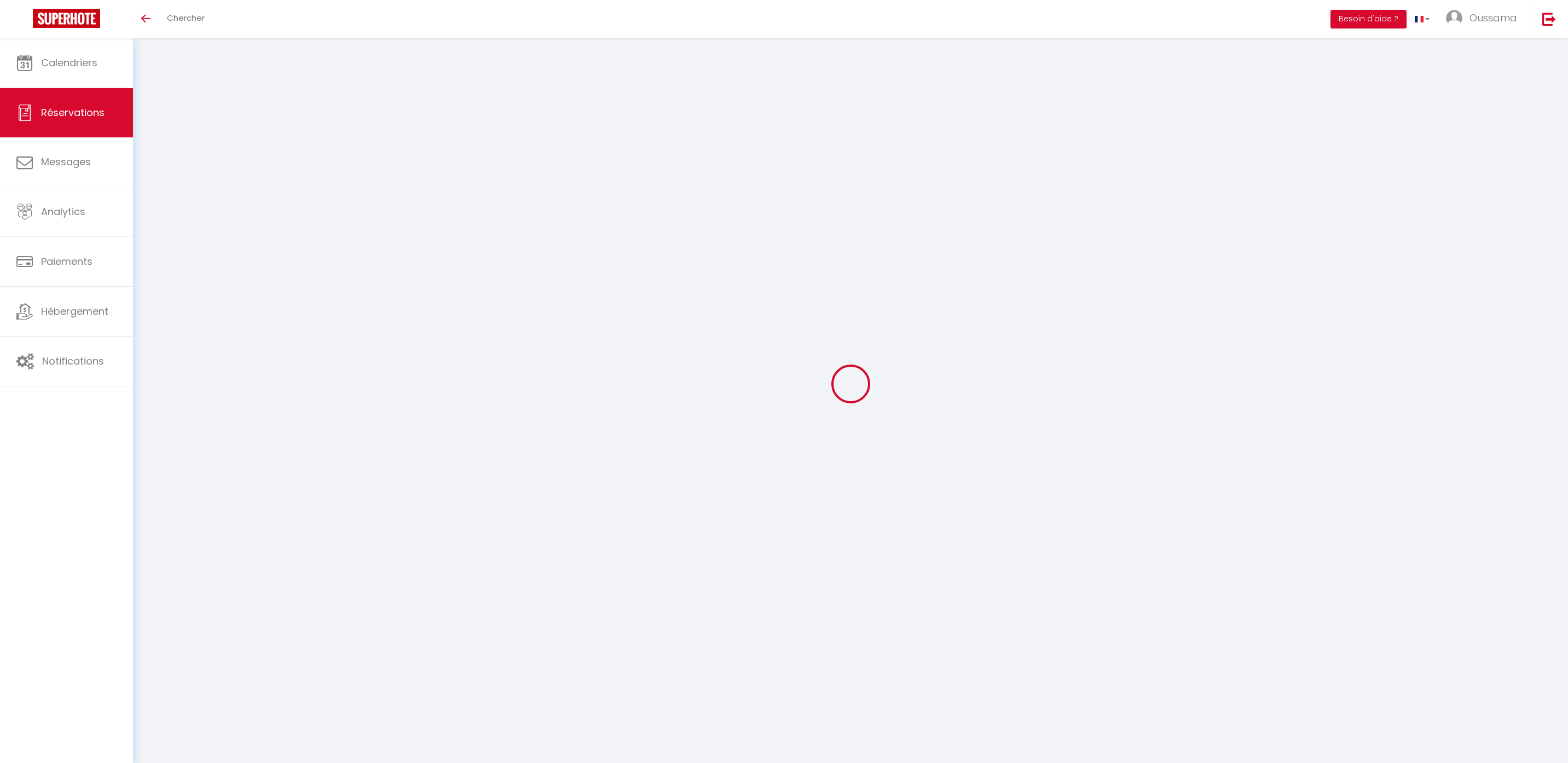
type input "0"
select select
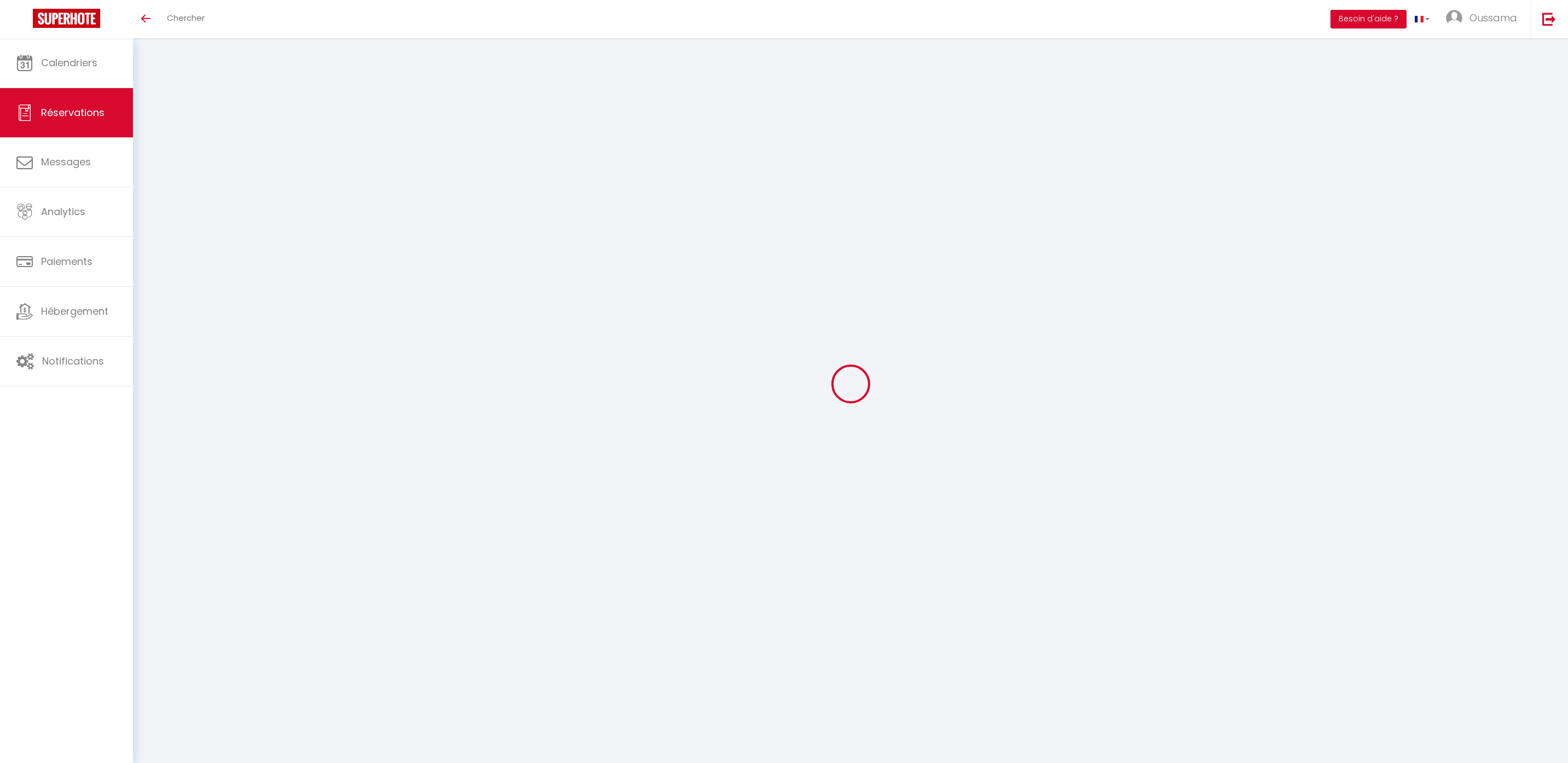
select select "14"
checkbox input "false"
select select
checkbox input "false"
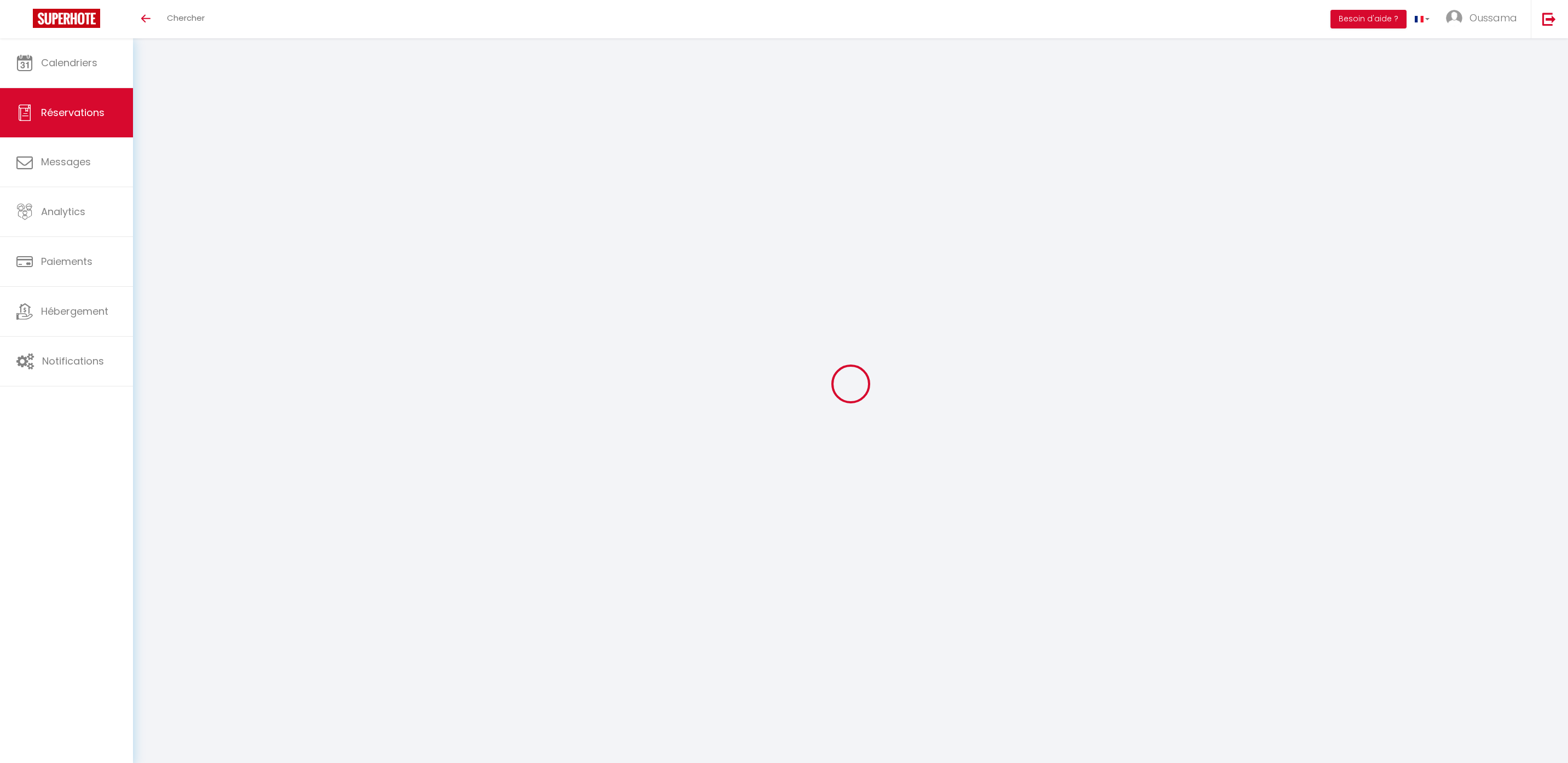
select select
checkbox input "false"
select select
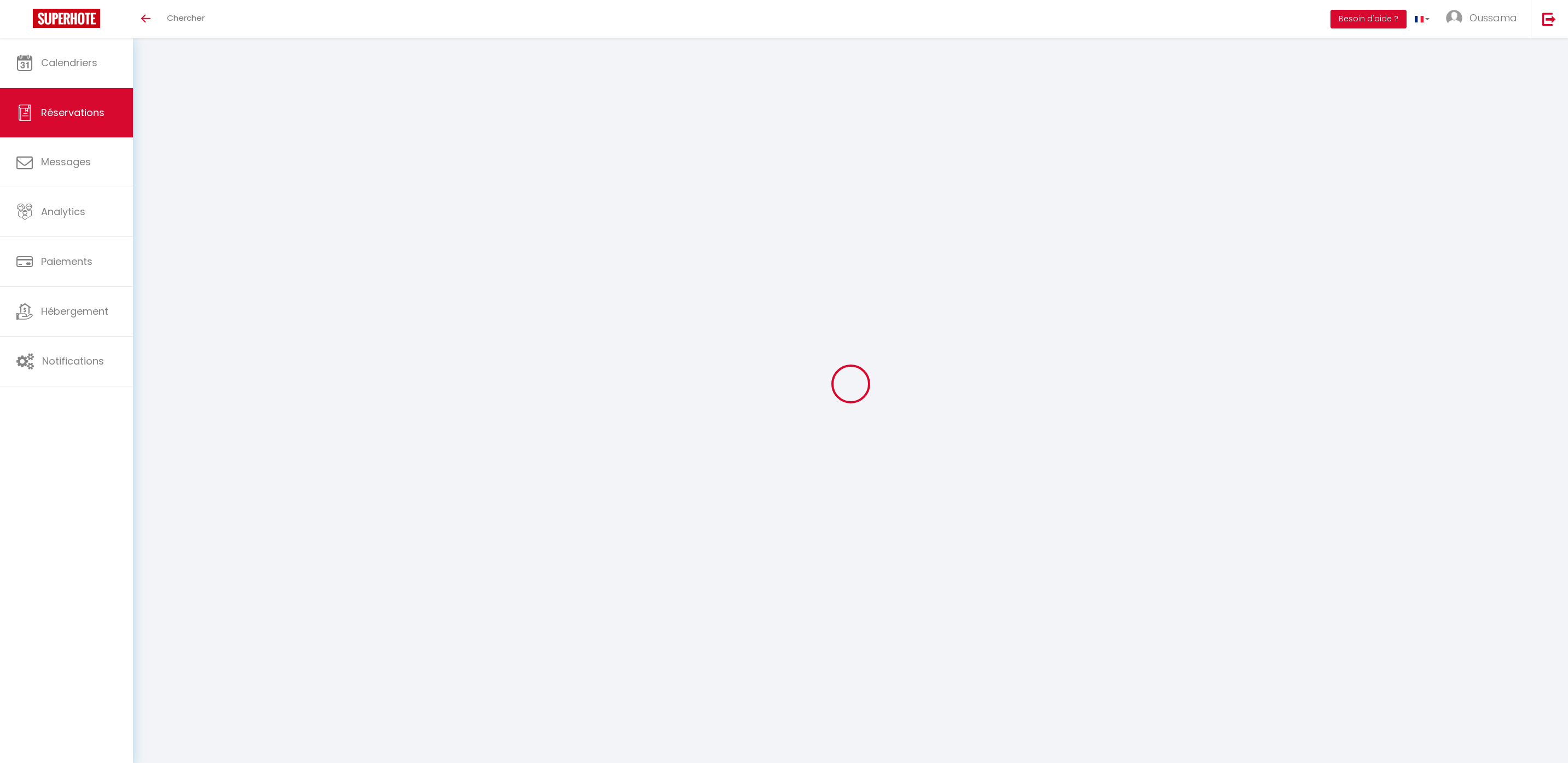
checkbox input "false"
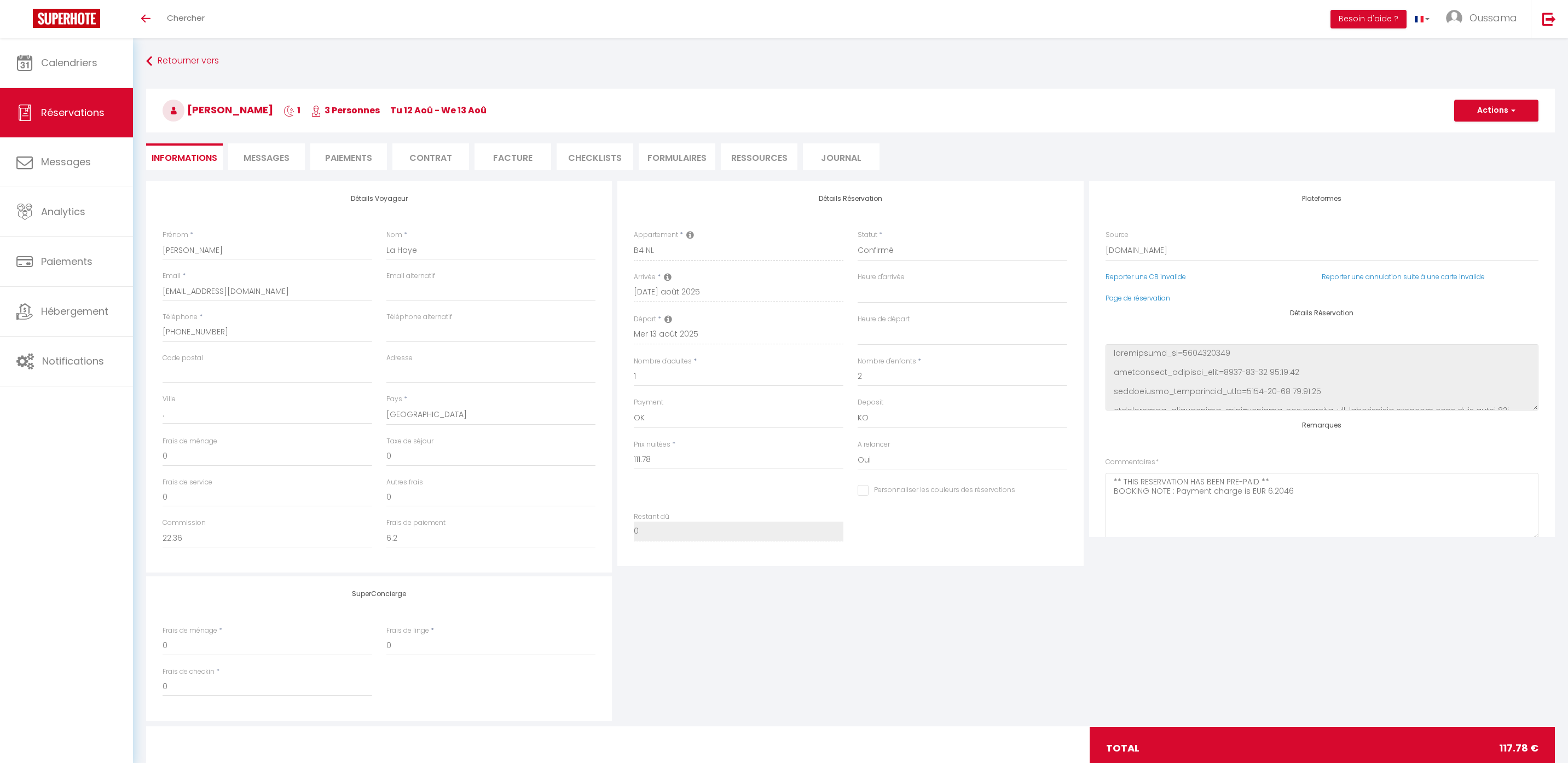
type input "6"
select select
checkbox input "false"
select select
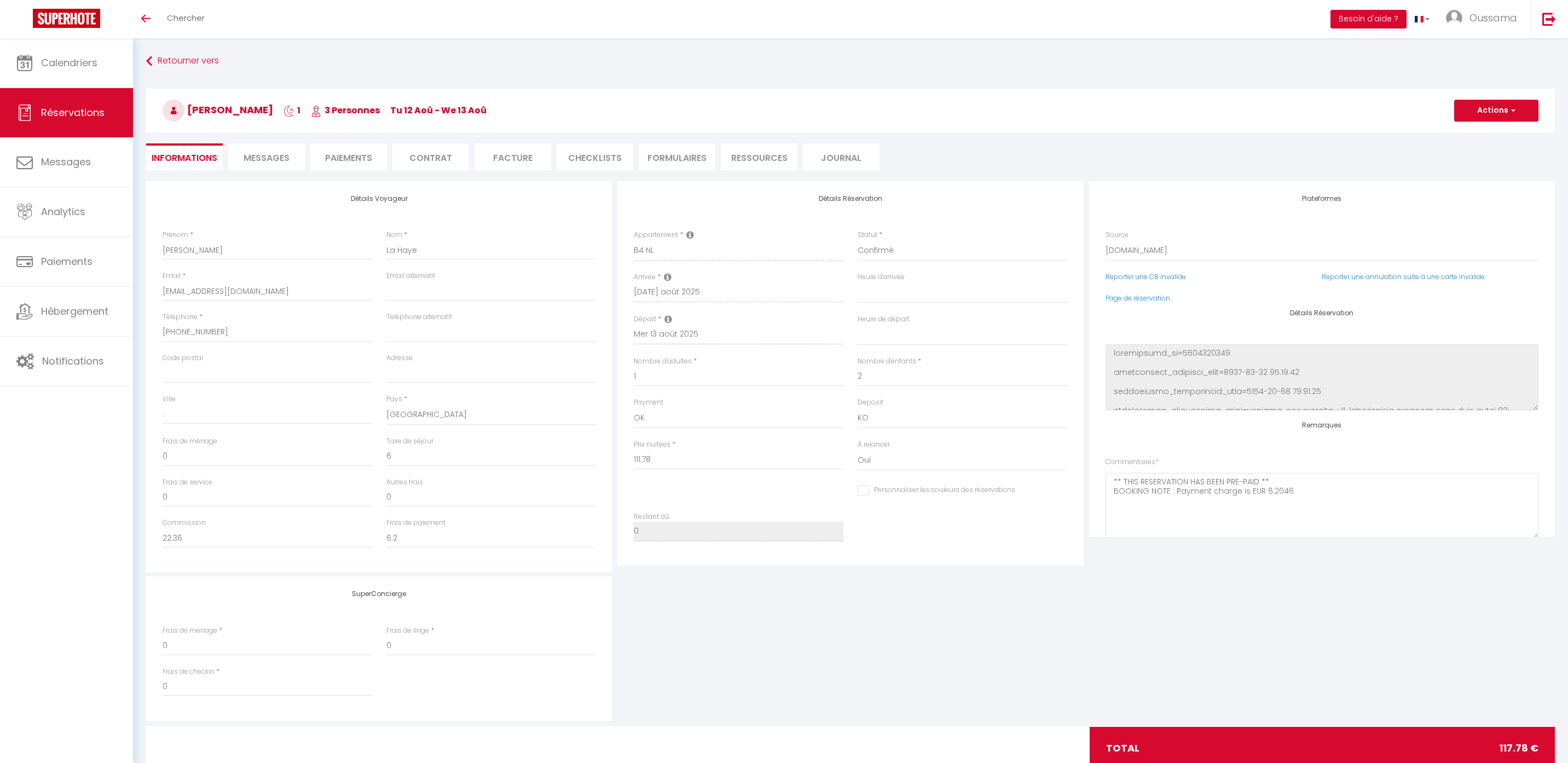
select select
click at [261, 156] on span "Messages" at bounding box center [266, 158] width 46 height 12
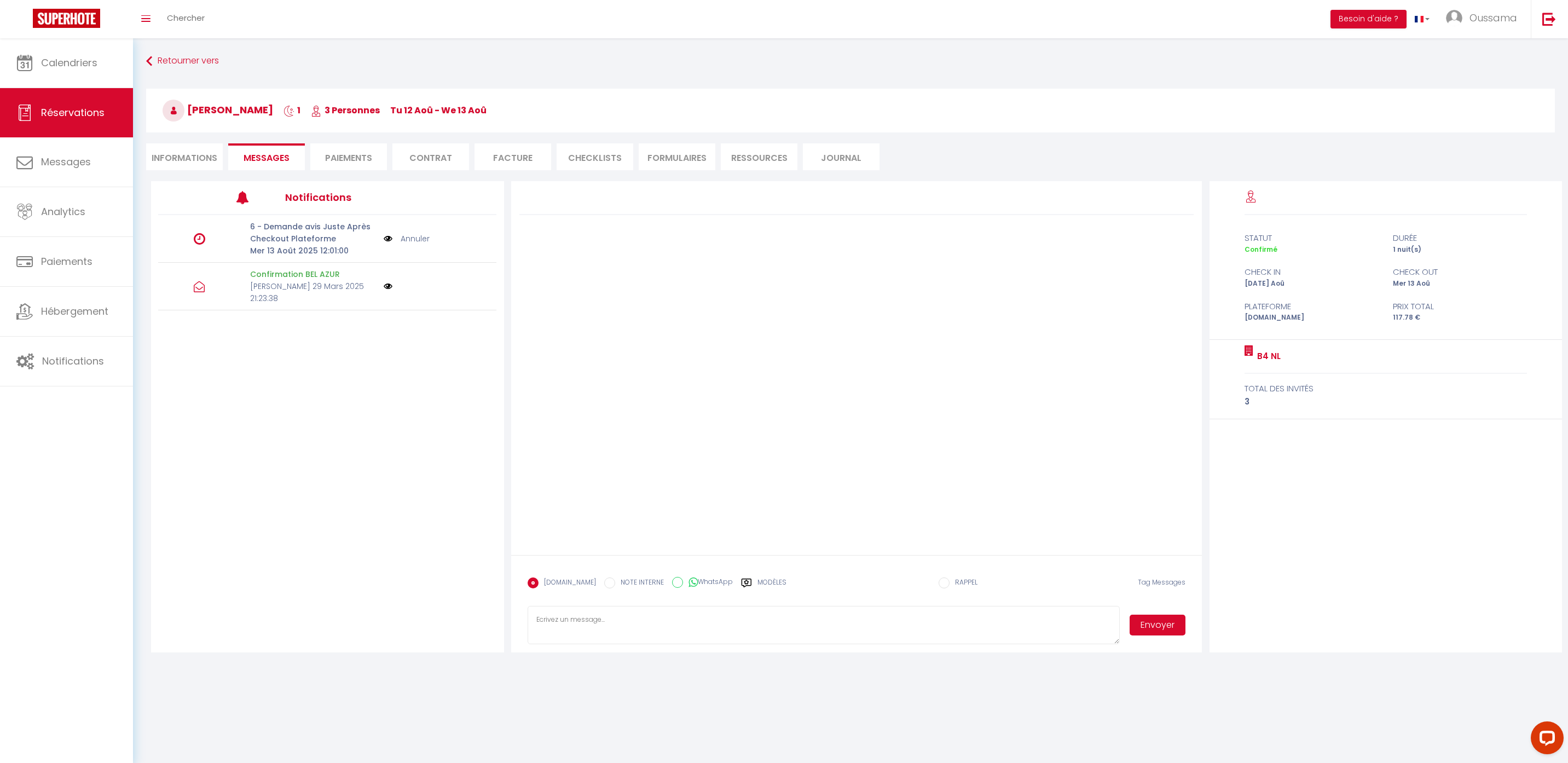
click at [200, 152] on li "Informations" at bounding box center [184, 156] width 77 height 27
select select
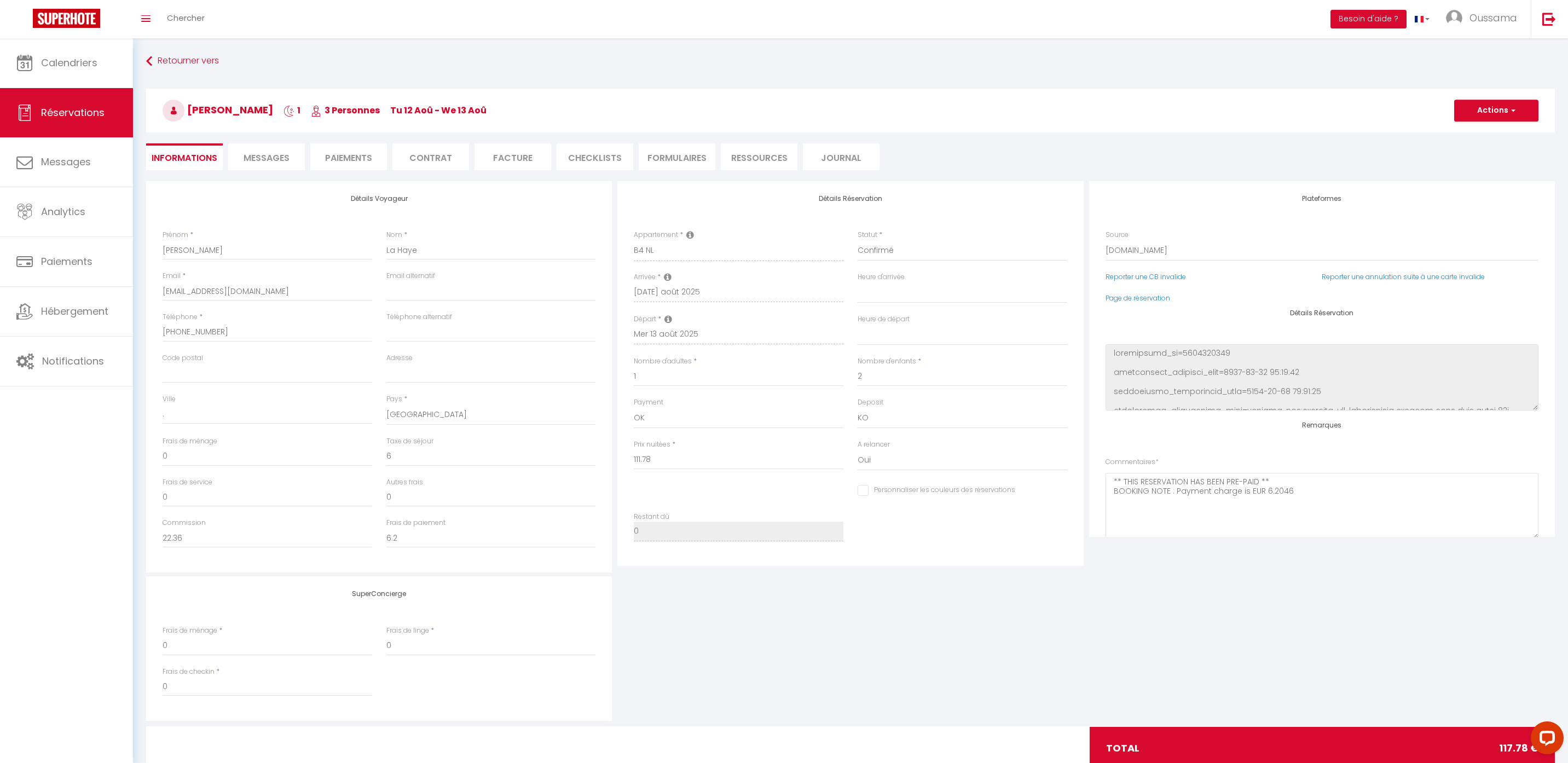
drag, startPoint x: 258, startPoint y: 159, endPoint x: 293, endPoint y: 33, distance: 130.8
click at [258, 158] on span "Messages" at bounding box center [266, 158] width 46 height 12
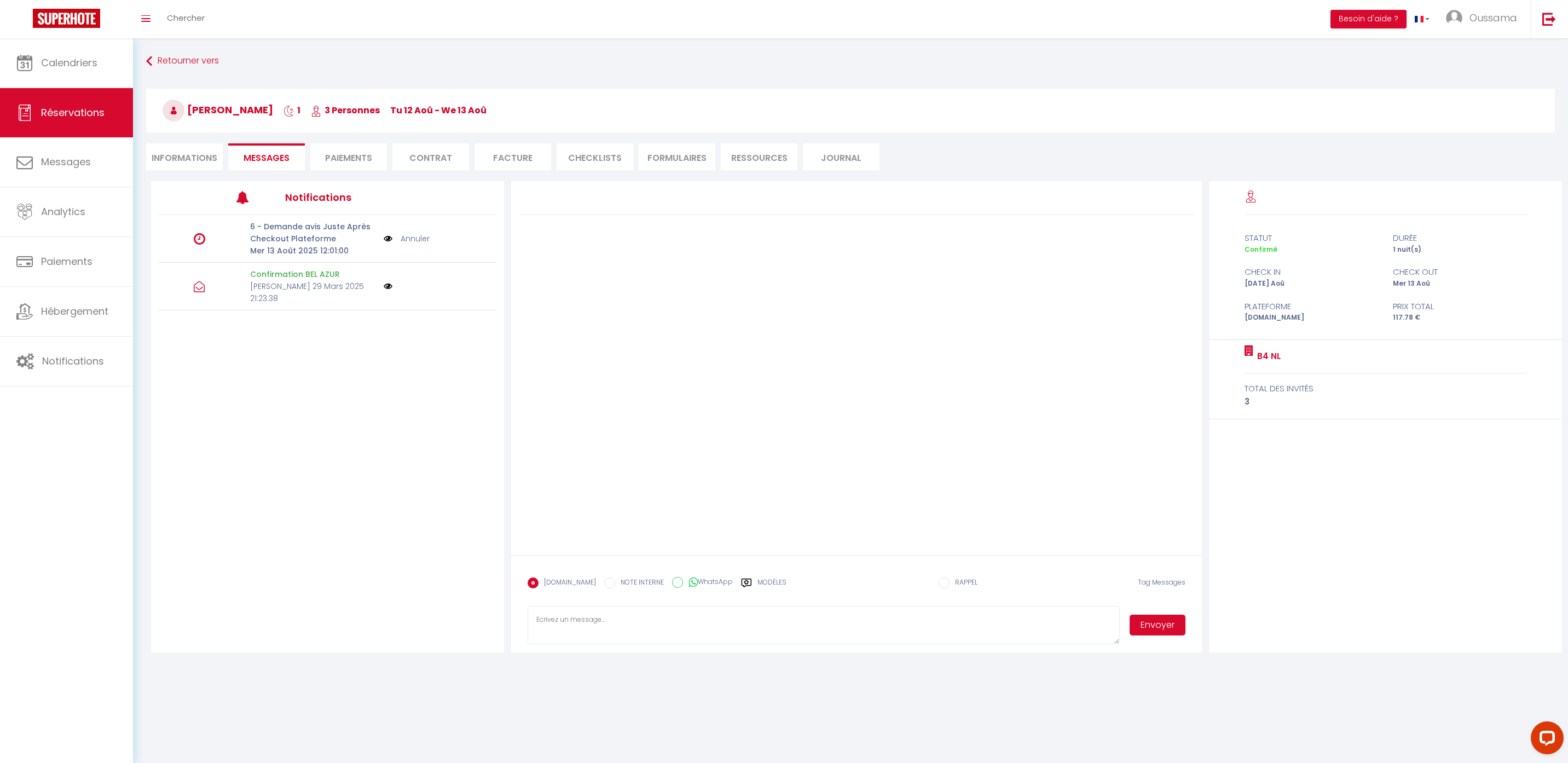
drag, startPoint x: 677, startPoint y: 577, endPoint x: 706, endPoint y: 585, distance: 30.1
click at [683, 577] on label "WhatsApp" at bounding box center [708, 583] width 50 height 12
click at [677, 577] on input "WhatsApp" at bounding box center [677, 582] width 11 height 11
radio input "true"
radio input "false"
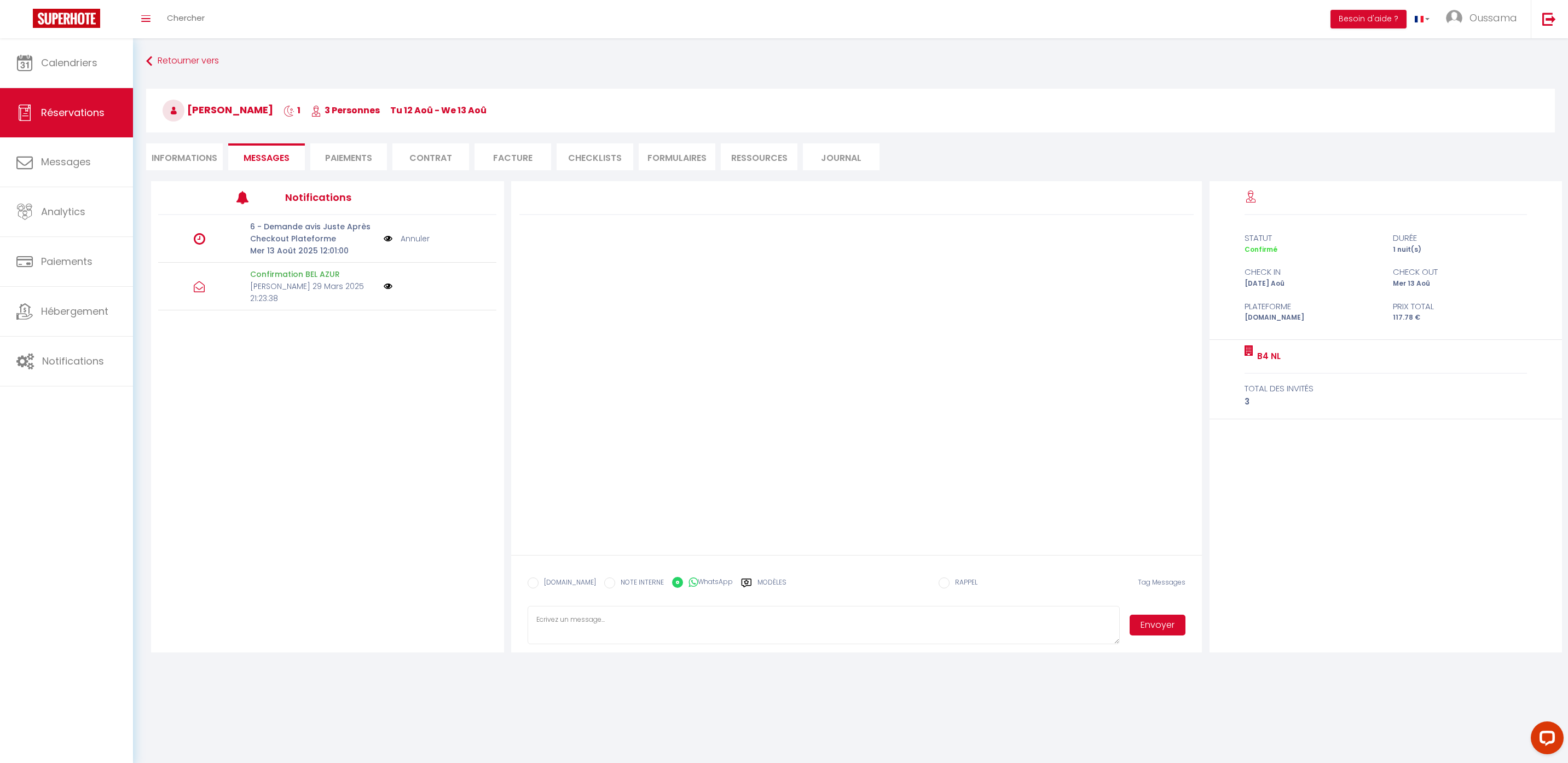
click at [745, 584] on div "Modèles" at bounding box center [764, 588] width 45 height 23
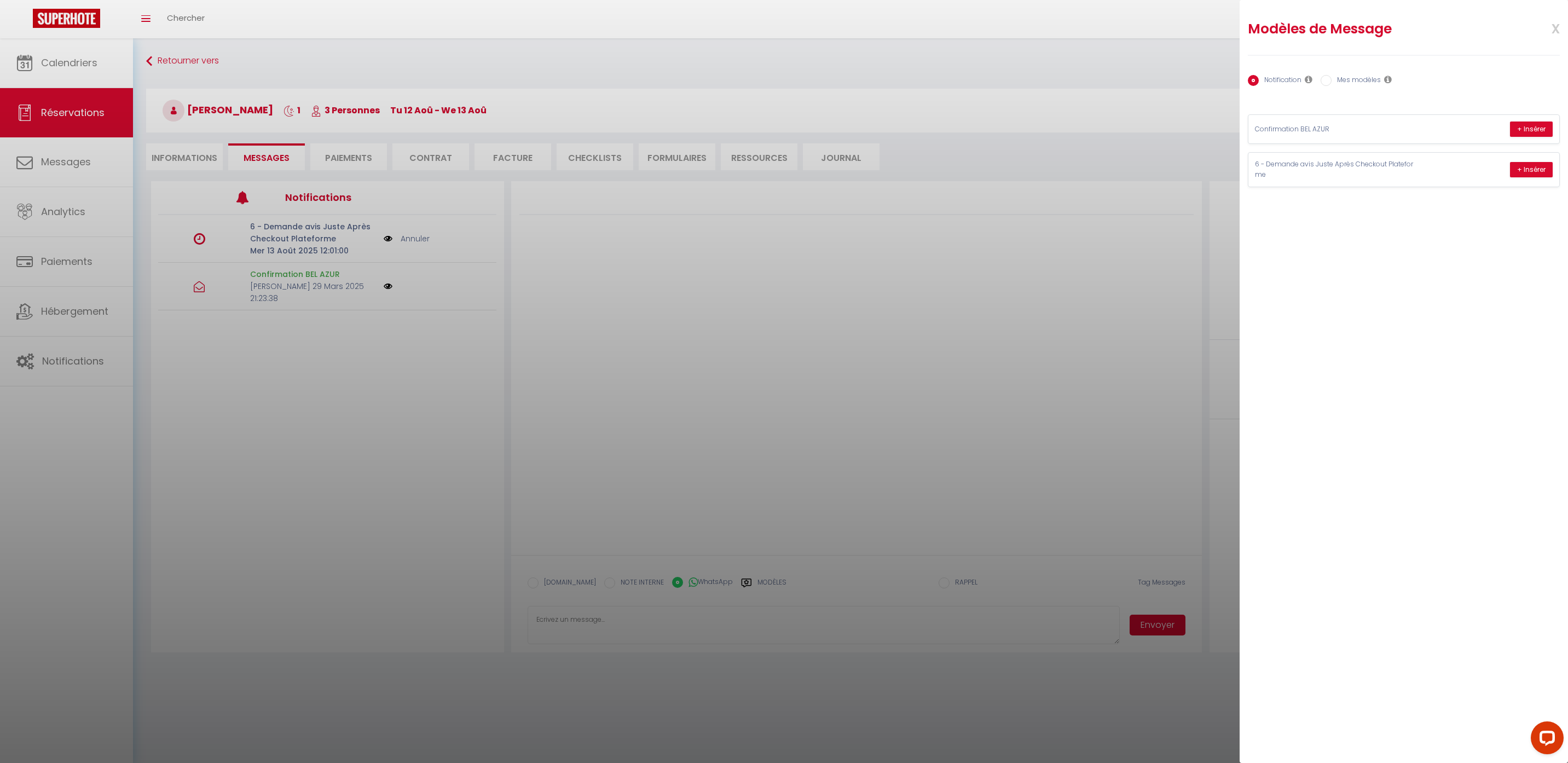
click at [1331, 87] on div "Notification Mes modèles" at bounding box center [1404, 80] width 312 height 23
click at [1333, 84] on label "Mes modèles" at bounding box center [1357, 81] width 49 height 12
click at [1332, 84] on input "Mes modèles" at bounding box center [1326, 80] width 11 height 11
radio input "true"
radio input "false"
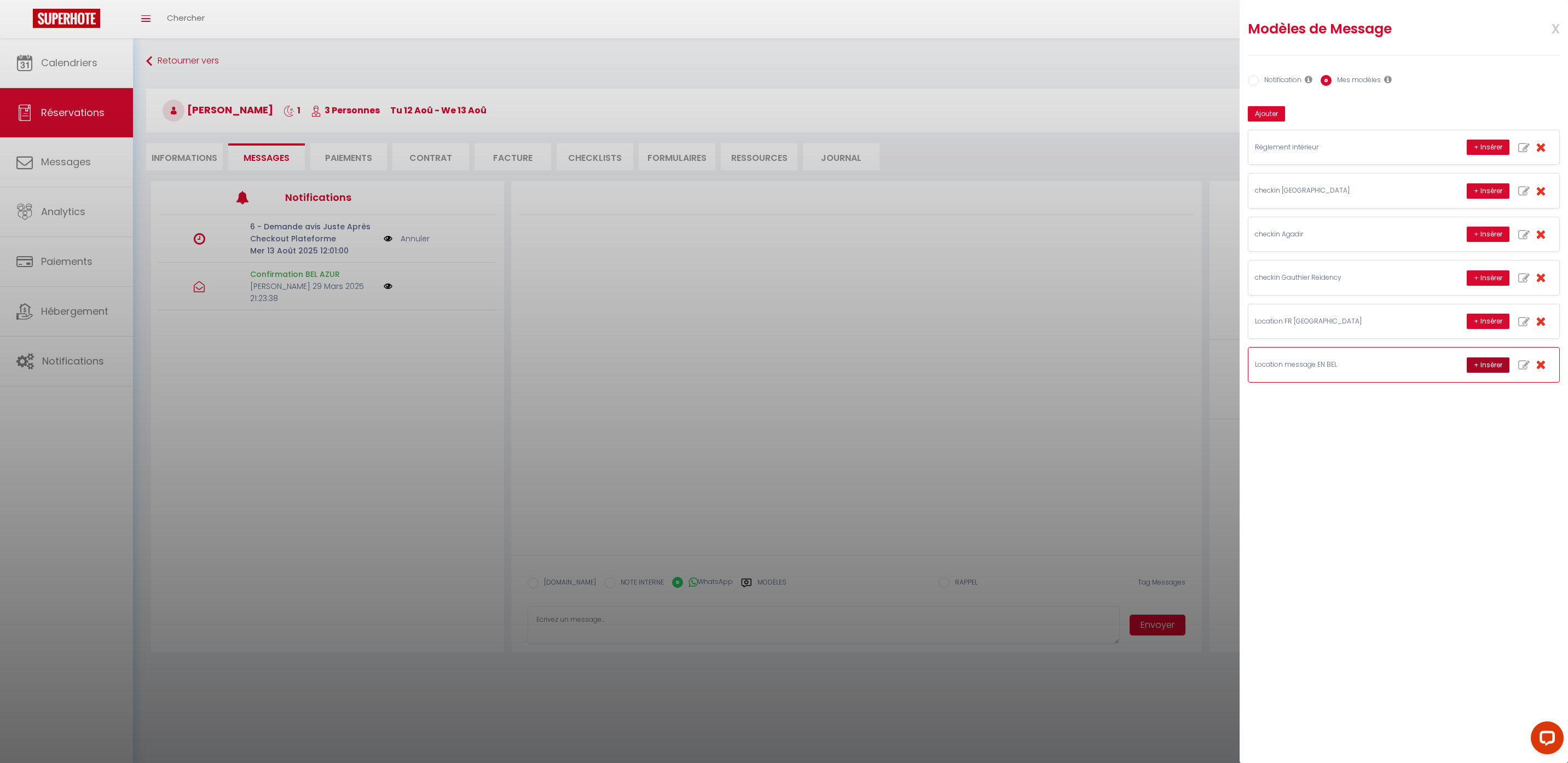
click at [1501, 364] on button "+ Insérer" at bounding box center [1488, 365] width 43 height 16
type textarea "Hello Nicolas, this is Williams from Thecasaedition, the apartment that you boo…"
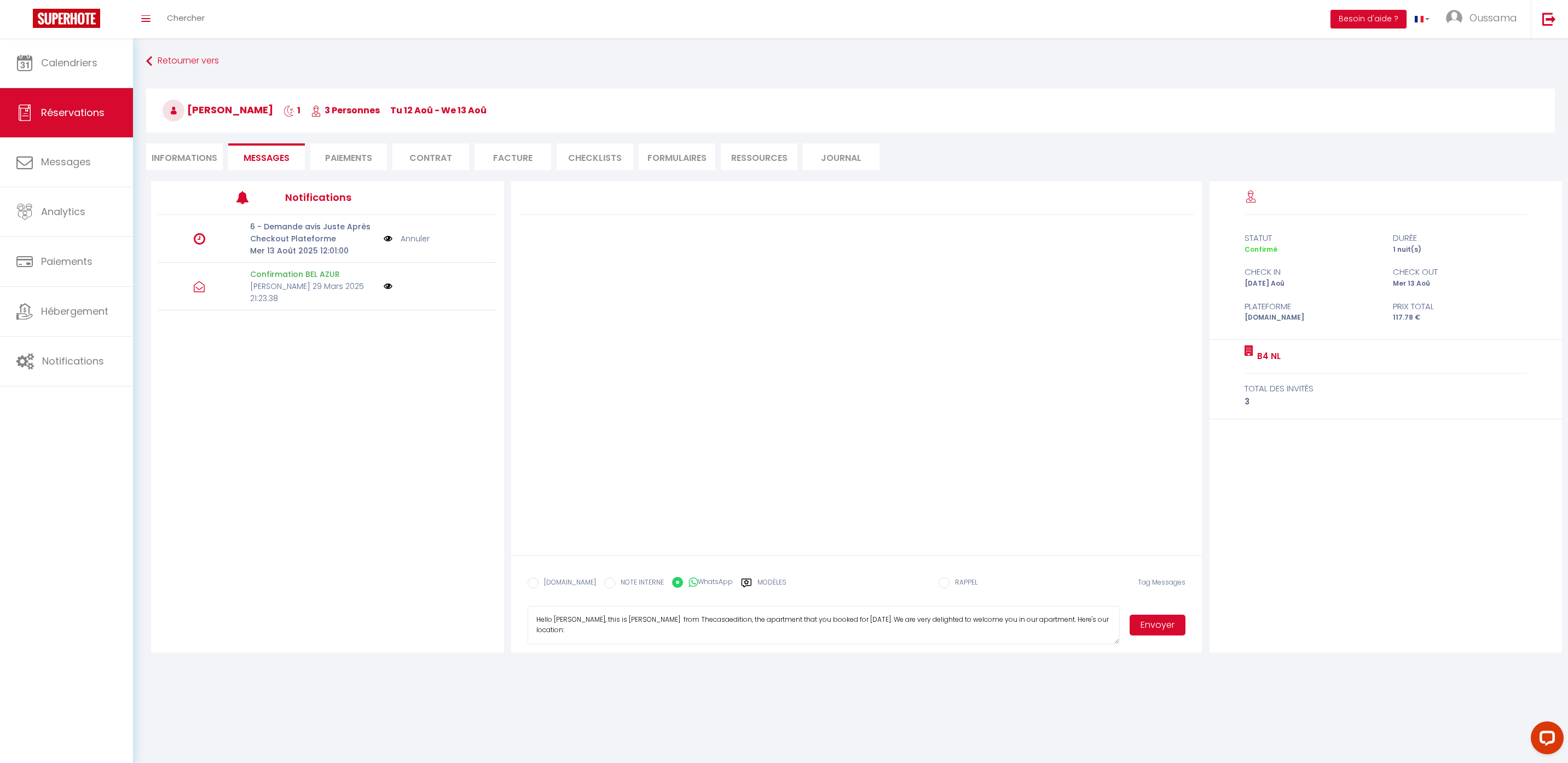
click at [1139, 626] on button "Envoyer" at bounding box center [1157, 625] width 56 height 21
click at [205, 162] on li "Informations" at bounding box center [184, 156] width 77 height 27
select select
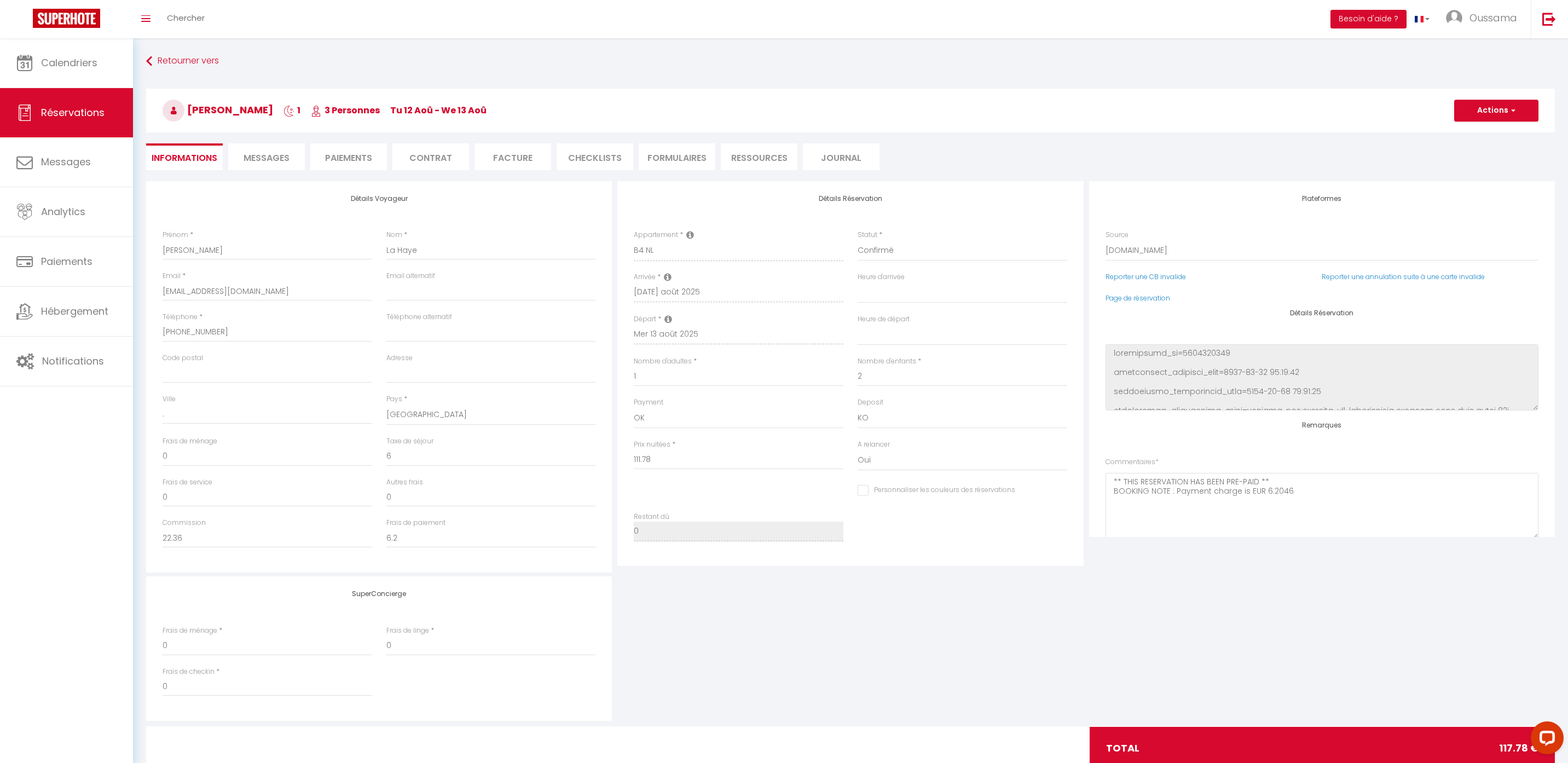
select select
checkbox input "false"
select select
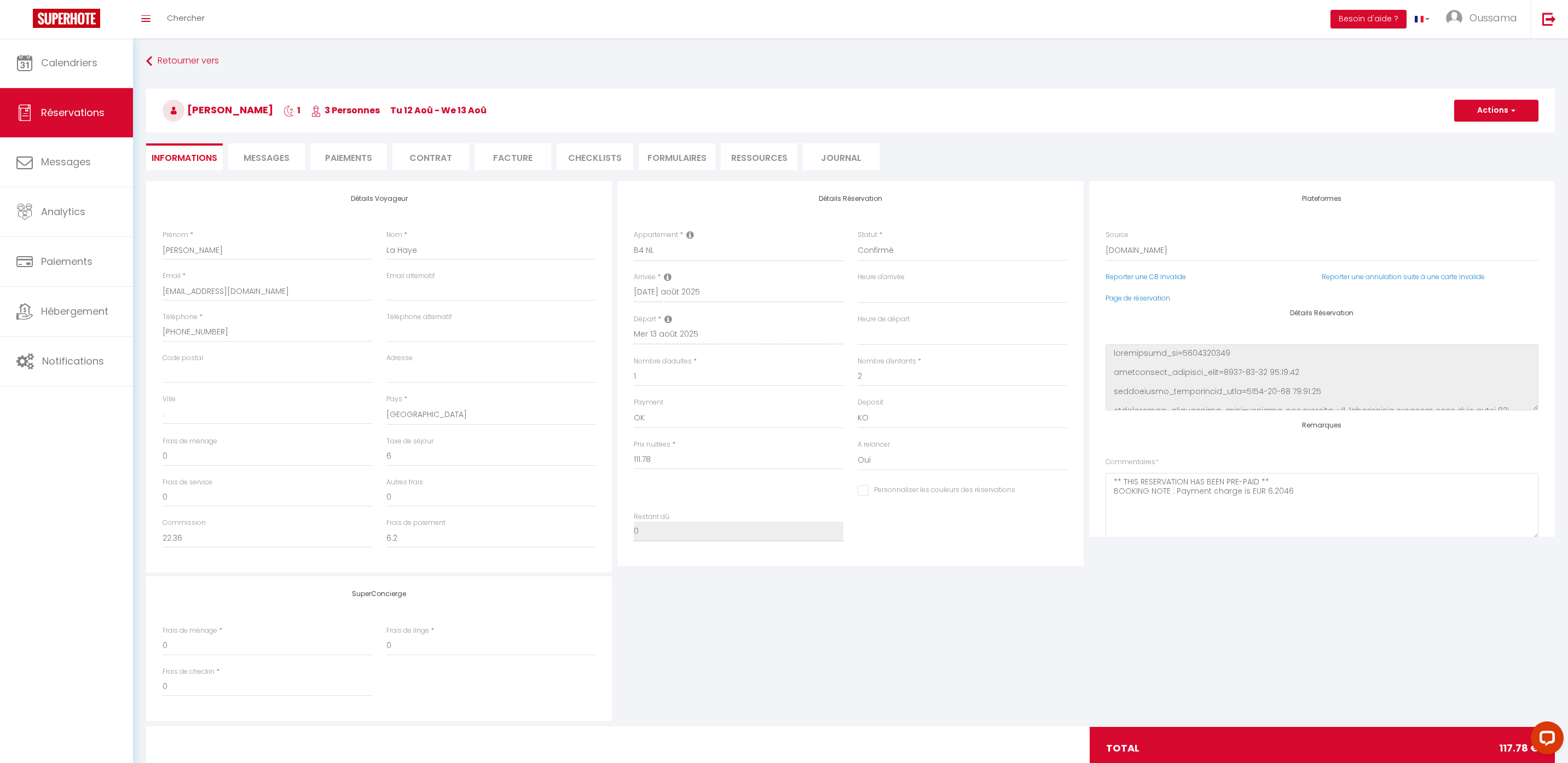
checkbox input "false"
click at [267, 163] on span "Messages" at bounding box center [266, 158] width 46 height 12
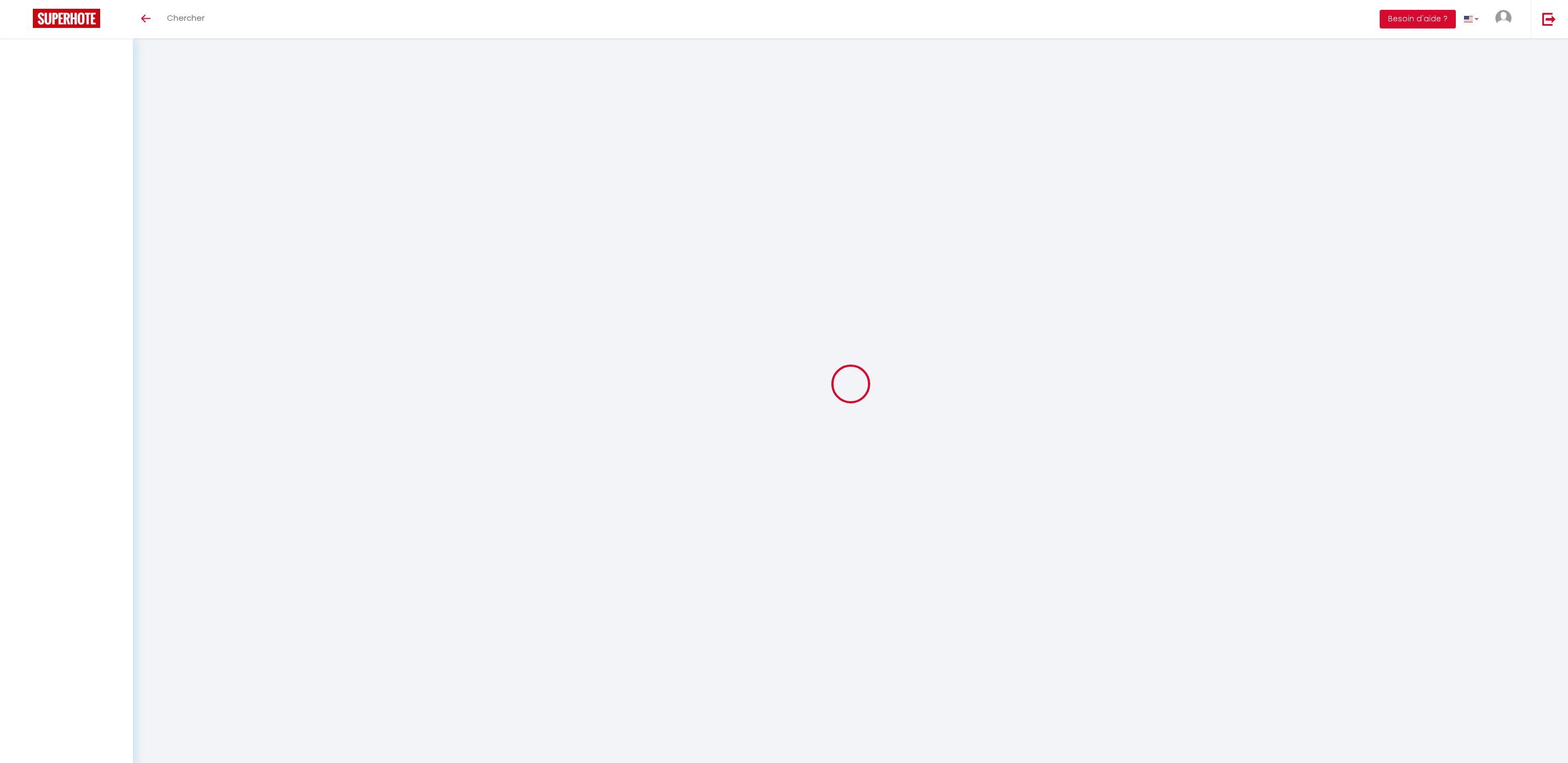
select select
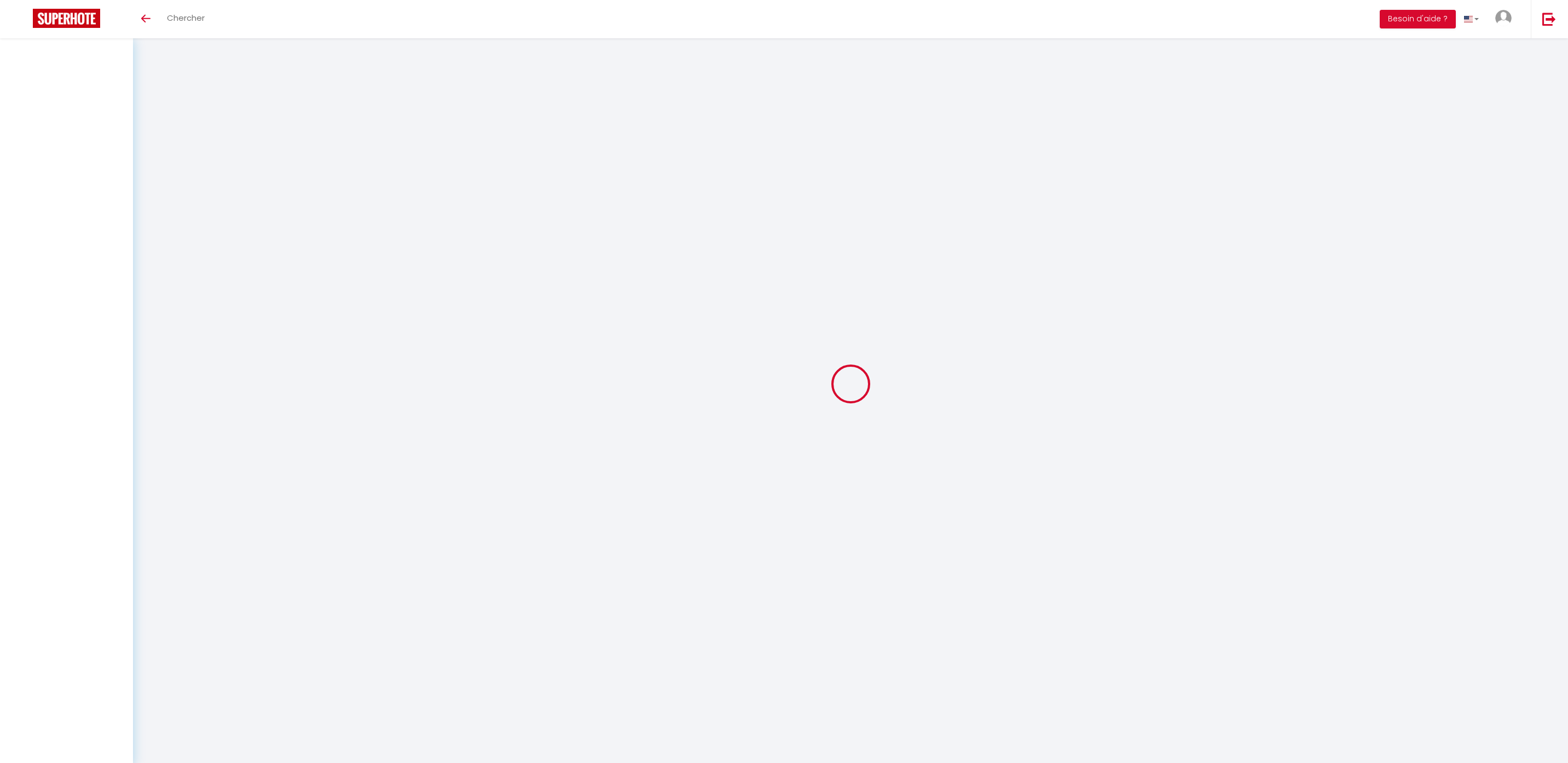
select select
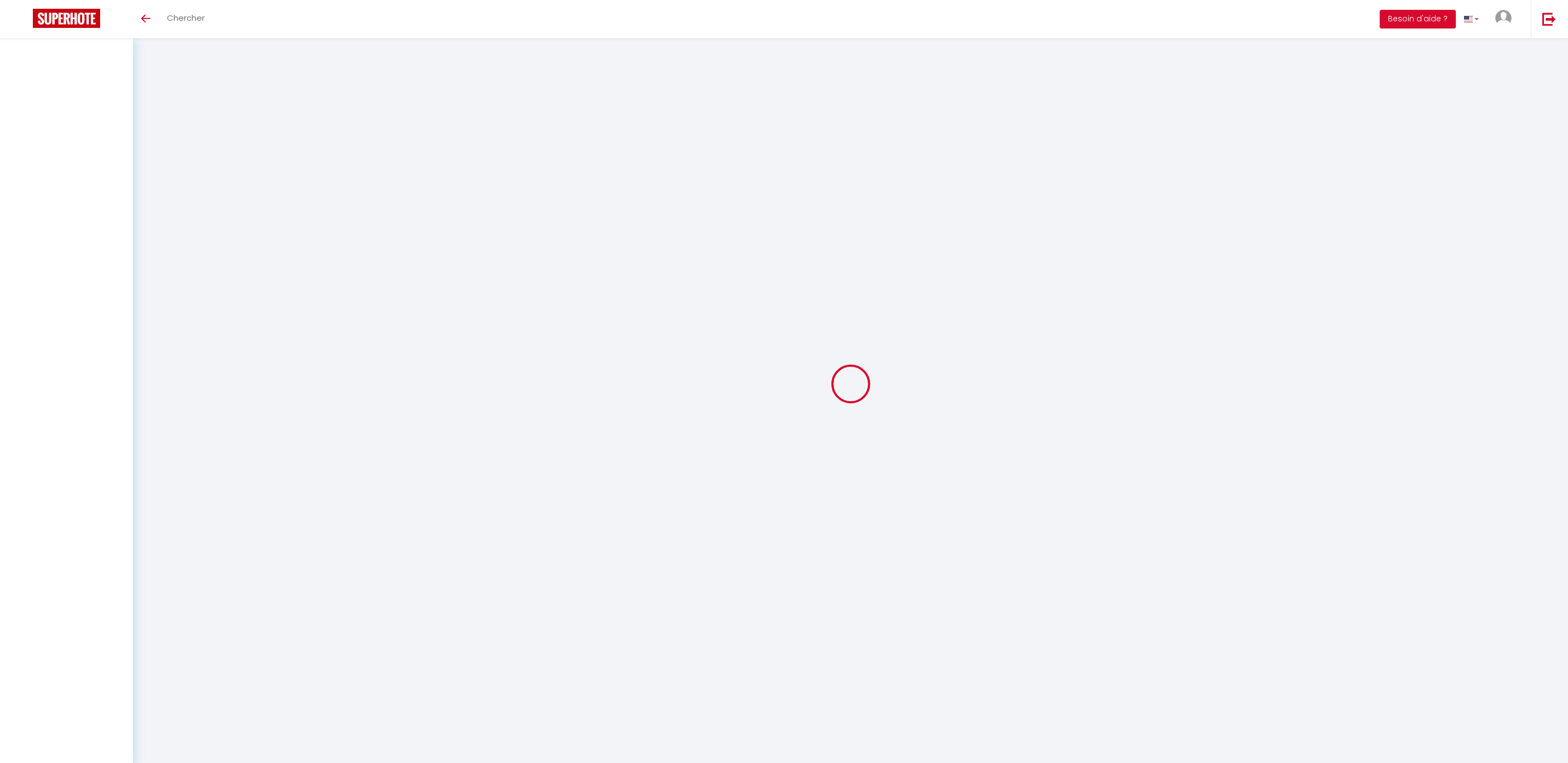
checkbox input "false"
select select
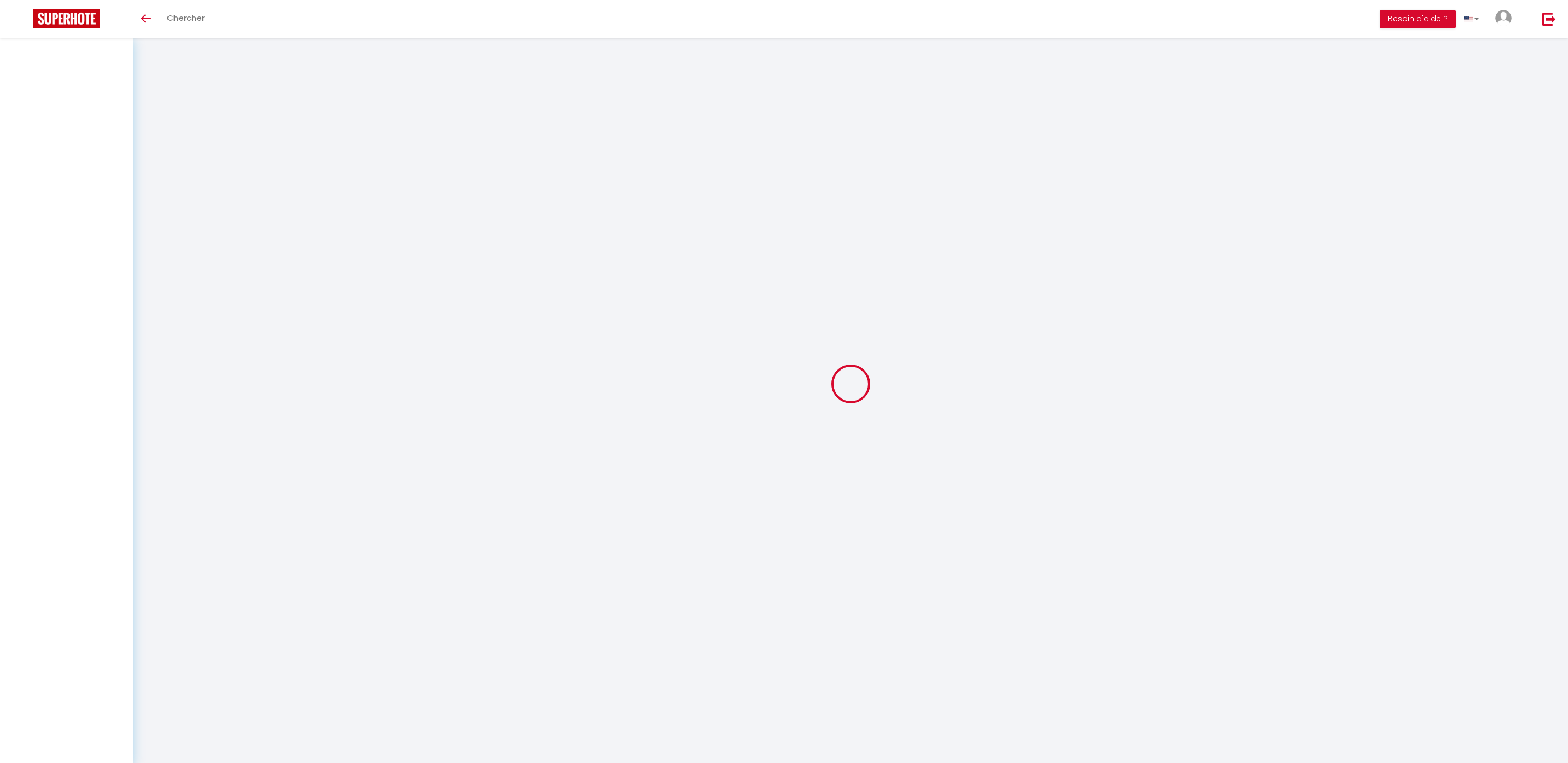
select select
checkbox input "false"
select select
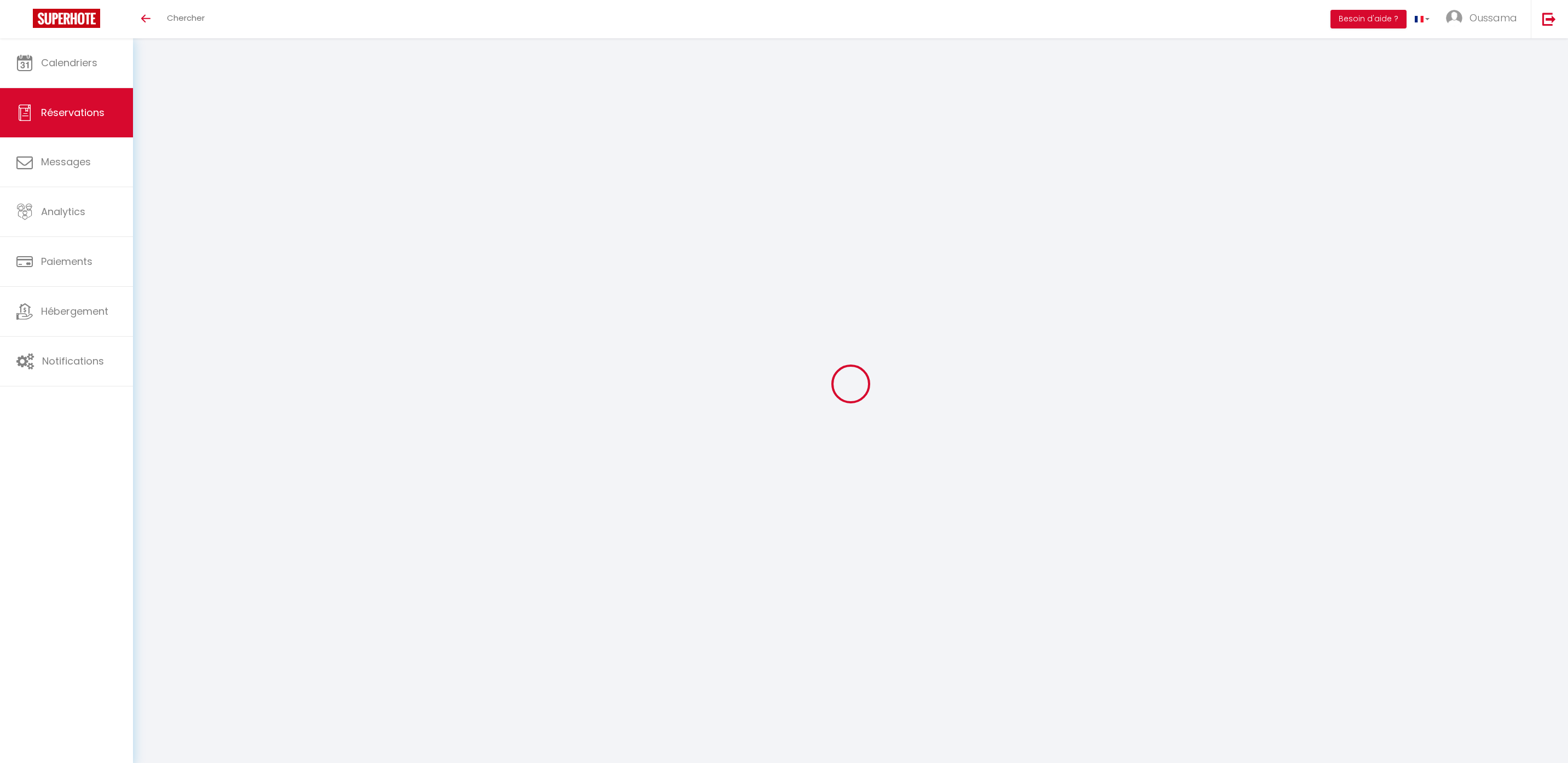
type input "Ilandra"
type input "Whittaker"
type input "iwhitt.599084@guest.booking.com"
type input "+12704856631"
select select "US"
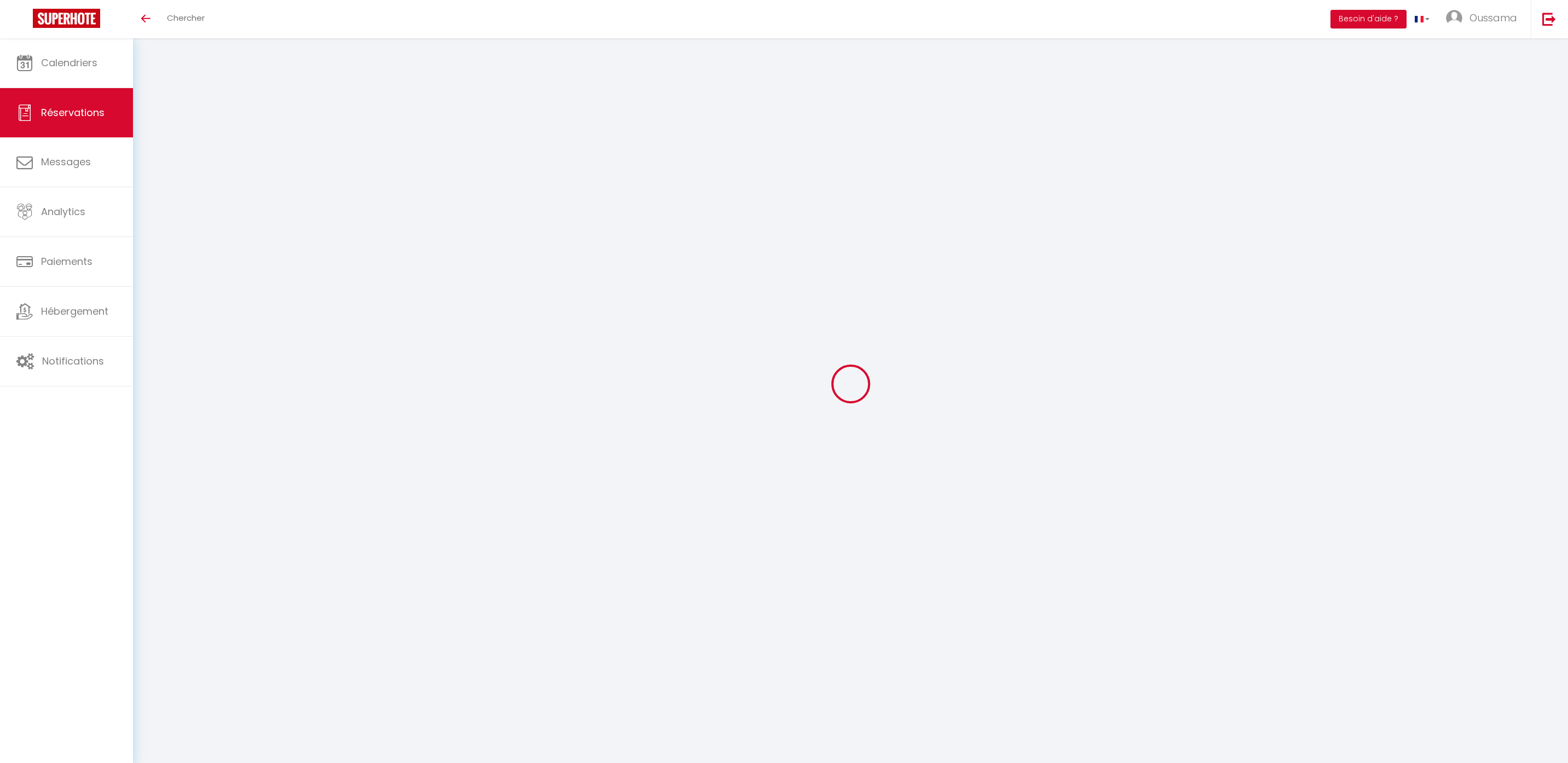
type input "31.21"
type input "3.12"
select select "47364"
select select "1"
select select
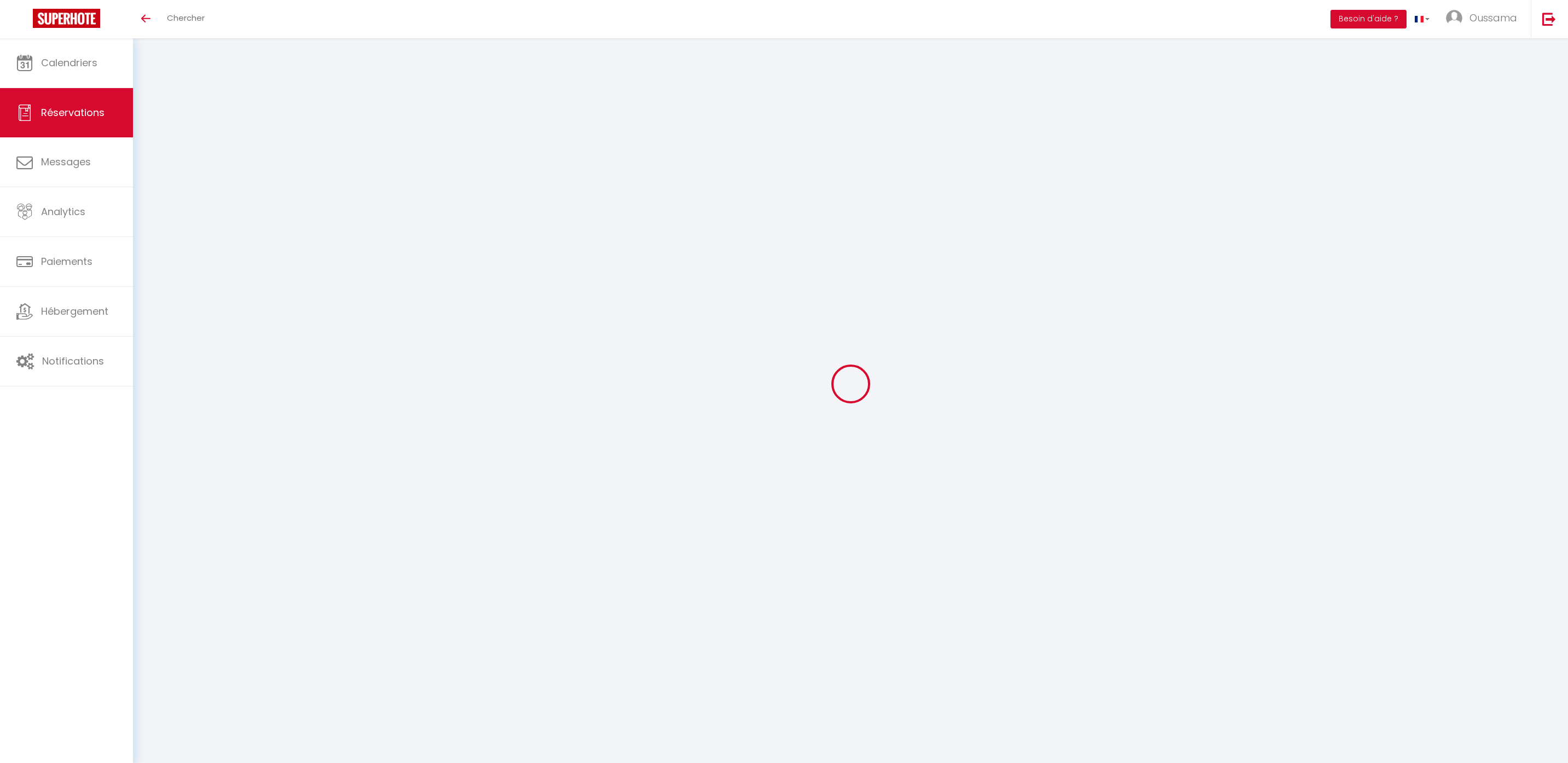
select select
type input "3"
select select "12"
select select
type input "156.06"
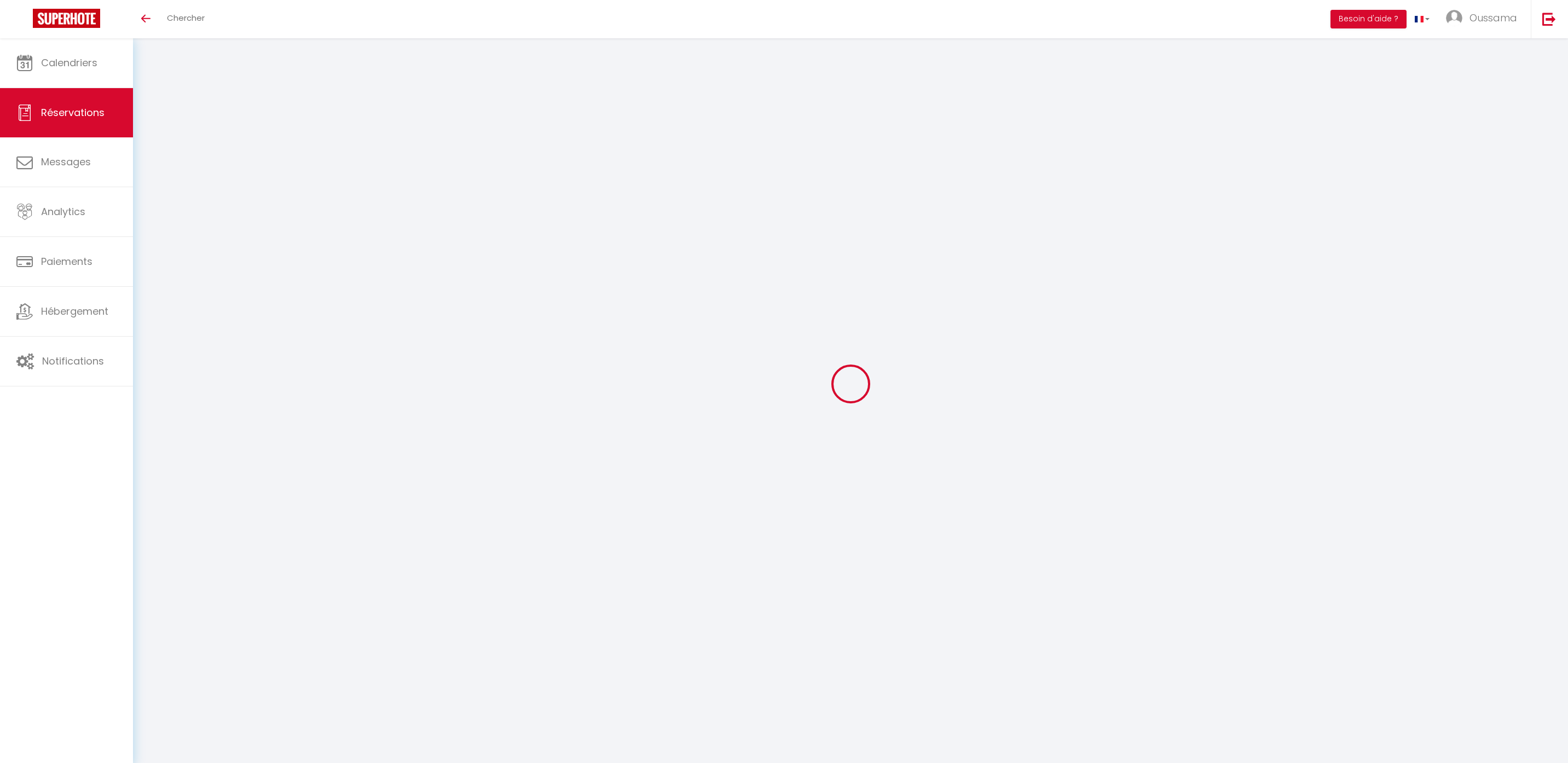
checkbox input "false"
type input "0"
select select "2"
type input "0"
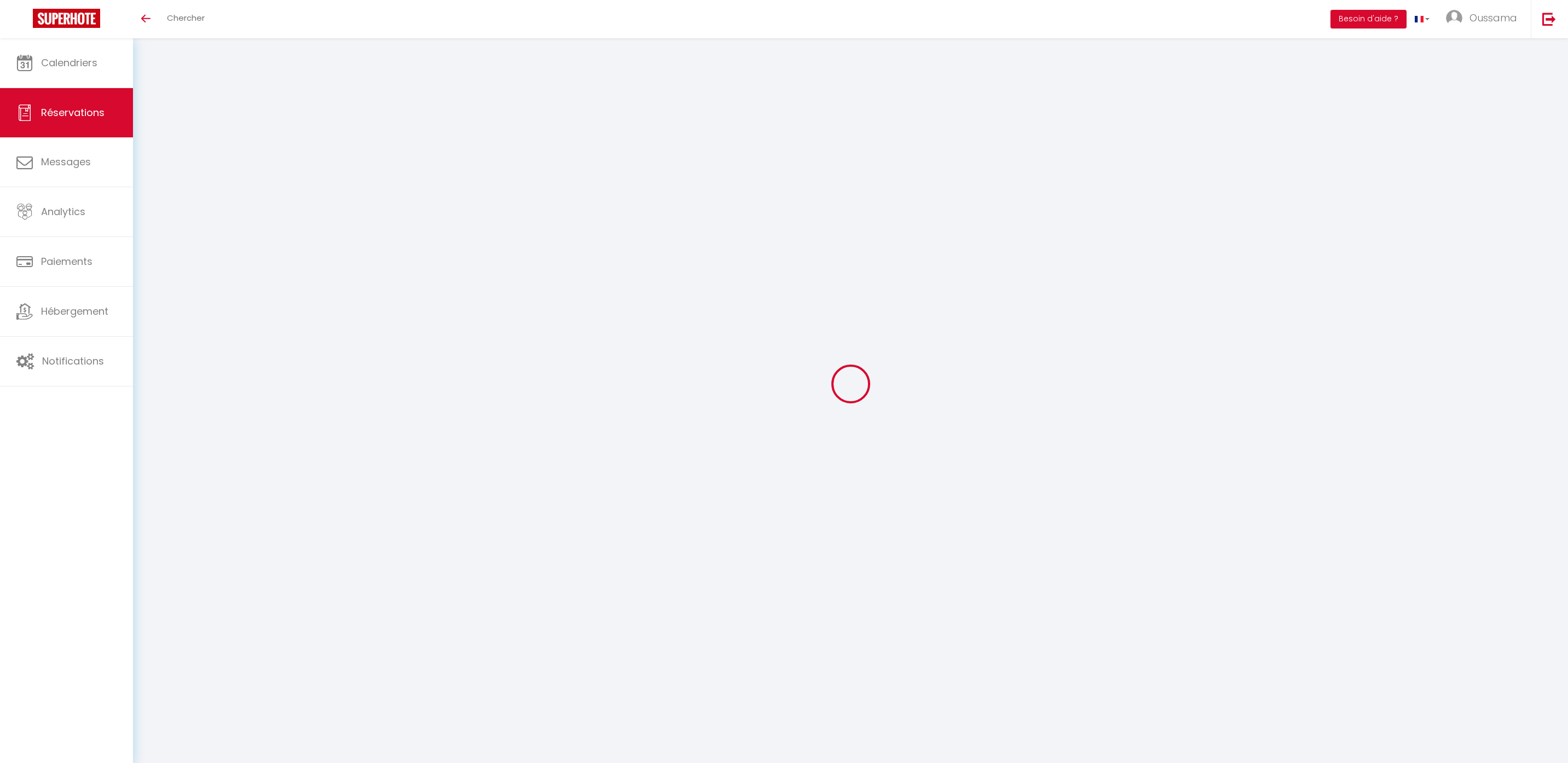
type input "0"
select select
select select "14"
checkbox input "false"
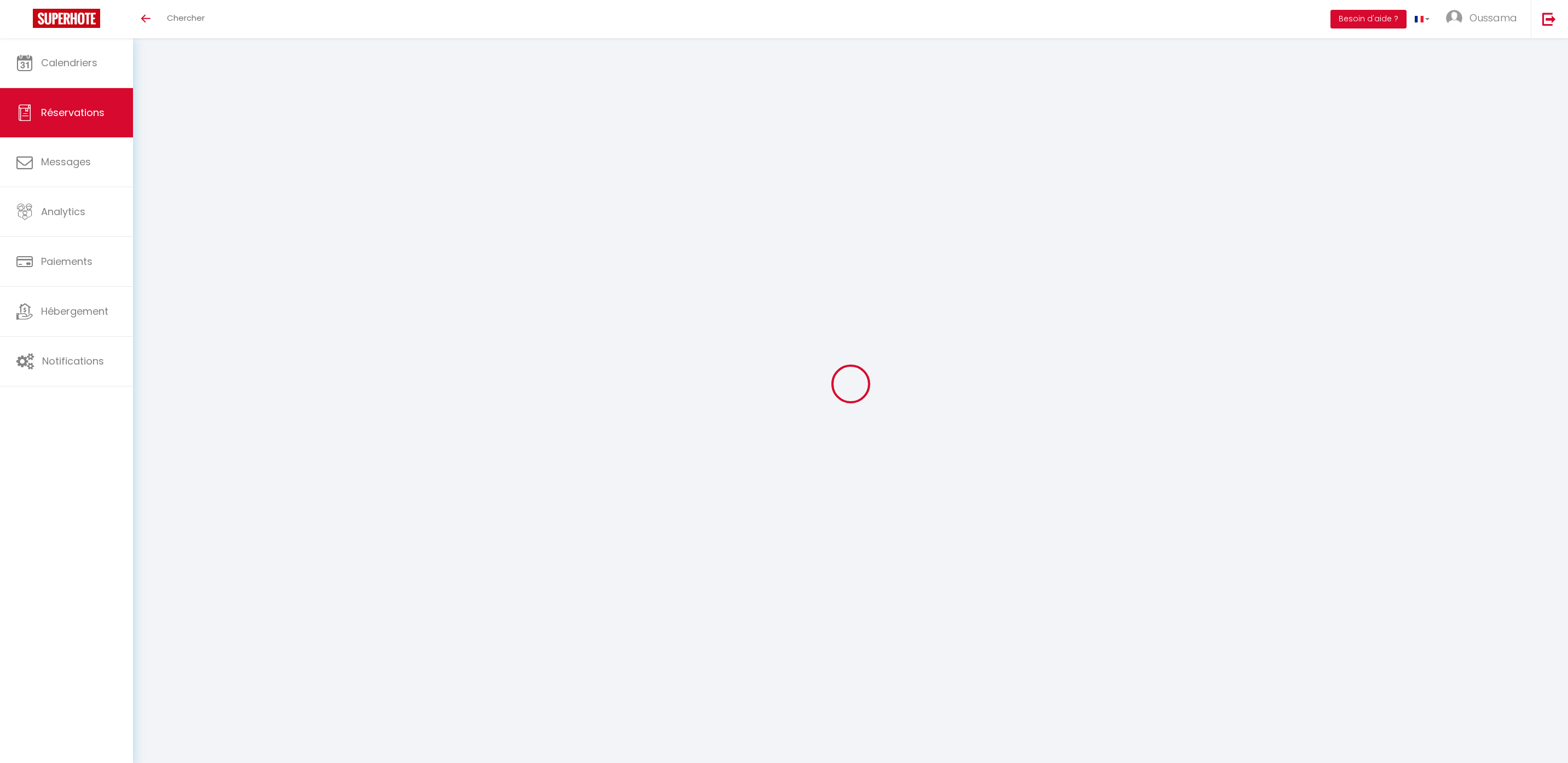
select select
checkbox input "false"
select select
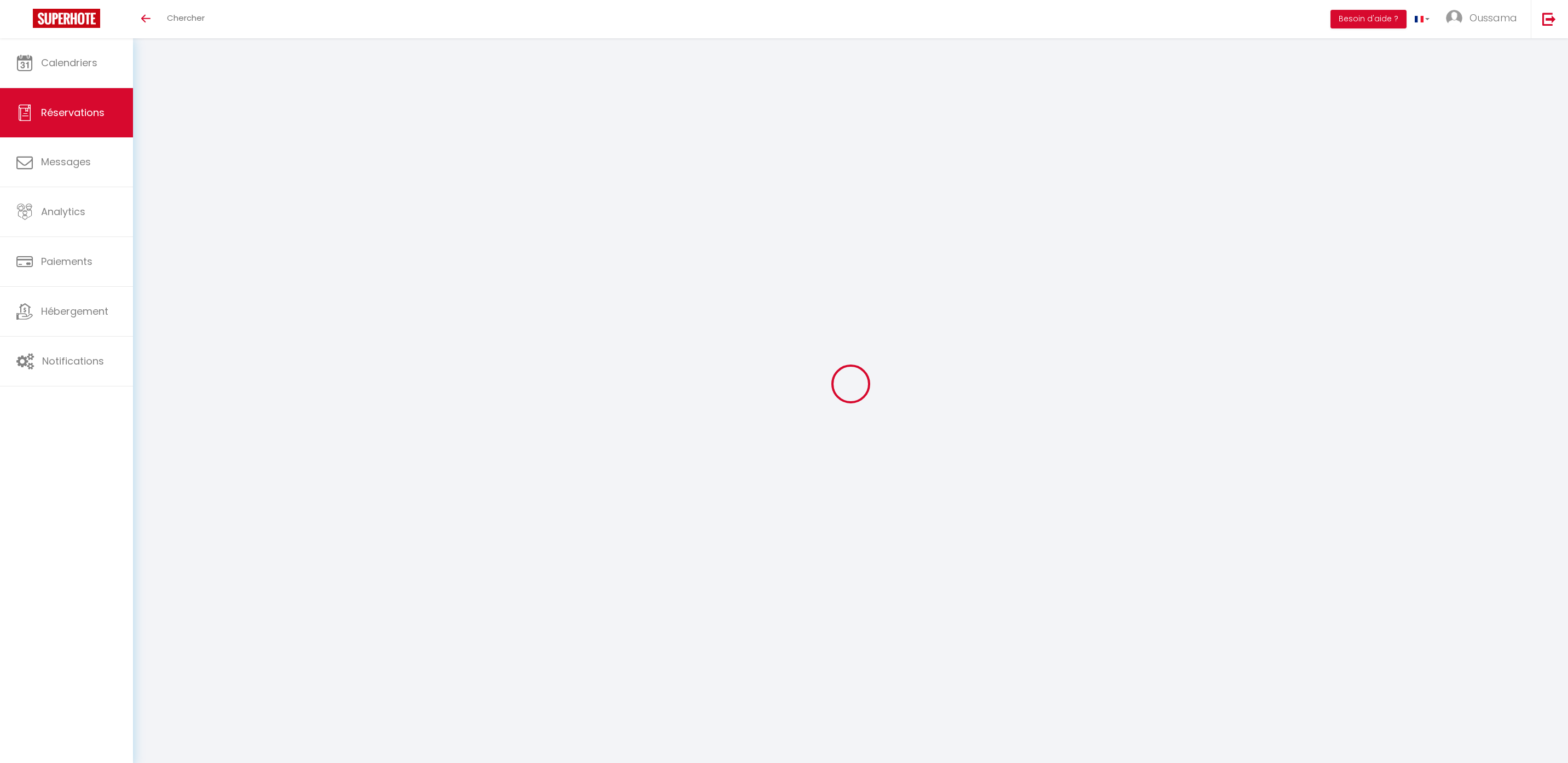
checkbox input "false"
select select
checkbox input "false"
type textarea "** THIS RESERVATION HAS BEEN PRE-PAID ** Reservation has a cancellation grace p…"
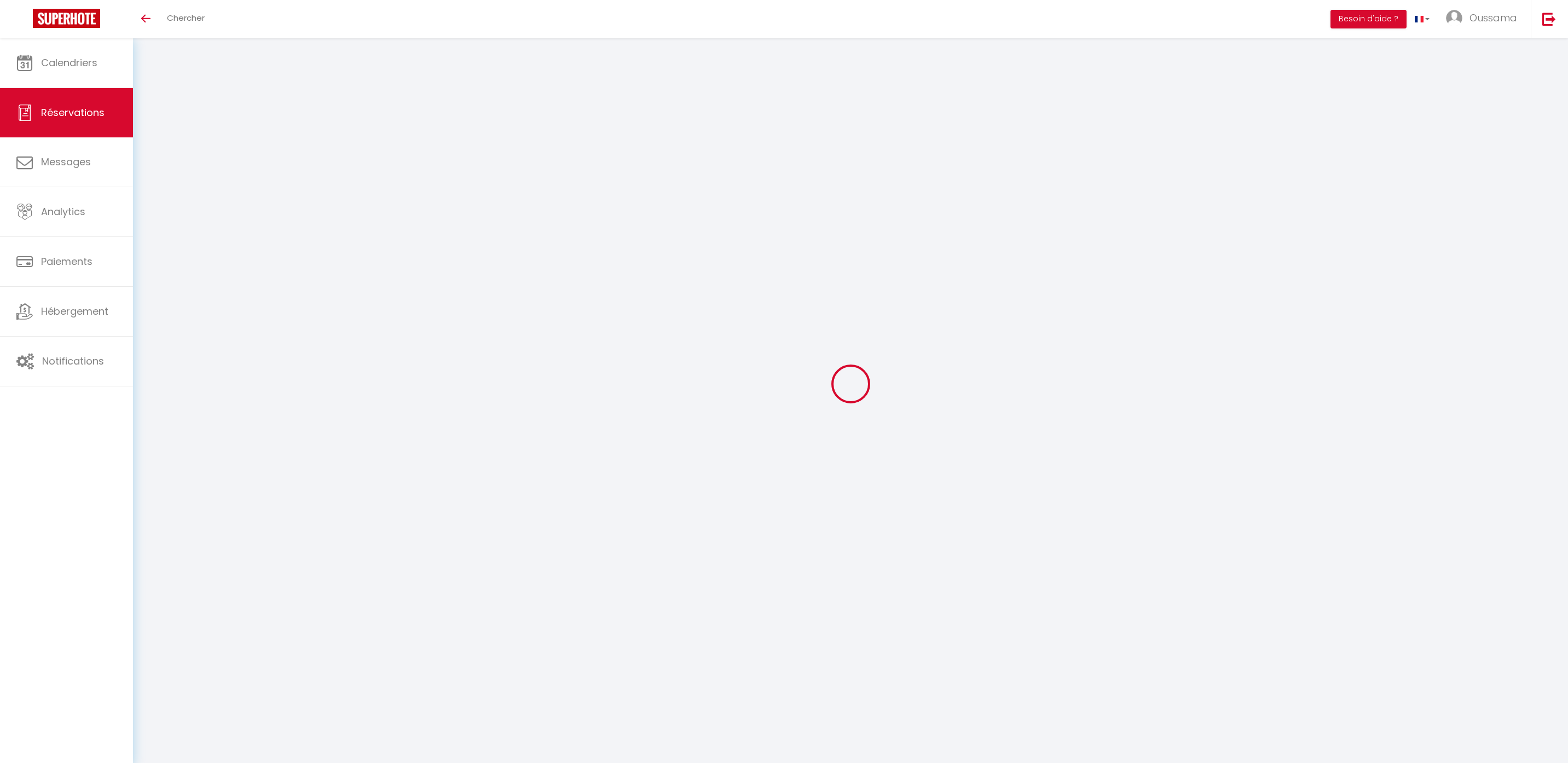
type input "6"
select select
checkbox input "false"
select select
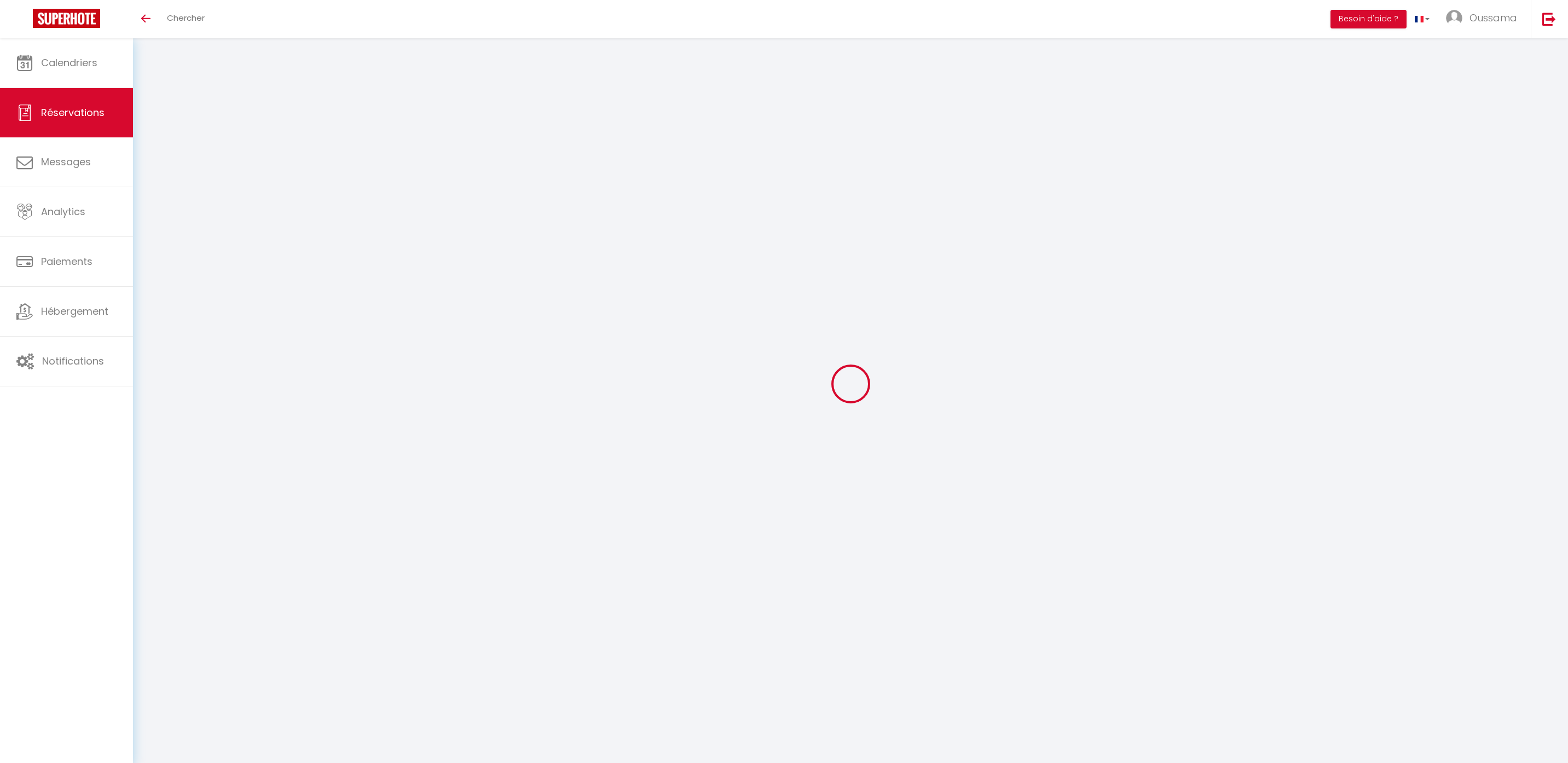
select select
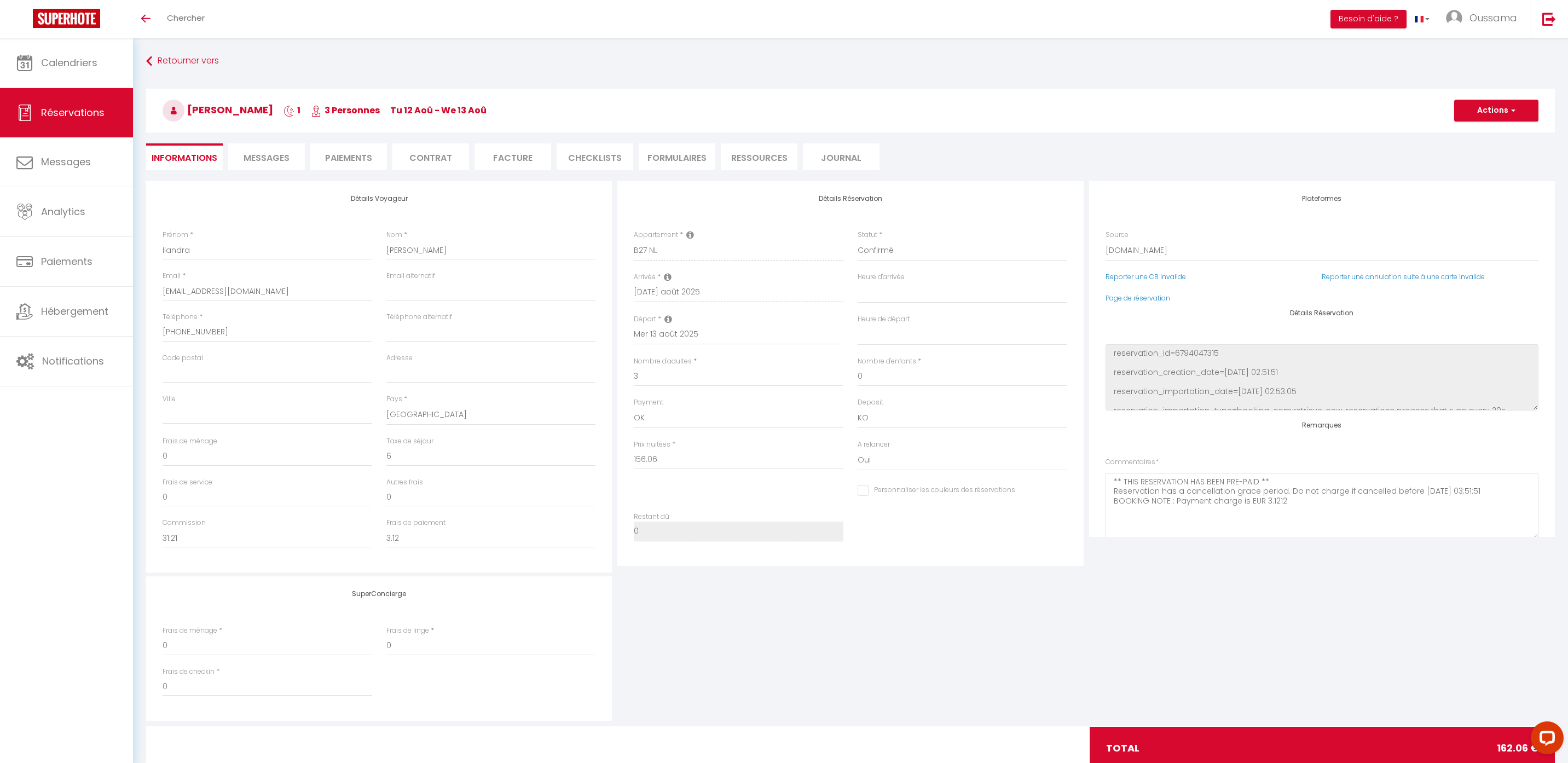
click at [267, 159] on span "Messages" at bounding box center [266, 158] width 46 height 12
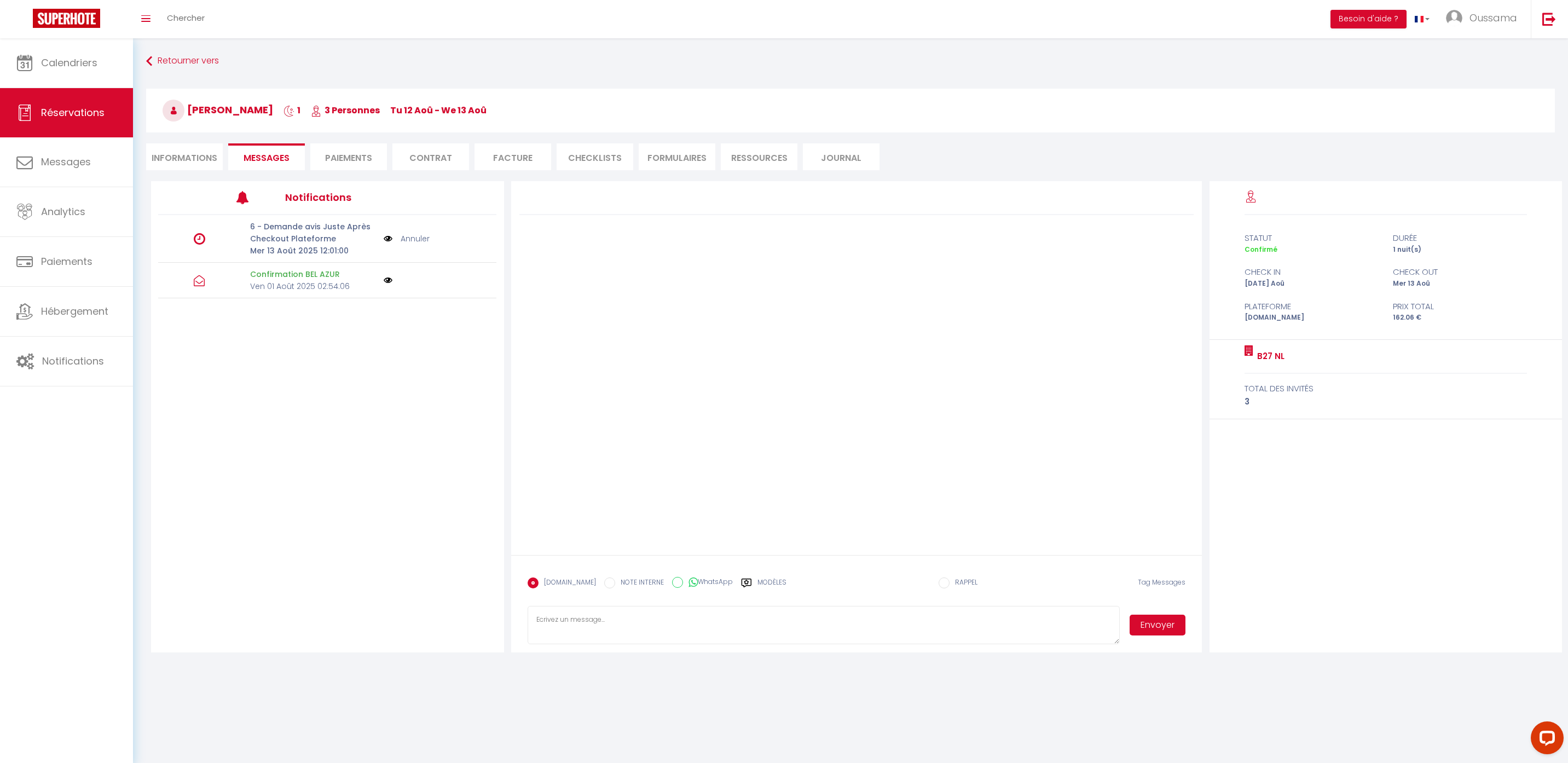
click at [683, 585] on label "WhatsApp" at bounding box center [708, 583] width 50 height 12
click at [673, 585] on input "WhatsApp" at bounding box center [677, 582] width 11 height 11
radio input "true"
radio input "false"
click at [758, 583] on label "Modèles" at bounding box center [772, 587] width 29 height 19
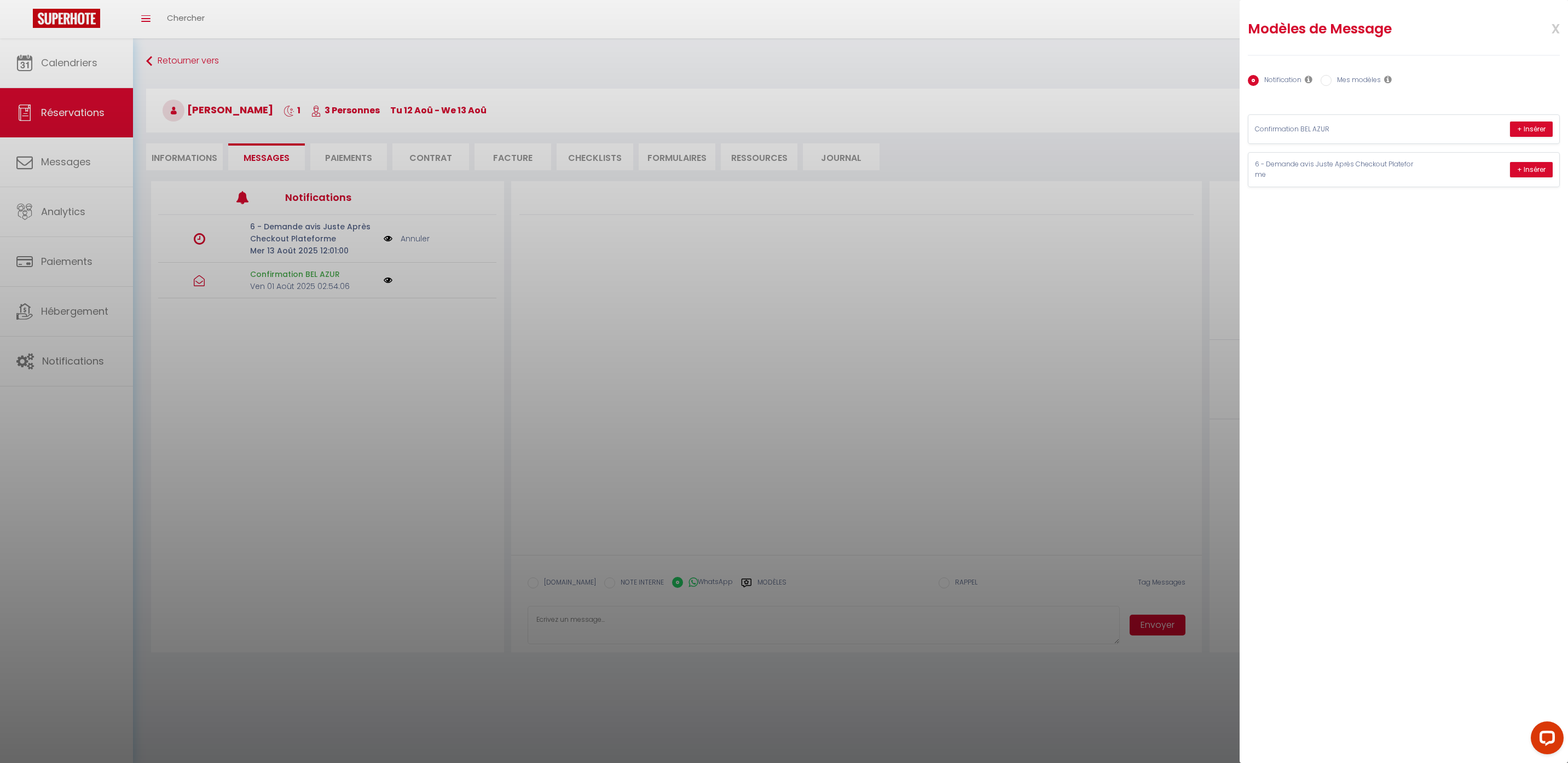
click at [1346, 83] on label "Mes modèles" at bounding box center [1357, 81] width 49 height 12
click at [1332, 83] on input "Mes modèles" at bounding box center [1326, 80] width 11 height 11
radio input "true"
radio input "false"
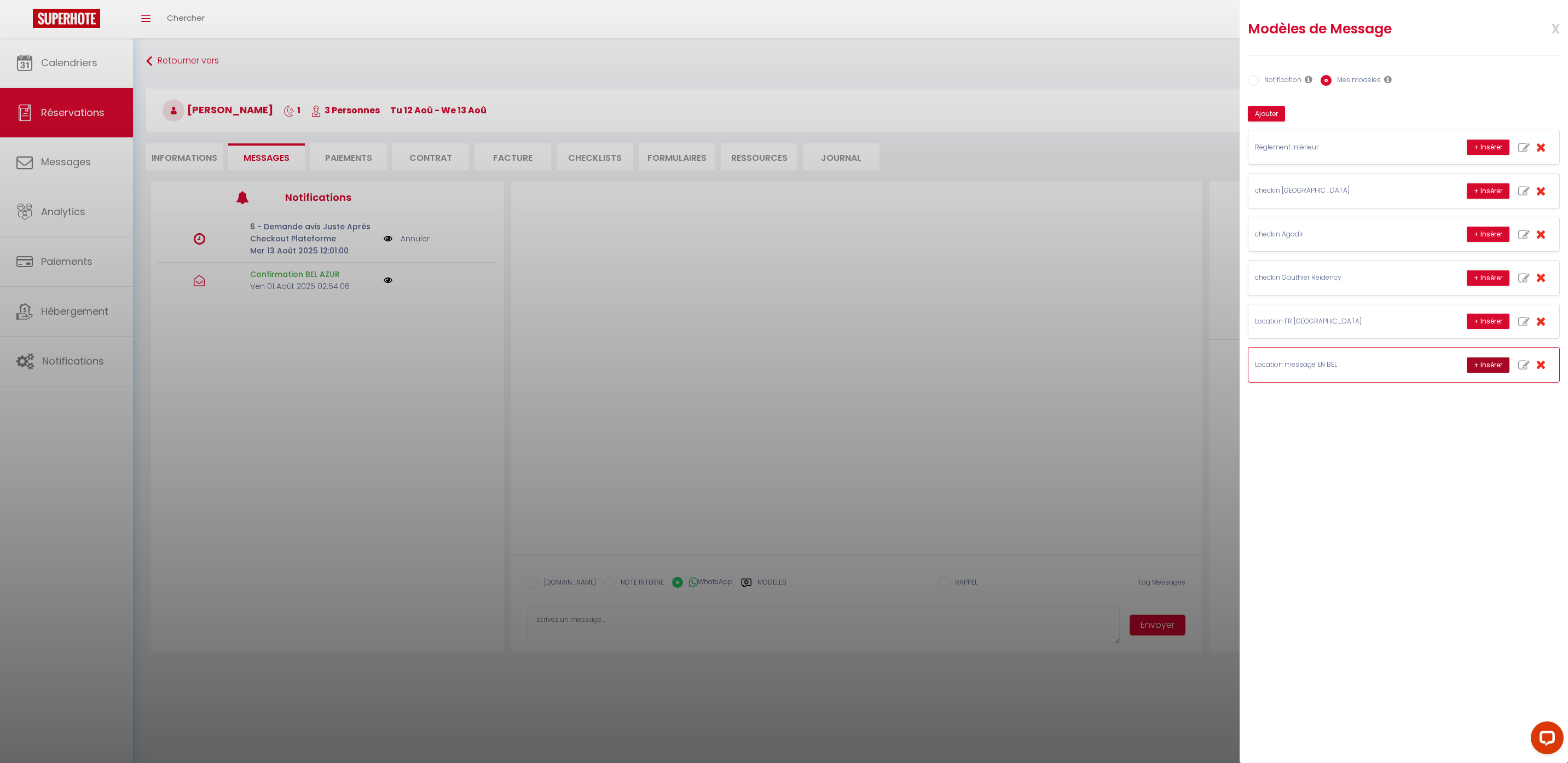
click at [1494, 369] on button "+ Insérer" at bounding box center [1488, 365] width 43 height 16
type textarea "Hello Ilandra, this is Williams from Thecasaedition, the apartment that you boo…"
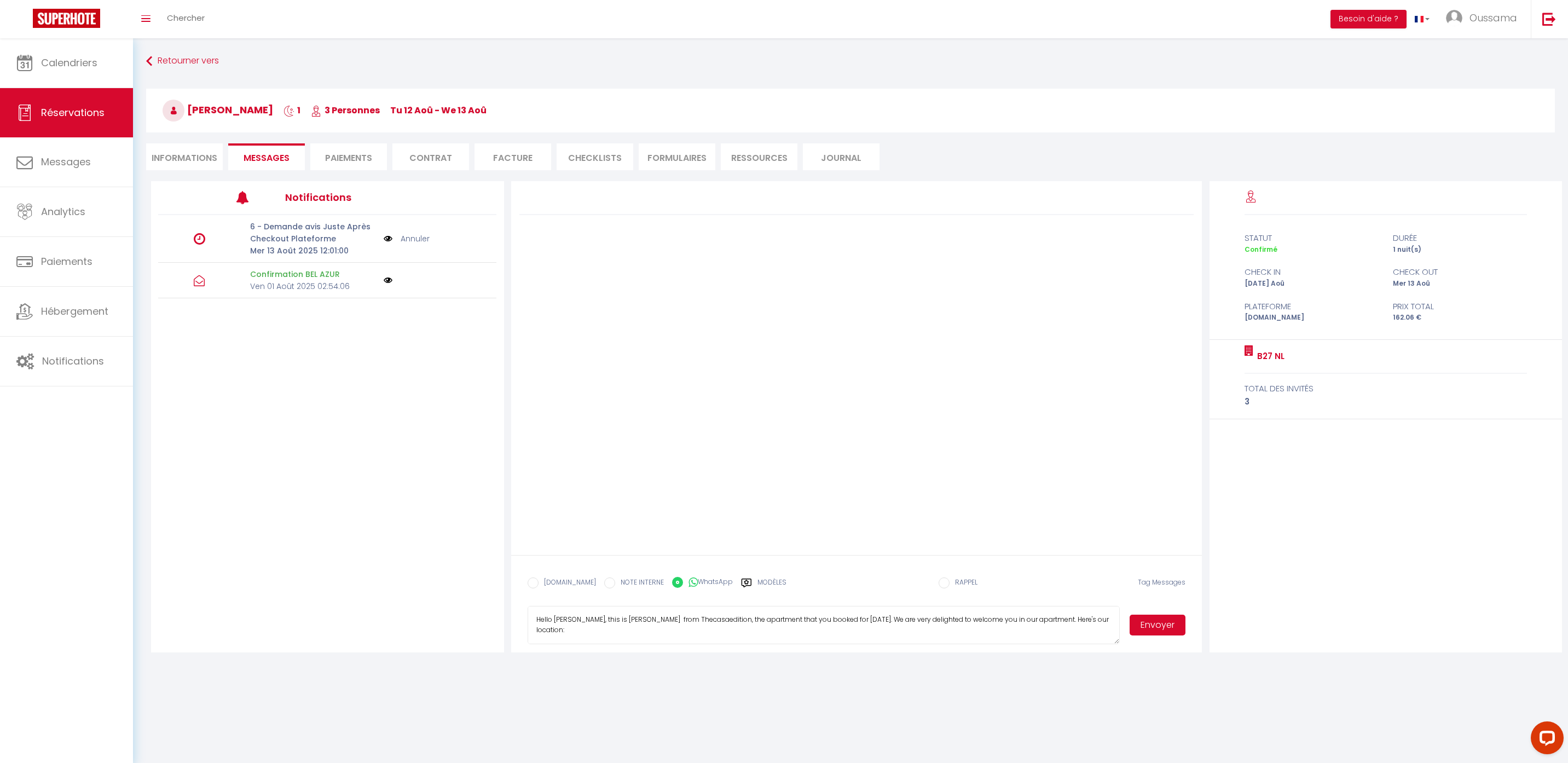
click at [1166, 631] on button "Envoyer" at bounding box center [1157, 625] width 56 height 21
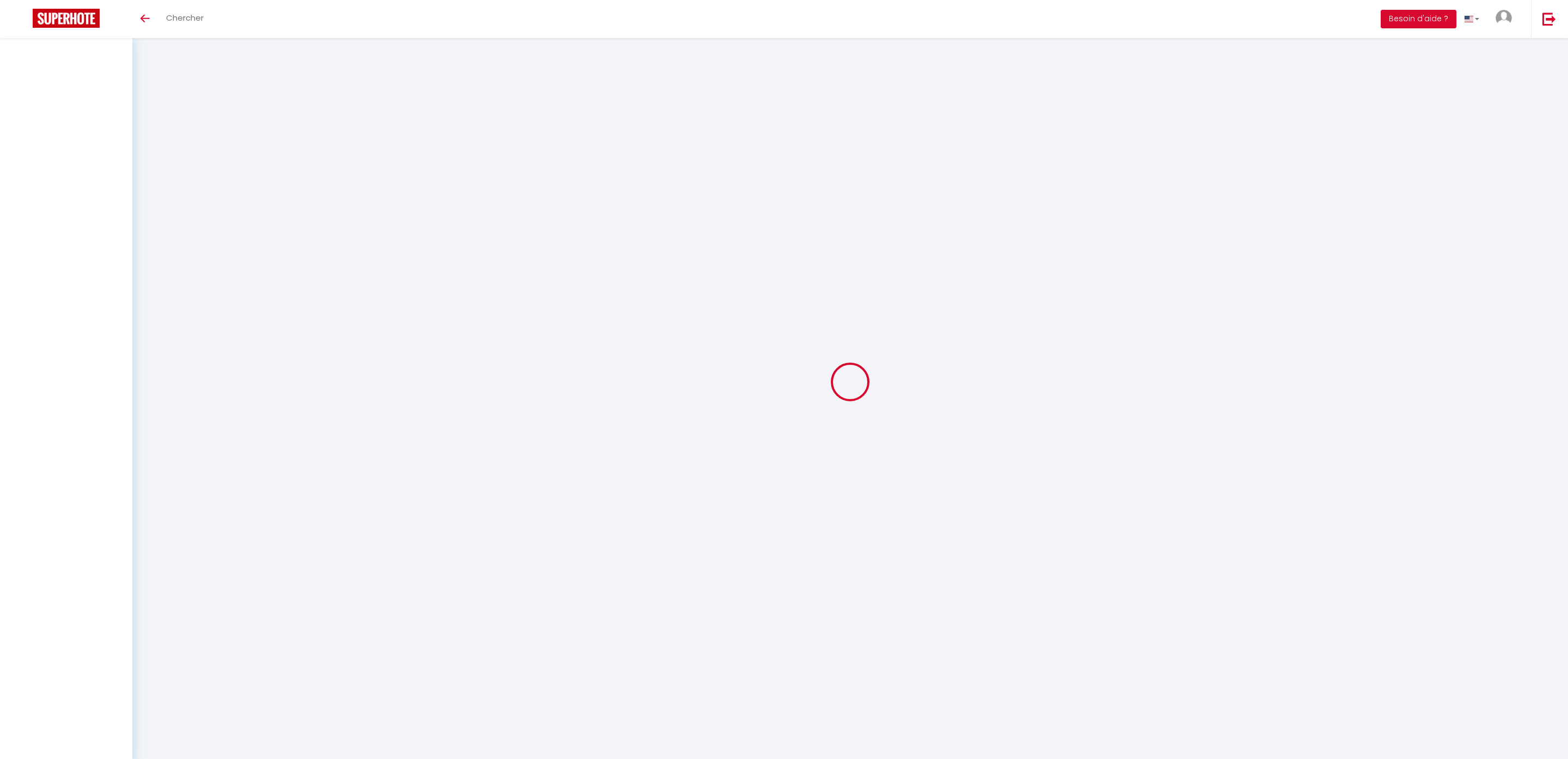
select select
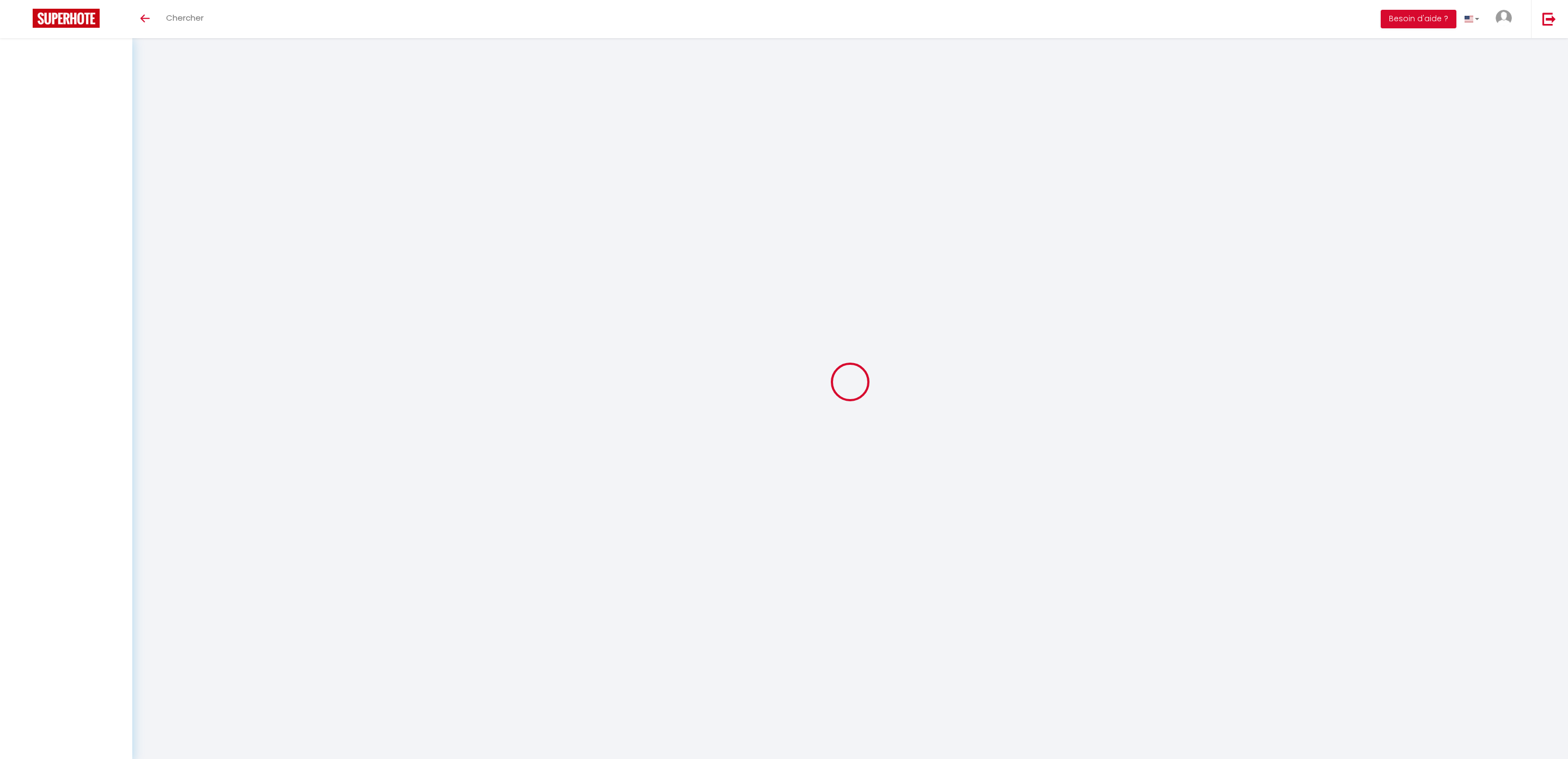
select select
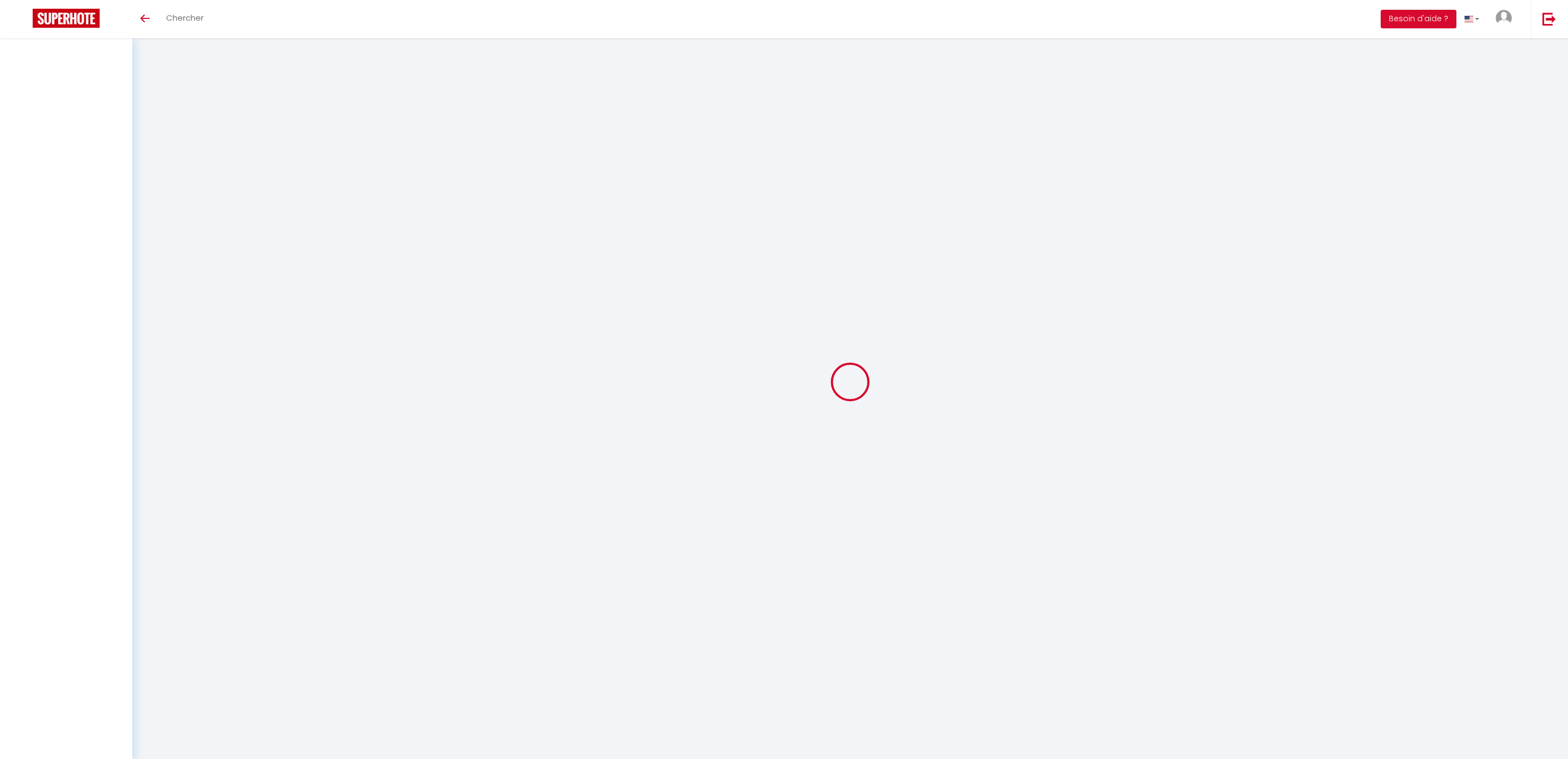
checkbox input "false"
select select
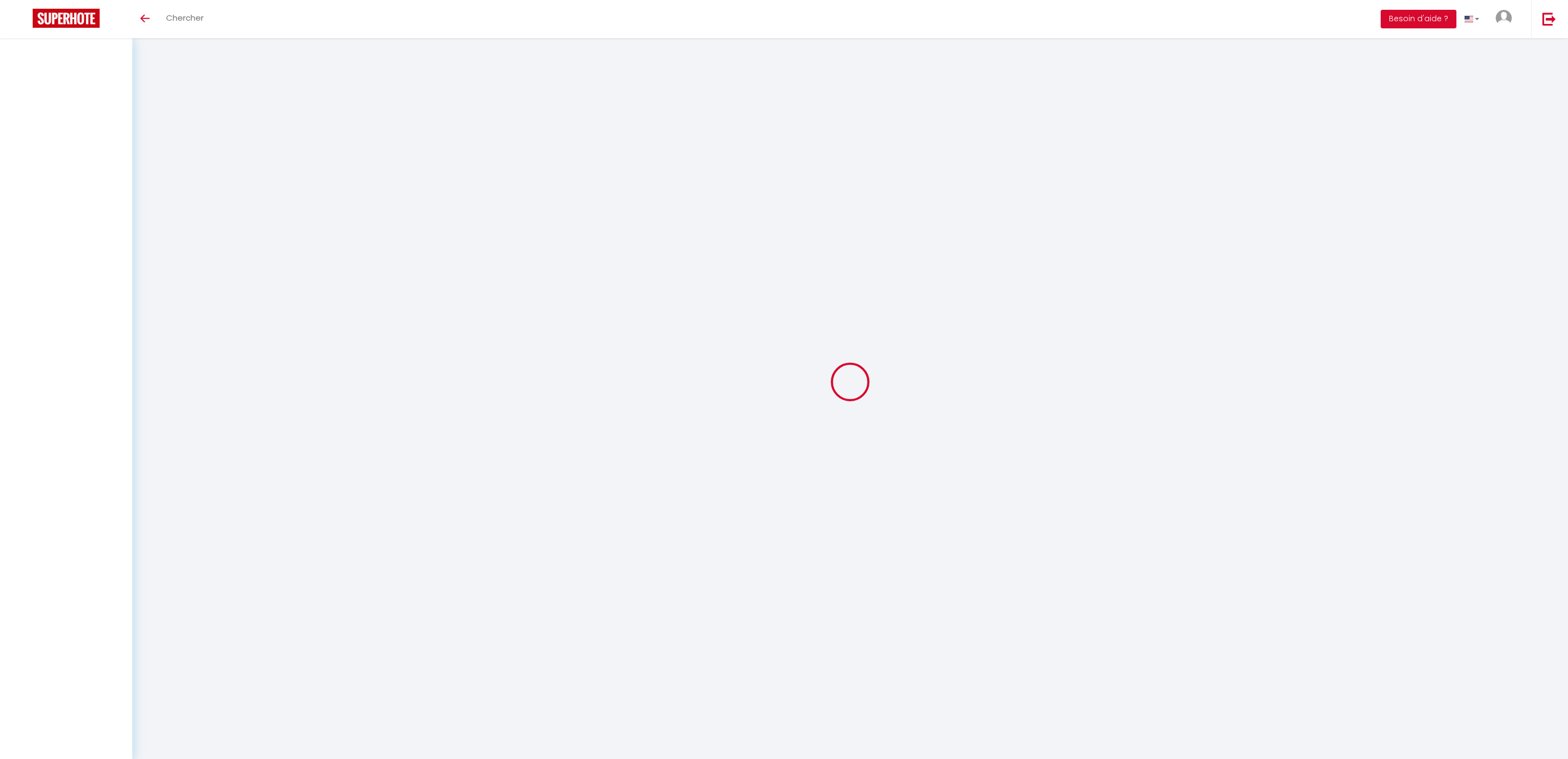
select select
checkbox input "false"
select select
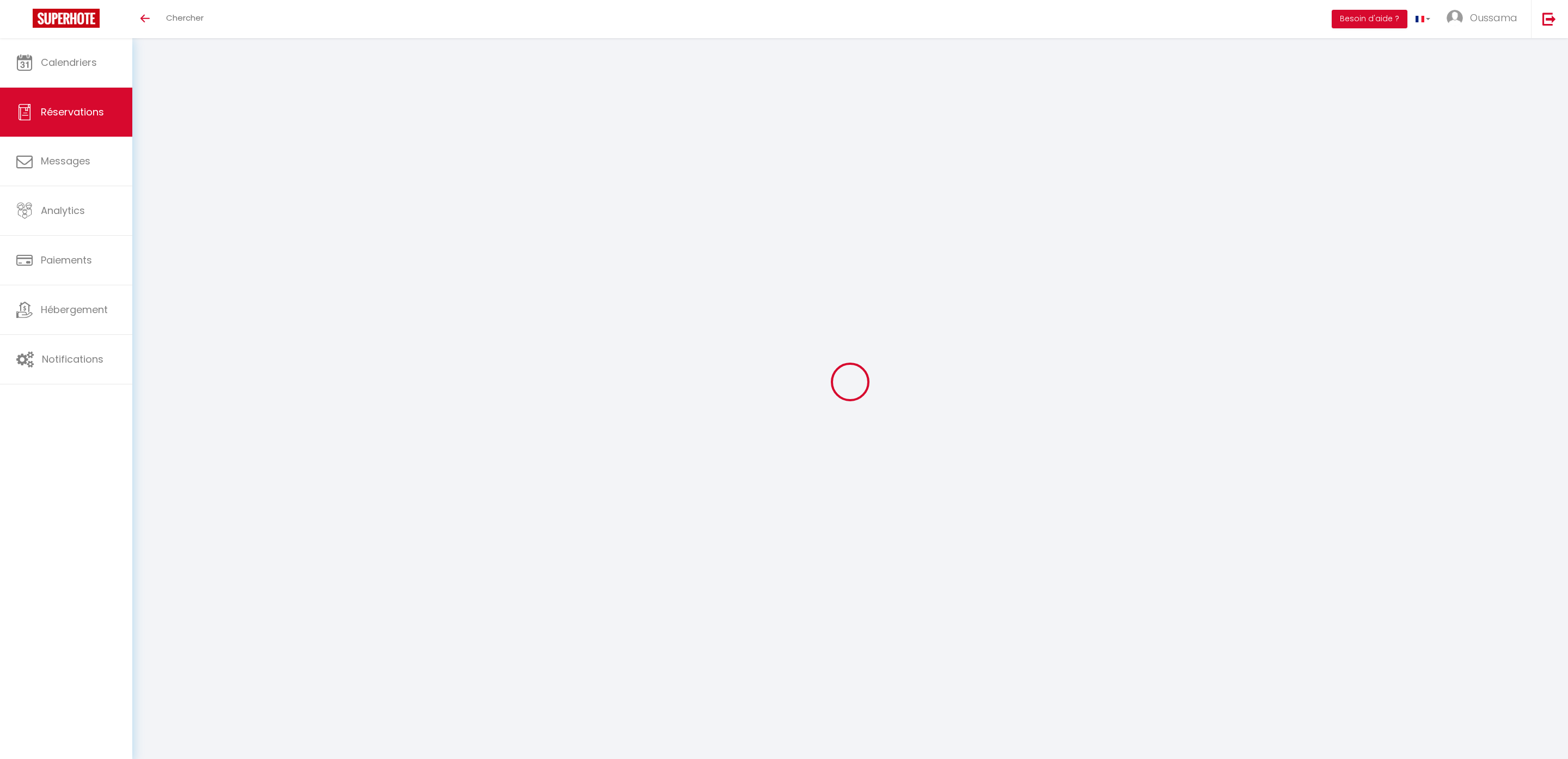
type input "Hichamme"
type input "Darif"
type input "[EMAIL_ADDRESS][DOMAIN_NAME]"
type input "[PHONE_NUMBER]"
select select "NL"
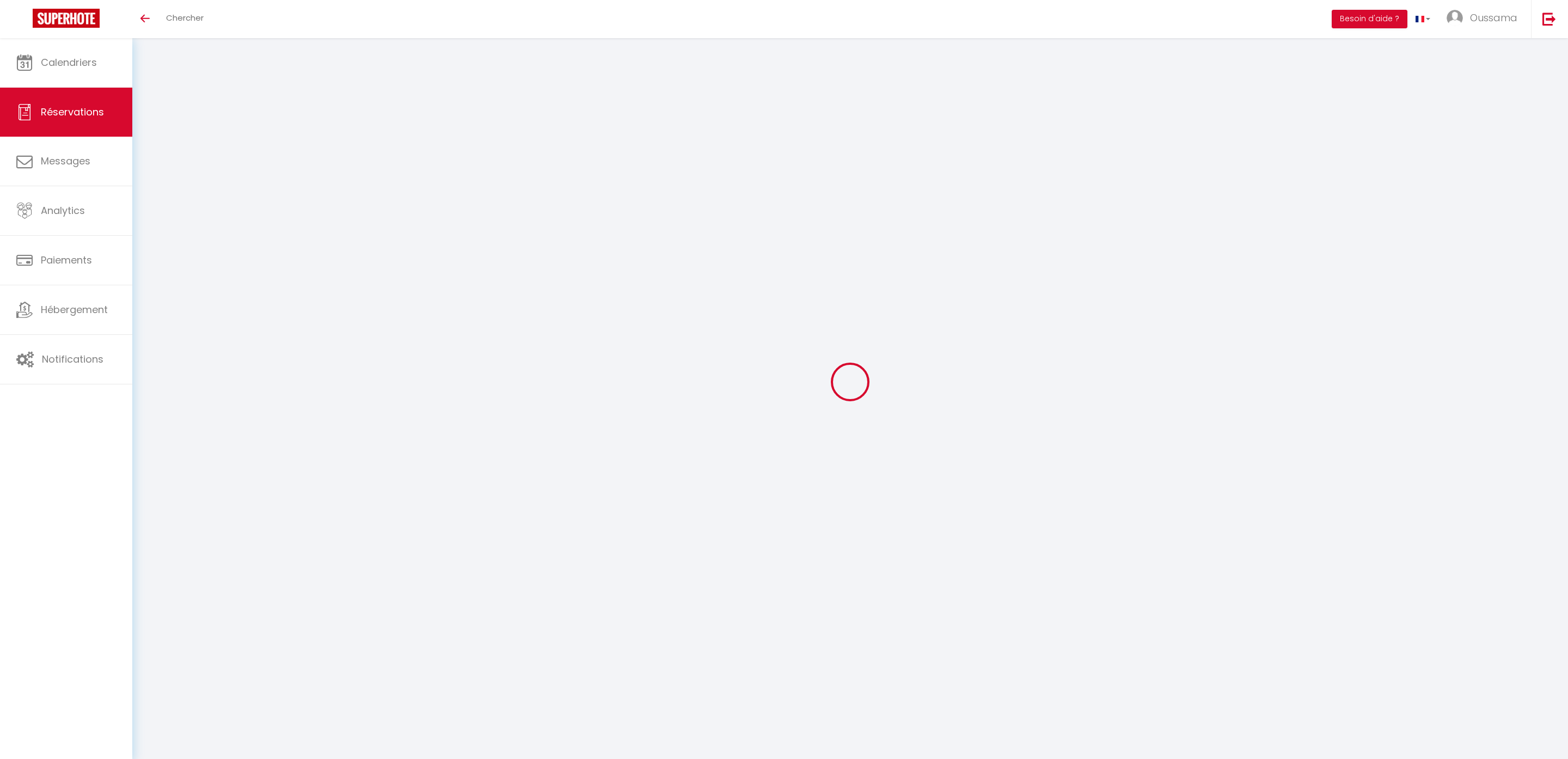
type input "110.16"
type input "11.02"
select select "48776"
select select "1"
select select
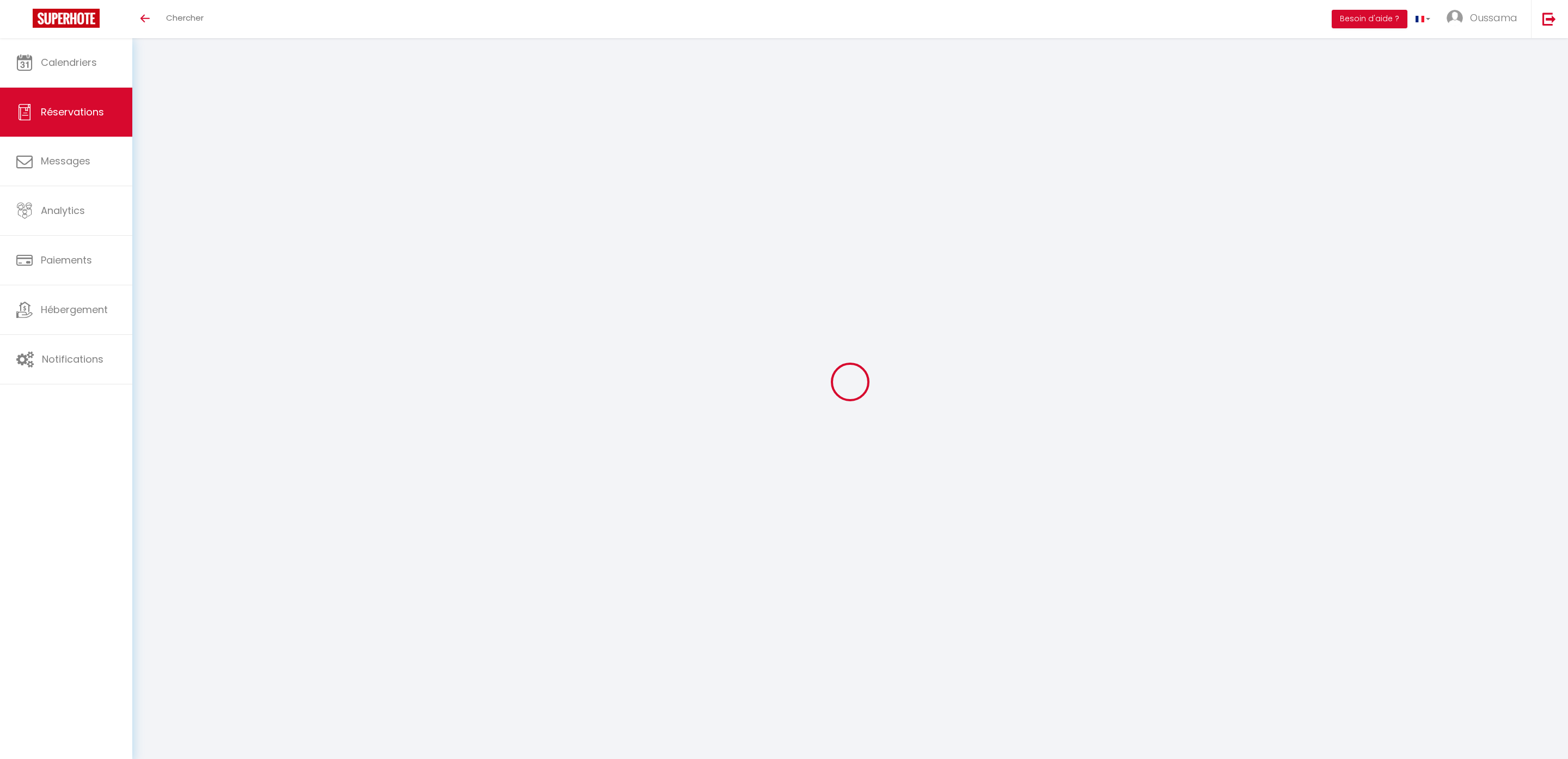
select select
type input "3"
select select "12"
select select
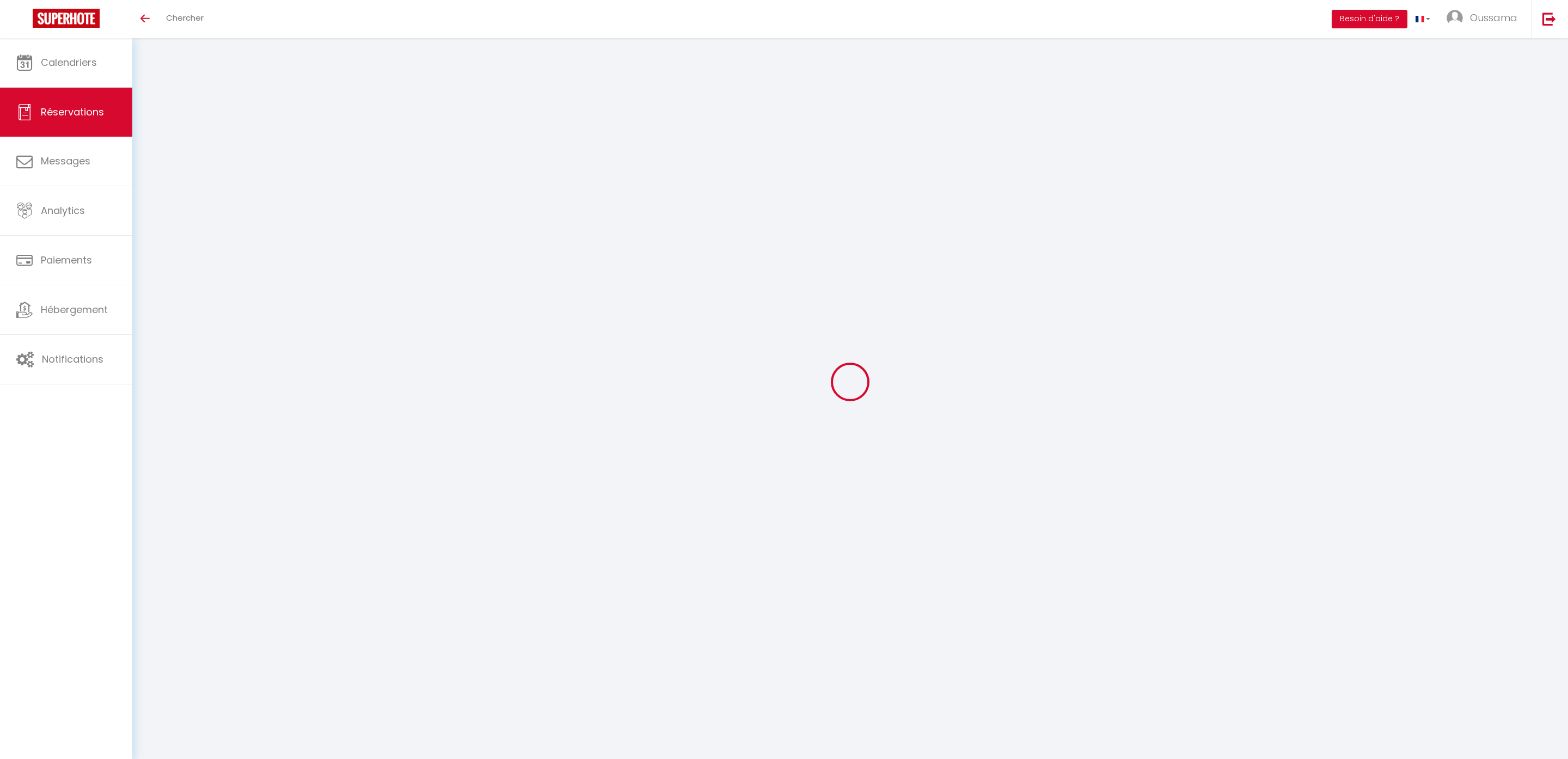
type input "550.8"
checkbox input "false"
type input "0"
select select "2"
type input "0"
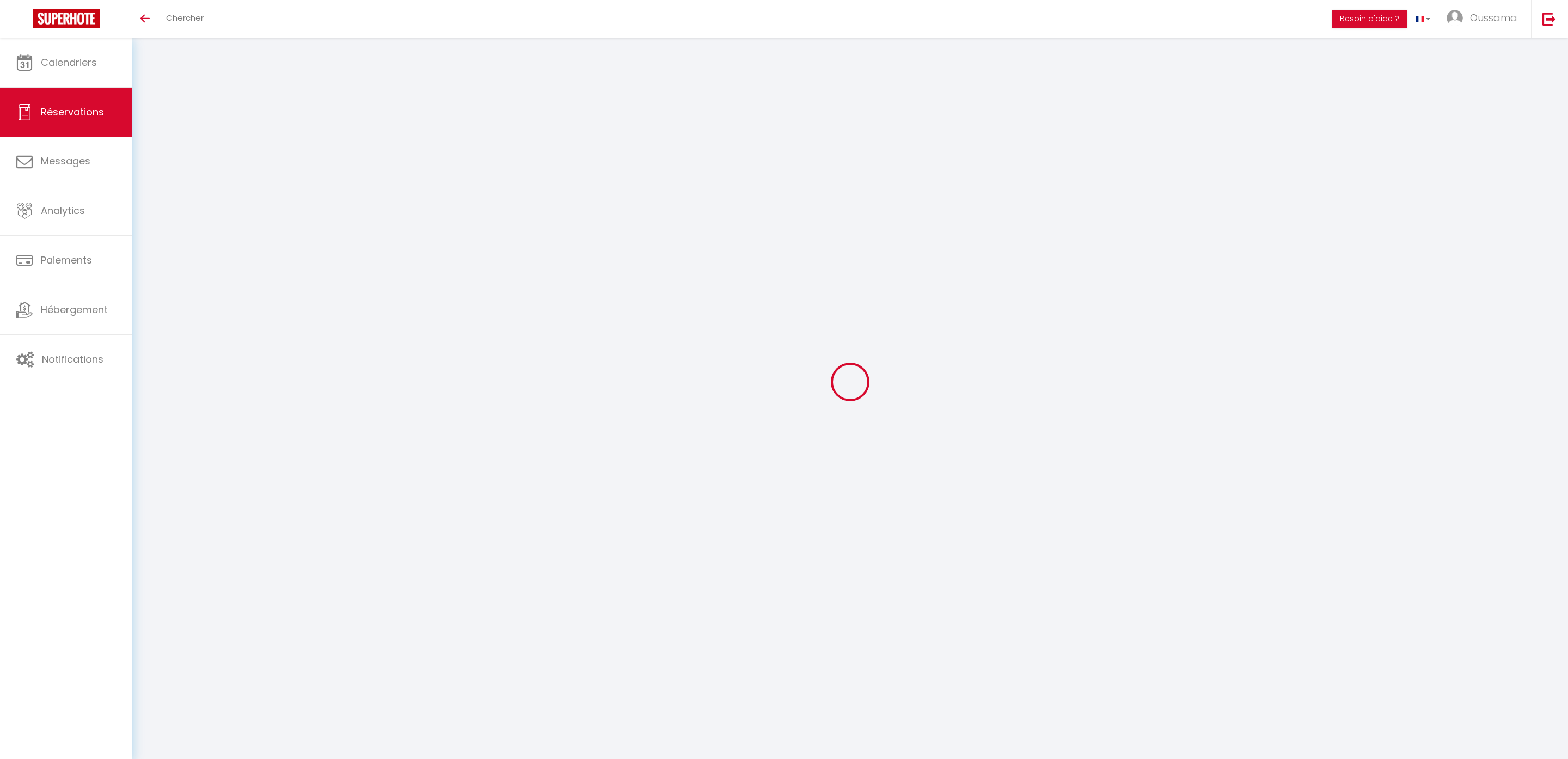
type input "0"
select select
select select "14"
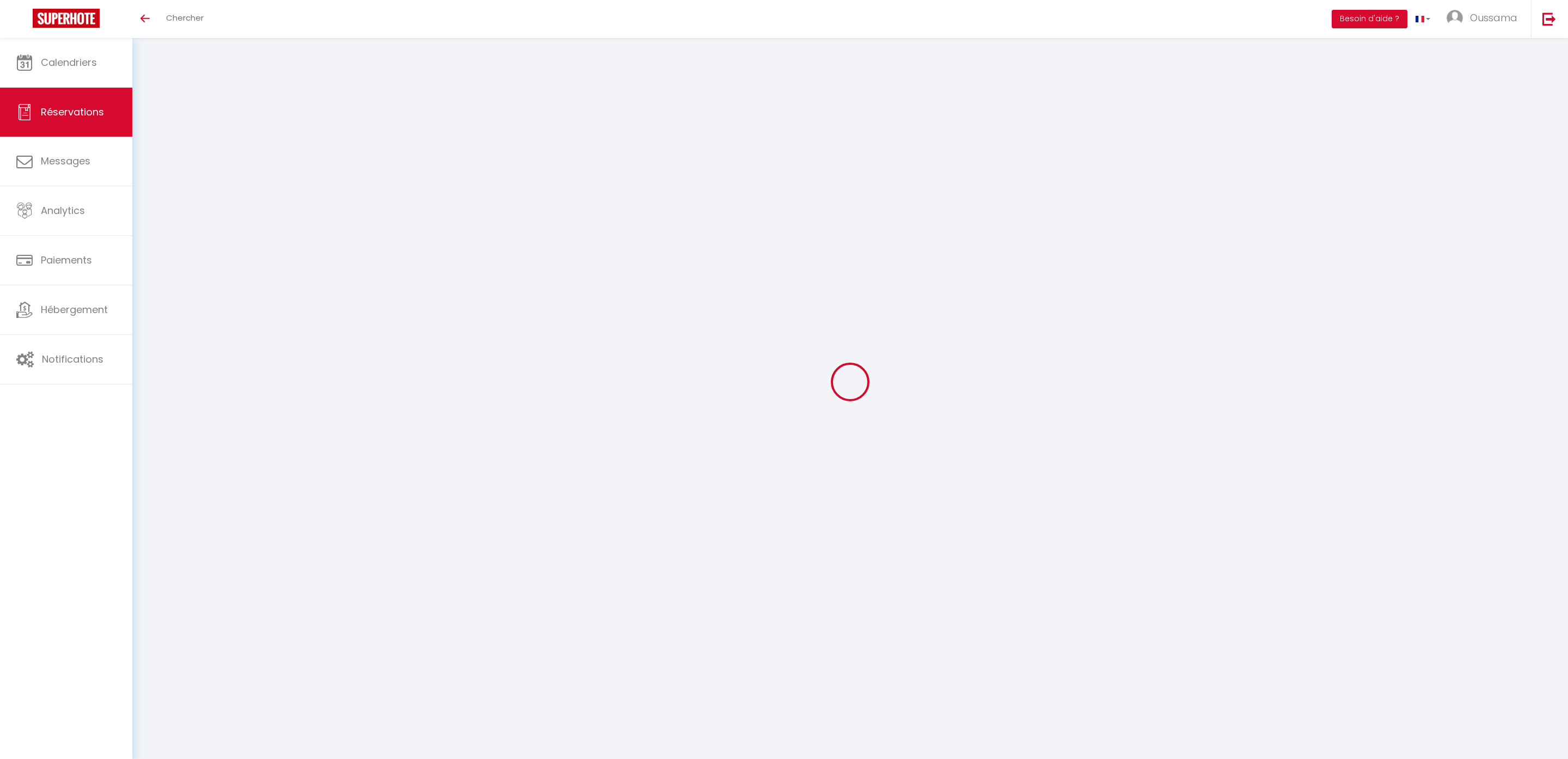
checkbox input "false"
select select
checkbox input "false"
select select
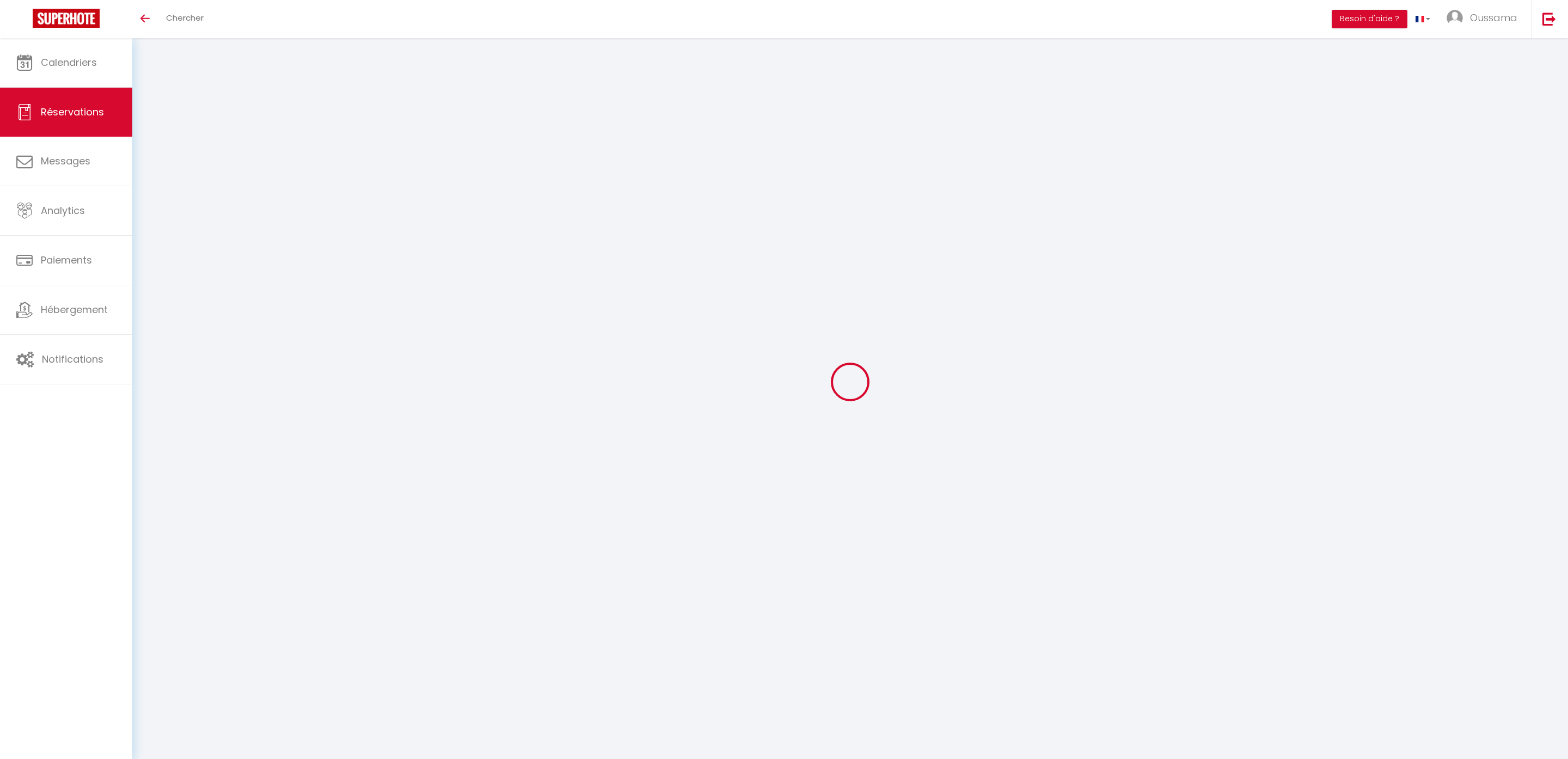
select select
checkbox input "false"
select select
checkbox input "false"
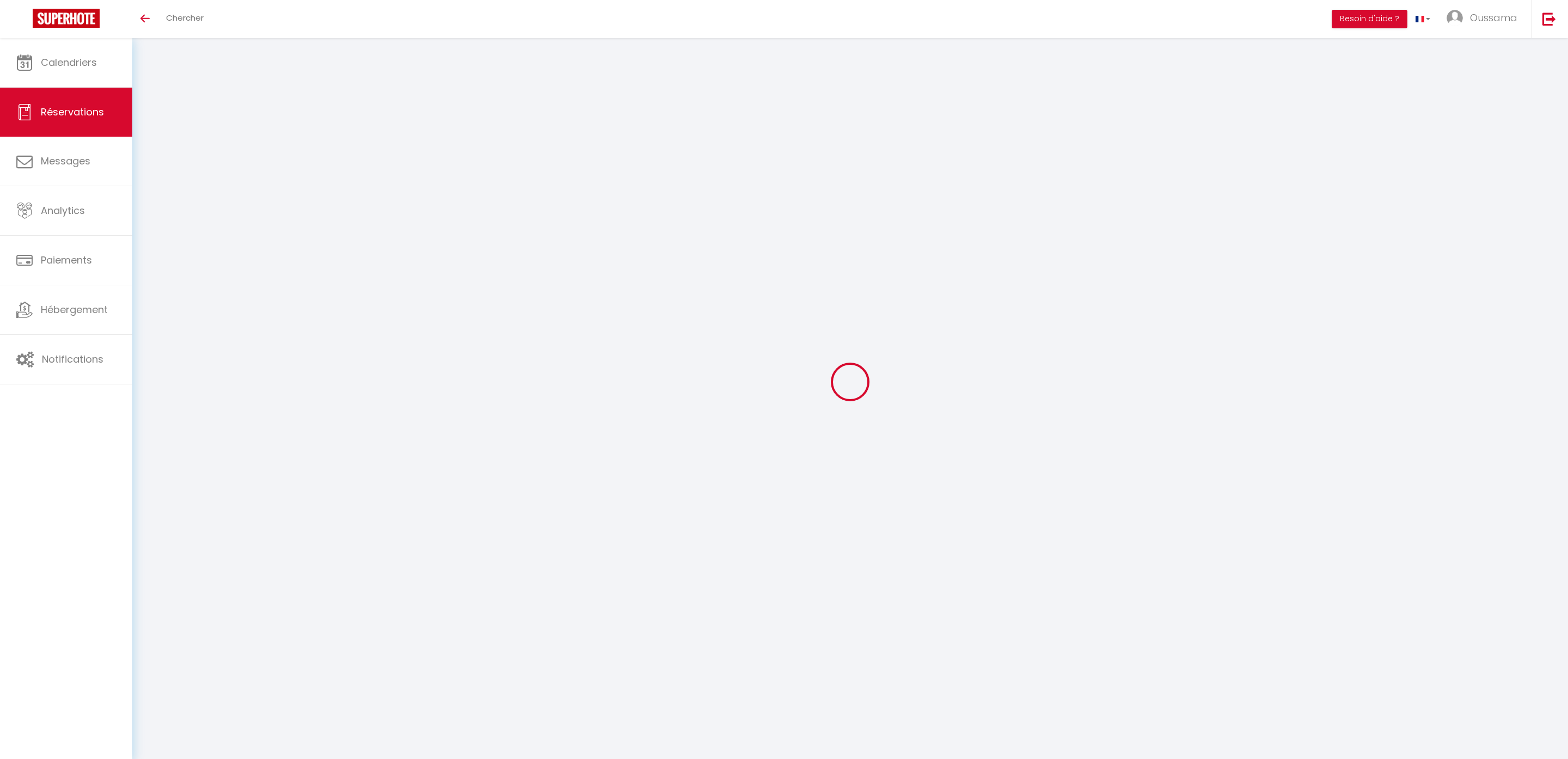
type textarea "** THIS RESERVATION HAS BEEN PRE-PAID ** Reservation has a cancellation grace p…"
type input "24"
select select
checkbox input "false"
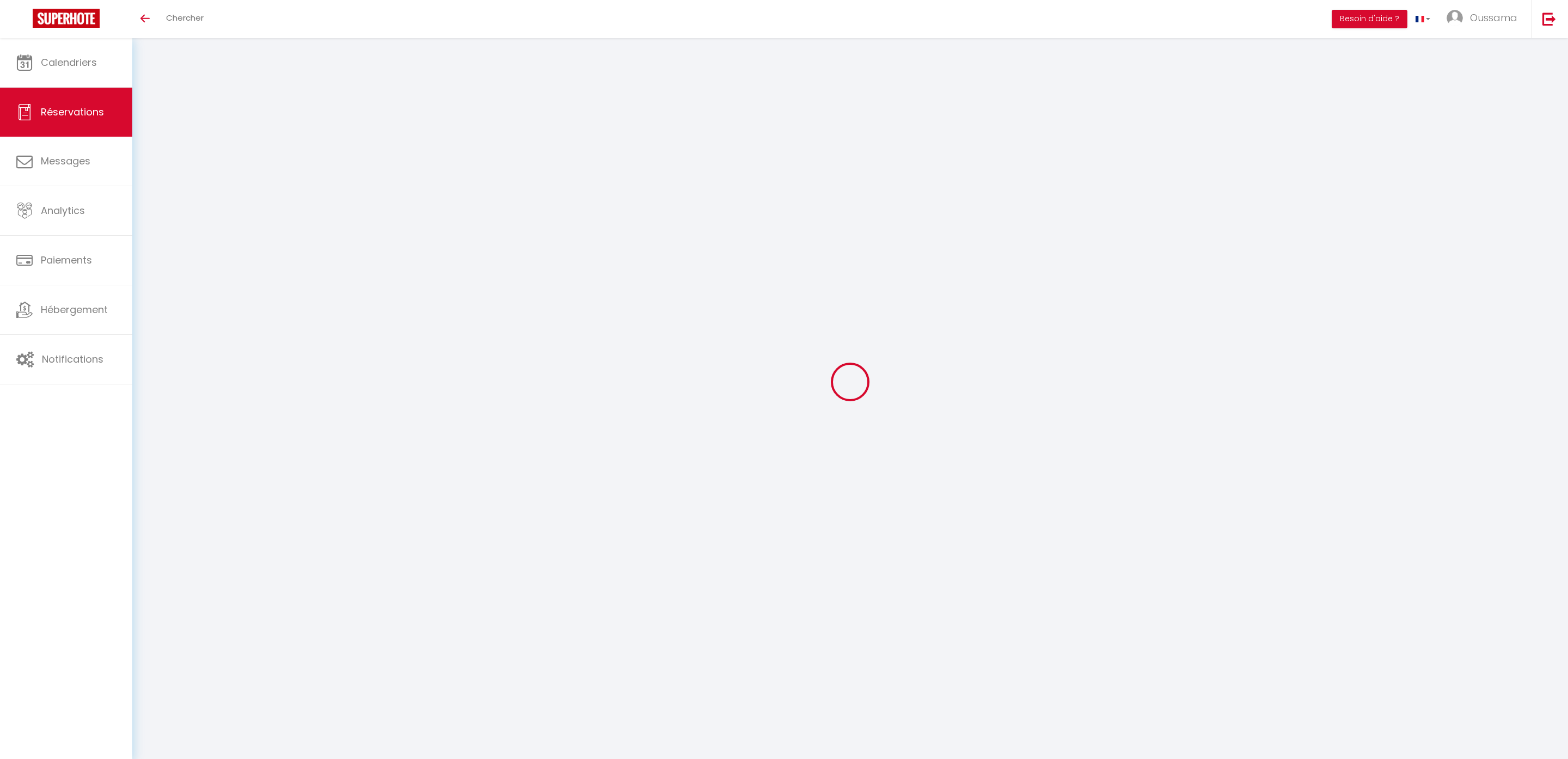
select select
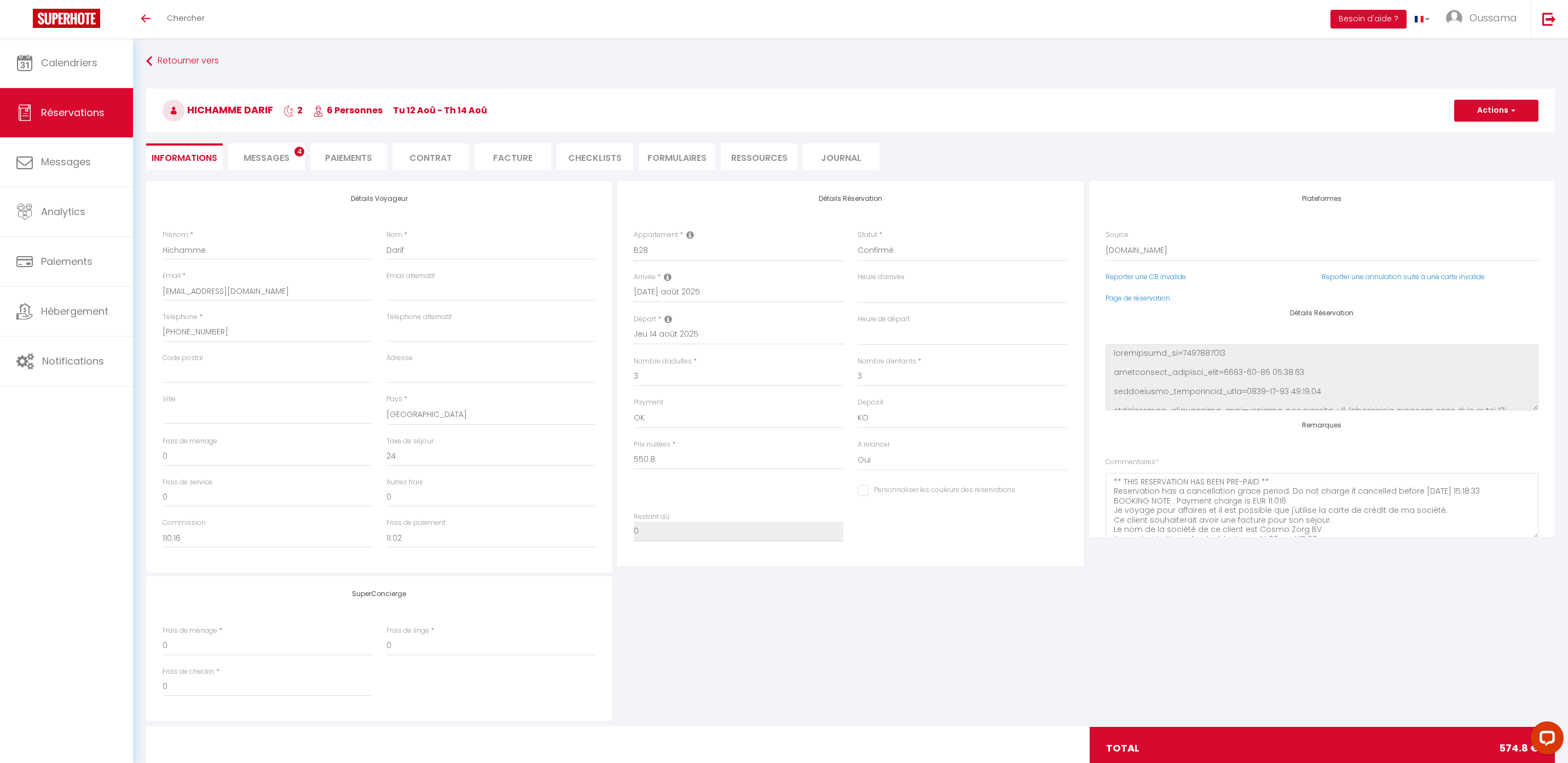
click at [282, 159] on span "Messages" at bounding box center [266, 158] width 46 height 12
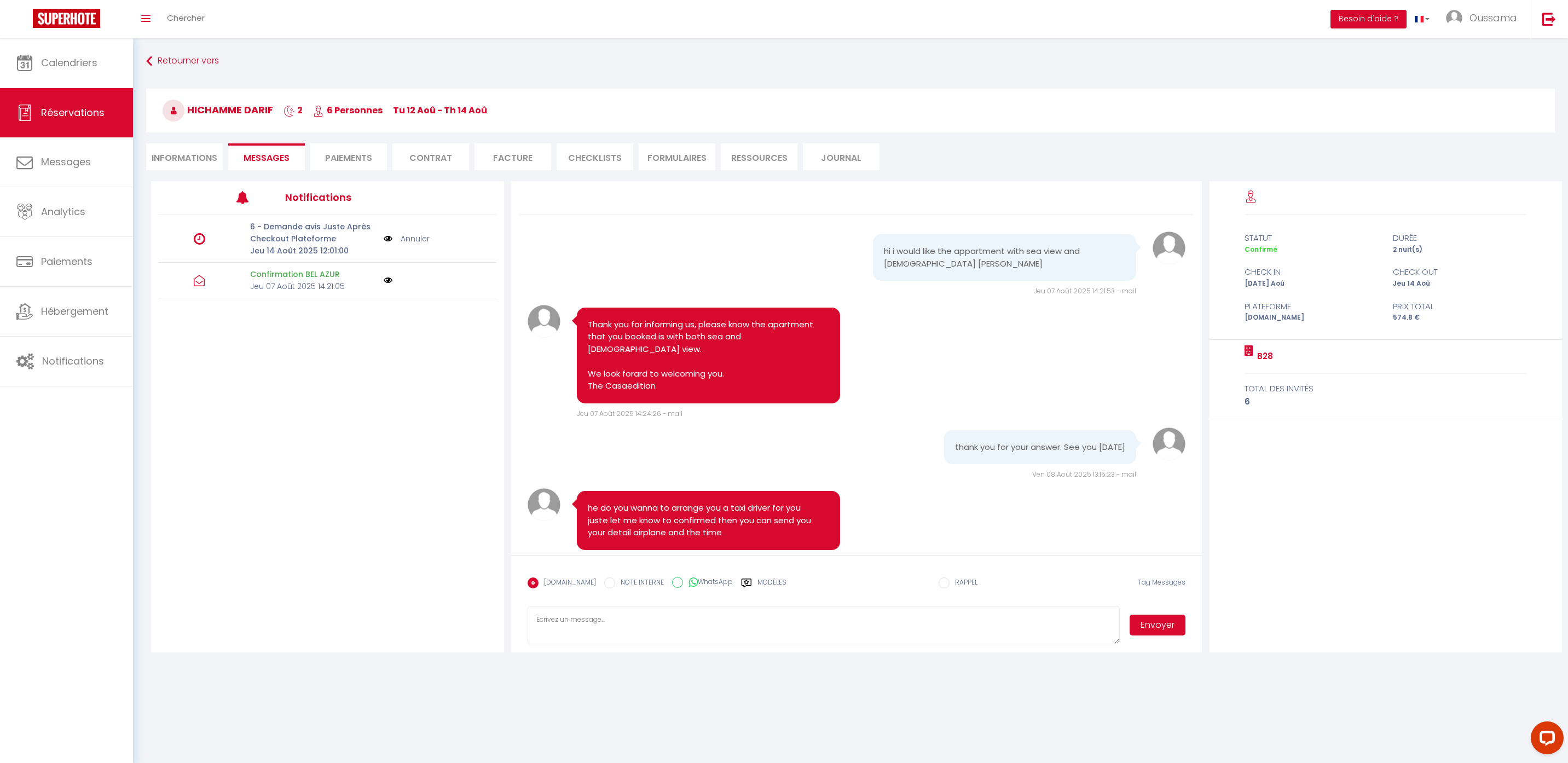
click at [698, 584] on label "WhatsApp" at bounding box center [708, 583] width 50 height 12
click at [683, 584] on input "WhatsApp" at bounding box center [677, 582] width 11 height 11
radio input "true"
radio input "false"
click at [744, 584] on div "Modèles" at bounding box center [764, 588] width 45 height 23
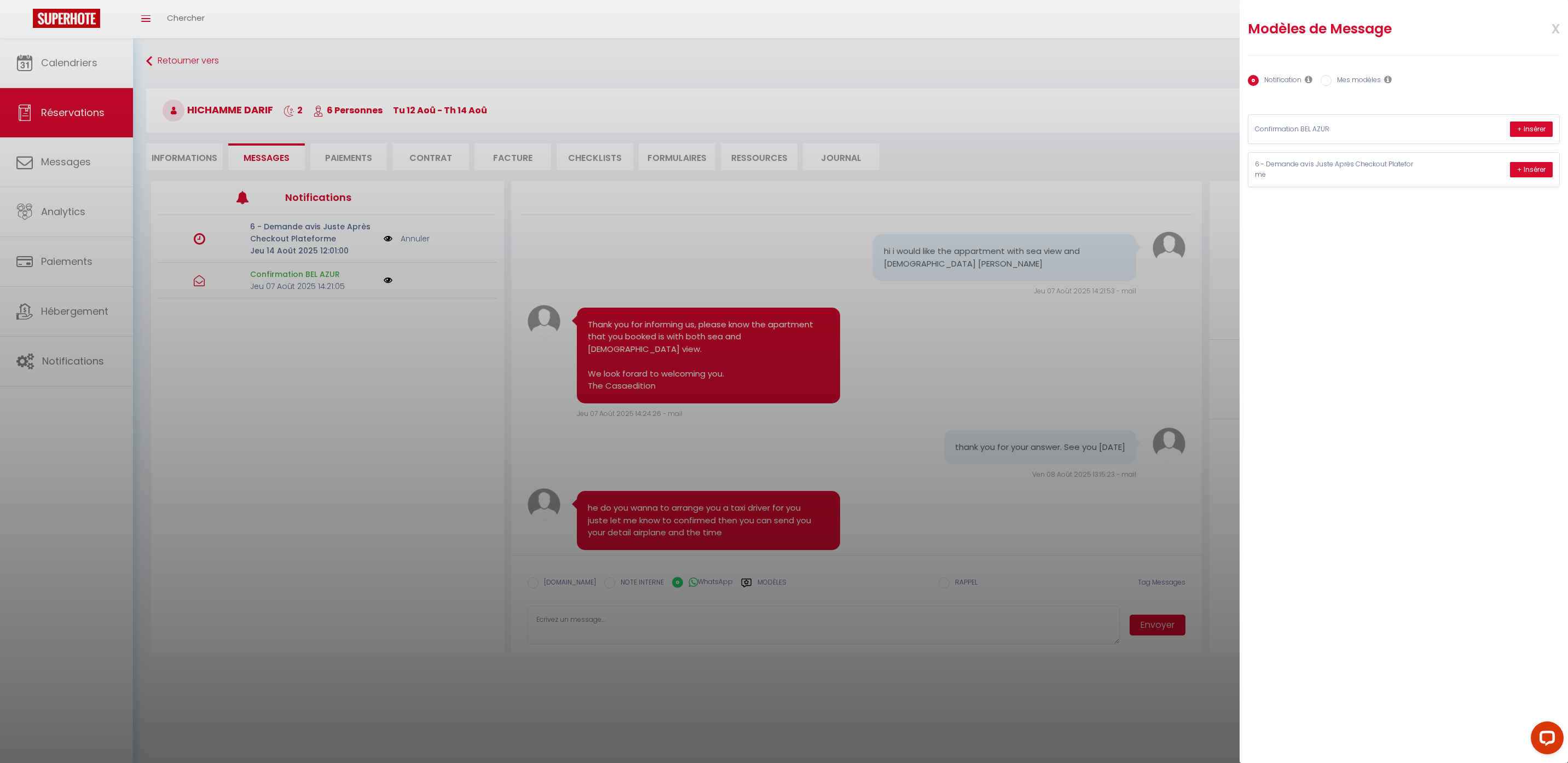
click at [1329, 78] on input "Mes modèles" at bounding box center [1326, 80] width 11 height 11
radio input "true"
radio input "false"
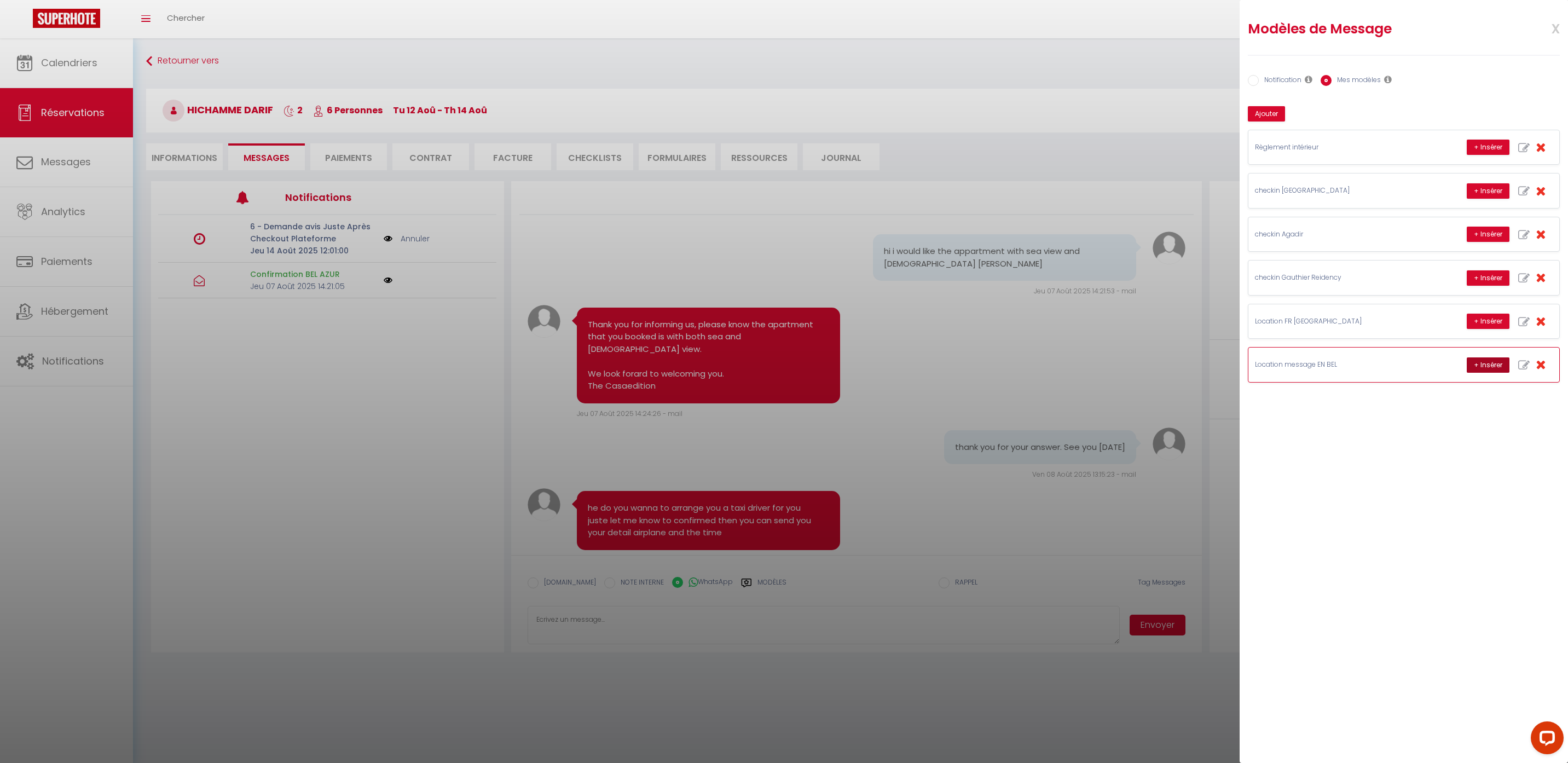
click at [1492, 365] on button "+ Insérer" at bounding box center [1488, 365] width 43 height 16
type textarea "Hello Hichamme, this is Williams from Thecasaedition, the apartment that you bo…"
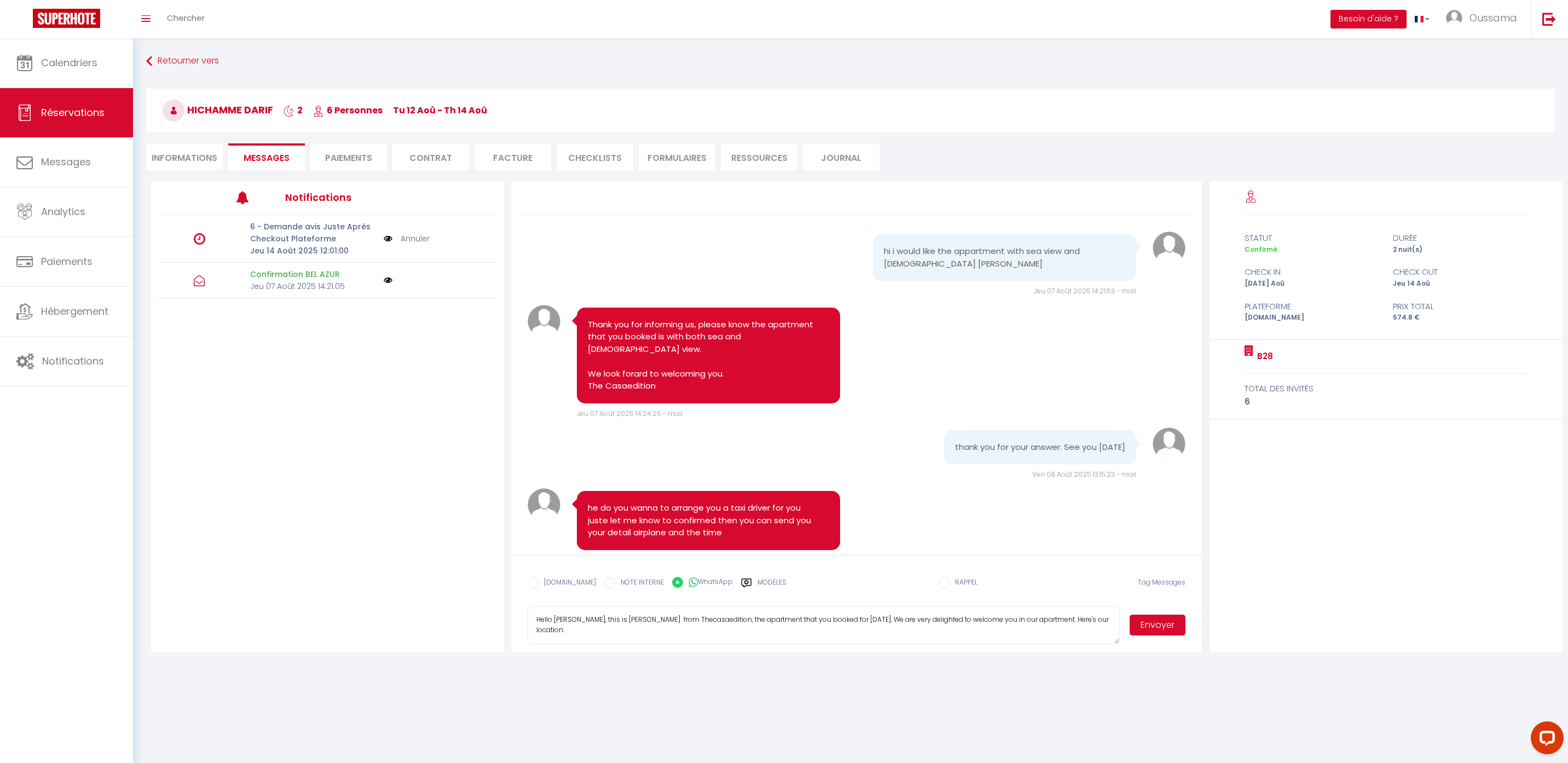
click at [1180, 625] on button "Envoyer" at bounding box center [1157, 625] width 56 height 21
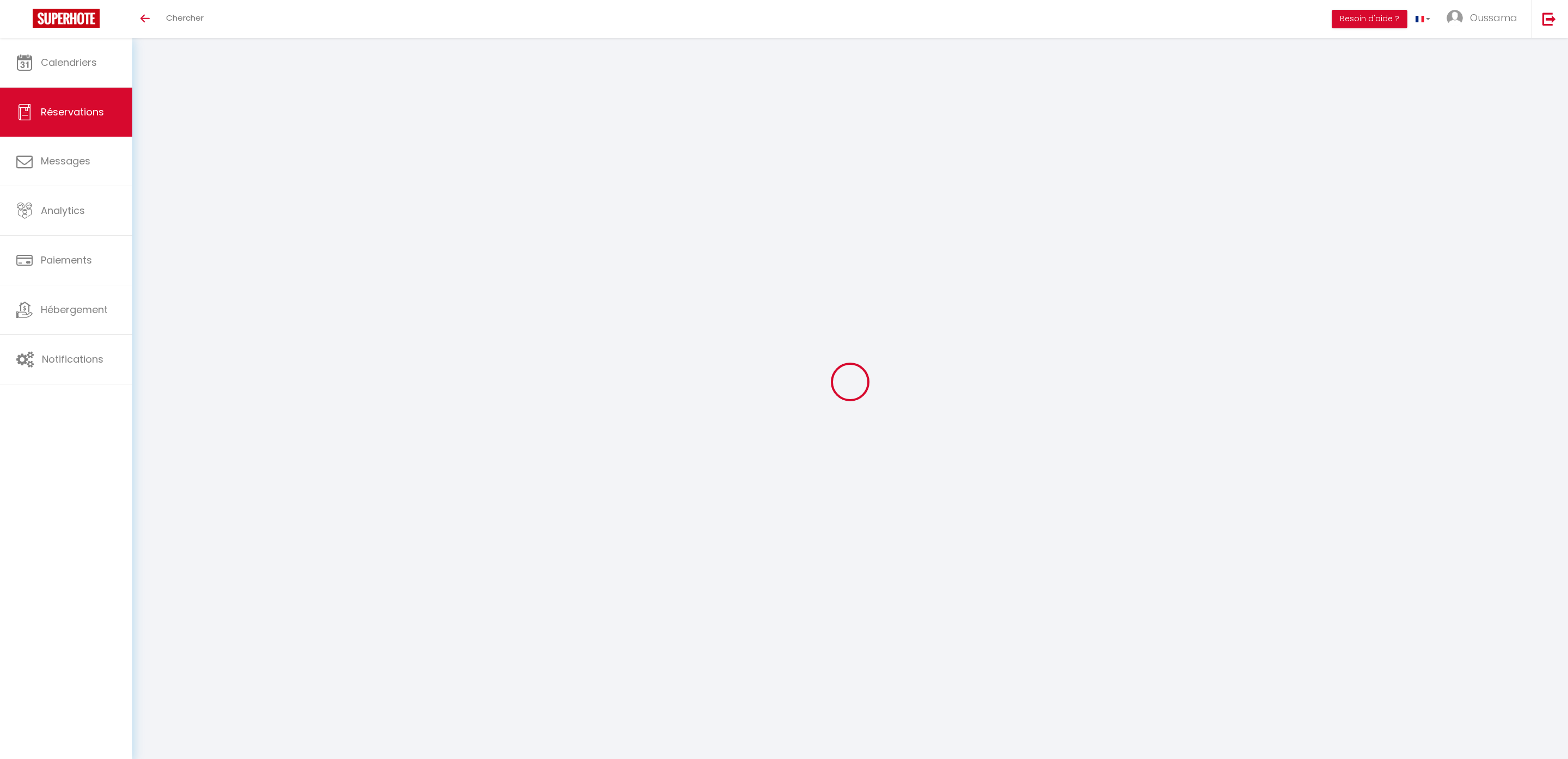
select select
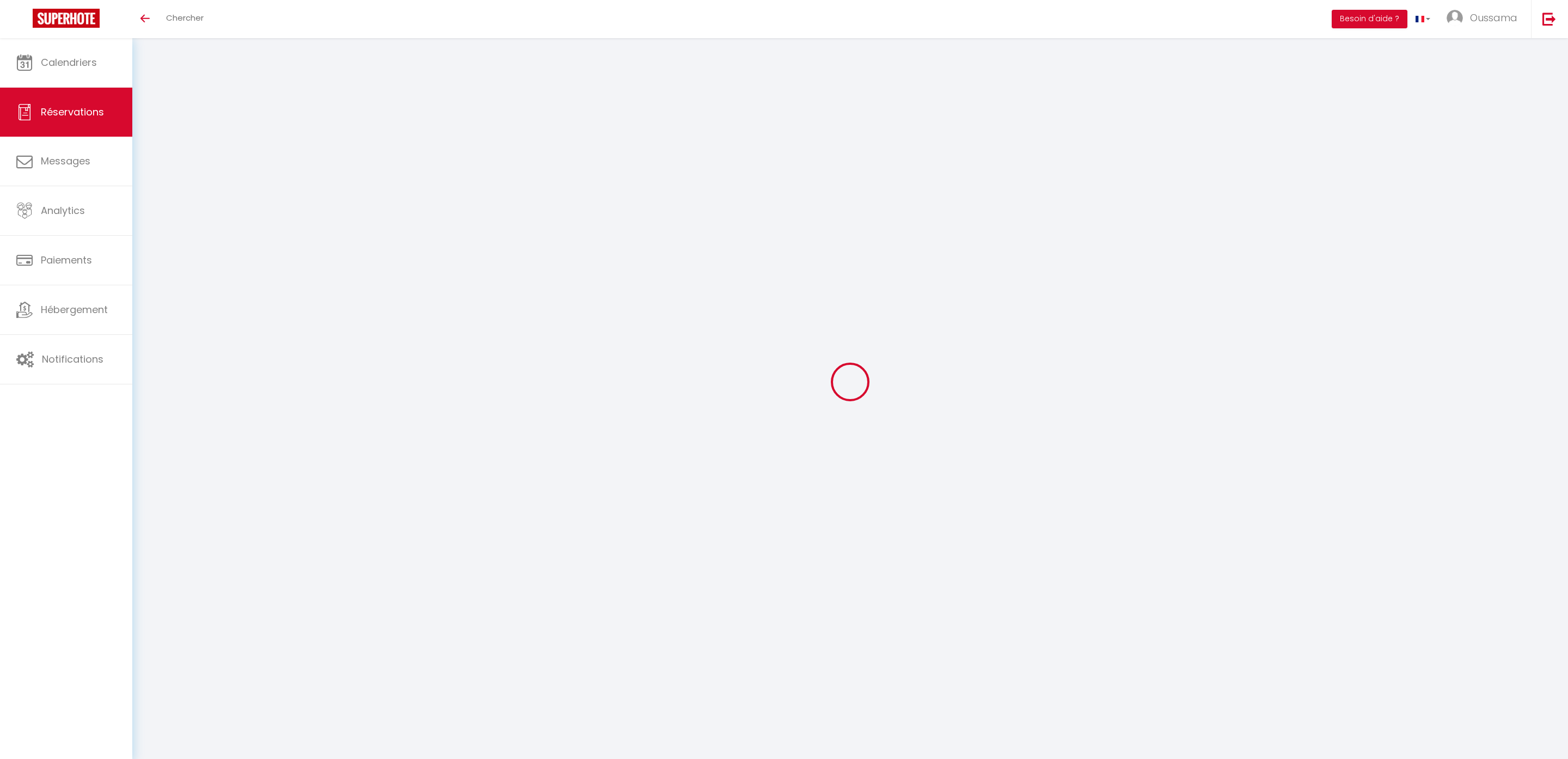
select select
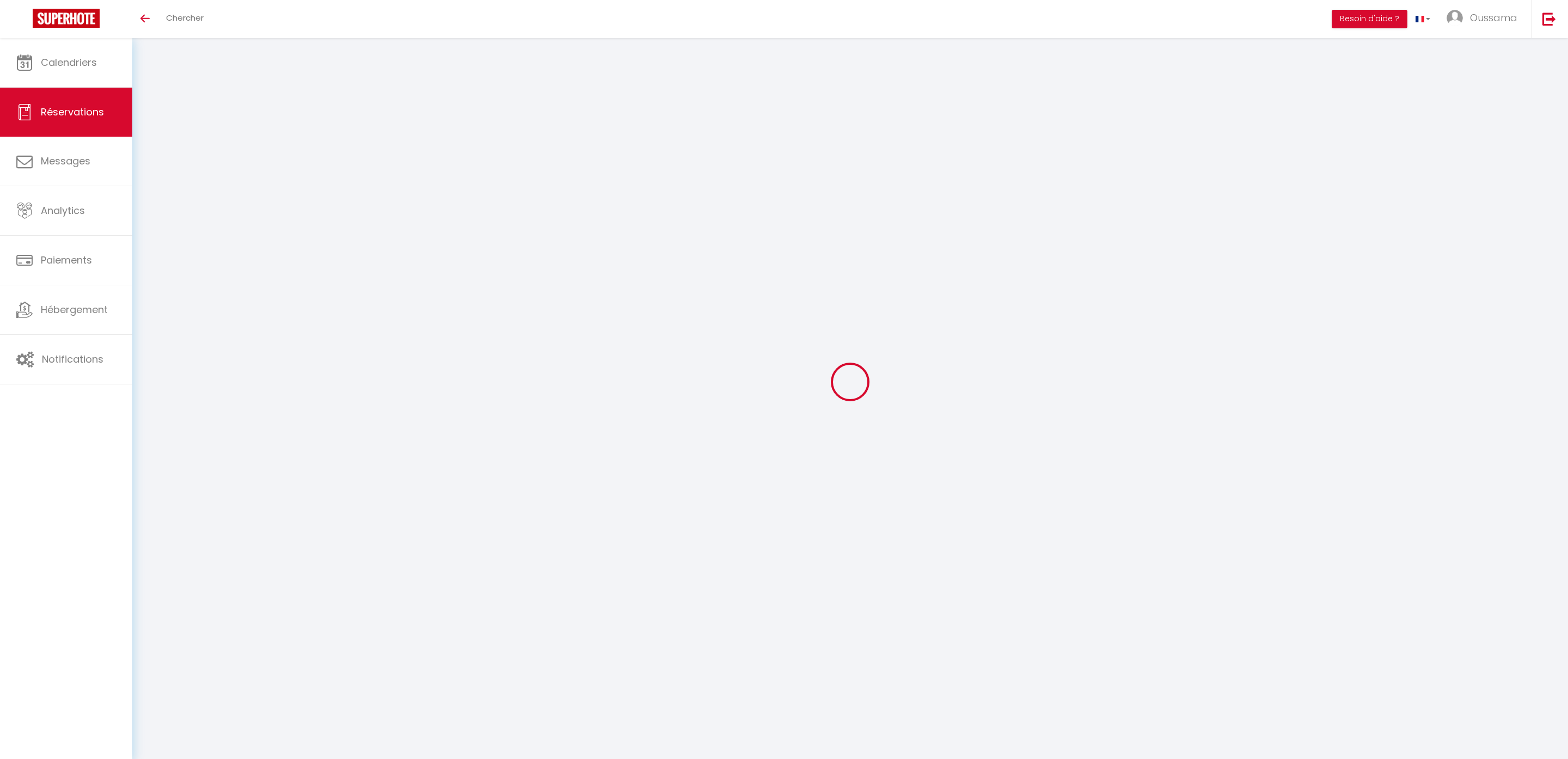
select select
checkbox input "false"
type input "diaa"
type input "saad"
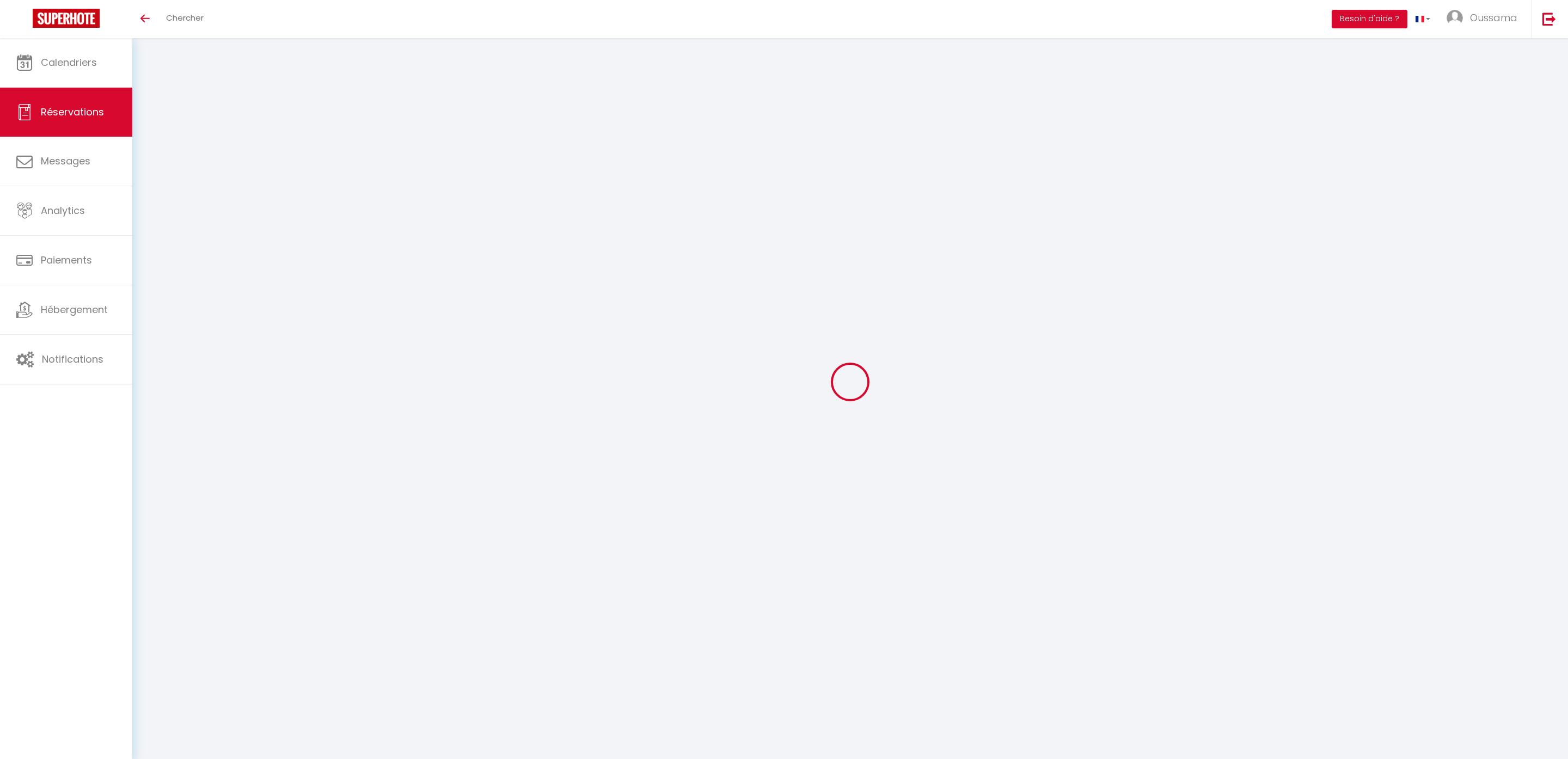
type input "[EMAIL_ADDRESS][DOMAIN_NAME]"
type input "[PHONE_NUMBER]"
type input "122016"
type input "Plot no:[STREET_ADDRESS]"
type input "Gurgaon"
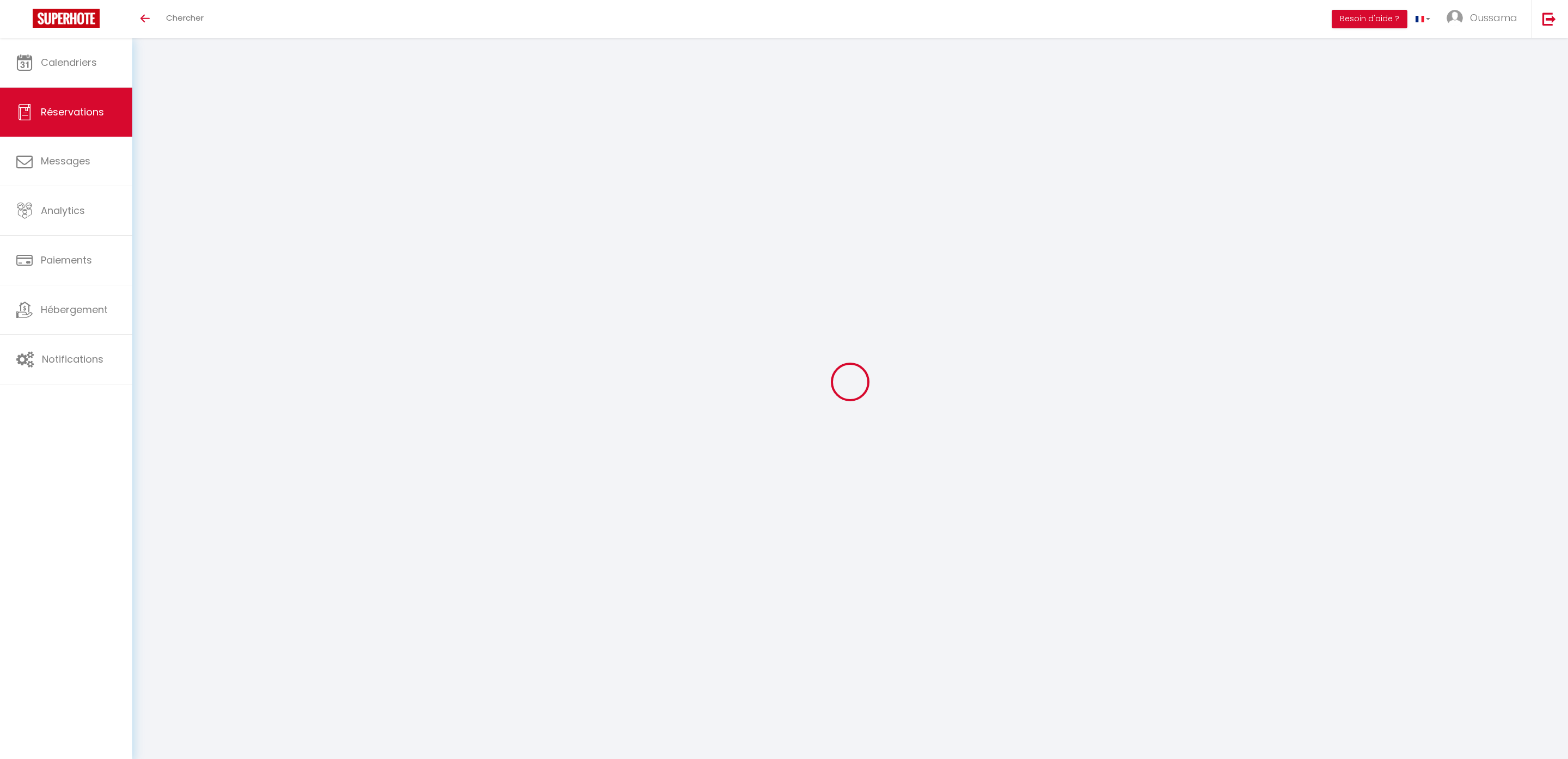
select select "QA"
type input "93.64"
type input "9.36"
select select "52008"
select select "1"
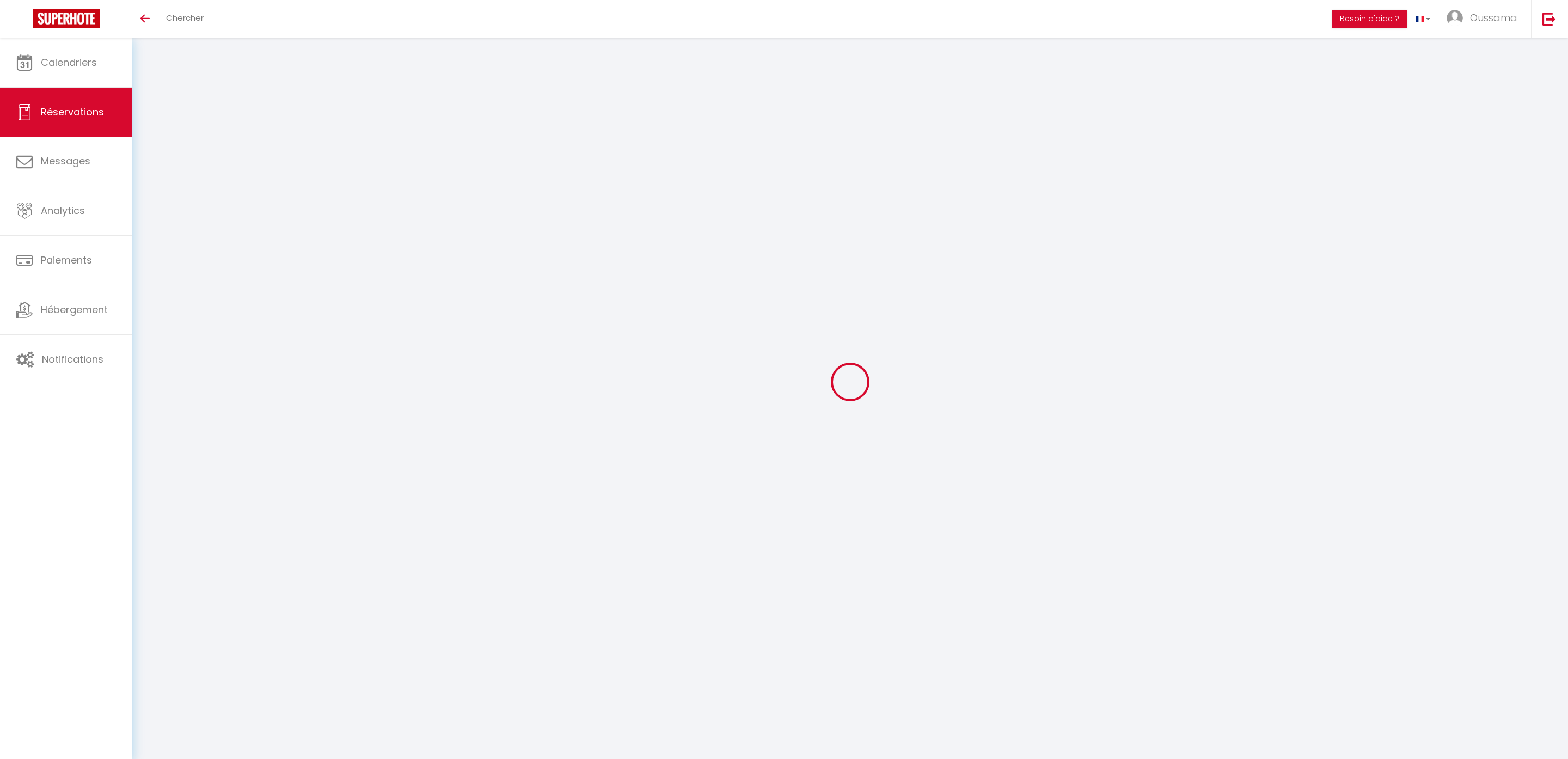
select select
type input "4"
select select "12"
select select
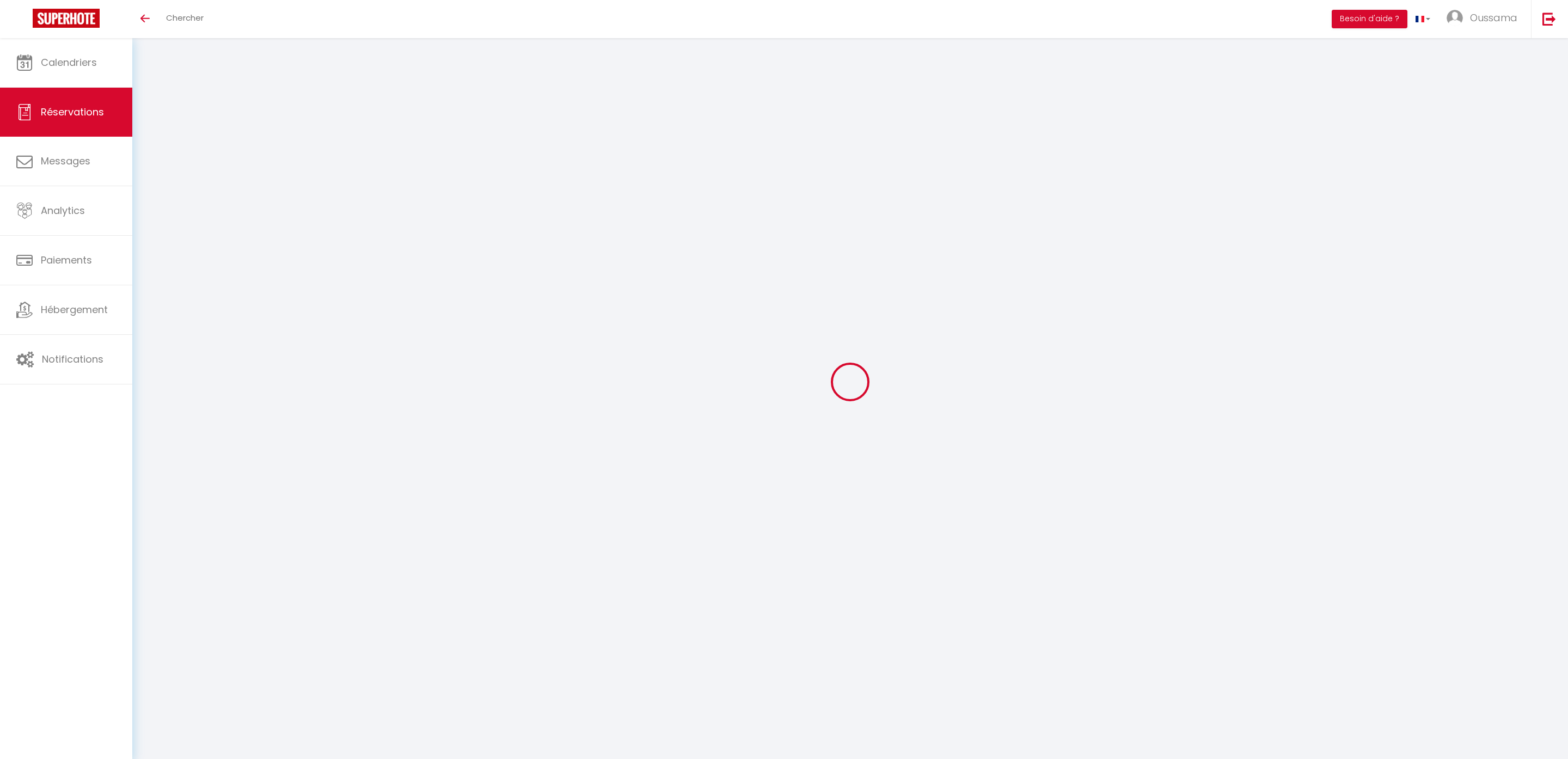
type input "468.18"
checkbox input "false"
type input "0"
select select "2"
type input "0"
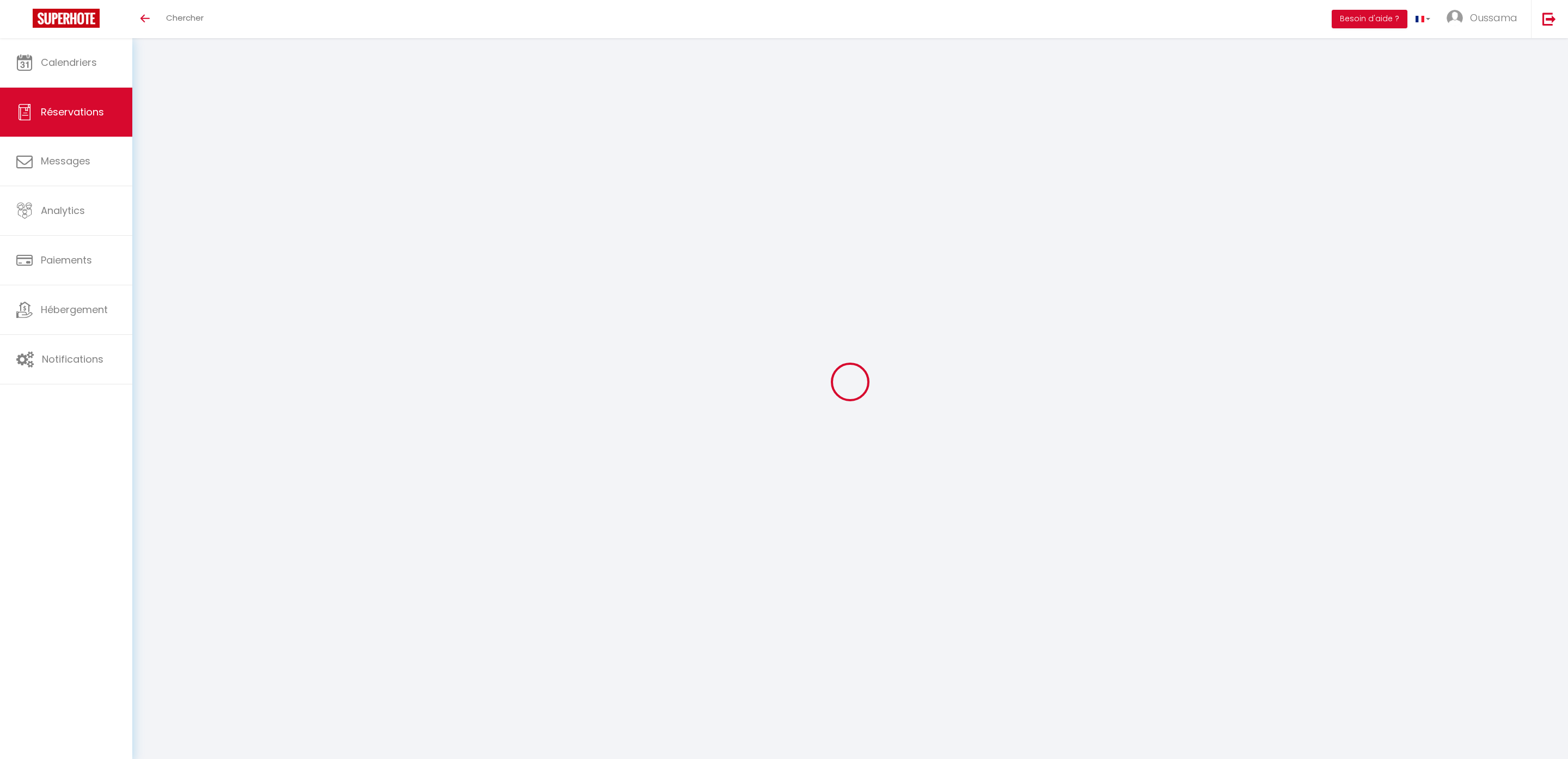
type input "0"
select select
select select "14"
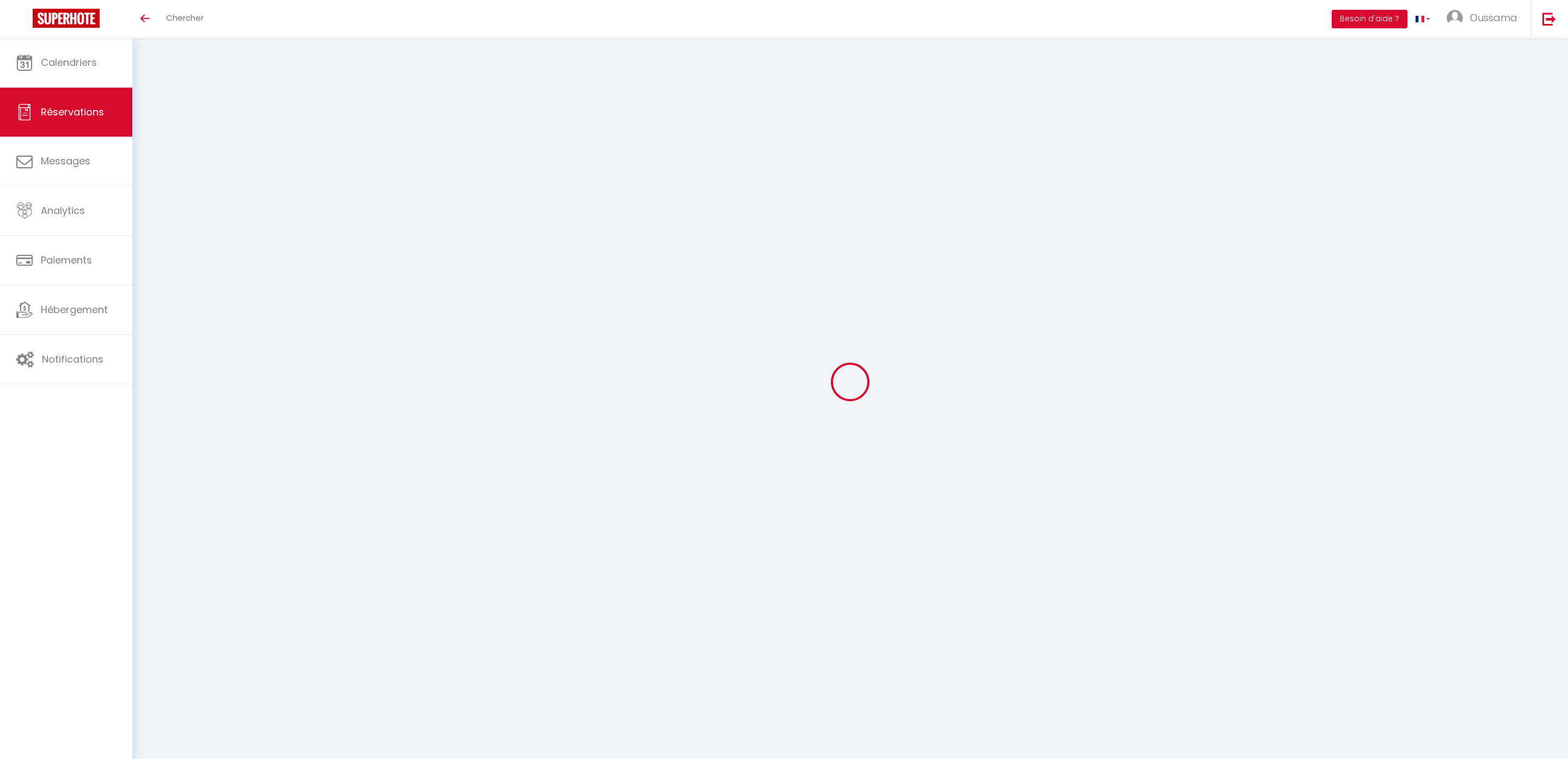
checkbox input "false"
select select
checkbox input "false"
select select
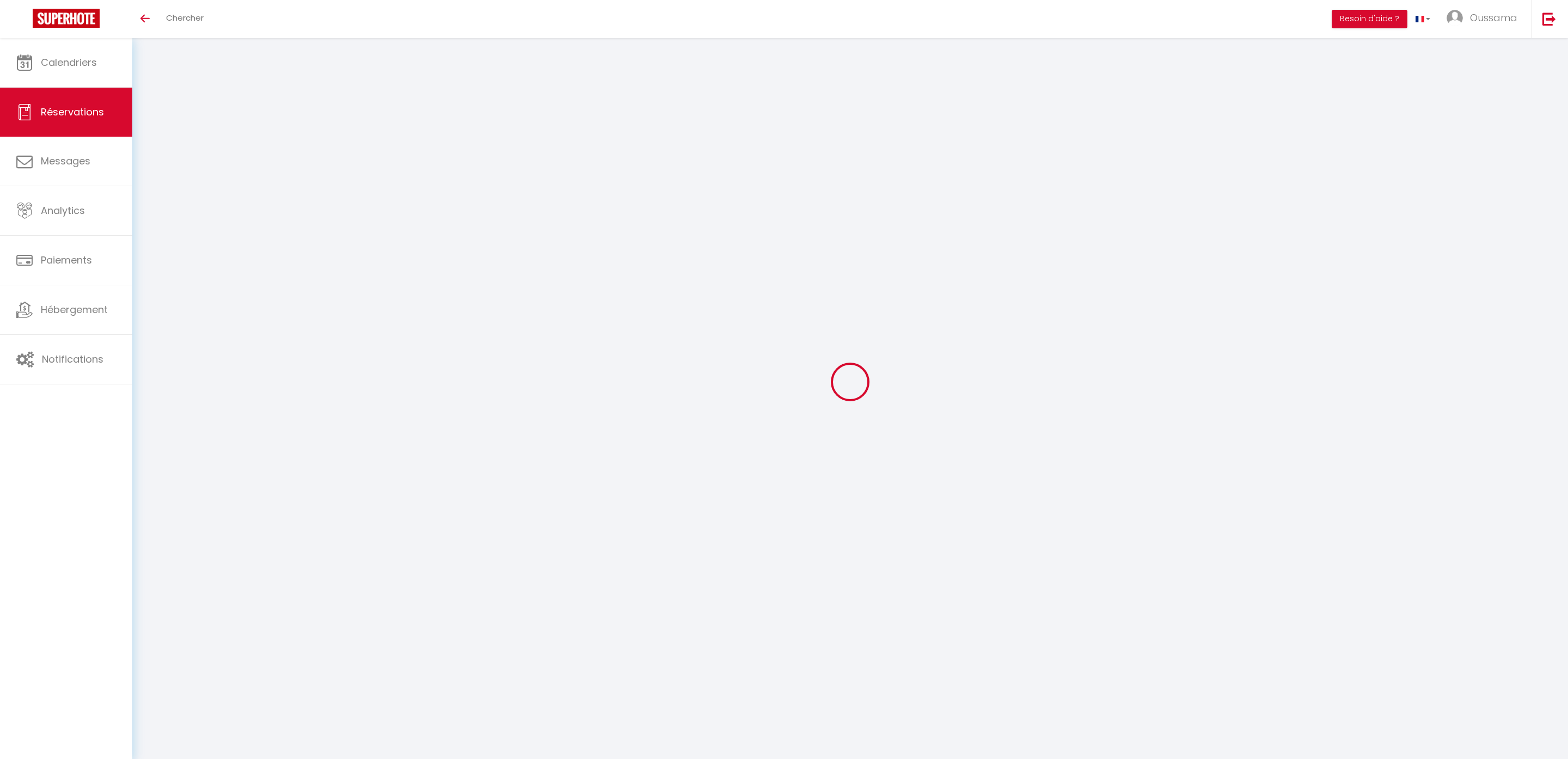
select select
checkbox input "false"
type input "24"
select select
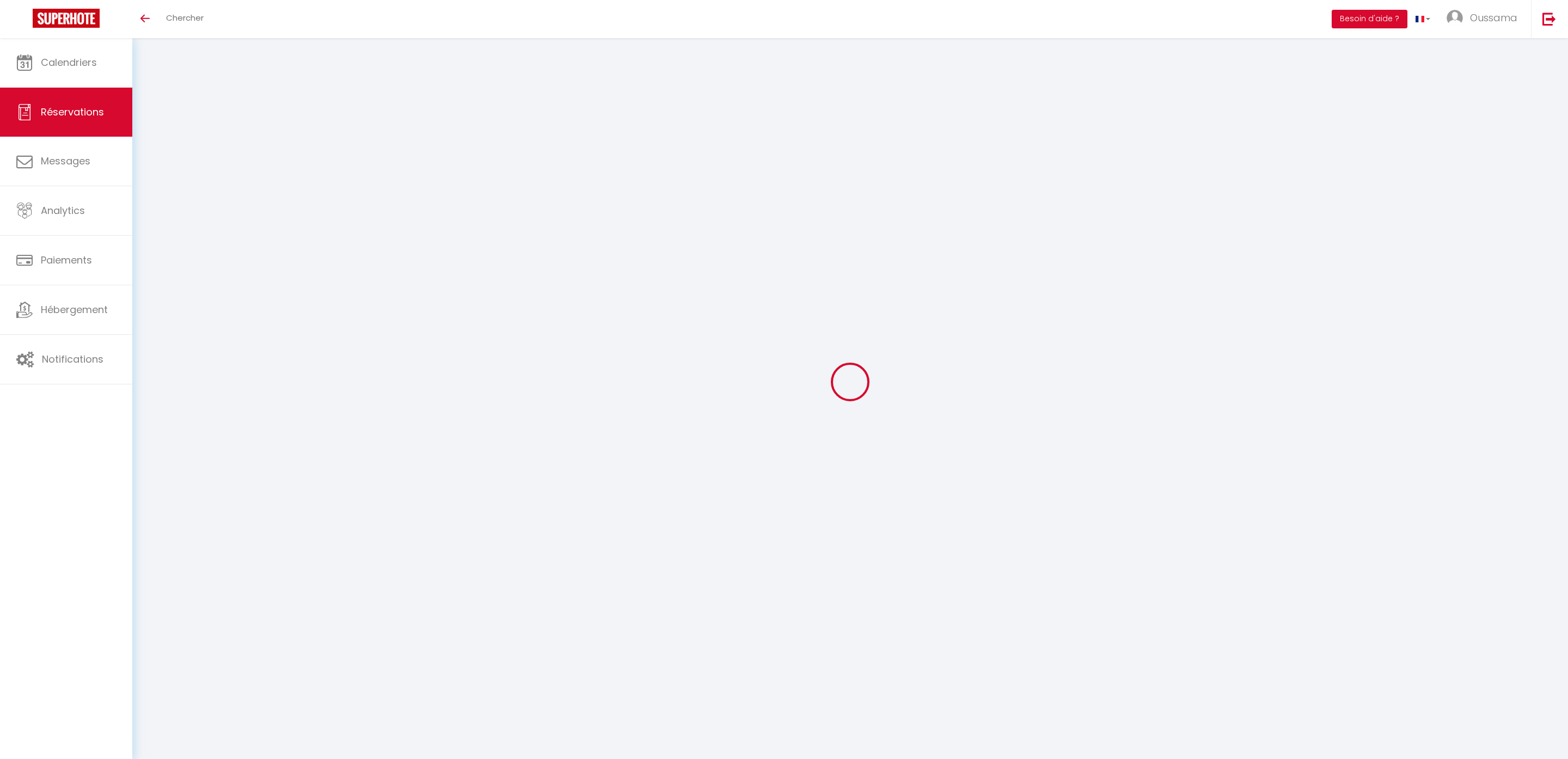
checkbox input "false"
select select
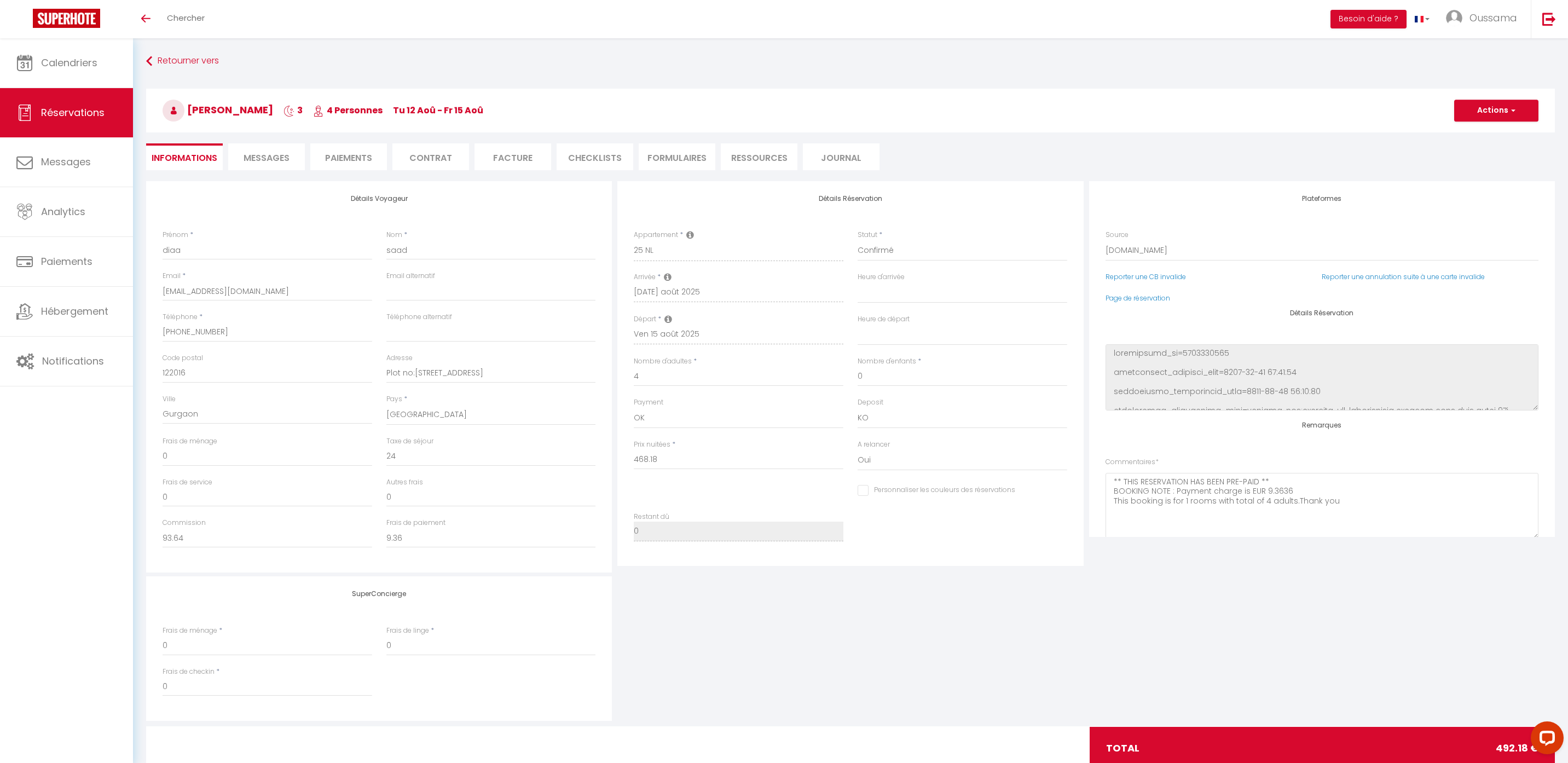
click at [273, 162] on span "Messages" at bounding box center [266, 158] width 46 height 12
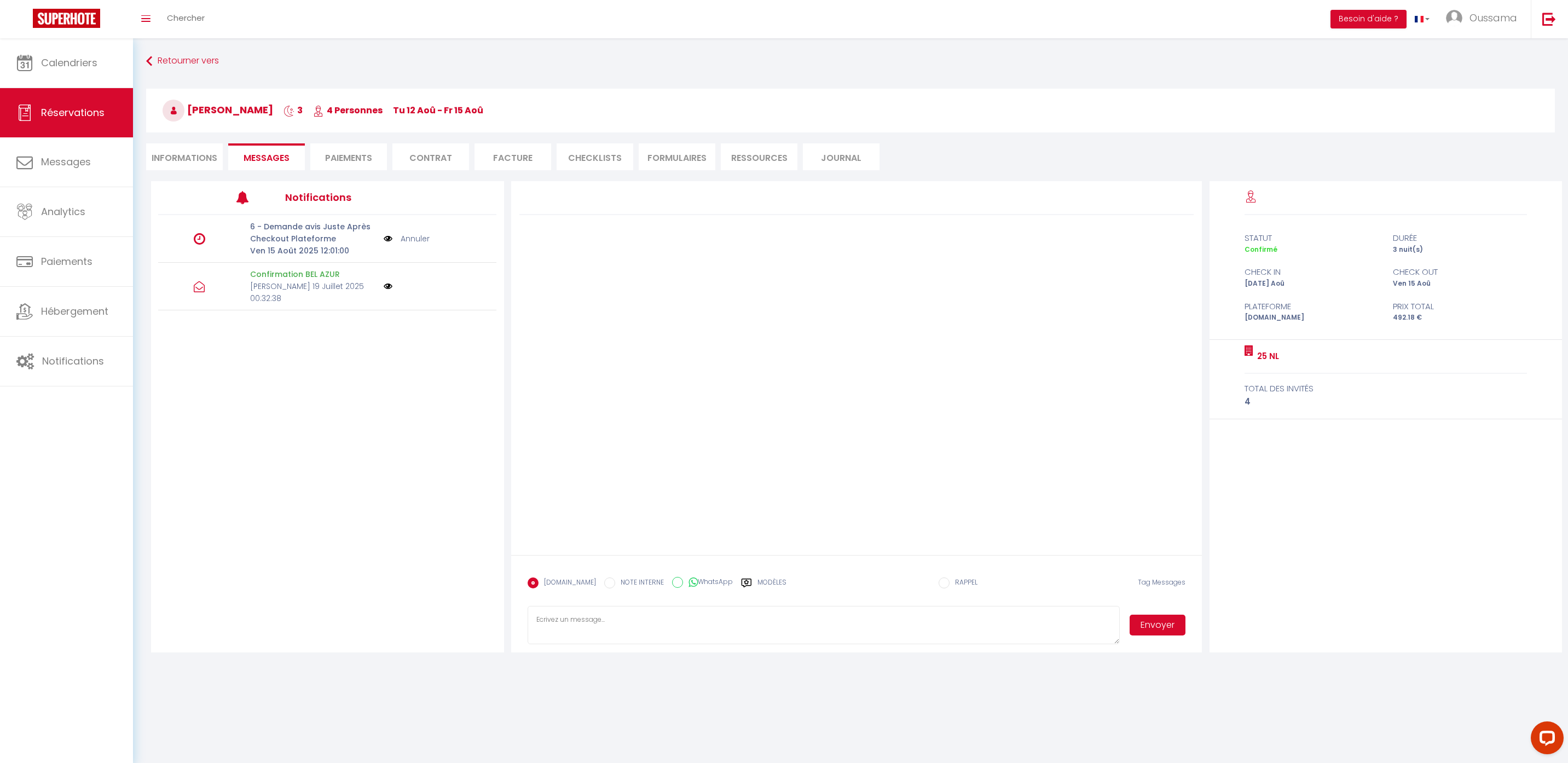
click at [683, 586] on label "WhatsApp" at bounding box center [708, 583] width 50 height 12
click at [675, 586] on input "WhatsApp" at bounding box center [677, 582] width 11 height 11
radio input "true"
radio input "false"
click at [775, 583] on label "Modèles" at bounding box center [772, 587] width 29 height 19
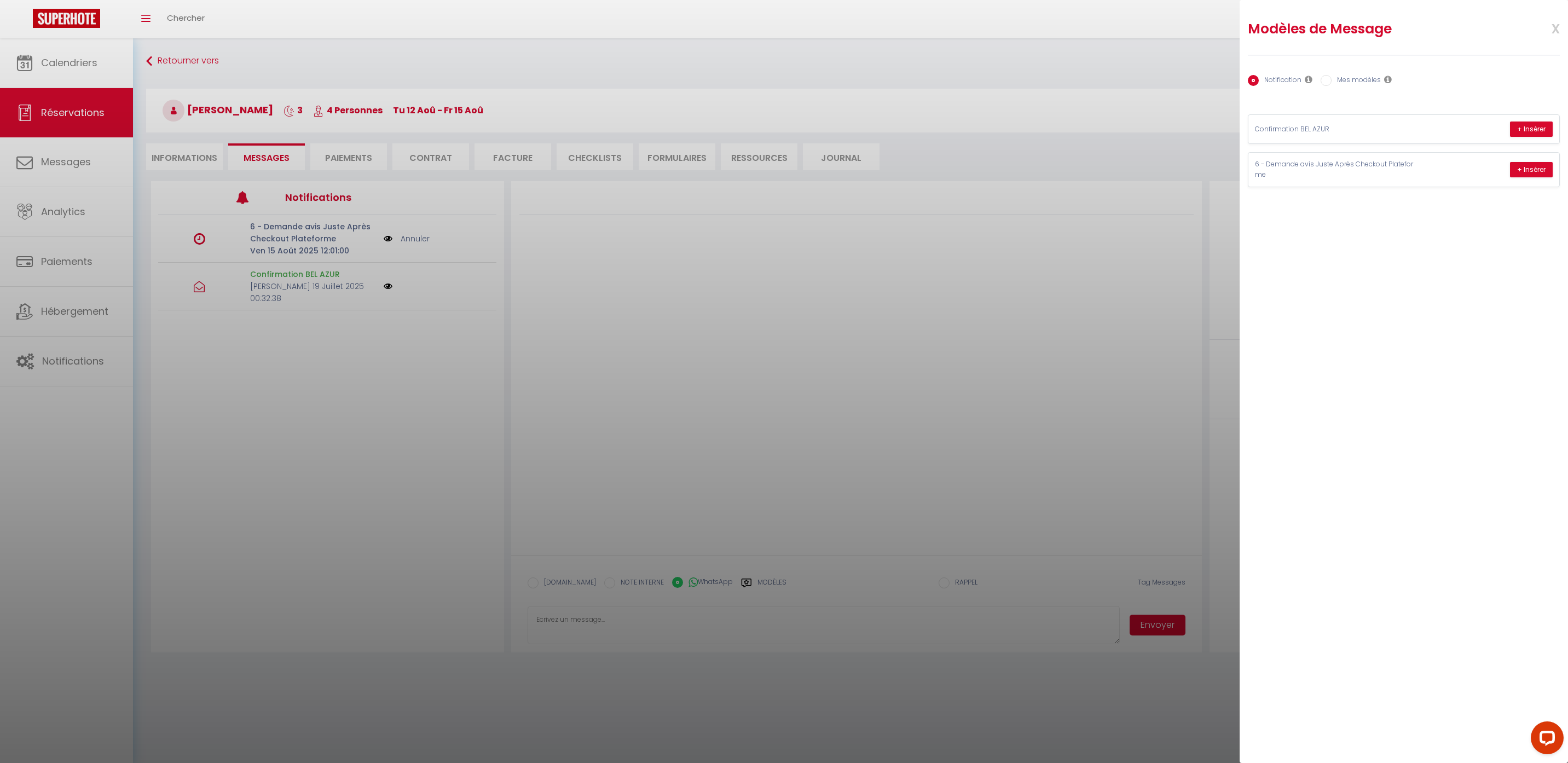
click at [1331, 80] on input "Mes modèles" at bounding box center [1326, 80] width 11 height 11
radio input "true"
radio input "false"
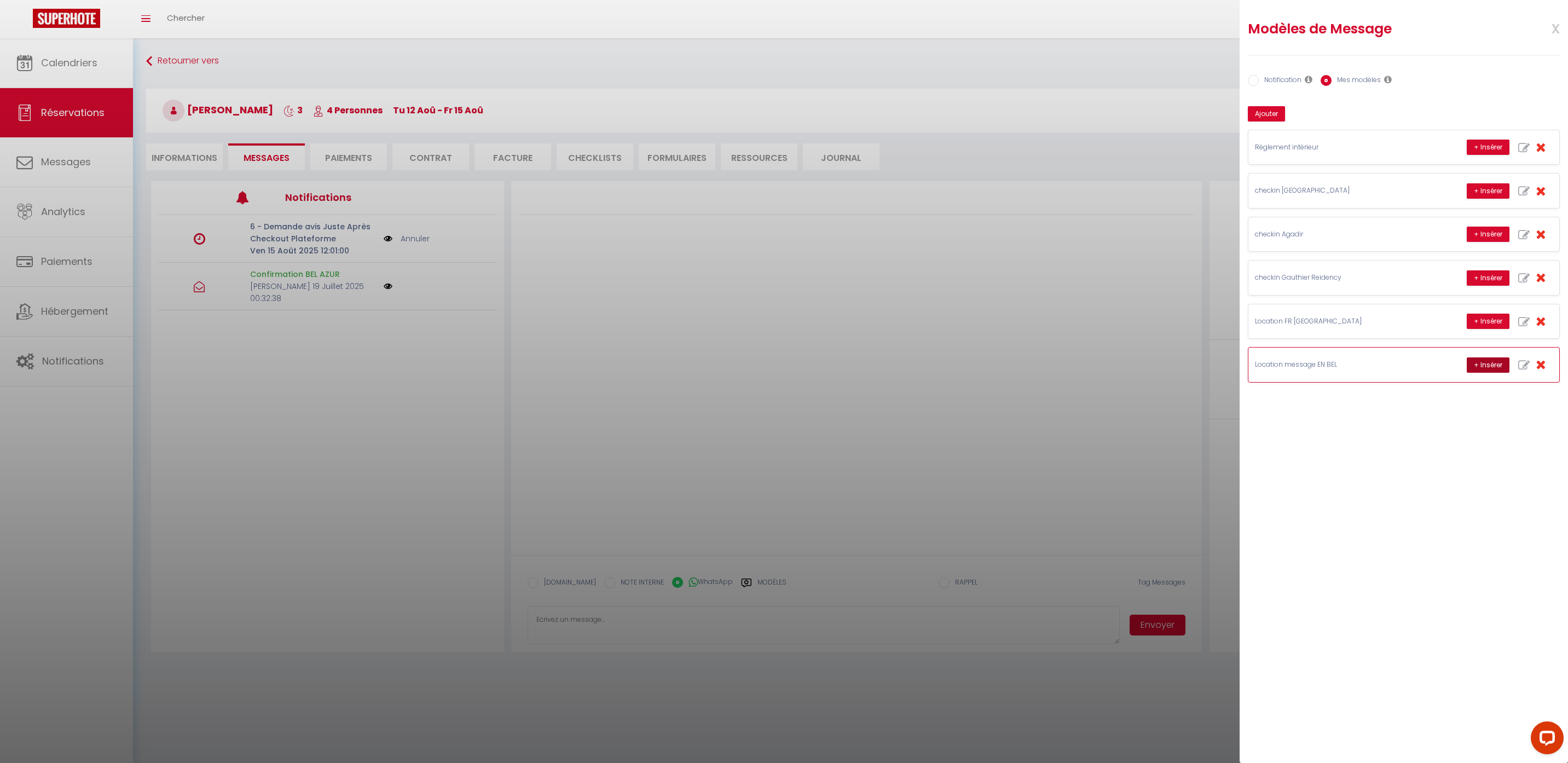
click at [1479, 362] on button "+ Insérer" at bounding box center [1488, 365] width 43 height 16
type textarea "Hello diaa, this is Williams from Thecasaedition, the apartment that you booked…"
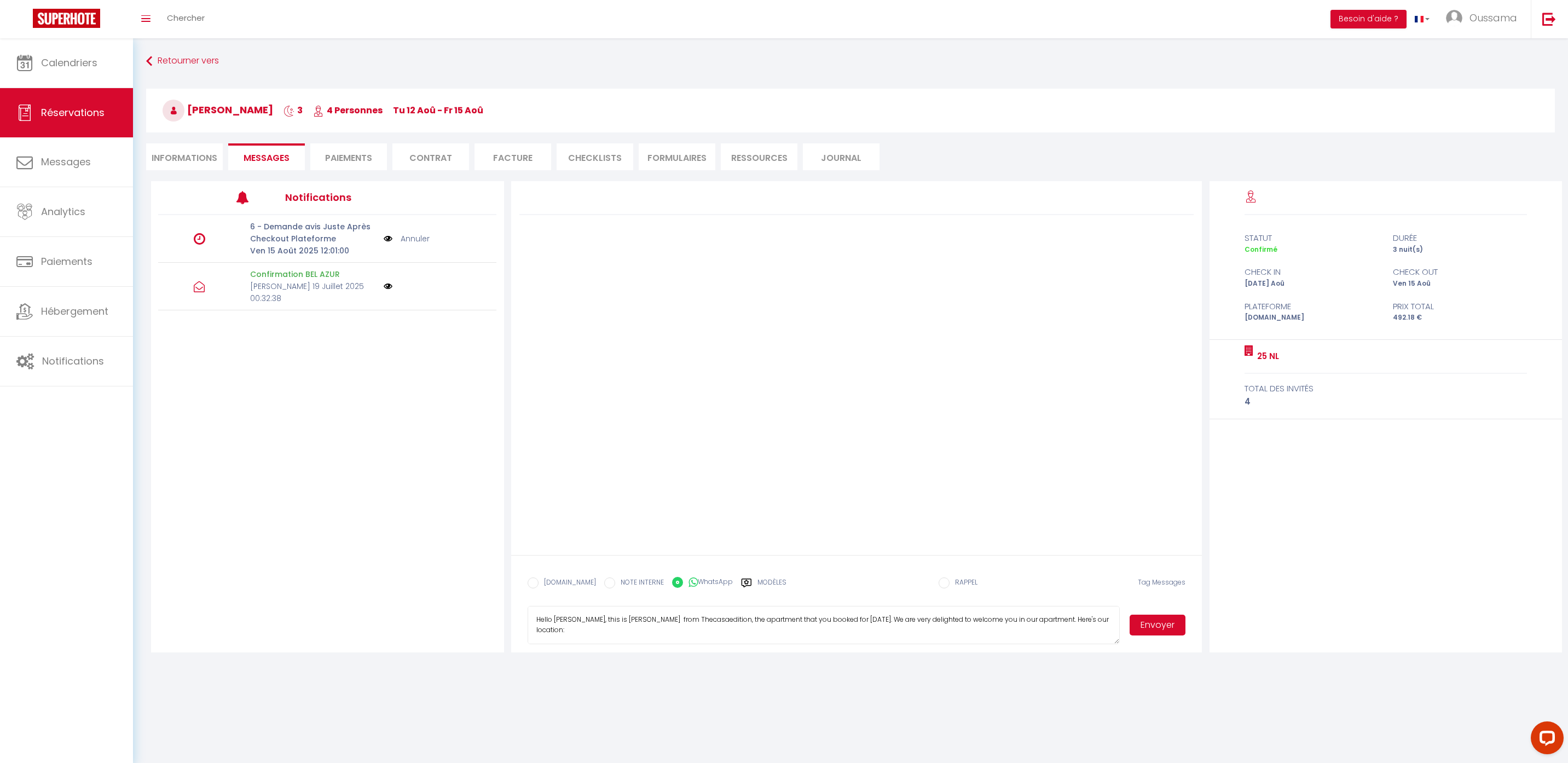
click at [1146, 629] on button "Envoyer" at bounding box center [1157, 625] width 56 height 21
click at [557, 580] on label "[DOMAIN_NAME]" at bounding box center [567, 583] width 58 height 12
click at [538, 580] on input "EMAIL" at bounding box center [533, 583] width 11 height 11
radio input "true"
radio input "false"
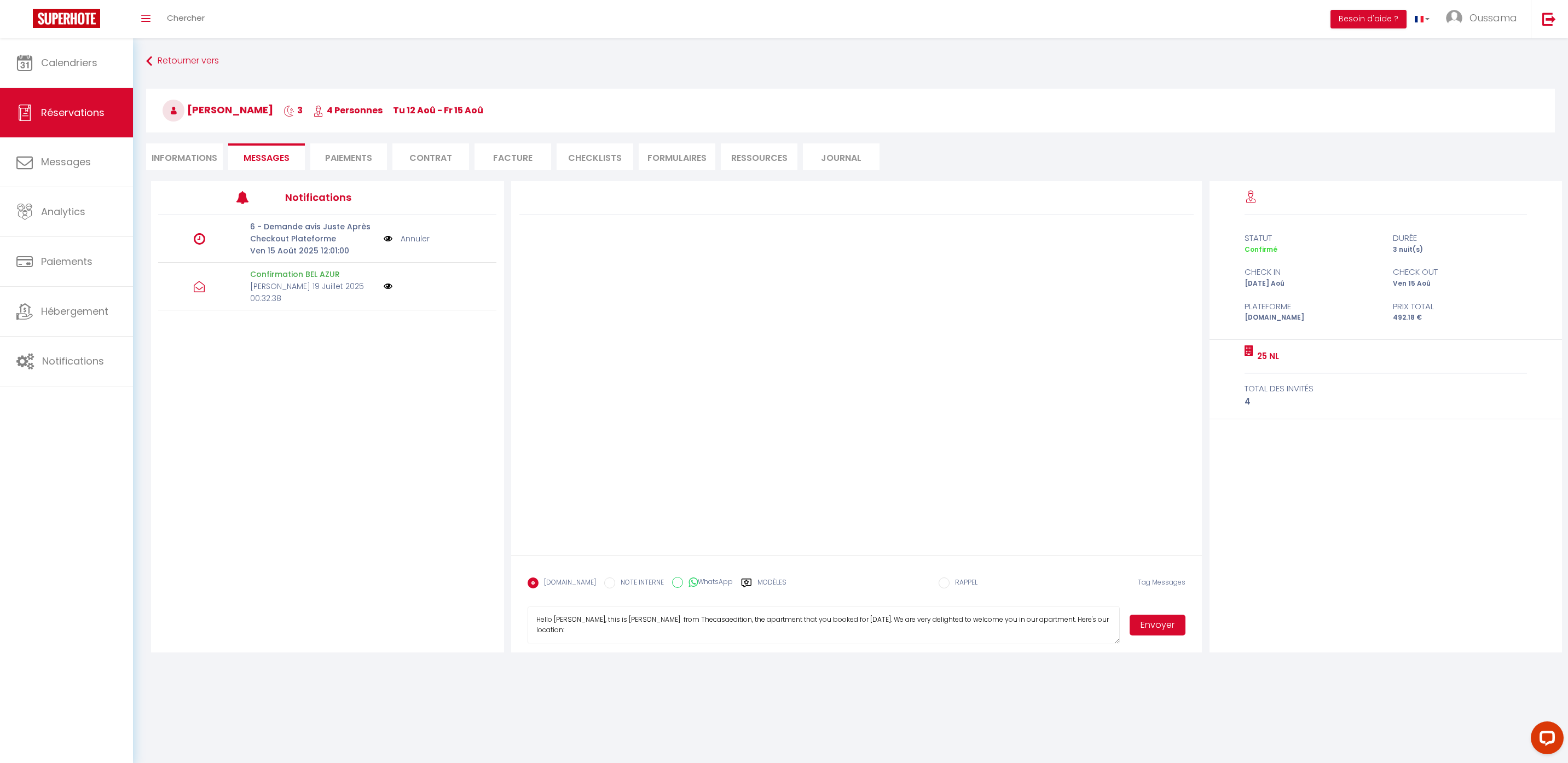
click at [1145, 629] on button "Envoyer" at bounding box center [1157, 625] width 56 height 21
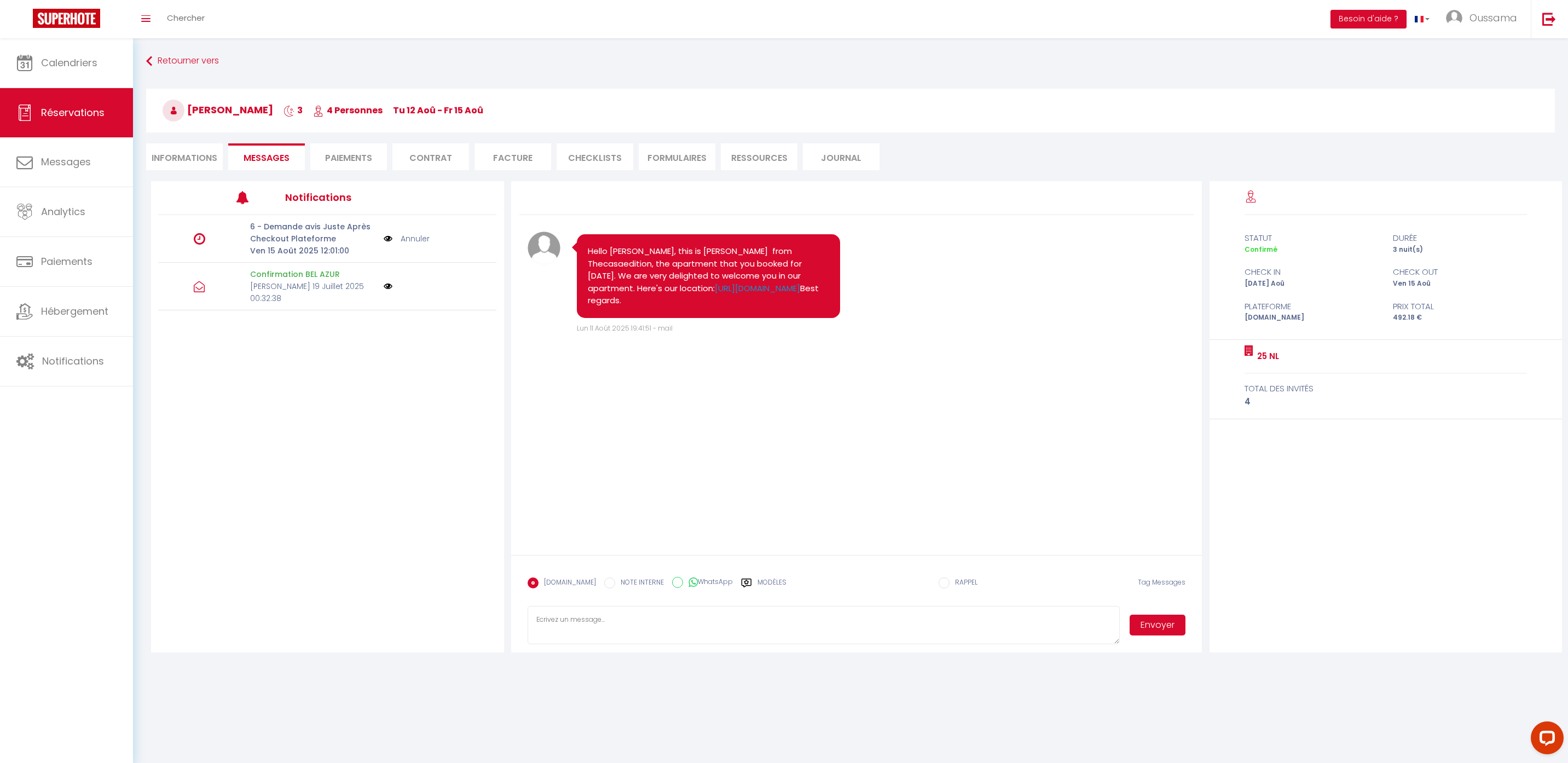
click at [828, 628] on textarea at bounding box center [824, 625] width 593 height 38
paste textarea "Hi from TheCasaEdition! Could you please let us know your estimated arrival tim…"
type textarea "Hi from TheCasaEdition! Could you please let us know your estimated arrival tim…"
click at [1173, 628] on button "Envoyer" at bounding box center [1157, 625] width 56 height 21
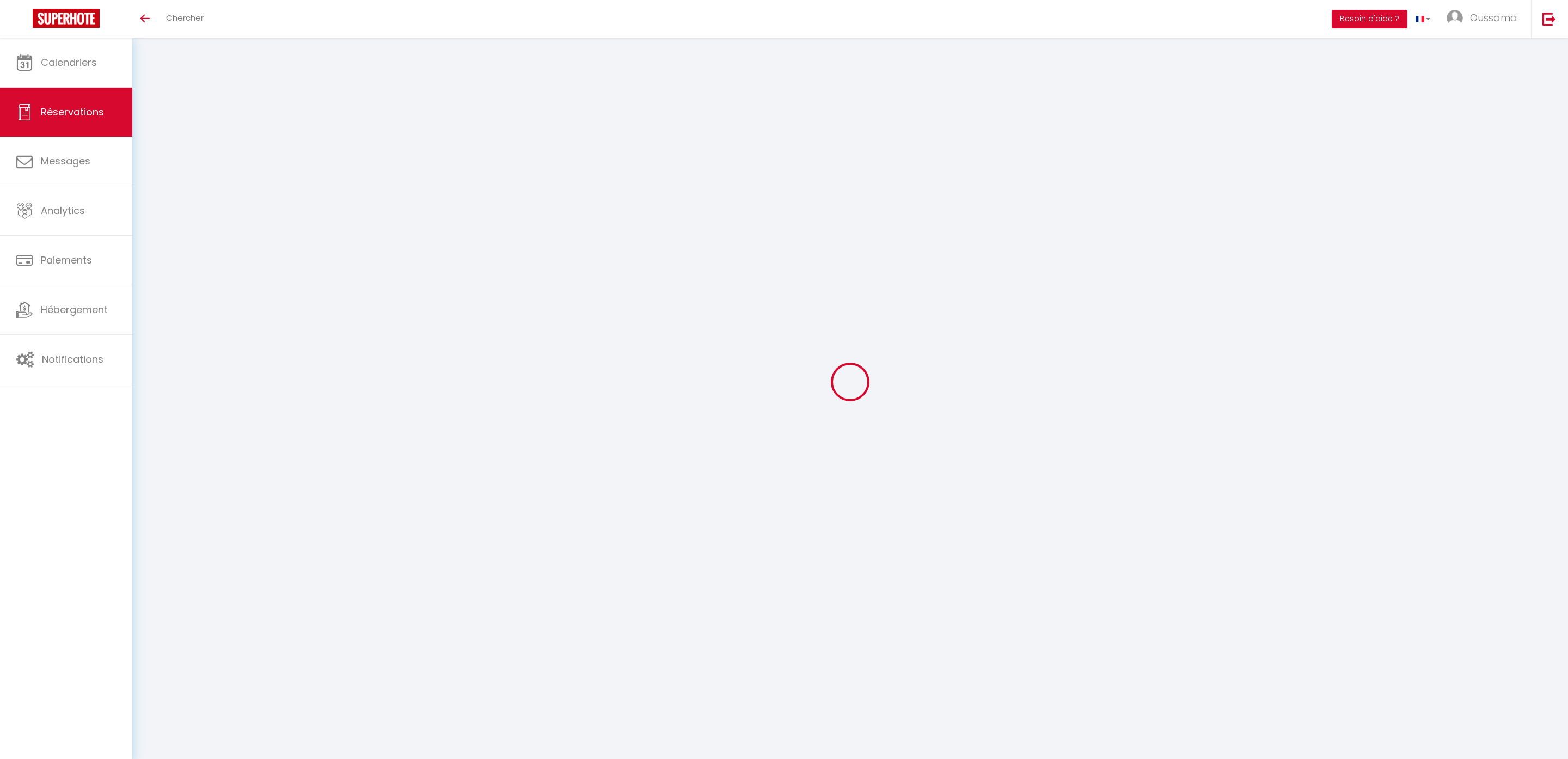
select select
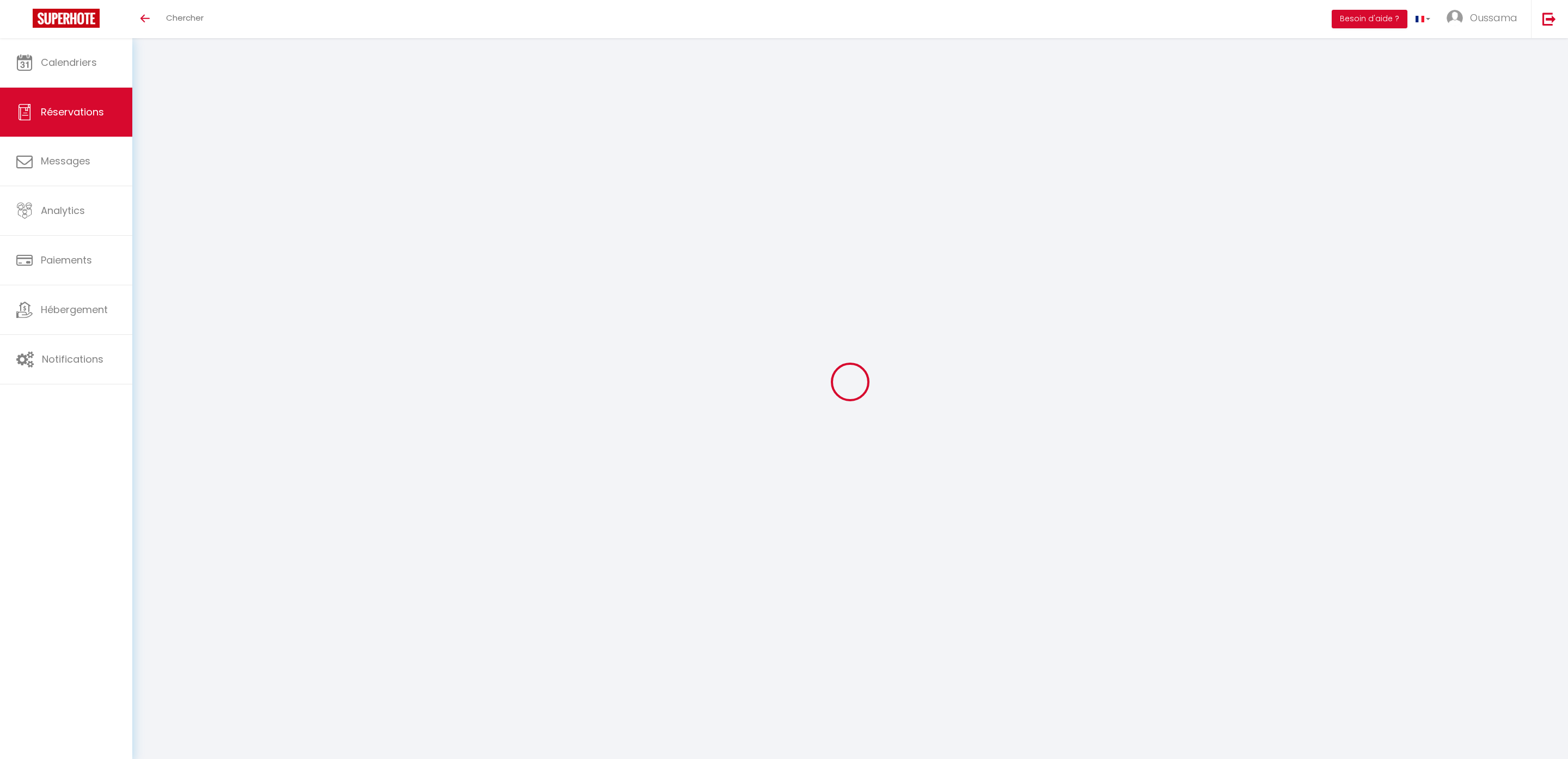
type input "Samia"
type input "Belahbib"
type input "[EMAIL_ADDRESS][DOMAIN_NAME]"
type input "+212649519363"
select select "MA"
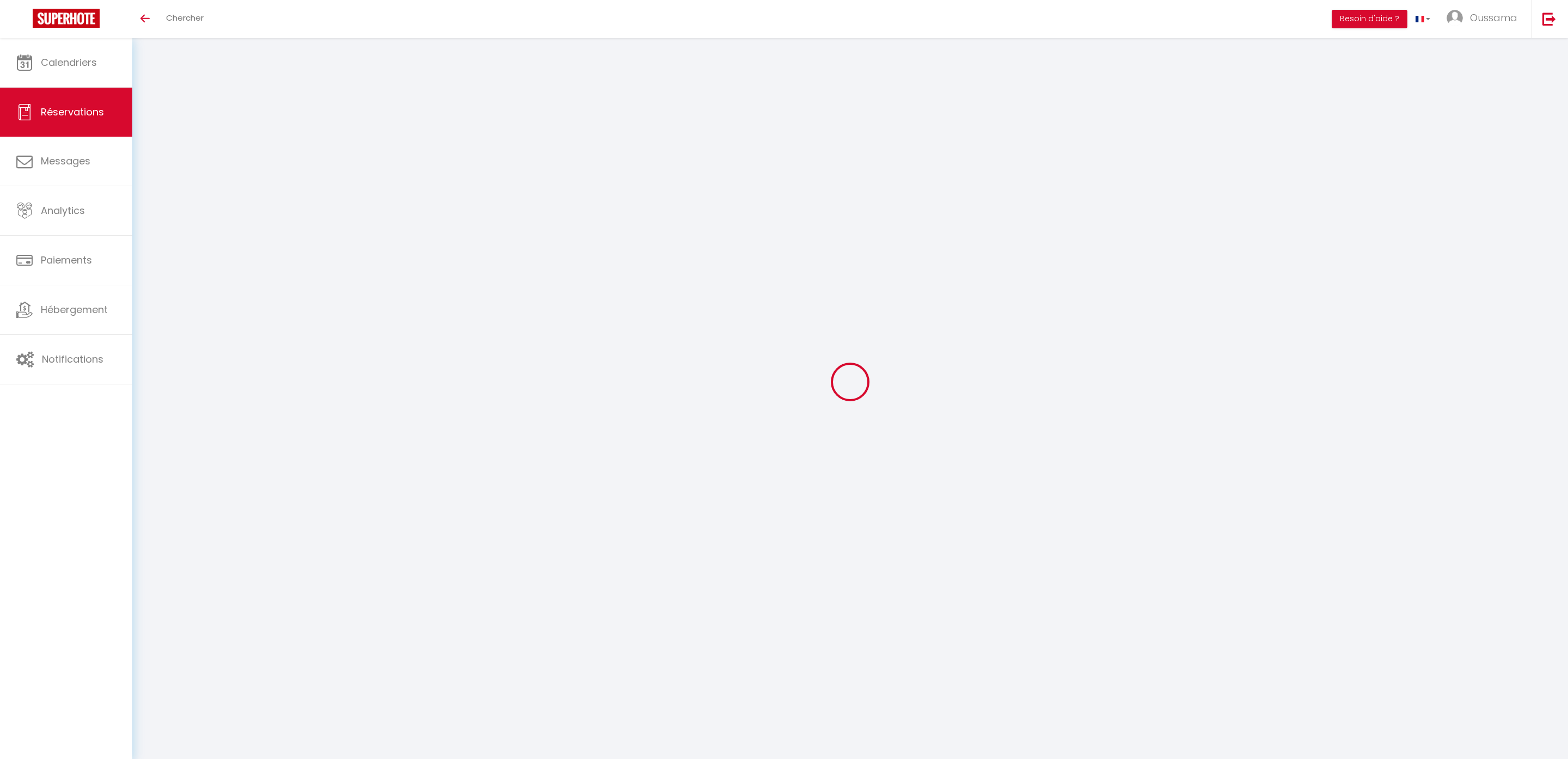
type input "53.04"
type input "5.3"
select select "58418"
select select "1"
select select
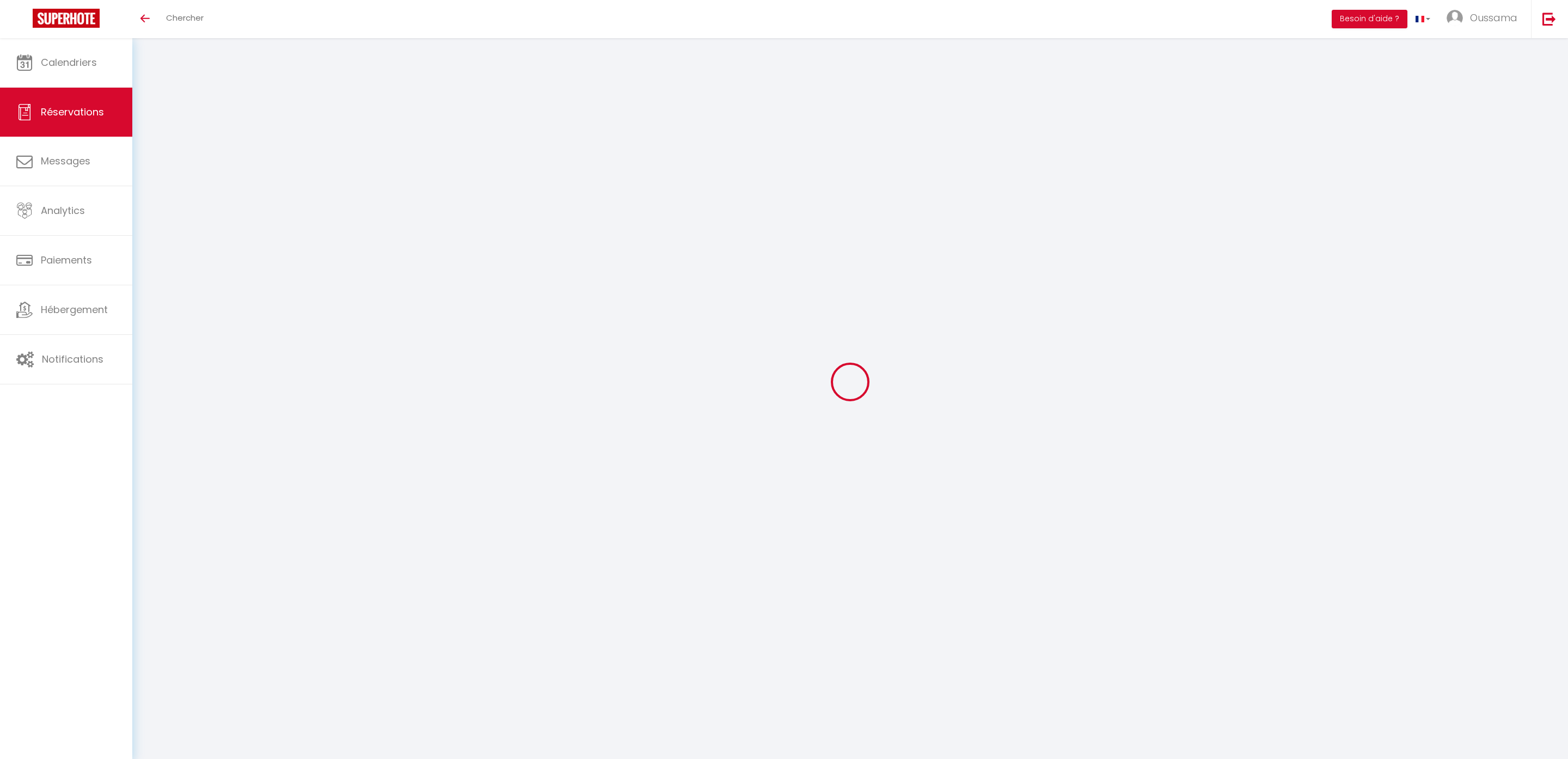
select select
type input "4"
select select "12"
select select
type input "265.2"
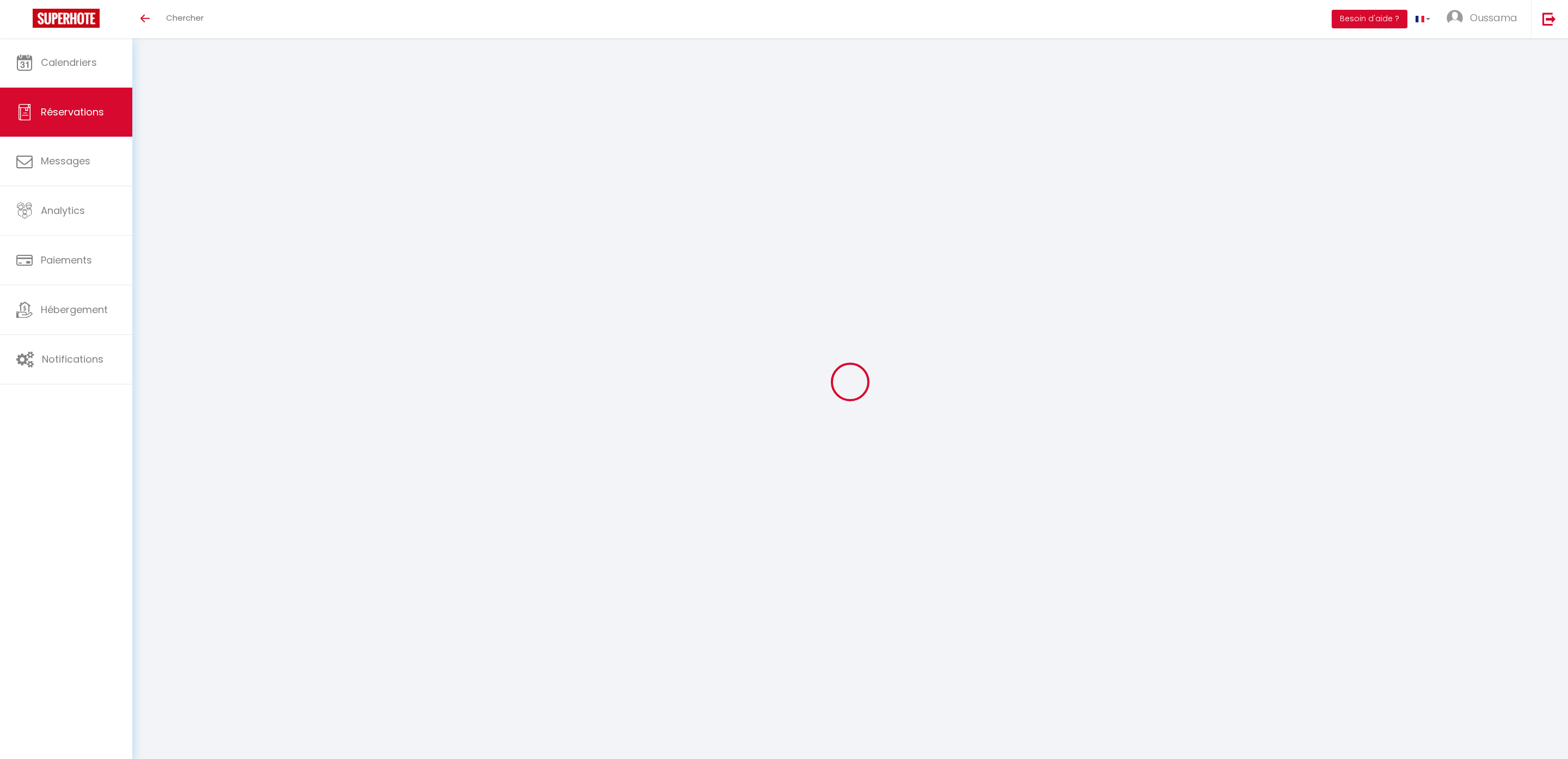
checkbox input "false"
type input "0"
select select "2"
type input "0"
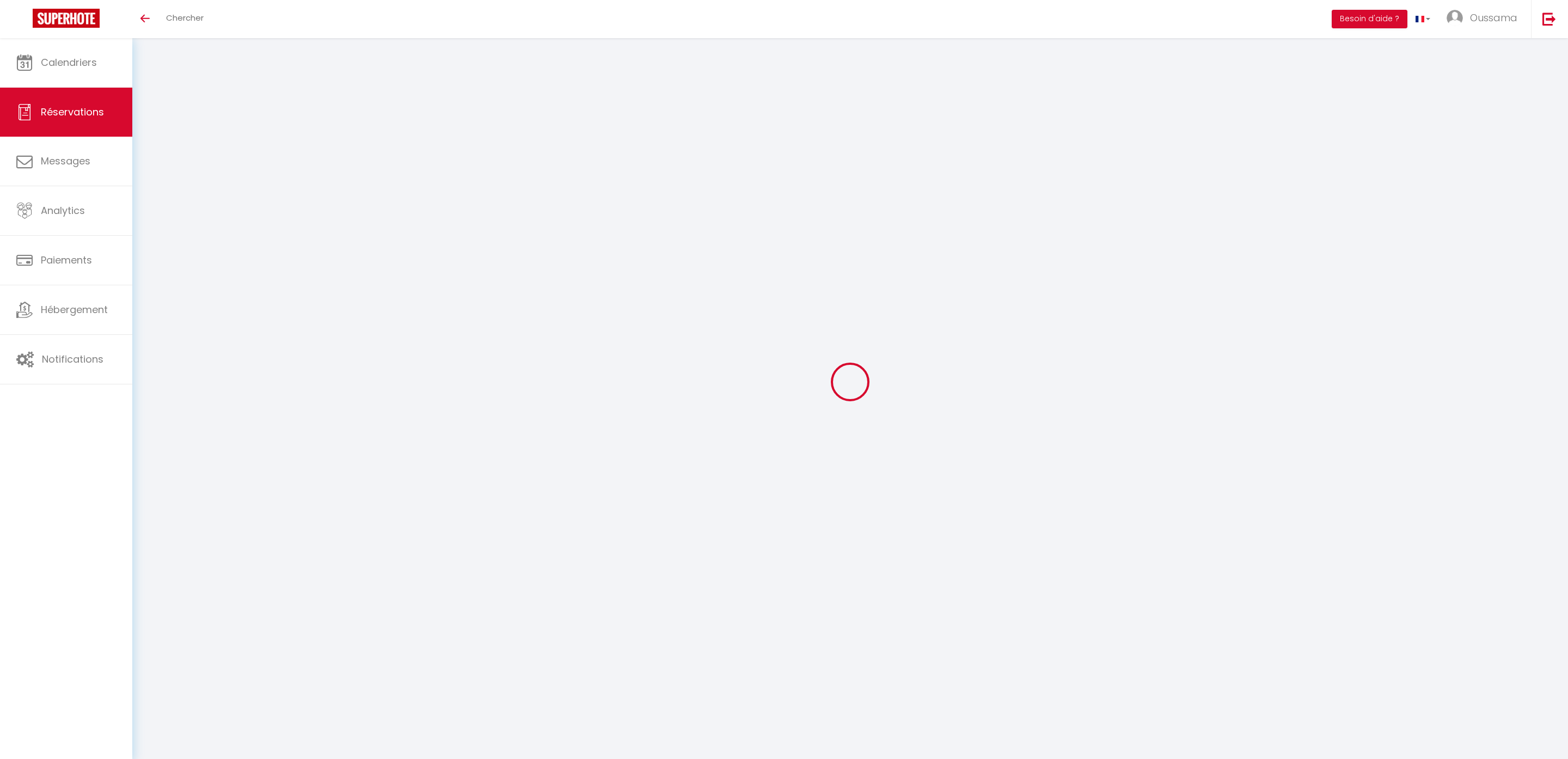
type input "0"
select select
select select "14"
checkbox input "false"
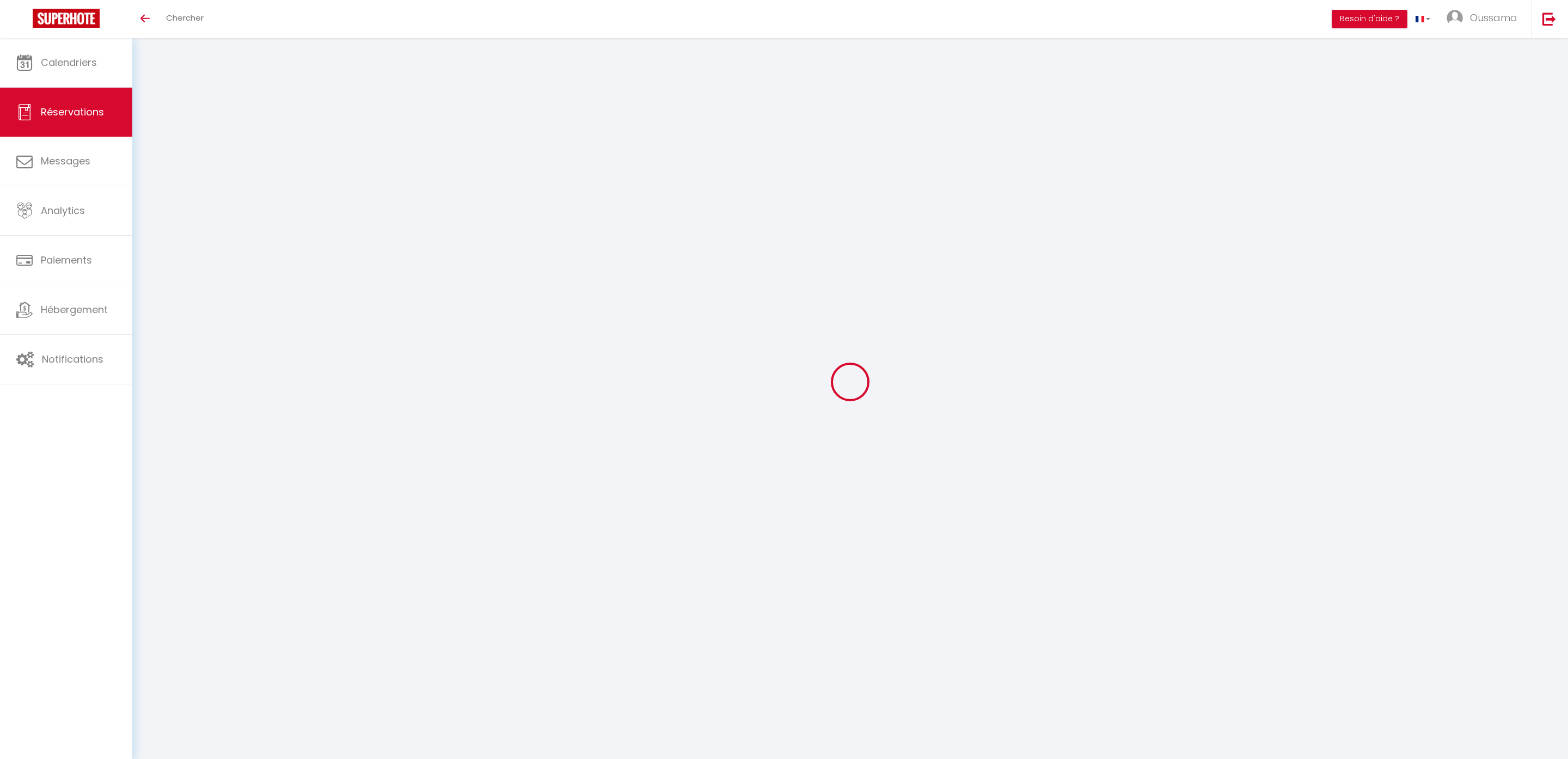
select select
checkbox input "false"
select select
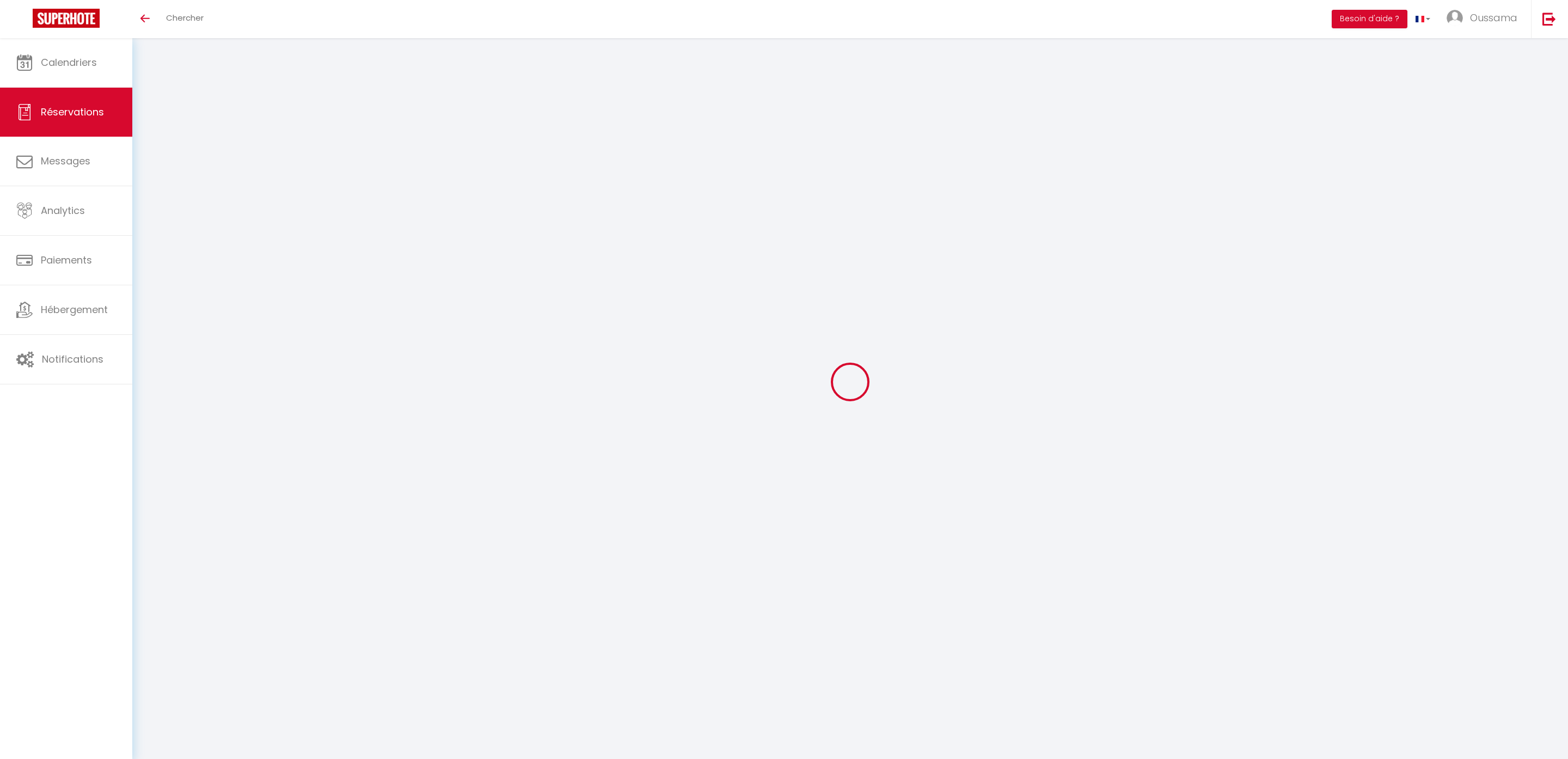
checkbox input "false"
select select
checkbox input "false"
type textarea "** THIS RESERVATION HAS BEEN PRE-PAID ** BOOKING NOTE : Payment charge is EUR 5…"
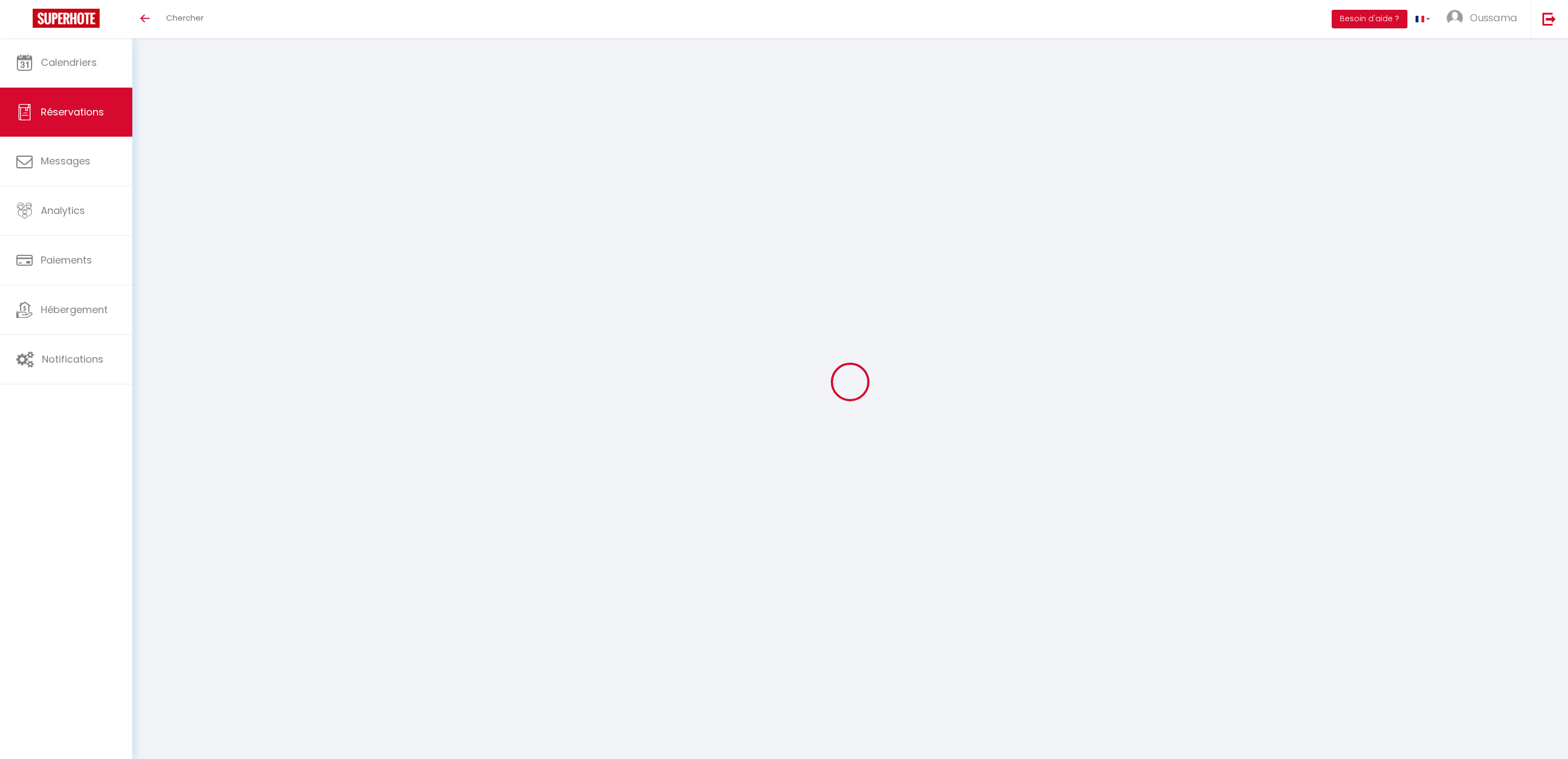
type input "8"
select select
checkbox input "false"
select select
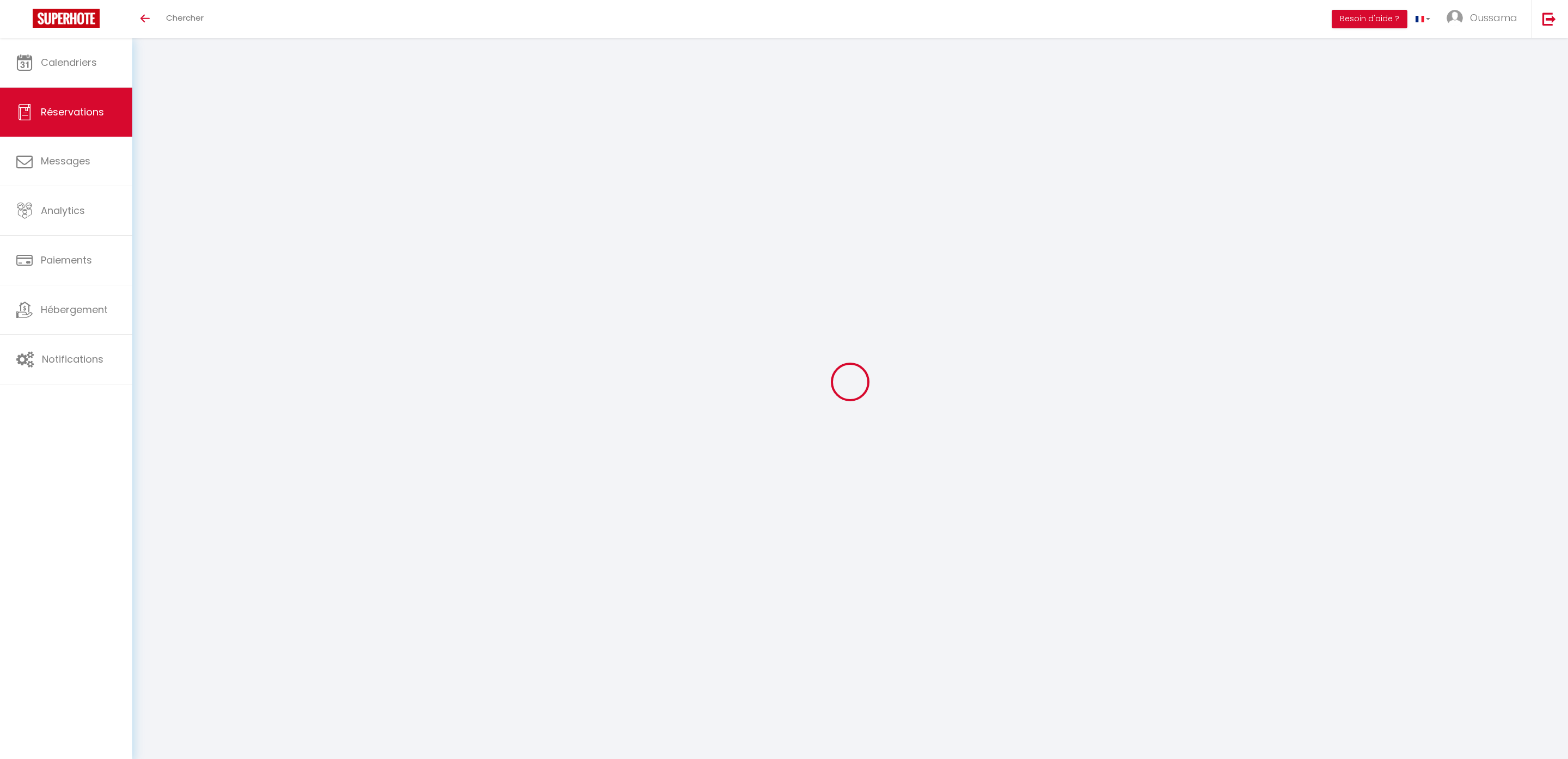
select select
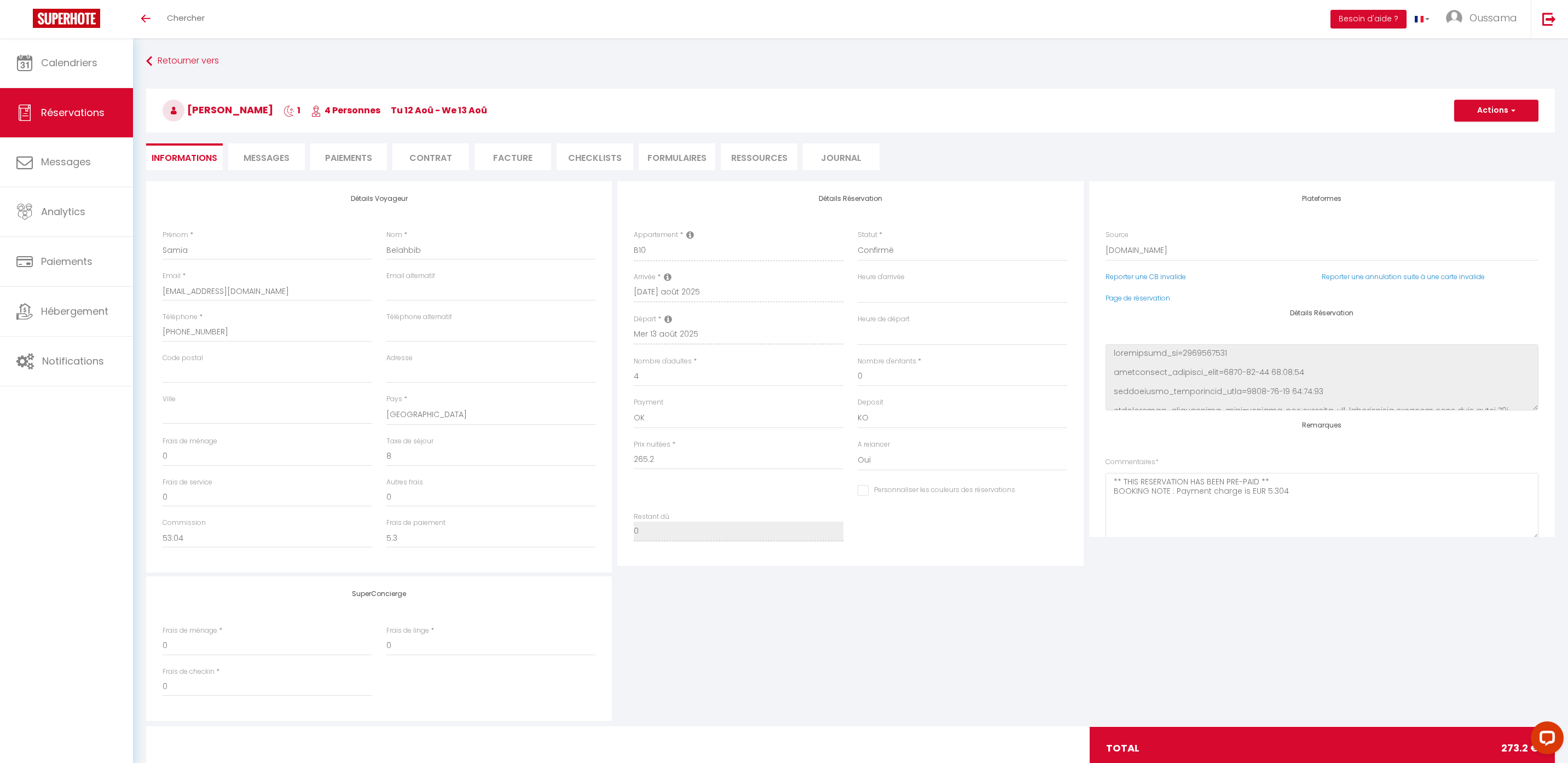
click at [267, 152] on span "Messages" at bounding box center [266, 158] width 46 height 12
select select
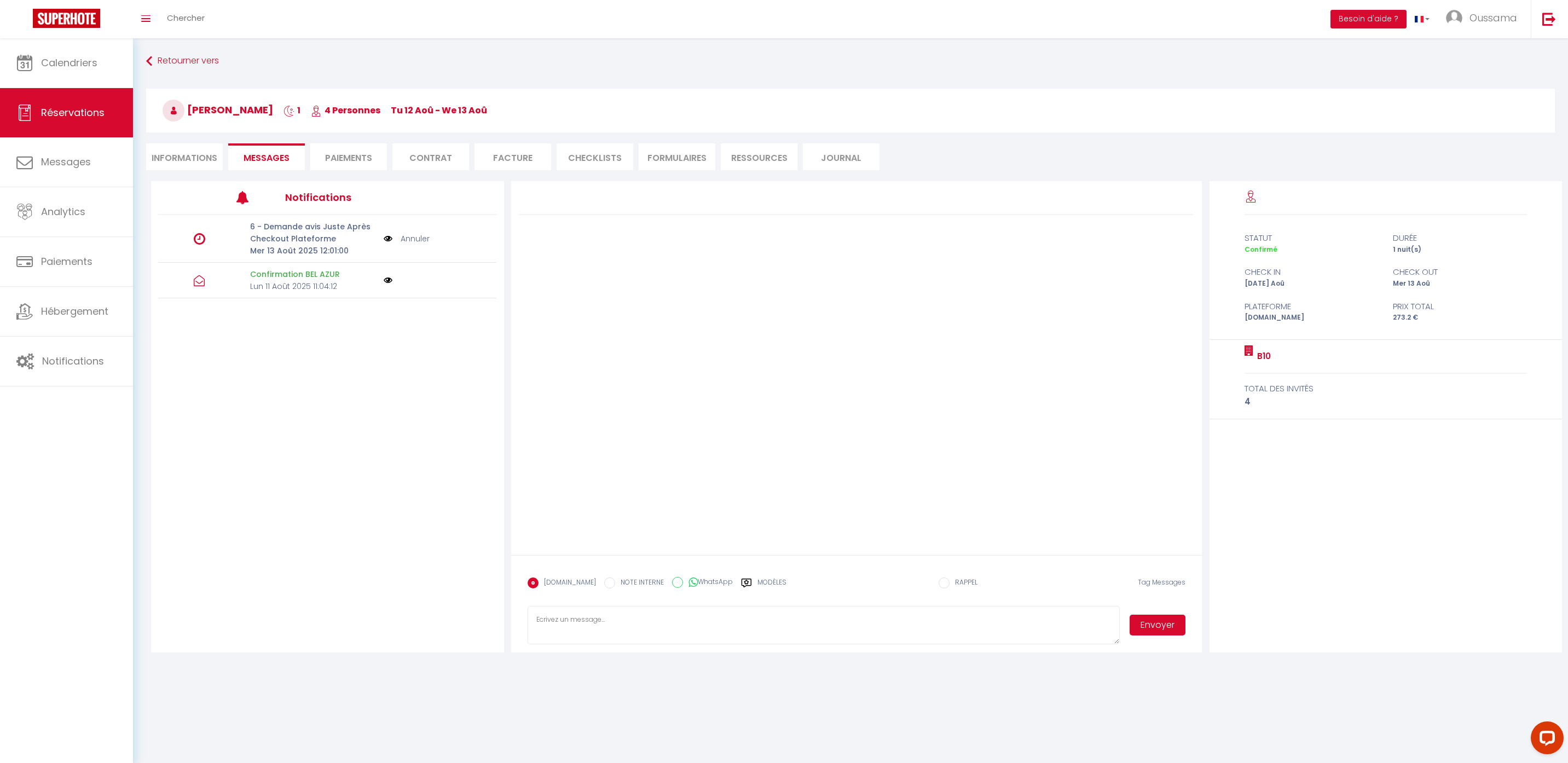
select select
click at [210, 154] on li "Informations" at bounding box center [184, 156] width 77 height 27
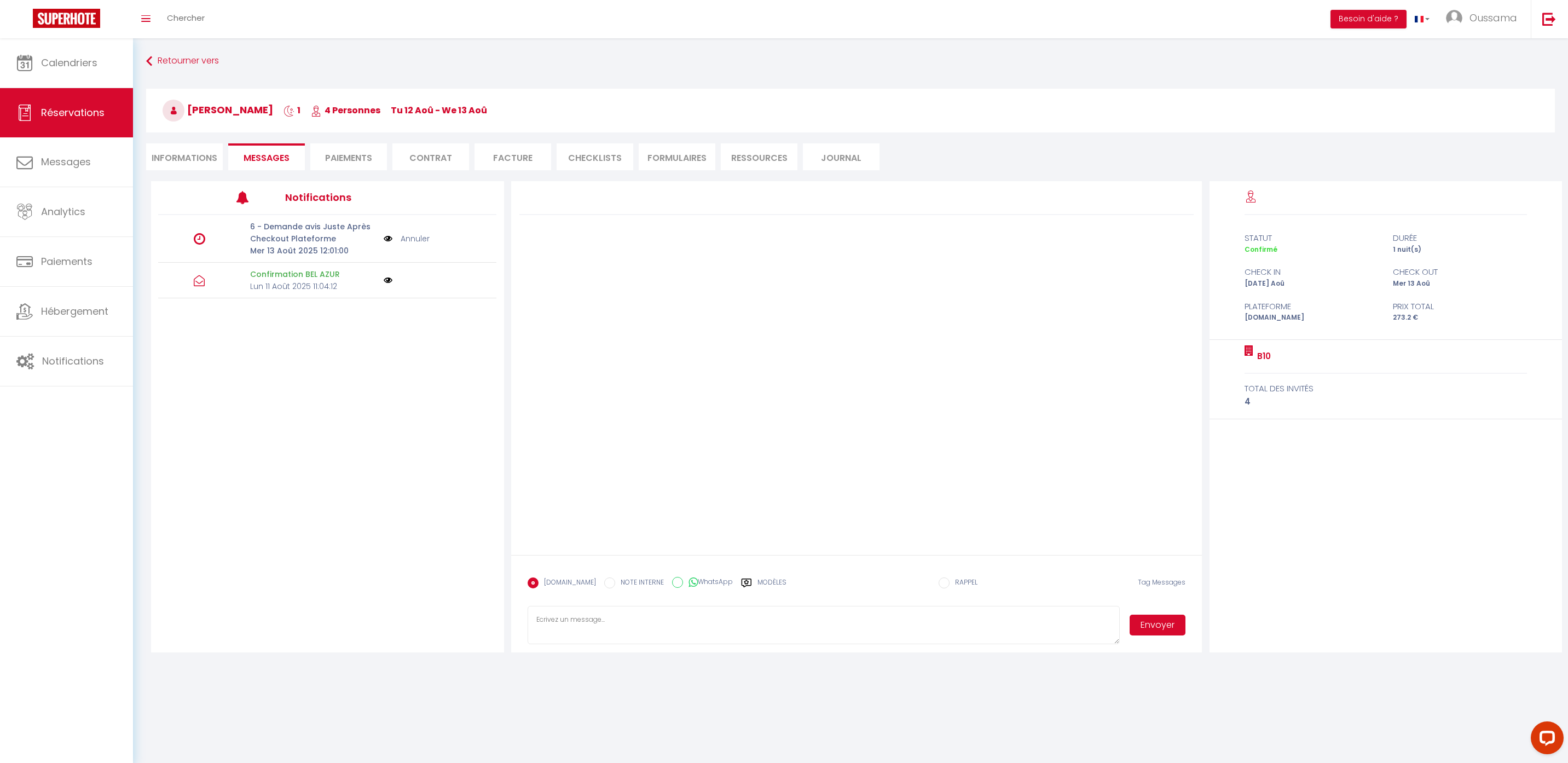
select select
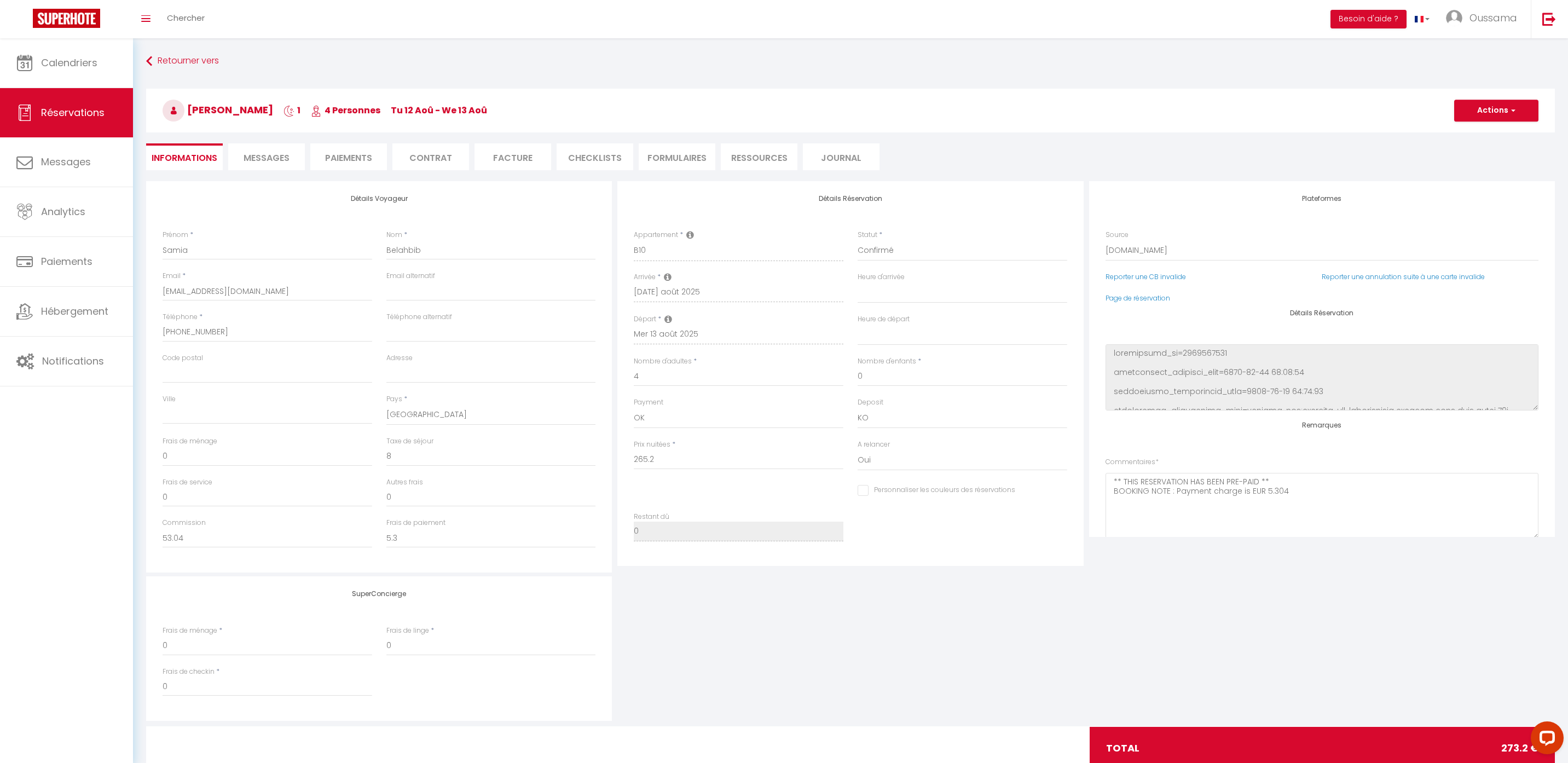
click at [252, 159] on span "Messages" at bounding box center [266, 158] width 46 height 12
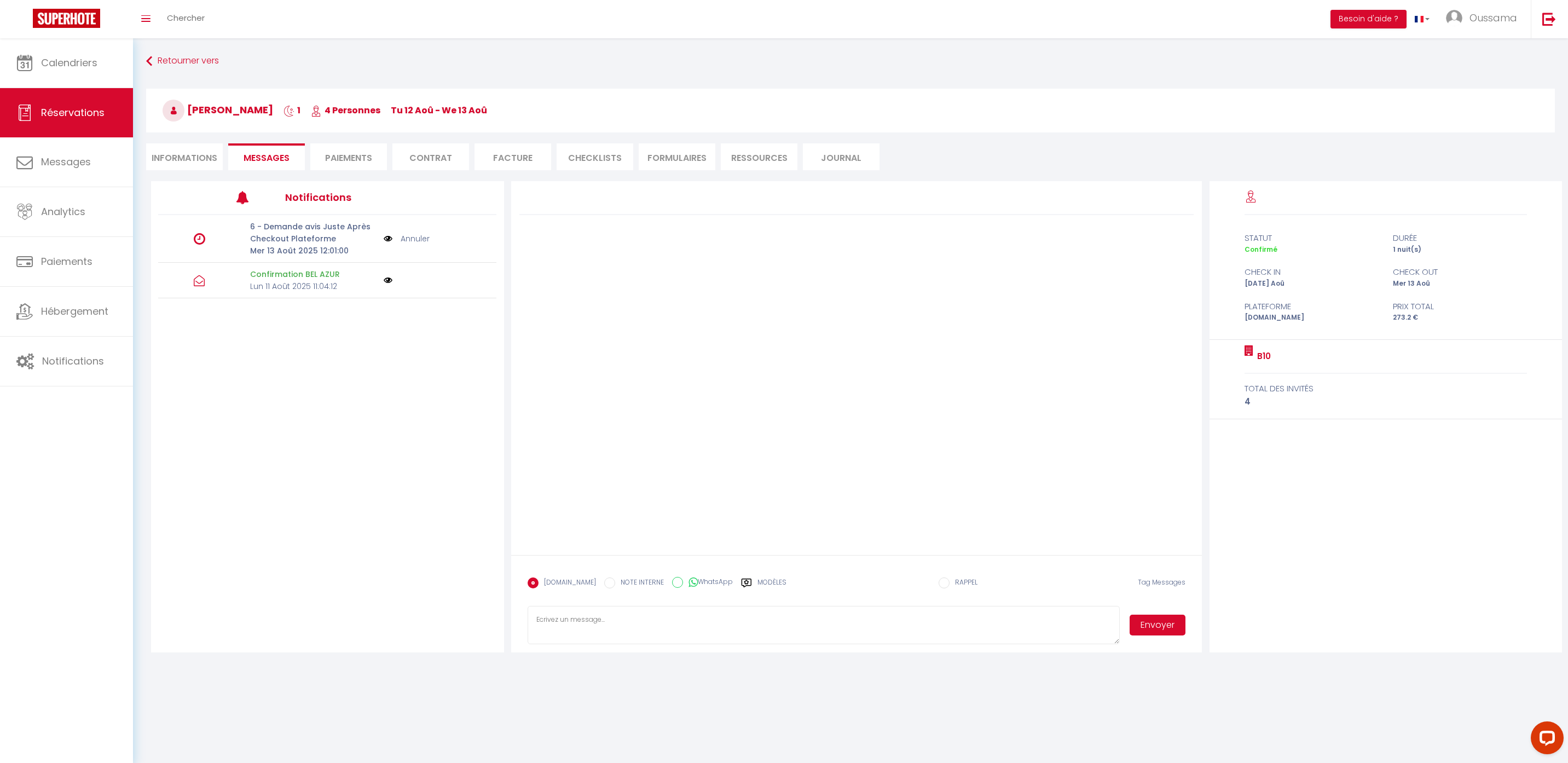
click at [688, 583] on icon at bounding box center [693, 582] width 9 height 11
click at [683, 583] on input "WhatsApp" at bounding box center [677, 582] width 11 height 11
radio input "true"
radio input "false"
click at [762, 580] on label "Modèles" at bounding box center [772, 587] width 29 height 19
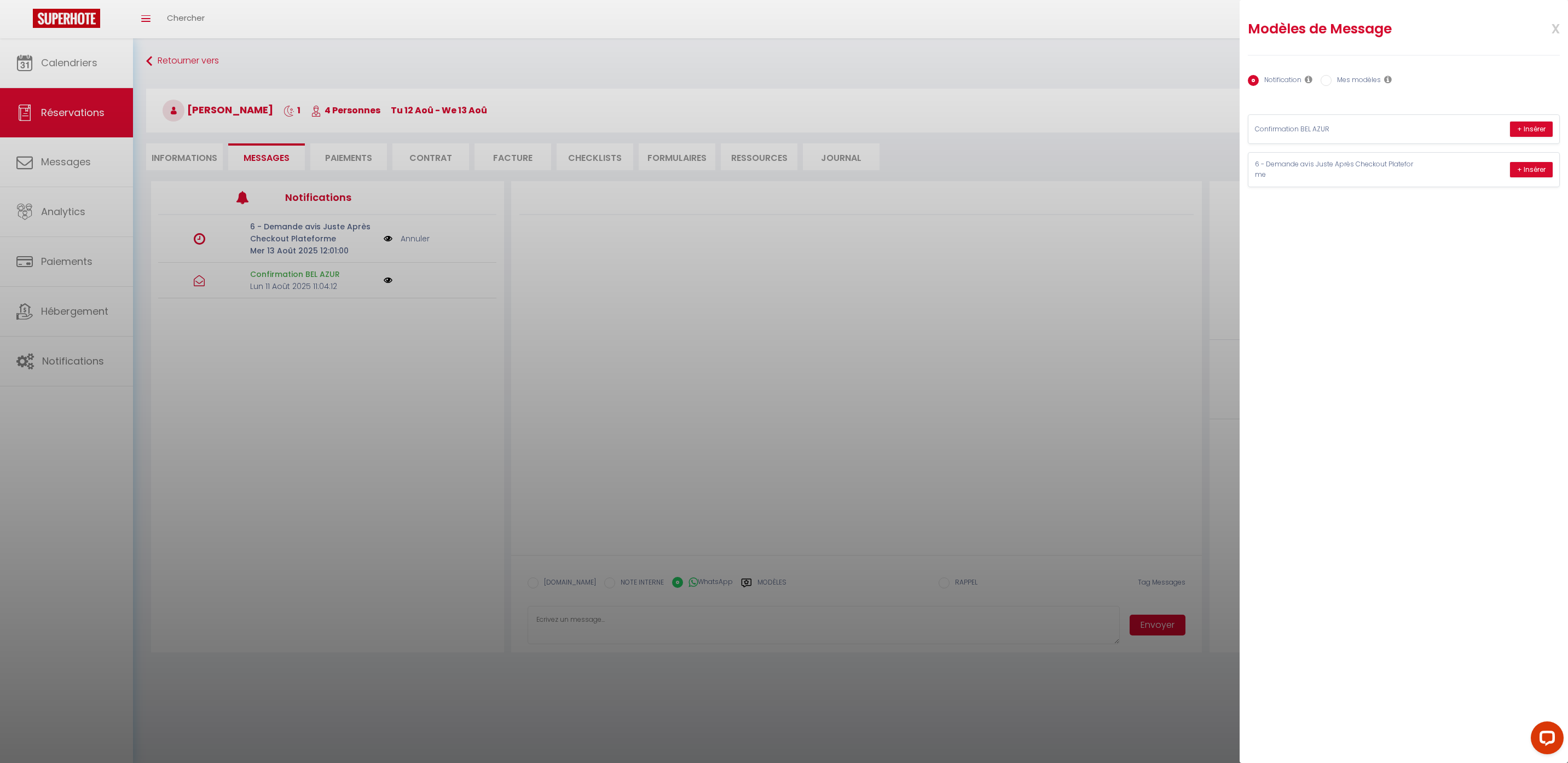
click at [1356, 82] on label "Mes modèles" at bounding box center [1357, 81] width 49 height 12
click at [1332, 82] on input "Mes modèles" at bounding box center [1326, 80] width 11 height 11
radio input "true"
radio input "false"
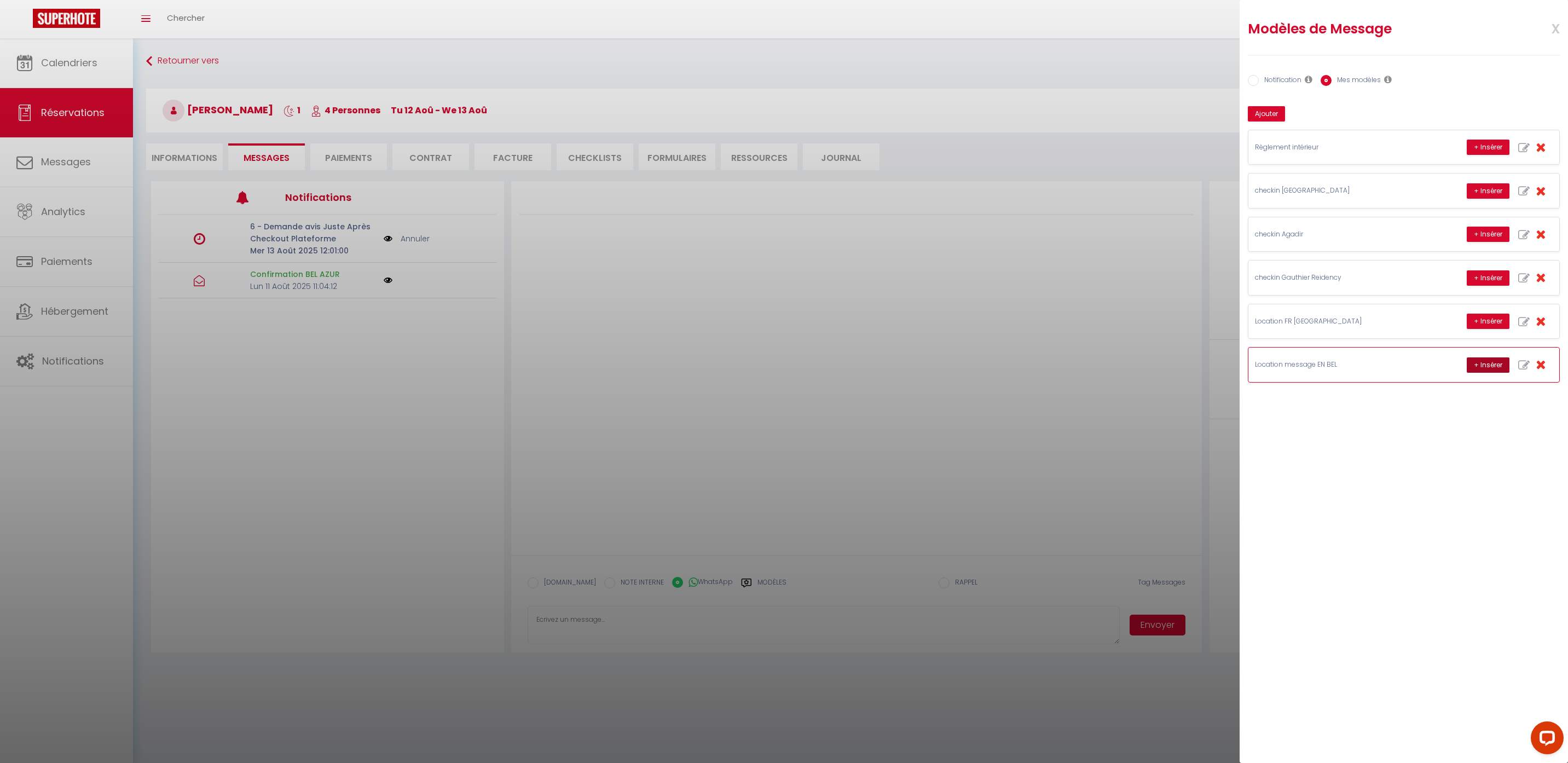
click at [1490, 369] on button "+ Insérer" at bounding box center [1488, 365] width 43 height 16
type textarea "Hello Samia, this is Williams from Thecasaedition, the apartment that you booke…"
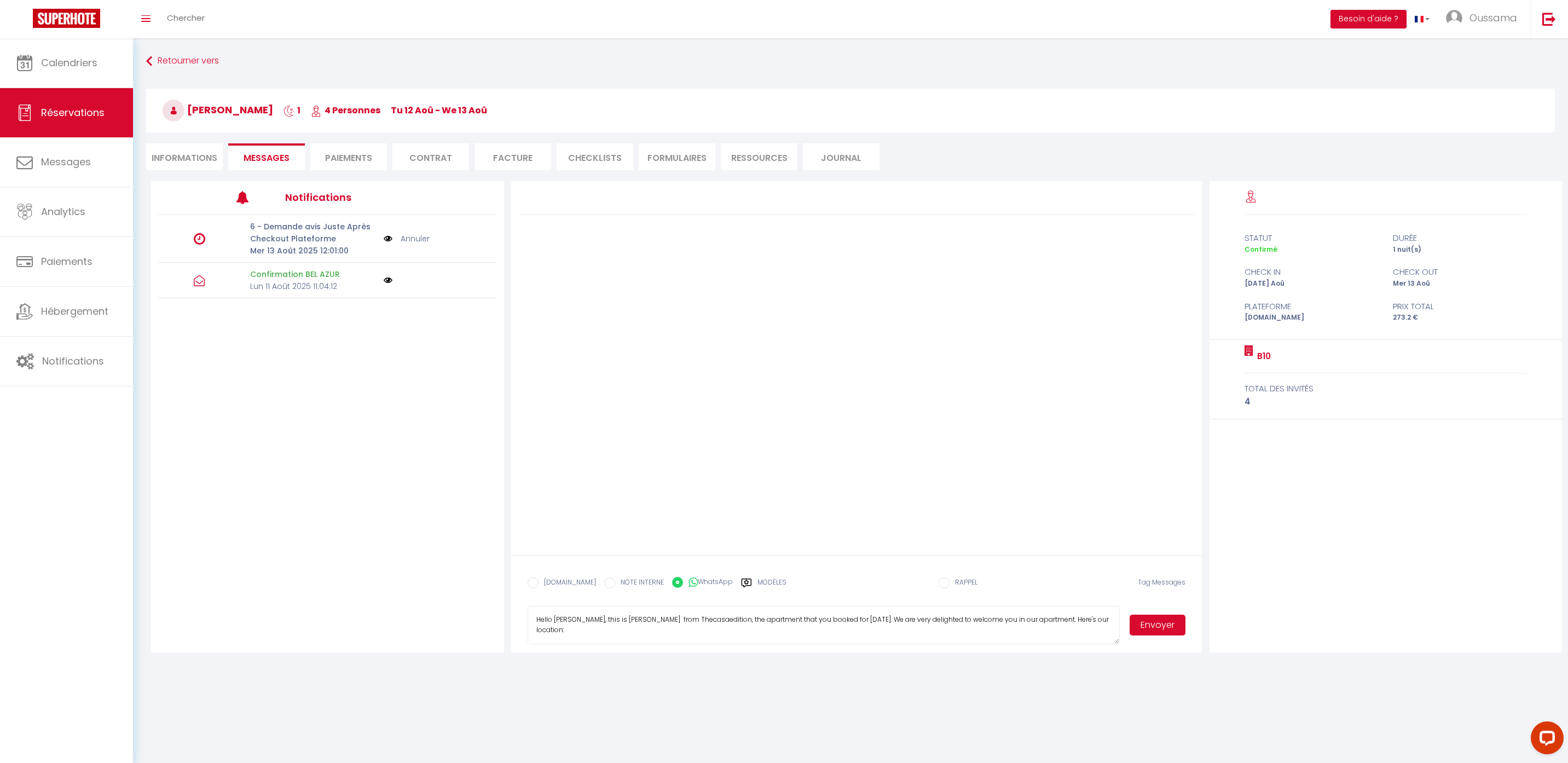
click at [1153, 632] on button "Envoyer" at bounding box center [1157, 625] width 56 height 21
click at [551, 581] on label "[DOMAIN_NAME]" at bounding box center [567, 583] width 58 height 12
click at [538, 581] on input "EMAIL" at bounding box center [533, 583] width 11 height 11
radio input "true"
radio input "false"
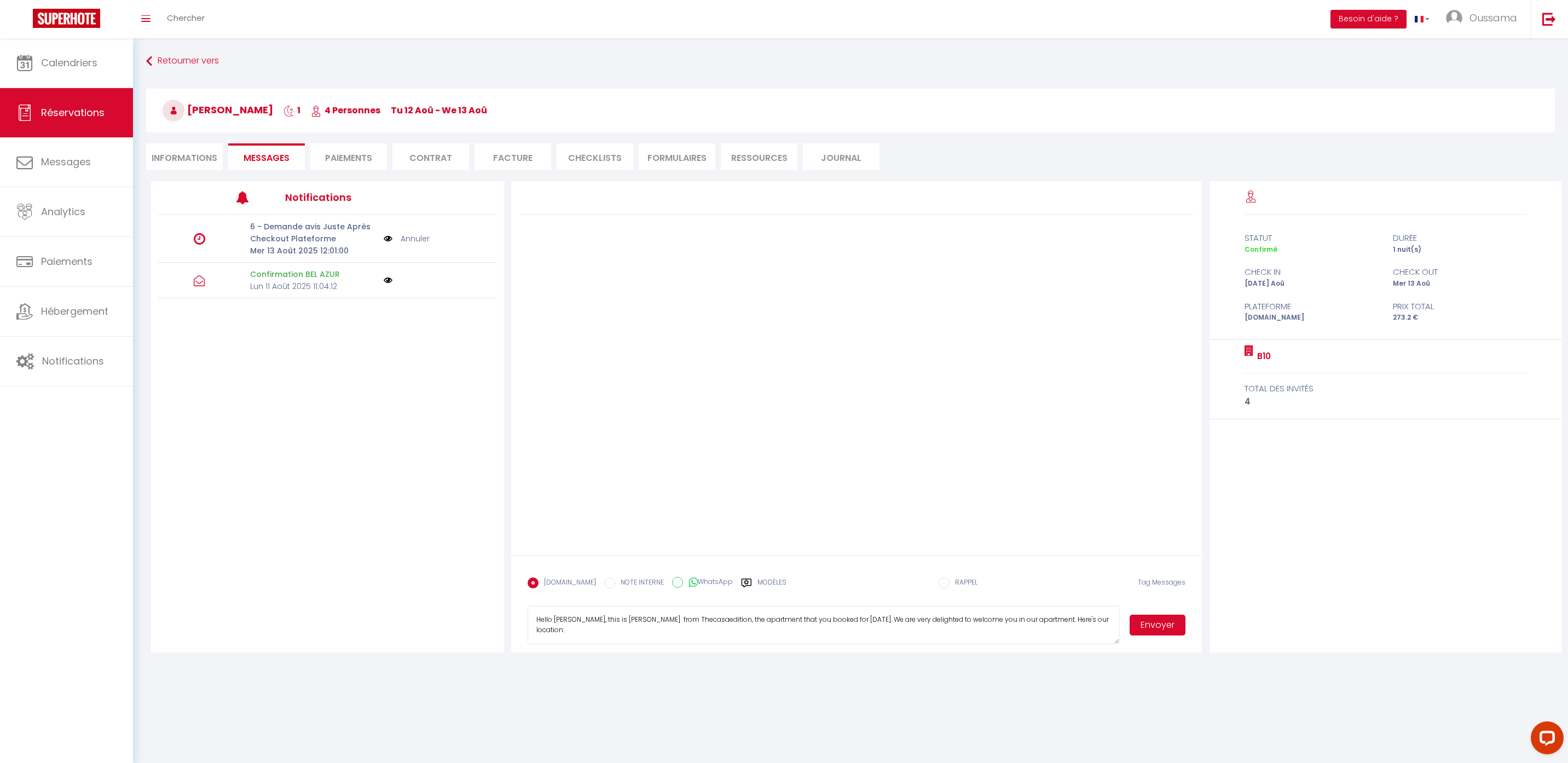
click at [1151, 629] on button "Envoyer" at bounding box center [1157, 625] width 56 height 21
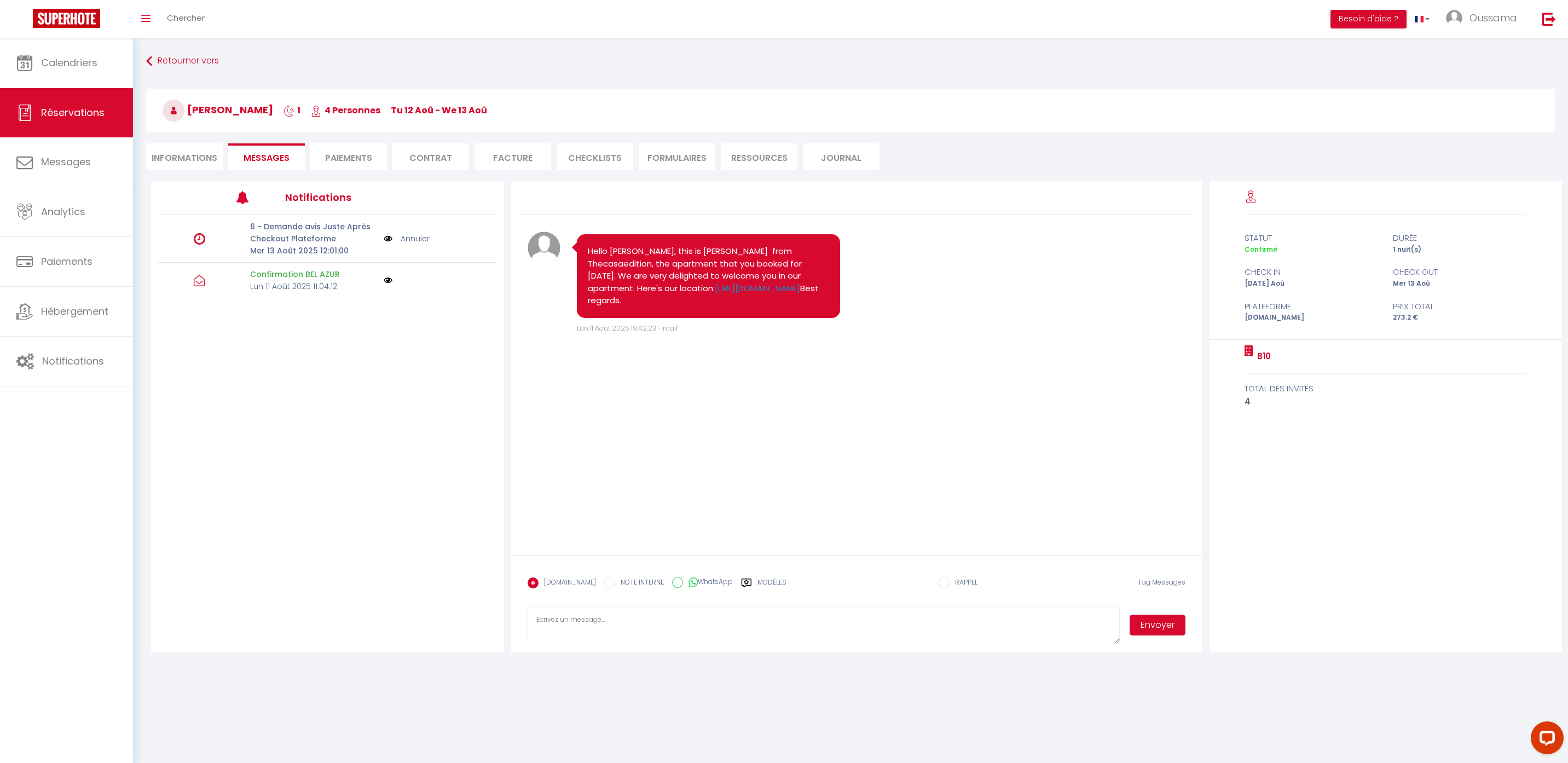
click at [886, 629] on textarea at bounding box center [824, 625] width 593 height 38
paste textarea "Hi from TheCasaEdition! Could you please let us know your estimated arrival tim…"
type textarea "Hi from TheCasaEdition! Could you please let us know your estimated arrival tim…"
click at [1141, 622] on button "Envoyer" at bounding box center [1157, 625] width 56 height 21
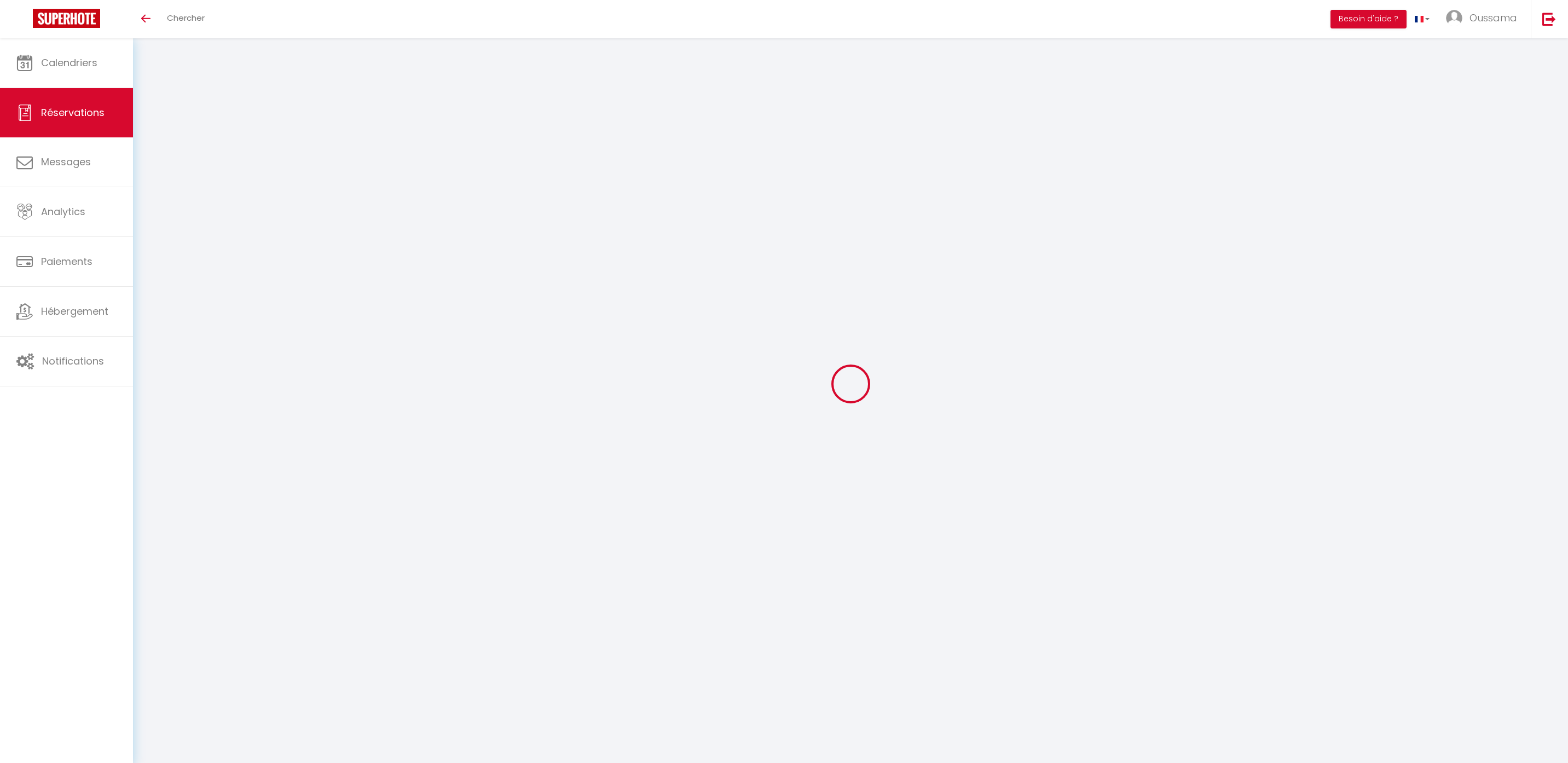
select select
checkbox input "false"
select select
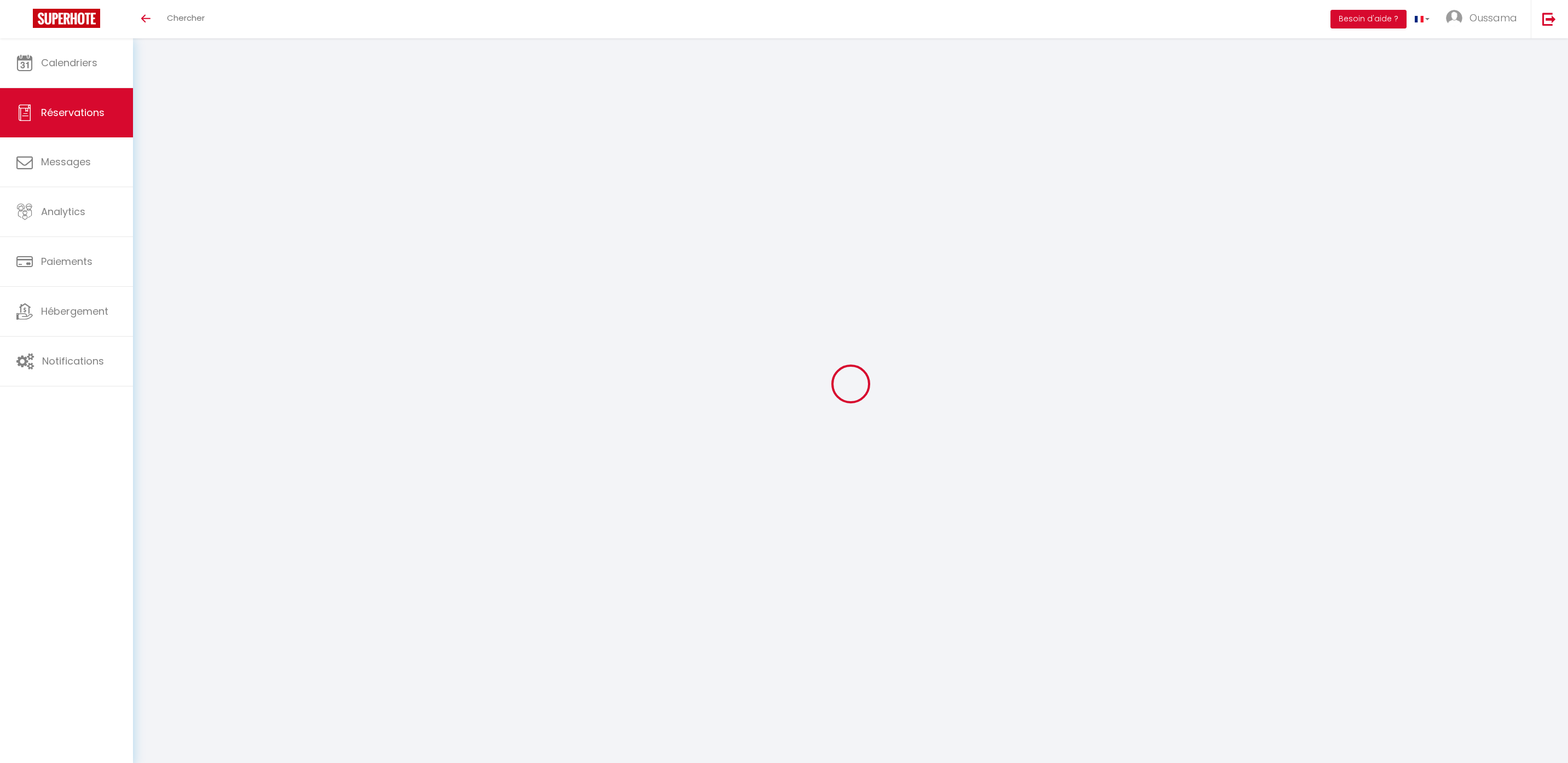
checkbox input "false"
select select
checkbox input "false"
select select
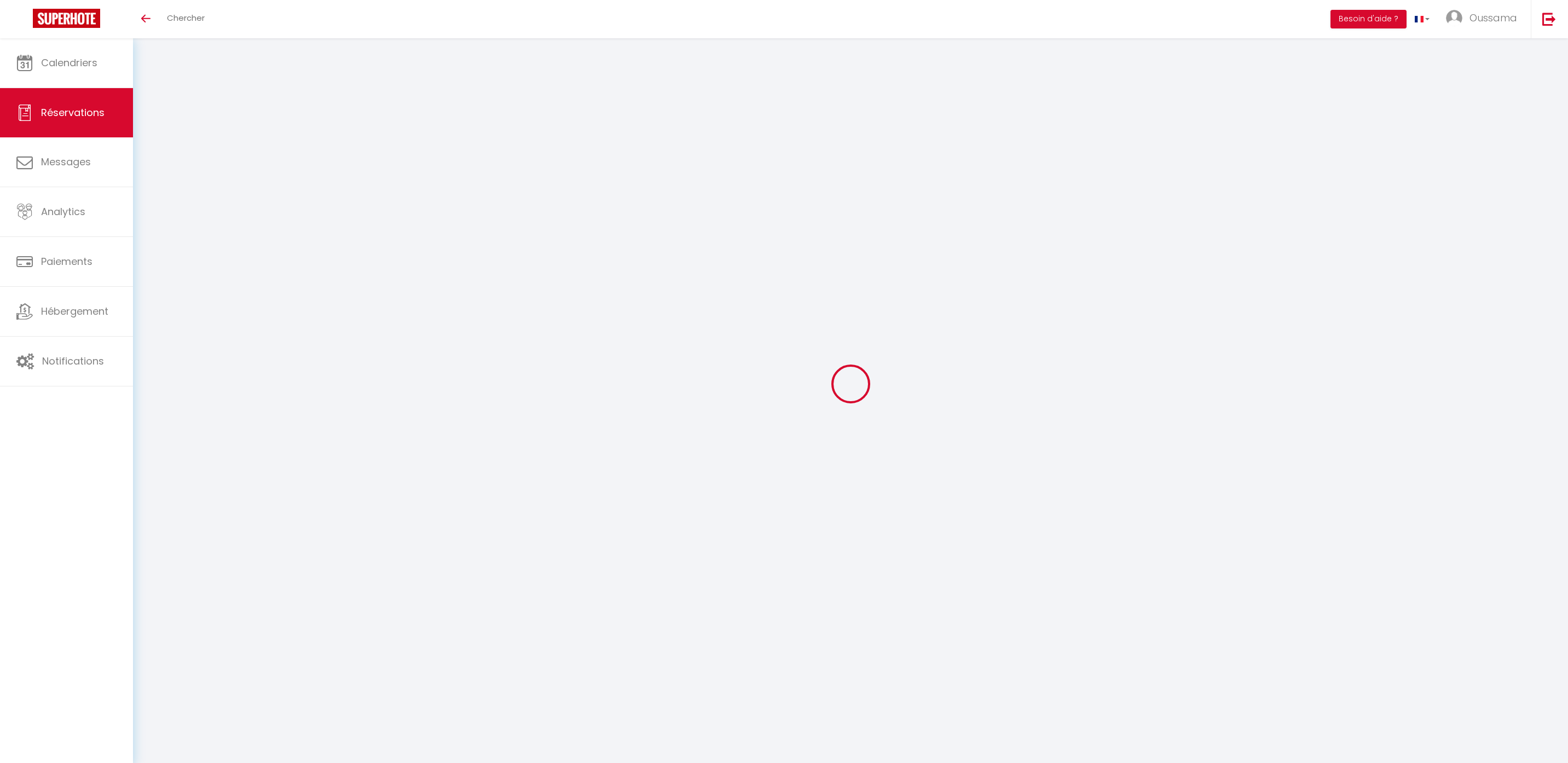
select select
checkbox input "false"
select select
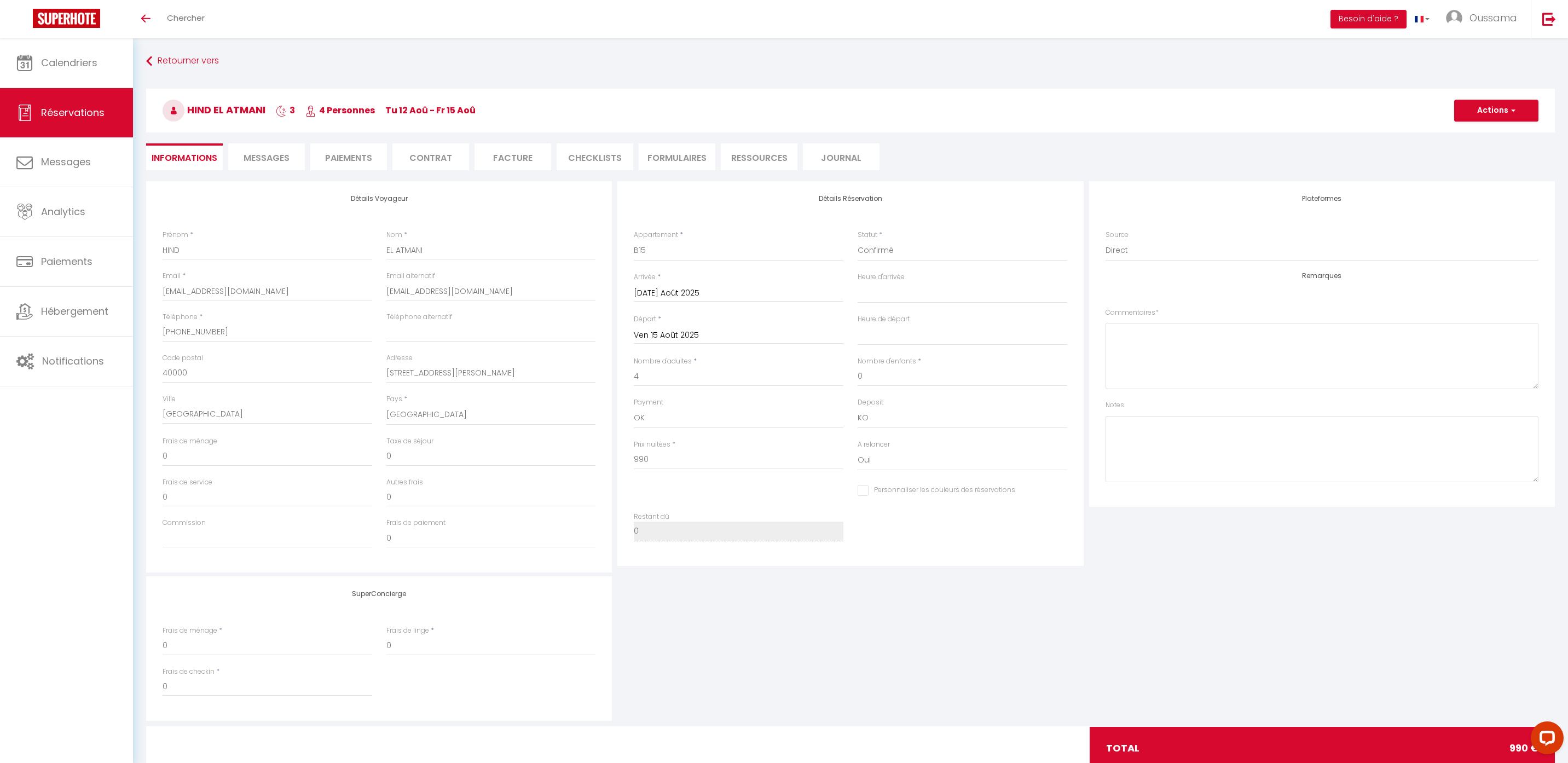
click at [259, 161] on span "Messages" at bounding box center [266, 158] width 46 height 12
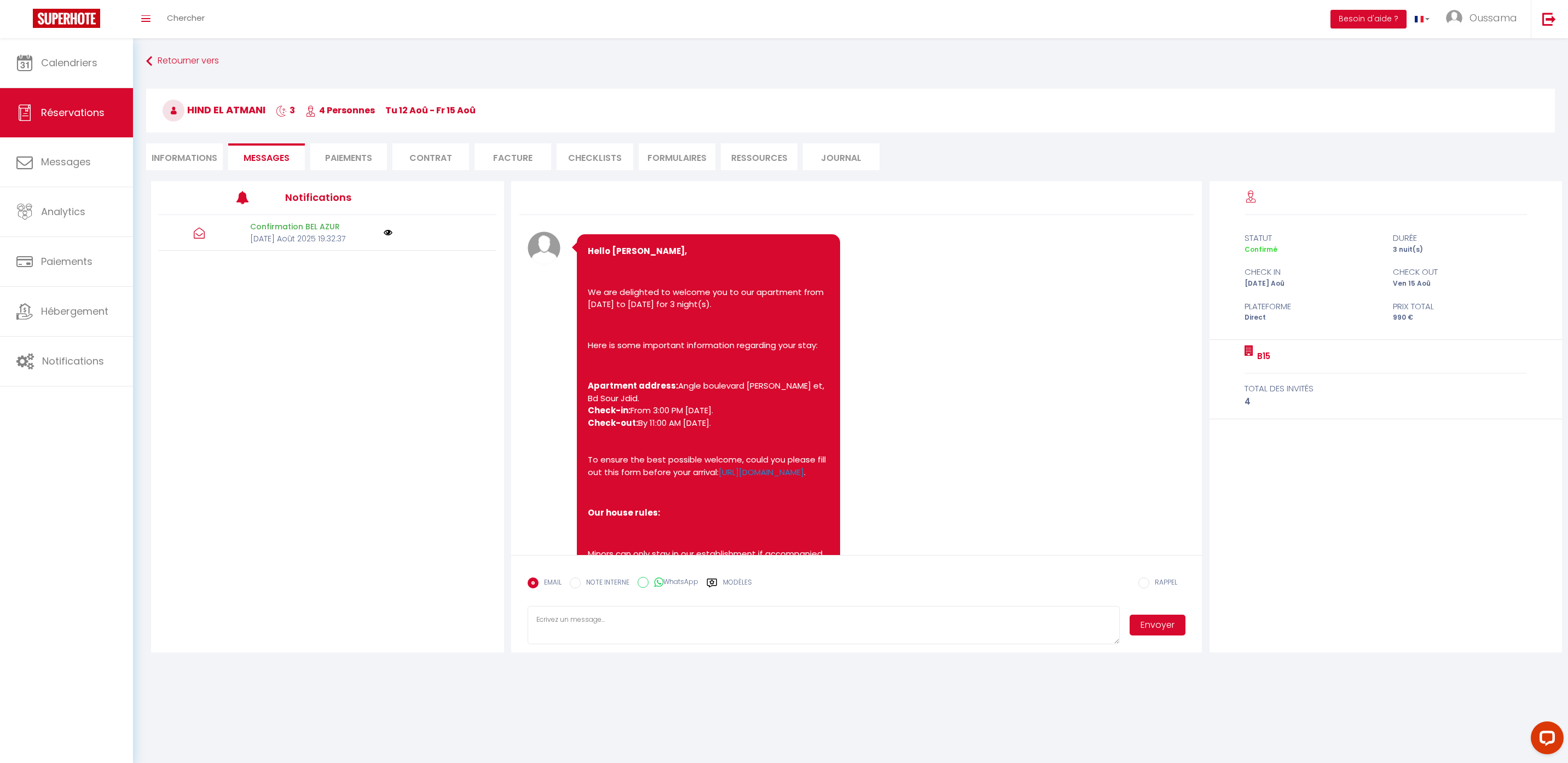
click at [644, 581] on input "WhatsApp" at bounding box center [643, 582] width 11 height 11
radio input "true"
radio input "false"
click at [728, 586] on label "Modèles" at bounding box center [737, 587] width 29 height 19
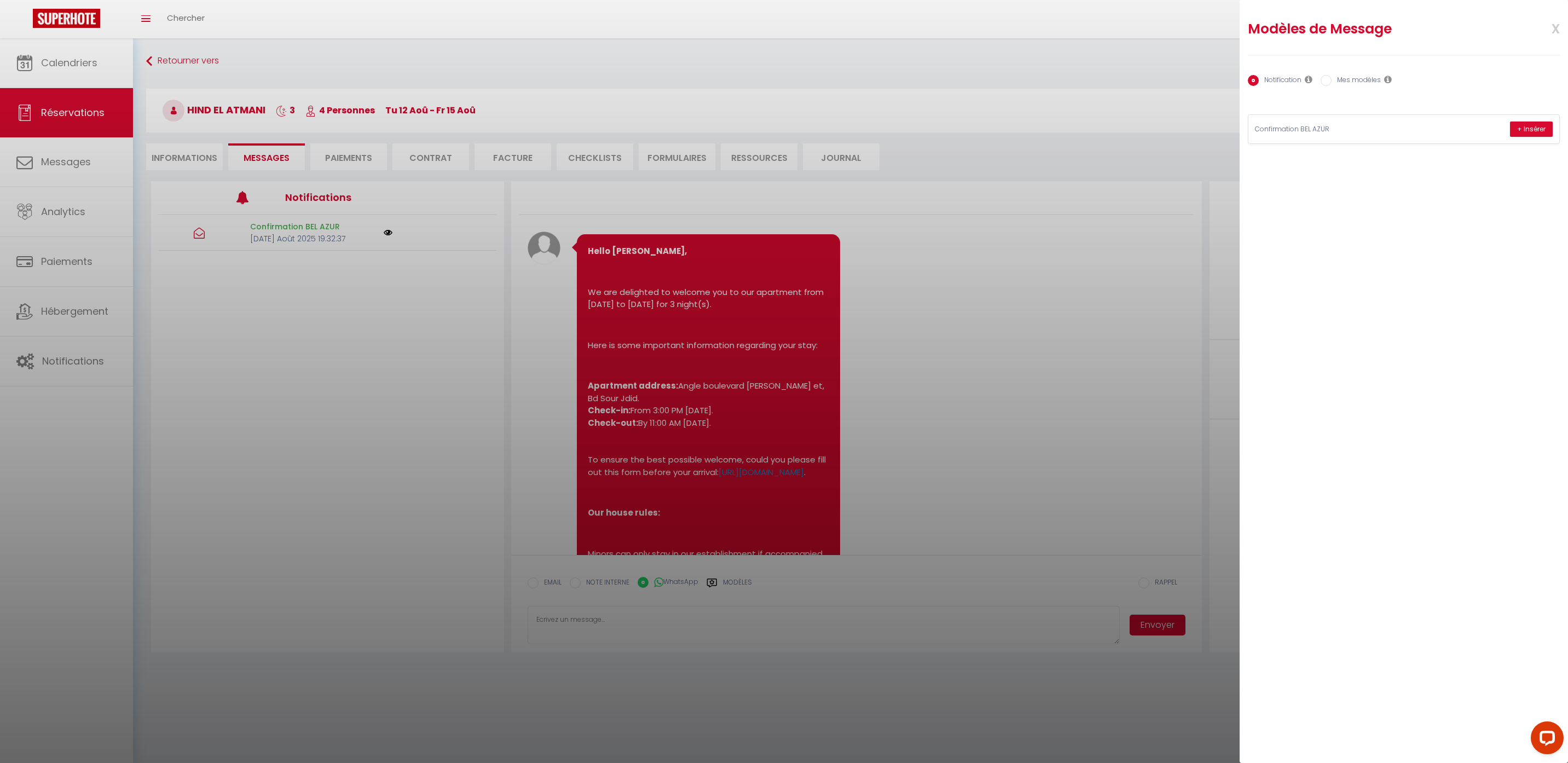
click at [1329, 78] on input "Mes modèles" at bounding box center [1326, 80] width 11 height 11
radio input "true"
radio input "false"
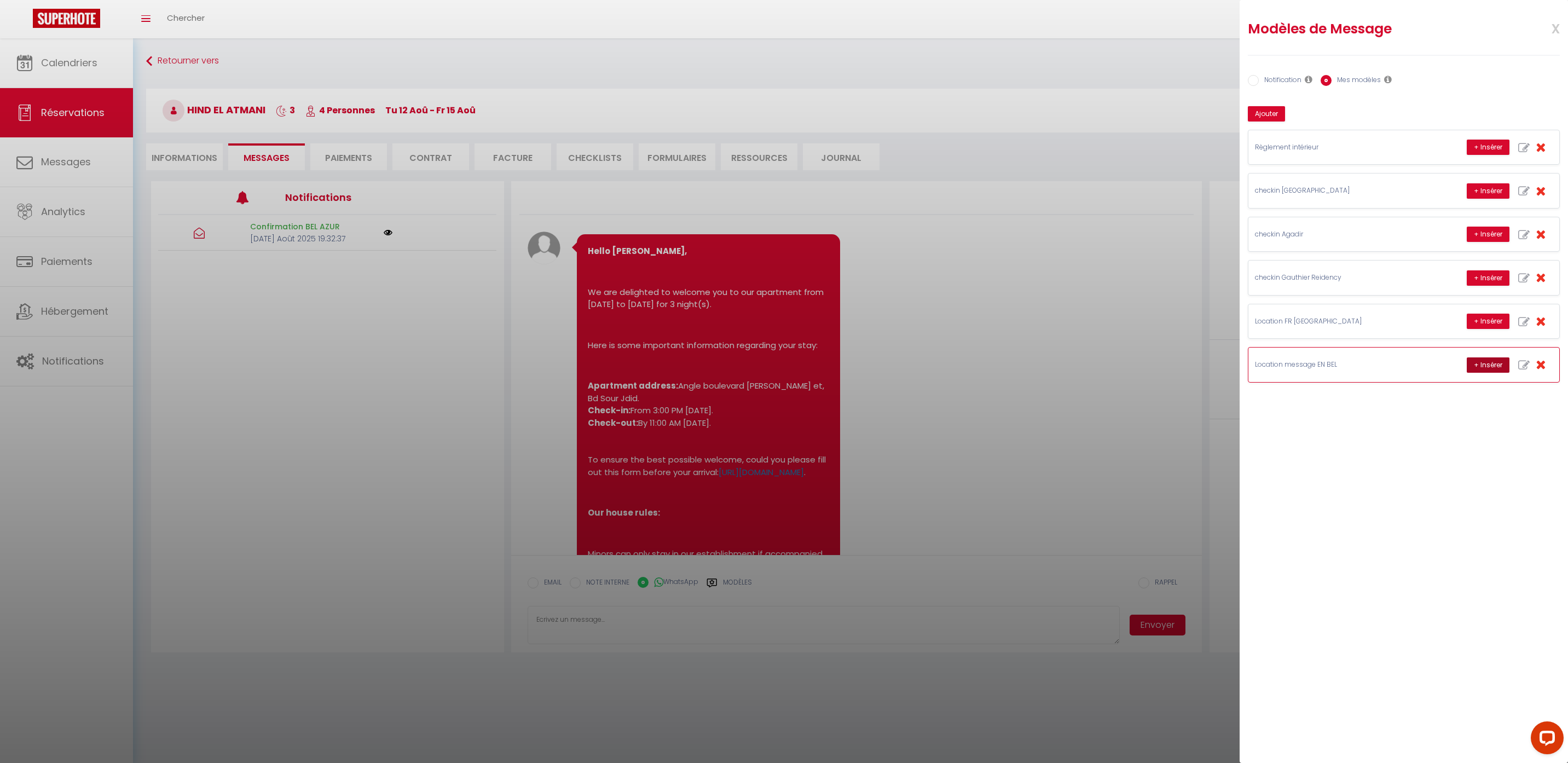
click at [1480, 368] on button "+ Insérer" at bounding box center [1488, 365] width 43 height 16
type textarea "Hello [PERSON_NAME], this is [PERSON_NAME] from Thecasaedition, the apartment t…"
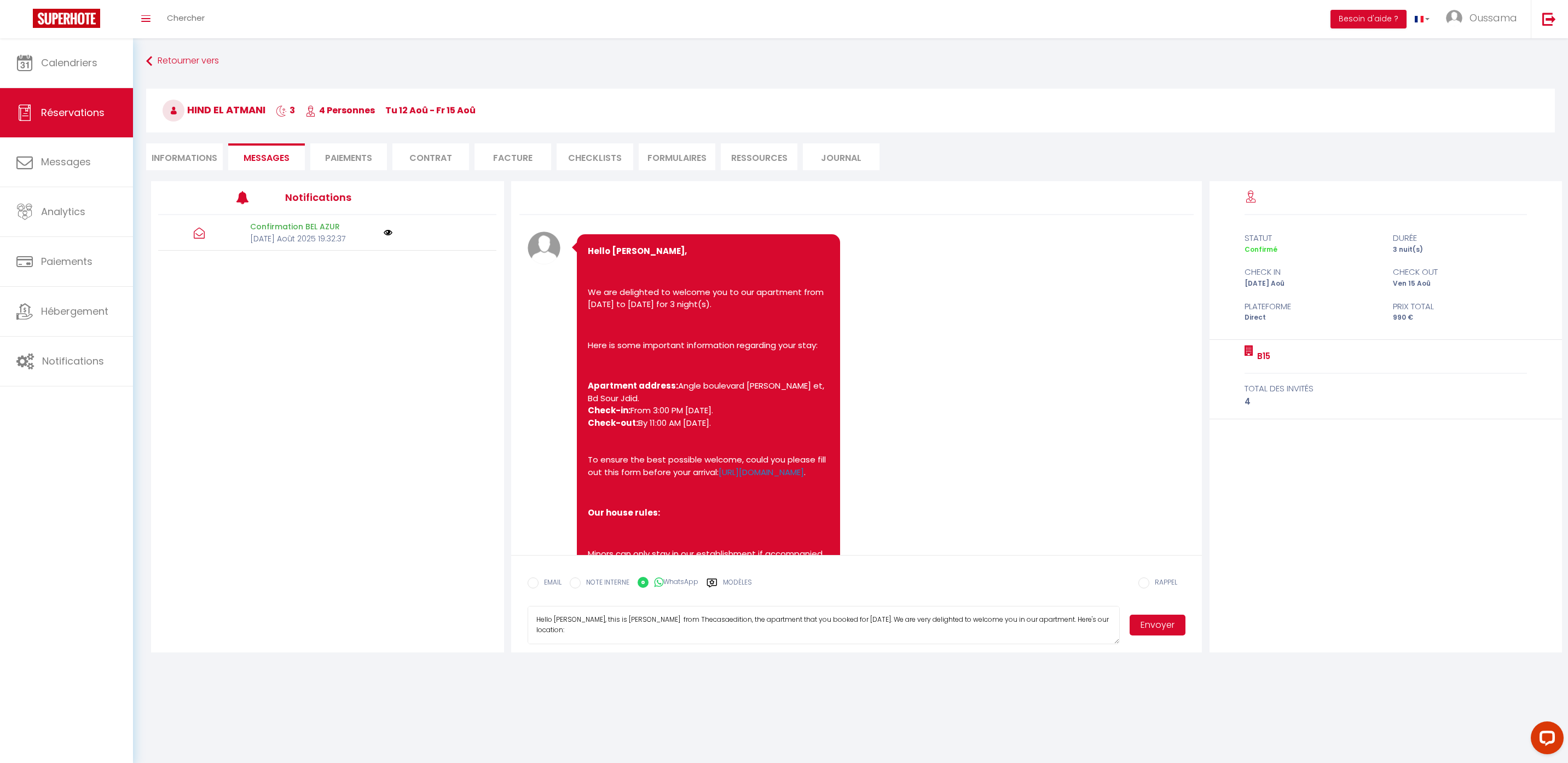
click at [1146, 622] on button "Envoyer" at bounding box center [1157, 625] width 56 height 21
